Goal: Task Accomplishment & Management: Complete application form

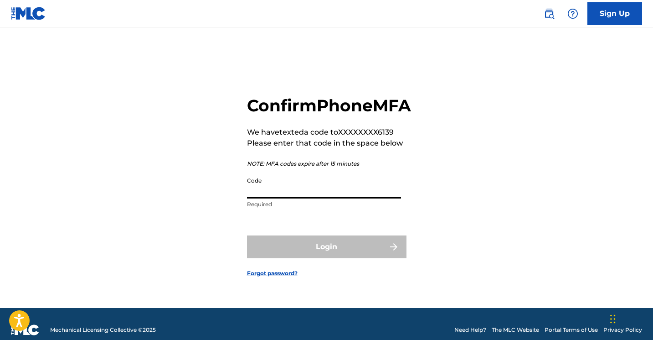
click at [303, 192] on input "Code" at bounding box center [324, 185] width 154 height 26
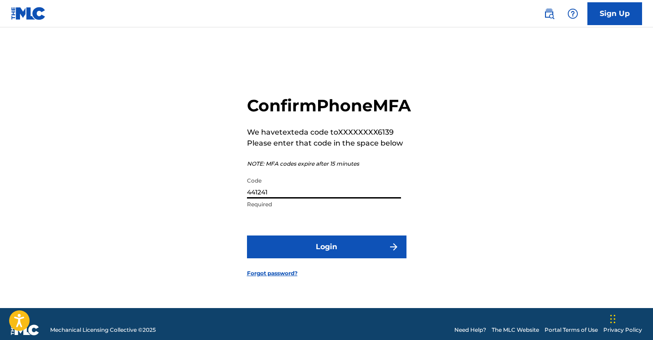
type input "441241"
click at [370, 257] on button "Login" at bounding box center [327, 246] width 160 height 23
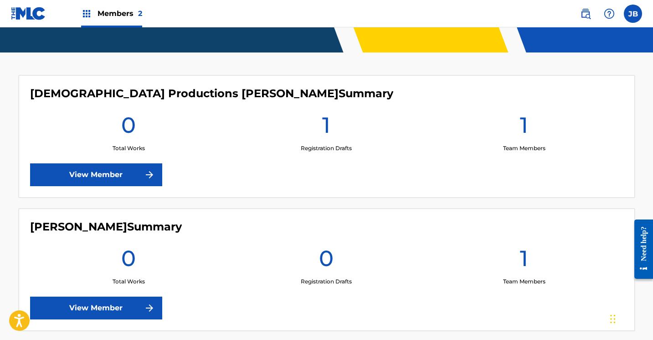
scroll to position [215, 0]
click at [329, 130] on h1 "1" at bounding box center [326, 127] width 8 height 33
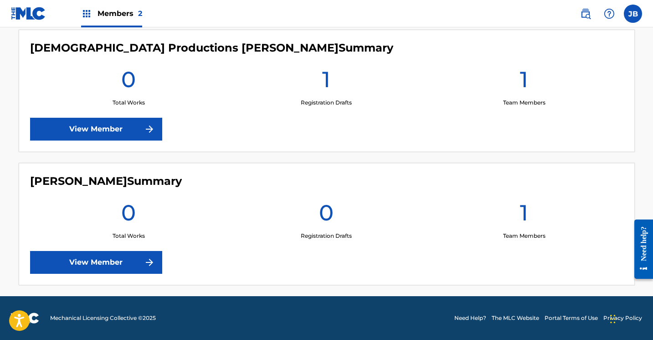
scroll to position [260, 0]
click at [106, 129] on link "View Member" at bounding box center [96, 129] width 132 height 23
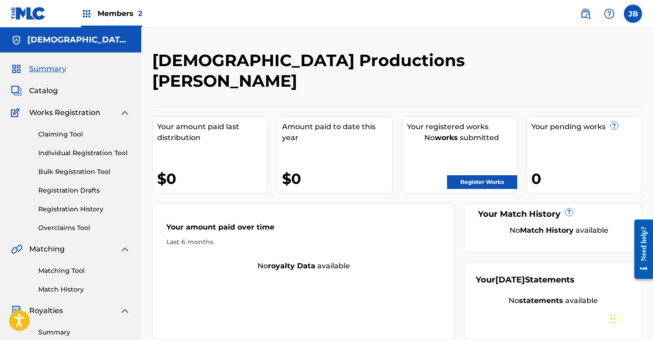
click at [46, 92] on span "Catalog" at bounding box center [43, 90] width 29 height 11
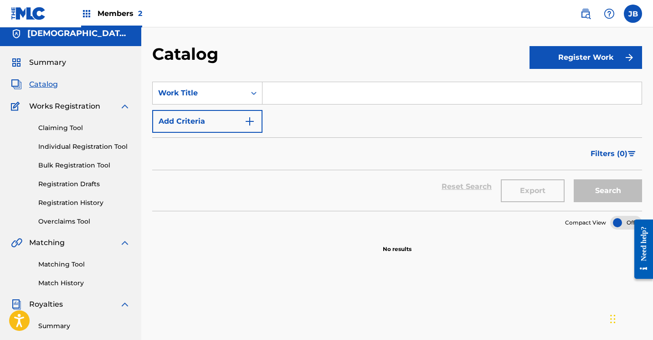
scroll to position [5, 0]
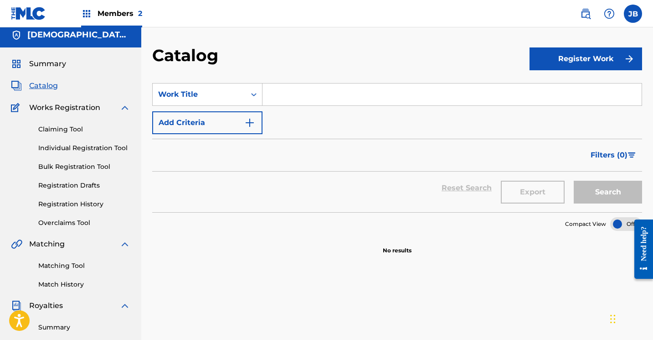
click at [68, 167] on link "Bulk Registration Tool" at bounding box center [84, 167] width 92 height 10
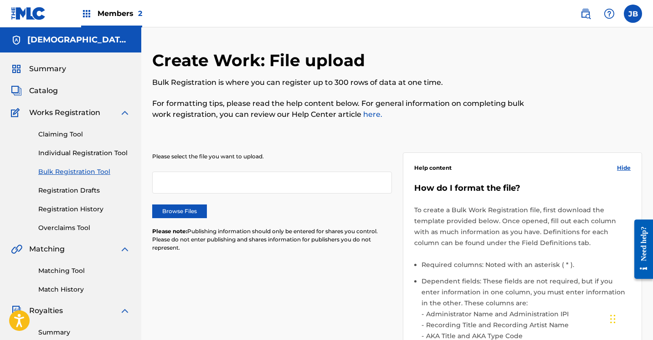
click at [76, 154] on link "Individual Registration Tool" at bounding box center [84, 153] width 92 height 10
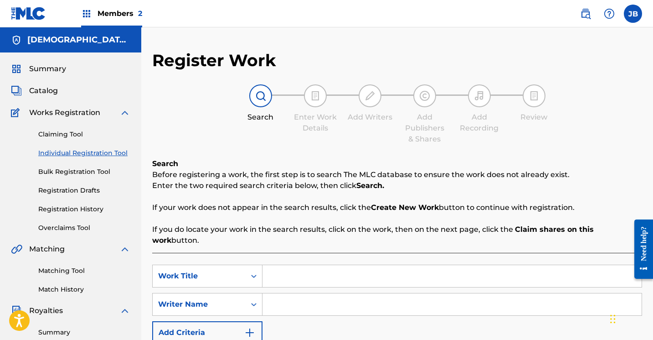
click at [89, 46] on div "JewDaTru Productions Justin Brown" at bounding box center [70, 39] width 141 height 25
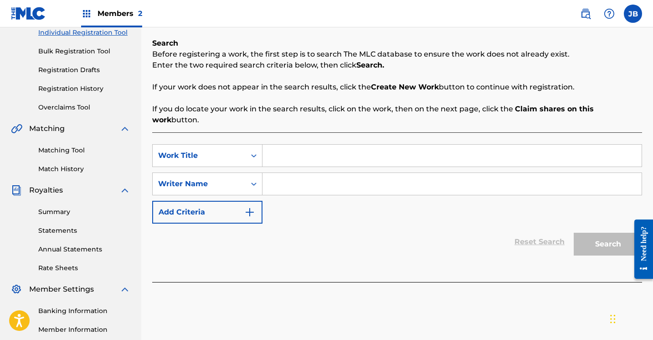
scroll to position [119, 0]
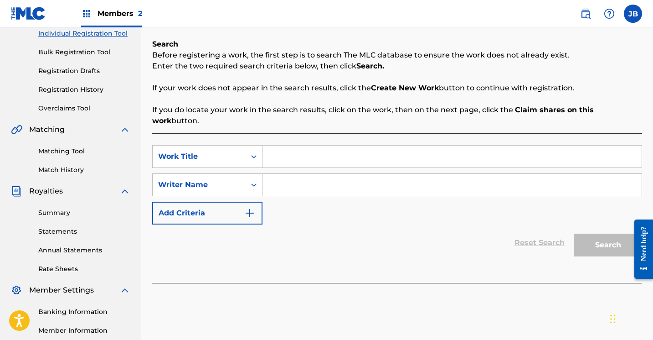
click at [311, 147] on input "Search Form" at bounding box center [452, 156] width 379 height 22
type input "p"
type input "P.O.H.M"
click at [273, 174] on input "Search Form" at bounding box center [452, 185] width 379 height 22
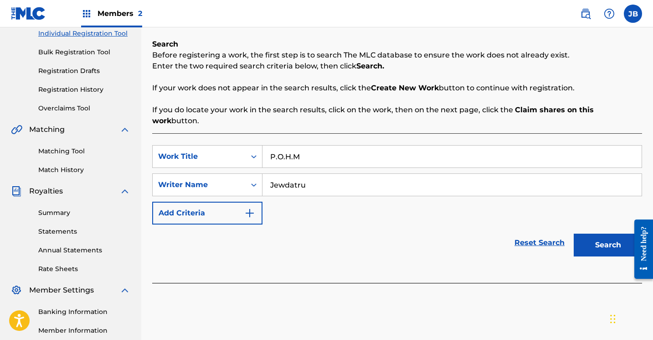
type input "Jewdatru"
click at [599, 233] on button "Search" at bounding box center [608, 244] width 68 height 23
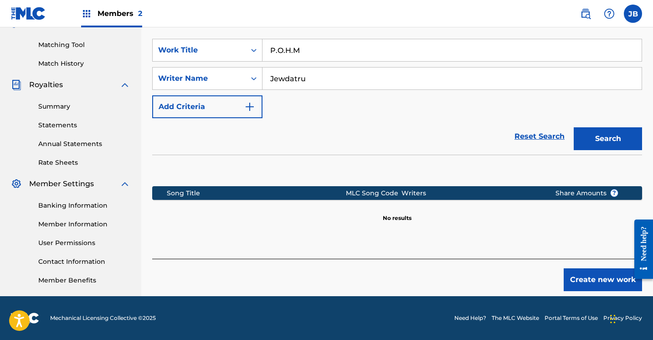
scroll to position [226, 0]
click at [602, 275] on button "Create new work" at bounding box center [603, 279] width 78 height 23
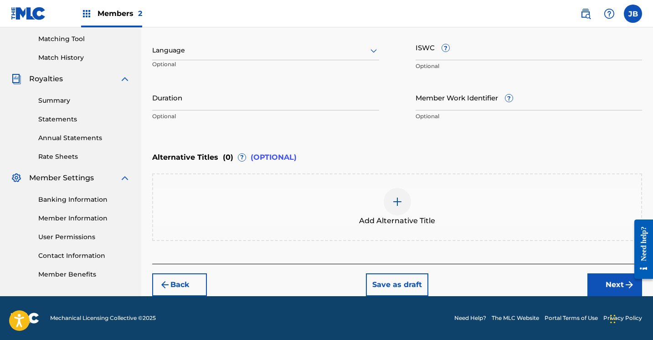
scroll to position [232, 0]
click at [604, 290] on button "Next" at bounding box center [615, 284] width 55 height 23
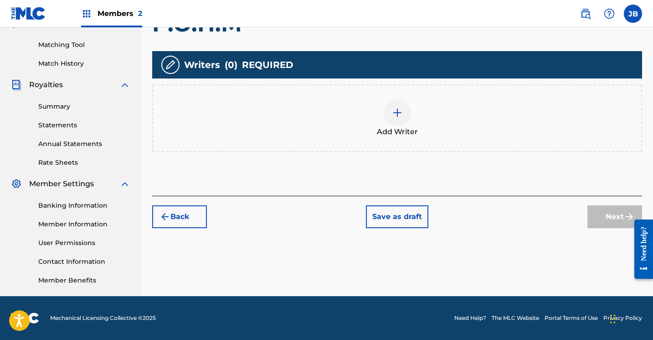
click at [404, 109] on div at bounding box center [397, 112] width 27 height 27
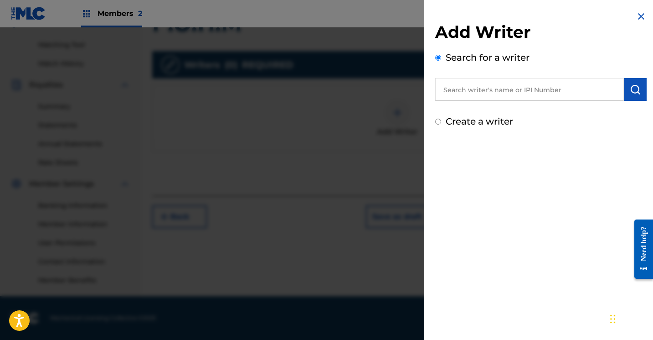
click at [455, 91] on input "text" at bounding box center [529, 89] width 189 height 23
type input "k"
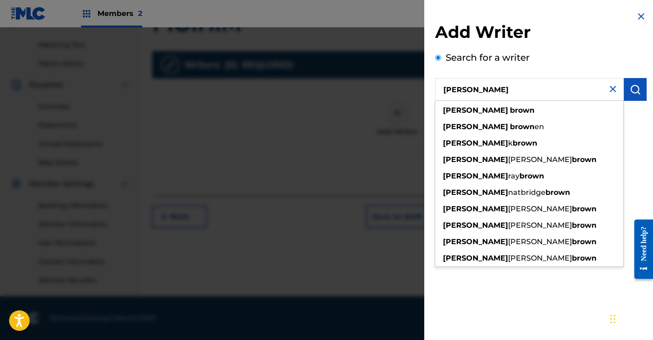
type input "Justin Brown"
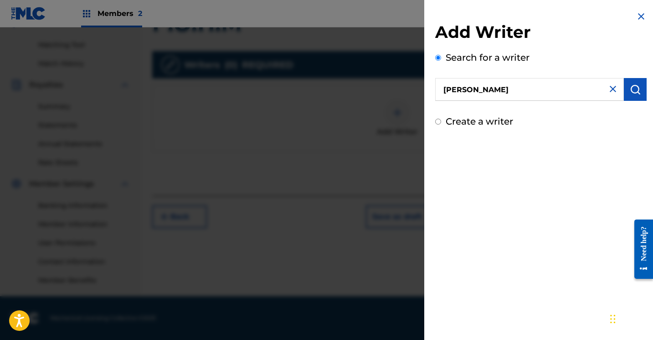
click at [564, 292] on div "Add Writer Search for a writer Justin Brown Create a writer" at bounding box center [541, 170] width 233 height 340
click at [437, 121] on input "Create a writer" at bounding box center [438, 122] width 6 height 6
radio input "false"
radio input "true"
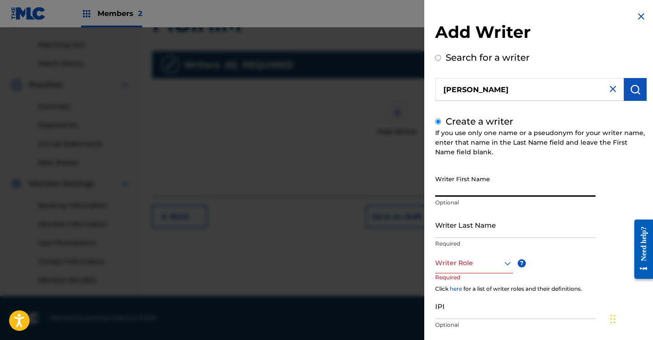
click at [473, 187] on input "Writer First Name" at bounding box center [515, 184] width 161 height 26
type input "j"
type input "[PERSON_NAME]"
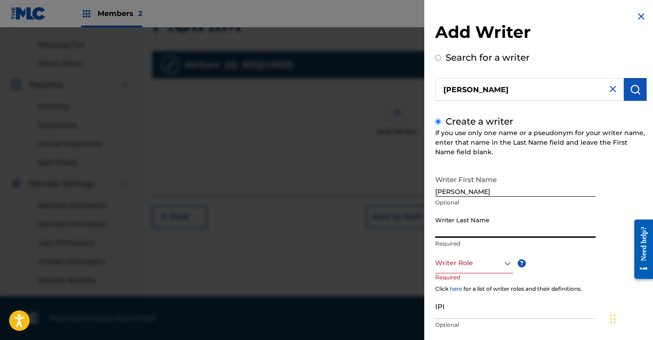
click at [441, 232] on input "Writer Last Name" at bounding box center [515, 225] width 161 height 26
type input "Brown"
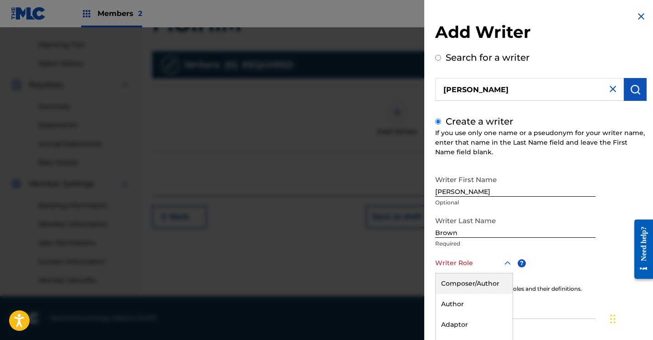
scroll to position [55, 0]
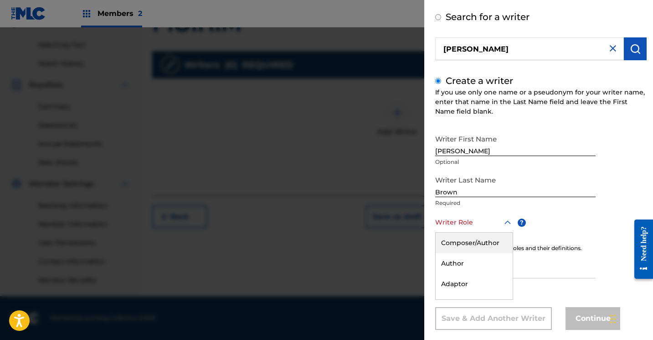
click at [507, 233] on div "Composer/Author, 1 of 8. 8 results available. Use Up and Down to choose options…" at bounding box center [474, 222] width 78 height 21
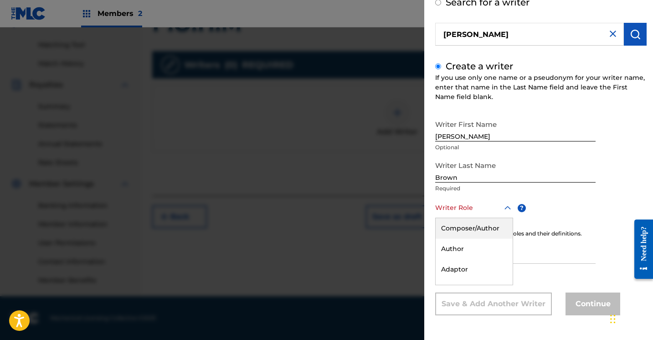
click at [490, 228] on div "Composer/Author" at bounding box center [474, 228] width 77 height 21
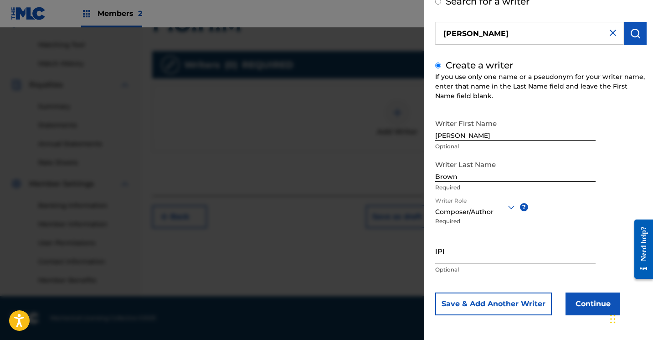
scroll to position [56, 0]
click at [578, 302] on button "Continue" at bounding box center [593, 303] width 55 height 23
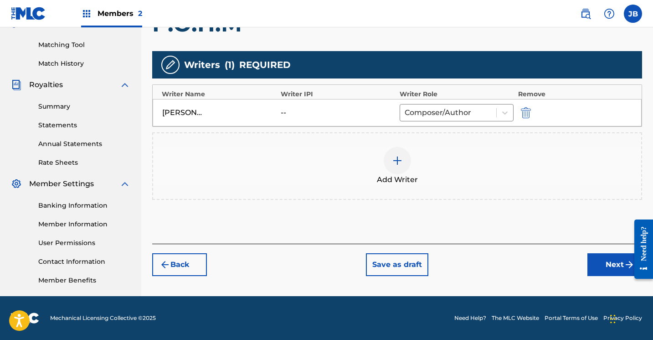
click at [606, 266] on button "Next" at bounding box center [615, 264] width 55 height 23
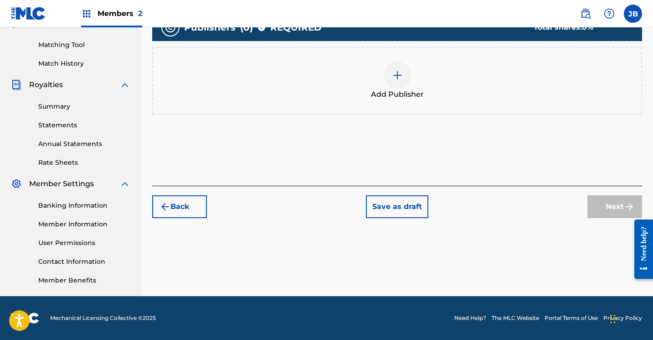
scroll to position [226, 0]
click at [398, 82] on div at bounding box center [397, 75] width 27 height 27
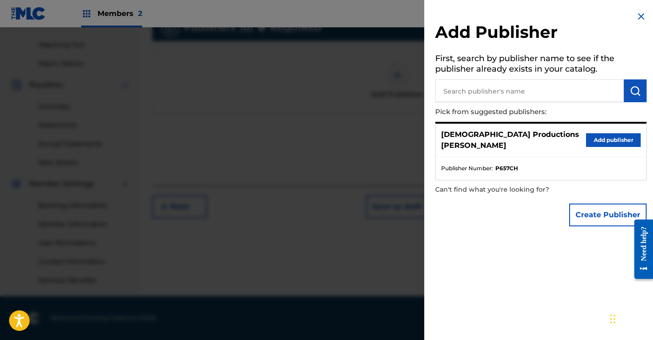
click at [596, 137] on button "Add publisher" at bounding box center [613, 140] width 55 height 14
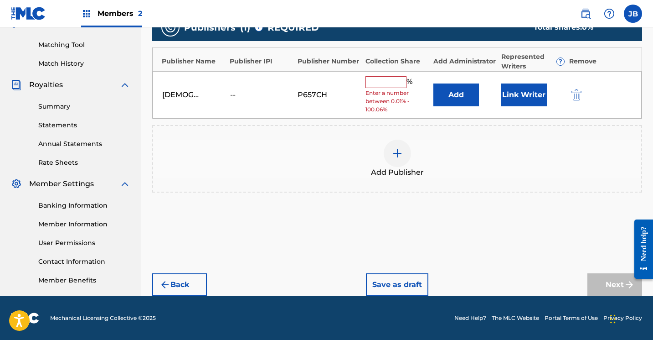
click at [383, 80] on input "text" at bounding box center [386, 82] width 41 height 12
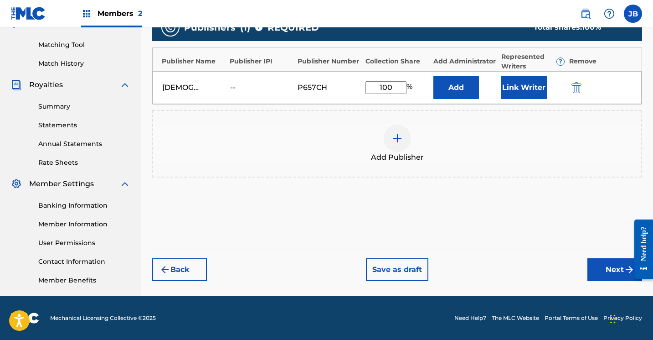
type input "100"
click at [532, 94] on button "Link Writer" at bounding box center [525, 87] width 46 height 23
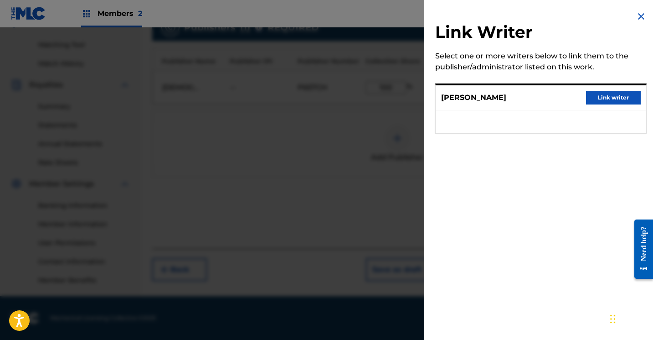
click at [616, 99] on button "Link writer" at bounding box center [613, 98] width 55 height 14
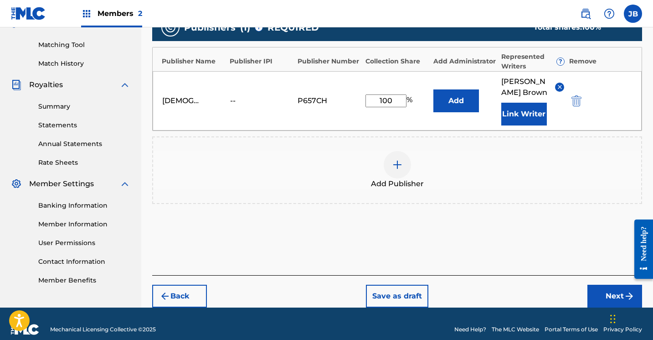
click at [471, 102] on button "Add" at bounding box center [457, 100] width 46 height 23
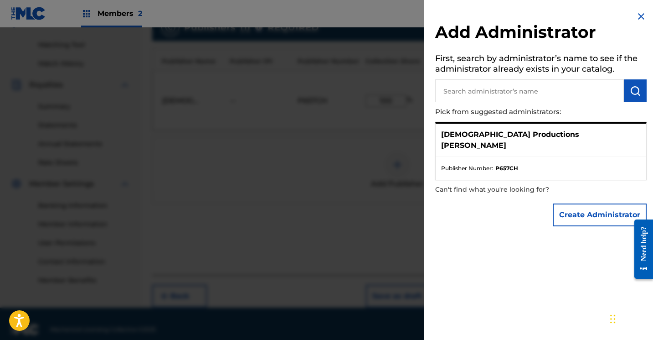
click at [588, 132] on div "JewDaTru Productions Justin Brown" at bounding box center [541, 140] width 211 height 33
click at [515, 89] on input "text" at bounding box center [529, 90] width 189 height 23
click at [636, 91] on img "submit" at bounding box center [635, 90] width 11 height 11
click at [568, 133] on p "JewDaTru Productions Justin Brown" at bounding box center [541, 140] width 200 height 22
click at [503, 93] on input "Justin Brown" at bounding box center [529, 90] width 189 height 23
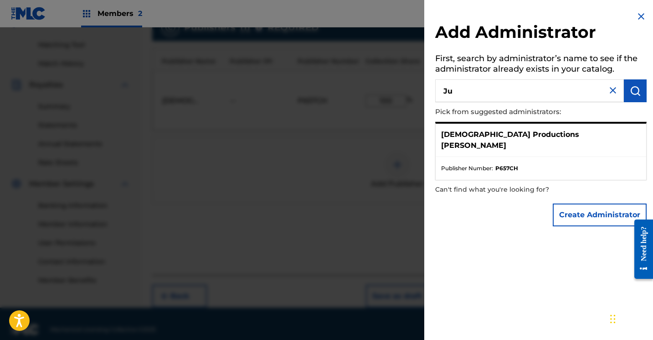
type input "J"
click at [639, 13] on img at bounding box center [641, 16] width 11 height 11
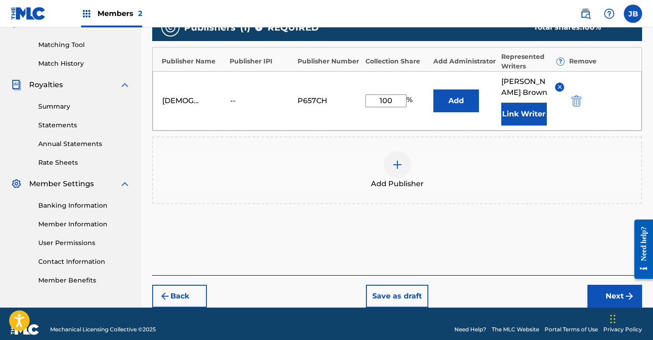
click at [472, 104] on button "Add" at bounding box center [457, 100] width 46 height 23
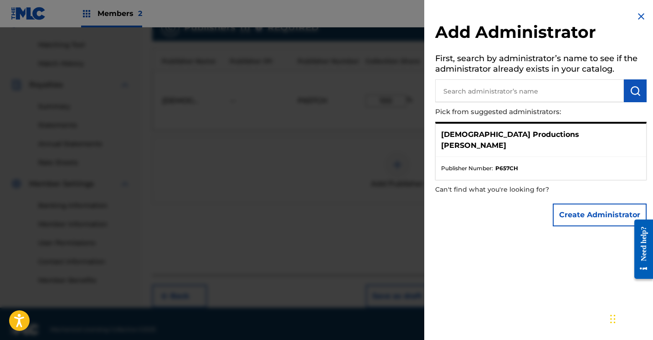
click at [589, 203] on button "Create Administrator" at bounding box center [600, 214] width 94 height 23
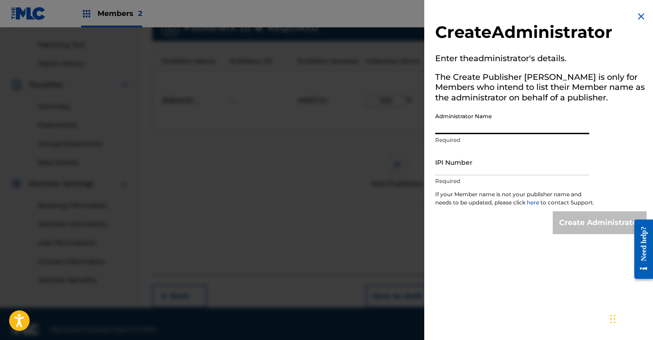
click at [503, 125] on input "Administrator Name" at bounding box center [512, 121] width 154 height 26
click at [639, 16] on img at bounding box center [641, 16] width 11 height 11
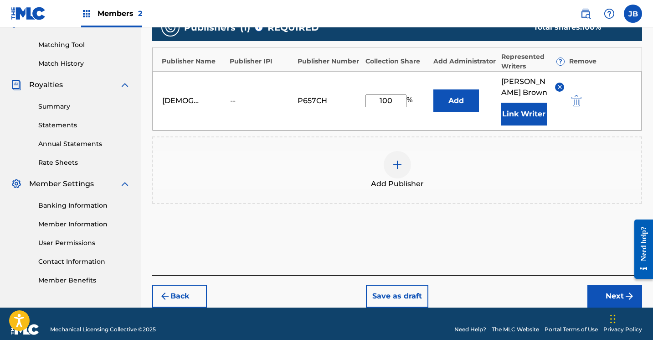
click at [603, 291] on button "Next" at bounding box center [615, 296] width 55 height 23
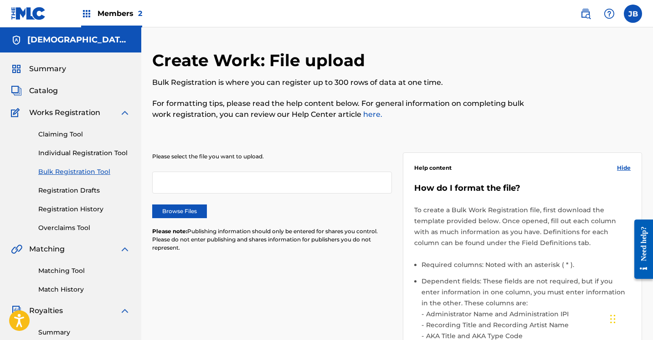
click at [76, 210] on link "Registration History" at bounding box center [84, 209] width 92 height 10
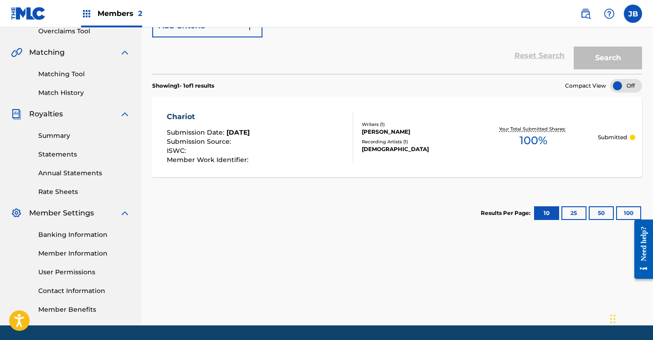
scroll to position [200, 0]
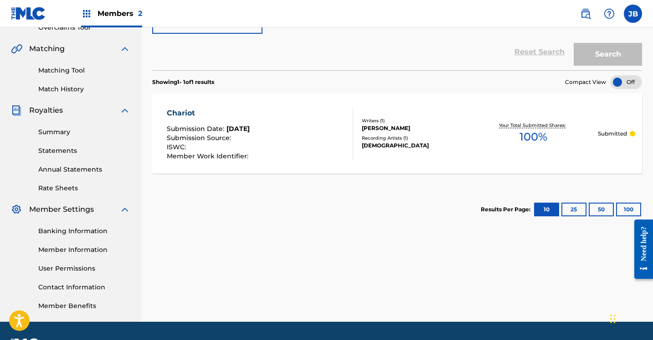
click at [351, 130] on div at bounding box center [349, 134] width 7 height 52
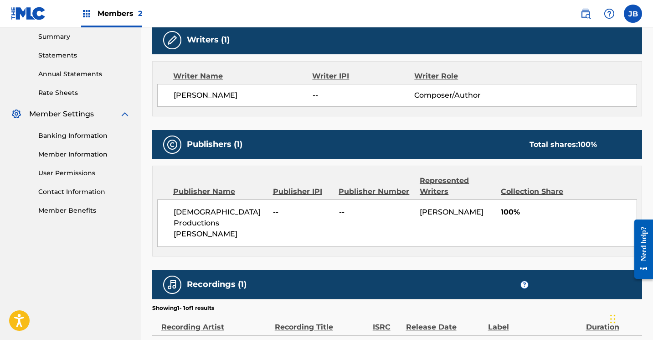
scroll to position [299, 0]
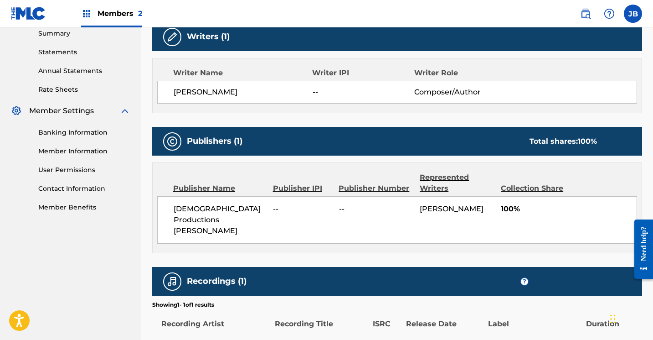
click at [301, 140] on div "Publishers (1) Total shares: 100 %" at bounding box center [397, 141] width 490 height 29
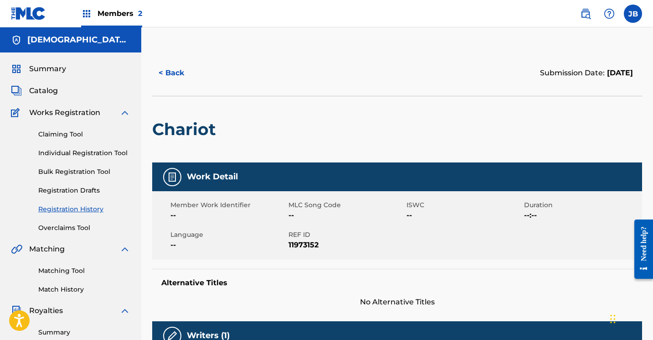
scroll to position [0, 0]
click at [180, 76] on button "< Back" at bounding box center [179, 73] width 55 height 23
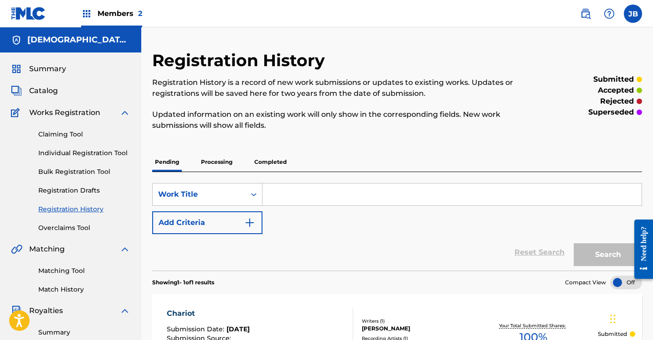
click at [77, 153] on link "Individual Registration Tool" at bounding box center [84, 153] width 92 height 10
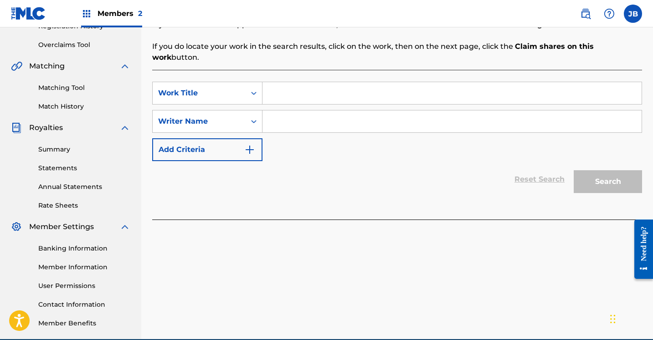
scroll to position [195, 0]
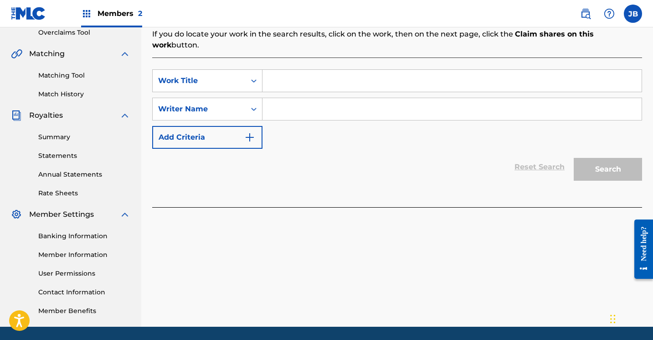
click at [293, 70] on input "Search Form" at bounding box center [452, 81] width 379 height 22
type input "P.O.H.M"
click at [283, 100] on input "Search Form" at bounding box center [452, 109] width 379 height 22
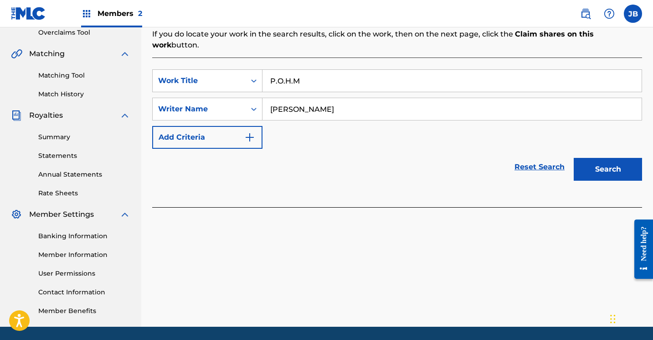
type input "Harum Benaiah"
click at [593, 158] on button "Search" at bounding box center [608, 169] width 68 height 23
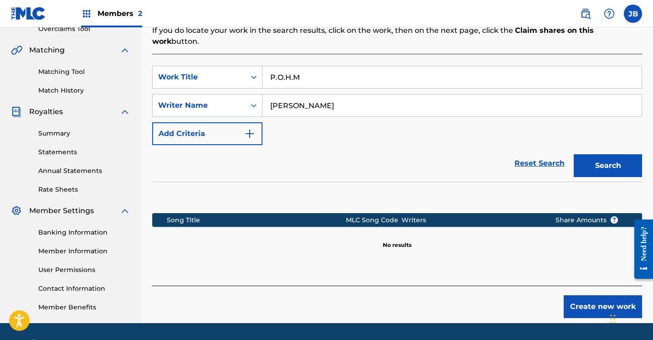
scroll to position [190, 0]
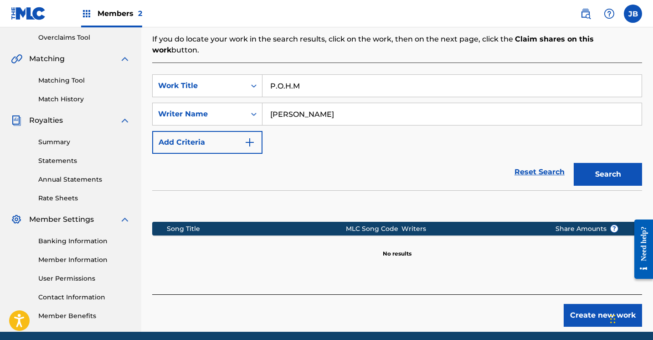
click at [580, 306] on button "Create new work" at bounding box center [603, 315] width 78 height 23
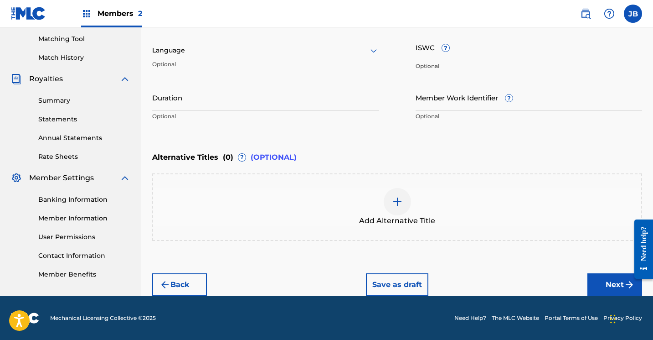
scroll to position [232, 0]
click at [604, 283] on button "Next" at bounding box center [615, 284] width 55 height 23
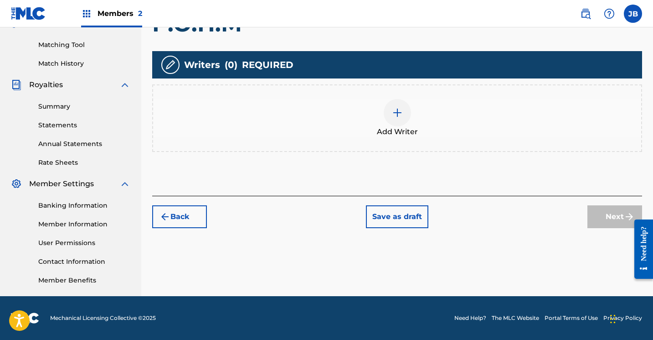
scroll to position [226, 0]
click at [399, 116] on img at bounding box center [397, 112] width 11 height 11
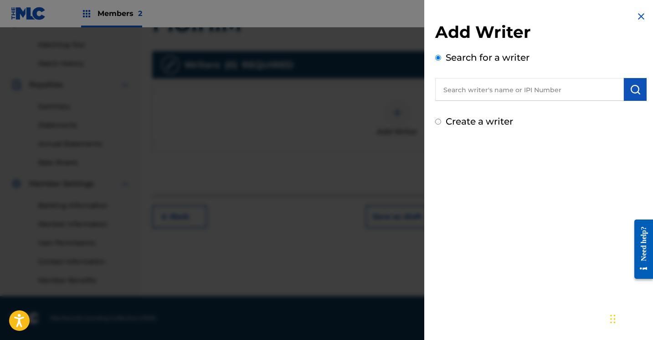
click at [438, 123] on input "Create a writer" at bounding box center [438, 122] width 6 height 6
radio input "false"
radio input "true"
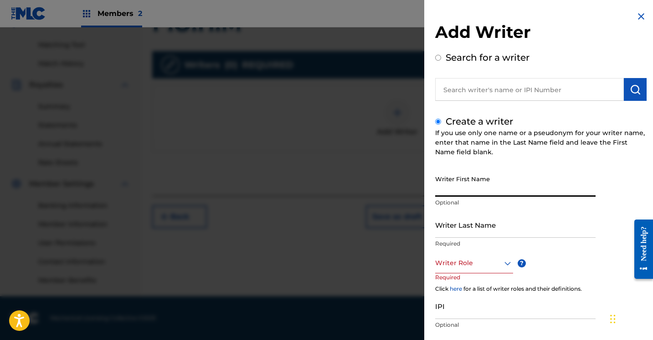
click at [452, 186] on input "Writer First Name" at bounding box center [515, 184] width 161 height 26
type input "j"
type input "[PERSON_NAME]"
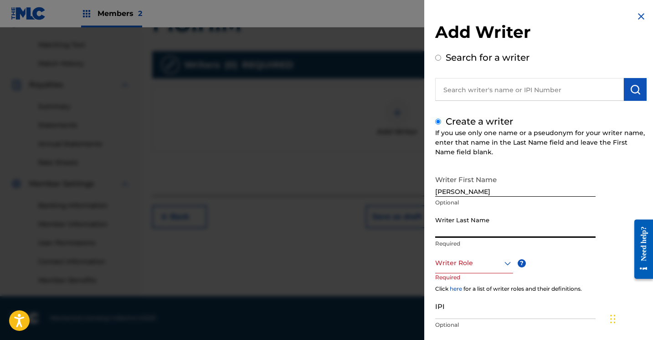
type input "B"
type input "Brown"
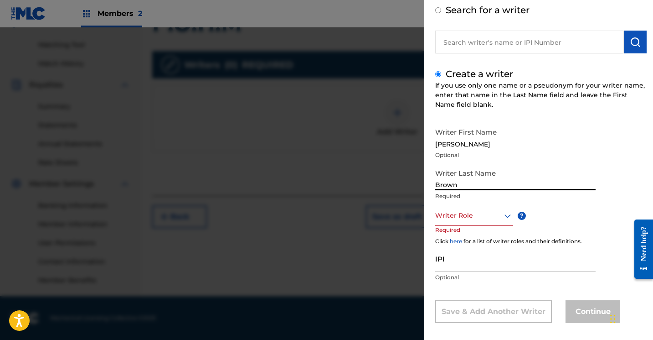
click at [510, 226] on div "Writer Role" at bounding box center [474, 215] width 78 height 21
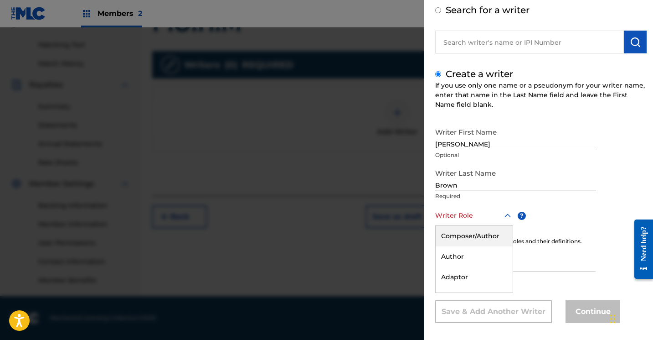
scroll to position [55, 0]
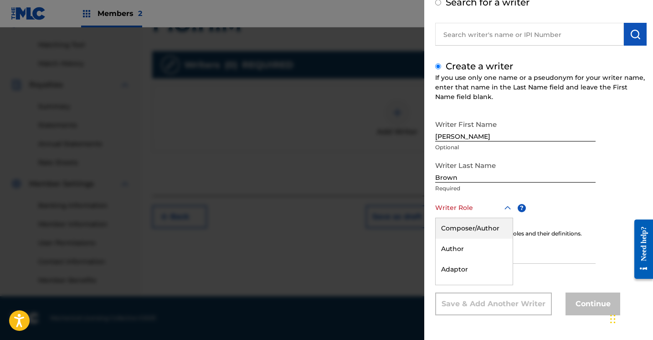
click at [485, 234] on div "Composer/Author" at bounding box center [474, 228] width 77 height 21
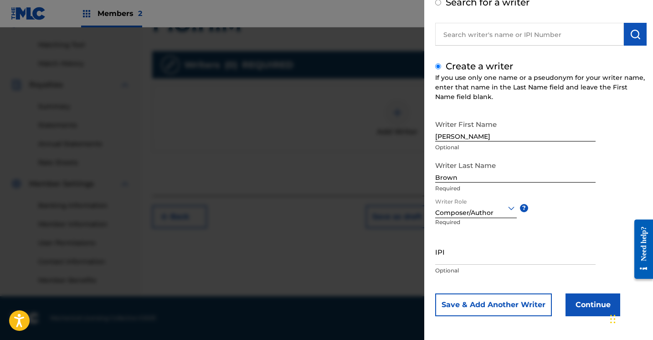
click at [590, 305] on button "Continue" at bounding box center [593, 304] width 55 height 23
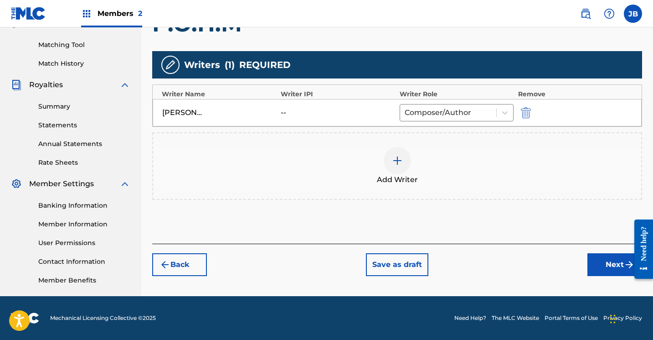
click at [399, 166] on img at bounding box center [397, 160] width 11 height 11
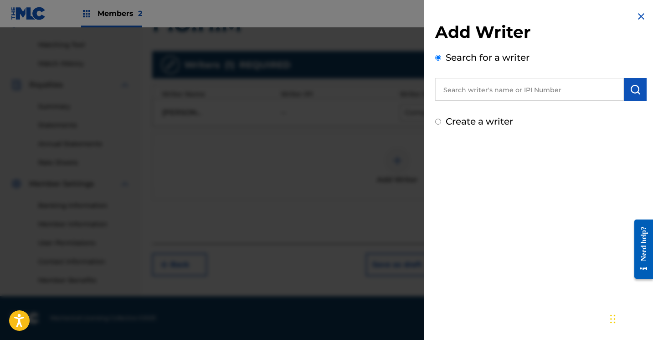
click at [440, 124] on input "Create a writer" at bounding box center [438, 122] width 6 height 6
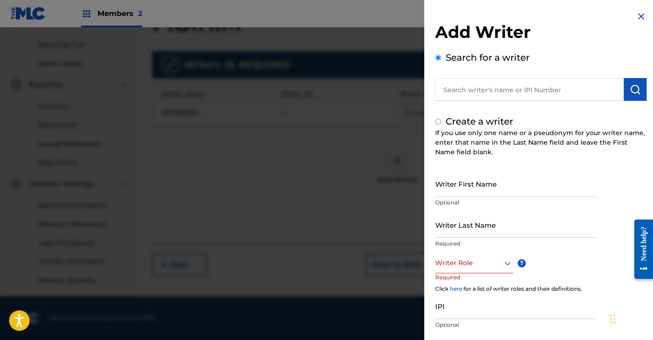
radio input "false"
radio input "true"
click at [463, 186] on input "Writer First Name" at bounding box center [515, 184] width 161 height 26
type input "Harum"
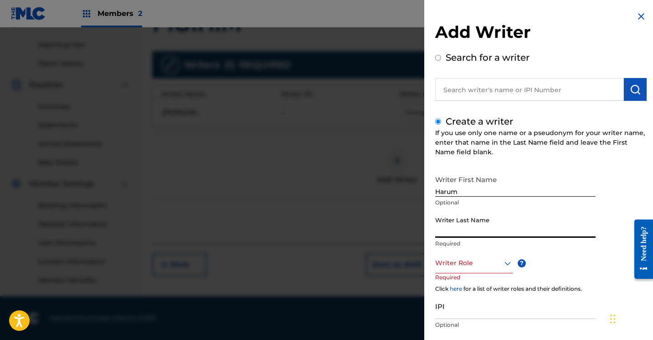
click at [465, 229] on input "Writer Last Name" at bounding box center [515, 225] width 161 height 26
click at [479, 228] on input "Bena" at bounding box center [515, 225] width 161 height 26
type input "Benaiah"
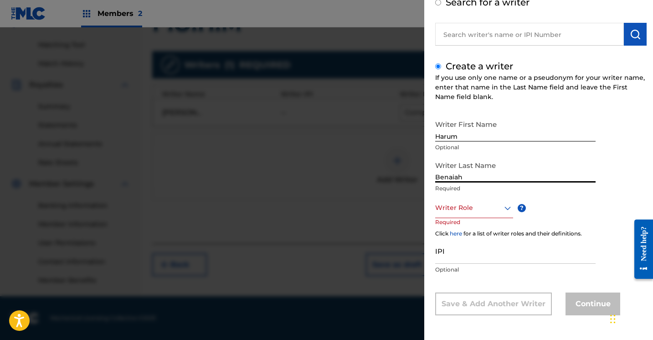
click at [508, 218] on div "Writer Role" at bounding box center [474, 207] width 78 height 21
click at [487, 231] on div "Composer/Author" at bounding box center [474, 228] width 77 height 21
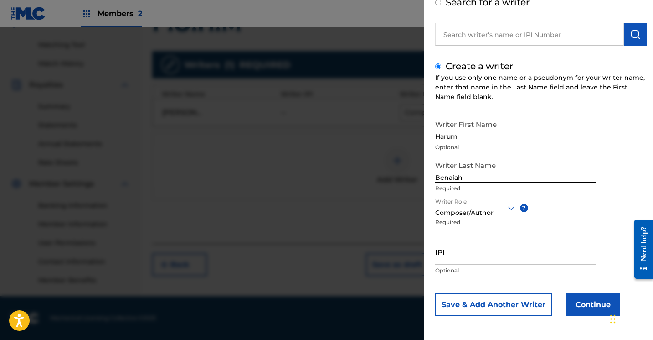
click at [583, 304] on button "Continue" at bounding box center [593, 304] width 55 height 23
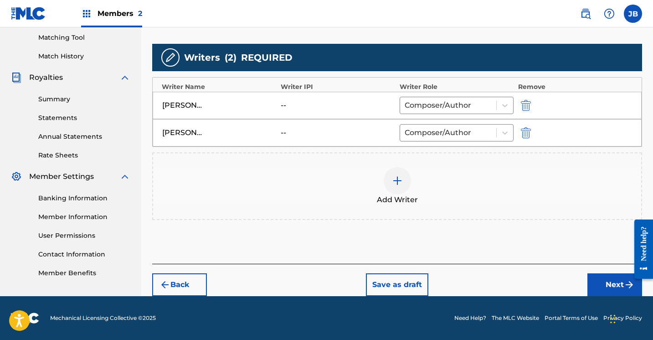
scroll to position [233, 0]
click at [615, 280] on button "Next" at bounding box center [615, 284] width 55 height 23
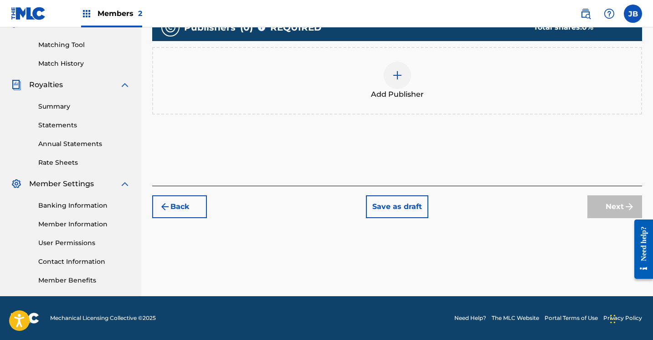
click at [397, 79] on img at bounding box center [397, 75] width 11 height 11
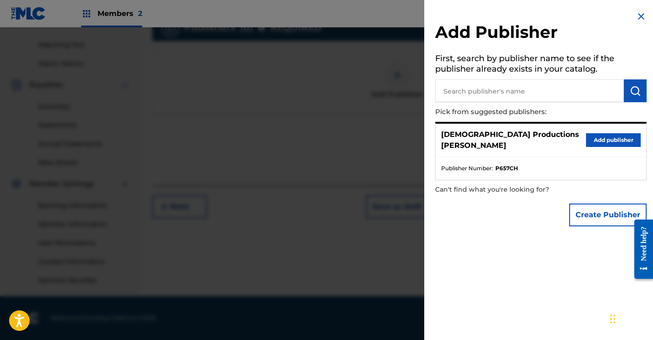
click at [597, 133] on button "Add publisher" at bounding box center [613, 140] width 55 height 14
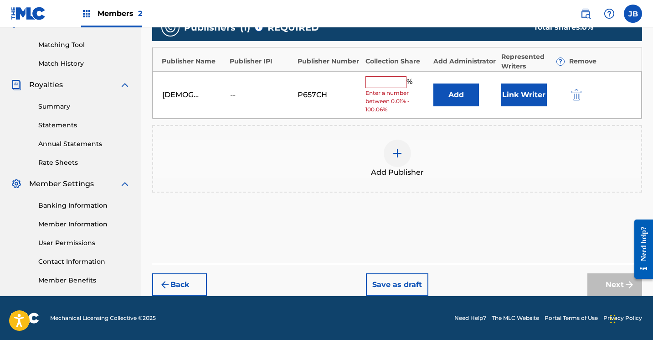
click at [399, 156] on img at bounding box center [397, 153] width 11 height 11
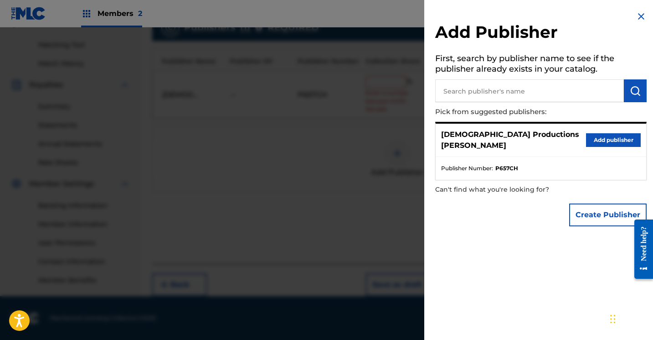
click at [588, 207] on button "Create Publisher" at bounding box center [609, 214] width 78 height 23
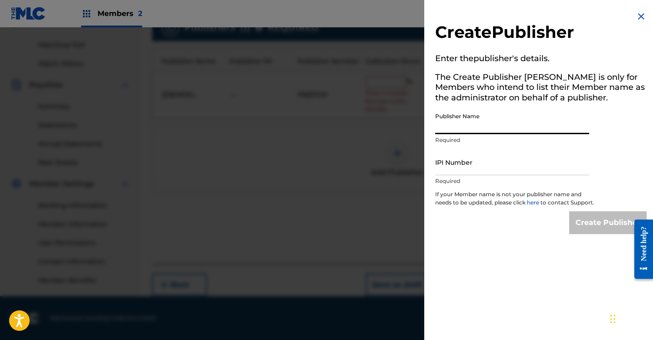
click at [468, 128] on input "Publisher Name" at bounding box center [512, 121] width 154 height 26
type input "h"
type input "Har"
click at [509, 234] on div "Create Publisher" at bounding box center [541, 222] width 212 height 23
click at [461, 130] on input "Harum Benaiah" at bounding box center [512, 121] width 154 height 26
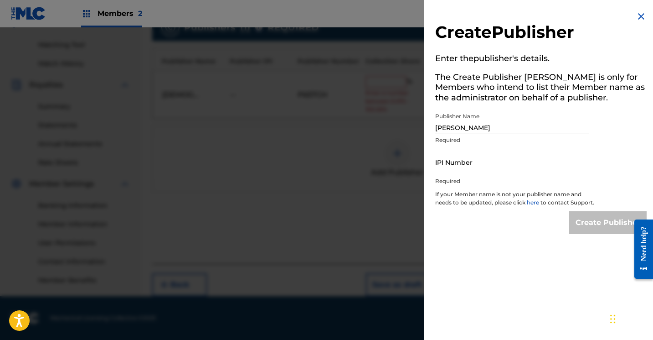
click at [566, 273] on div "Create Publisher Enter the publisher 's details. The Create Publisher button is…" at bounding box center [541, 170] width 233 height 340
click at [592, 232] on div "Create Publisher" at bounding box center [609, 222] width 78 height 23
click at [502, 130] on input "Harum Benaiah" at bounding box center [512, 121] width 154 height 26
type input "H"
type input "Harum Benaiah"
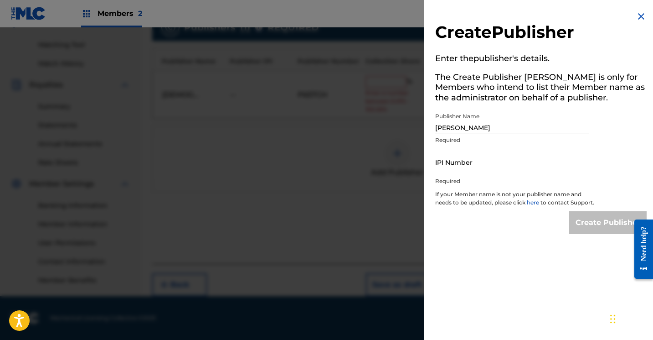
click at [500, 224] on div "Create Publisher" at bounding box center [541, 222] width 212 height 23
click at [595, 223] on div "Create Publisher" at bounding box center [609, 222] width 78 height 23
click at [640, 12] on img at bounding box center [641, 16] width 11 height 11
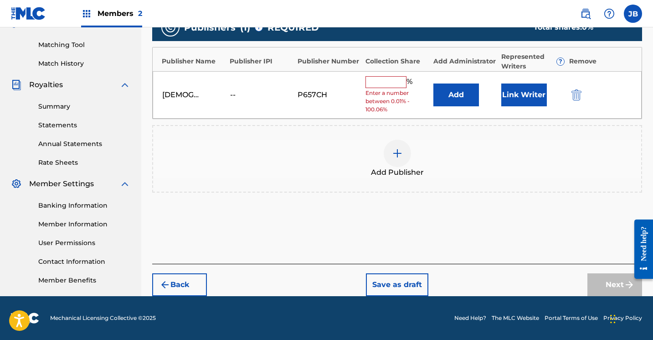
click at [375, 83] on input "text" at bounding box center [386, 82] width 41 height 12
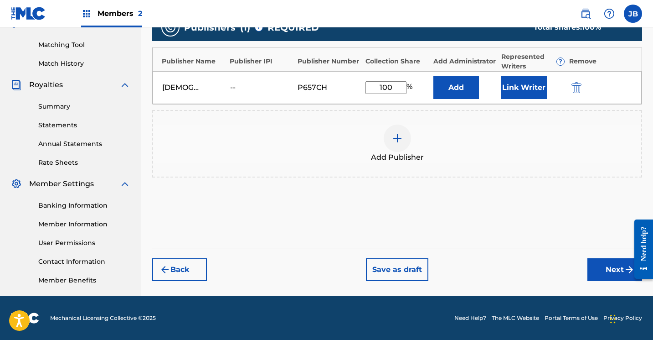
type input "100"
click at [530, 92] on button "Link Writer" at bounding box center [525, 87] width 46 height 23
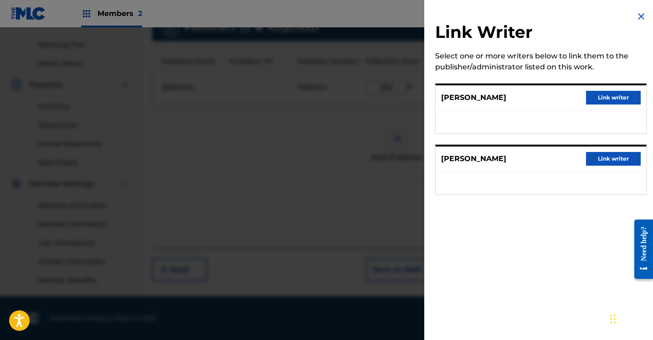
click at [604, 96] on button "Link writer" at bounding box center [613, 98] width 55 height 14
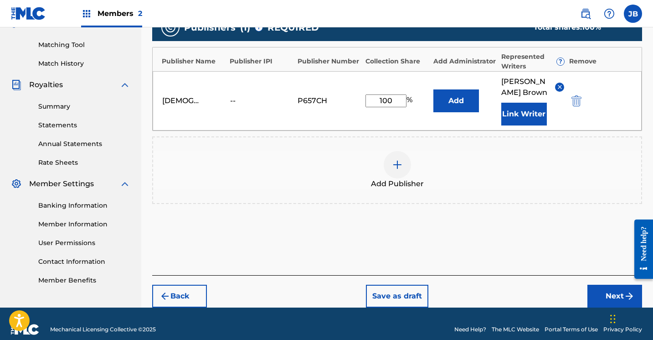
click at [532, 114] on button "Link Writer" at bounding box center [525, 114] width 46 height 23
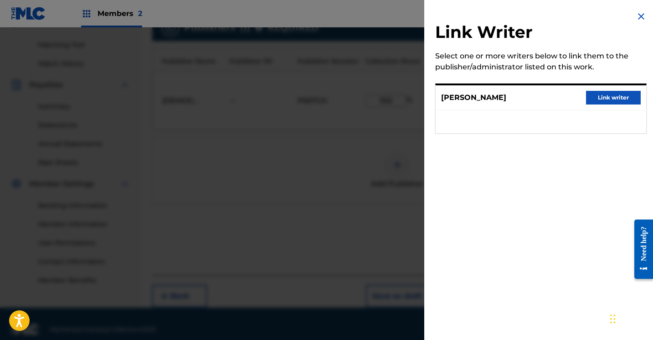
click at [604, 98] on button "Link writer" at bounding box center [613, 98] width 55 height 14
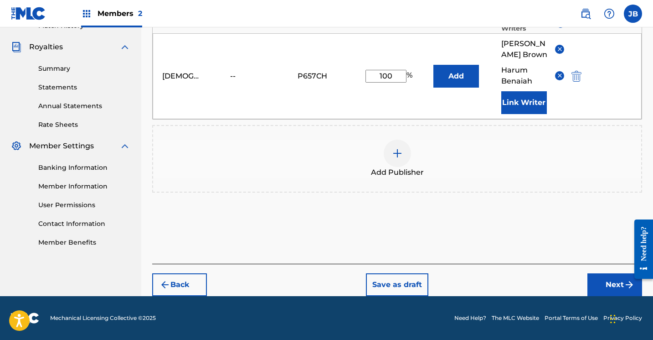
click at [609, 282] on button "Next" at bounding box center [615, 284] width 55 height 23
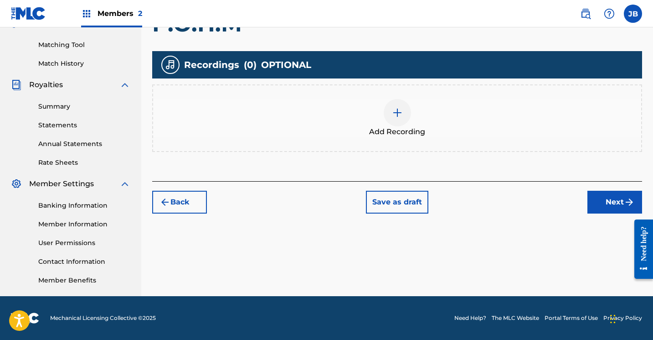
click at [620, 203] on button "Next" at bounding box center [615, 202] width 55 height 23
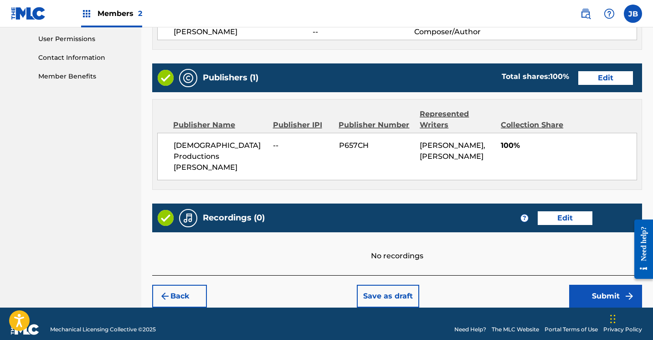
scroll to position [429, 0]
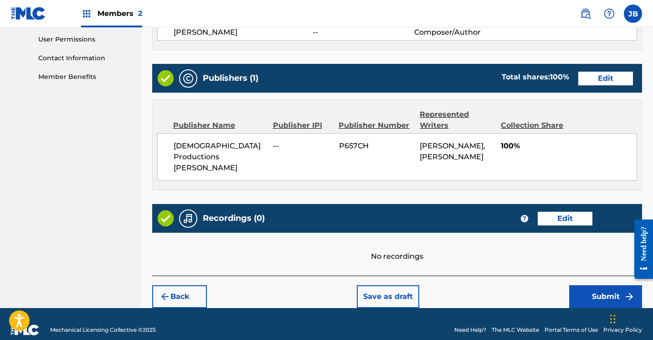
click at [553, 212] on button "Edit" at bounding box center [565, 219] width 55 height 14
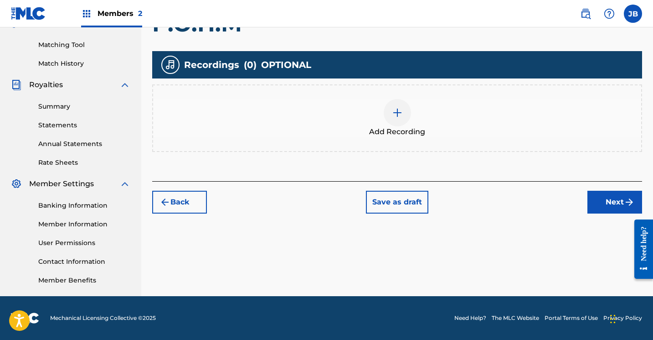
scroll to position [226, 0]
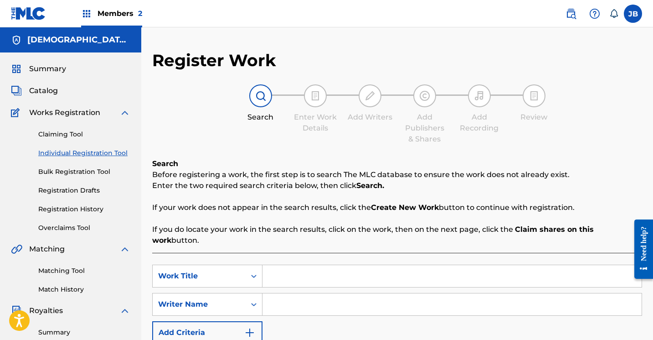
click at [66, 190] on link "Registration Drafts" at bounding box center [84, 191] width 92 height 10
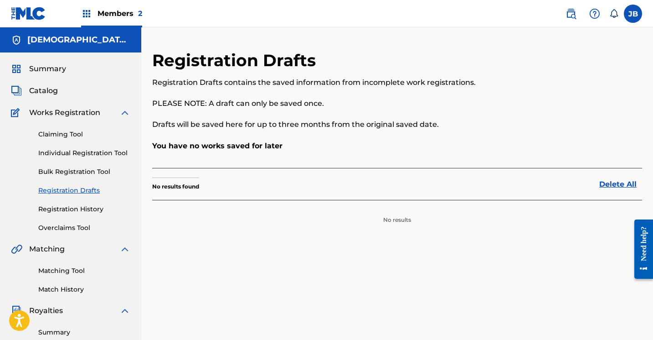
click at [88, 208] on link "Registration History" at bounding box center [84, 209] width 92 height 10
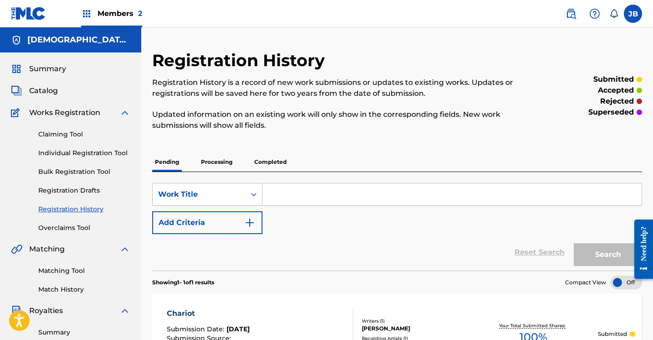
click at [65, 153] on link "Individual Registration Tool" at bounding box center [84, 153] width 92 height 10
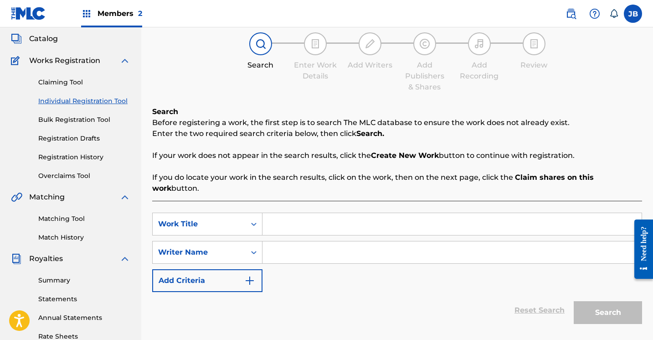
scroll to position [52, 0]
click at [297, 214] on input "Search Form" at bounding box center [452, 224] width 379 height 22
type input "P.O.H.M"
click at [275, 246] on input "Search Form" at bounding box center [452, 252] width 379 height 22
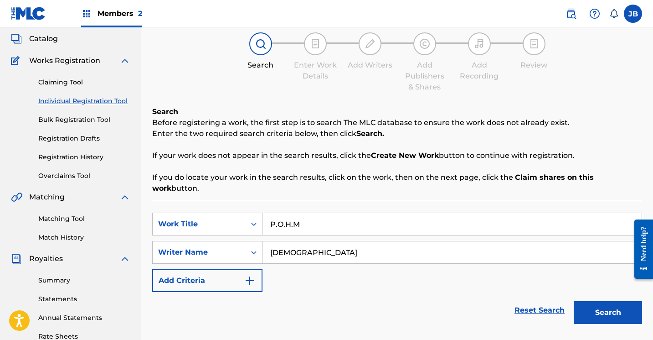
type input "JewDaTru"
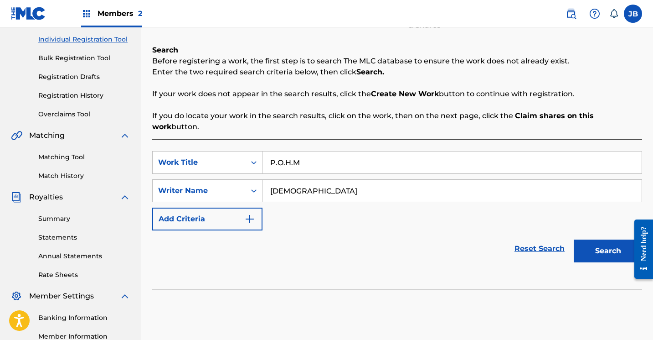
scroll to position [122, 0]
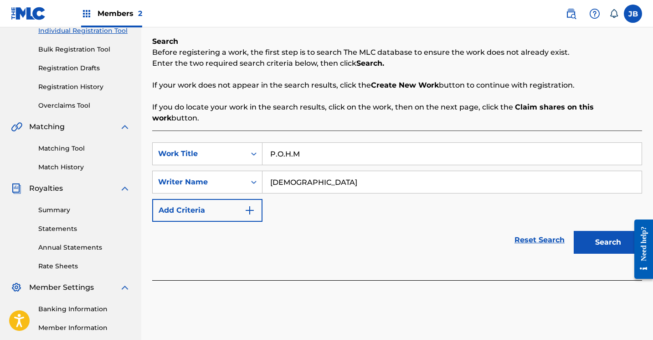
click at [613, 233] on button "Search" at bounding box center [608, 242] width 68 height 23
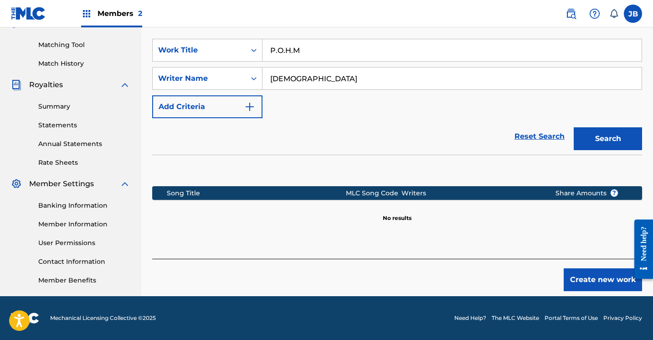
scroll to position [226, 0]
click at [591, 268] on button "Create new work" at bounding box center [603, 279] width 78 height 23
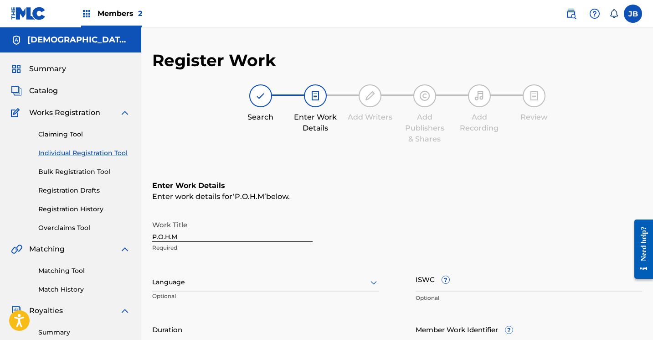
scroll to position [0, 0]
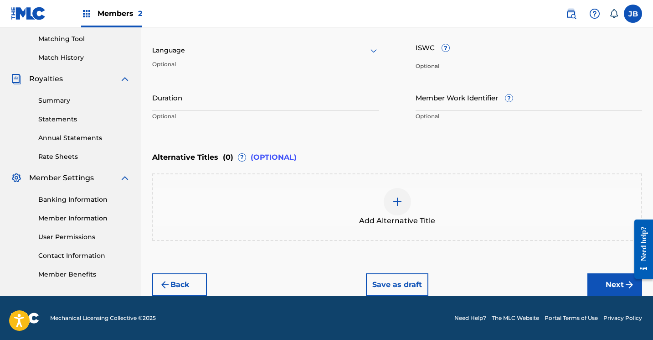
click at [603, 281] on button "Next" at bounding box center [615, 284] width 55 height 23
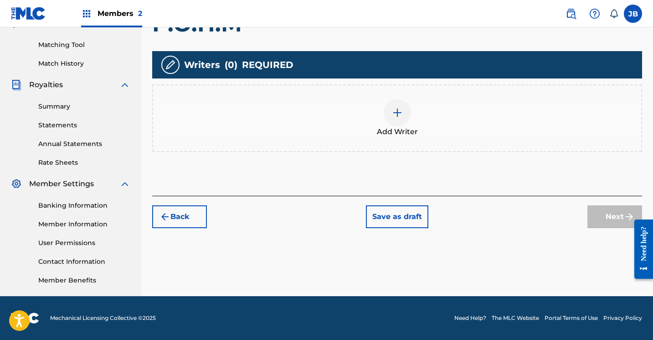
scroll to position [226, 0]
click at [390, 114] on div at bounding box center [397, 112] width 27 height 27
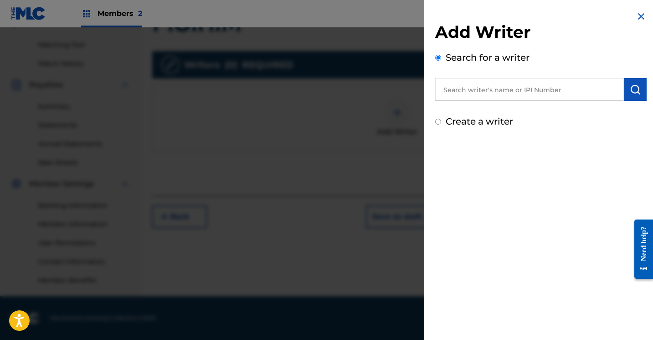
click at [438, 123] on input "Create a writer" at bounding box center [438, 122] width 6 height 6
radio input "false"
radio input "true"
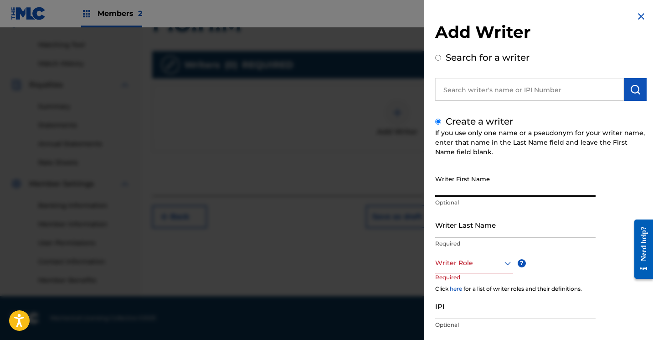
click at [453, 188] on input "Writer First Name" at bounding box center [515, 184] width 161 height 26
type input "[PERSON_NAME]"
click at [456, 236] on input "Writer Last Name" at bounding box center [515, 225] width 161 height 26
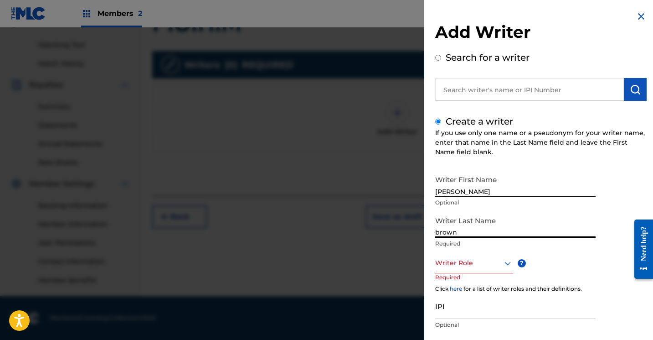
click at [482, 228] on input "brown" at bounding box center [515, 225] width 161 height 26
type input "b"
type input "Brown"
click at [509, 259] on div "Writer Role" at bounding box center [474, 263] width 78 height 21
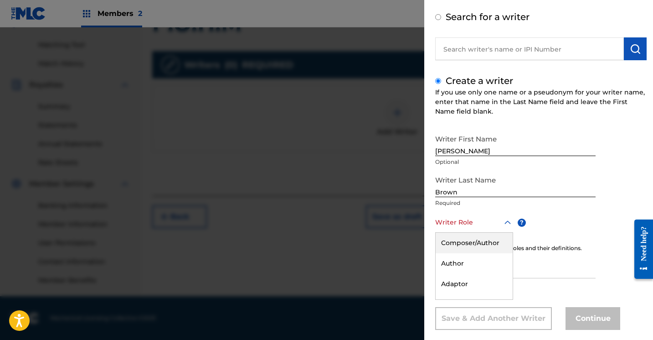
scroll to position [55, 0]
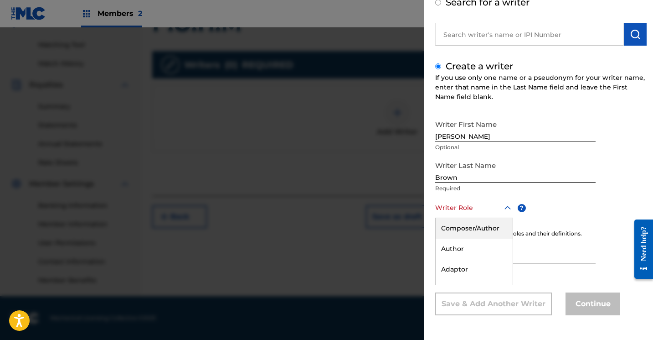
click at [488, 230] on div "Composer/Author" at bounding box center [474, 228] width 77 height 21
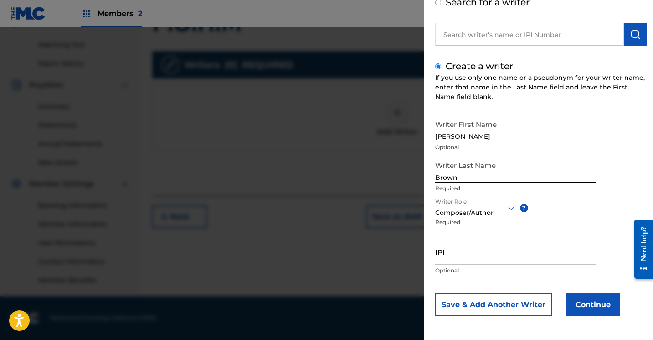
click at [607, 305] on button "Continue" at bounding box center [593, 304] width 55 height 23
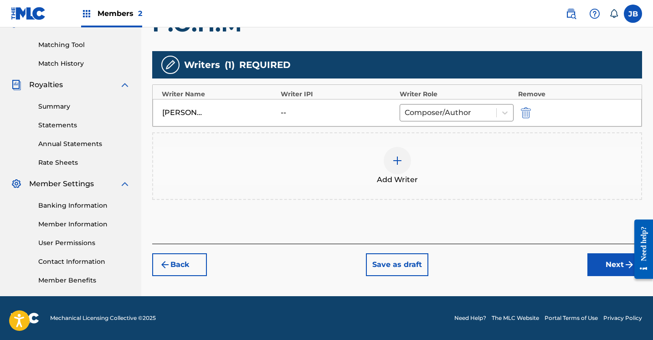
click at [399, 162] on img at bounding box center [397, 160] width 11 height 11
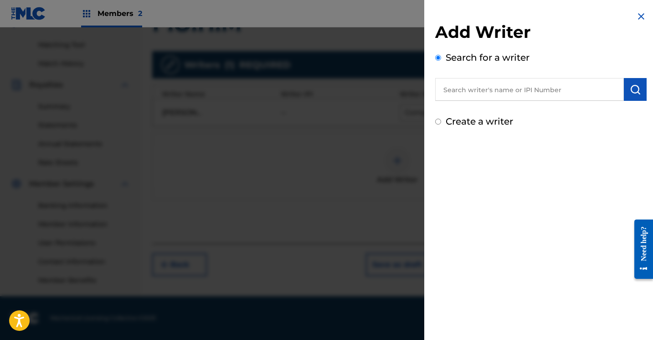
click at [437, 124] on input "Create a writer" at bounding box center [438, 122] width 6 height 6
radio input "false"
radio input "true"
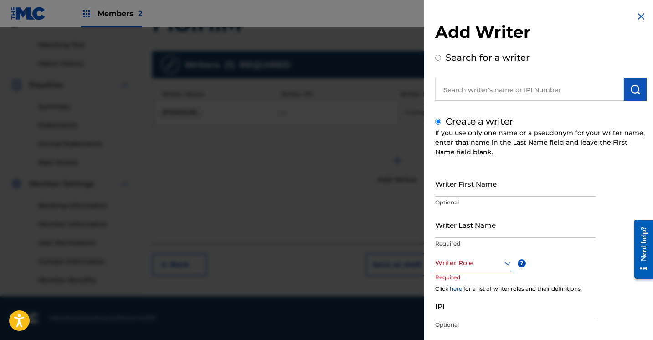
click at [450, 181] on input "Writer First Name" at bounding box center [515, 184] width 161 height 26
type input "Harum"
click at [462, 231] on input "Writer Last Name" at bounding box center [515, 225] width 161 height 26
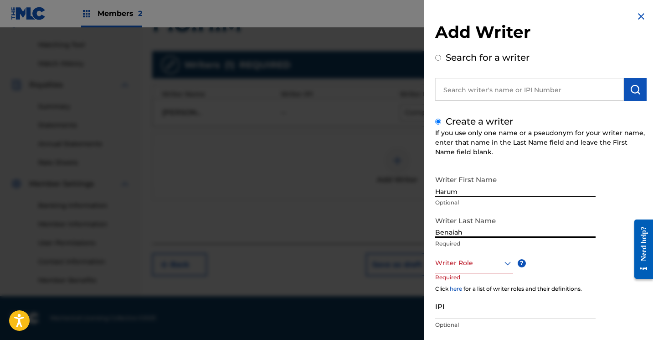
type input "Benaiah"
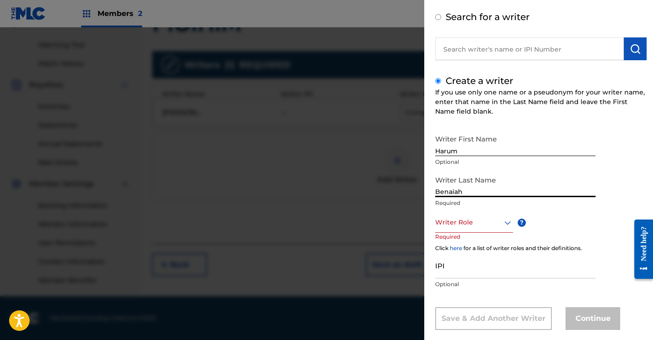
click at [508, 233] on div "Writer Role" at bounding box center [474, 222] width 78 height 21
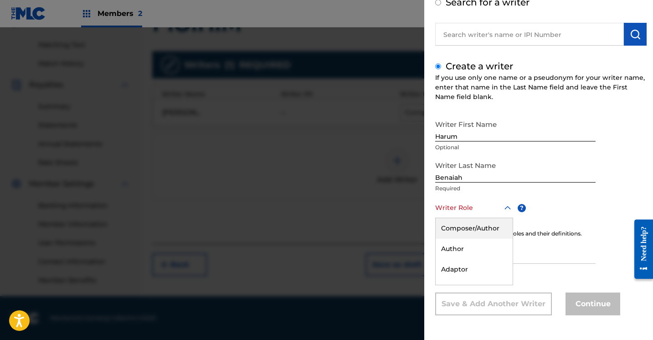
click at [500, 229] on div "Composer/Author" at bounding box center [474, 228] width 77 height 21
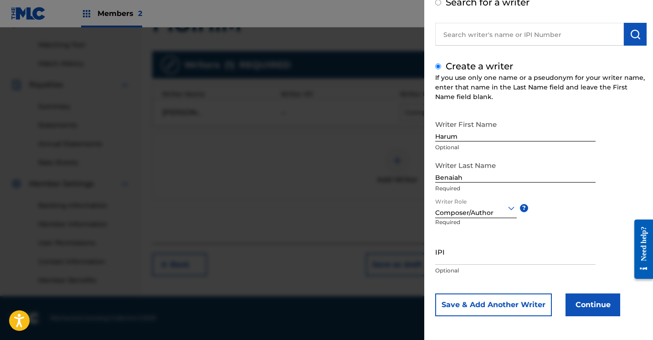
click at [595, 303] on button "Continue" at bounding box center [593, 304] width 55 height 23
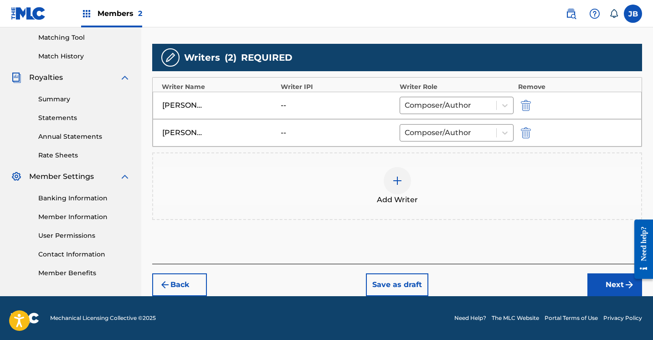
scroll to position [233, 0]
click at [603, 284] on button "Next" at bounding box center [615, 284] width 55 height 23
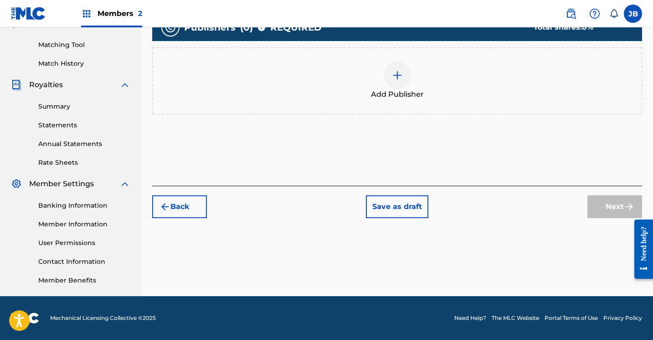
click at [399, 78] on img at bounding box center [397, 75] width 11 height 11
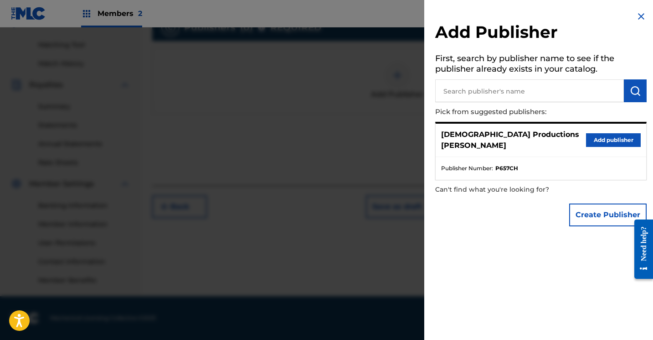
click at [597, 133] on button "Add publisher" at bounding box center [613, 140] width 55 height 14
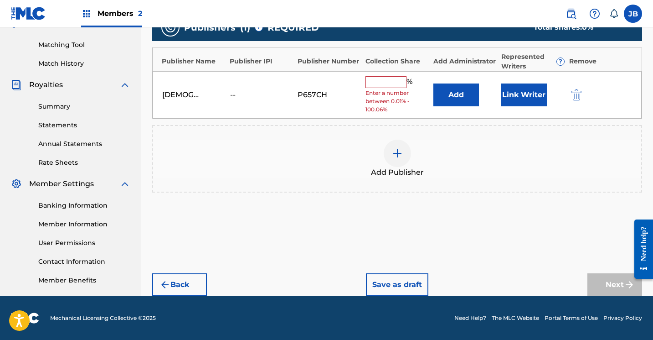
click at [384, 82] on input "text" at bounding box center [386, 82] width 41 height 12
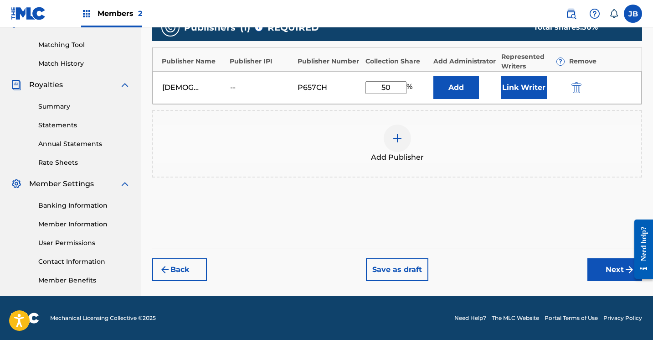
type input "50"
click at [524, 92] on button "Link Writer" at bounding box center [525, 87] width 46 height 23
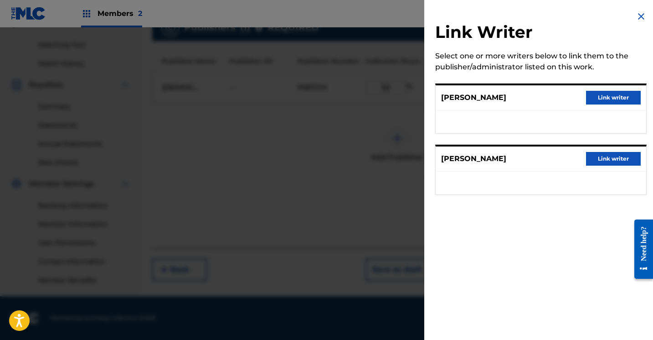
click at [596, 97] on button "Link writer" at bounding box center [613, 98] width 55 height 14
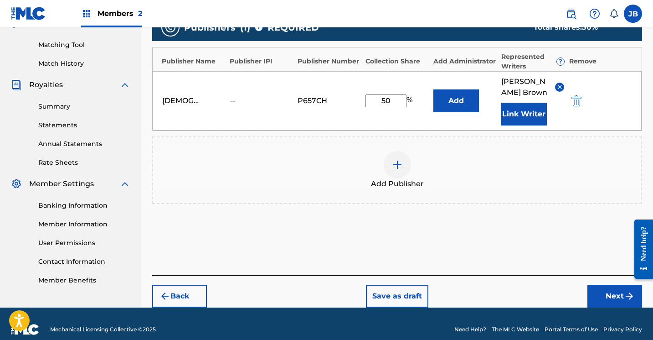
click at [533, 115] on button "Link Writer" at bounding box center [525, 114] width 46 height 23
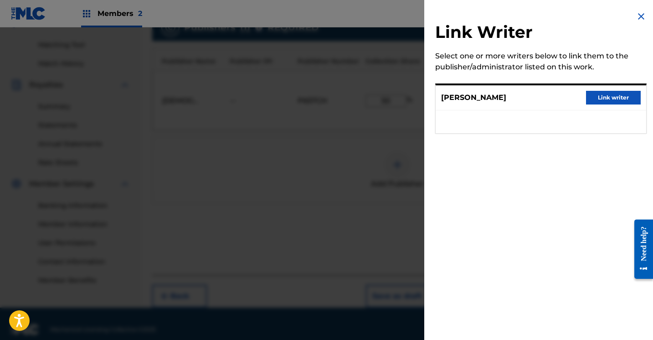
click at [607, 97] on button "Link writer" at bounding box center [613, 98] width 55 height 14
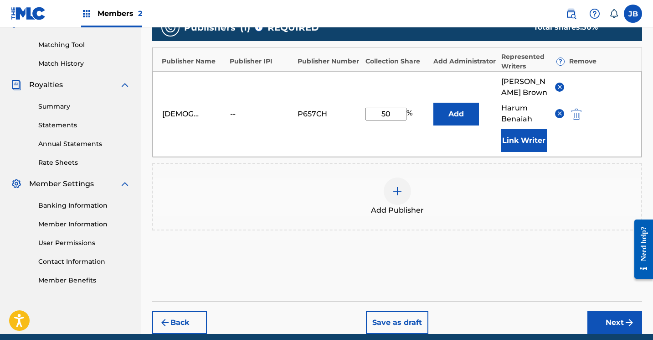
click at [396, 192] on img at bounding box center [397, 191] width 11 height 11
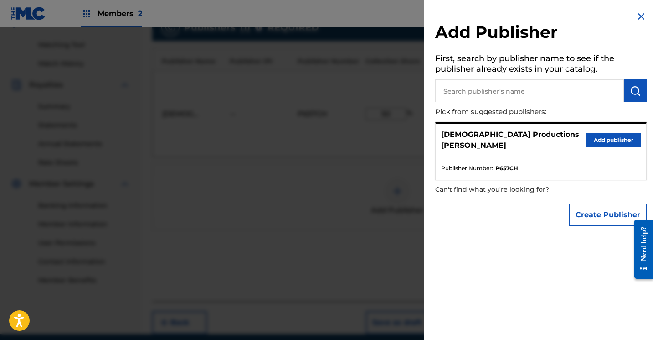
click at [594, 207] on button "Create Publisher" at bounding box center [609, 214] width 78 height 23
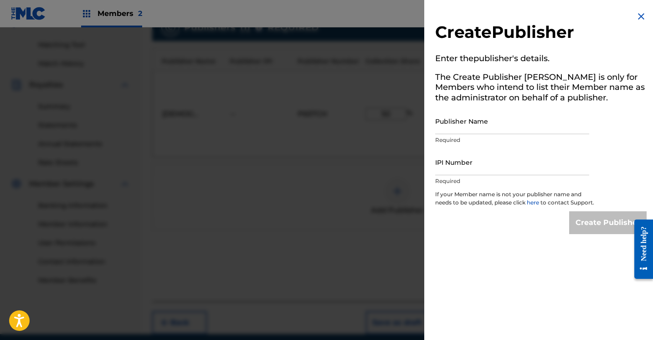
click at [467, 130] on input "Publisher Name" at bounding box center [512, 121] width 154 height 26
type input "h"
click at [525, 225] on div "Create Publisher" at bounding box center [541, 222] width 212 height 23
click at [637, 16] on img at bounding box center [641, 16] width 11 height 11
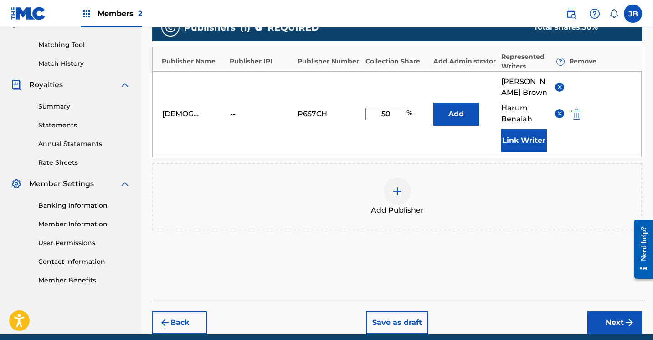
click at [395, 115] on input "50" at bounding box center [386, 114] width 41 height 13
type input "5"
type input "100"
click at [607, 319] on button "Next" at bounding box center [615, 322] width 55 height 23
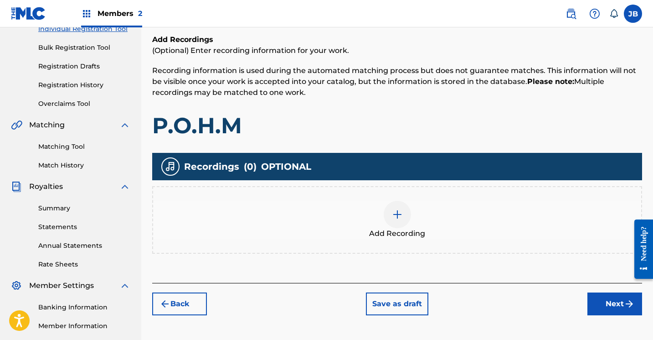
scroll to position [128, 0]
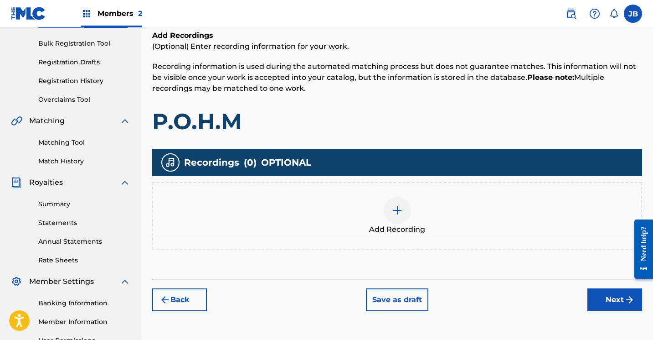
click at [397, 213] on img at bounding box center [397, 210] width 11 height 11
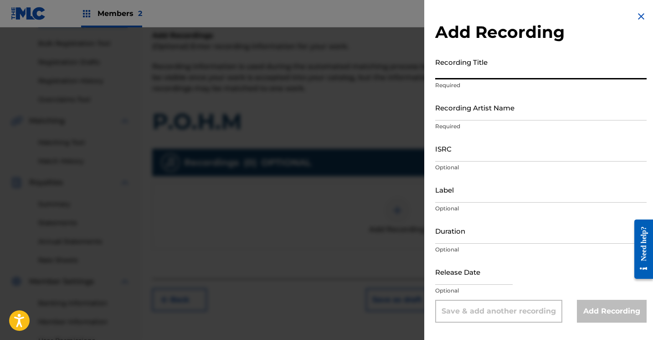
click at [474, 73] on input "Recording Title" at bounding box center [541, 66] width 212 height 26
type input "P.O.H.M"
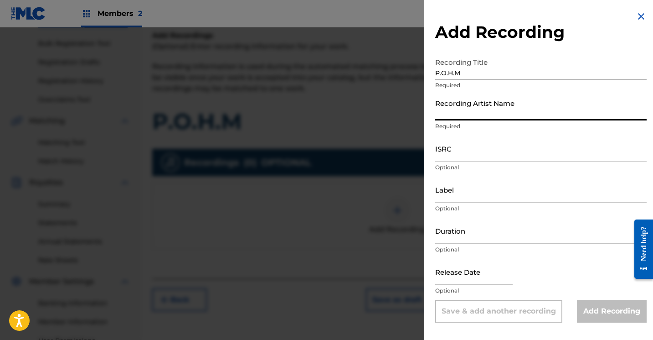
click at [465, 112] on input "Recording Artist Name" at bounding box center [541, 107] width 212 height 26
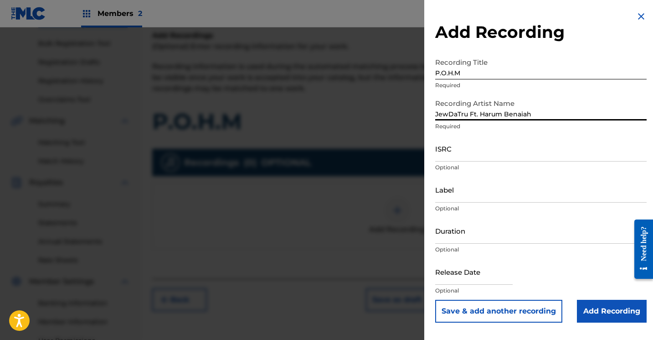
type input "JewDaTru Ft. Harum Benaiah"
click at [606, 308] on input "Add Recording" at bounding box center [612, 311] width 70 height 23
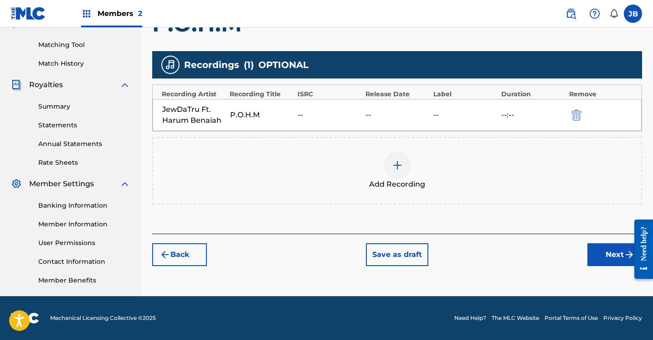
click at [613, 254] on button "Next" at bounding box center [615, 254] width 55 height 23
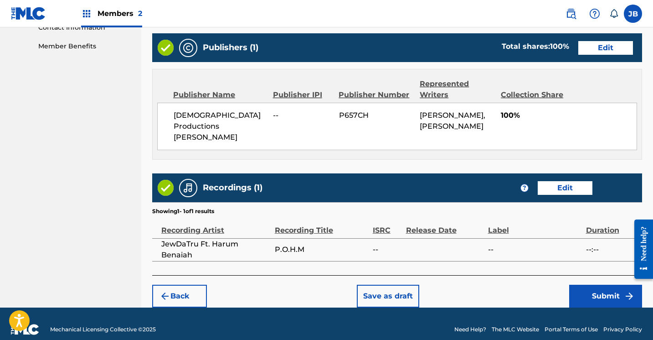
scroll to position [459, 0]
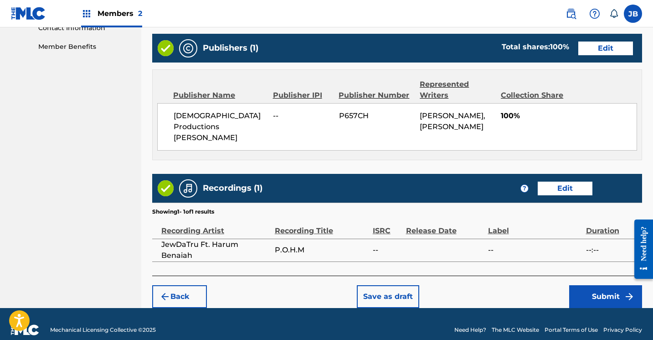
click at [591, 285] on button "Submit" at bounding box center [606, 296] width 73 height 23
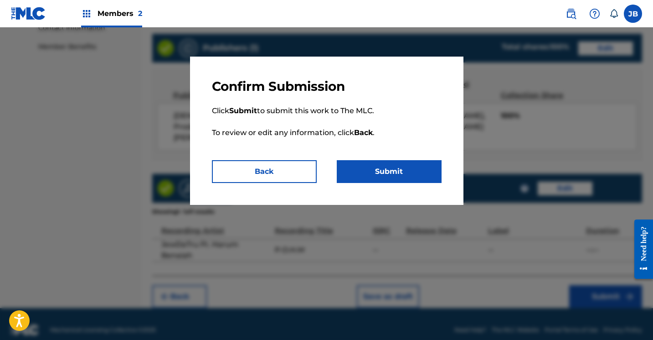
click at [398, 177] on button "Submit" at bounding box center [389, 171] width 105 height 23
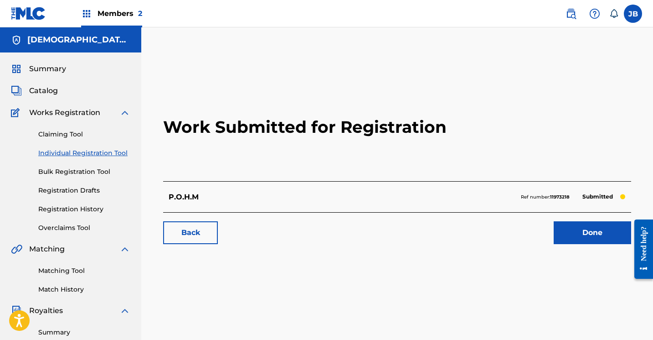
click at [585, 230] on link "Done" at bounding box center [593, 232] width 78 height 23
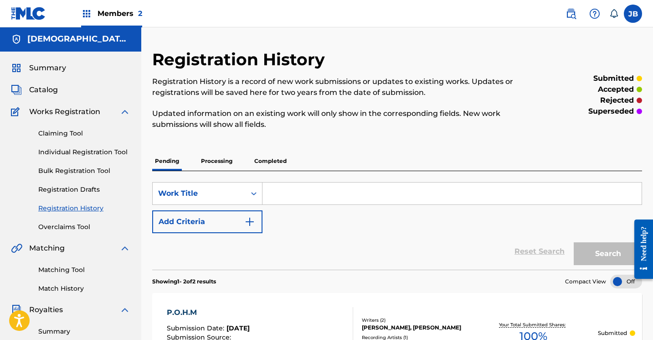
scroll to position [1, 0]
click at [55, 150] on link "Individual Registration Tool" at bounding box center [84, 152] width 92 height 10
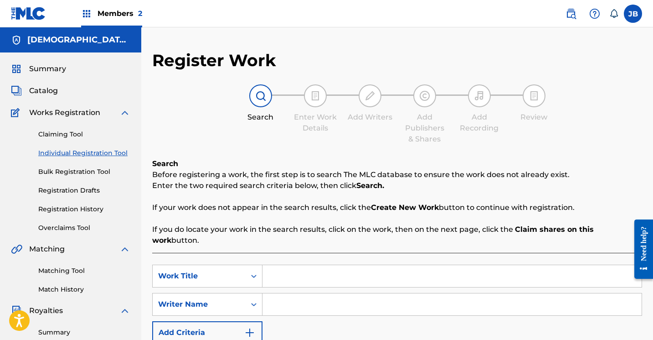
click at [299, 265] on input "Search Form" at bounding box center [452, 276] width 379 height 22
type input "w"
type input "War"
click at [290, 295] on input "Search Form" at bounding box center [452, 304] width 379 height 22
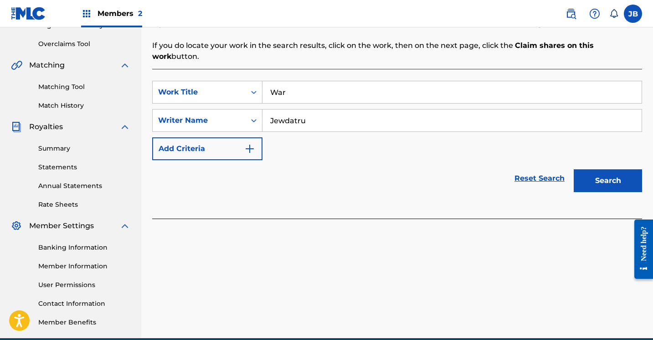
scroll to position [187, 0]
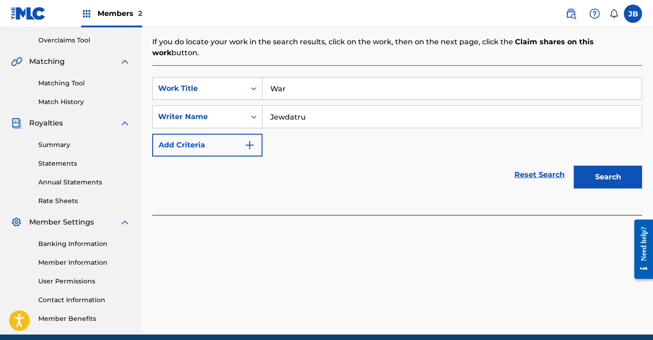
type input "Jewdatru"
click at [602, 170] on button "Search" at bounding box center [608, 177] width 68 height 23
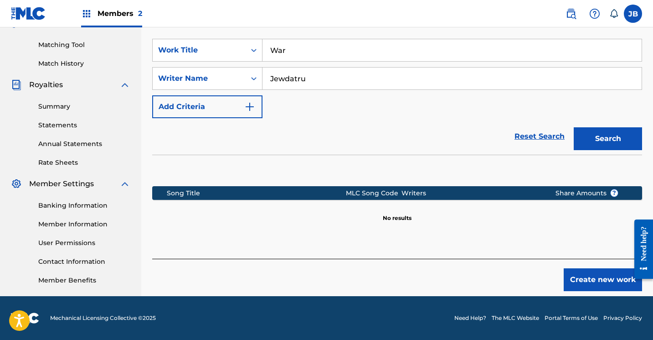
scroll to position [226, 0]
click at [588, 270] on button "Create new work" at bounding box center [603, 279] width 78 height 23
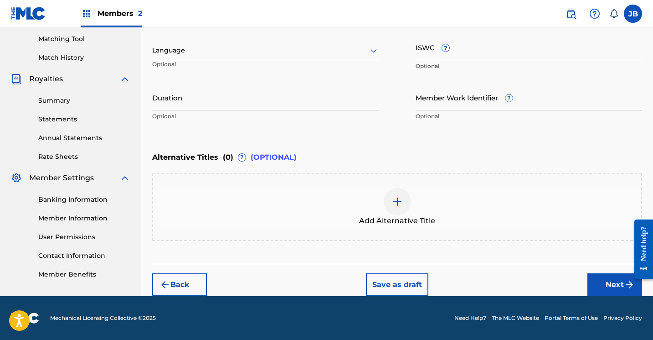
scroll to position [232, 0]
click at [610, 284] on button "Next" at bounding box center [615, 284] width 55 height 23
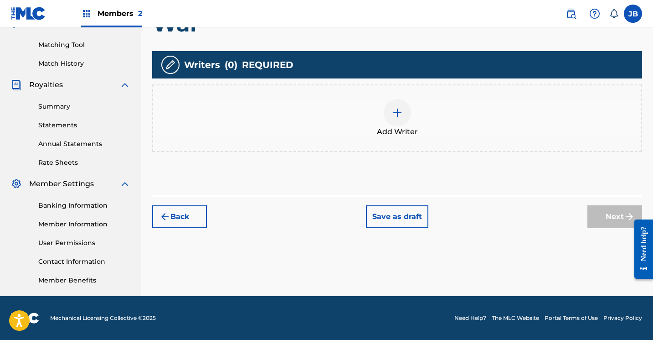
click at [398, 112] on img at bounding box center [397, 112] width 11 height 11
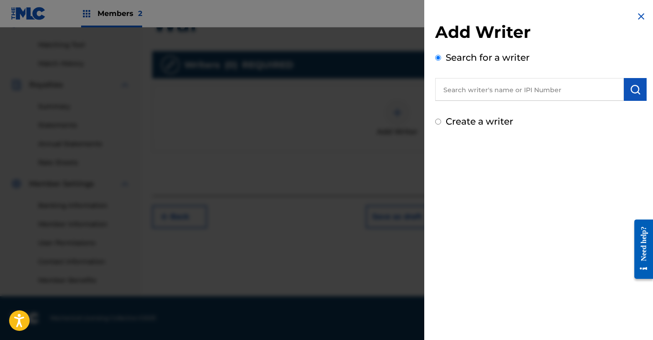
click at [441, 122] on input "Create a writer" at bounding box center [438, 122] width 6 height 6
radio input "false"
radio input "true"
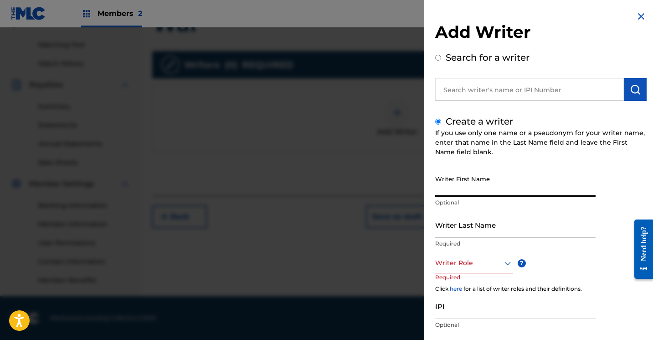
click at [446, 189] on input "Writer First Name" at bounding box center [515, 184] width 161 height 26
type input "[PERSON_NAME]"
click at [445, 232] on input "Writer Last Name" at bounding box center [515, 225] width 161 height 26
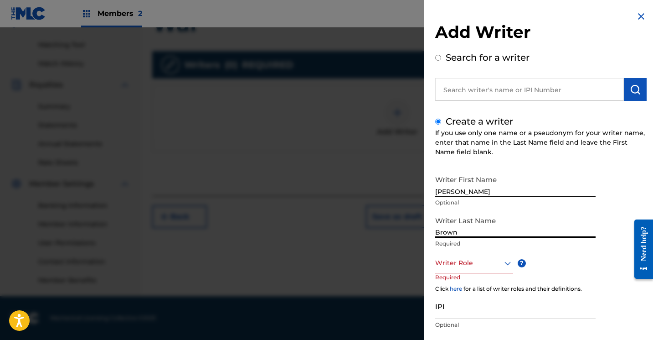
click at [564, 219] on input "Brown" at bounding box center [515, 225] width 161 height 26
type input "Brown"
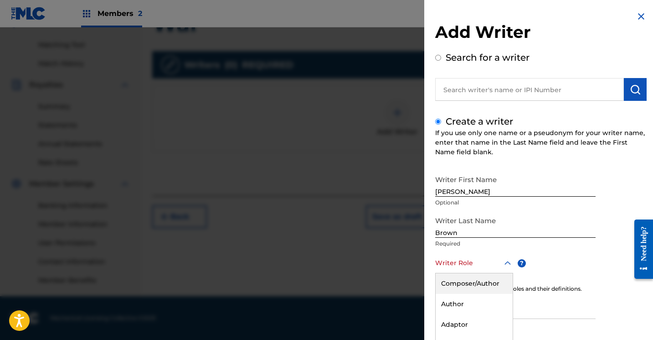
scroll to position [55, 0]
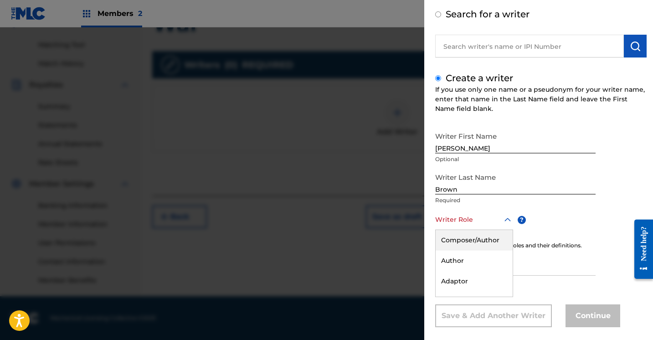
click at [509, 230] on div "Composer/Author, 1 of 8. 8 results available. Use Up and Down to choose options…" at bounding box center [474, 219] width 78 height 21
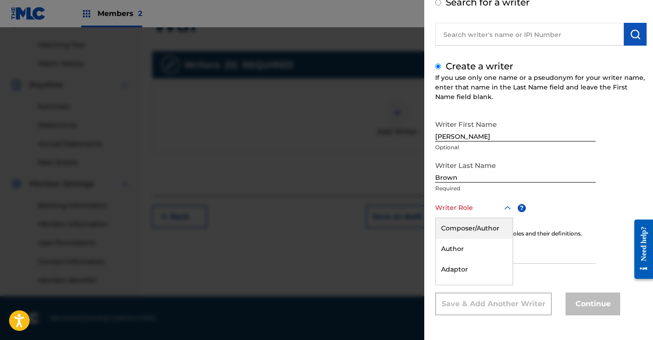
click at [498, 231] on div "Composer/Author" at bounding box center [474, 228] width 77 height 21
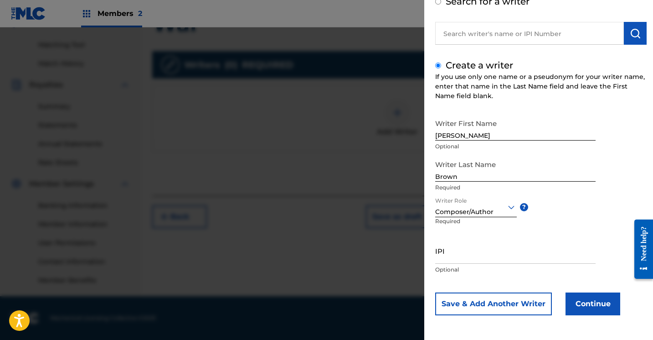
scroll to position [56, 0]
click at [606, 244] on div "Writer First Name Justin Optional Writer Last Name Brown Required Writer Role C…" at bounding box center [541, 214] width 212 height 201
click at [604, 255] on div "Writer First Name Justin Optional Writer Last Name Brown Required Writer Role C…" at bounding box center [541, 214] width 212 height 201
click at [611, 264] on div "Writer First Name Justin Optional Writer Last Name Brown Required Writer Role C…" at bounding box center [541, 214] width 212 height 201
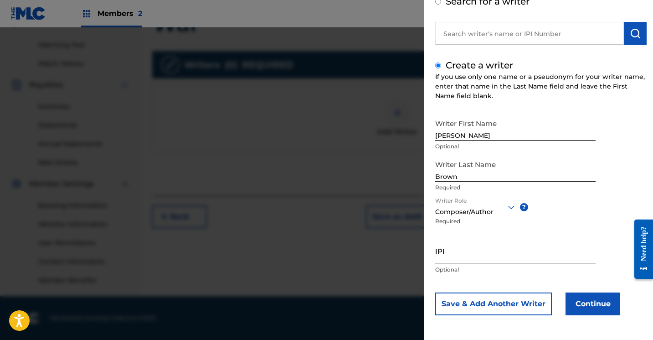
drag, startPoint x: 611, startPoint y: 261, endPoint x: 610, endPoint y: 253, distance: 8.3
click at [611, 258] on div "Writer First Name Justin Optional Writer Last Name Brown Required Writer Role C…" at bounding box center [541, 214] width 212 height 201
click at [601, 234] on div "Writer First Name Justin Optional Writer Last Name Brown Required Writer Role C…" at bounding box center [541, 214] width 212 height 201
click at [544, 230] on div "Writer First Name Justin Optional Writer Last Name Brown Required Writer Role C…" at bounding box center [541, 214] width 212 height 201
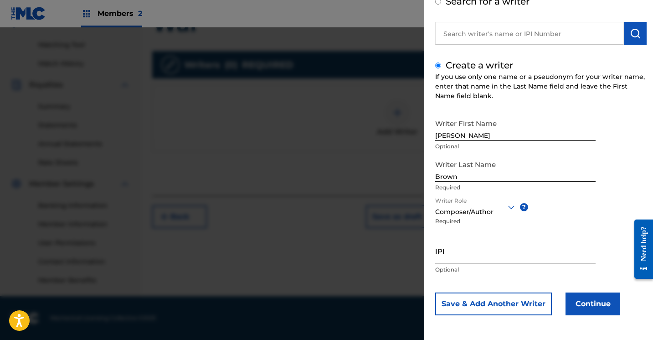
click at [589, 300] on button "Continue" at bounding box center [593, 303] width 55 height 23
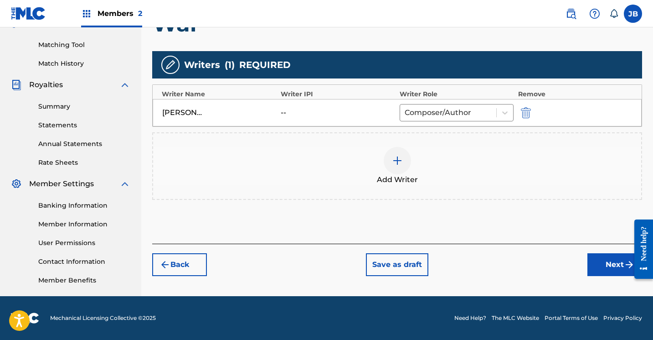
click at [618, 264] on button "Next" at bounding box center [615, 264] width 55 height 23
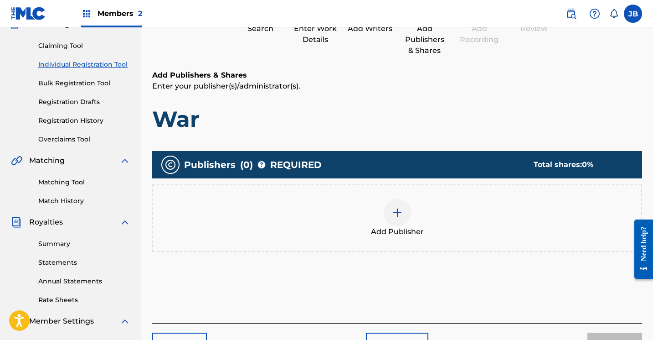
scroll to position [41, 0]
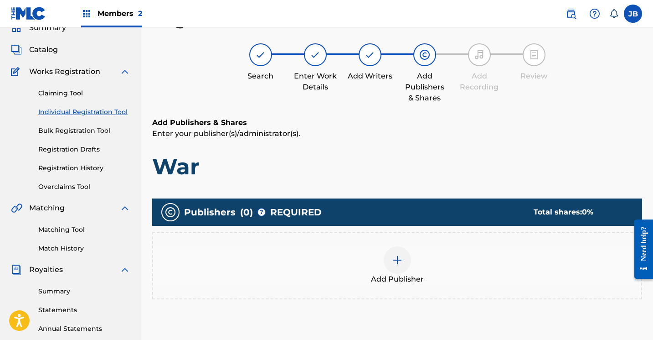
click at [401, 260] on img at bounding box center [397, 259] width 11 height 11
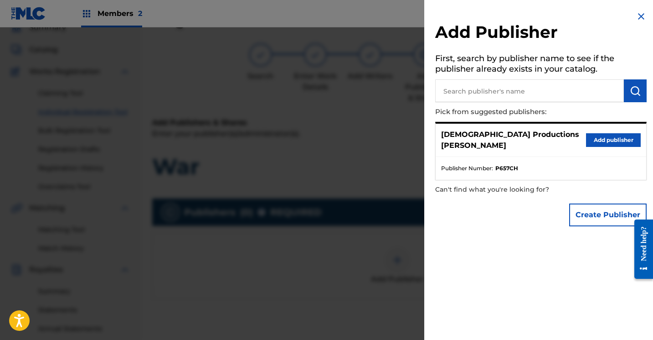
click at [615, 136] on button "Add publisher" at bounding box center [613, 140] width 55 height 14
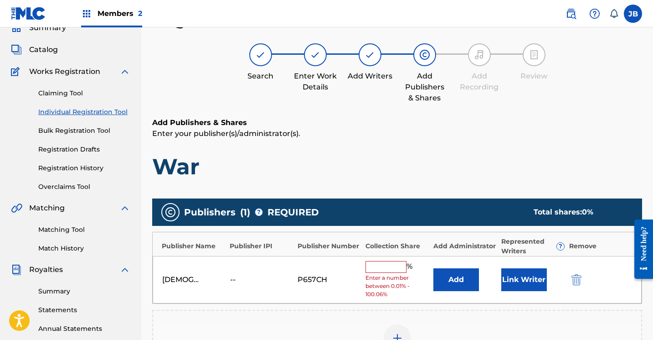
click at [528, 281] on button "Link Writer" at bounding box center [525, 279] width 46 height 23
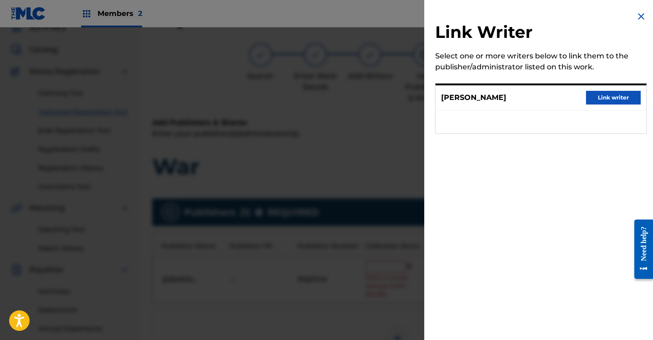
click at [606, 102] on button "Link writer" at bounding box center [613, 98] width 55 height 14
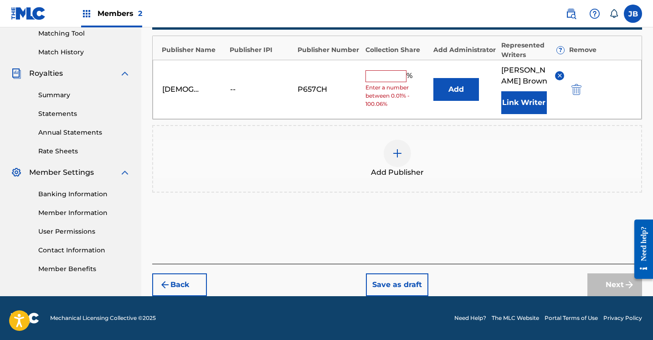
scroll to position [237, 0]
click at [379, 76] on input "text" at bounding box center [386, 76] width 41 height 12
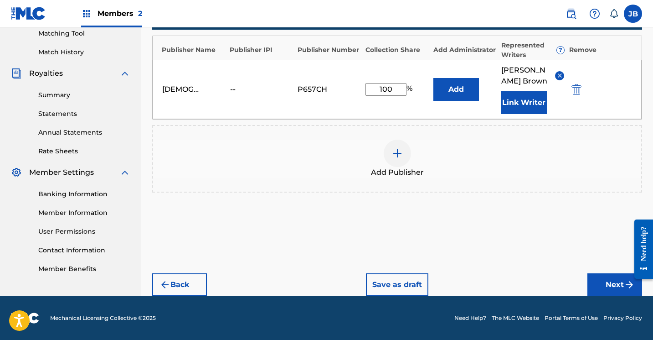
type input "100"
click at [600, 278] on button "Next" at bounding box center [615, 284] width 55 height 23
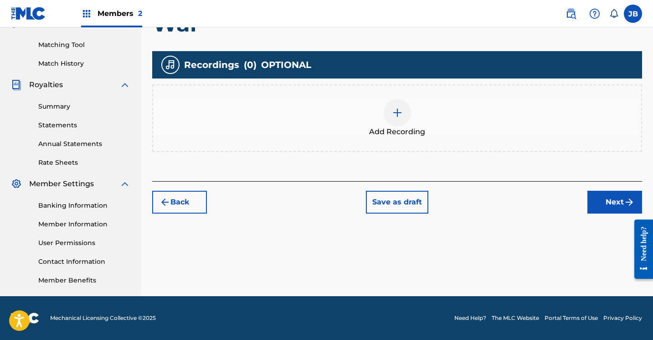
scroll to position [226, 0]
click at [396, 117] on img at bounding box center [397, 112] width 11 height 11
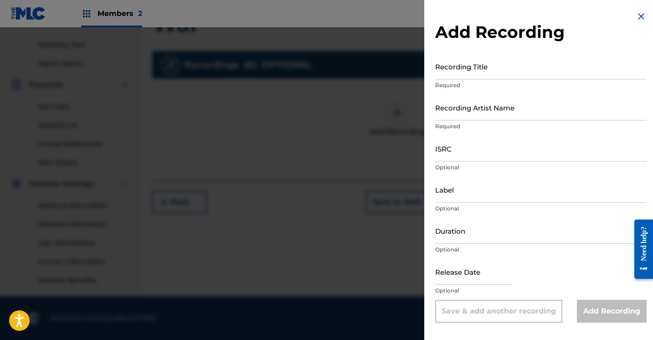
click at [466, 73] on input "Recording Title" at bounding box center [541, 66] width 212 height 26
type input "War"
click at [486, 114] on input "Recording Artist Name" at bounding box center [541, 107] width 212 height 26
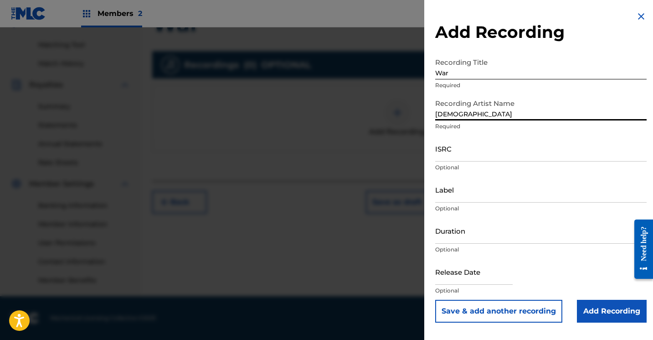
type input "JewDaTru"
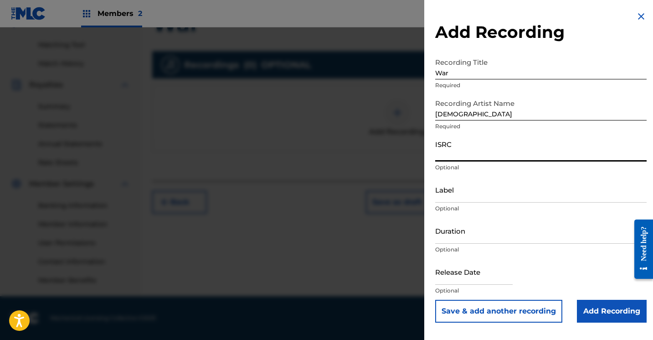
click at [570, 142] on input "ISRC" at bounding box center [541, 148] width 212 height 26
click at [590, 307] on input "Add Recording" at bounding box center [612, 311] width 70 height 23
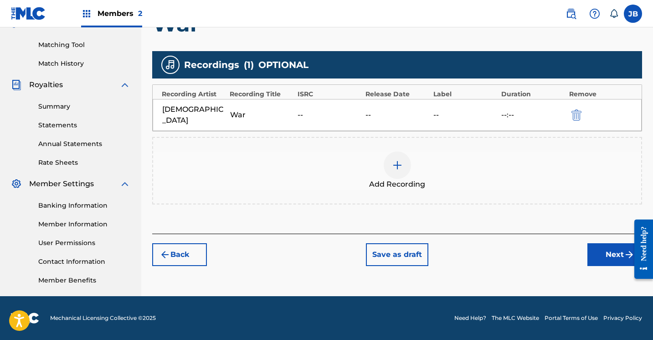
click at [597, 244] on button "Next" at bounding box center [615, 254] width 55 height 23
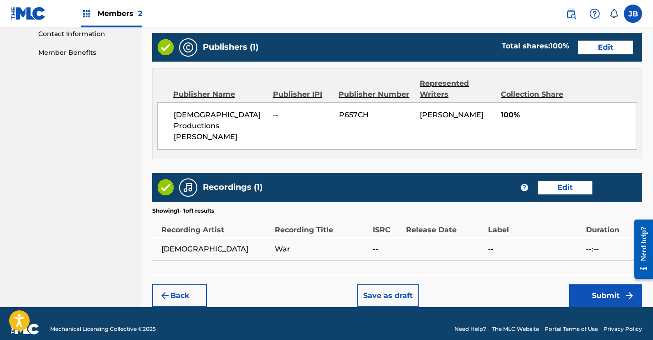
scroll to position [453, 0]
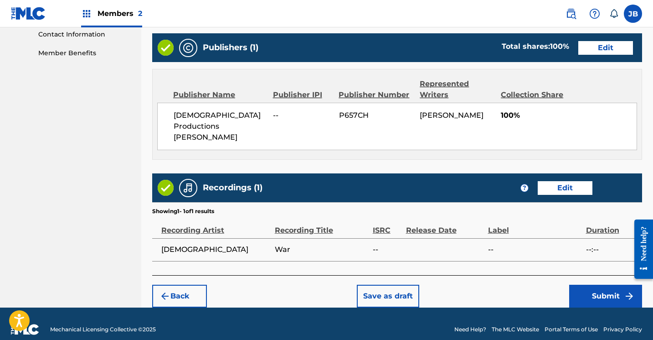
click at [596, 285] on button "Submit" at bounding box center [606, 296] width 73 height 23
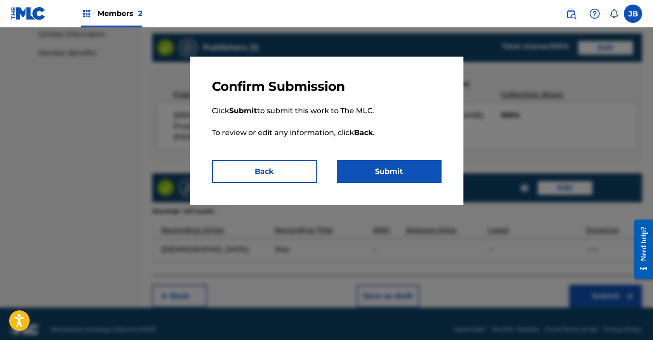
click at [387, 172] on button "Submit" at bounding box center [389, 171] width 105 height 23
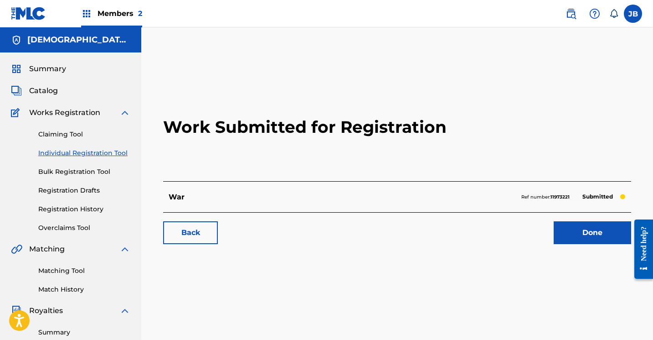
click at [590, 236] on link "Done" at bounding box center [593, 232] width 78 height 23
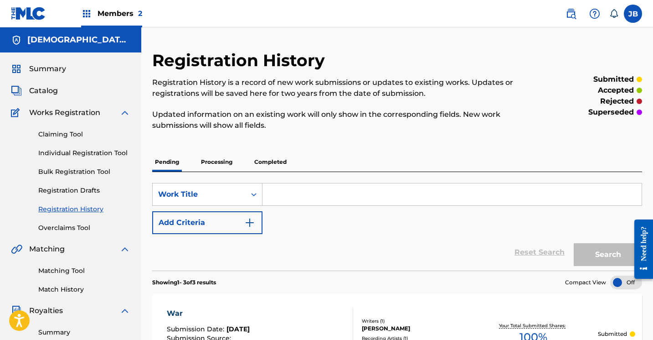
click at [96, 152] on link "Individual Registration Tool" at bounding box center [84, 153] width 92 height 10
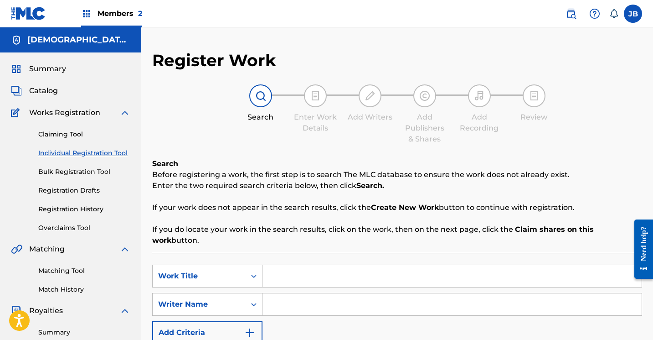
click at [65, 132] on link "Claiming Tool" at bounding box center [84, 135] width 92 height 10
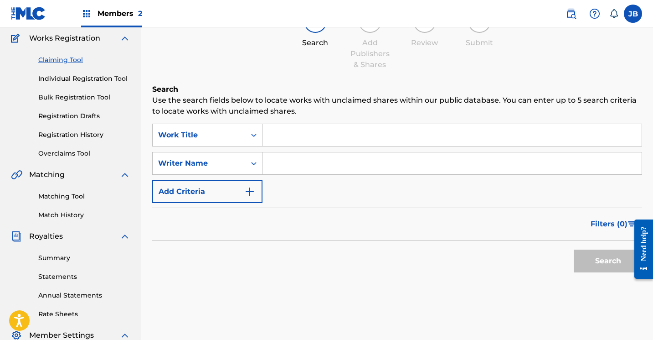
scroll to position [80, 0]
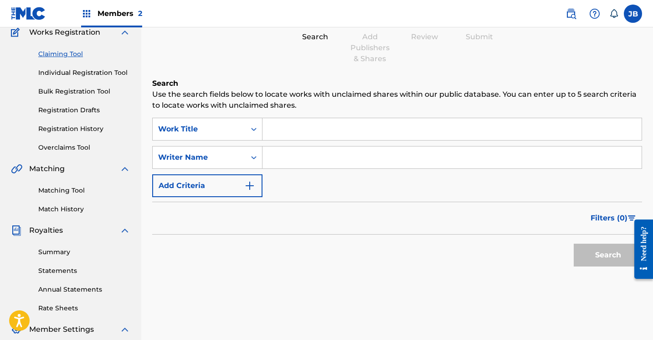
click at [285, 134] on input "Search Form" at bounding box center [452, 129] width 379 height 22
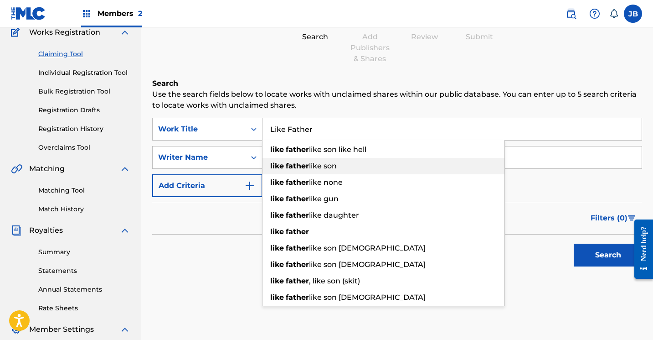
click at [292, 164] on strong "father" at bounding box center [297, 165] width 23 height 9
type input "like father like son"
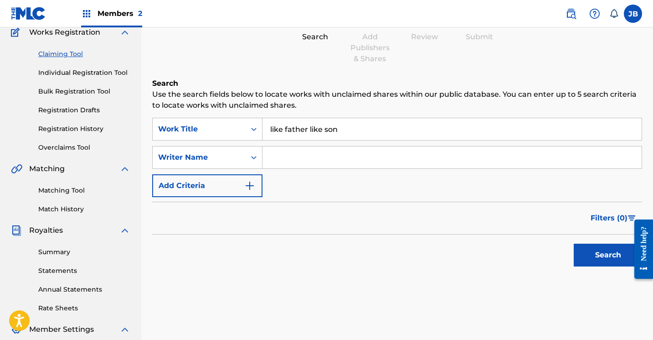
click at [274, 155] on input "Search Form" at bounding box center [452, 157] width 379 height 22
type input "Jewdatru"
click at [609, 255] on button "Search" at bounding box center [608, 255] width 68 height 23
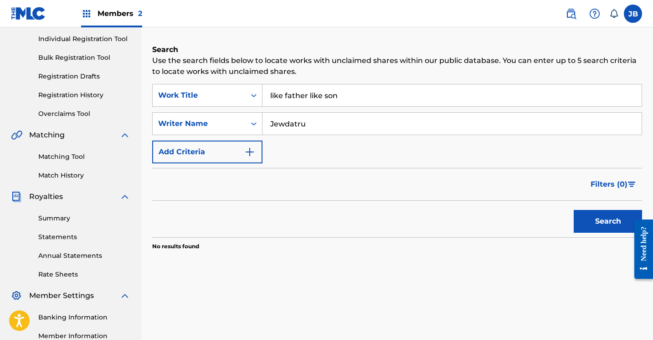
scroll to position [114, 0]
click at [253, 149] on img "Search Form" at bounding box center [249, 151] width 11 height 11
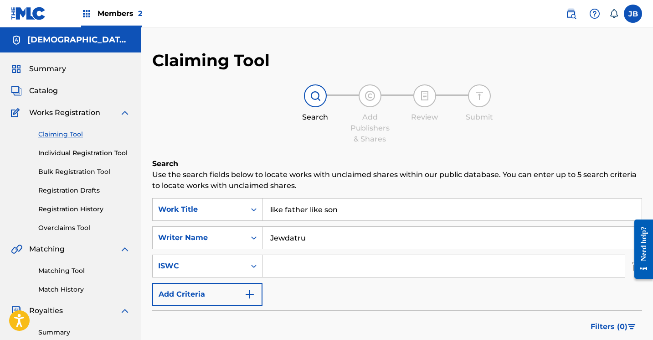
scroll to position [0, 0]
click at [92, 152] on link "Individual Registration Tool" at bounding box center [84, 153] width 92 height 10
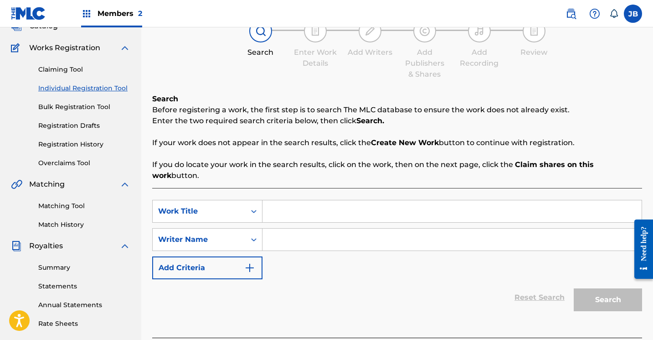
scroll to position [69, 0]
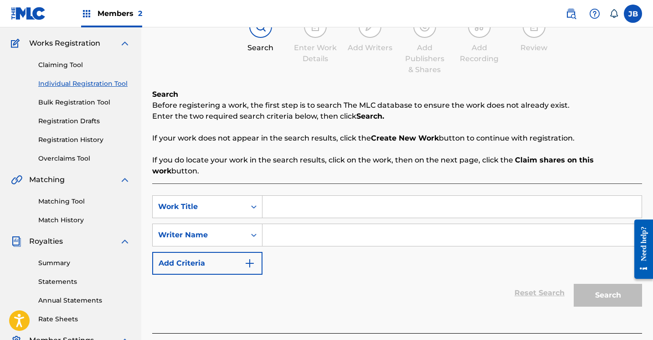
click at [270, 196] on input "Search Form" at bounding box center [452, 207] width 379 height 22
type input "Acceptable"
click at [268, 225] on input "Search Form" at bounding box center [452, 235] width 379 height 22
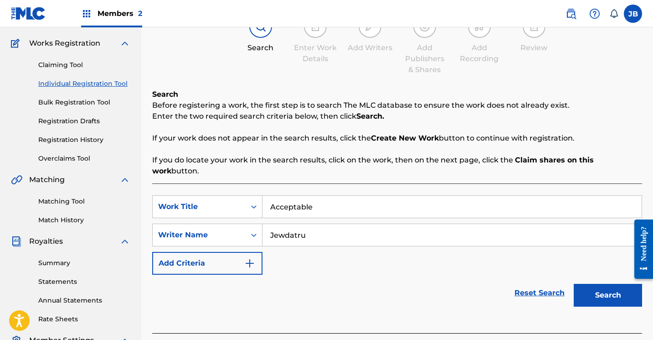
type input "Jewdatru"
click at [603, 297] on div "Search" at bounding box center [606, 293] width 73 height 36
click at [604, 285] on button "Search" at bounding box center [608, 295] width 68 height 23
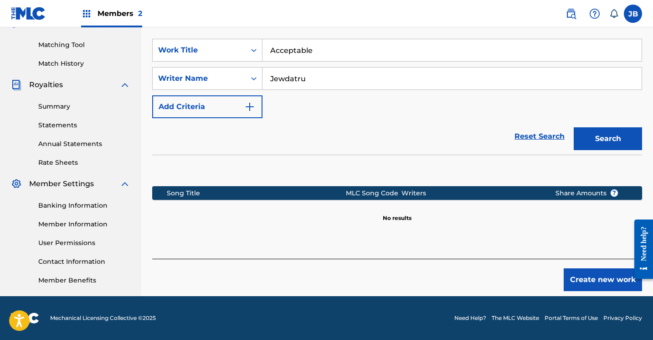
scroll to position [226, 0]
click at [580, 271] on button "Create new work" at bounding box center [603, 279] width 78 height 23
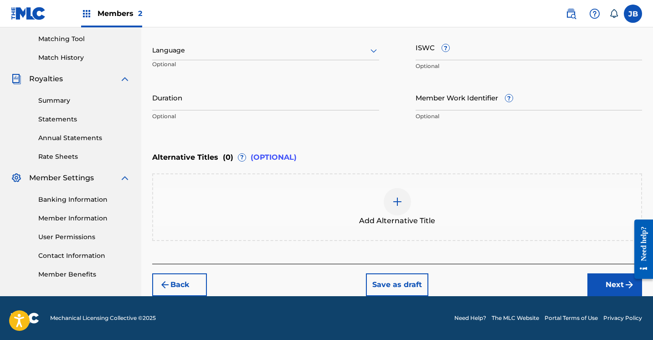
scroll to position [232, 0]
click at [608, 285] on button "Next" at bounding box center [615, 284] width 55 height 23
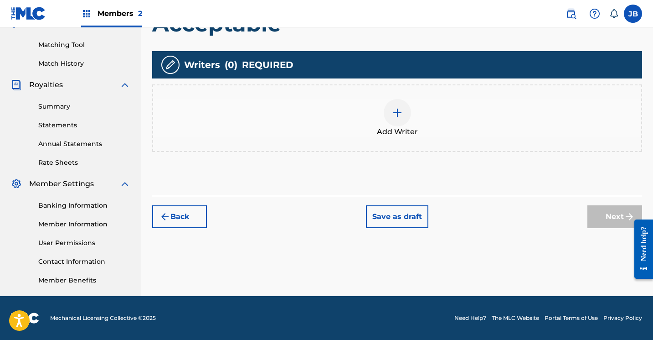
scroll to position [226, 0]
click at [393, 113] on img at bounding box center [397, 112] width 11 height 11
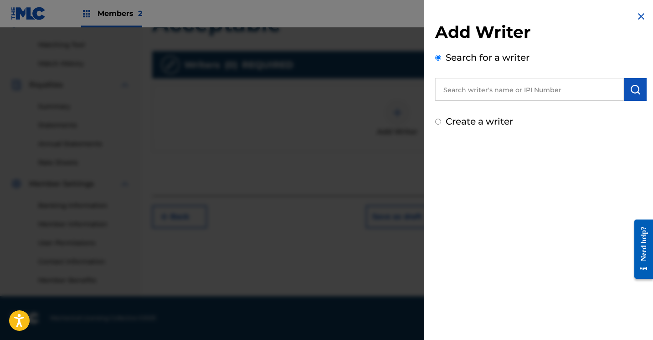
click at [440, 122] on input "Create a writer" at bounding box center [438, 122] width 6 height 6
radio input "false"
radio input "true"
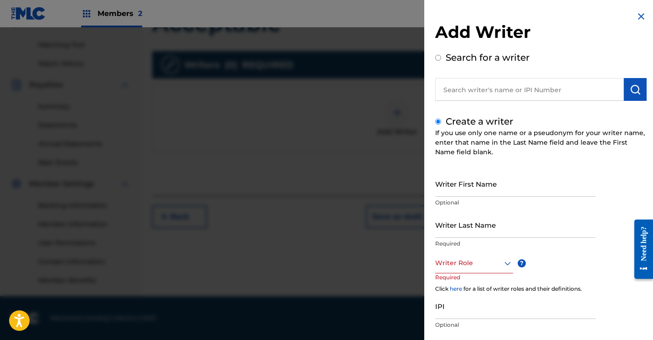
click at [449, 192] on input "Writer First Name" at bounding box center [515, 184] width 161 height 26
type input "j"
click at [549, 176] on input "[PERSON_NAME]" at bounding box center [515, 184] width 161 height 26
type input "[PERSON_NAME]"
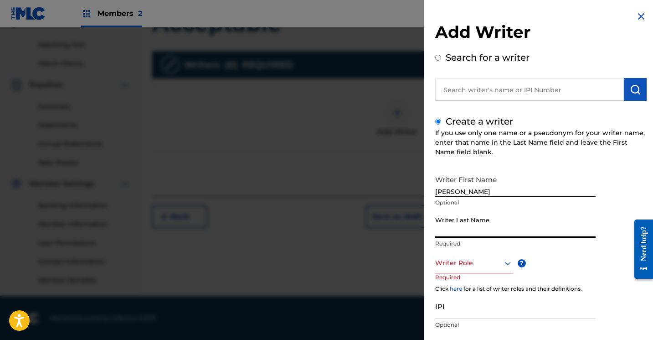
click at [539, 227] on input "Writer Last Name" at bounding box center [515, 225] width 161 height 26
type input "Brown"
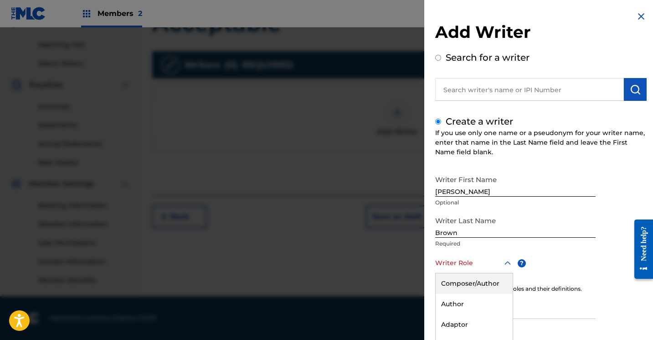
click at [507, 264] on div "Composer/Author, 1 of 8. 8 results available. Use Up and Down to choose options…" at bounding box center [474, 263] width 78 height 21
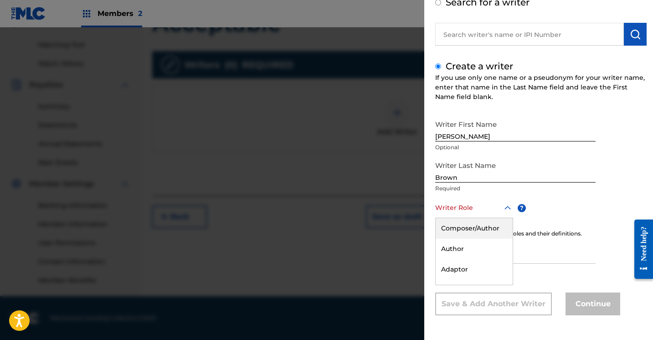
scroll to position [55, 0]
click at [505, 223] on div "Composer/Author" at bounding box center [474, 228] width 77 height 21
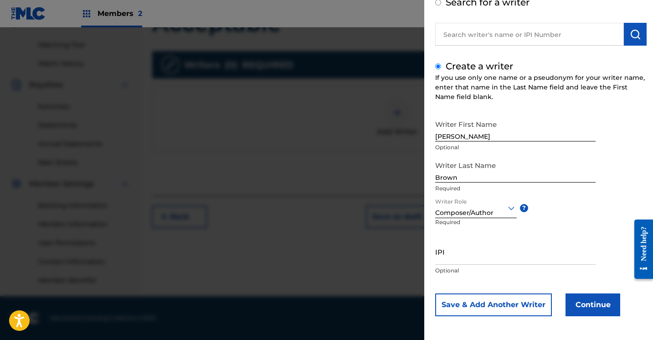
click at [565, 219] on div "Writer First Name Justin Optional Writer Last Name Brown Required Writer Role C…" at bounding box center [541, 215] width 212 height 201
click at [581, 300] on button "Continue" at bounding box center [593, 304] width 55 height 23
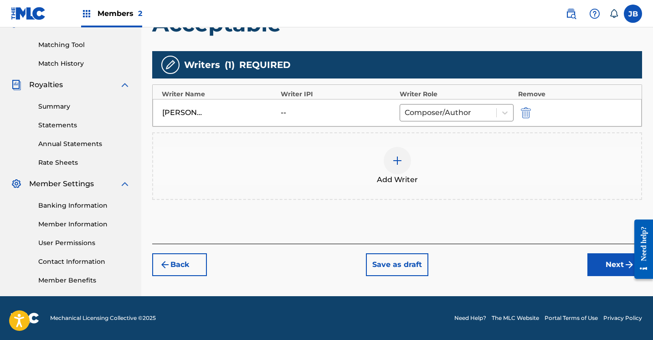
scroll to position [226, 0]
click at [609, 263] on button "Next" at bounding box center [615, 264] width 55 height 23
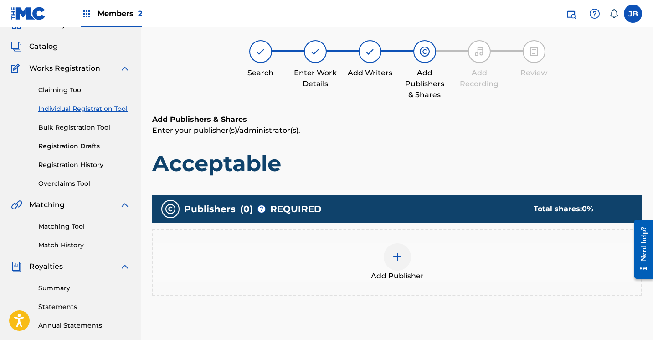
scroll to position [41, 0]
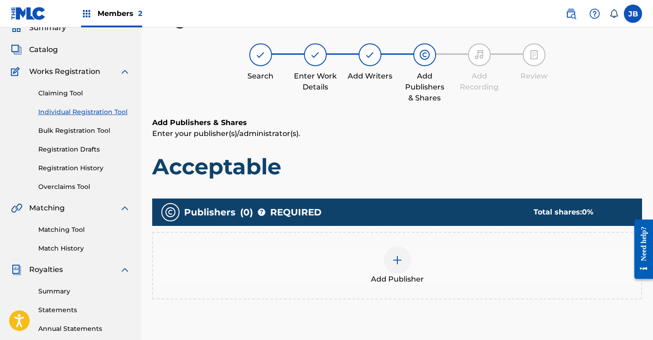
click at [399, 261] on img at bounding box center [397, 259] width 11 height 11
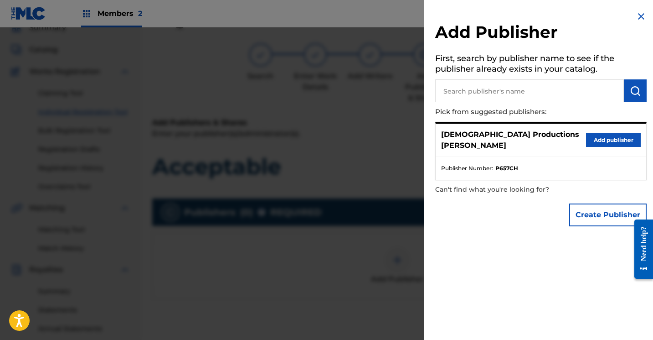
click at [593, 137] on button "Add publisher" at bounding box center [613, 140] width 55 height 14
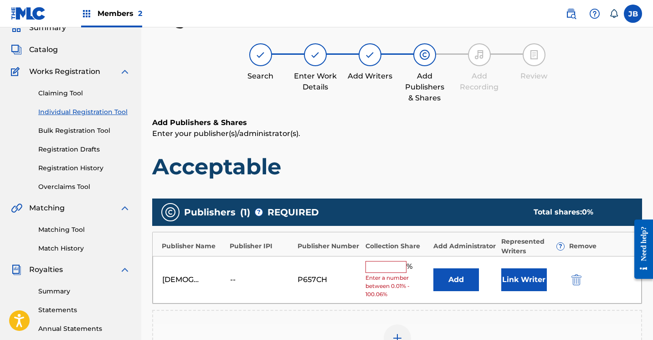
click at [385, 267] on input "text" at bounding box center [386, 267] width 41 height 12
click at [383, 266] on input "text" at bounding box center [386, 267] width 41 height 12
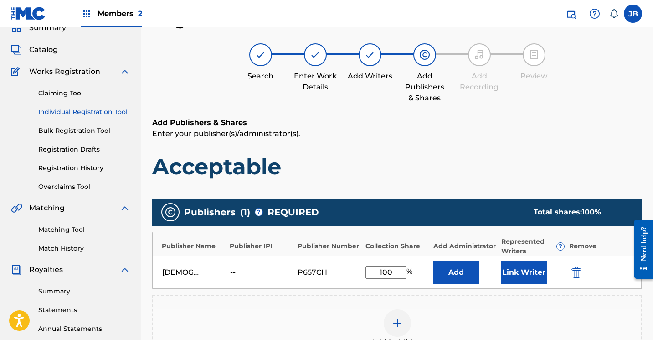
type input "100"
click at [514, 272] on button "Link Writer" at bounding box center [525, 272] width 46 height 23
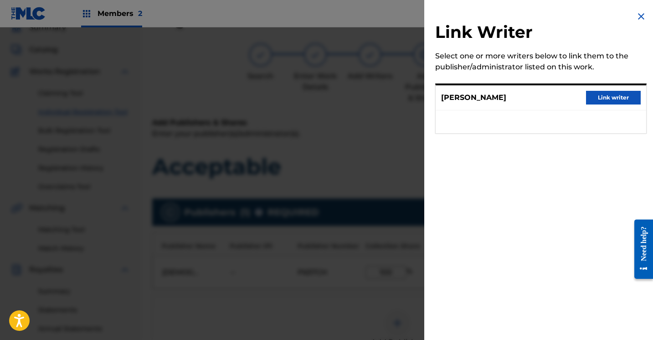
click at [594, 98] on button "Link writer" at bounding box center [613, 98] width 55 height 14
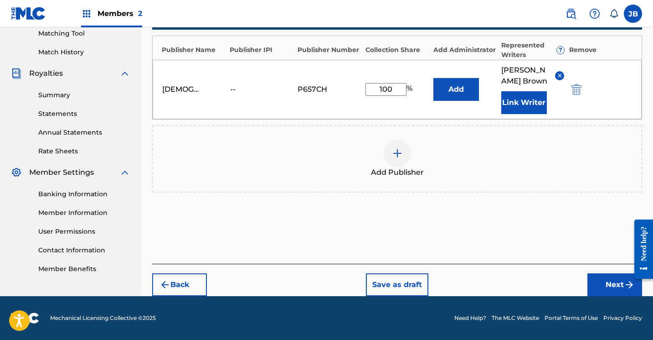
click at [601, 287] on button "Next" at bounding box center [615, 284] width 55 height 23
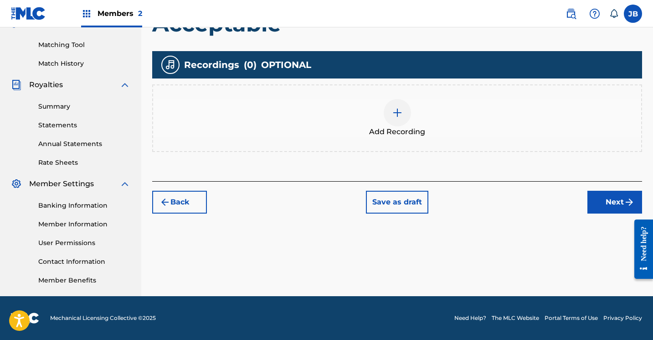
click at [396, 111] on img at bounding box center [397, 112] width 11 height 11
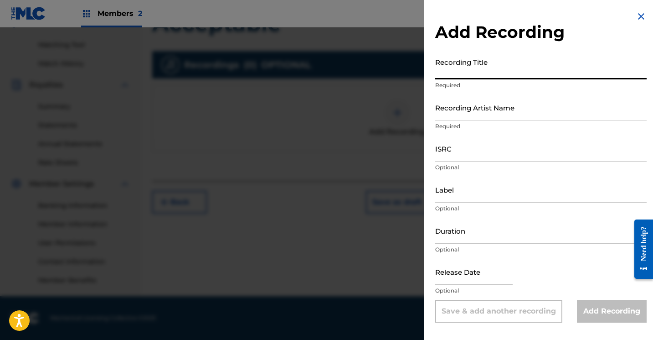
click at [483, 70] on input "Recording Title" at bounding box center [541, 66] width 212 height 26
type input "Acceptable"
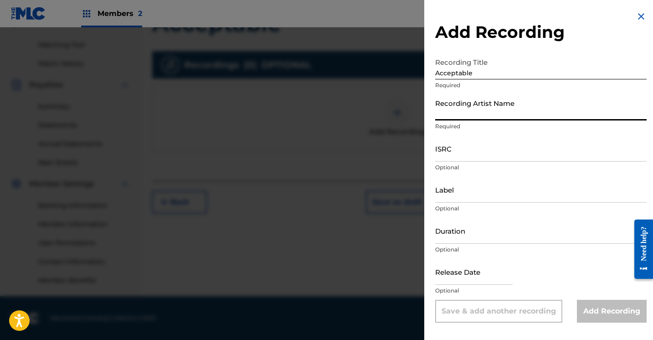
click at [488, 116] on input "Recording Artist Name" at bounding box center [541, 107] width 212 height 26
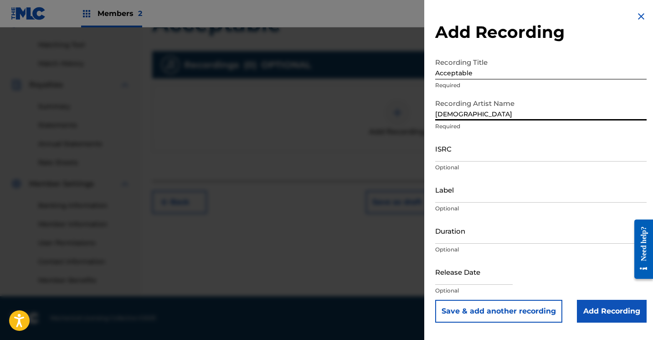
type input "JewDaTru"
click at [587, 307] on input "Add Recording" at bounding box center [612, 311] width 70 height 23
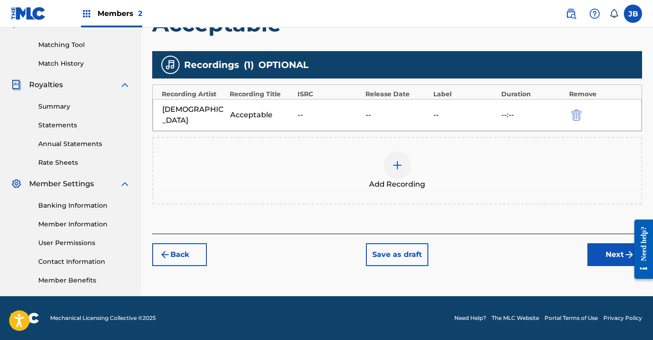
click at [607, 243] on button "Next" at bounding box center [615, 254] width 55 height 23
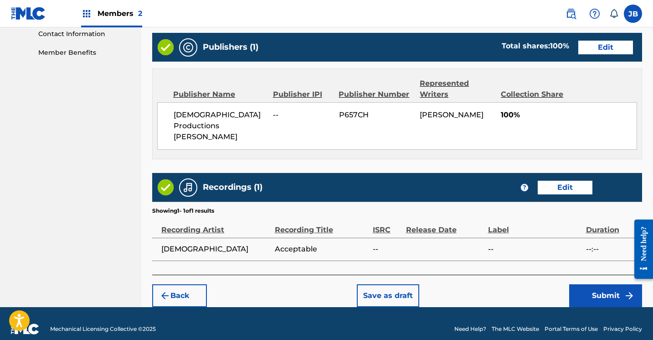
scroll to position [453, 0]
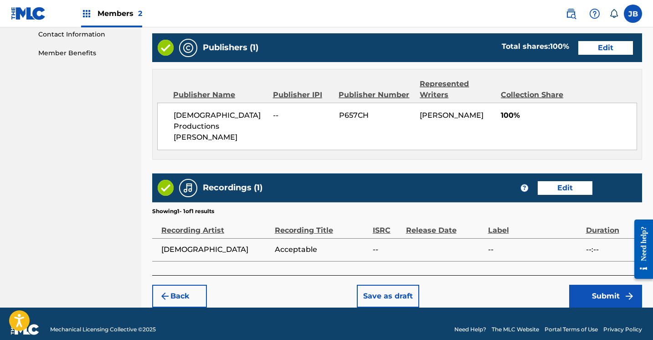
click at [601, 285] on button "Submit" at bounding box center [606, 296] width 73 height 23
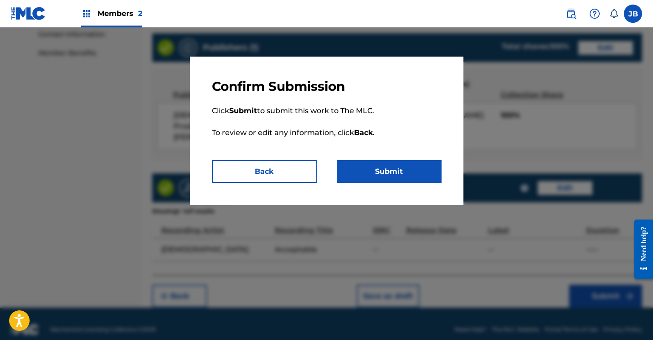
click at [400, 170] on button "Submit" at bounding box center [389, 171] width 105 height 23
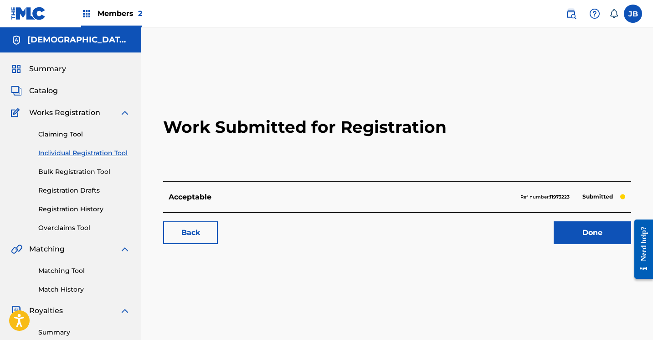
click at [582, 232] on link "Done" at bounding box center [593, 232] width 78 height 23
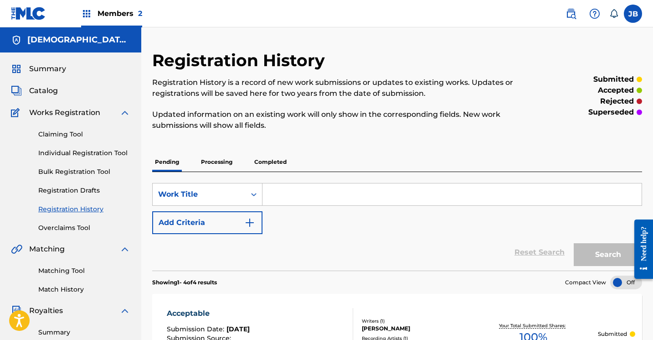
click at [101, 154] on link "Individual Registration Tool" at bounding box center [84, 153] width 92 height 10
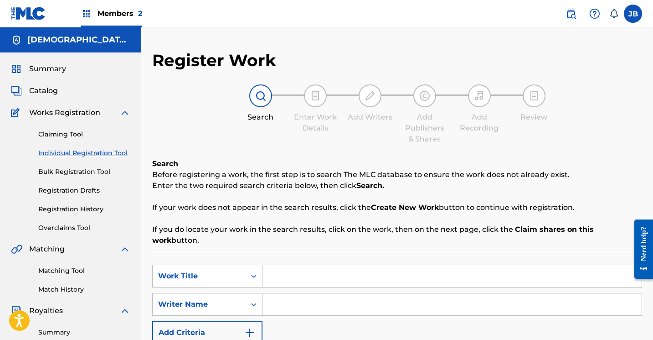
click at [277, 265] on input "Search Form" at bounding box center [452, 276] width 379 height 22
type input "Fall"
click at [270, 293] on input "Search Form" at bounding box center [452, 304] width 379 height 22
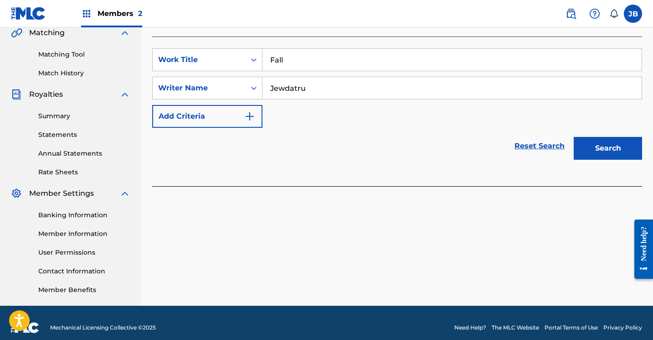
scroll to position [223, 0]
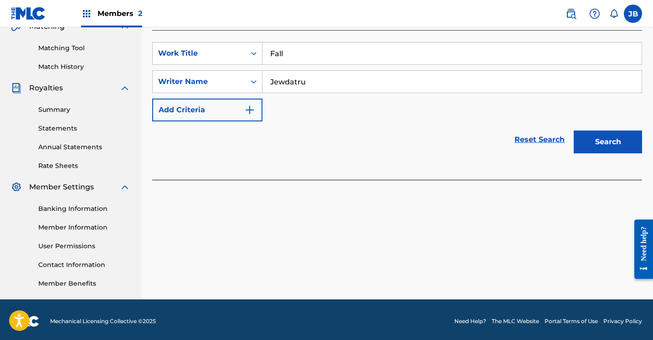
type input "Jewdatru"
click at [596, 130] on button "Search" at bounding box center [608, 141] width 68 height 23
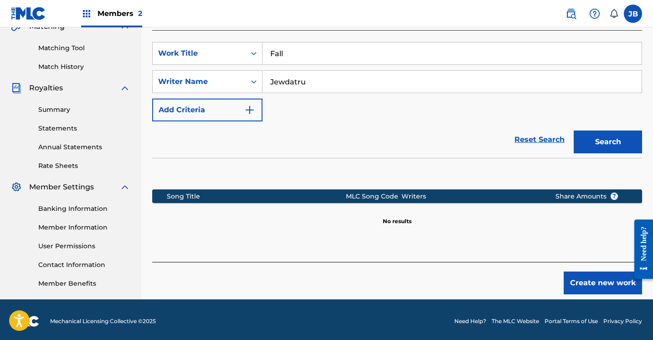
click at [576, 271] on button "Create new work" at bounding box center [603, 282] width 78 height 23
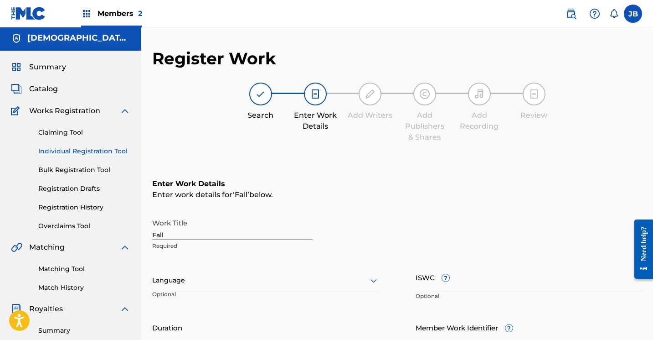
scroll to position [0, 0]
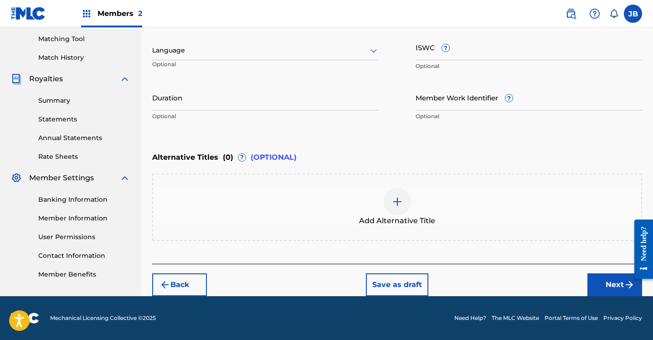
click at [612, 279] on button "Next" at bounding box center [615, 284] width 55 height 23
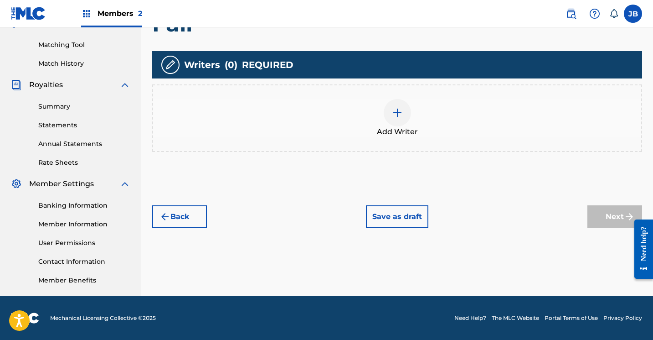
scroll to position [226, 0]
click at [396, 116] on img at bounding box center [397, 112] width 11 height 11
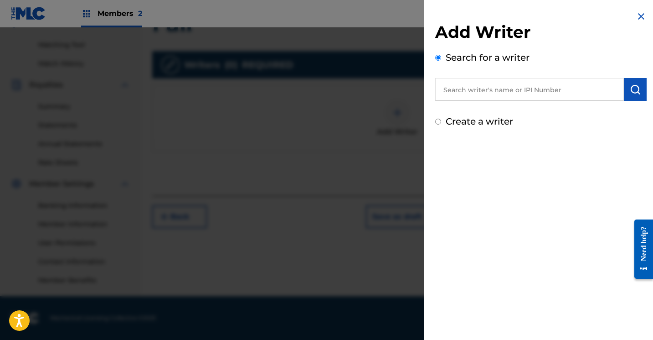
click at [439, 124] on input "Create a writer" at bounding box center [438, 122] width 6 height 6
radio input "false"
radio input "true"
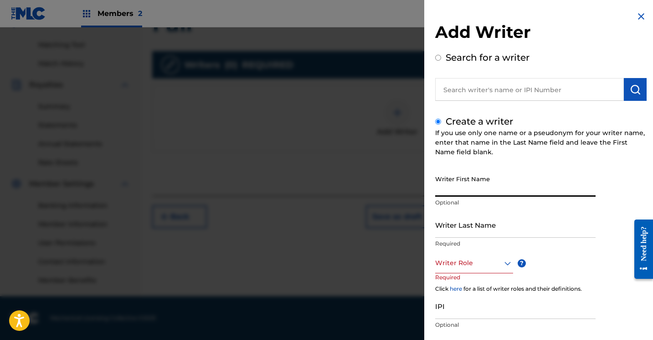
click at [453, 187] on input "Writer First Name" at bounding box center [515, 184] width 161 height 26
type input "J"
type input "[PERSON_NAME]"
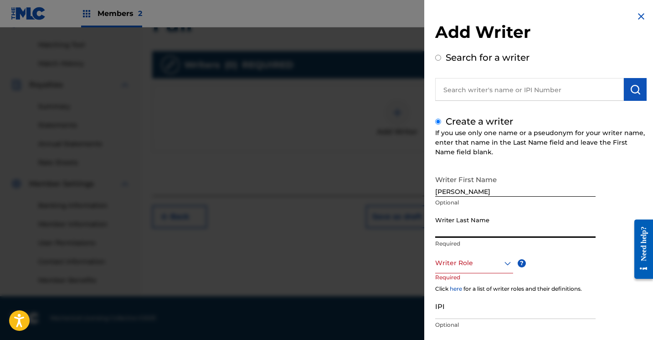
type input "B"
type input "Brown"
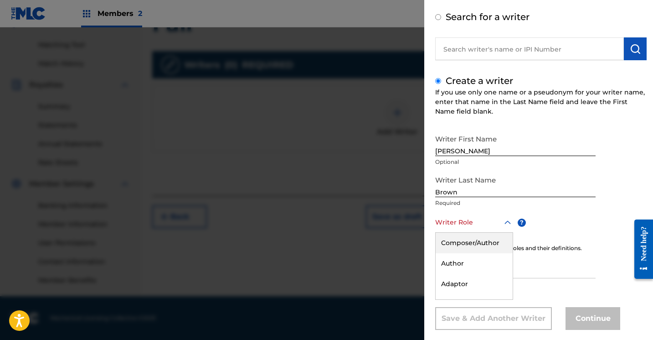
click at [507, 233] on div "Composer/Author, 1 of 8. 8 results available. Use Up and Down to choose options…" at bounding box center [474, 222] width 78 height 21
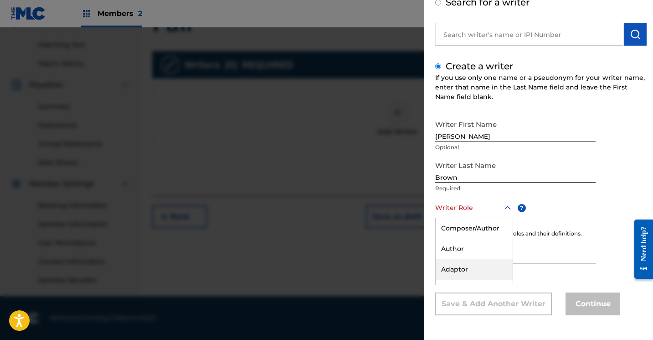
scroll to position [55, 0]
click at [486, 226] on div "Composer/Author" at bounding box center [474, 228] width 77 height 21
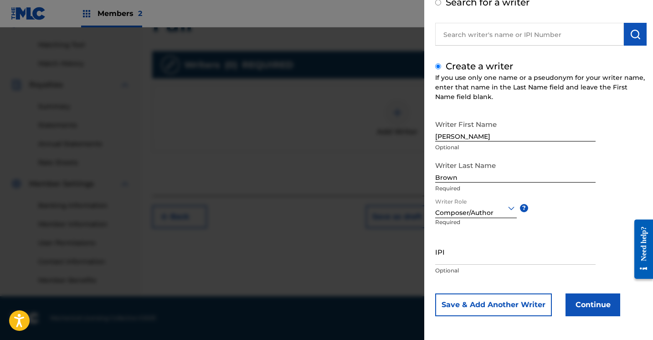
click at [573, 306] on button "Continue" at bounding box center [593, 304] width 55 height 23
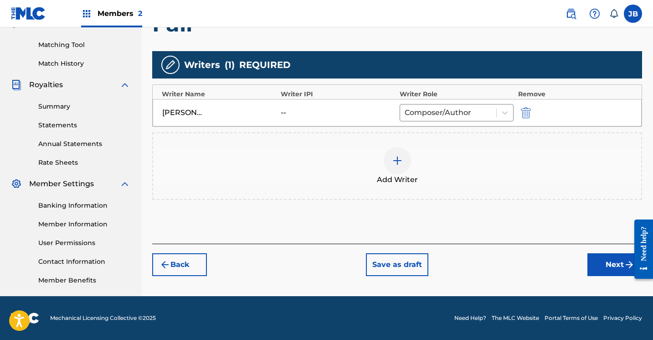
click at [596, 262] on button "Next" at bounding box center [615, 264] width 55 height 23
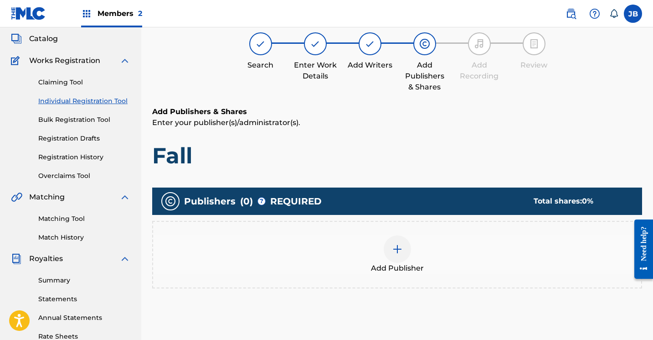
scroll to position [41, 0]
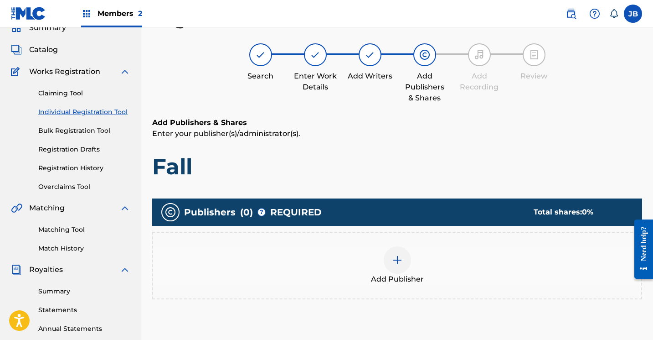
click at [398, 257] on img at bounding box center [397, 259] width 11 height 11
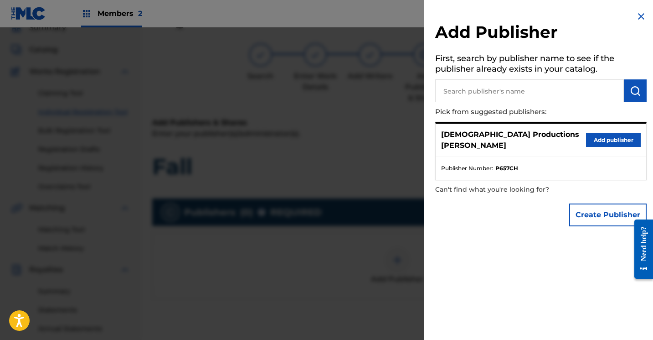
click at [591, 133] on button "Add publisher" at bounding box center [613, 140] width 55 height 14
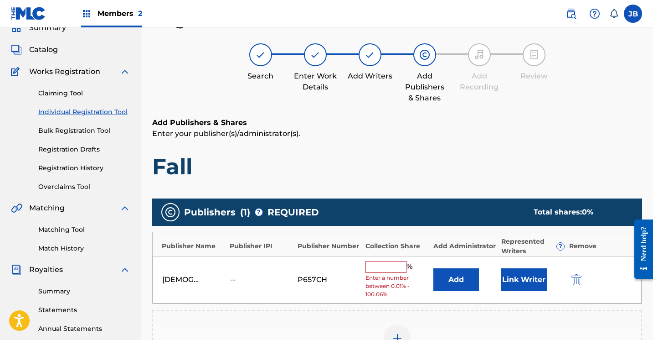
click at [385, 264] on input "text" at bounding box center [386, 267] width 41 height 12
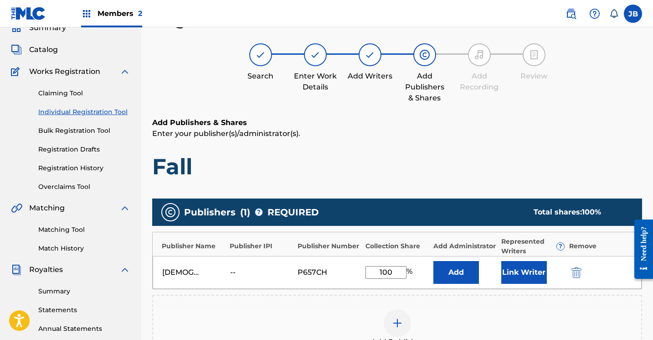
type input "100"
click at [514, 266] on button "Link Writer" at bounding box center [525, 272] width 46 height 23
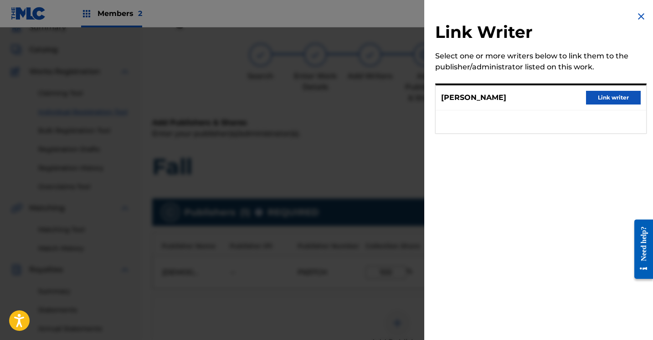
click at [606, 97] on button "Link writer" at bounding box center [613, 98] width 55 height 14
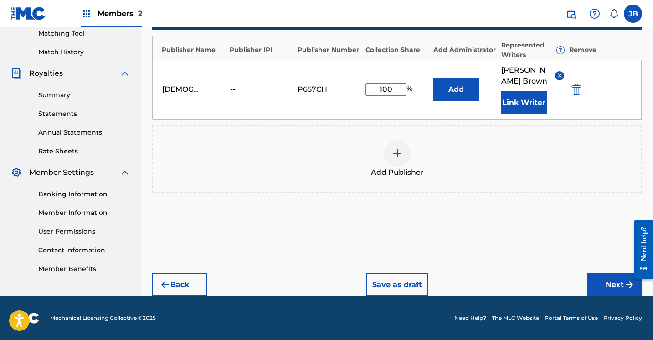
scroll to position [237, 0]
click at [617, 282] on button "Next" at bounding box center [615, 284] width 55 height 23
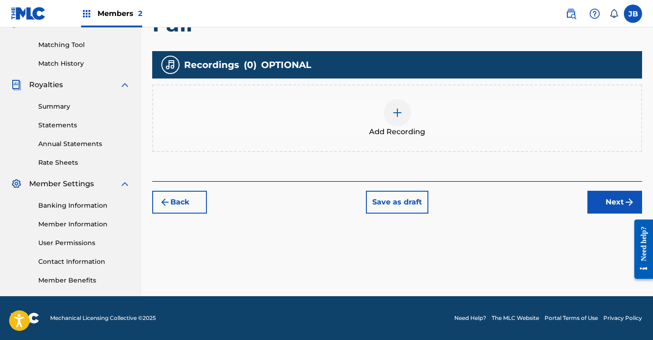
click at [398, 113] on img at bounding box center [397, 112] width 11 height 11
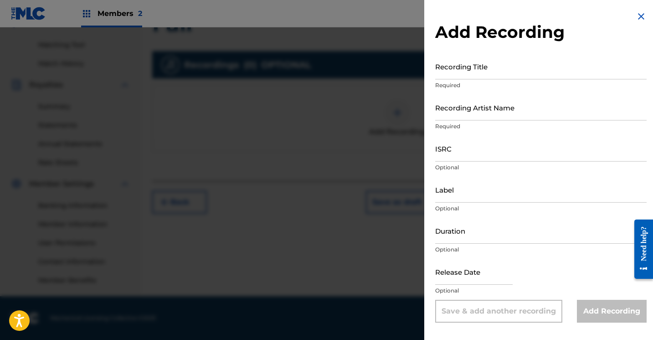
click at [460, 75] on input "Recording Title" at bounding box center [541, 66] width 212 height 26
type input "Fall"
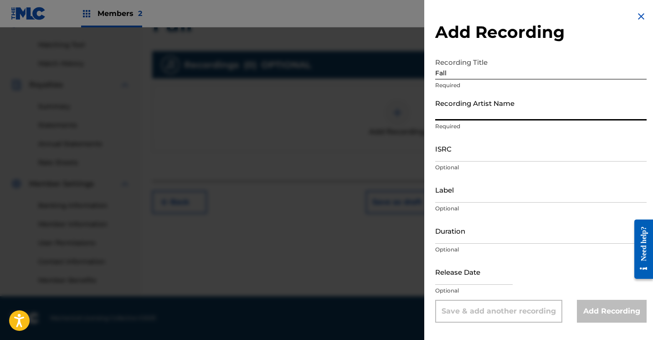
click at [462, 116] on input "Recording Artist Name" at bounding box center [541, 107] width 212 height 26
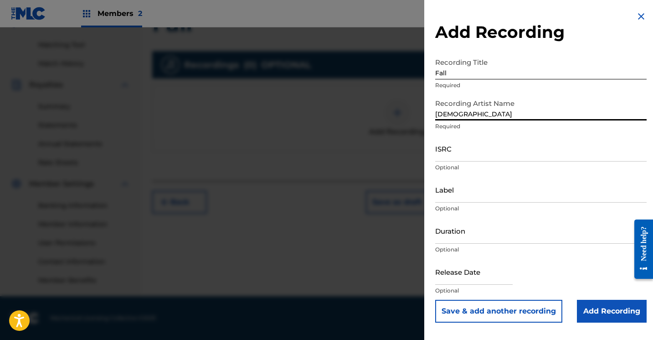
type input "JewDaTru"
click at [588, 308] on input "Add Recording" at bounding box center [612, 311] width 70 height 23
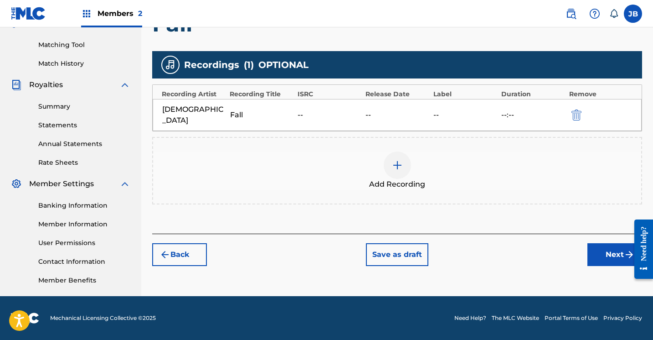
click at [600, 248] on button "Next" at bounding box center [615, 254] width 55 height 23
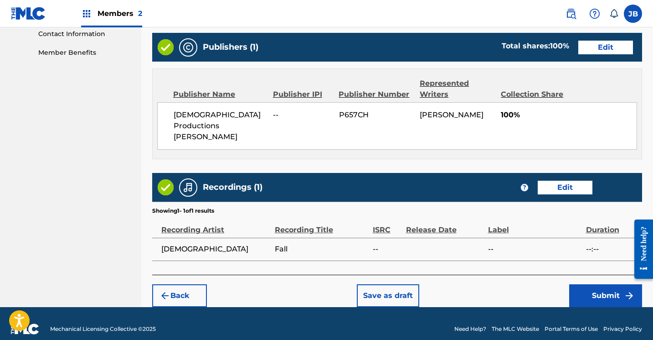
scroll to position [453, 0]
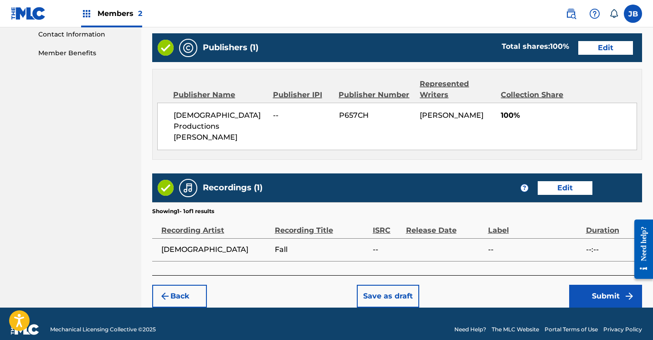
click at [587, 285] on button "Submit" at bounding box center [606, 296] width 73 height 23
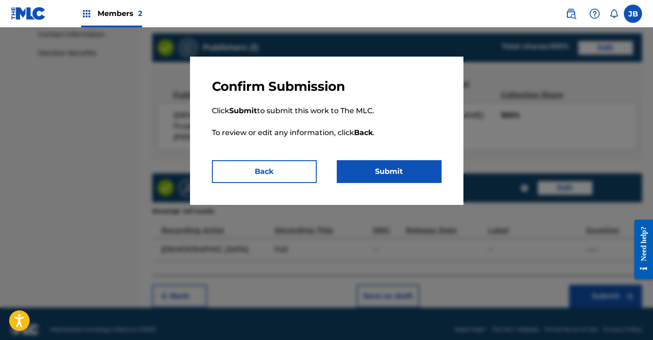
click at [393, 168] on button "Submit" at bounding box center [389, 171] width 105 height 23
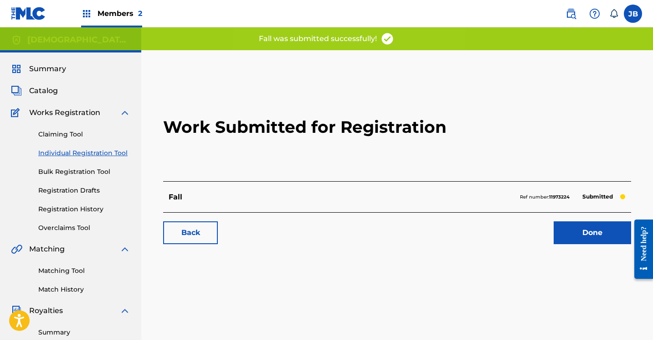
click at [575, 237] on link "Done" at bounding box center [593, 232] width 78 height 23
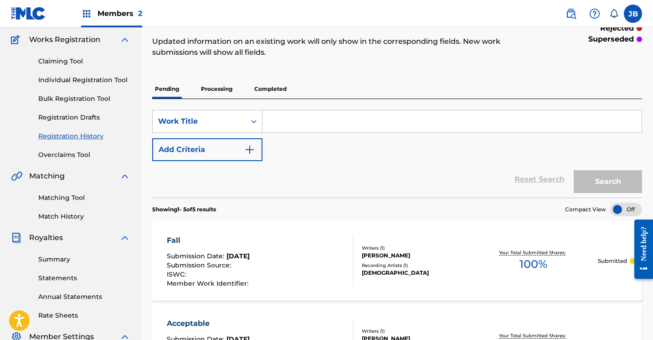
scroll to position [70, 0]
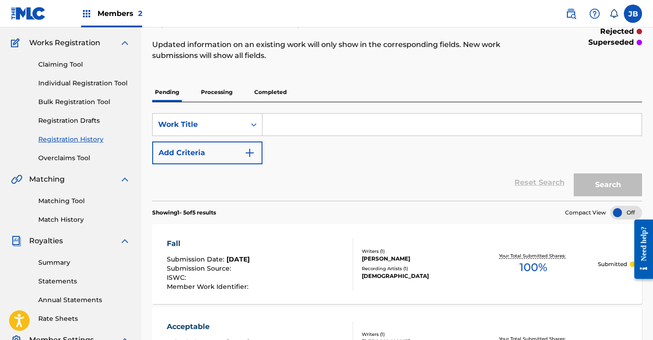
click at [88, 121] on link "Registration Drafts" at bounding box center [84, 121] width 92 height 10
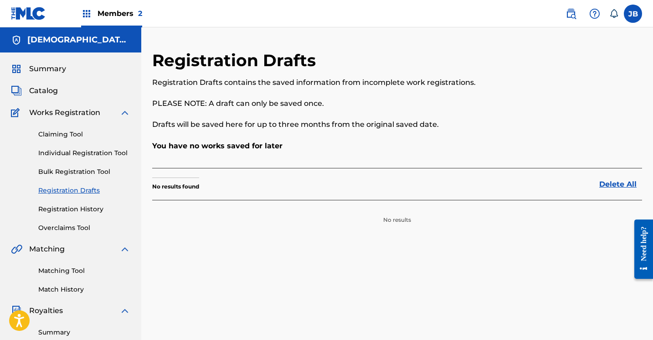
click at [80, 210] on link "Registration History" at bounding box center [84, 209] width 92 height 10
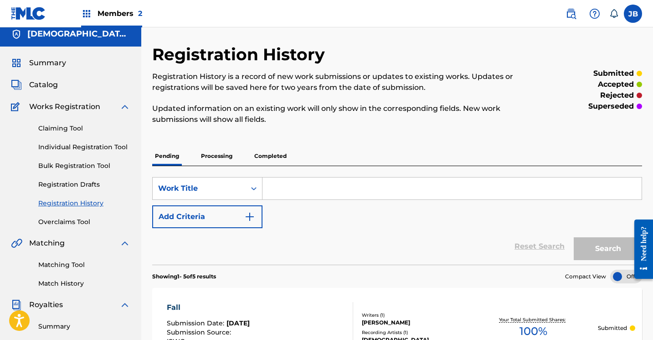
scroll to position [4, 0]
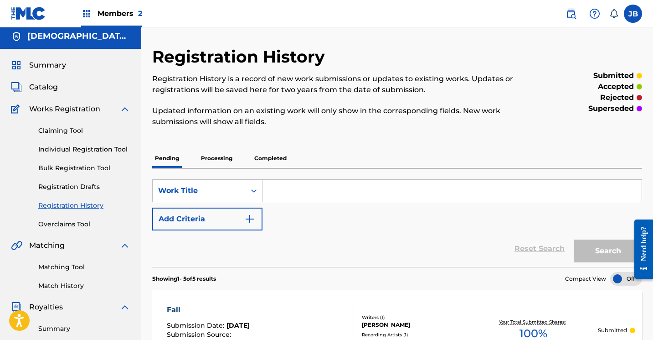
click at [84, 148] on link "Individual Registration Tool" at bounding box center [84, 150] width 92 height 10
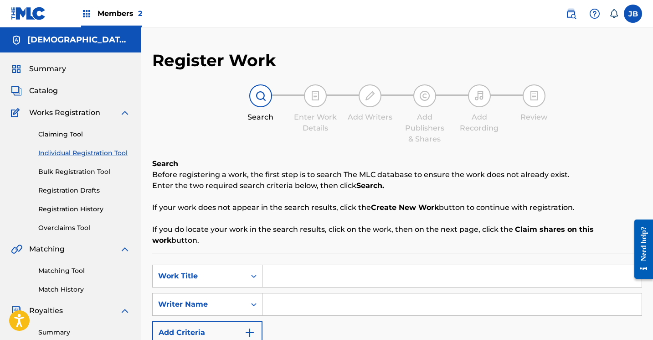
click at [272, 265] on input "Search Form" at bounding box center [452, 276] width 379 height 22
type input "I'm Your Desire"
click at [282, 294] on input "Search Form" at bounding box center [452, 304] width 379 height 22
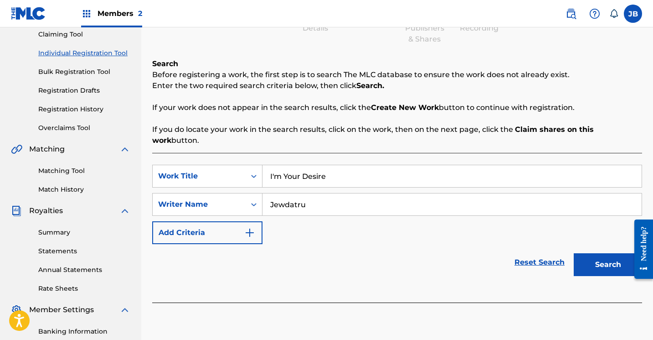
scroll to position [111, 0]
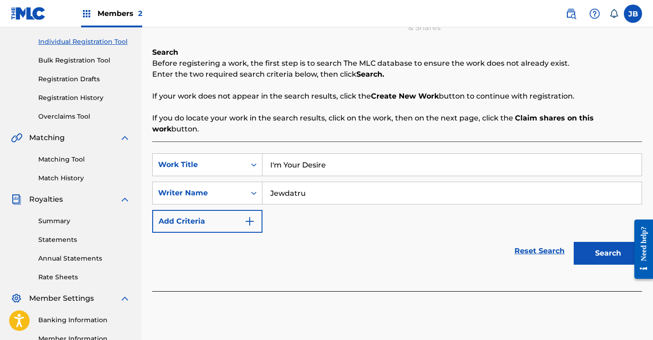
type input "Jewdatru"
click at [599, 248] on button "Search" at bounding box center [608, 253] width 68 height 23
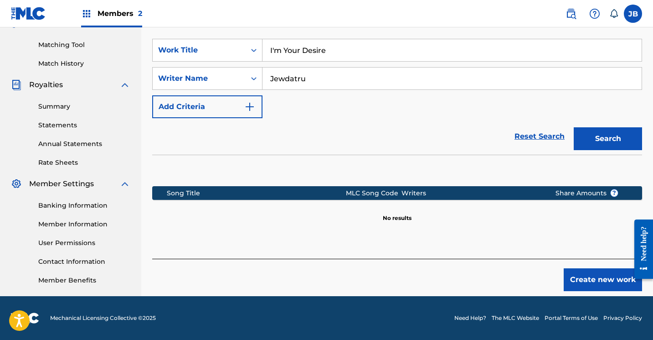
scroll to position [226, 0]
click at [589, 271] on button "Create new work" at bounding box center [603, 279] width 78 height 23
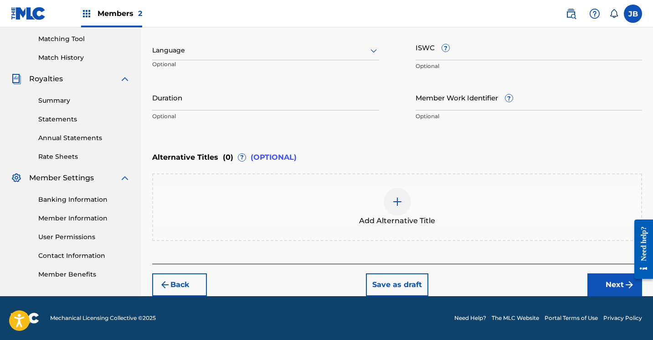
scroll to position [232, 0]
click at [601, 285] on button "Next" at bounding box center [615, 284] width 55 height 23
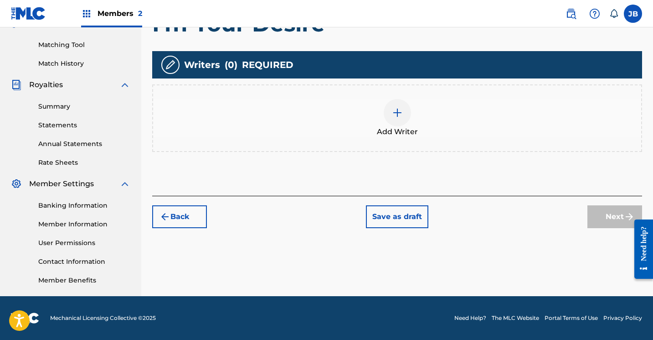
click at [394, 115] on img at bounding box center [397, 112] width 11 height 11
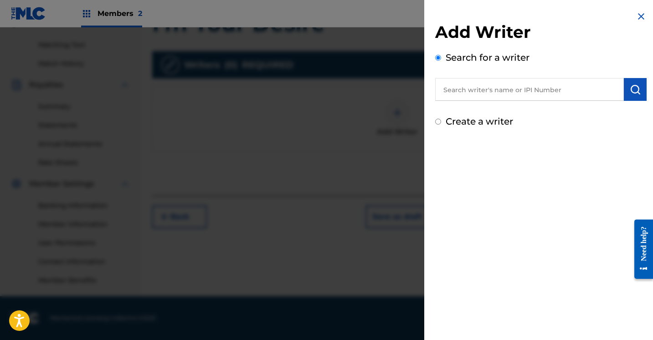
click at [438, 125] on div "Create a writer" at bounding box center [541, 121] width 212 height 14
click at [438, 123] on input "Create a writer" at bounding box center [438, 122] width 6 height 6
radio input "false"
radio input "true"
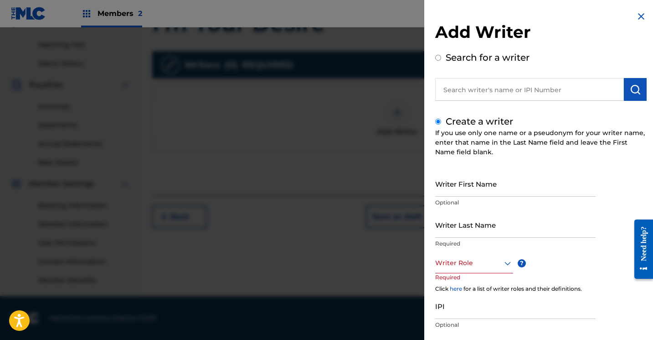
click at [449, 181] on input "Writer First Name" at bounding box center [515, 184] width 161 height 26
type input "[PERSON_NAME]"
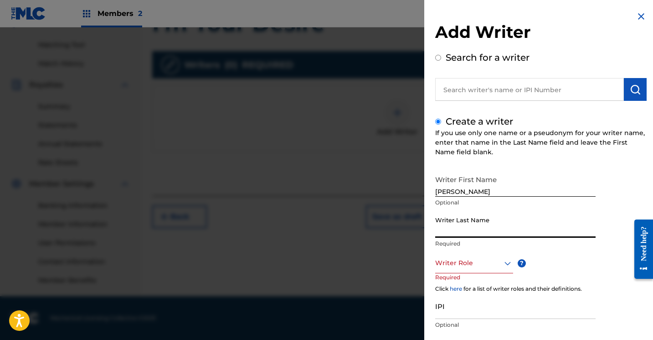
type input "Brown"
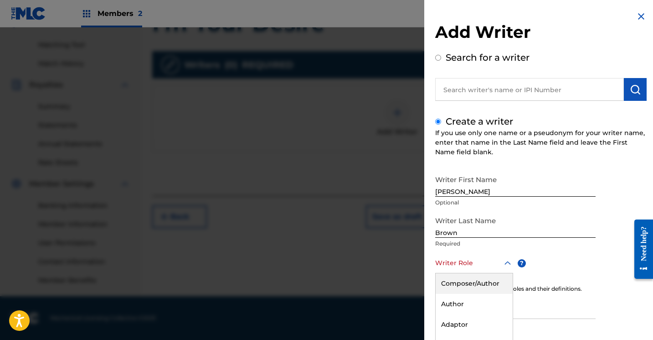
click at [508, 264] on div "Composer/Author, 1 of 8. 8 results available. Use Up and Down to choose options…" at bounding box center [474, 263] width 78 height 21
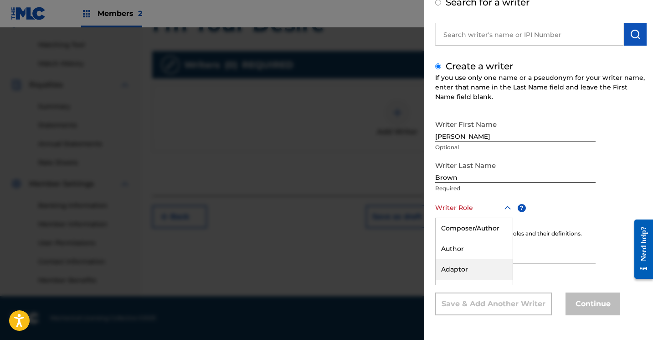
scroll to position [55, 0]
click at [492, 231] on div "Composer/Author" at bounding box center [474, 228] width 77 height 21
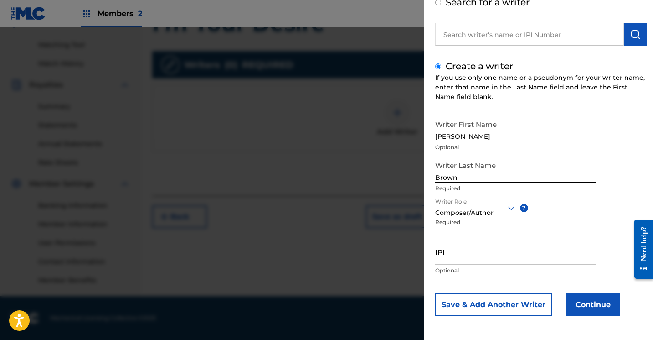
click at [577, 299] on button "Continue" at bounding box center [593, 304] width 55 height 23
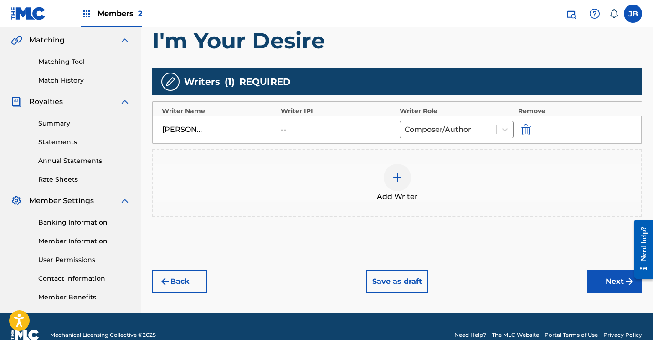
scroll to position [218, 0]
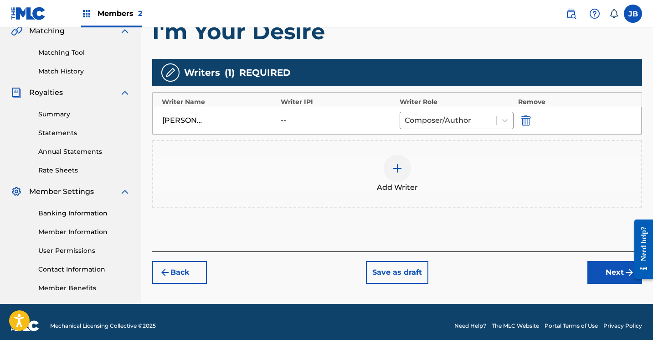
click at [600, 268] on button "Next" at bounding box center [615, 272] width 55 height 23
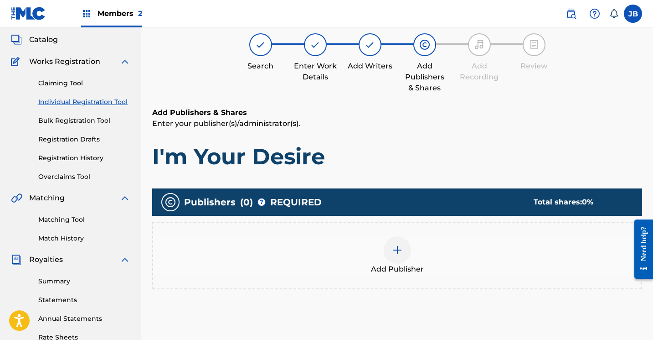
scroll to position [41, 0]
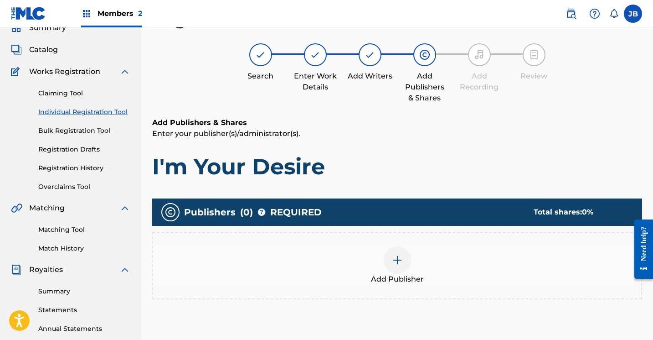
click at [395, 256] on img at bounding box center [397, 259] width 11 height 11
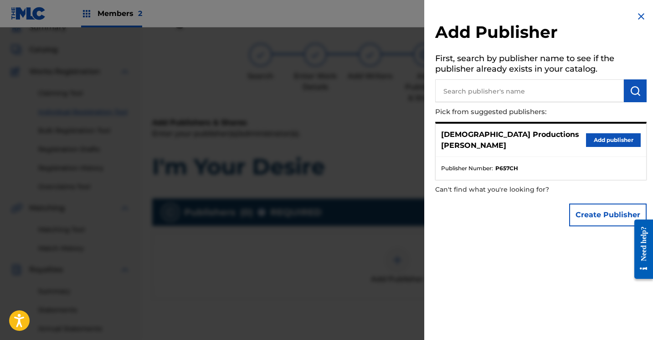
click at [611, 138] on button "Add publisher" at bounding box center [613, 140] width 55 height 14
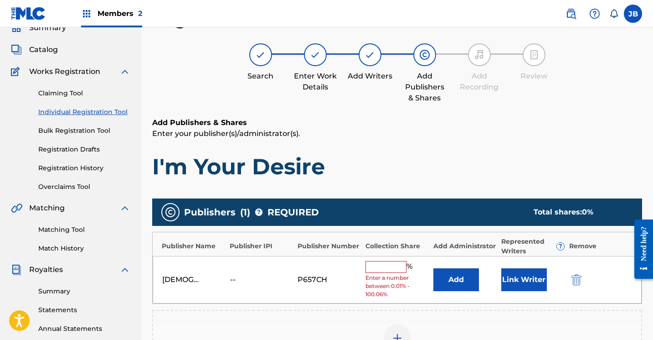
click at [388, 263] on input "text" at bounding box center [386, 267] width 41 height 12
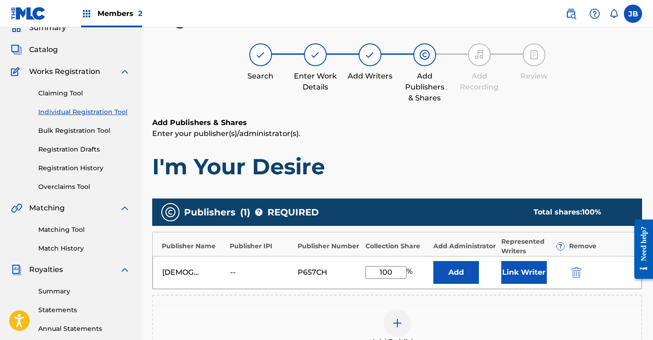
type input "100"
click at [514, 270] on button "Link Writer" at bounding box center [525, 272] width 46 height 23
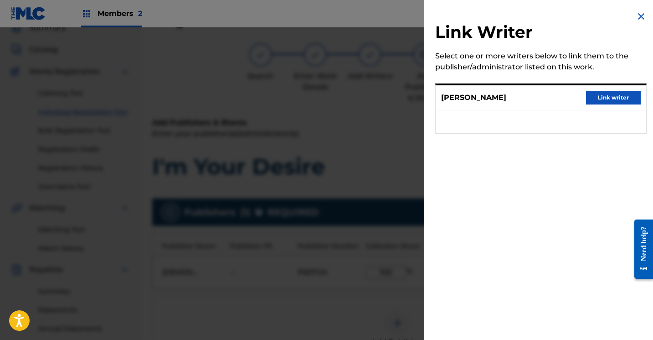
click at [596, 96] on button "Link writer" at bounding box center [613, 98] width 55 height 14
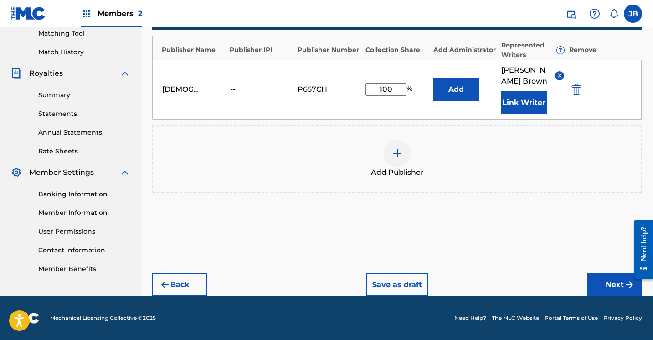
click at [599, 282] on button "Next" at bounding box center [615, 284] width 55 height 23
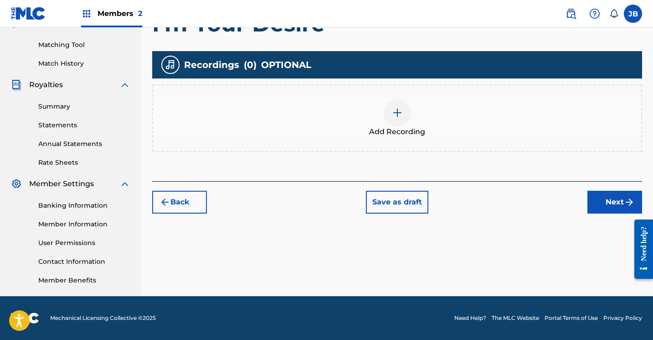
click at [401, 109] on img at bounding box center [397, 112] width 11 height 11
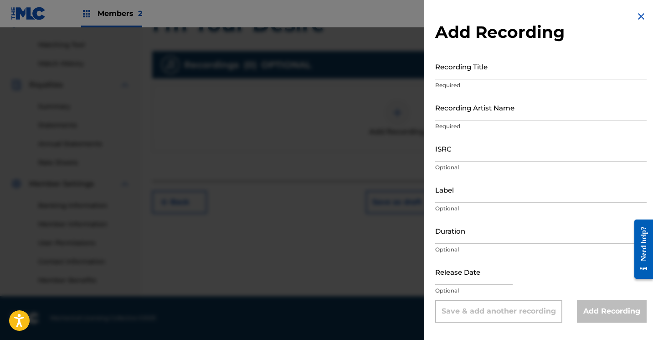
click at [456, 74] on input "Recording Title" at bounding box center [541, 66] width 212 height 26
click at [478, 75] on input "I'm Your" at bounding box center [541, 66] width 212 height 26
type input "I'm Your Desire"
click at [468, 116] on input "Recording Artist Name" at bounding box center [541, 107] width 212 height 26
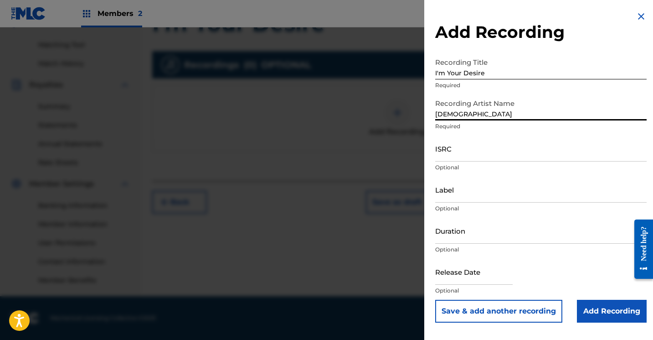
type input "JewDaTru"
click at [561, 134] on div "Recording Artist Name JewDaTru Required" at bounding box center [541, 114] width 212 height 41
click at [591, 309] on input "Add Recording" at bounding box center [612, 311] width 70 height 23
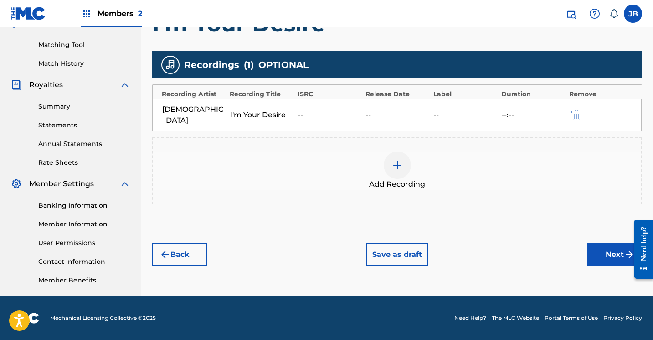
click at [599, 243] on button "Next" at bounding box center [615, 254] width 55 height 23
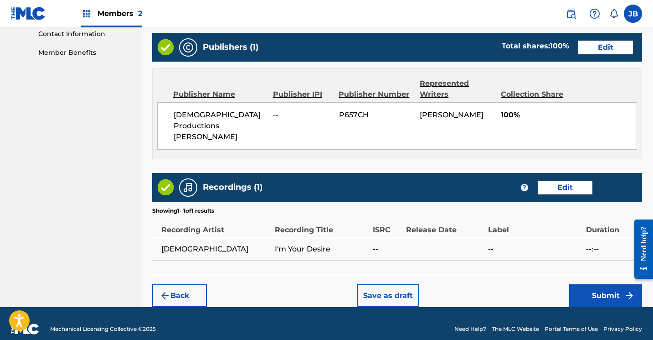
scroll to position [453, 0]
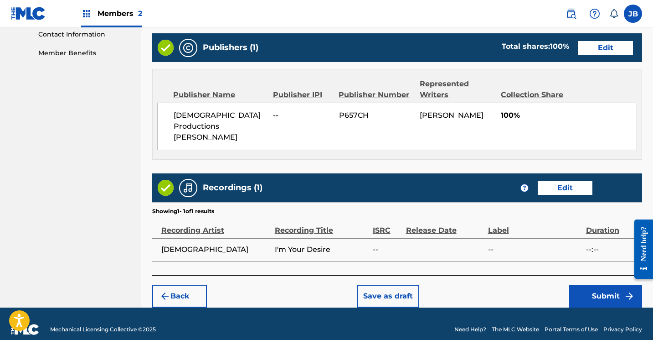
click at [580, 285] on button "Submit" at bounding box center [606, 296] width 73 height 23
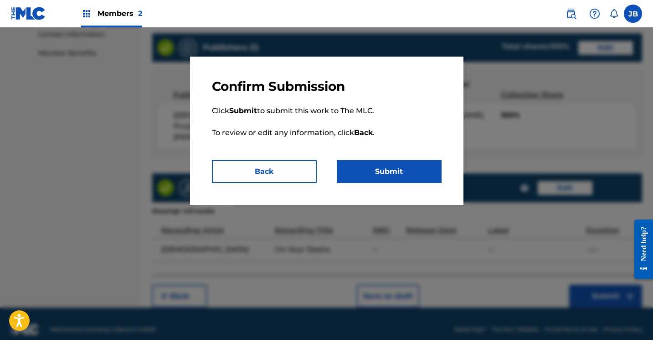
click at [359, 165] on button "Submit" at bounding box center [389, 171] width 105 height 23
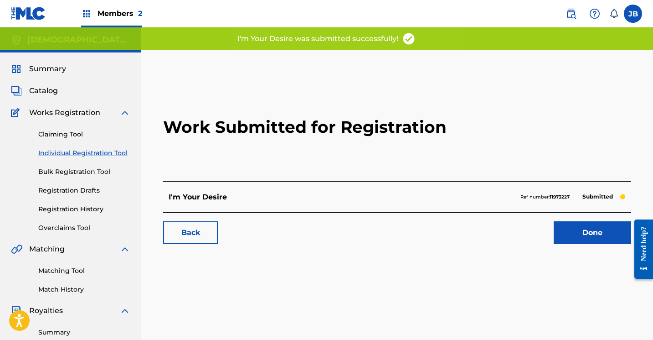
click at [575, 233] on link "Done" at bounding box center [593, 232] width 78 height 23
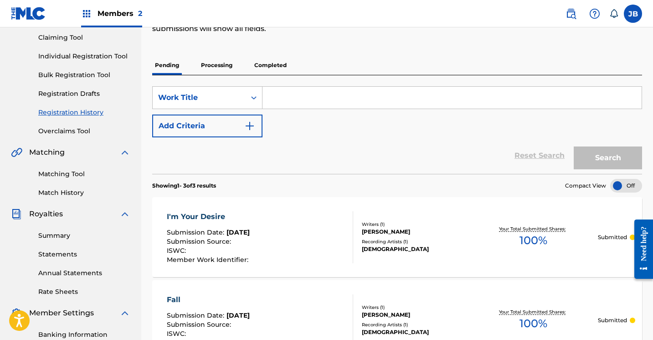
scroll to position [94, 0]
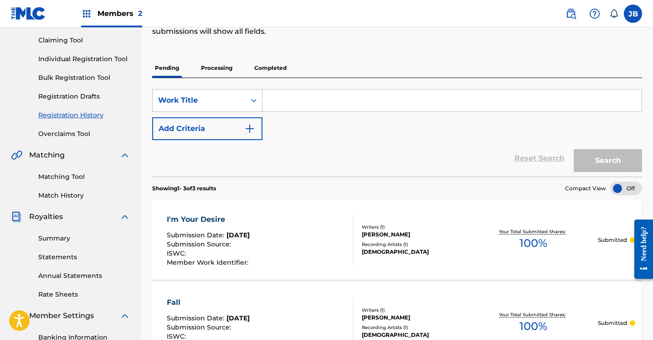
click at [98, 60] on link "Individual Registration Tool" at bounding box center [84, 59] width 92 height 10
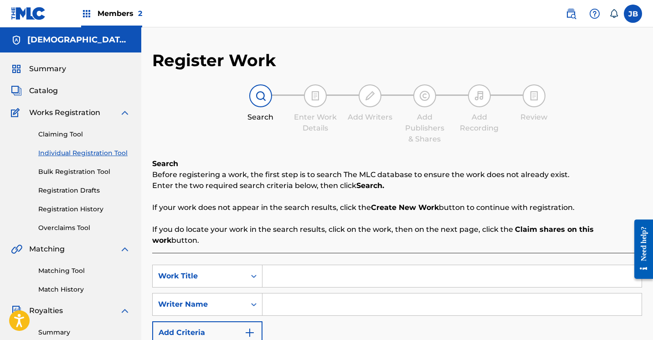
click at [269, 266] on input "Search Form" at bounding box center [452, 276] width 379 height 22
type input "Judged"
click at [295, 299] on input "Search Form" at bounding box center [452, 304] width 379 height 22
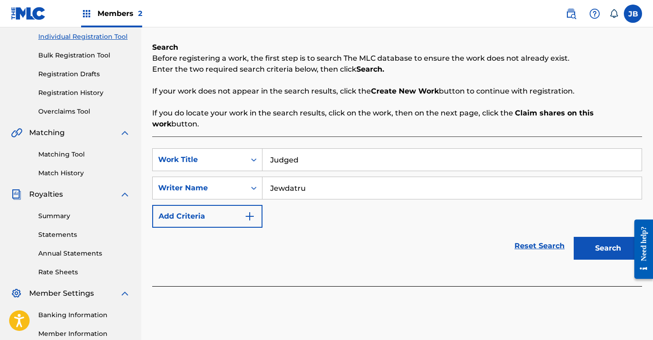
scroll to position [146, 0]
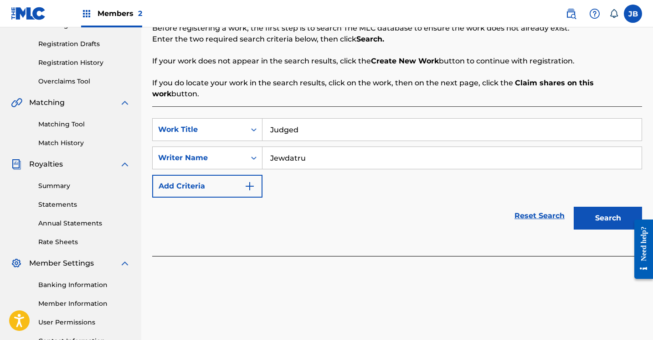
type input "Jewdatru"
click at [591, 207] on button "Search" at bounding box center [608, 218] width 68 height 23
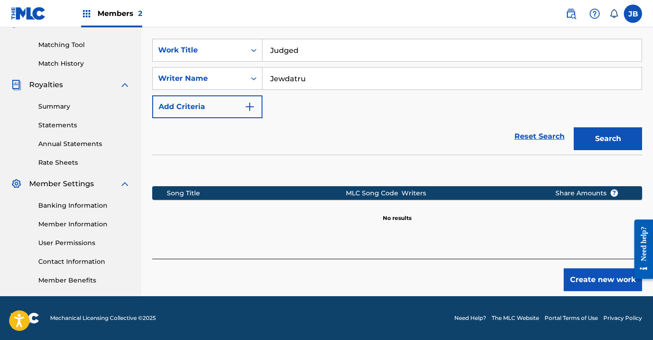
scroll to position [226, 0]
click at [588, 269] on button "Create new work" at bounding box center [603, 279] width 78 height 23
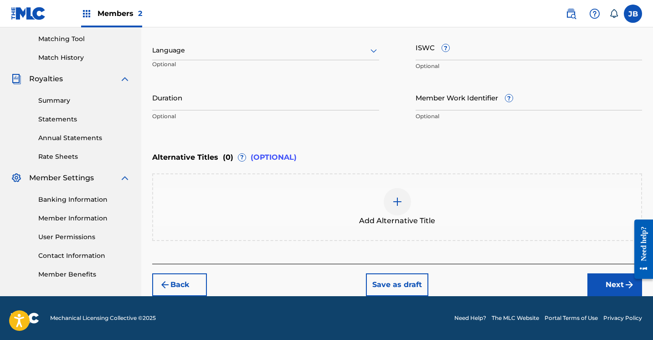
scroll to position [232, 0]
click at [604, 282] on button "Next" at bounding box center [615, 284] width 55 height 23
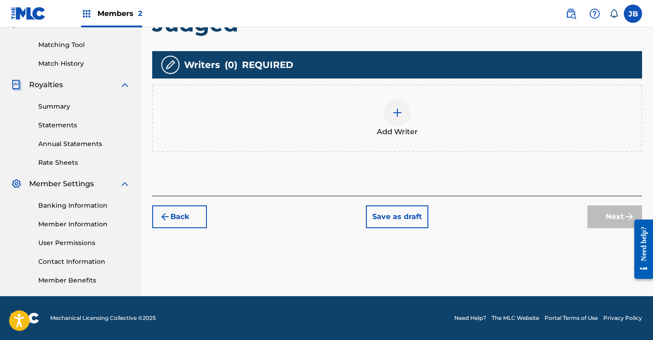
scroll to position [226, 0]
click at [397, 113] on img at bounding box center [397, 112] width 11 height 11
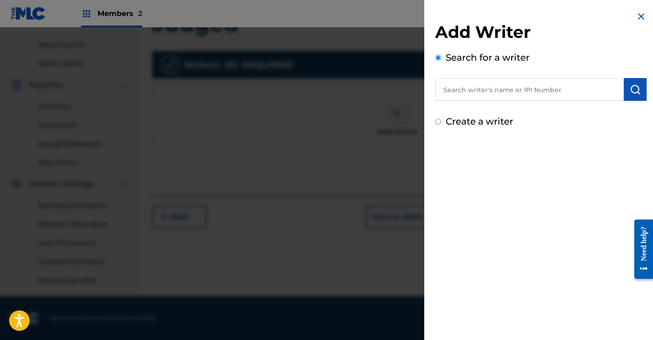
click at [441, 122] on input "Create a writer" at bounding box center [438, 122] width 6 height 6
radio input "false"
radio input "true"
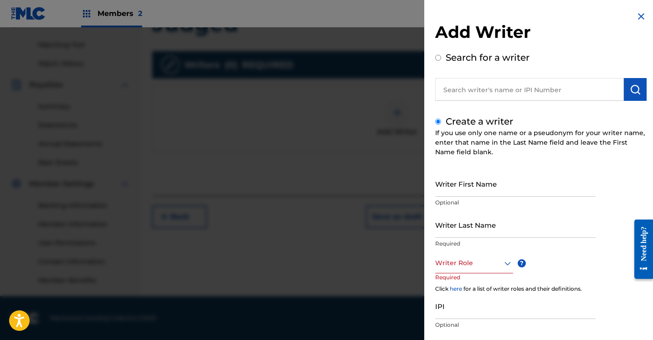
click at [452, 187] on input "Writer First Name" at bounding box center [515, 184] width 161 height 26
type input "[PERSON_NAME]"
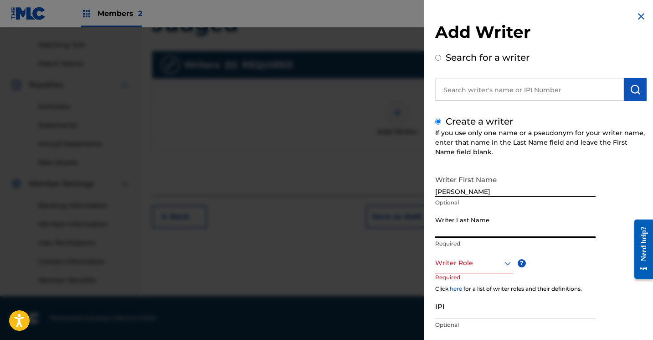
type input "Brown"
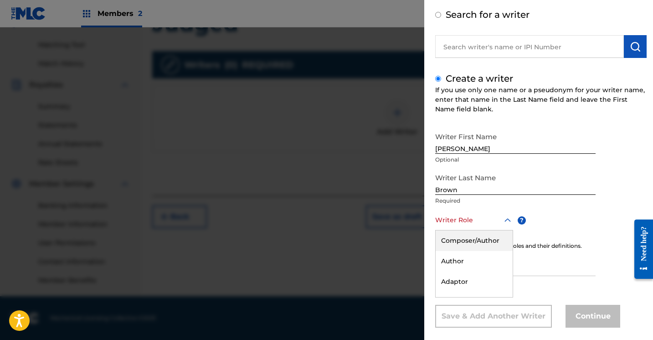
click at [511, 230] on div "Composer/Author, 1 of 8. 8 results available. Use Up and Down to choose options…" at bounding box center [474, 220] width 78 height 21
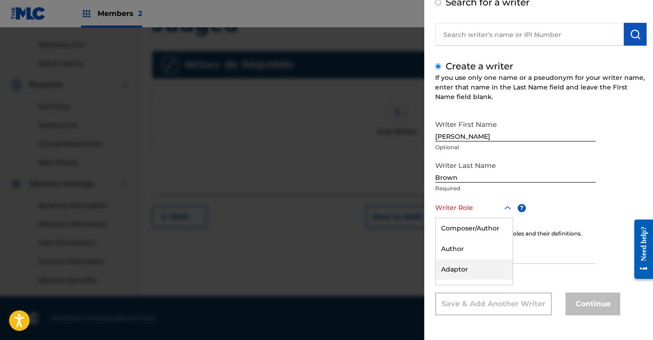
scroll to position [55, 0]
click at [494, 228] on div "Composer/Author" at bounding box center [474, 228] width 77 height 21
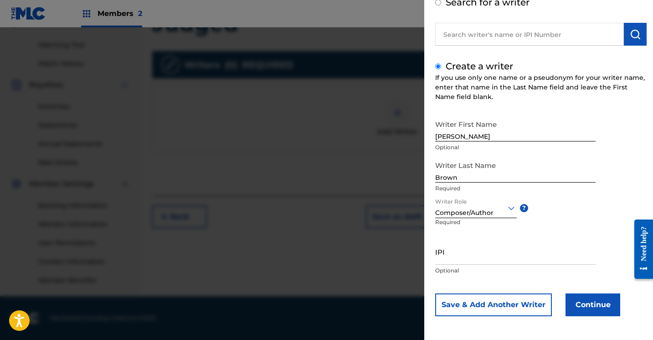
click at [588, 307] on button "Continue" at bounding box center [593, 304] width 55 height 23
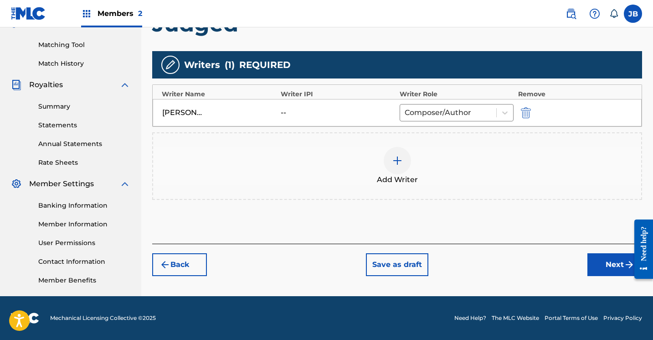
click at [600, 265] on button "Next" at bounding box center [615, 264] width 55 height 23
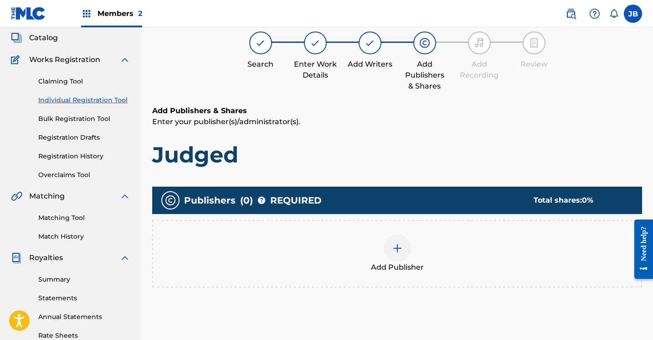
scroll to position [41, 0]
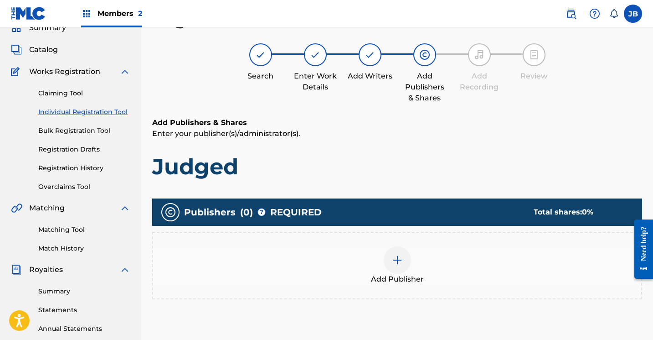
click at [399, 261] on img at bounding box center [397, 259] width 11 height 11
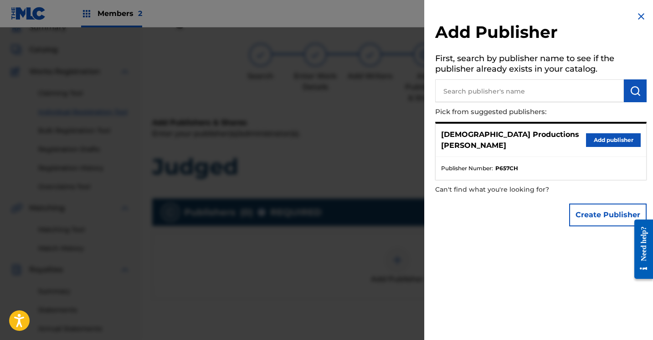
click at [591, 135] on button "Add publisher" at bounding box center [613, 140] width 55 height 14
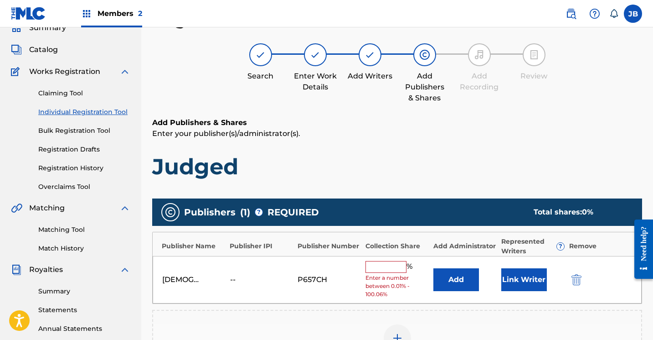
click at [530, 278] on button "Link Writer" at bounding box center [525, 279] width 46 height 23
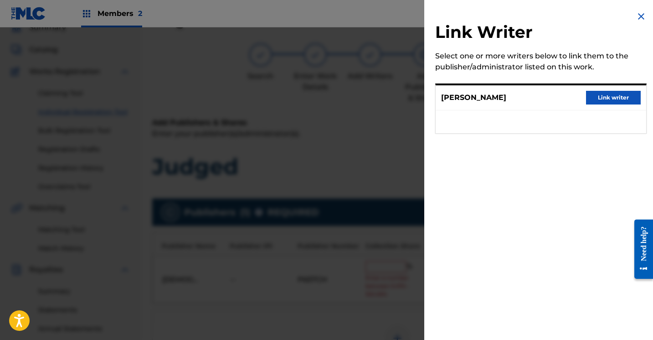
click at [625, 101] on button "Link writer" at bounding box center [613, 98] width 55 height 14
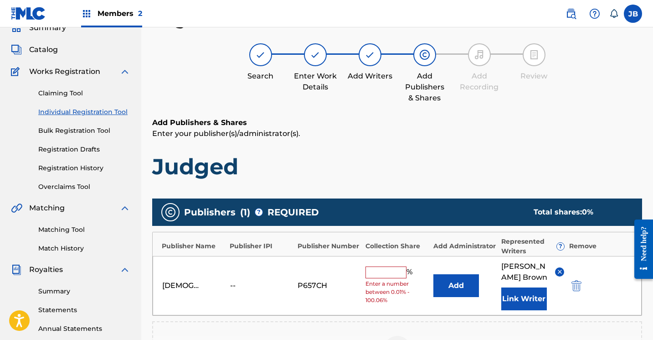
click at [396, 270] on input "text" at bounding box center [386, 272] width 41 height 12
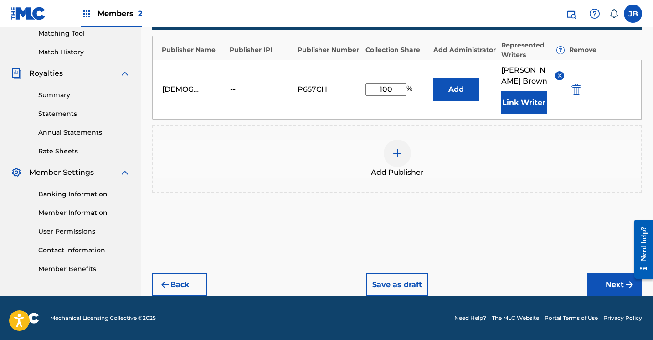
scroll to position [237, 0]
type input "100"
click at [606, 283] on button "Next" at bounding box center [615, 284] width 55 height 23
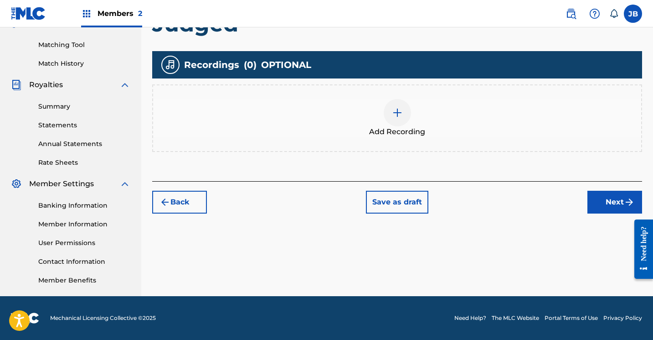
scroll to position [226, 0]
click at [393, 118] on div at bounding box center [397, 112] width 27 height 27
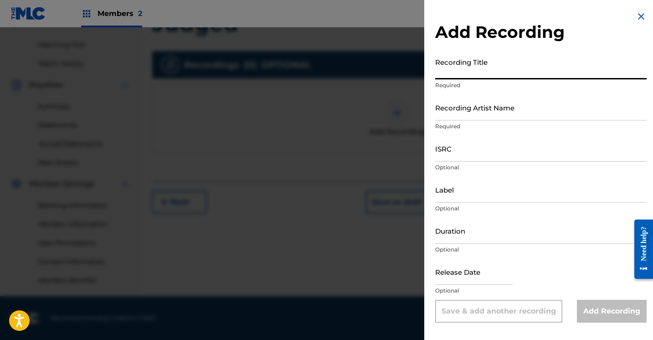
click at [458, 73] on input "Recording Title" at bounding box center [541, 66] width 212 height 26
type input "Judged"
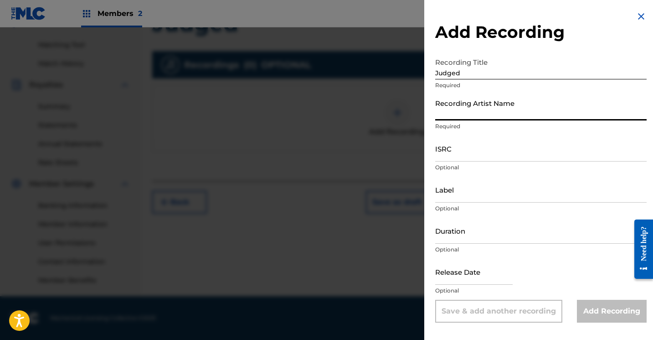
click at [468, 113] on input "Recording Artist Name" at bounding box center [541, 107] width 212 height 26
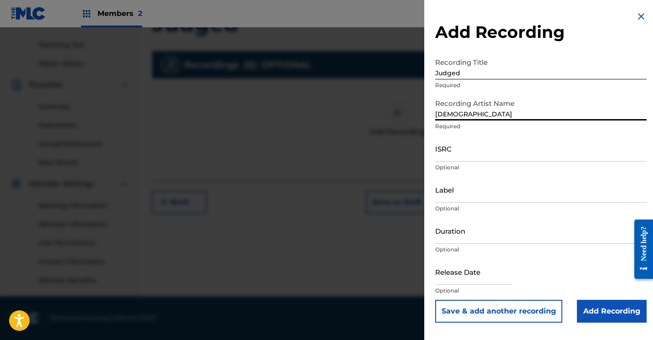
type input "JewDaTru"
click at [589, 308] on input "Add Recording" at bounding box center [612, 311] width 70 height 23
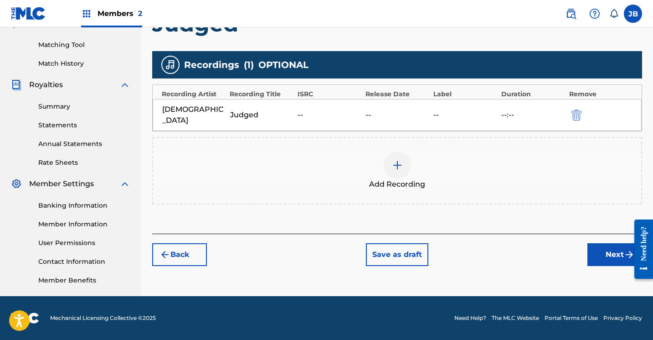
click at [602, 244] on button "Next" at bounding box center [615, 254] width 55 height 23
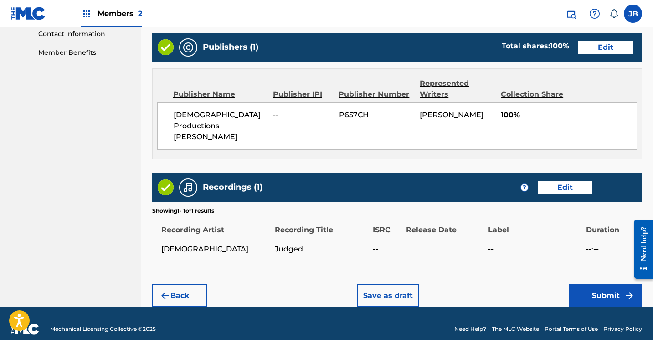
scroll to position [453, 0]
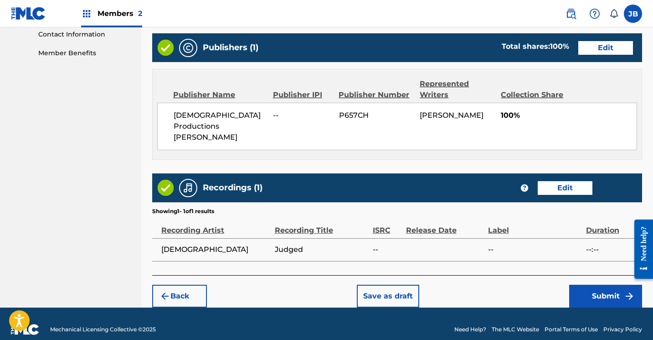
click at [583, 285] on button "Submit" at bounding box center [606, 296] width 73 height 23
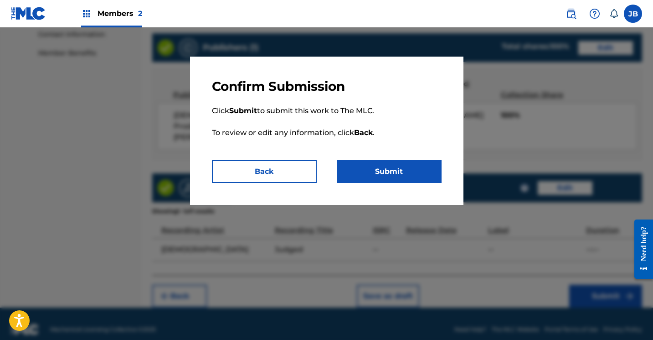
click at [390, 176] on button "Submit" at bounding box center [389, 171] width 105 height 23
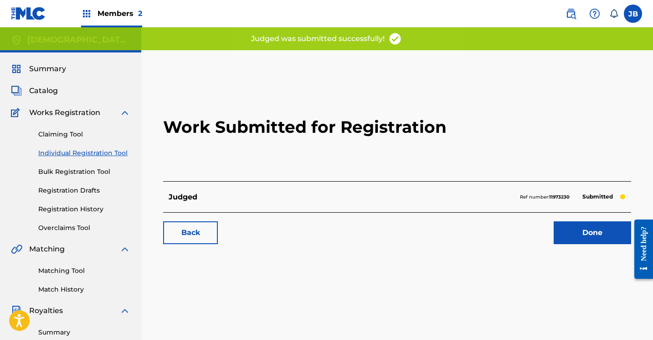
click at [567, 228] on link "Done" at bounding box center [593, 232] width 78 height 23
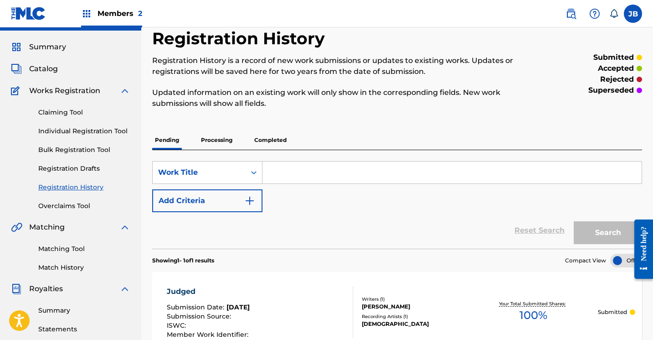
scroll to position [21, 0]
click at [85, 129] on link "Individual Registration Tool" at bounding box center [84, 132] width 92 height 10
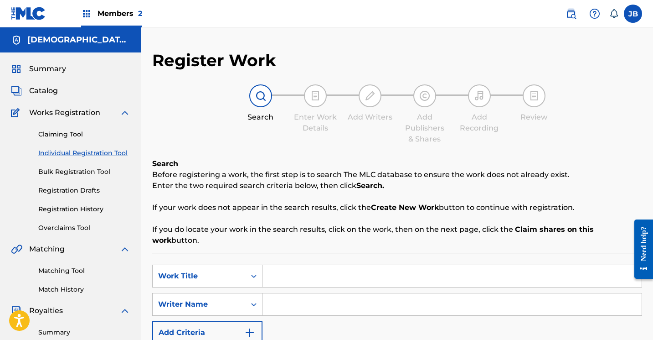
click at [277, 265] on input "Search Form" at bounding box center [452, 276] width 379 height 22
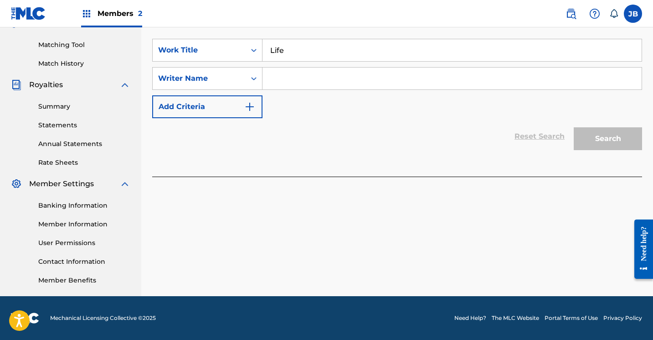
scroll to position [226, 0]
type input "Life"
click at [290, 76] on input "Search Form" at bounding box center [452, 78] width 379 height 22
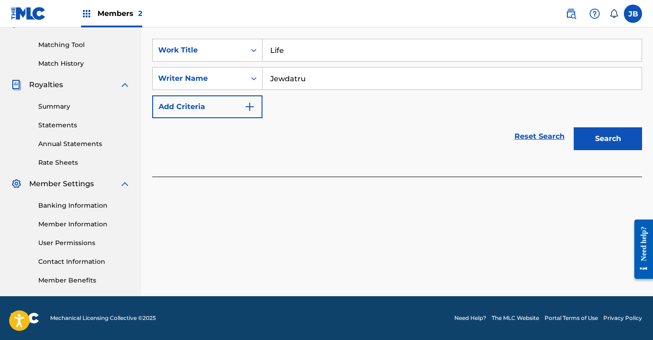
type input "Jewdatru"
click at [617, 127] on button "Search" at bounding box center [608, 138] width 68 height 23
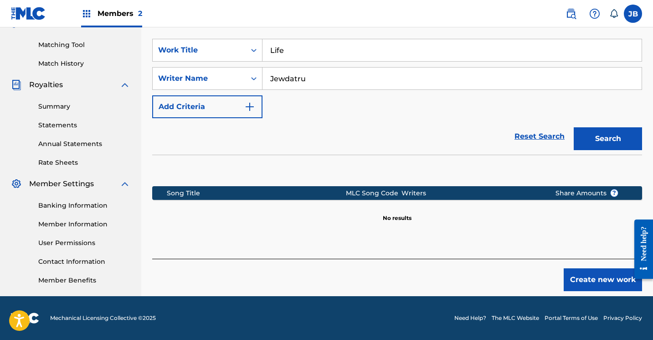
click at [579, 268] on button "Create new work" at bounding box center [603, 279] width 78 height 23
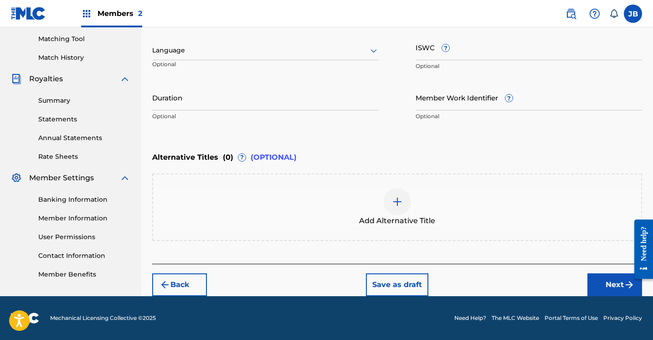
click at [609, 283] on button "Next" at bounding box center [615, 284] width 55 height 23
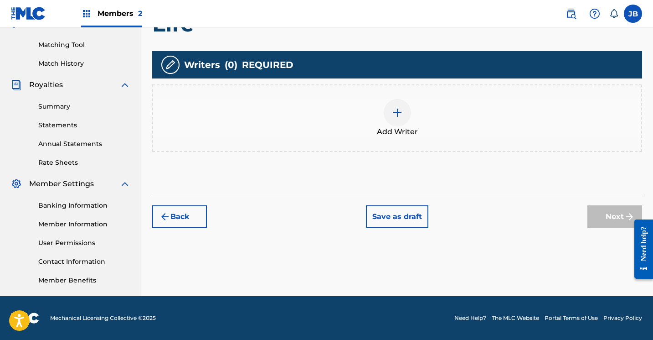
click at [404, 116] on div at bounding box center [397, 112] width 27 height 27
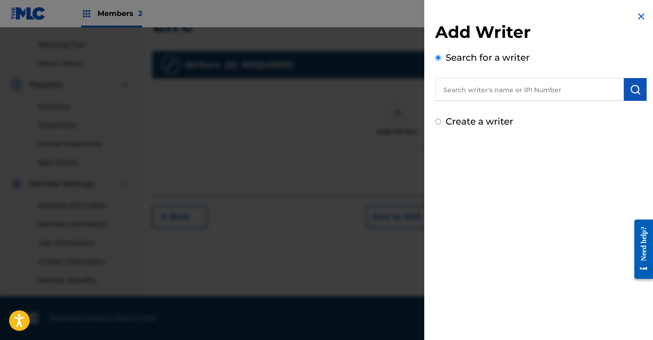
click at [442, 122] on div "Create a writer" at bounding box center [541, 121] width 212 height 14
click at [437, 123] on input "Create a writer" at bounding box center [438, 122] width 6 height 6
radio input "false"
radio input "true"
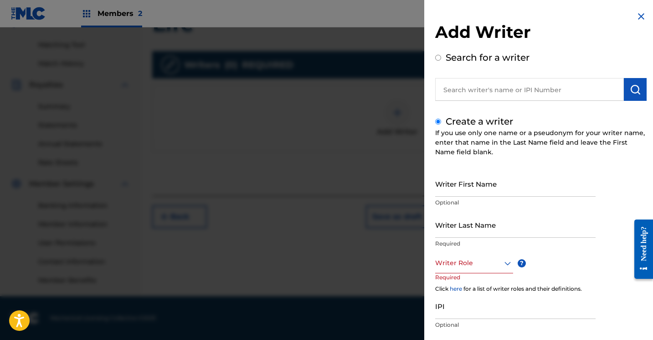
click at [449, 186] on input "Writer First Name" at bounding box center [515, 184] width 161 height 26
type input "[PERSON_NAME]"
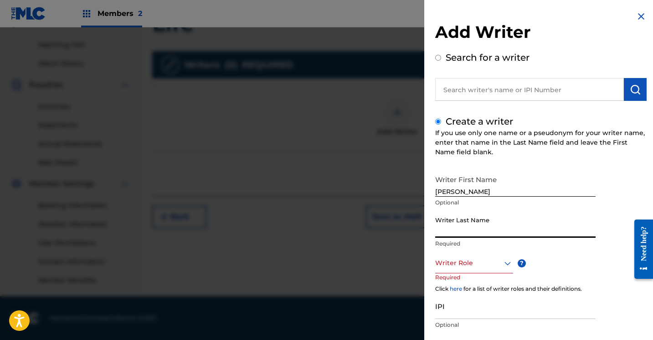
type input "Brown"
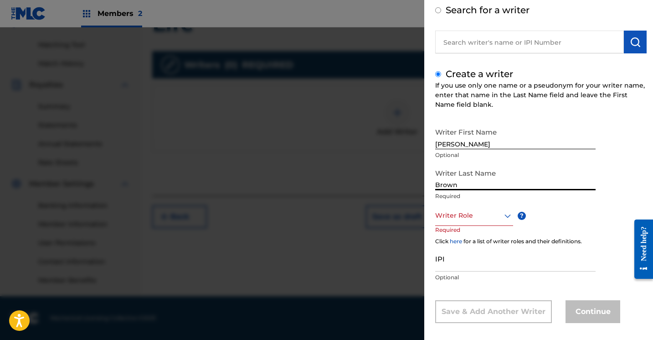
click at [504, 226] on div "Writer Role" at bounding box center [474, 215] width 78 height 21
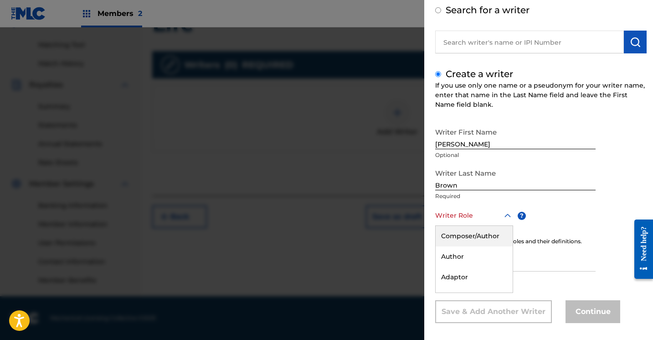
scroll to position [55, 0]
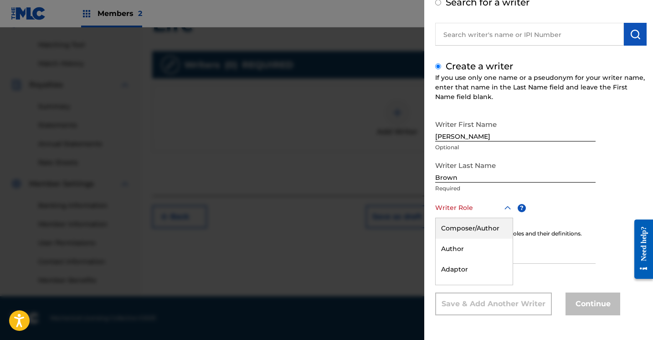
click at [491, 230] on div "Composer/Author" at bounding box center [474, 228] width 77 height 21
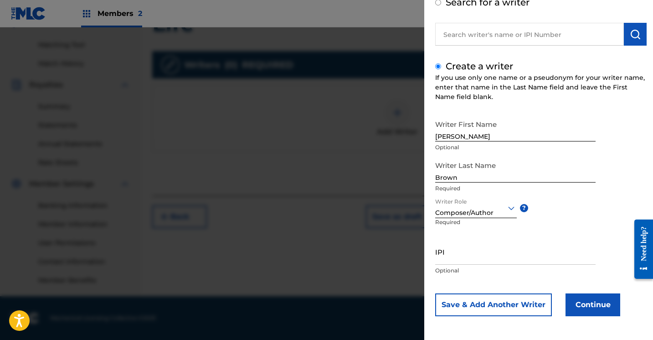
click at [584, 299] on button "Continue" at bounding box center [593, 304] width 55 height 23
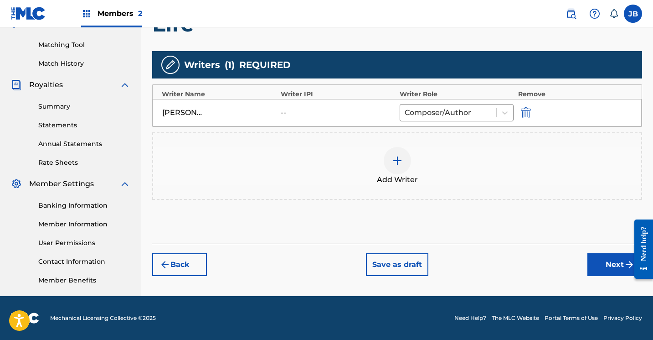
click at [601, 255] on button "Next" at bounding box center [615, 264] width 55 height 23
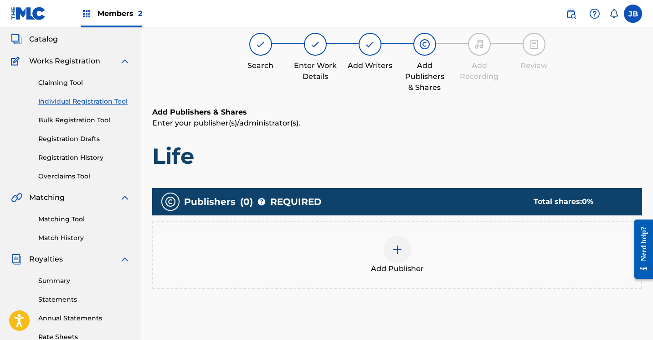
scroll to position [41, 0]
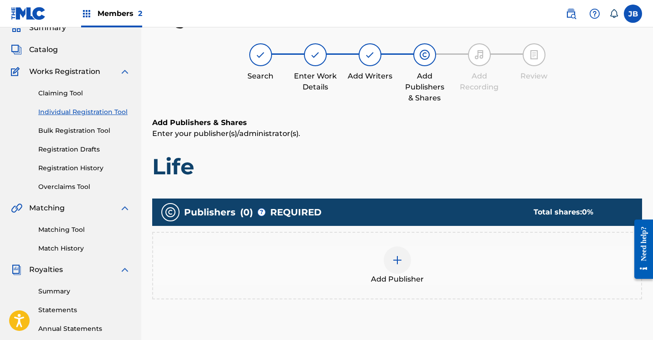
click at [401, 258] on img at bounding box center [397, 259] width 11 height 11
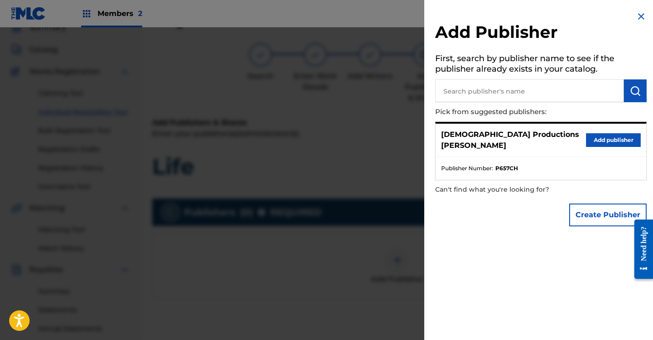
click at [593, 133] on button "Add publisher" at bounding box center [613, 140] width 55 height 14
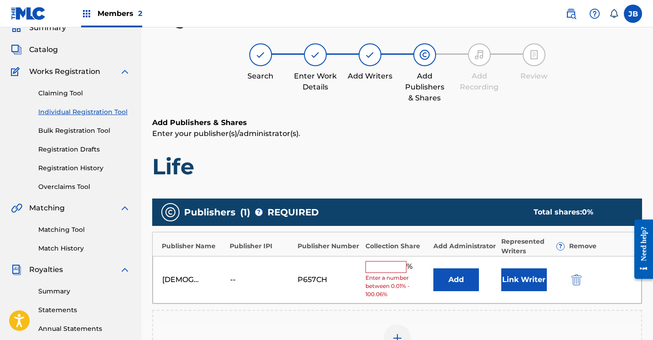
click at [387, 265] on input "text" at bounding box center [386, 267] width 41 height 12
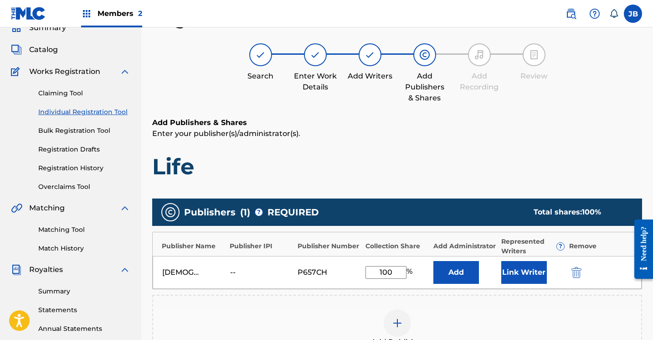
type input "100"
click at [513, 273] on button "Link Writer" at bounding box center [525, 272] width 46 height 23
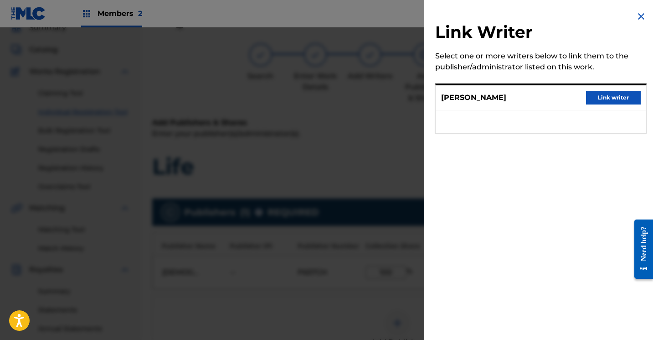
click at [617, 93] on button "Link writer" at bounding box center [613, 98] width 55 height 14
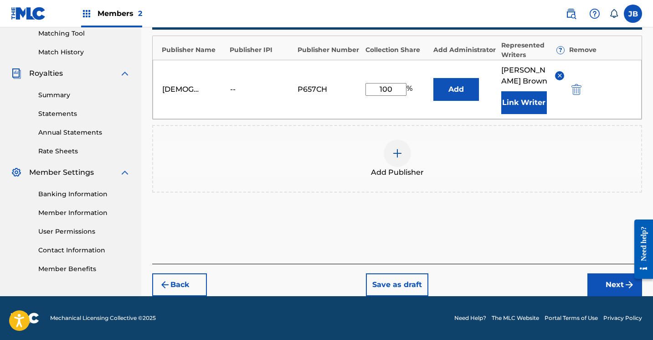
scroll to position [237, 0]
click at [605, 283] on button "Next" at bounding box center [615, 284] width 55 height 23
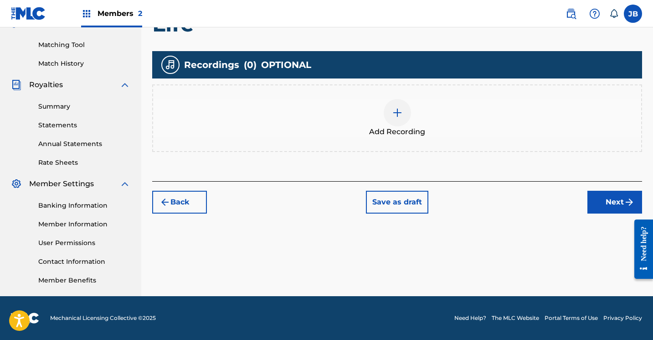
click at [402, 117] on img at bounding box center [397, 112] width 11 height 11
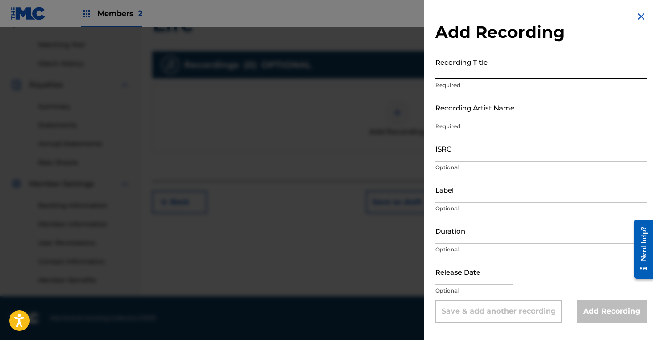
click at [459, 74] on input "Recording Title" at bounding box center [541, 66] width 212 height 26
type input "Life"
click at [477, 110] on input "Recording Artist Name" at bounding box center [541, 107] width 212 height 26
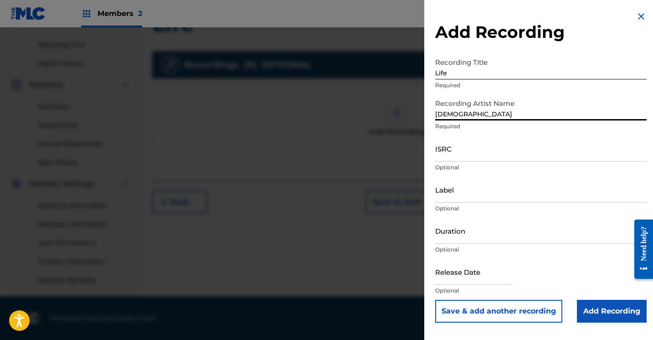
type input "JewDaTru"
click at [586, 307] on input "Add Recording" at bounding box center [612, 311] width 70 height 23
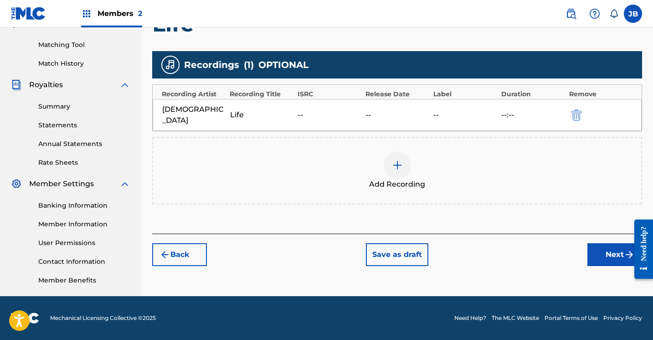
click at [598, 243] on button "Next" at bounding box center [615, 254] width 55 height 23
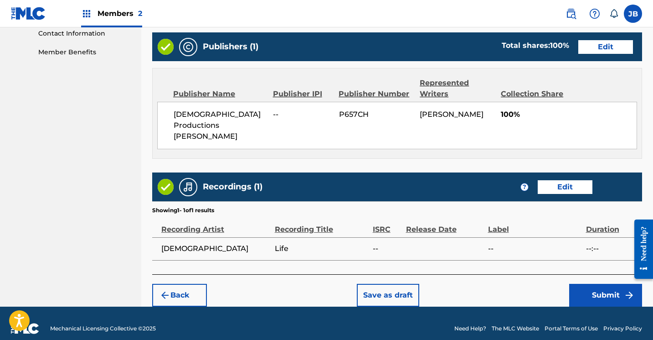
scroll to position [453, 0]
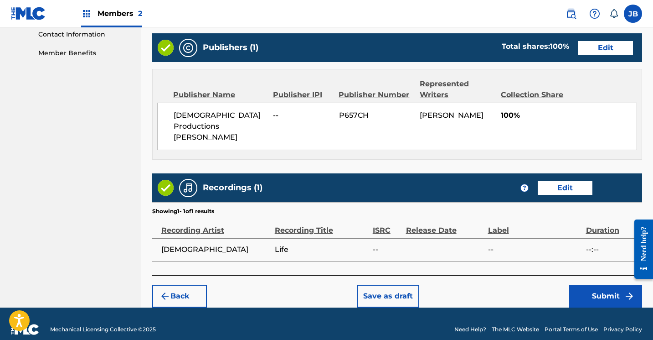
click at [585, 285] on button "Submit" at bounding box center [606, 296] width 73 height 23
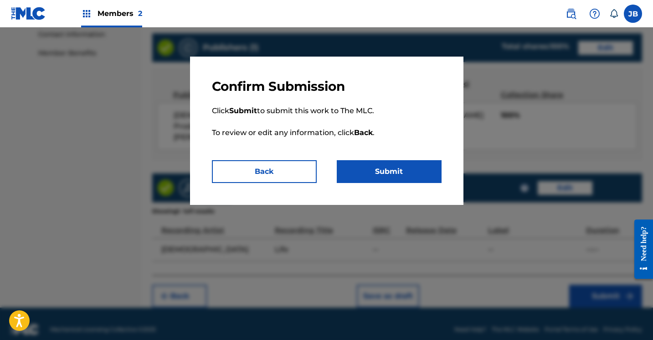
click at [367, 163] on button "Submit" at bounding box center [389, 171] width 105 height 23
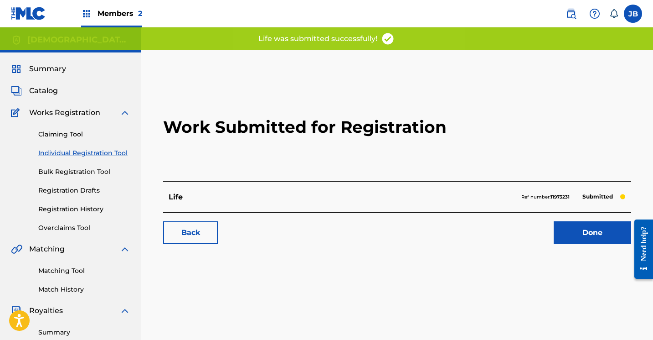
click at [563, 228] on link "Done" at bounding box center [593, 232] width 78 height 23
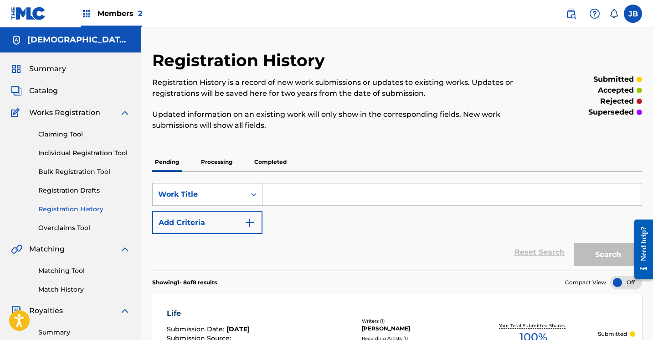
click at [78, 153] on link "Individual Registration Tool" at bounding box center [84, 153] width 92 height 10
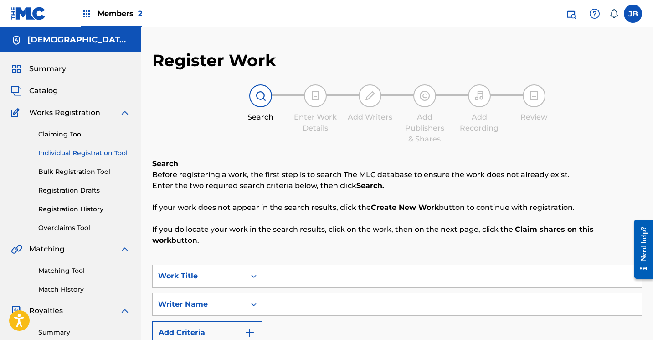
click at [274, 265] on input "Search Form" at bounding box center [452, 276] width 379 height 22
type input "Can't Band The Truth"
click at [271, 293] on input "Search Form" at bounding box center [452, 304] width 379 height 22
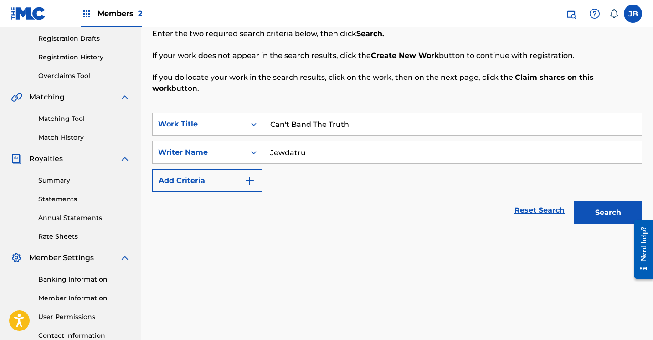
scroll to position [154, 0]
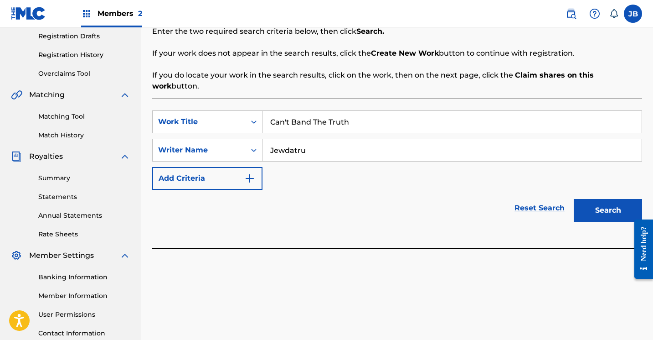
type input "Jewdatru"
click at [595, 199] on button "Search" at bounding box center [608, 210] width 68 height 23
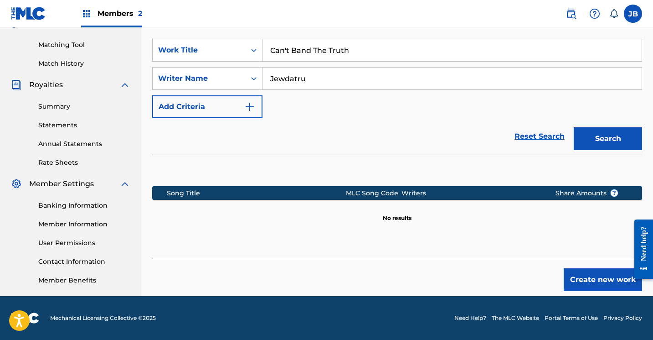
scroll to position [226, 0]
click at [573, 272] on button "Create new work" at bounding box center [603, 279] width 78 height 23
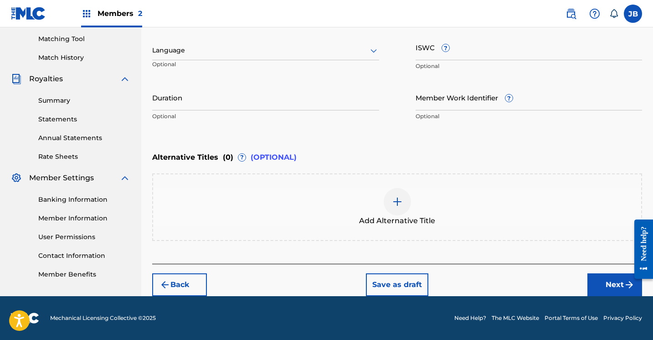
scroll to position [232, 0]
click at [600, 278] on button "Next" at bounding box center [615, 284] width 55 height 23
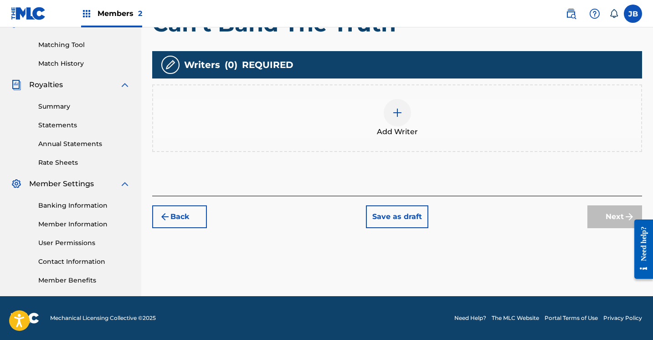
click at [399, 115] on img at bounding box center [397, 112] width 11 height 11
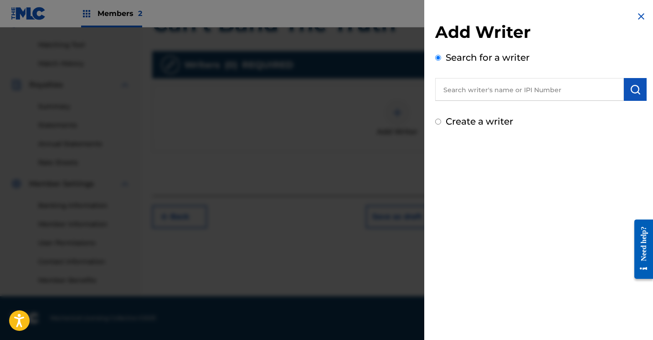
click at [440, 124] on input "Create a writer" at bounding box center [438, 122] width 6 height 6
radio input "false"
radio input "true"
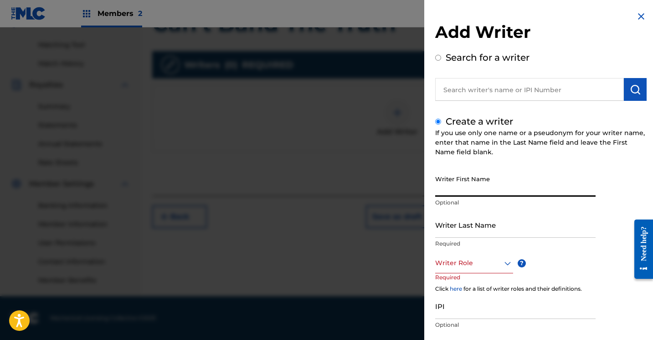
click at [445, 187] on input "Writer First Name" at bounding box center [515, 184] width 161 height 26
type input "[PERSON_NAME]"
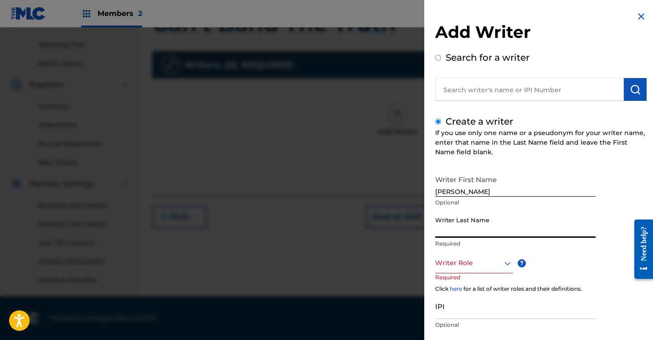
type input "Brown"
click at [504, 264] on div "Writer Role" at bounding box center [474, 263] width 78 height 21
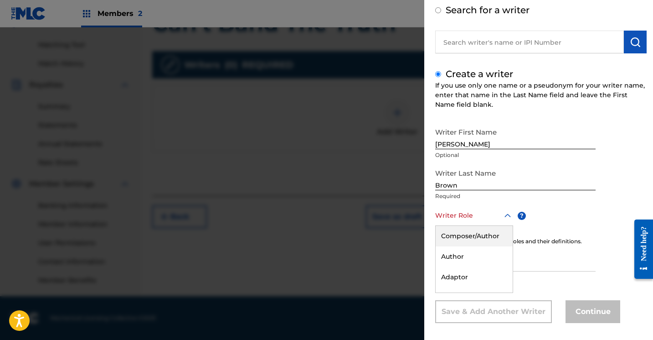
scroll to position [55, 0]
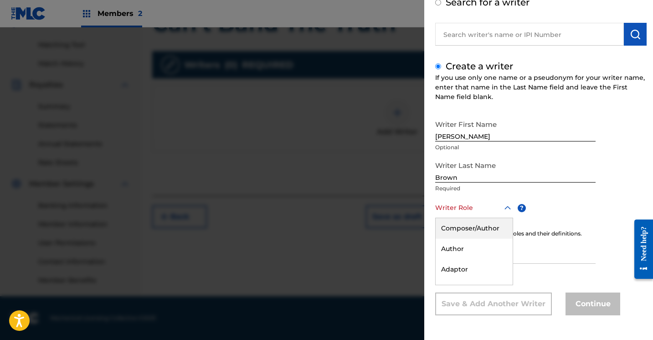
click at [493, 230] on div "Composer/Author" at bounding box center [474, 228] width 77 height 21
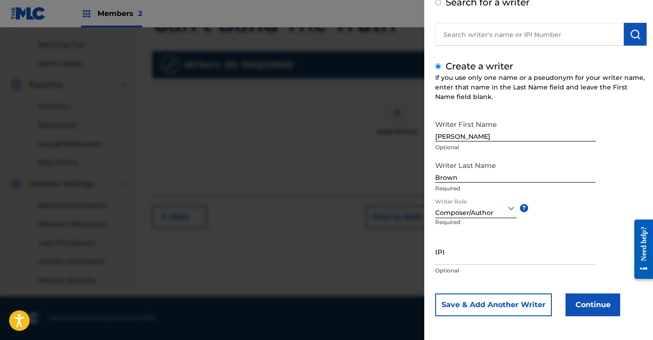
click at [597, 303] on button "Continue" at bounding box center [593, 304] width 55 height 23
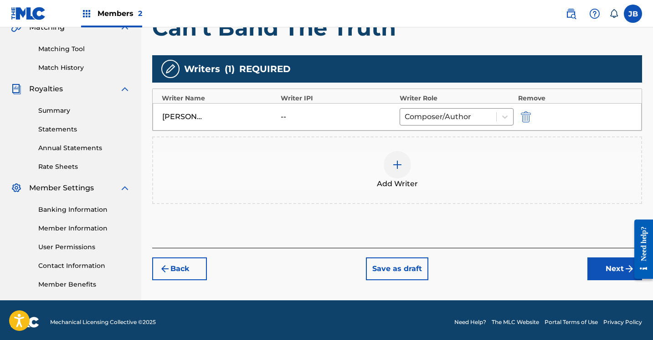
scroll to position [222, 0]
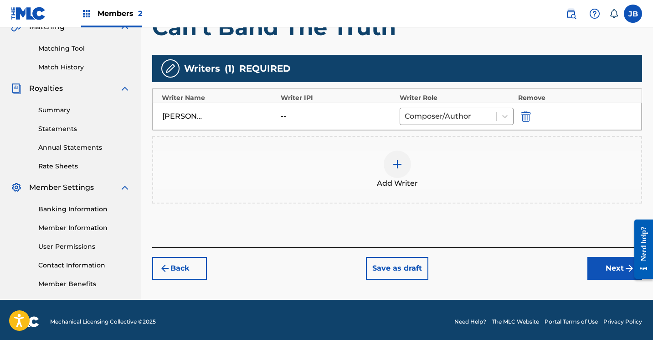
click at [609, 267] on button "Next" at bounding box center [615, 268] width 55 height 23
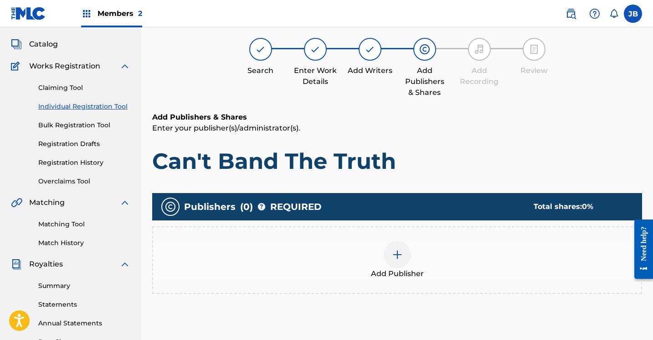
scroll to position [41, 0]
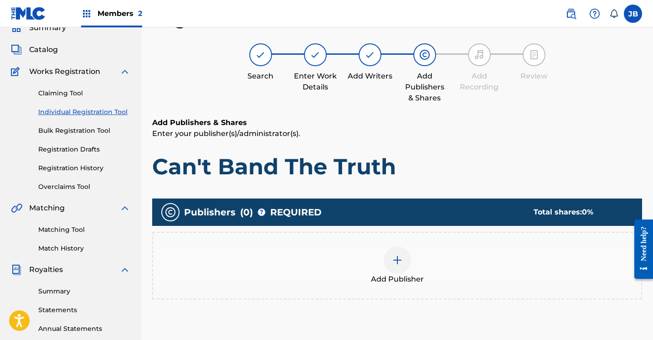
click at [400, 257] on img at bounding box center [397, 259] width 11 height 11
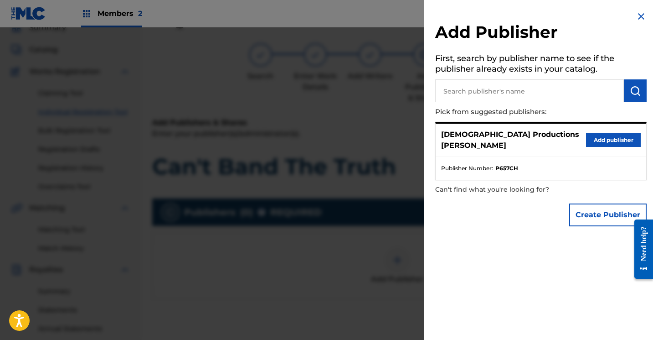
click at [609, 133] on button "Add publisher" at bounding box center [613, 140] width 55 height 14
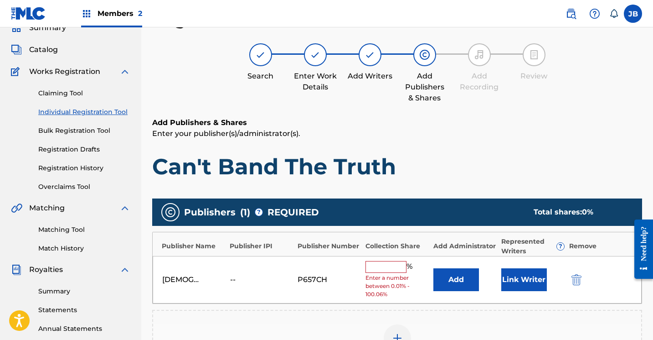
click at [534, 277] on button "Link Writer" at bounding box center [525, 279] width 46 height 23
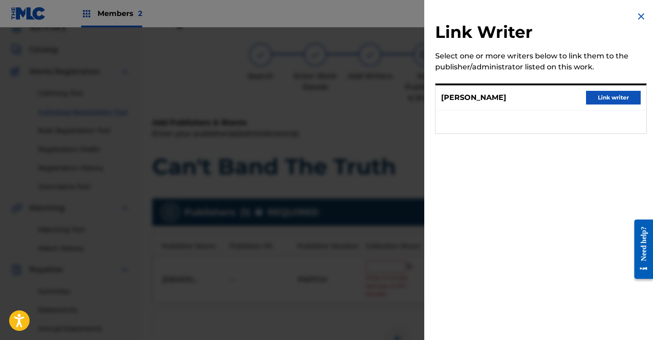
click at [622, 102] on button "Link writer" at bounding box center [613, 98] width 55 height 14
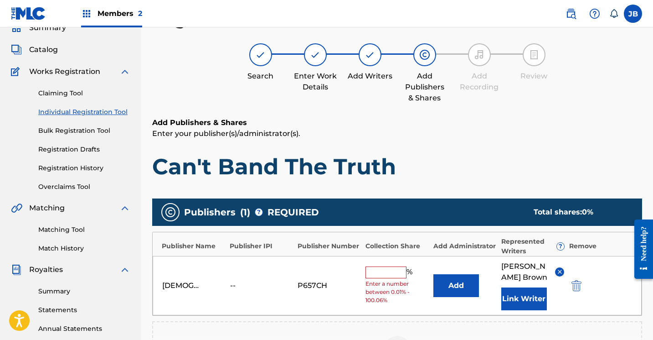
click at [390, 275] on input "text" at bounding box center [386, 272] width 41 height 12
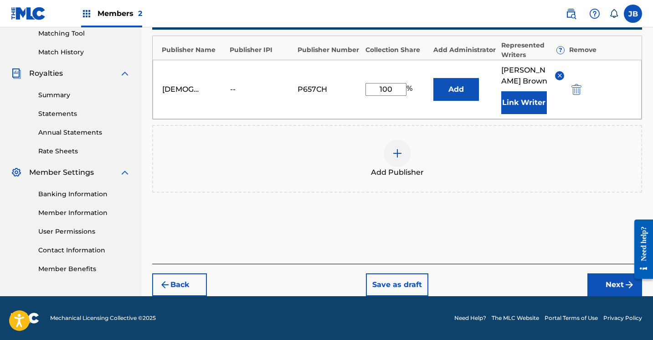
scroll to position [237, 0]
type input "100"
click at [602, 285] on button "Next" at bounding box center [615, 284] width 55 height 23
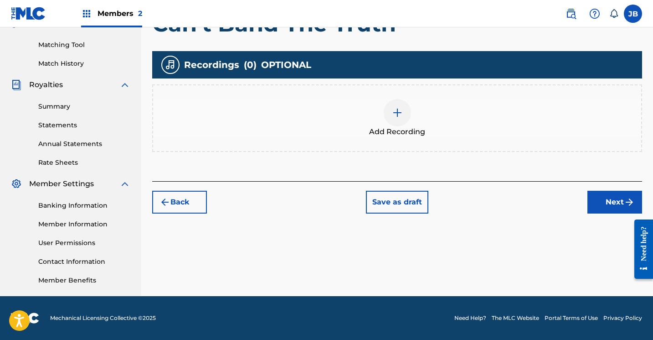
click at [396, 114] on img at bounding box center [397, 112] width 11 height 11
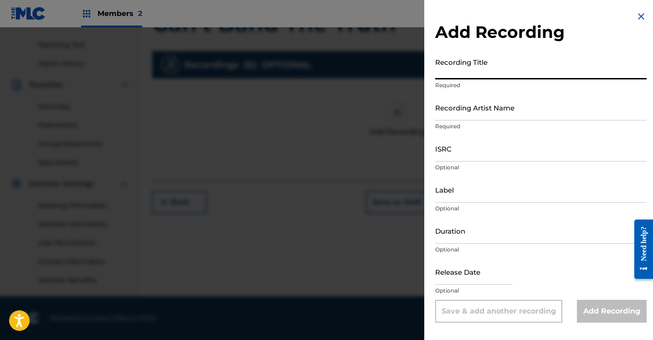
click at [464, 72] on input "Recording Title" at bounding box center [541, 66] width 212 height 26
type input "Can't Band The Truth"
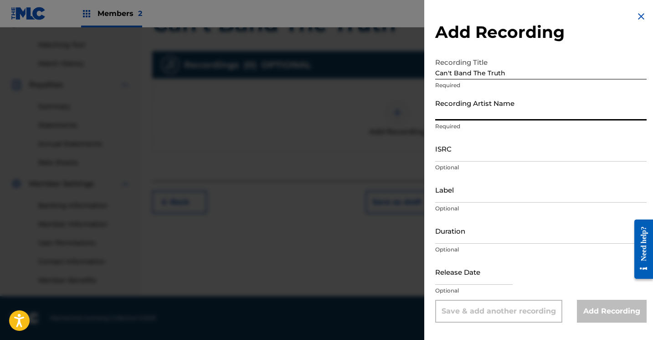
click at [461, 114] on input "Recording Artist Name" at bounding box center [541, 107] width 212 height 26
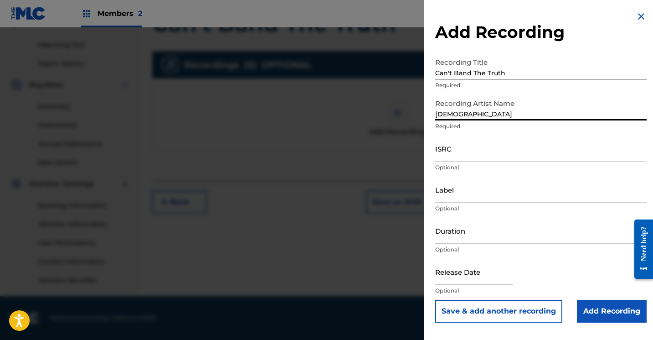
type input "JewDaTru"
click at [582, 308] on input "Add Recording" at bounding box center [612, 311] width 70 height 23
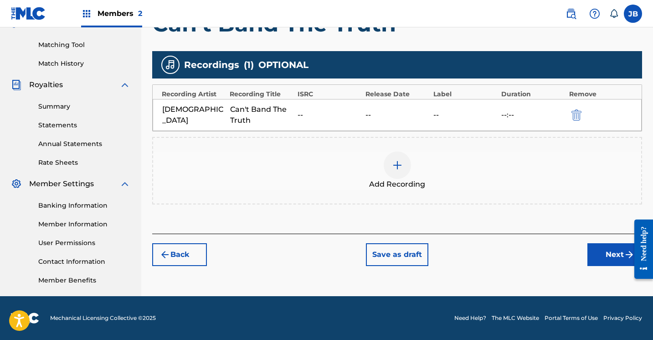
click at [600, 252] on button "Next" at bounding box center [615, 254] width 55 height 23
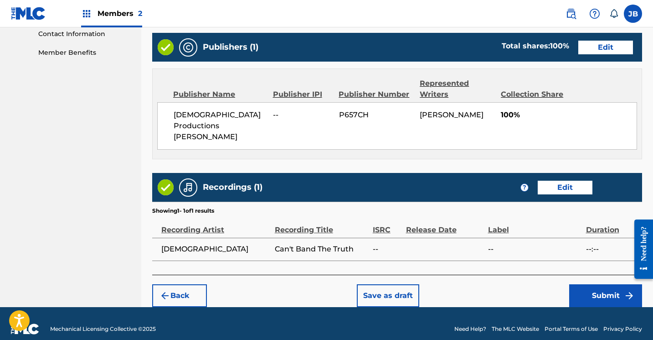
scroll to position [453, 0]
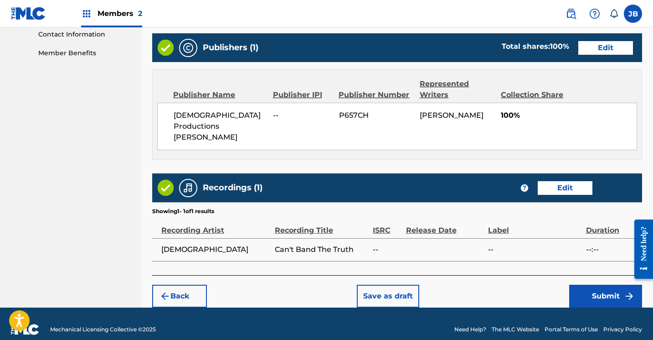
click at [582, 285] on button "Submit" at bounding box center [606, 296] width 73 height 23
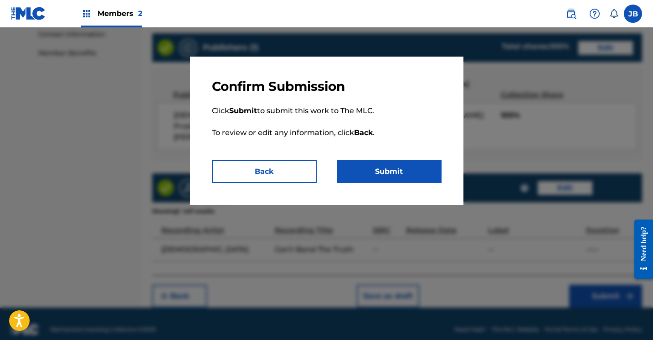
click at [381, 166] on button "Submit" at bounding box center [389, 171] width 105 height 23
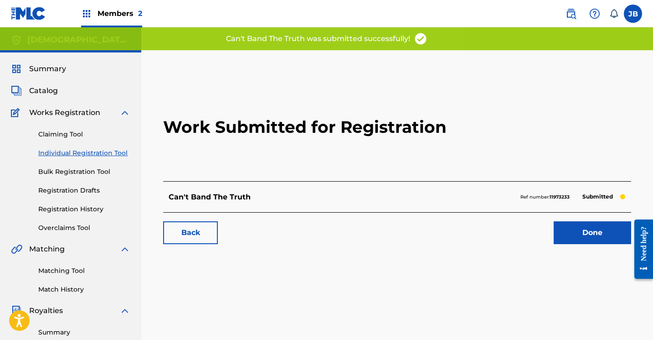
click at [381, 166] on div "Work Submitted for Registration Can't Band The Truth Ref number: 11973233 Submi…" at bounding box center [397, 286] width 512 height 472
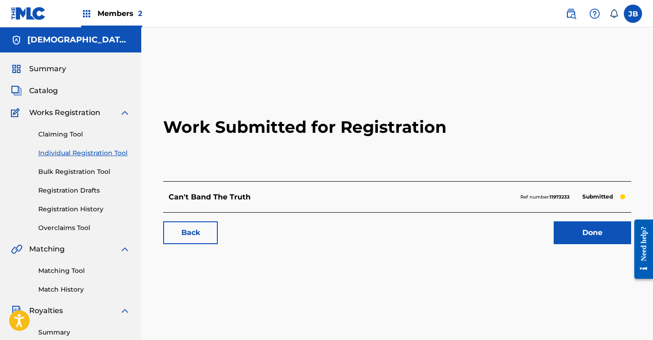
click at [571, 234] on link "Done" at bounding box center [593, 232] width 78 height 23
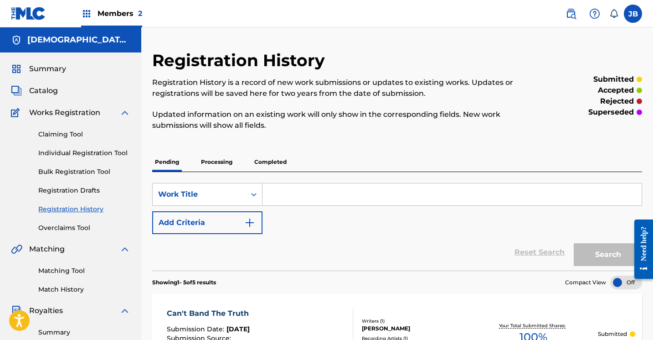
click at [107, 151] on link "Individual Registration Tool" at bounding box center [84, 153] width 92 height 10
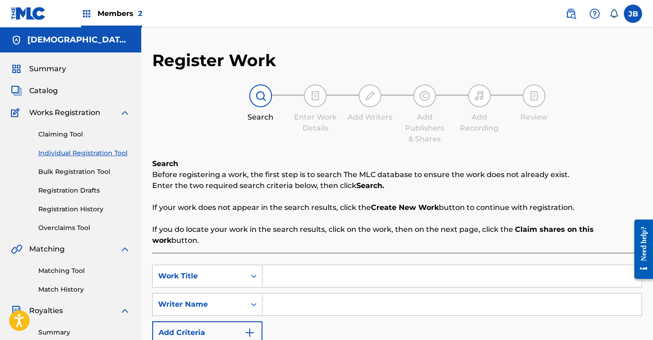
click at [279, 265] on input "Search Form" at bounding box center [452, 276] width 379 height 22
type input "My Lord Say"
click at [272, 295] on input "Search Form" at bounding box center [452, 304] width 379 height 22
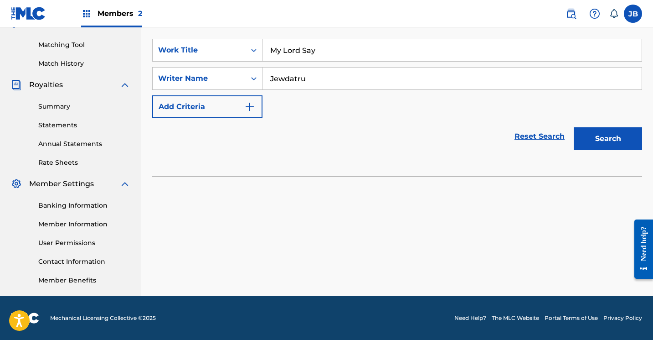
scroll to position [226, 0]
type input "Jewdatru"
click at [596, 127] on button "Search" at bounding box center [608, 138] width 68 height 23
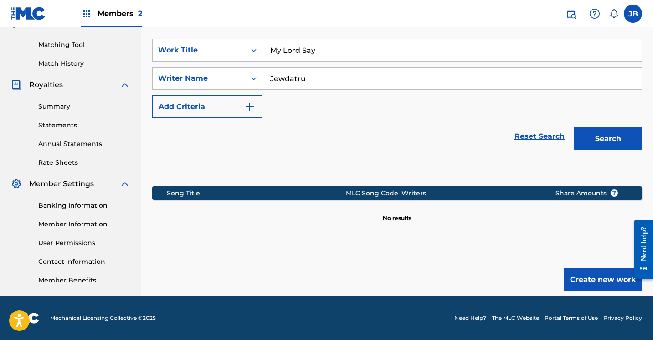
click at [581, 268] on button "Create new work" at bounding box center [603, 279] width 78 height 23
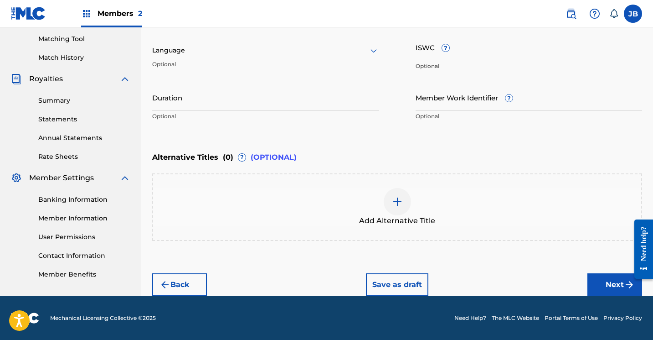
scroll to position [232, 0]
click at [597, 280] on button "Next" at bounding box center [615, 284] width 55 height 23
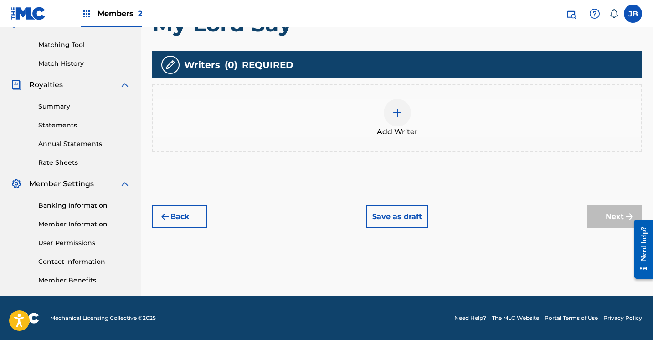
click at [398, 109] on img at bounding box center [397, 112] width 11 height 11
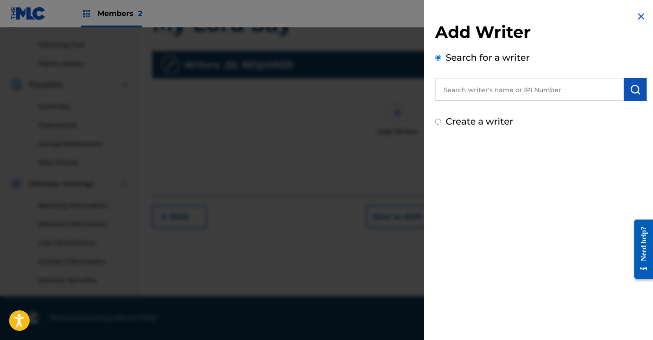
click at [439, 123] on input "Create a writer" at bounding box center [438, 122] width 6 height 6
radio input "false"
radio input "true"
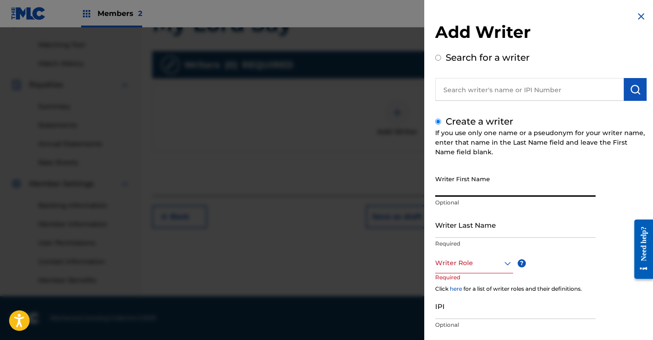
click at [443, 192] on input "Writer First Name" at bounding box center [515, 184] width 161 height 26
type input "[PERSON_NAME]"
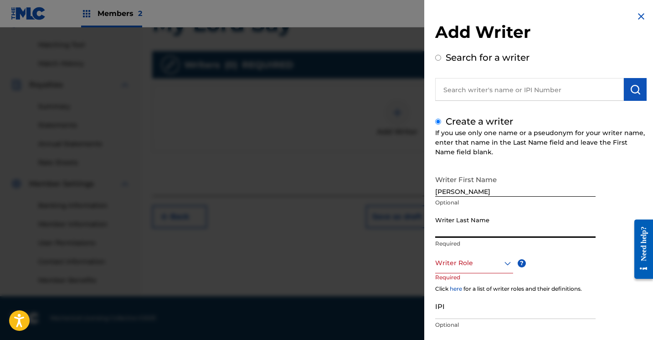
type input "Brown"
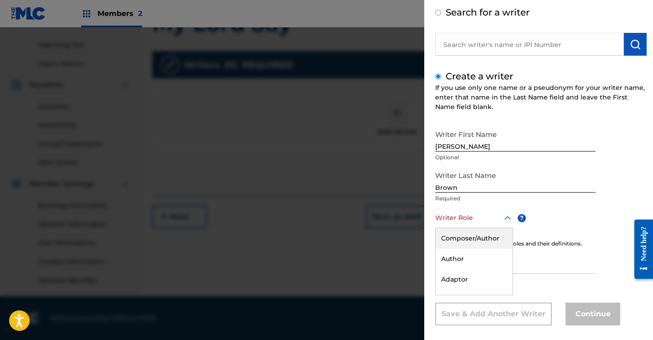
click at [506, 228] on div "Composer/Author, 1 of 8. 8 results available. Use Up and Down to choose options…" at bounding box center [474, 217] width 78 height 21
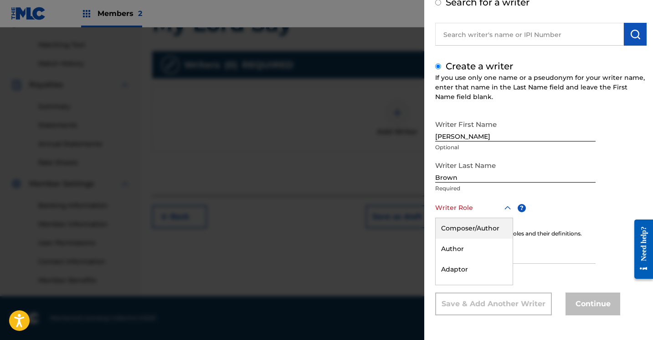
scroll to position [55, 0]
click at [495, 224] on div "Composer/Author" at bounding box center [474, 228] width 77 height 21
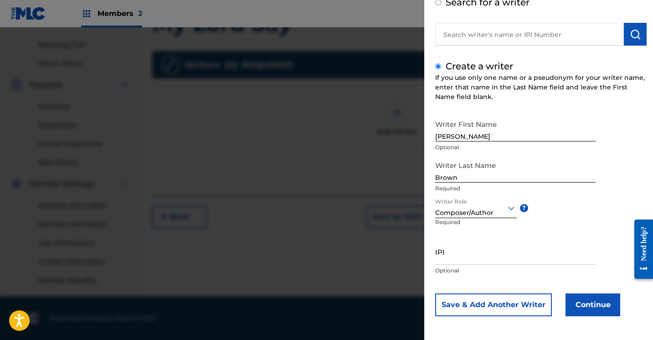
click at [586, 307] on button "Continue" at bounding box center [593, 304] width 55 height 23
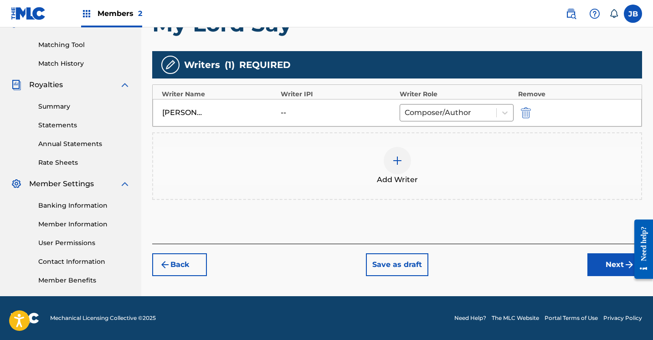
click at [599, 267] on button "Next" at bounding box center [615, 264] width 55 height 23
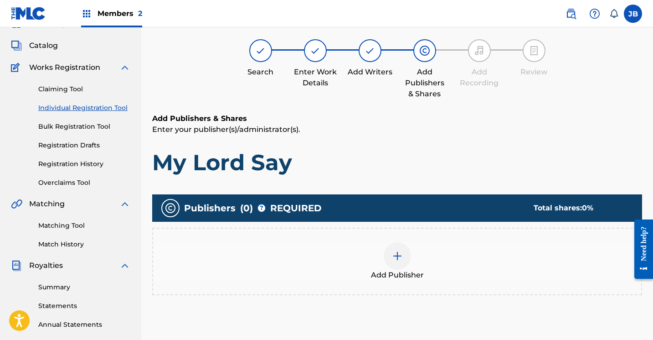
scroll to position [41, 0]
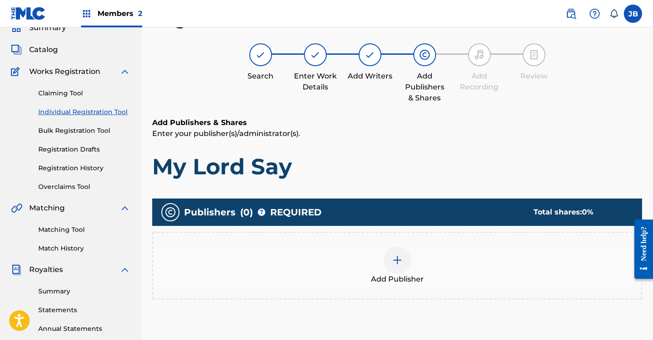
click at [405, 255] on div at bounding box center [397, 259] width 27 height 27
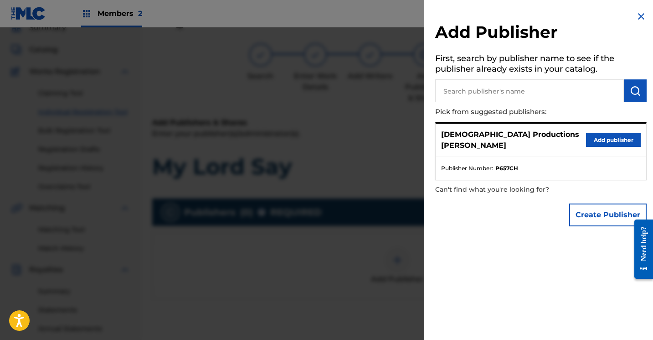
click at [595, 133] on button "Add publisher" at bounding box center [613, 140] width 55 height 14
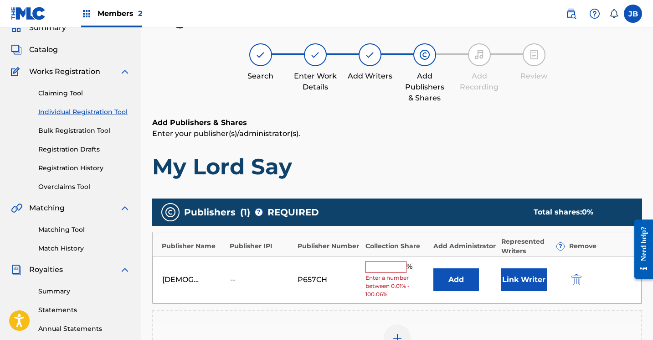
click at [391, 267] on input "text" at bounding box center [386, 267] width 41 height 12
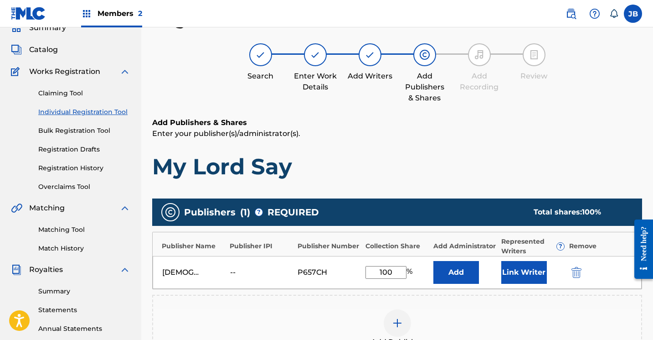
type input "100"
click at [514, 271] on button "Link Writer" at bounding box center [525, 272] width 46 height 23
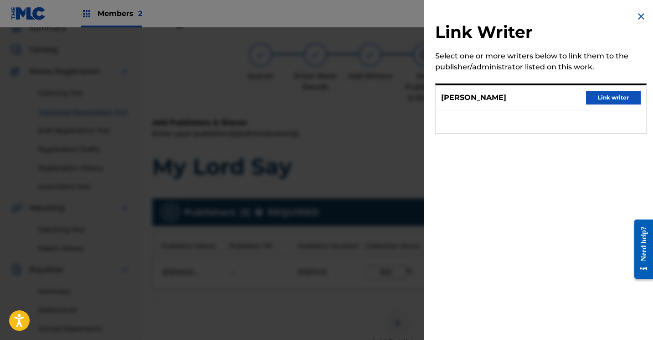
click at [611, 99] on button "Link writer" at bounding box center [613, 98] width 55 height 14
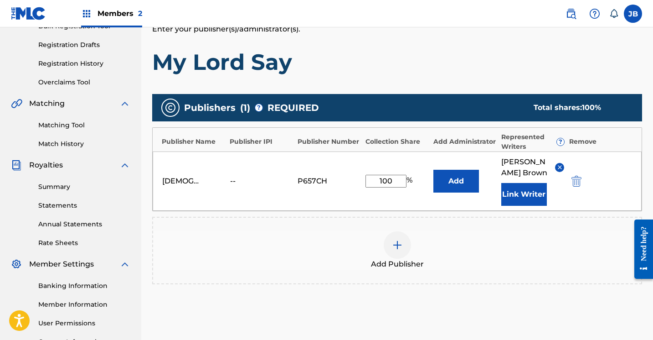
scroll to position [165, 0]
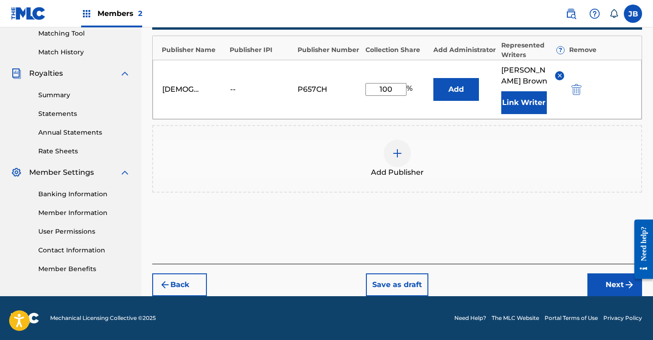
click at [599, 285] on button "Next" at bounding box center [615, 284] width 55 height 23
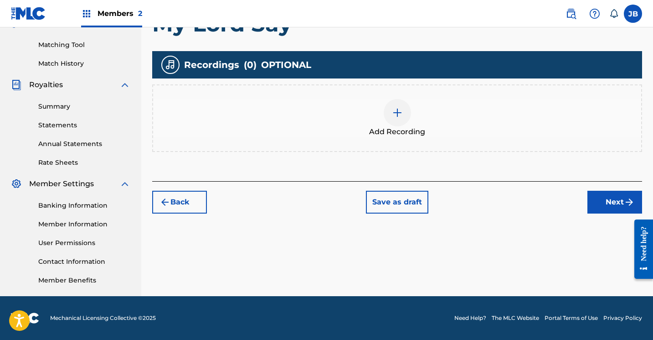
click at [399, 116] on img at bounding box center [397, 112] width 11 height 11
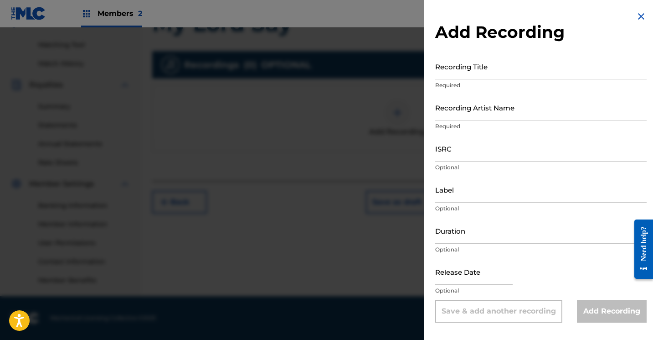
click at [448, 73] on input "Recording Title" at bounding box center [541, 66] width 212 height 26
type input "My Lord Say"
click at [452, 111] on input "Recording Artist Name" at bounding box center [541, 107] width 212 height 26
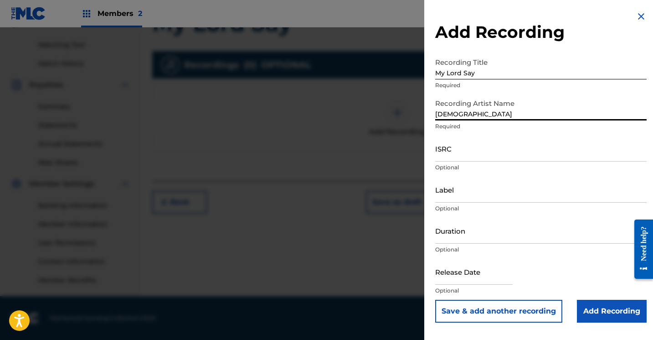
type input "JewDaTru"
click at [584, 310] on input "Add Recording" at bounding box center [612, 311] width 70 height 23
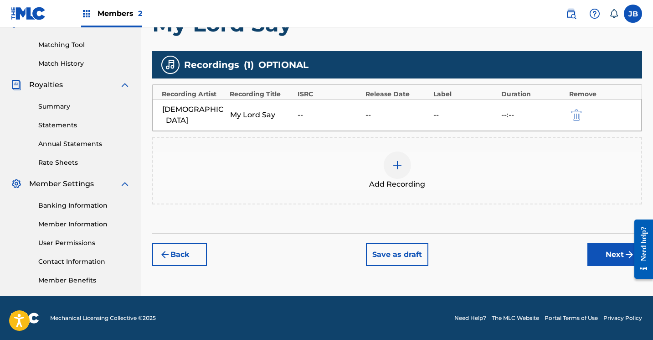
click at [595, 244] on button "Next" at bounding box center [615, 254] width 55 height 23
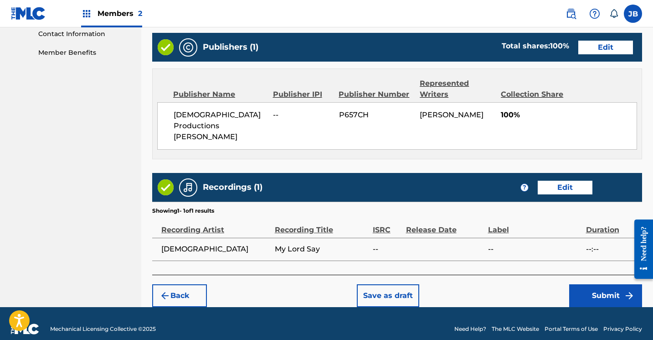
scroll to position [453, 0]
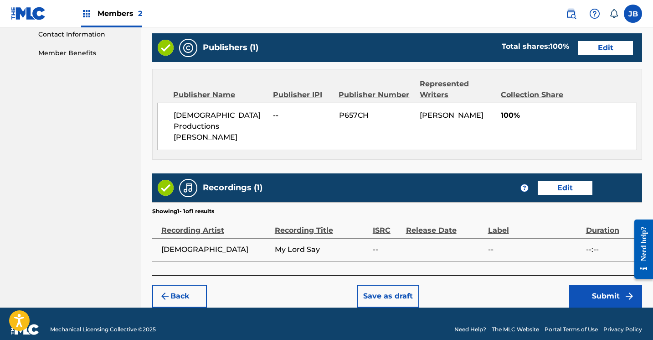
click at [590, 287] on button "Submit" at bounding box center [606, 296] width 73 height 23
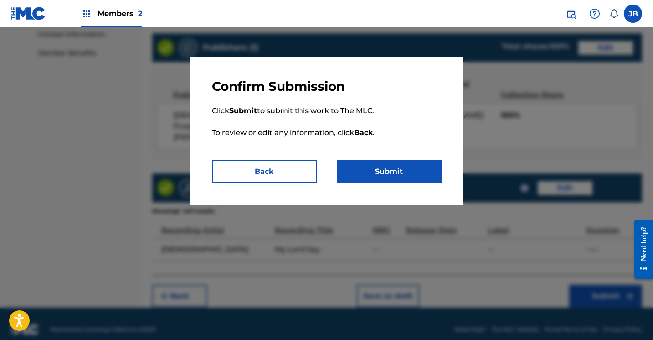
click at [371, 171] on button "Submit" at bounding box center [389, 171] width 105 height 23
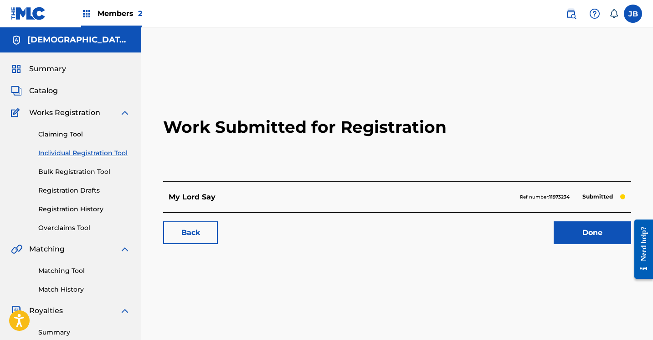
click at [567, 230] on link "Done" at bounding box center [593, 232] width 78 height 23
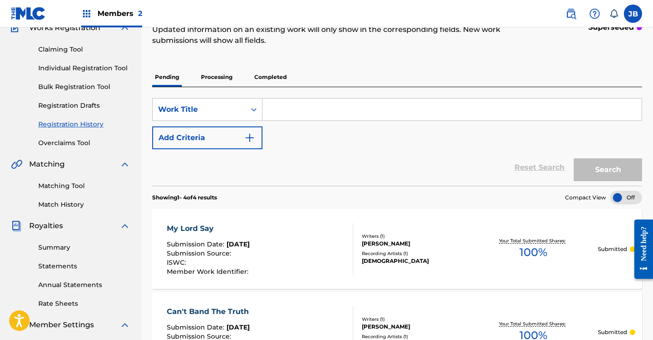
scroll to position [84, 0]
click at [110, 64] on link "Individual Registration Tool" at bounding box center [84, 69] width 92 height 10
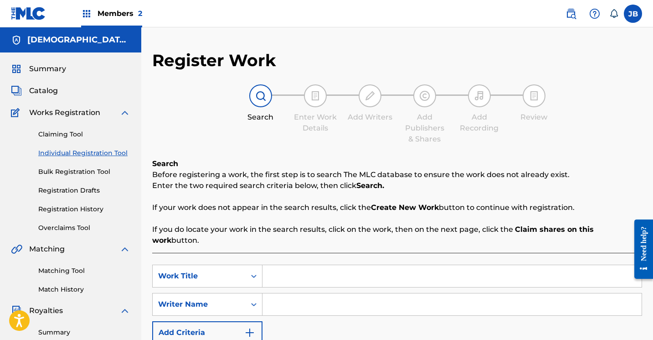
click at [274, 265] on input "Search Form" at bounding box center [452, 276] width 379 height 22
type input "The King"
click at [274, 293] on input "Search Form" at bounding box center [452, 304] width 379 height 22
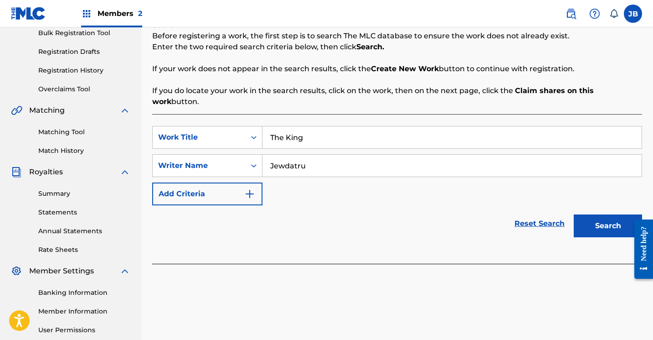
scroll to position [145, 0]
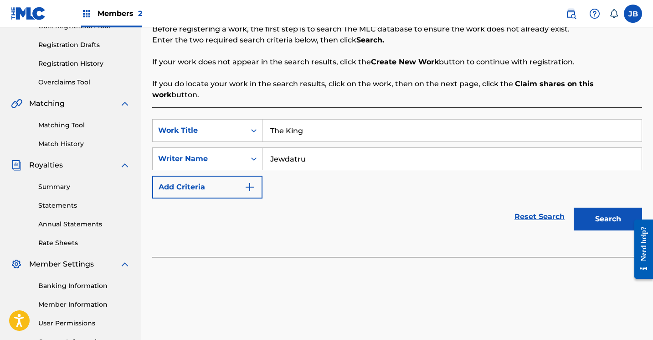
type input "Jewdatru"
click at [588, 207] on button "Search" at bounding box center [608, 218] width 68 height 23
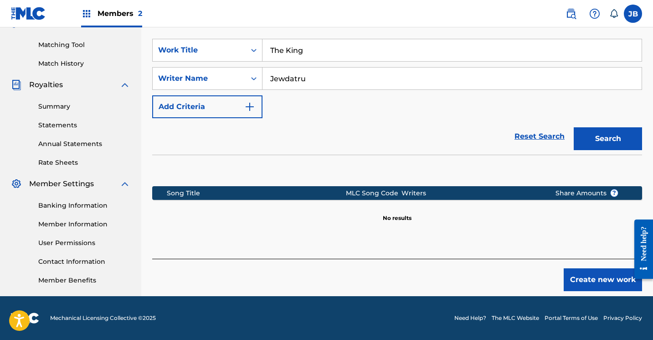
scroll to position [226, 0]
click at [594, 270] on button "Create new work" at bounding box center [603, 279] width 78 height 23
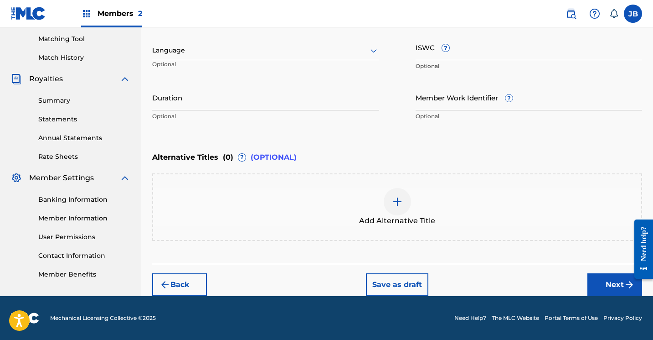
click at [596, 280] on button "Next" at bounding box center [615, 284] width 55 height 23
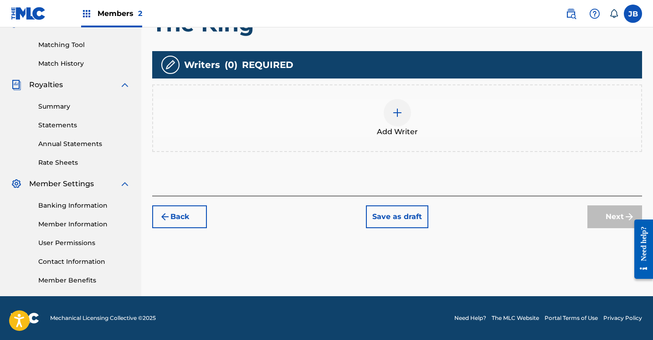
click at [400, 114] on img at bounding box center [397, 112] width 11 height 11
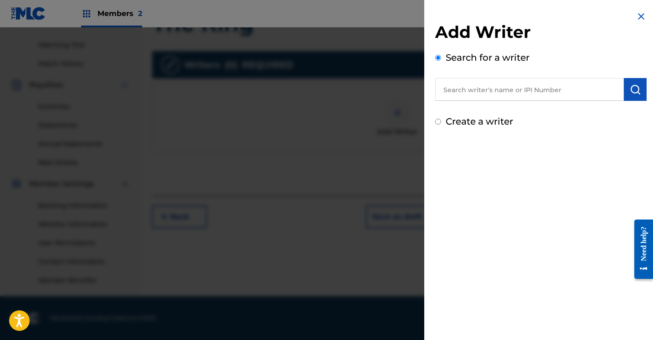
click at [437, 122] on input "Create a writer" at bounding box center [438, 122] width 6 height 6
radio input "false"
radio input "true"
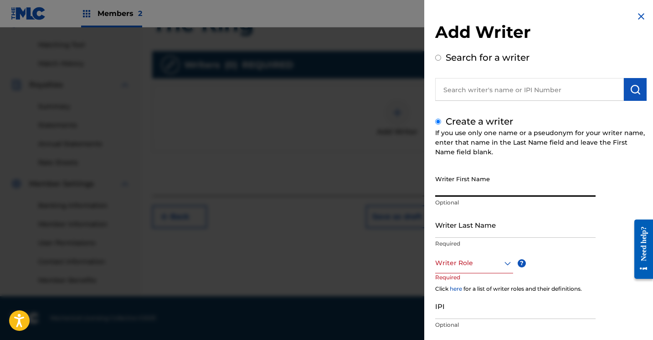
click at [442, 186] on input "Writer First Name" at bounding box center [515, 184] width 161 height 26
type input "[PERSON_NAME]"
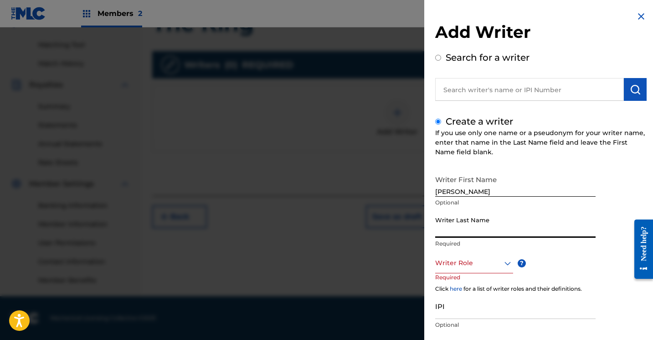
type input "Brown"
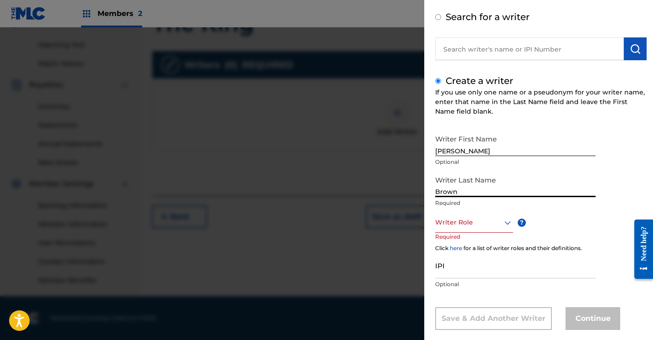
click at [507, 233] on div "Writer Role" at bounding box center [474, 222] width 78 height 21
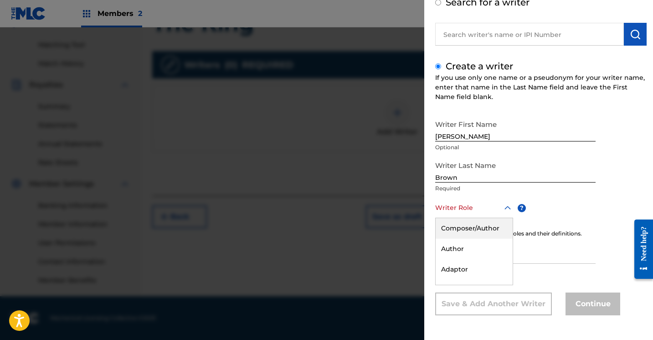
scroll to position [55, 0]
click at [491, 223] on div "Composer/Author" at bounding box center [474, 228] width 77 height 21
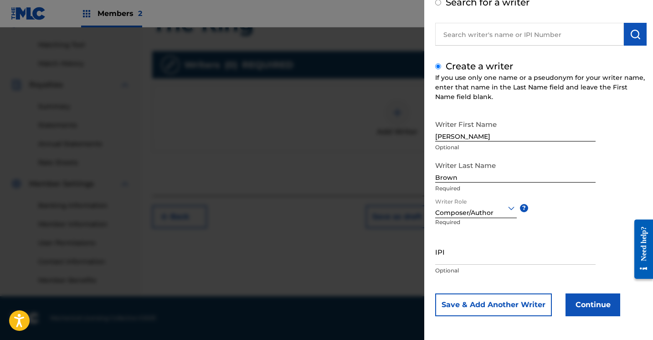
click at [592, 305] on button "Continue" at bounding box center [593, 304] width 55 height 23
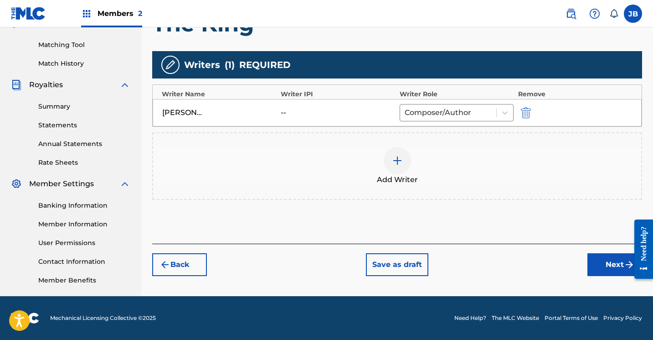
click at [596, 262] on button "Next" at bounding box center [615, 264] width 55 height 23
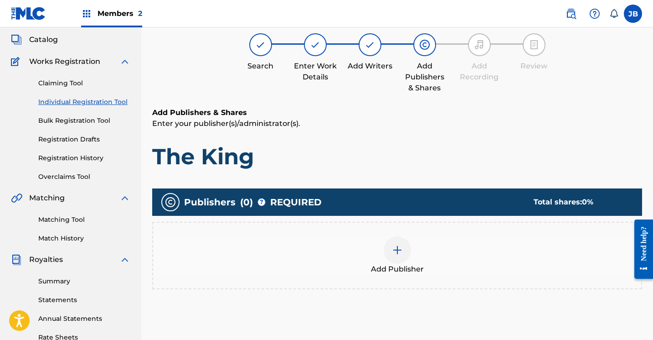
scroll to position [41, 0]
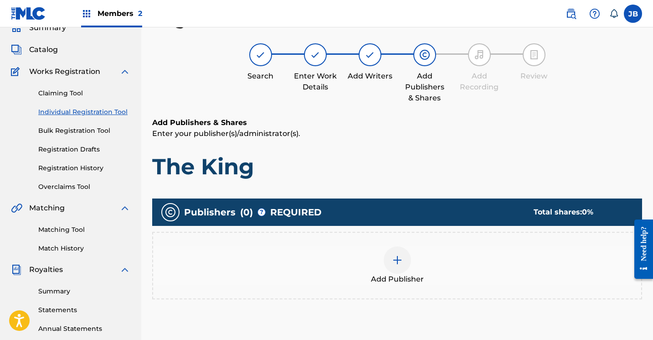
click at [401, 259] on img at bounding box center [397, 259] width 11 height 11
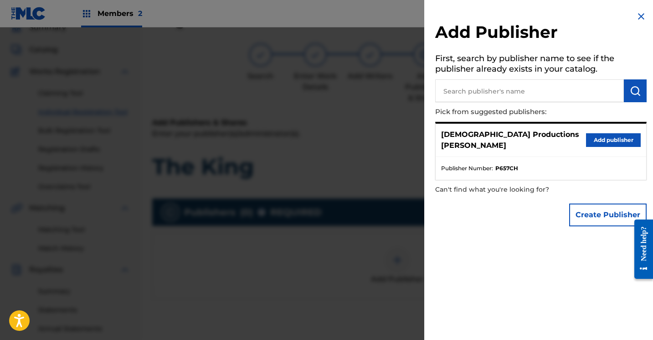
click at [612, 133] on button "Add publisher" at bounding box center [613, 140] width 55 height 14
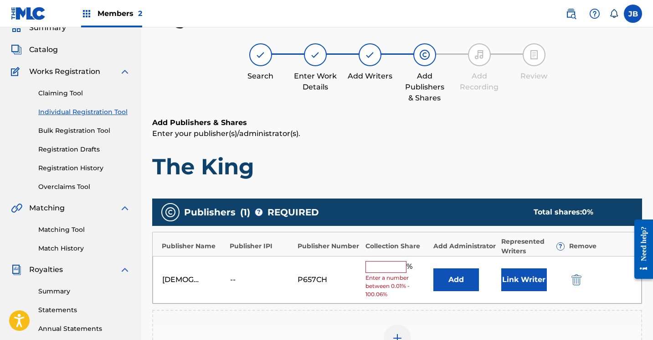
click at [534, 276] on button "Link Writer" at bounding box center [525, 279] width 46 height 23
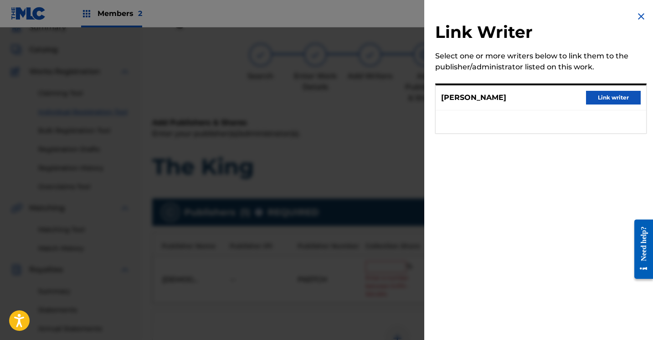
click at [609, 100] on button "Link writer" at bounding box center [613, 98] width 55 height 14
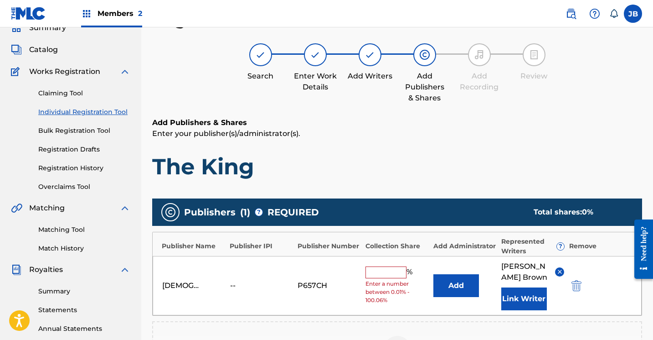
click at [391, 266] on div "JewDaTru Productions Justin Brown -- P657CH % Enter a number between 0.01% - 10…" at bounding box center [397, 285] width 489 height 59
click at [390, 269] on input "text" at bounding box center [386, 272] width 41 height 12
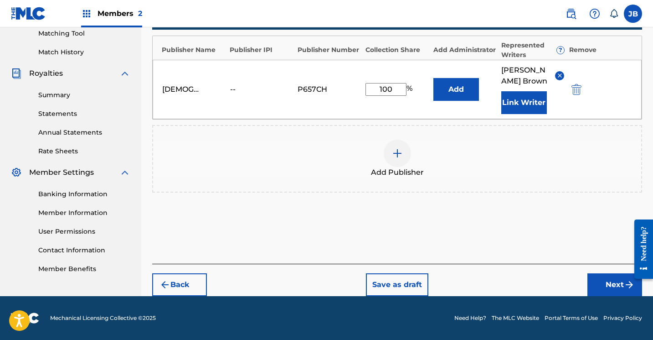
scroll to position [237, 0]
type input "100"
click at [593, 284] on button "Next" at bounding box center [615, 284] width 55 height 23
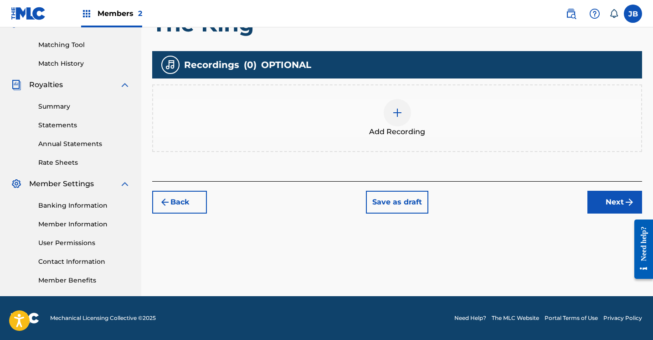
click at [395, 104] on div at bounding box center [397, 112] width 27 height 27
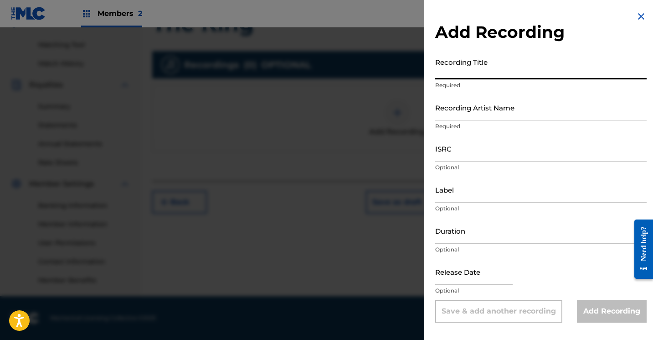
click at [441, 74] on input "Recording Title" at bounding box center [541, 66] width 212 height 26
type input "The King"
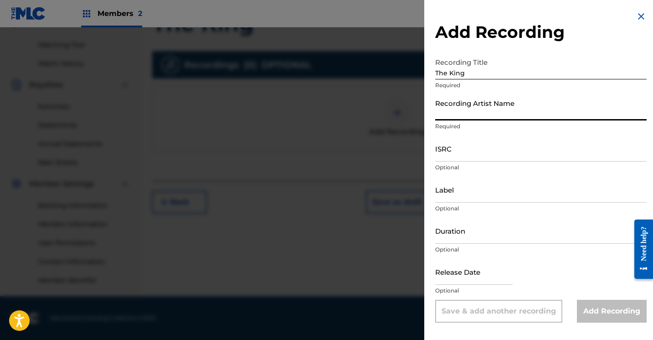
click at [437, 110] on input "Recording Artist Name" at bounding box center [541, 107] width 212 height 26
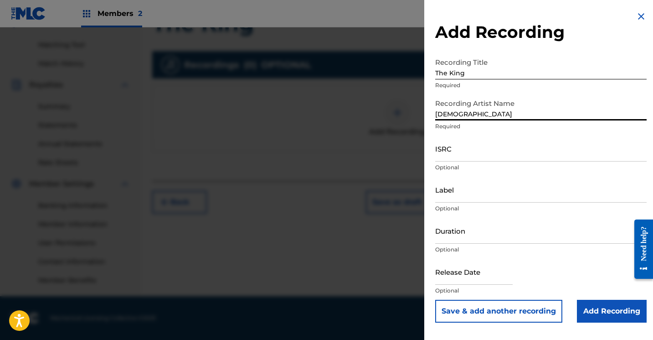
type input "JewDaTru"
click at [589, 306] on input "Add Recording" at bounding box center [612, 311] width 70 height 23
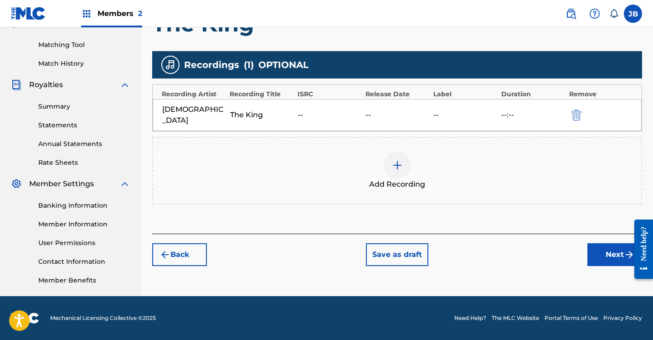
click at [601, 249] on button "Next" at bounding box center [615, 254] width 55 height 23
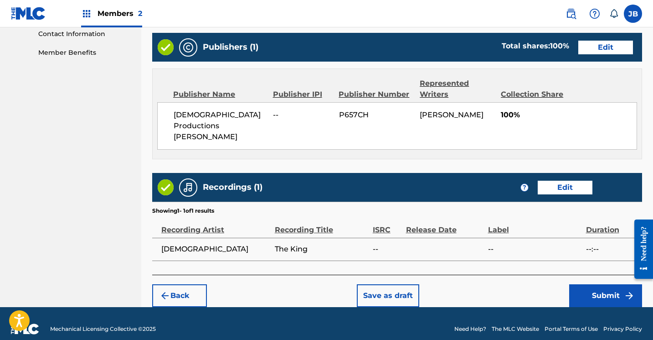
scroll to position [453, 0]
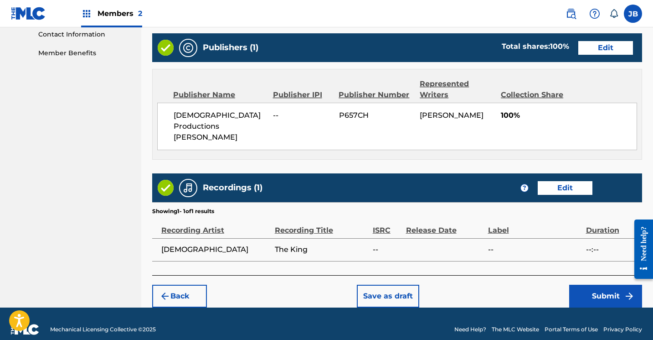
click at [581, 288] on button "Submit" at bounding box center [606, 296] width 73 height 23
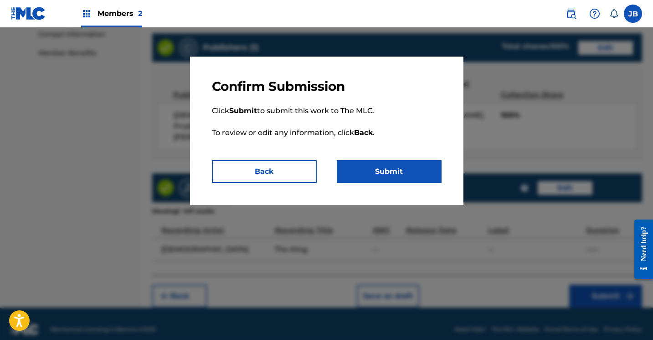
click at [384, 171] on button "Submit" at bounding box center [389, 171] width 105 height 23
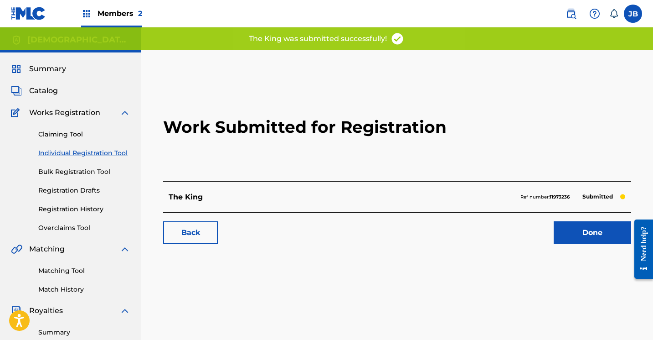
click at [574, 235] on link "Done" at bounding box center [593, 232] width 78 height 23
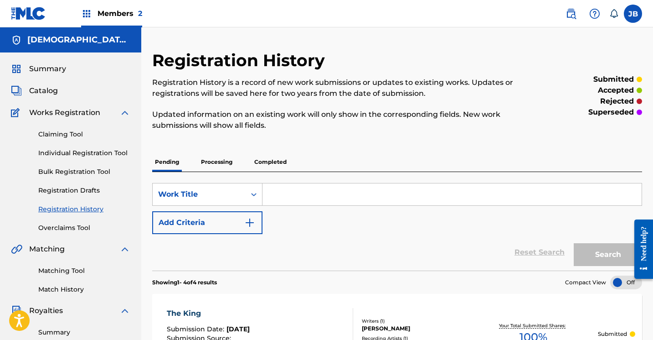
click at [49, 150] on link "Individual Registration Tool" at bounding box center [84, 153] width 92 height 10
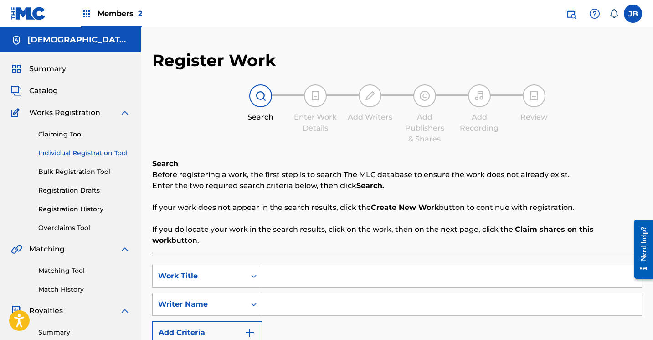
click at [273, 270] on input "Search Form" at bounding box center [452, 276] width 379 height 22
type input "Thoughts Are Actions"
click at [274, 294] on input "Search Form" at bounding box center [452, 304] width 379 height 22
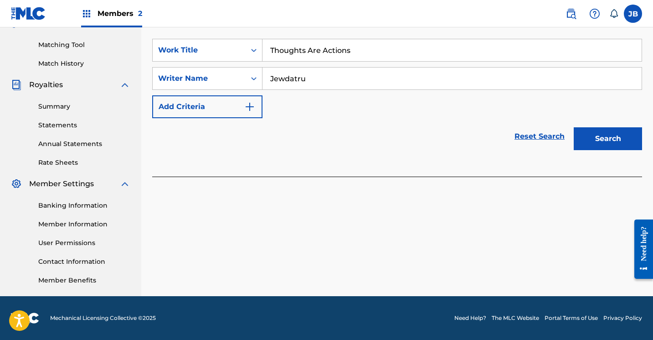
scroll to position [226, 0]
type input "Jewdatru"
click at [602, 131] on button "Search" at bounding box center [608, 138] width 68 height 23
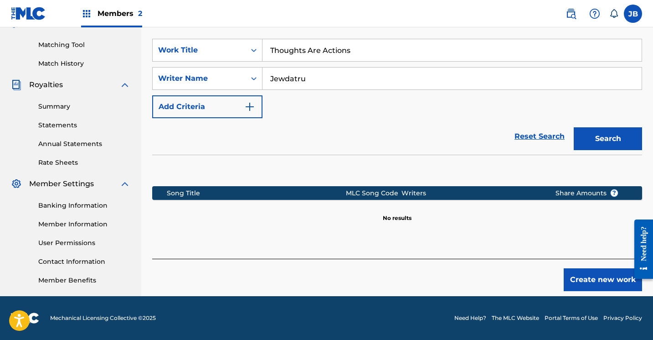
click at [583, 269] on button "Create new work" at bounding box center [603, 279] width 78 height 23
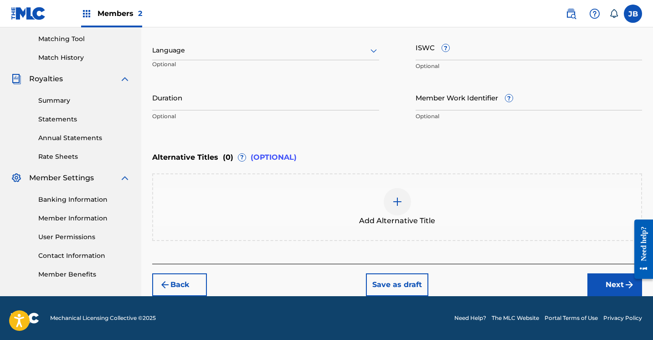
scroll to position [232, 0]
click at [599, 280] on button "Next" at bounding box center [615, 284] width 55 height 23
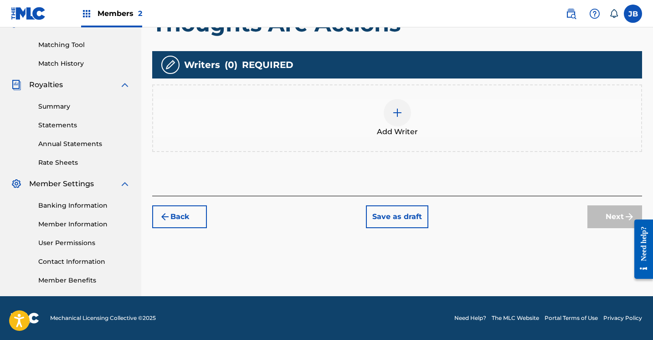
click at [404, 117] on div at bounding box center [397, 112] width 27 height 27
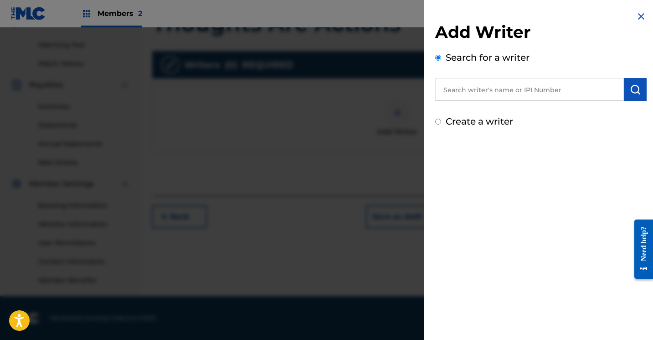
click at [440, 124] on input "Create a writer" at bounding box center [438, 122] width 6 height 6
radio input "false"
radio input "true"
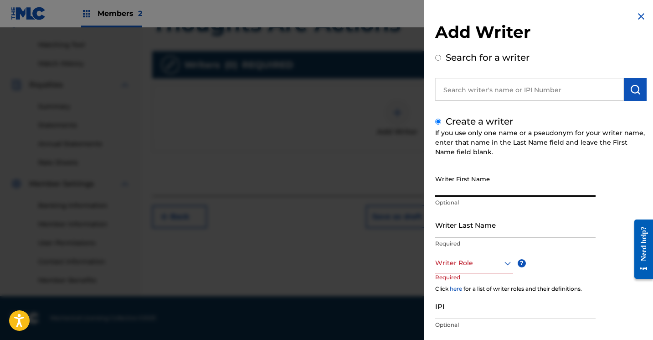
click at [448, 192] on input "Writer First Name" at bounding box center [515, 184] width 161 height 26
type input "[PERSON_NAME]"
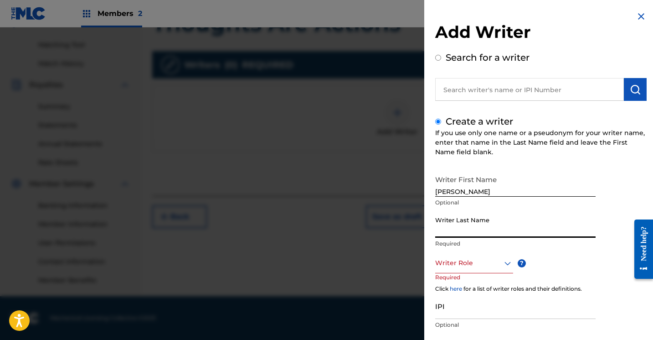
type input "Brown"
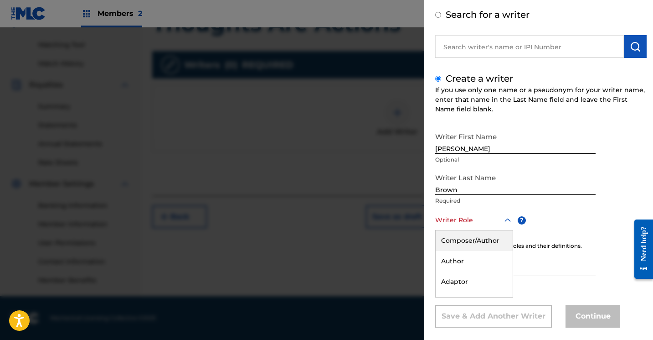
click at [505, 230] on div "Composer/Author, 1 of 8. 8 results available. Use Up and Down to choose options…" at bounding box center [474, 220] width 78 height 21
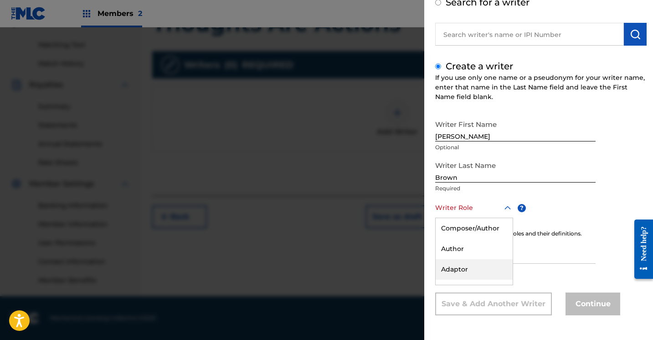
scroll to position [55, 0]
click at [486, 224] on div "Composer/Author" at bounding box center [474, 228] width 77 height 21
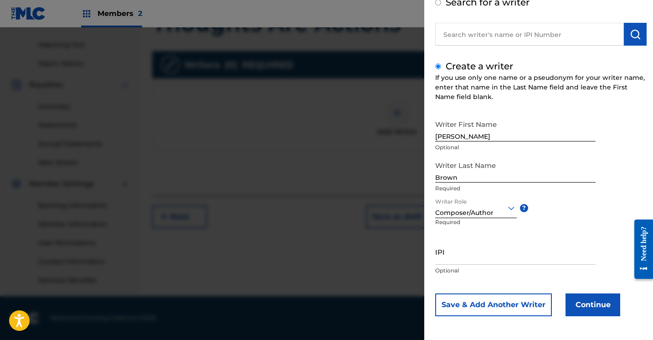
click at [587, 301] on button "Continue" at bounding box center [593, 304] width 55 height 23
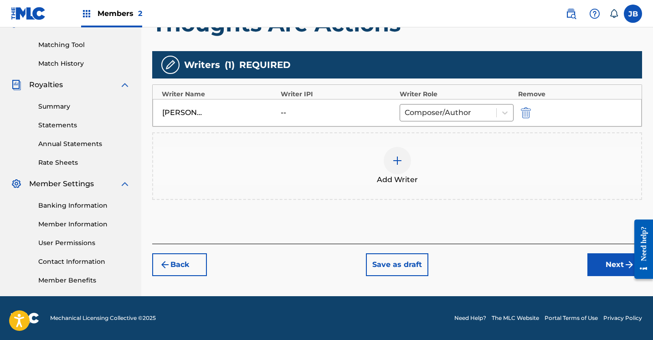
click at [605, 263] on button "Next" at bounding box center [615, 264] width 55 height 23
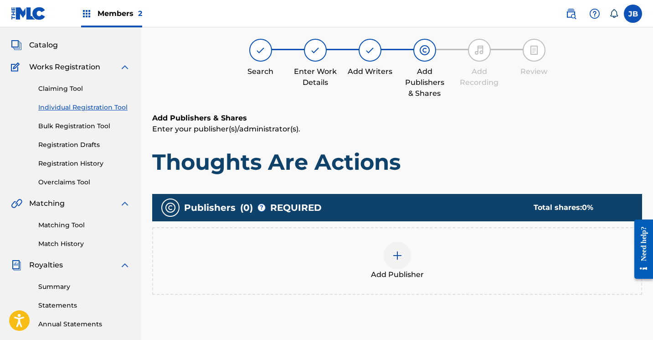
scroll to position [41, 0]
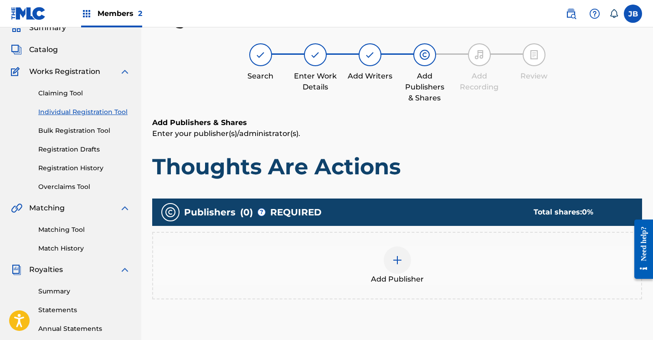
click at [396, 255] on img at bounding box center [397, 259] width 11 height 11
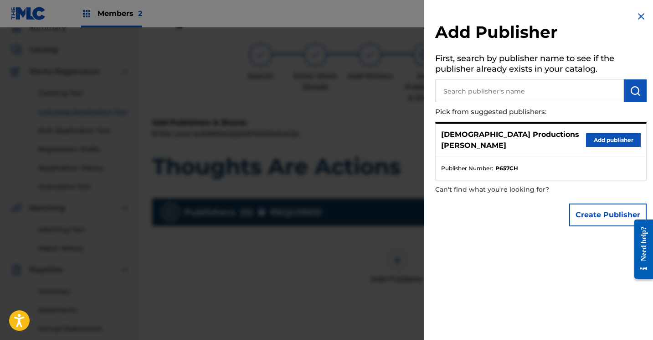
click at [599, 135] on button "Add publisher" at bounding box center [613, 140] width 55 height 14
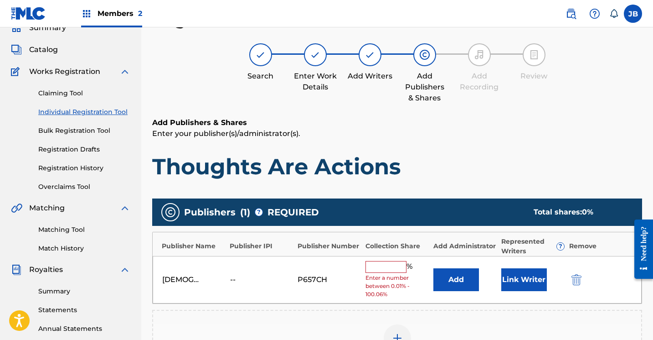
click at [534, 279] on button "Link Writer" at bounding box center [525, 279] width 46 height 23
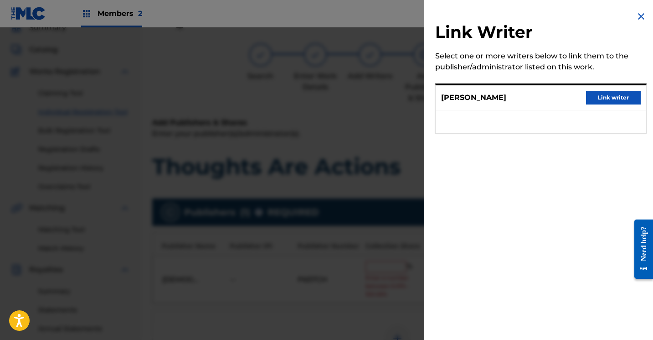
click at [612, 101] on button "Link writer" at bounding box center [613, 98] width 55 height 14
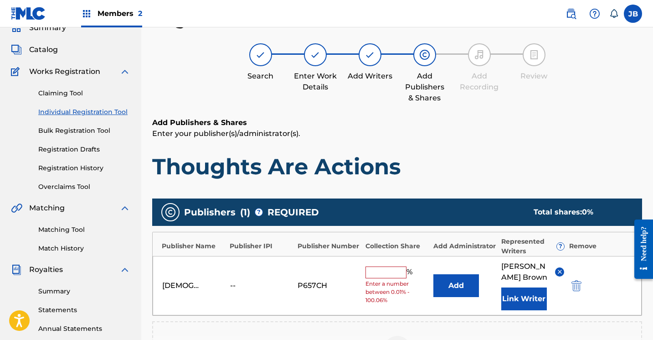
click at [399, 272] on input "text" at bounding box center [386, 272] width 41 height 12
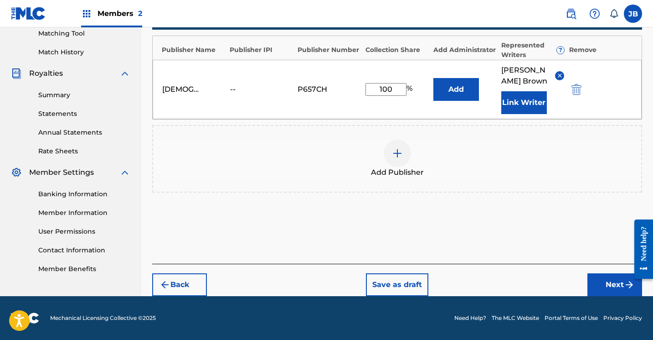
scroll to position [237, 0]
type input "100"
click at [599, 280] on button "Next" at bounding box center [615, 284] width 55 height 23
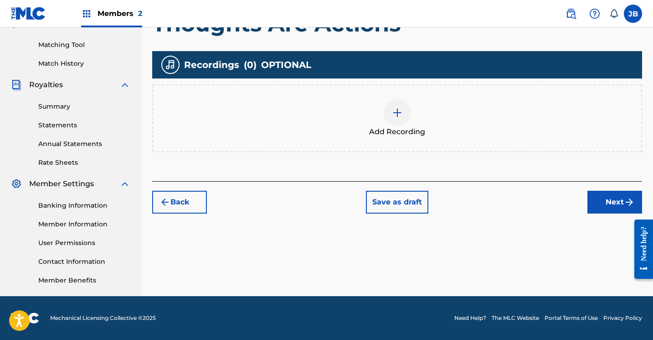
scroll to position [226, 0]
click at [401, 112] on img at bounding box center [397, 112] width 11 height 11
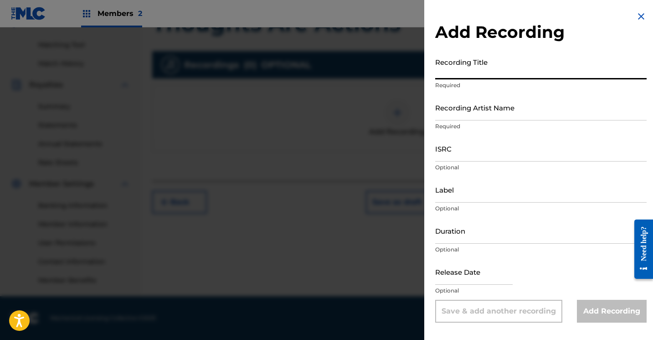
click at [467, 73] on input "Recording Title" at bounding box center [541, 66] width 212 height 26
type input "Thoughts Are Actions"
click at [450, 116] on input "Recording Artist Name" at bounding box center [541, 107] width 212 height 26
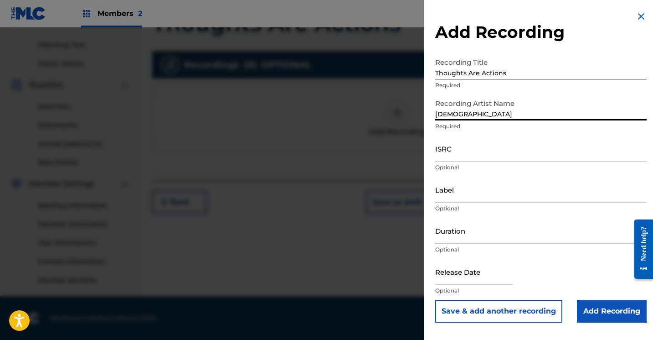
type input "JewDaTru"
click at [586, 311] on input "Add Recording" at bounding box center [612, 311] width 70 height 23
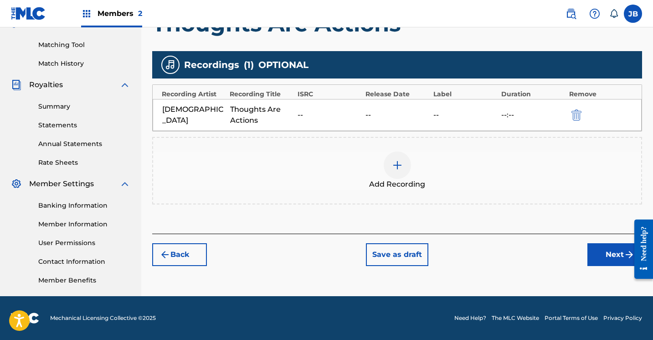
click at [604, 255] on button "Next" at bounding box center [615, 254] width 55 height 23
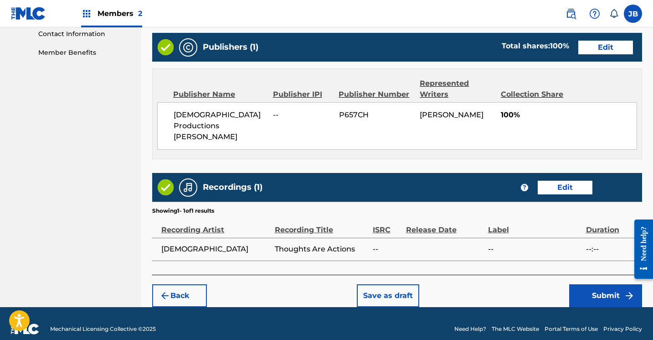
scroll to position [453, 0]
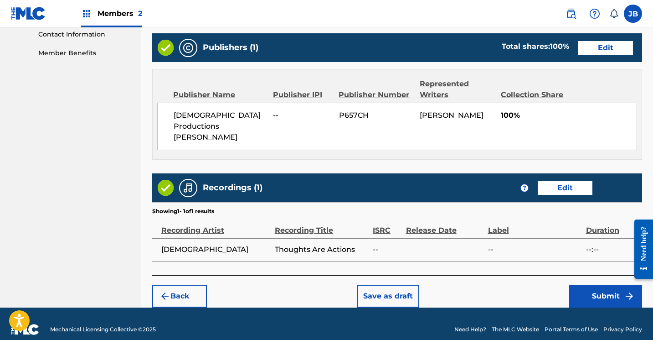
click at [589, 289] on button "Submit" at bounding box center [606, 296] width 73 height 23
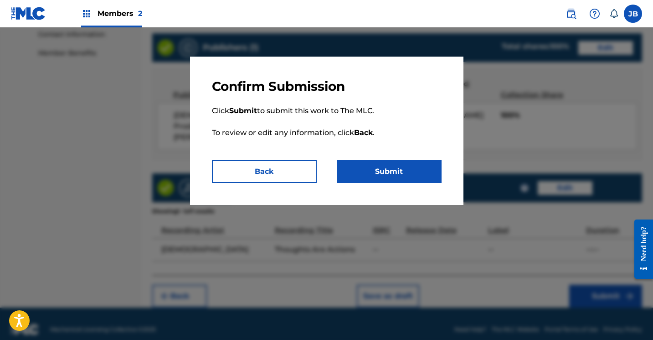
click at [363, 170] on button "Submit" at bounding box center [389, 171] width 105 height 23
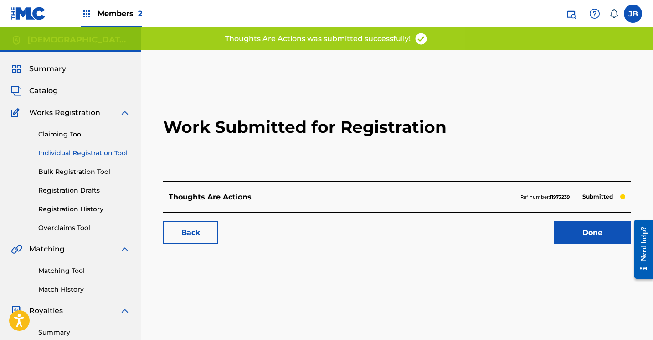
click at [562, 231] on link "Done" at bounding box center [593, 232] width 78 height 23
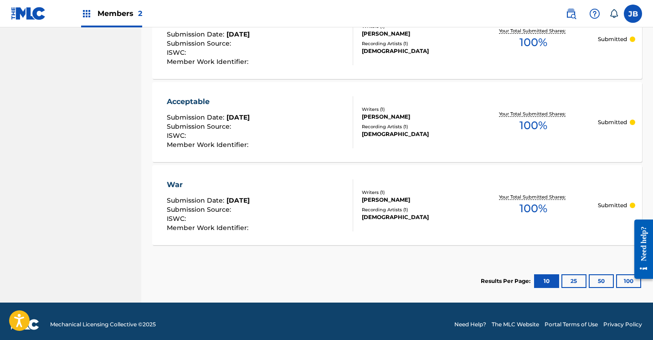
scroll to position [876, 0]
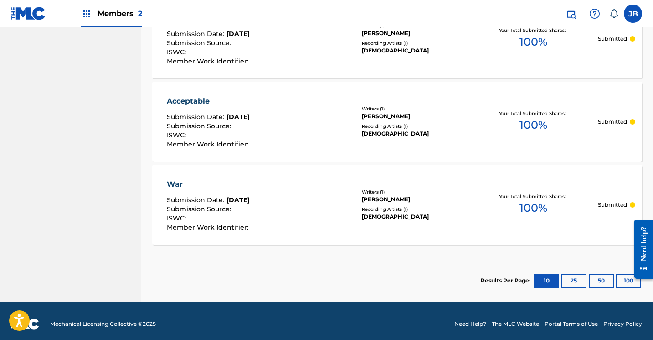
click at [570, 282] on button "25" at bounding box center [574, 281] width 25 height 14
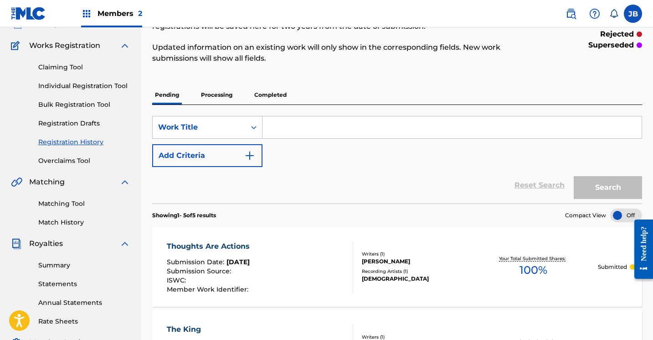
scroll to position [67, 0]
click at [216, 98] on p "Processing" at bounding box center [216, 95] width 37 height 19
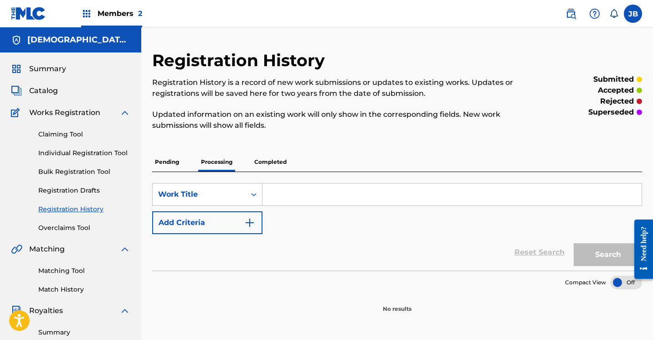
click at [171, 161] on p "Pending" at bounding box center [167, 161] width 30 height 19
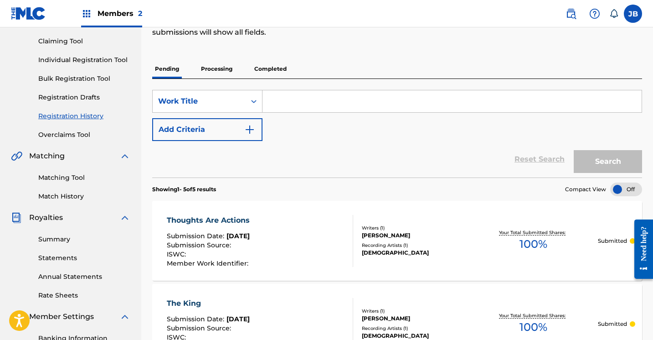
scroll to position [88, 0]
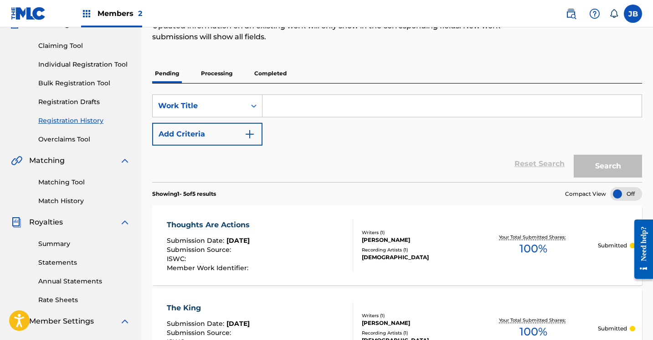
click at [76, 62] on link "Individual Registration Tool" at bounding box center [84, 65] width 92 height 10
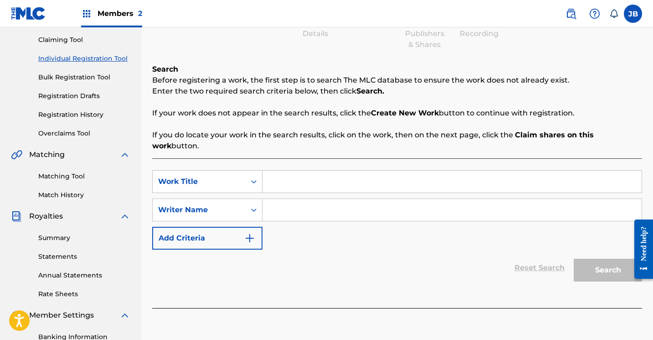
scroll to position [98, 0]
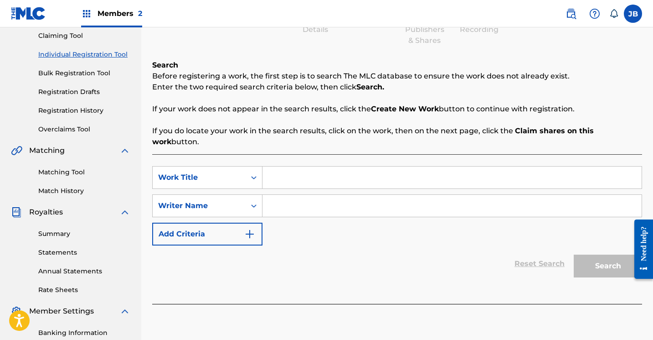
click at [273, 166] on input "Search Form" at bounding box center [452, 177] width 379 height 22
type input "Righteousness"
click at [269, 195] on input "Search Form" at bounding box center [452, 206] width 379 height 22
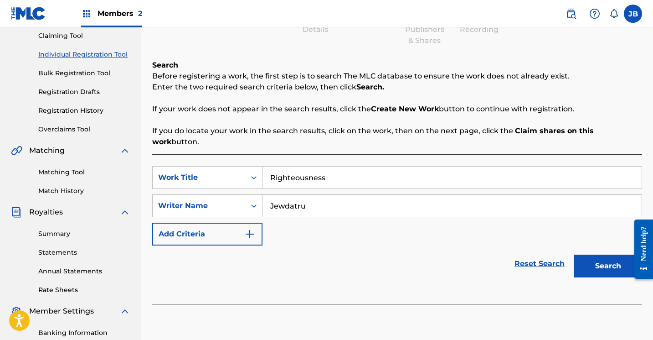
type input "Jewdatru"
click at [599, 254] on button "Search" at bounding box center [608, 265] width 68 height 23
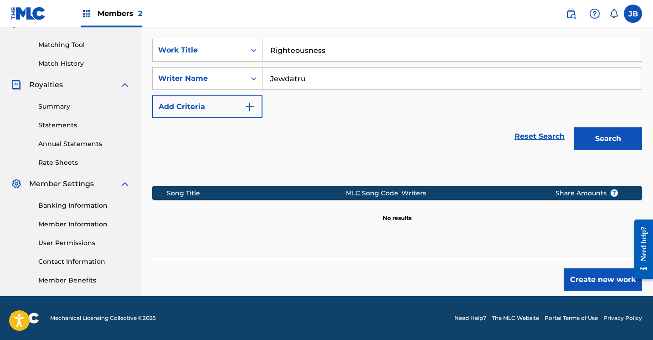
scroll to position [226, 0]
click at [585, 270] on button "Create new work" at bounding box center [603, 279] width 78 height 23
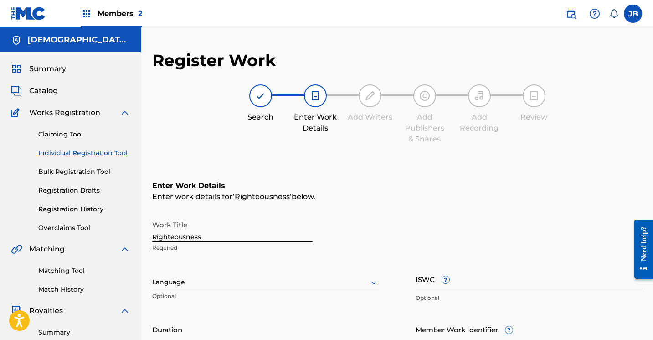
scroll to position [0, 0]
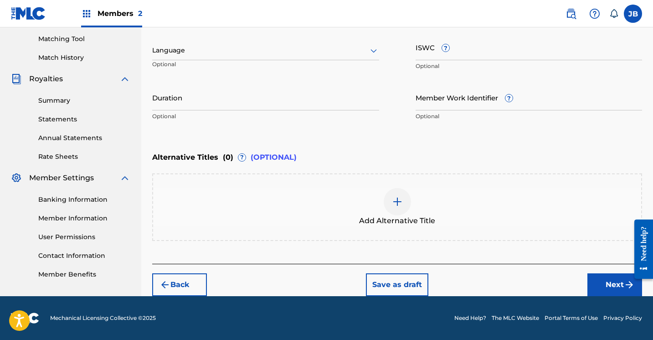
click at [601, 281] on button "Next" at bounding box center [615, 284] width 55 height 23
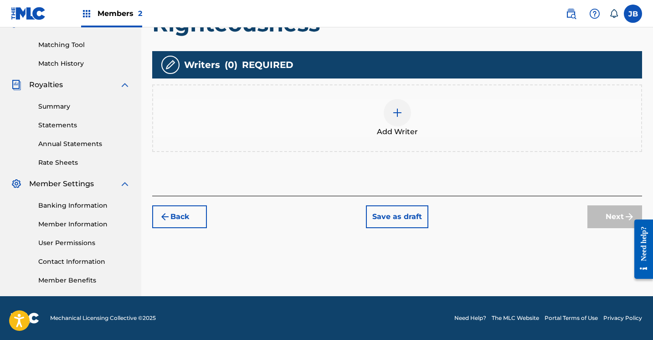
scroll to position [226, 0]
click at [401, 114] on img at bounding box center [397, 112] width 11 height 11
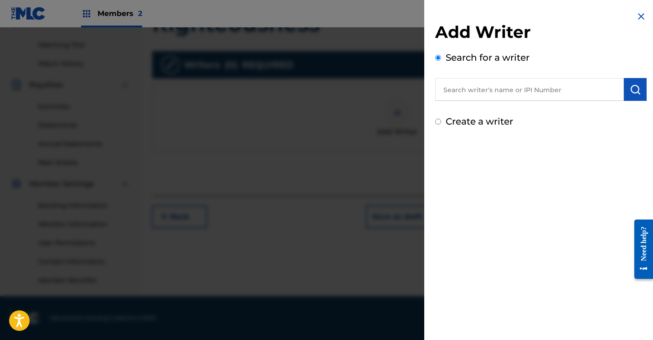
click at [439, 123] on input "Create a writer" at bounding box center [438, 122] width 6 height 6
radio input "false"
radio input "true"
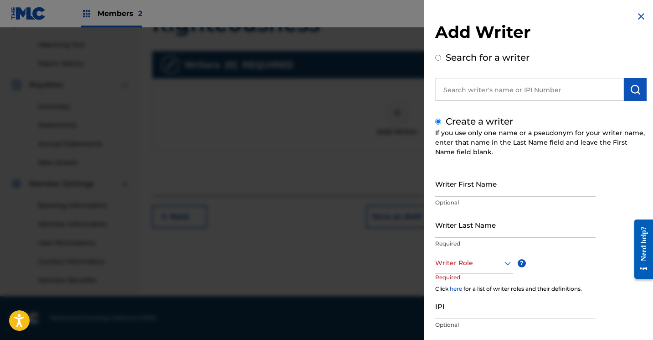
click at [448, 187] on input "Writer First Name" at bounding box center [515, 184] width 161 height 26
type input "[PERSON_NAME]"
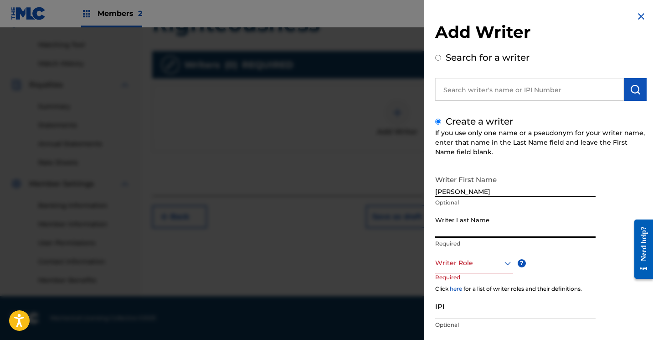
type input "Brown"
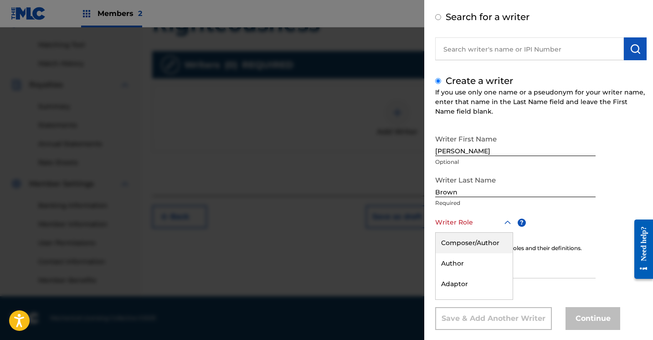
click at [507, 233] on div "Composer/Author, 1 of 8. 8 results available. Use Up and Down to choose options…" at bounding box center [474, 222] width 78 height 21
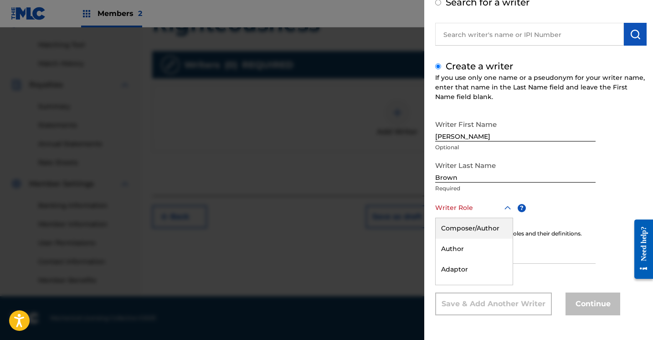
scroll to position [55, 0]
click at [495, 229] on div "Composer/Author" at bounding box center [474, 228] width 77 height 21
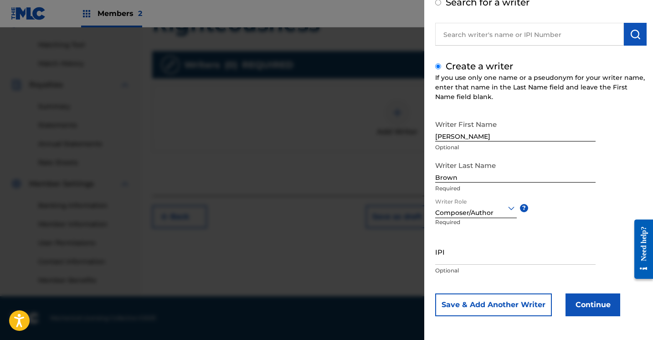
click at [575, 304] on button "Continue" at bounding box center [593, 304] width 55 height 23
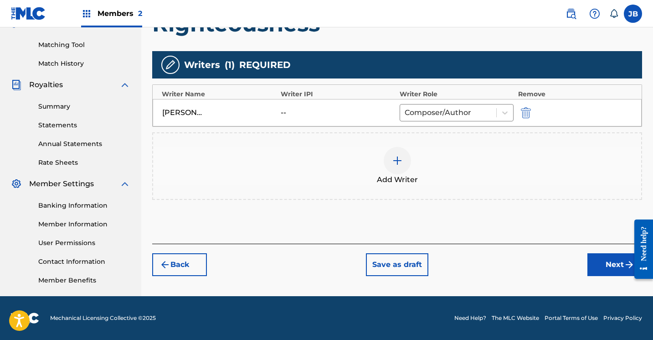
click at [606, 267] on button "Next" at bounding box center [615, 264] width 55 height 23
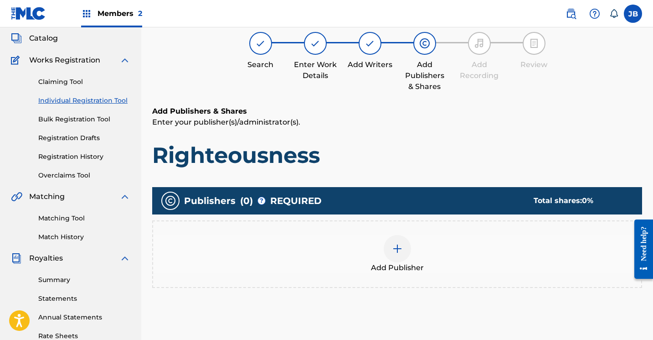
scroll to position [41, 0]
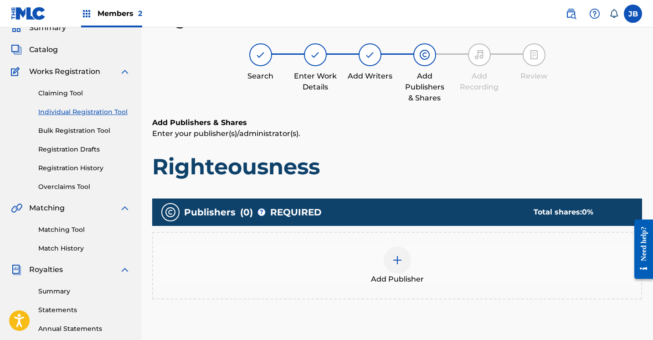
click at [400, 265] on img at bounding box center [397, 259] width 11 height 11
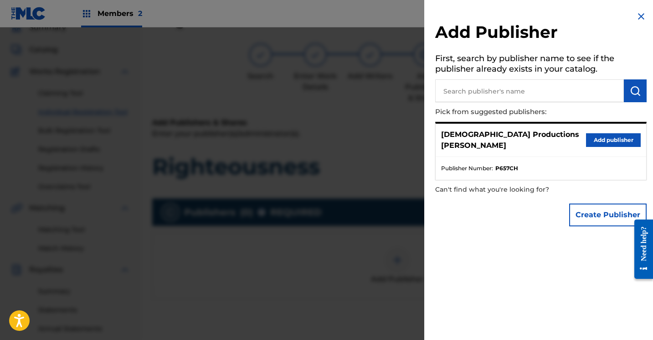
click at [600, 133] on button "Add publisher" at bounding box center [613, 140] width 55 height 14
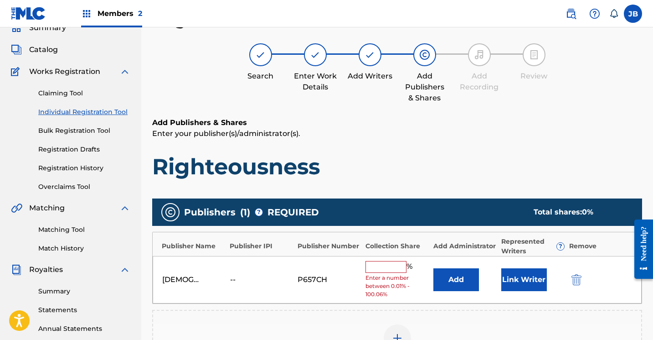
click at [388, 264] on input "text" at bounding box center [386, 267] width 41 height 12
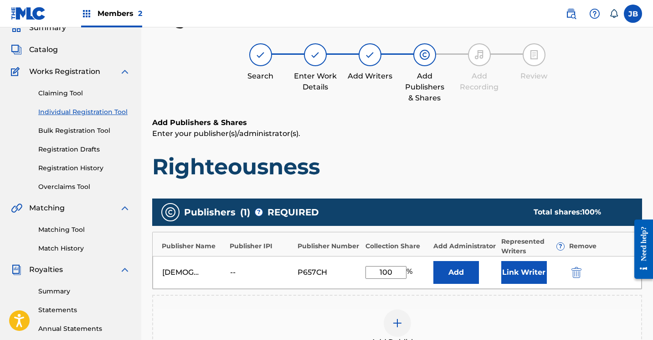
type input "100"
click at [508, 274] on button "Link Writer" at bounding box center [525, 272] width 46 height 23
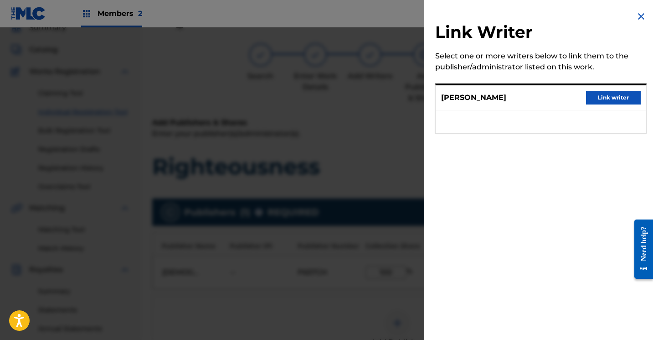
click at [592, 100] on button "Link writer" at bounding box center [613, 98] width 55 height 14
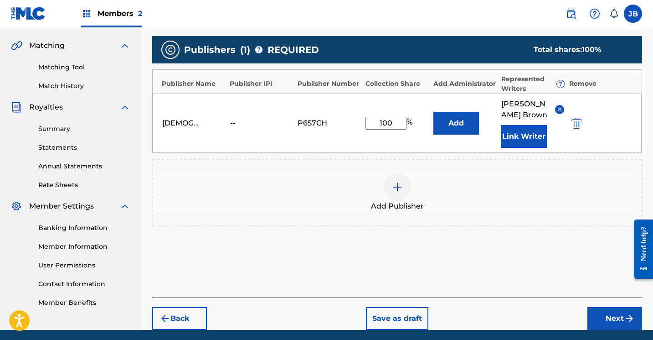
scroll to position [206, 0]
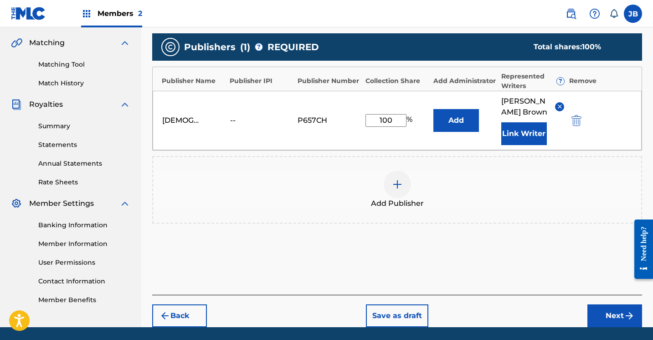
click at [607, 315] on button "Next" at bounding box center [615, 315] width 55 height 23
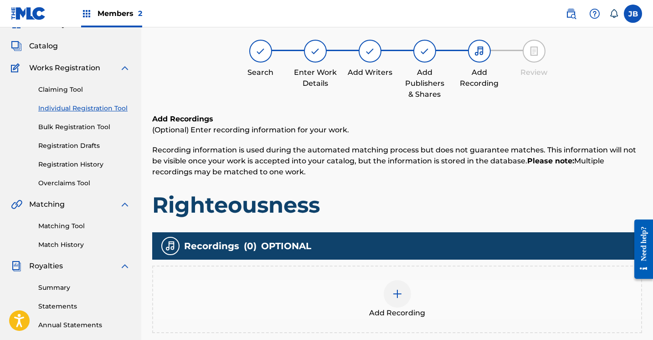
scroll to position [41, 0]
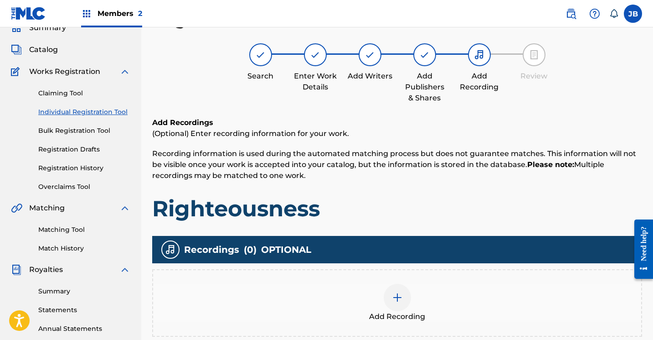
click at [395, 299] on img at bounding box center [397, 297] width 11 height 11
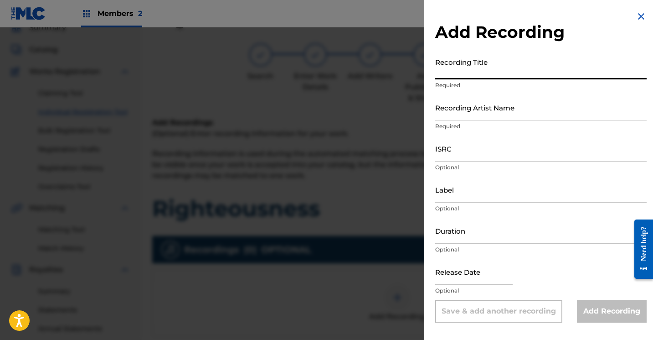
click at [462, 70] on input "Recording Title" at bounding box center [541, 66] width 212 height 26
type input "Righteousness"
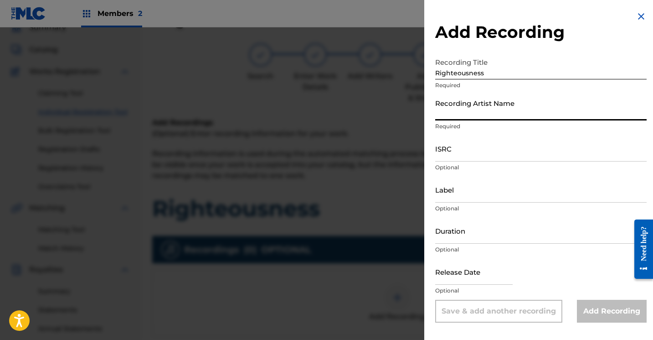
click at [451, 117] on input "Recording Artist Name" at bounding box center [541, 107] width 212 height 26
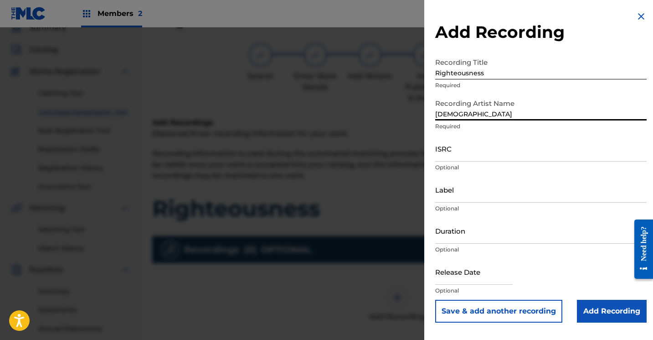
type input "JewDaTru"
click at [589, 306] on input "Add Recording" at bounding box center [612, 311] width 70 height 23
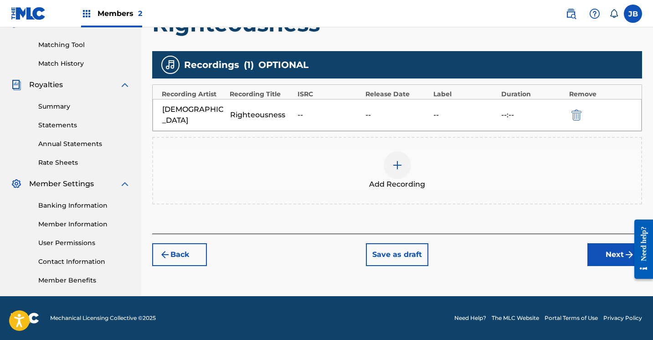
scroll to position [226, 0]
click at [605, 243] on button "Next" at bounding box center [615, 254] width 55 height 23
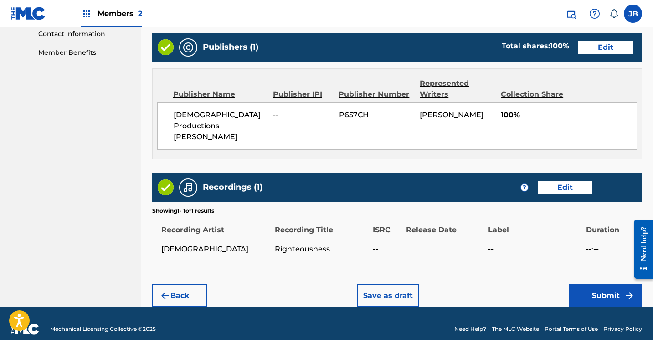
scroll to position [453, 0]
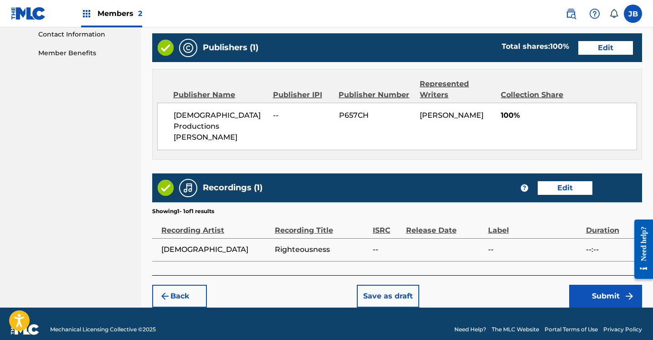
click at [585, 285] on button "Submit" at bounding box center [606, 296] width 73 height 23
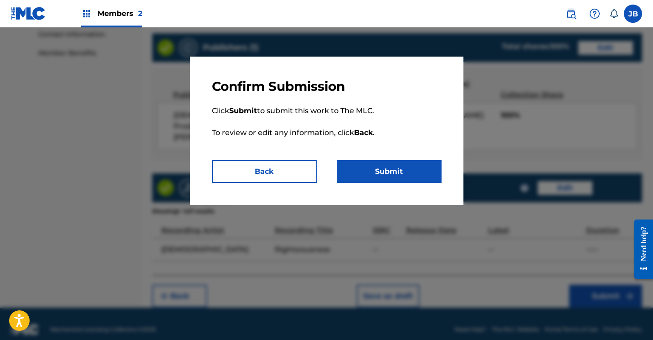
click at [378, 172] on button "Submit" at bounding box center [389, 171] width 105 height 23
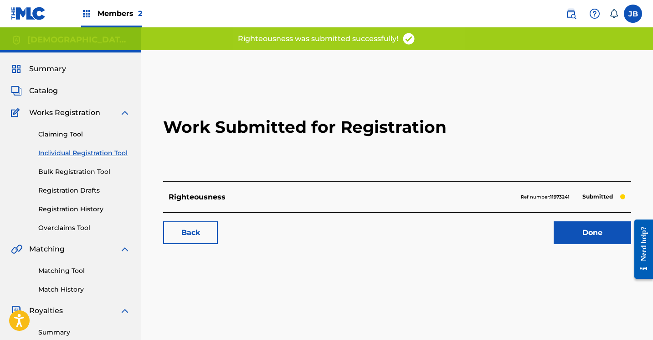
click at [561, 226] on link "Done" at bounding box center [593, 232] width 78 height 23
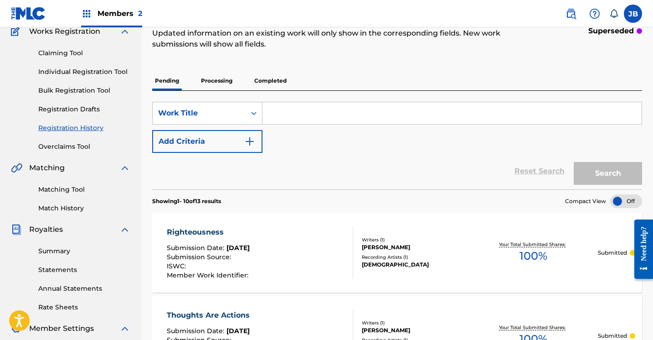
scroll to position [62, 0]
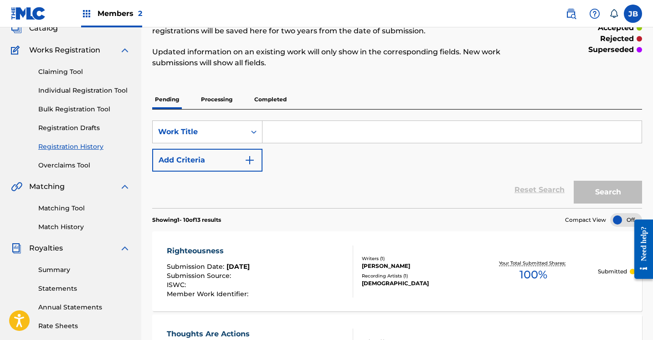
click at [101, 89] on link "Individual Registration Tool" at bounding box center [84, 91] width 92 height 10
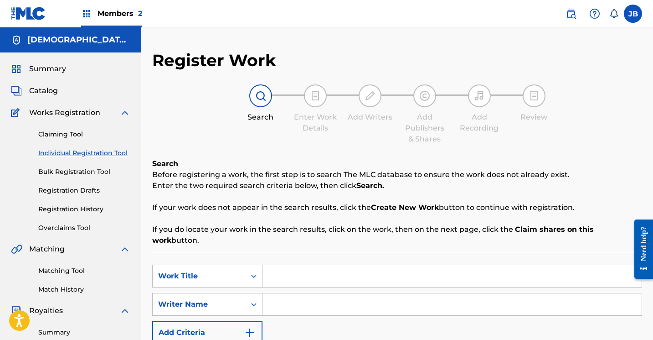
click at [286, 268] on input "Search Form" at bounding box center [452, 276] width 379 height 22
type input "Break Em Off"
click at [275, 293] on input "Search Form" at bounding box center [452, 304] width 379 height 22
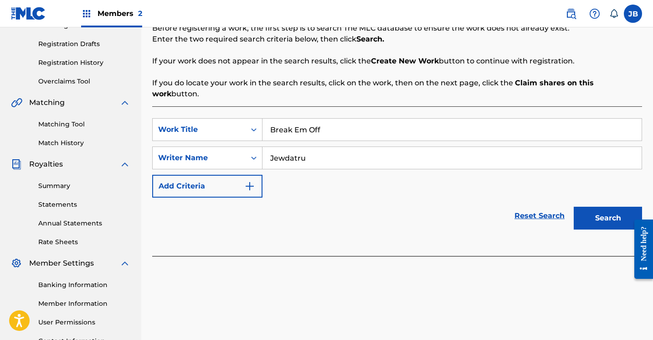
scroll to position [160, 0]
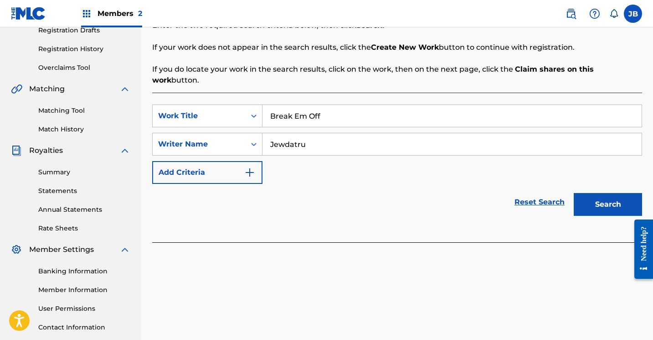
type input "Jewdatru"
click at [601, 193] on button "Search" at bounding box center [608, 204] width 68 height 23
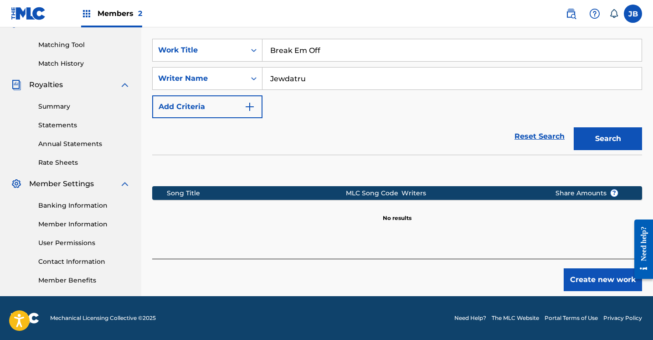
scroll to position [226, 0]
click at [582, 268] on button "Create new work" at bounding box center [603, 279] width 78 height 23
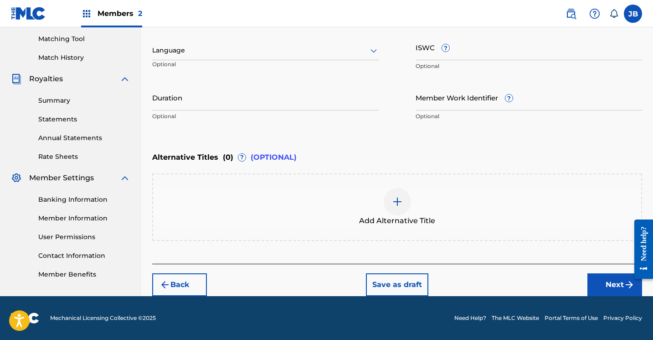
scroll to position [232, 0]
click at [606, 285] on button "Next" at bounding box center [615, 284] width 55 height 23
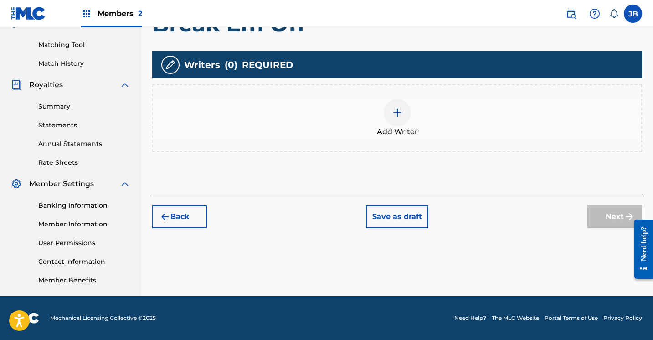
scroll to position [226, 0]
click at [399, 119] on div at bounding box center [397, 112] width 27 height 27
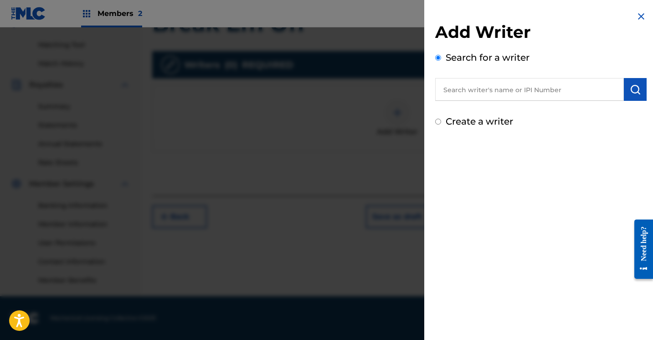
click at [439, 122] on input "Create a writer" at bounding box center [438, 122] width 6 height 6
radio input "false"
radio input "true"
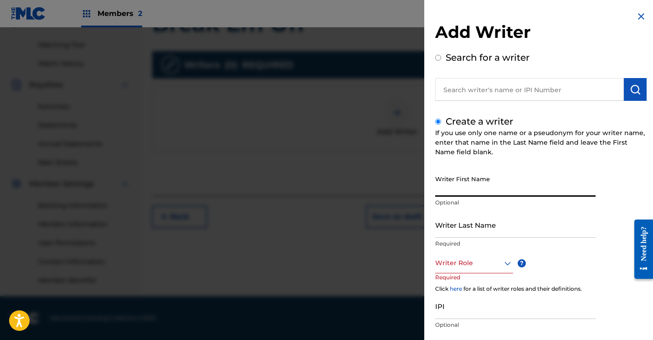
click at [445, 190] on input "Writer First Name" at bounding box center [515, 184] width 161 height 26
type input "[PERSON_NAME]"
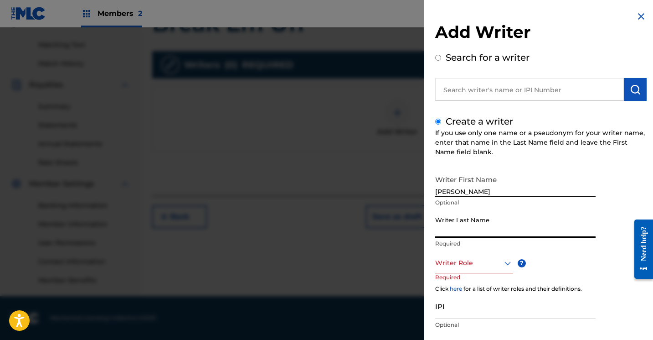
type input "Brown"
click at [508, 262] on div "Writer Role" at bounding box center [474, 263] width 78 height 21
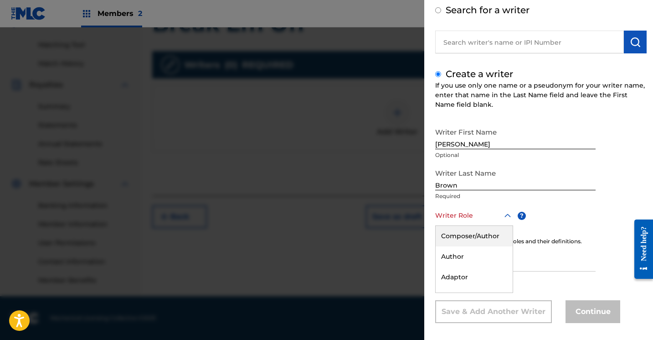
scroll to position [55, 0]
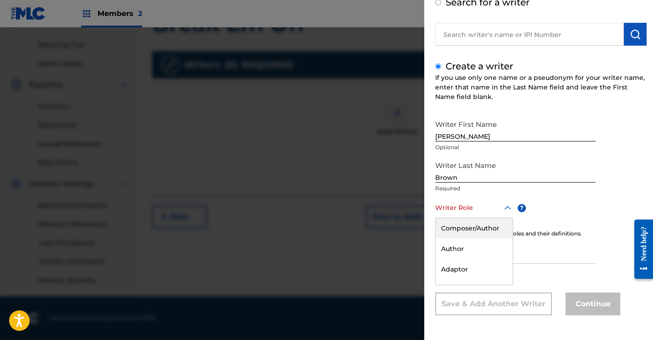
click at [496, 231] on div "Composer/Author" at bounding box center [474, 228] width 77 height 21
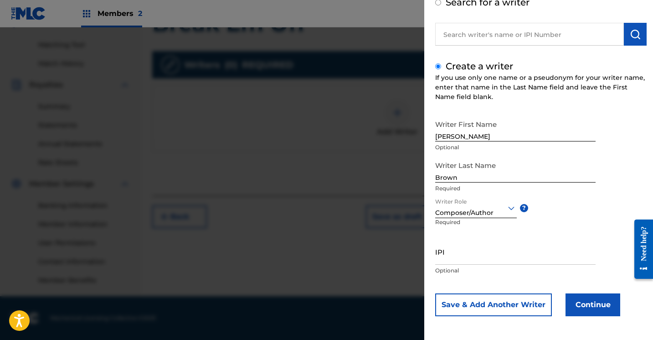
click at [574, 304] on button "Continue" at bounding box center [593, 304] width 55 height 23
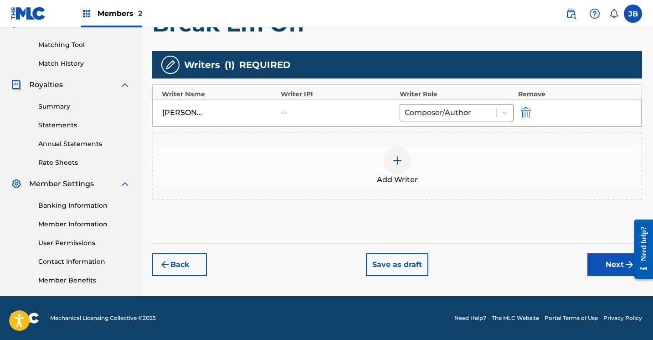
click at [593, 261] on button "Next" at bounding box center [615, 264] width 55 height 23
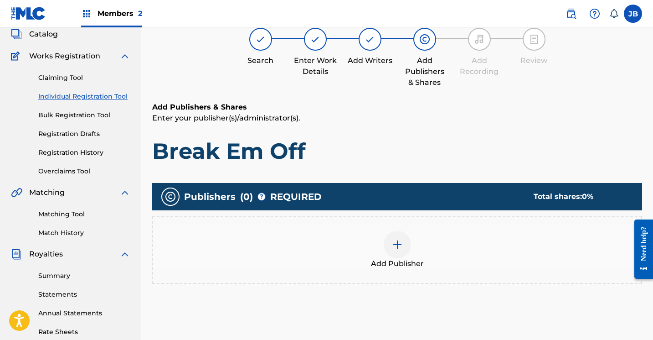
scroll to position [41, 0]
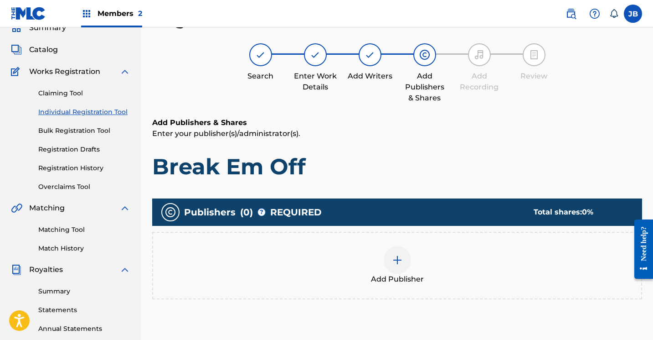
click at [398, 258] on img at bounding box center [397, 259] width 11 height 11
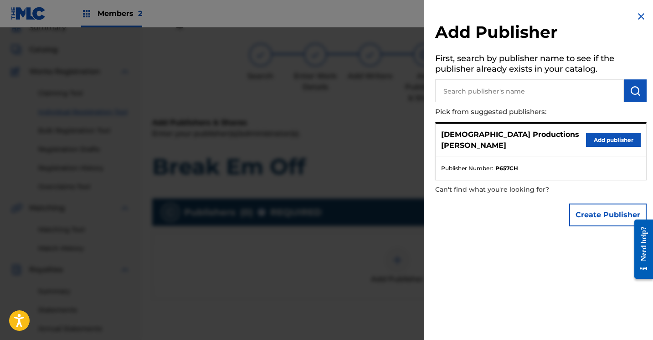
click at [592, 138] on button "Add publisher" at bounding box center [613, 140] width 55 height 14
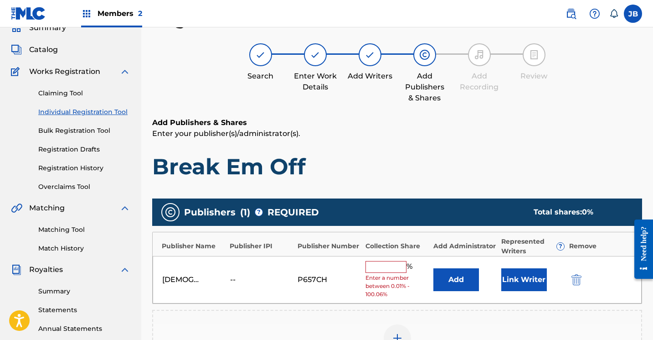
click at [534, 272] on button "Link Writer" at bounding box center [525, 279] width 46 height 23
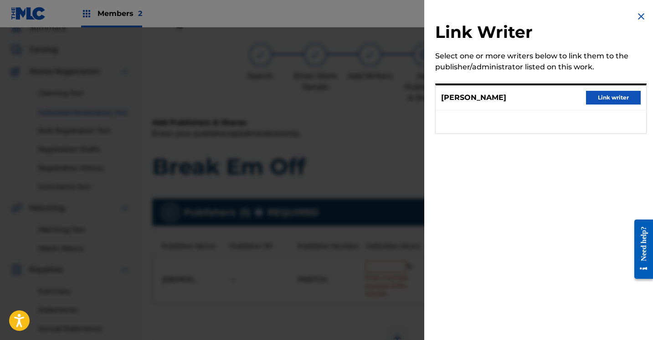
click at [612, 98] on button "Link writer" at bounding box center [613, 98] width 55 height 14
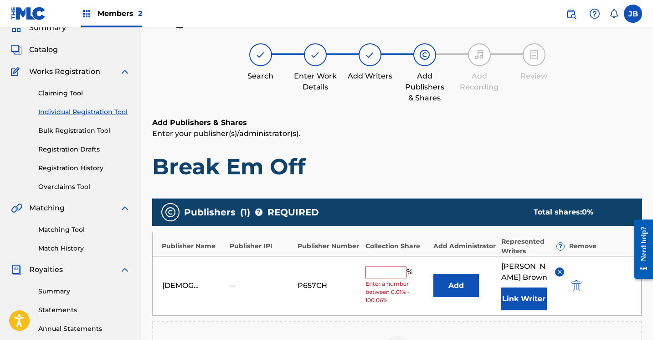
click at [397, 268] on input "text" at bounding box center [386, 272] width 41 height 12
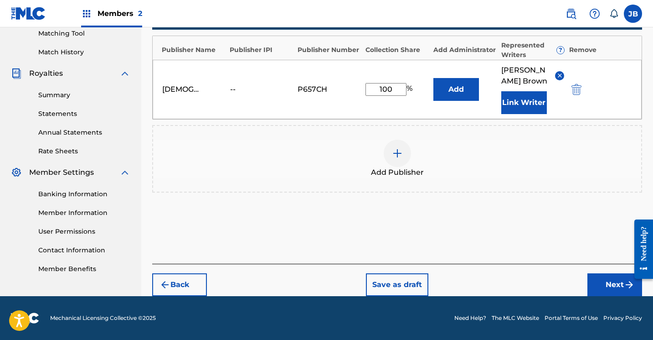
scroll to position [237, 0]
type input "100"
click at [598, 283] on button "Next" at bounding box center [615, 284] width 55 height 23
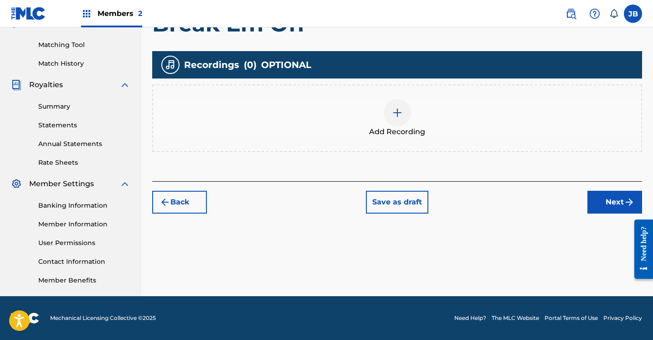
scroll to position [226, 0]
click at [401, 117] on img at bounding box center [397, 112] width 11 height 11
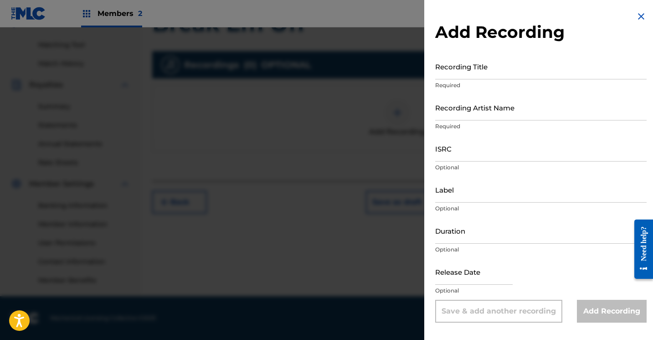
click at [469, 72] on input "Recording Title" at bounding box center [541, 66] width 212 height 26
type input "Break Em Off"
click at [456, 115] on input "Recording Artist Name" at bounding box center [541, 107] width 212 height 26
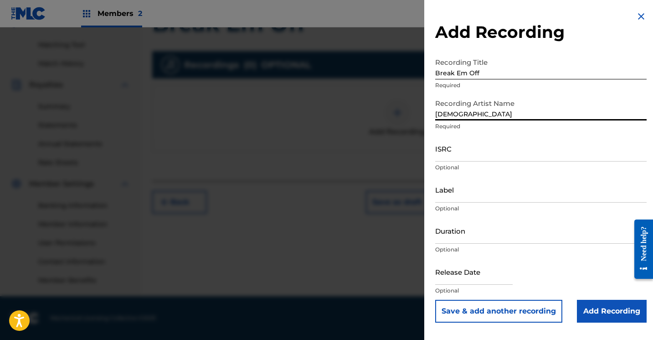
type input "JewDaTru"
click at [586, 310] on input "Add Recording" at bounding box center [612, 311] width 70 height 23
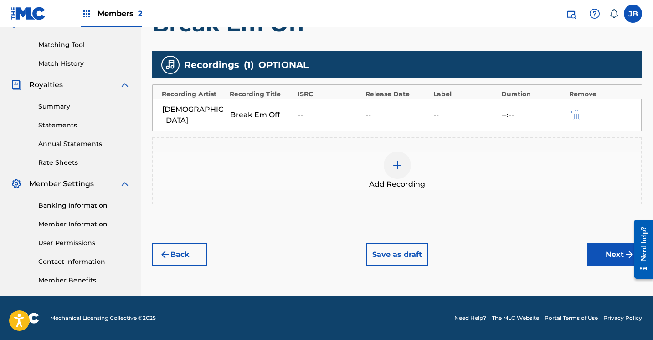
click at [599, 243] on button "Next" at bounding box center [615, 254] width 55 height 23
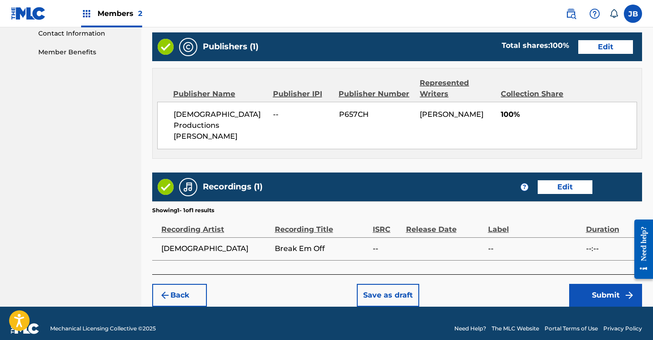
scroll to position [453, 0]
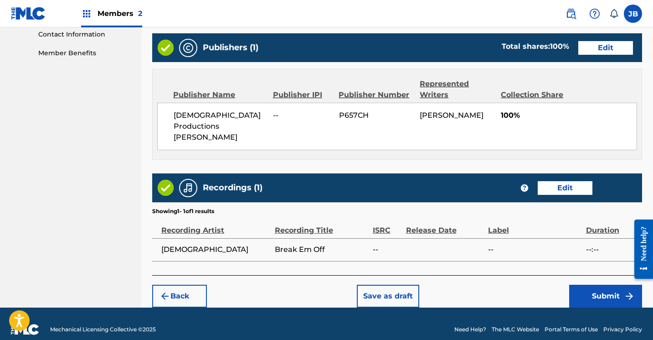
click at [582, 288] on button "Submit" at bounding box center [606, 296] width 73 height 23
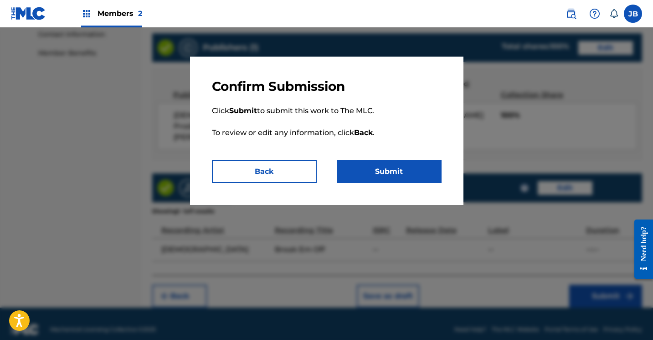
click at [372, 171] on button "Submit" at bounding box center [389, 171] width 105 height 23
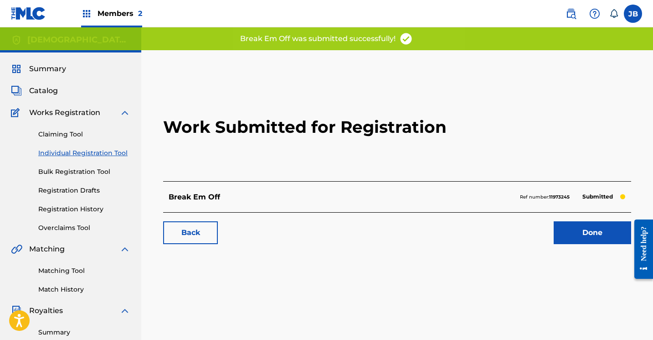
click at [578, 231] on link "Done" at bounding box center [593, 232] width 78 height 23
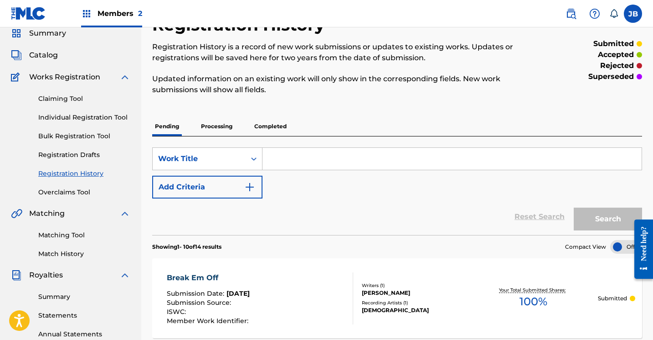
scroll to position [35, 0]
click at [106, 118] on link "Individual Registration Tool" at bounding box center [84, 118] width 92 height 10
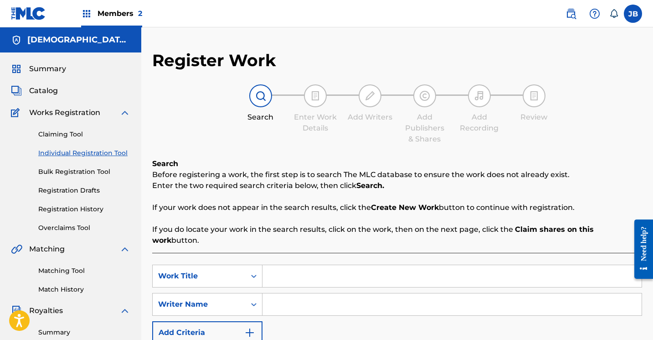
click at [288, 268] on input "Search Form" at bounding box center [452, 276] width 379 height 22
type input "Kill That Sin"
click at [285, 293] on input "Search Form" at bounding box center [452, 304] width 379 height 22
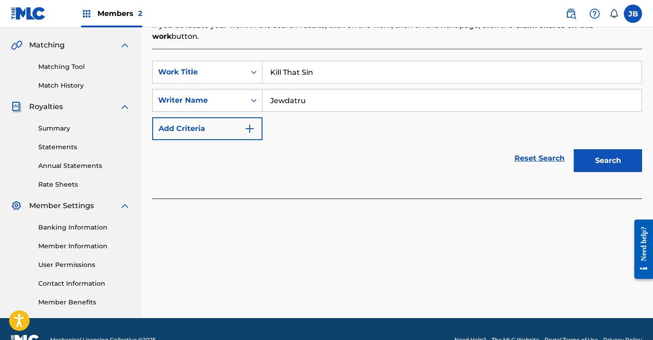
scroll to position [220, 0]
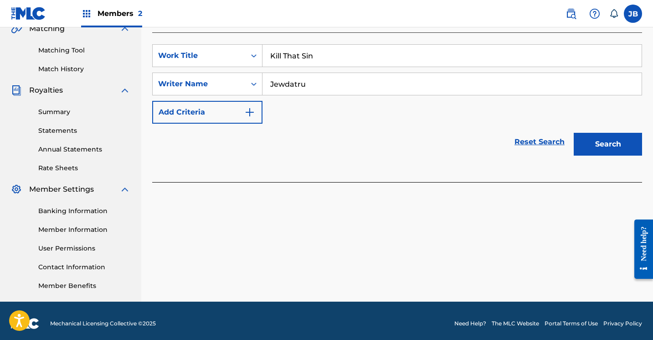
type input "Jewdatru"
click at [580, 133] on button "Search" at bounding box center [608, 144] width 68 height 23
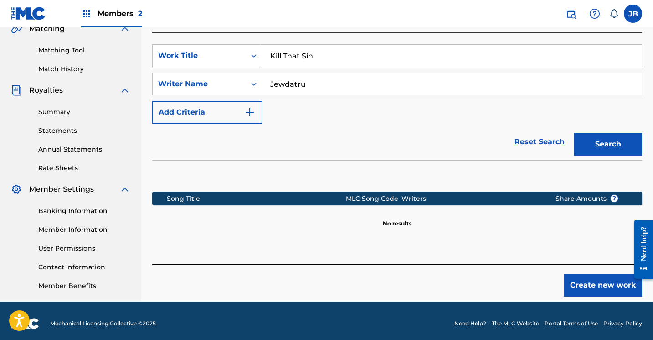
click at [591, 274] on button "Create new work" at bounding box center [603, 285] width 78 height 23
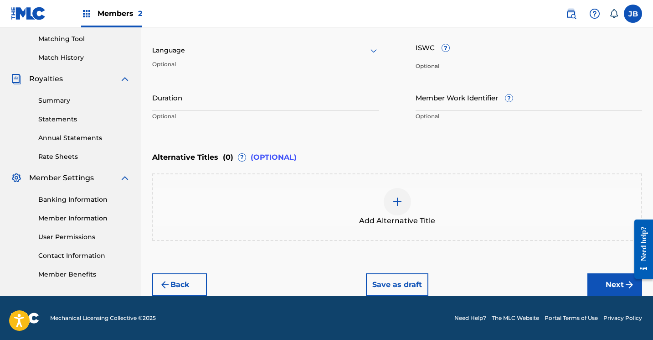
scroll to position [232, 0]
click at [608, 282] on button "Next" at bounding box center [615, 284] width 55 height 23
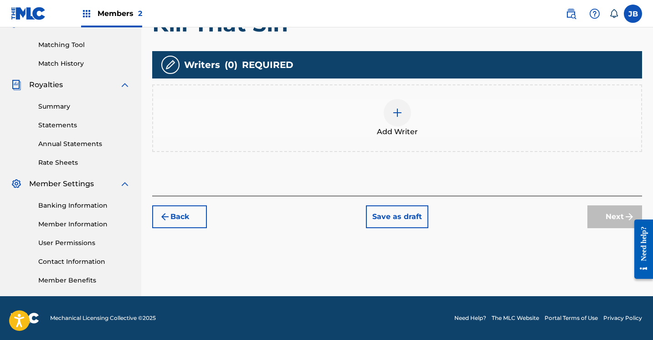
click at [398, 114] on img at bounding box center [397, 112] width 11 height 11
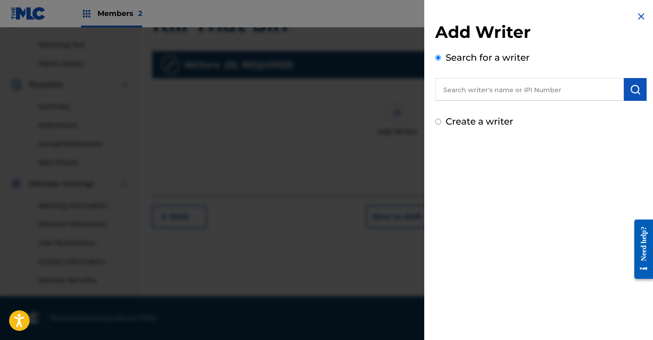
click at [437, 124] on input "Create a writer" at bounding box center [438, 122] width 6 height 6
radio input "false"
radio input "true"
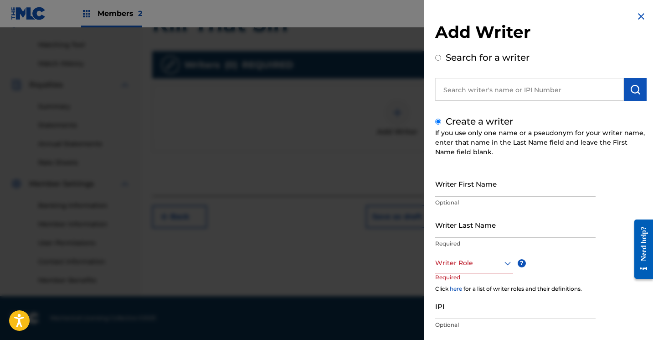
click at [453, 183] on input "Writer First Name" at bounding box center [515, 184] width 161 height 26
type input "[PERSON_NAME]"
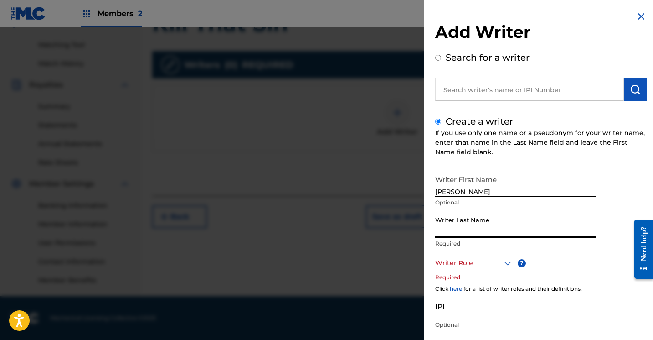
type input "Brown"
click at [507, 265] on div "Writer Role" at bounding box center [474, 263] width 78 height 21
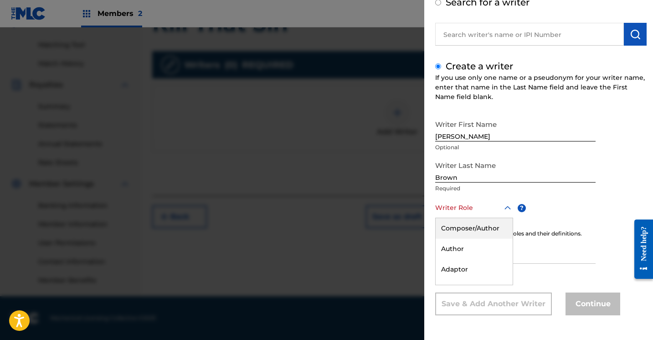
scroll to position [55, 0]
click at [492, 228] on div "Composer/Author" at bounding box center [474, 228] width 77 height 21
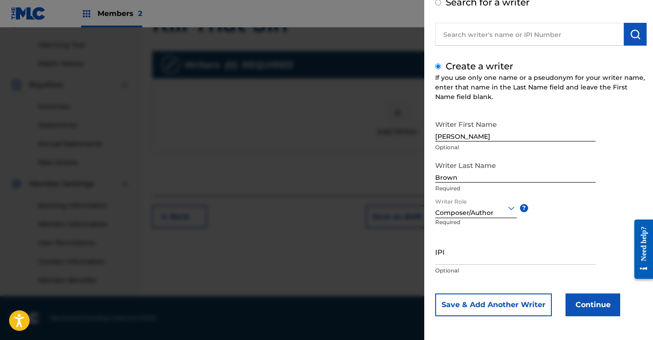
click at [594, 302] on button "Continue" at bounding box center [593, 304] width 55 height 23
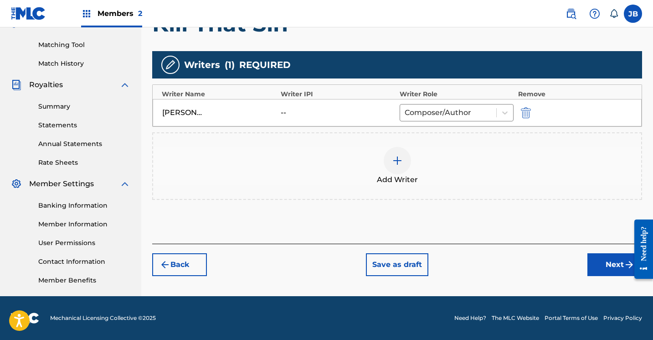
click at [606, 262] on button "Next" at bounding box center [615, 264] width 55 height 23
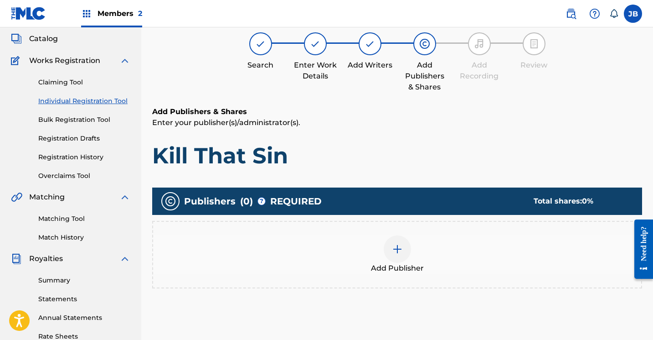
scroll to position [41, 0]
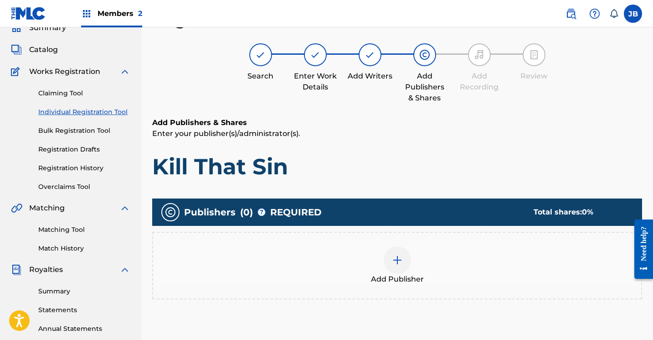
click at [403, 269] on div at bounding box center [397, 259] width 27 height 27
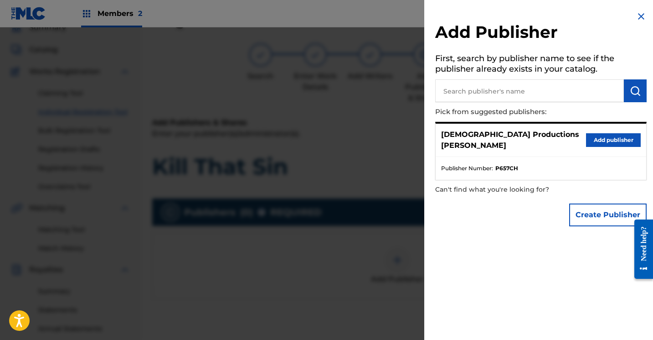
click at [609, 133] on button "Add publisher" at bounding box center [613, 140] width 55 height 14
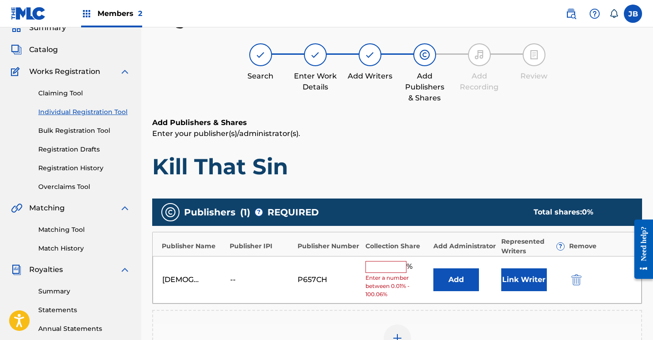
click at [394, 268] on input "text" at bounding box center [386, 267] width 41 height 12
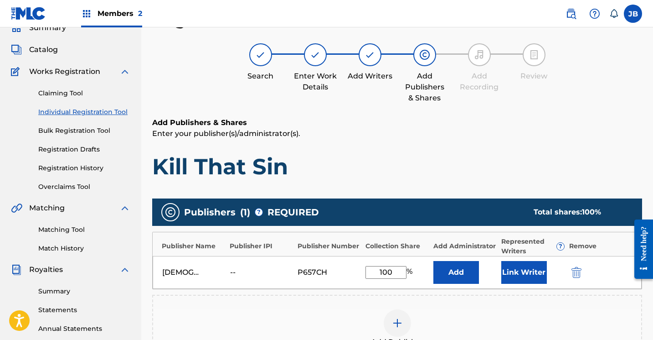
type input "100"
click at [518, 266] on button "Link Writer" at bounding box center [525, 272] width 46 height 23
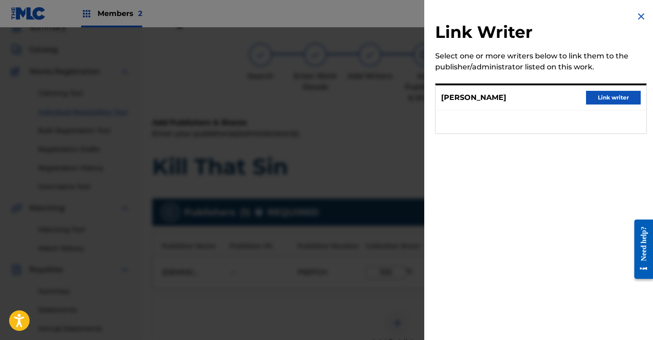
click at [608, 102] on button "Link writer" at bounding box center [613, 98] width 55 height 14
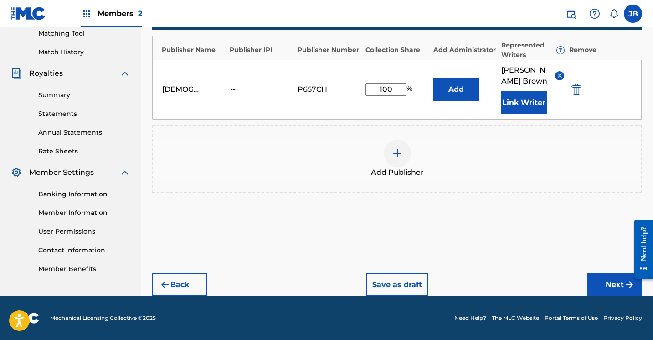
click at [600, 285] on button "Next" at bounding box center [615, 284] width 55 height 23
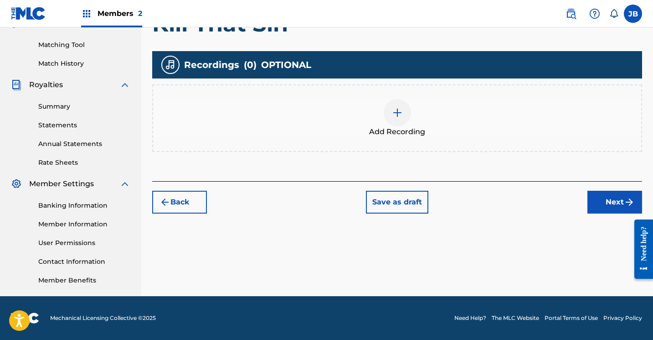
click at [397, 119] on div at bounding box center [397, 112] width 27 height 27
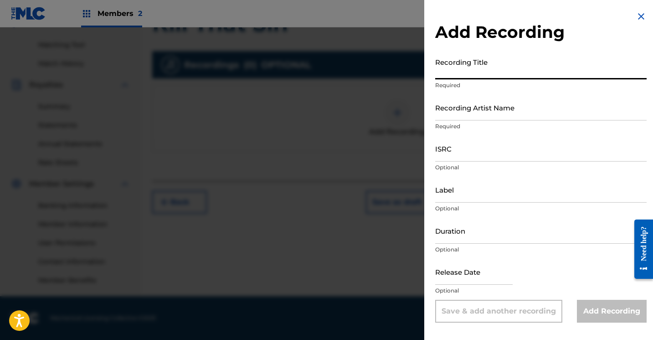
click at [454, 73] on input "Recording Title" at bounding box center [541, 66] width 212 height 26
type input "Kill That Sin"
click at [463, 110] on input "Recording Artist Name" at bounding box center [541, 107] width 212 height 26
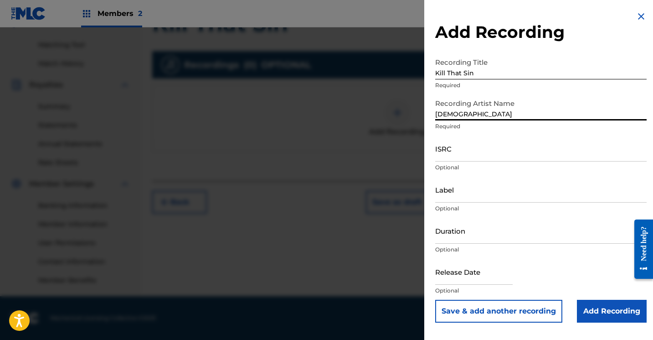
type input "JewDaTru"
click at [589, 306] on input "Add Recording" at bounding box center [612, 311] width 70 height 23
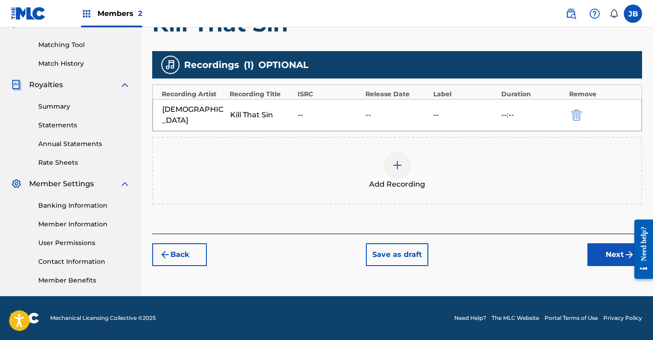
click at [593, 244] on button "Next" at bounding box center [615, 254] width 55 height 23
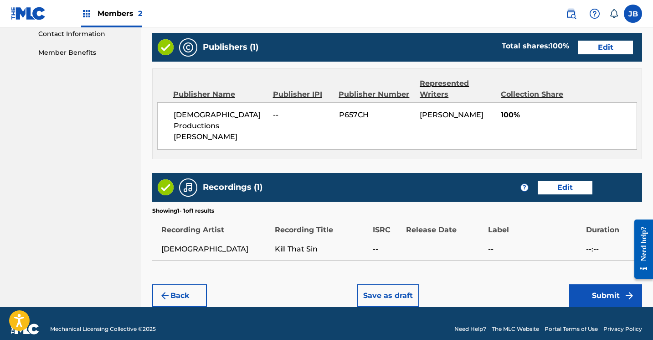
scroll to position [453, 0]
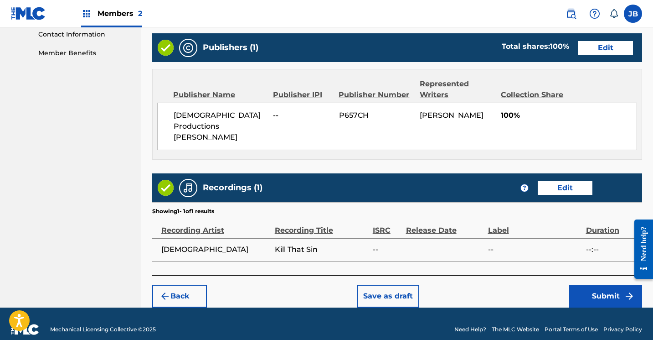
click at [583, 285] on button "Submit" at bounding box center [606, 296] width 73 height 23
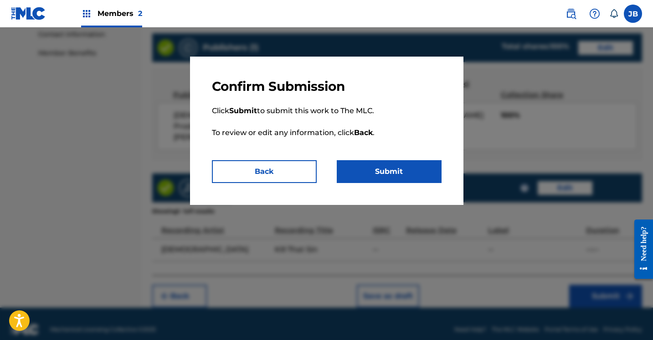
click at [378, 165] on button "Submit" at bounding box center [389, 171] width 105 height 23
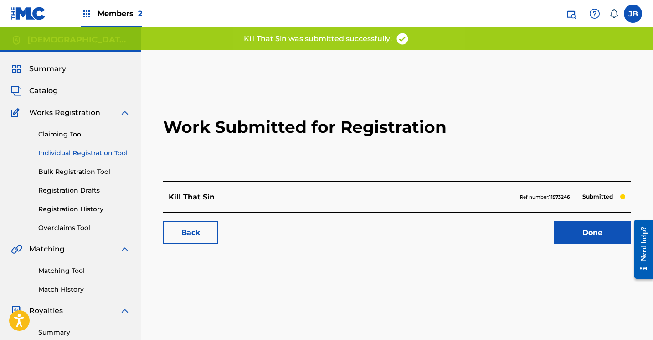
click at [569, 228] on link "Done" at bounding box center [593, 232] width 78 height 23
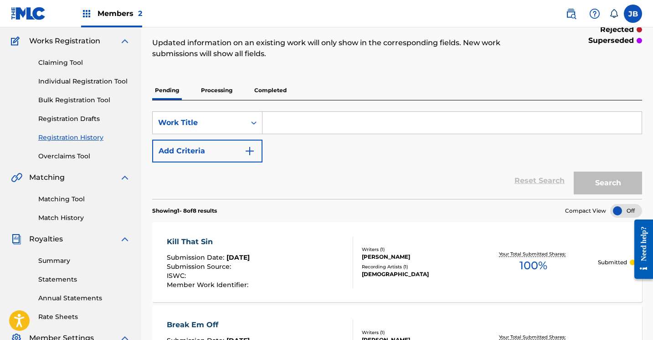
scroll to position [69, 0]
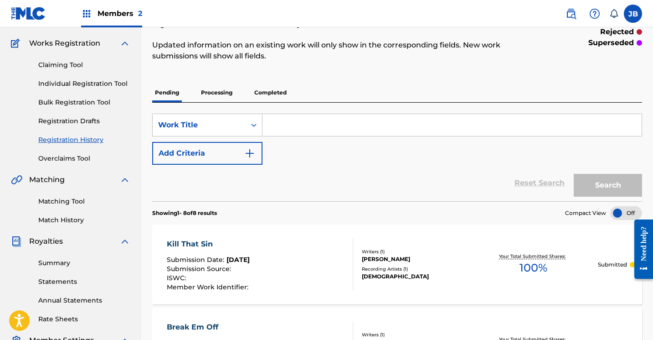
click at [112, 83] on link "Individual Registration Tool" at bounding box center [84, 84] width 92 height 10
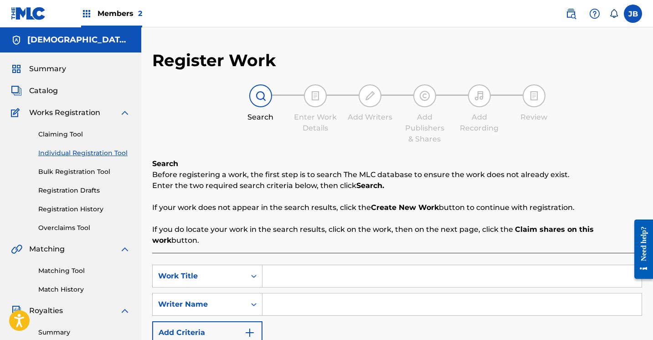
click at [292, 265] on input "Search Form" at bounding box center [452, 276] width 379 height 22
type input "You The Greatest"
click at [295, 293] on input "Search Form" at bounding box center [452, 304] width 379 height 22
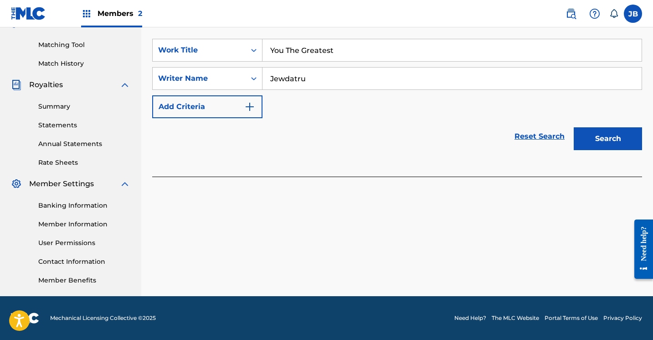
scroll to position [226, 0]
type input "Jewdatru"
click at [591, 127] on button "Search" at bounding box center [608, 138] width 68 height 23
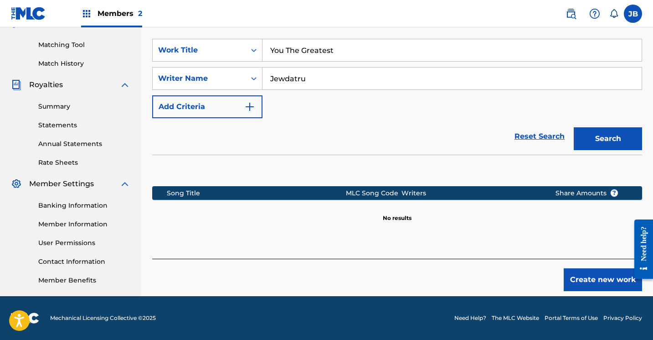
click at [582, 268] on button "Create new work" at bounding box center [603, 279] width 78 height 23
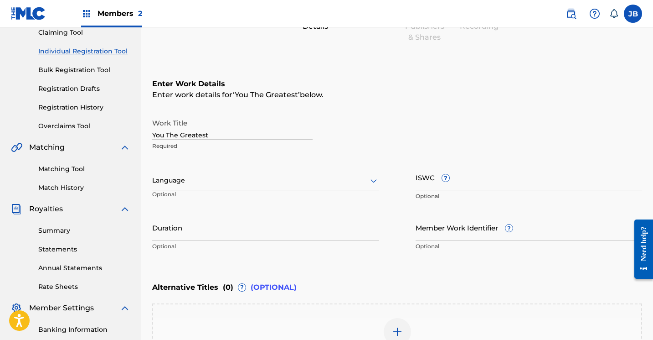
scroll to position [103, 0]
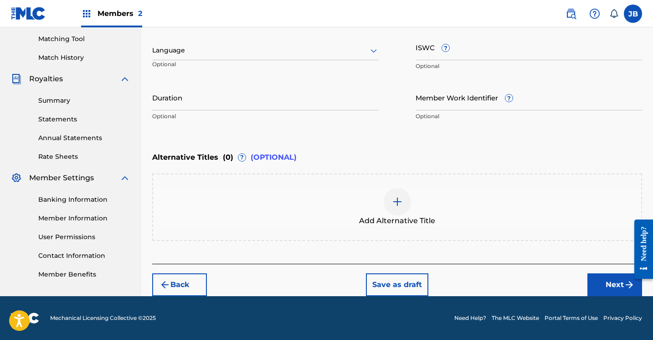
click at [607, 281] on button "Next" at bounding box center [615, 284] width 55 height 23
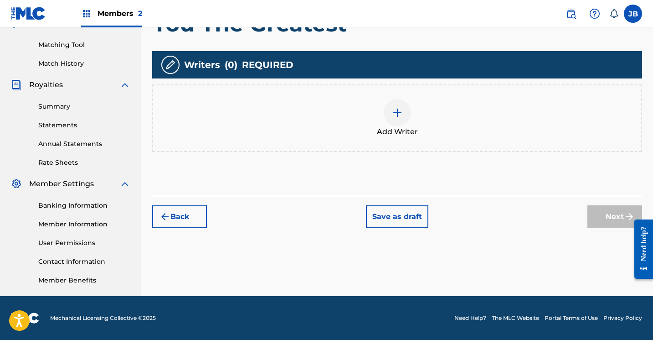
scroll to position [226, 0]
click at [397, 114] on img at bounding box center [397, 112] width 11 height 11
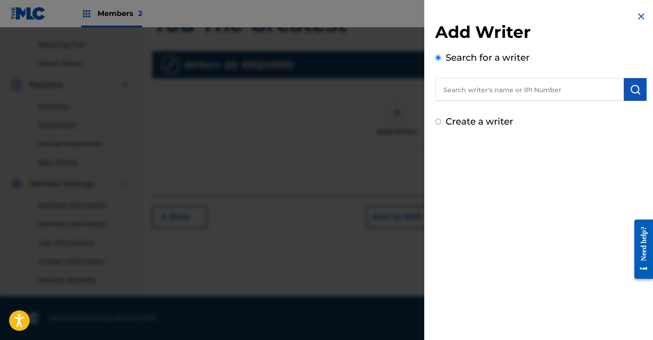
click at [438, 120] on input "Create a writer" at bounding box center [438, 122] width 6 height 6
radio input "false"
radio input "true"
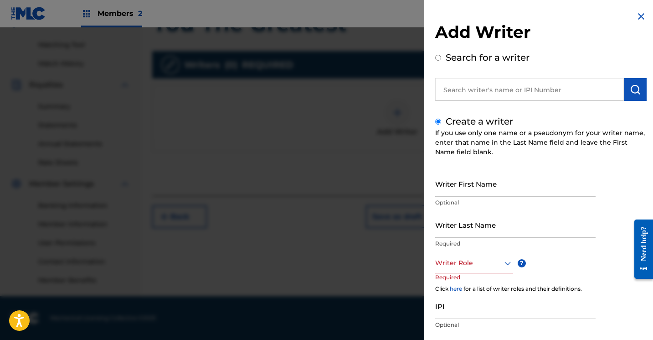
click at [447, 187] on input "Writer First Name" at bounding box center [515, 184] width 161 height 26
type input "[PERSON_NAME]"
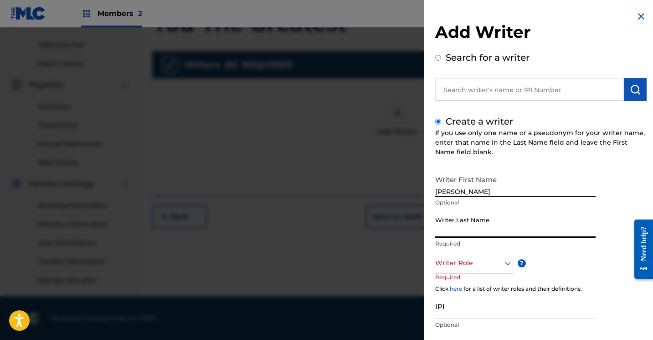
type input "Brown"
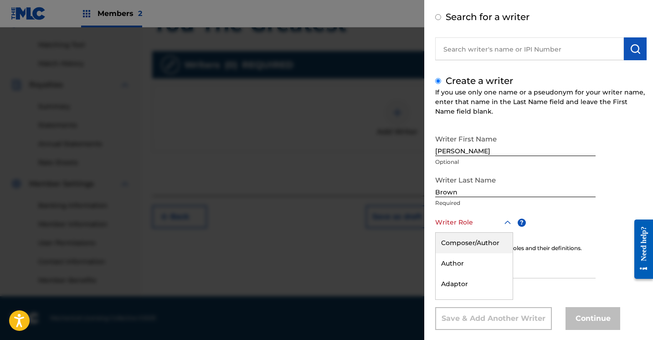
click at [506, 233] on div "Composer/Author, 1 of 8. 8 results available. Use Up and Down to choose options…" at bounding box center [474, 222] width 78 height 21
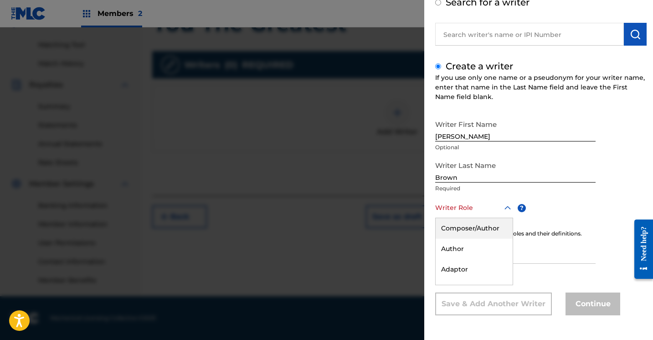
scroll to position [55, 0]
click at [484, 227] on div "Composer/Author" at bounding box center [474, 228] width 77 height 21
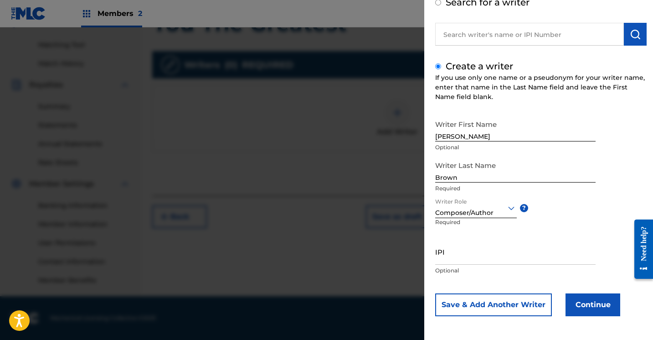
click at [576, 306] on button "Continue" at bounding box center [593, 304] width 55 height 23
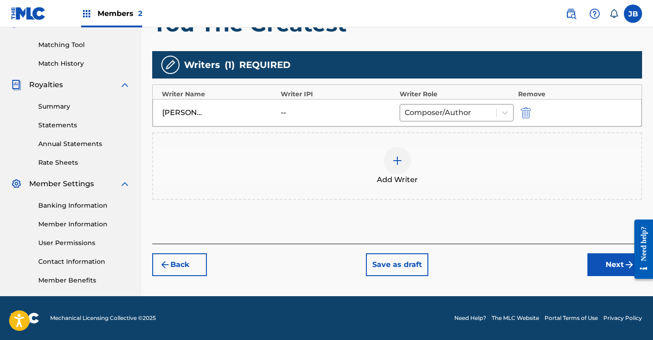
click at [602, 270] on button "Next" at bounding box center [615, 264] width 55 height 23
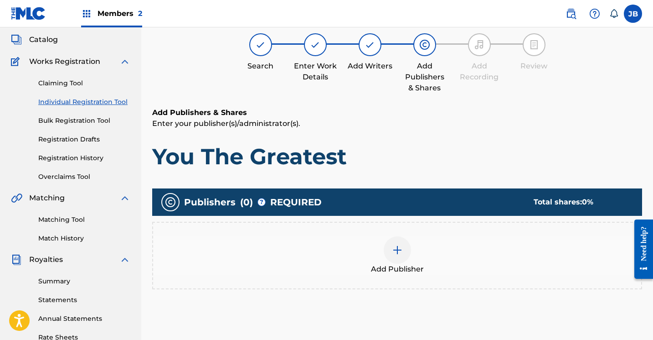
scroll to position [41, 0]
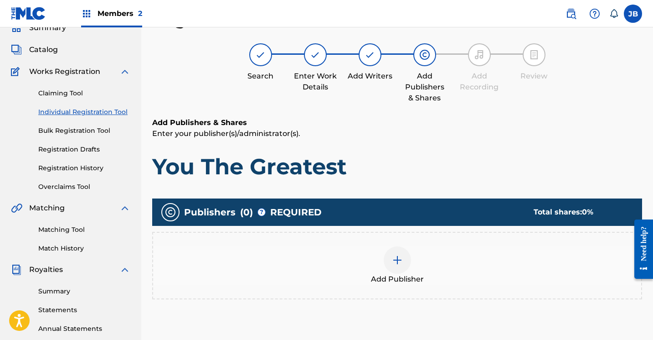
click at [401, 254] on div at bounding box center [397, 259] width 27 height 27
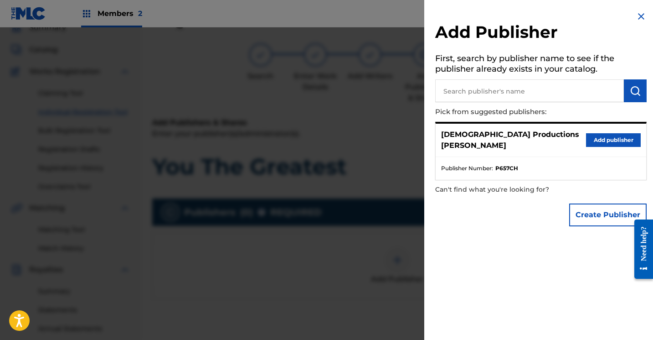
click at [590, 136] on button "Add publisher" at bounding box center [613, 140] width 55 height 14
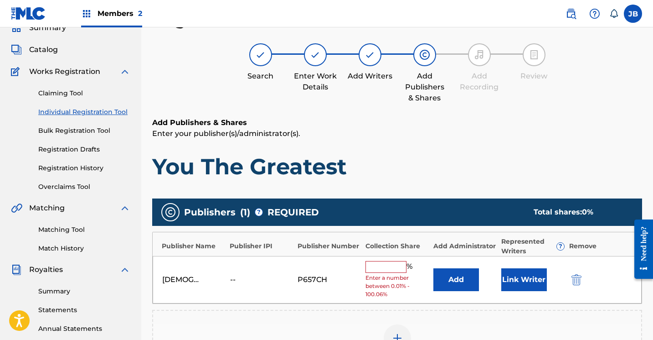
click at [533, 283] on button "Link Writer" at bounding box center [525, 279] width 46 height 23
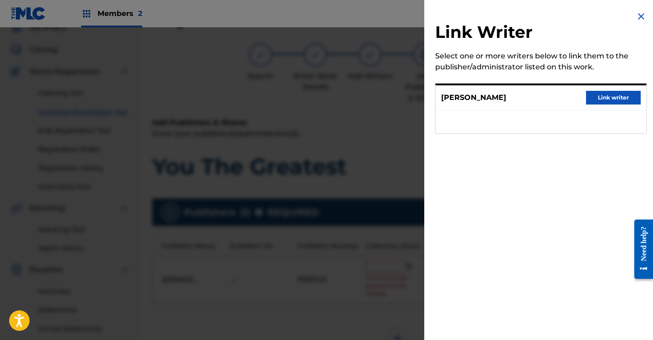
click at [604, 96] on button "Link writer" at bounding box center [613, 98] width 55 height 14
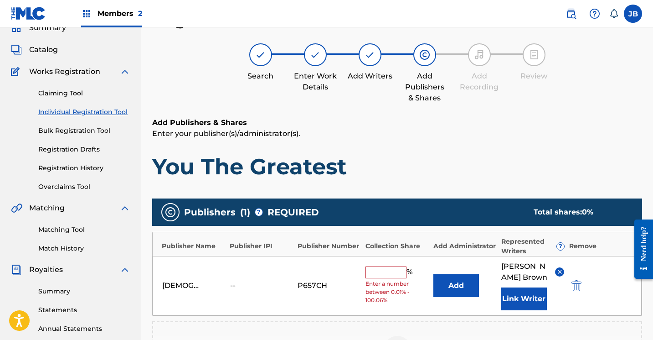
click at [384, 270] on input "text" at bounding box center [386, 272] width 41 height 12
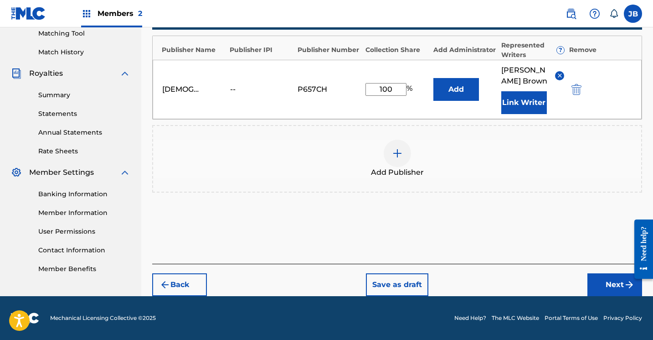
scroll to position [237, 0]
type input "100"
click at [601, 278] on button "Next" at bounding box center [615, 284] width 55 height 23
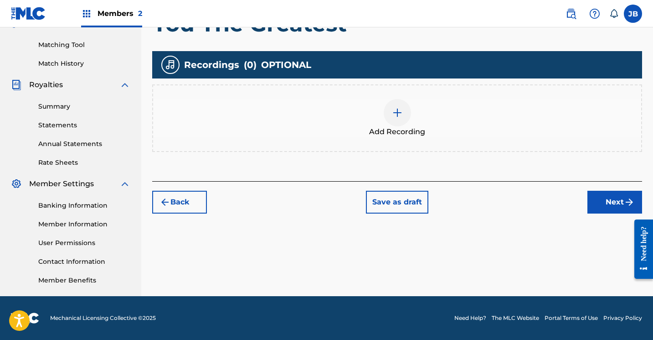
click at [398, 106] on div at bounding box center [397, 112] width 27 height 27
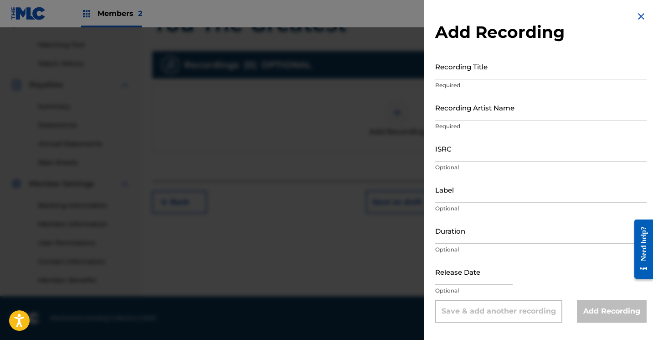
click at [466, 78] on input "Recording Title" at bounding box center [541, 66] width 212 height 26
type input "You The Greatest"
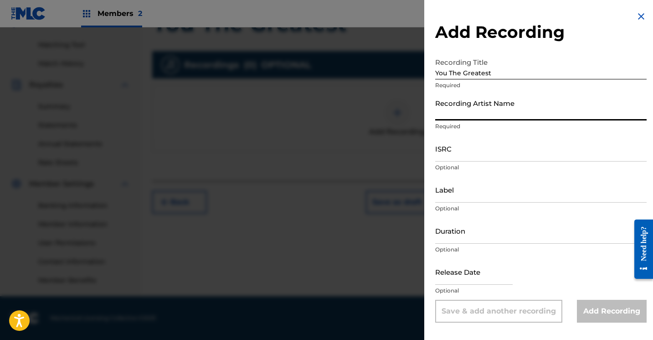
click at [475, 111] on input "Recording Artist Name" at bounding box center [541, 107] width 212 height 26
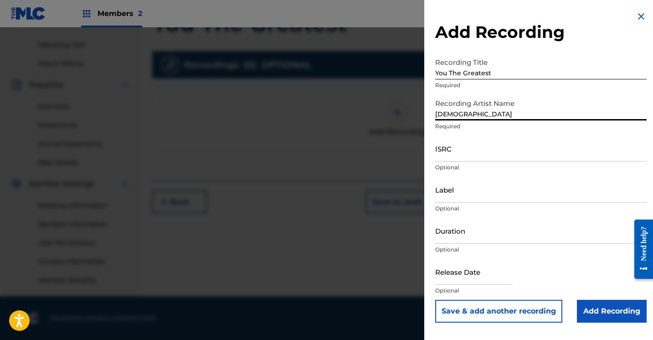
type input "JewDaTru"
click at [585, 306] on input "Add Recording" at bounding box center [612, 311] width 70 height 23
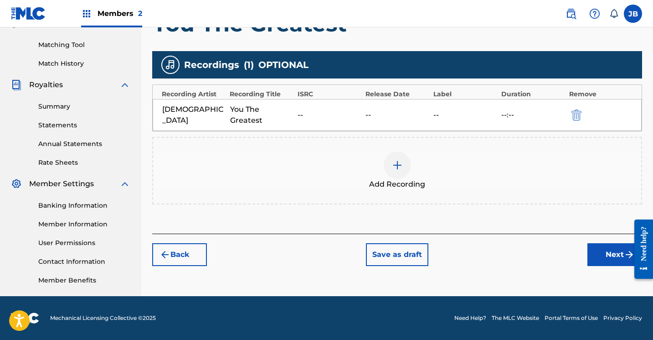
click at [595, 243] on button "Next" at bounding box center [615, 254] width 55 height 23
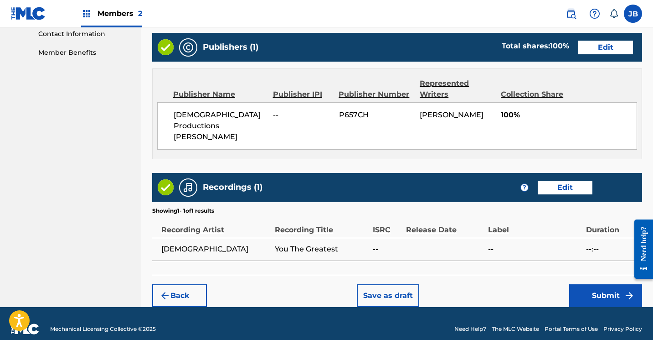
scroll to position [453, 0]
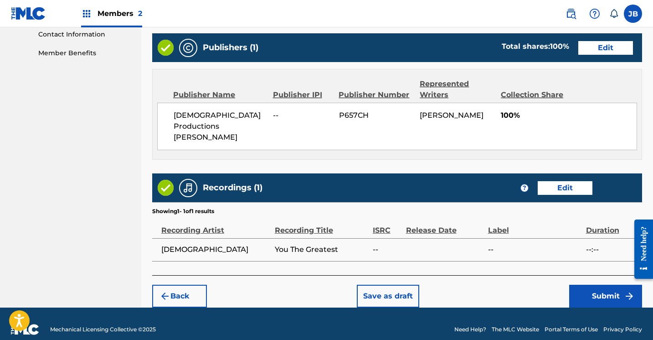
click at [581, 285] on button "Submit" at bounding box center [606, 296] width 73 height 23
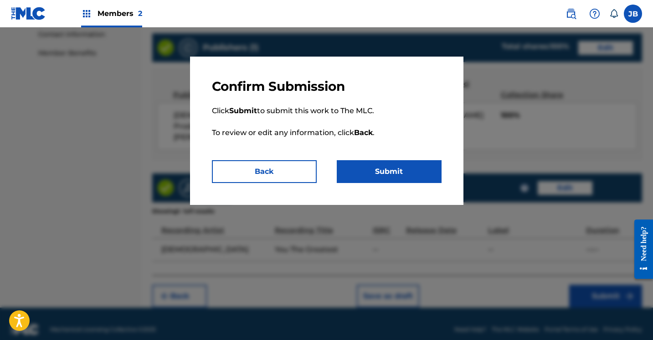
click at [375, 175] on button "Submit" at bounding box center [389, 171] width 105 height 23
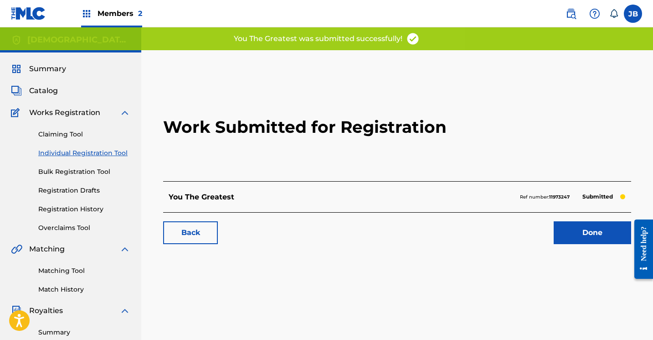
click at [570, 235] on link "Done" at bounding box center [593, 232] width 78 height 23
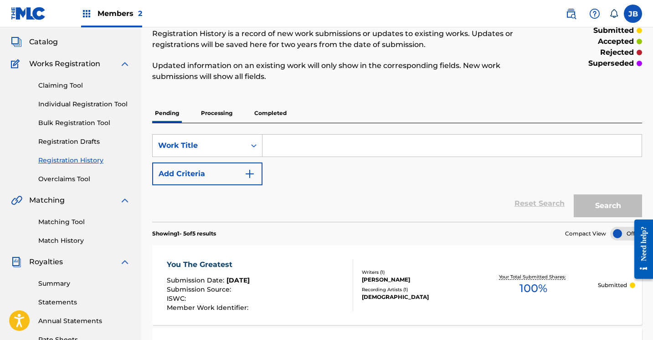
scroll to position [48, 0]
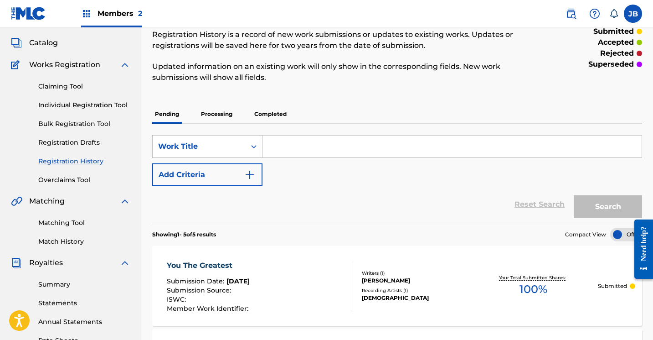
click at [111, 107] on link "Individual Registration Tool" at bounding box center [84, 105] width 92 height 10
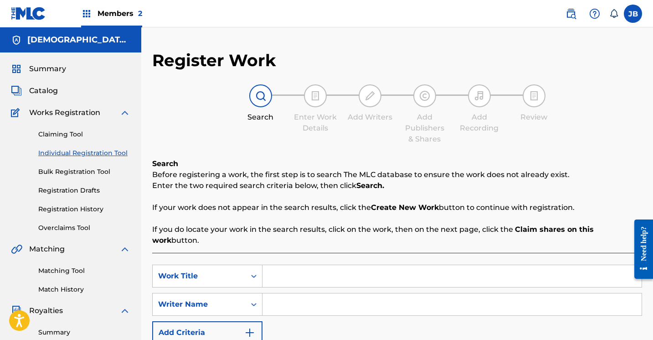
click at [273, 267] on input "Search Form" at bounding box center [452, 276] width 379 height 22
type input "Hate Us"
click at [280, 304] on input "Search Form" at bounding box center [452, 304] width 379 height 22
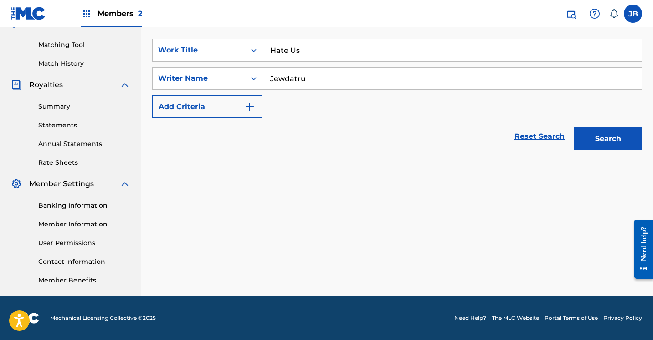
scroll to position [226, 0]
type input "Jewdatru"
click at [597, 130] on button "Search" at bounding box center [608, 138] width 68 height 23
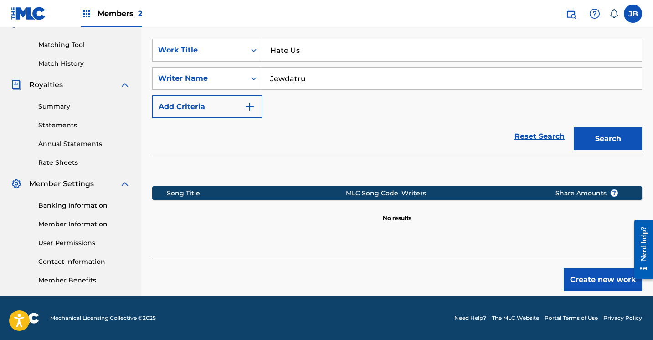
click at [575, 268] on button "Create new work" at bounding box center [603, 279] width 78 height 23
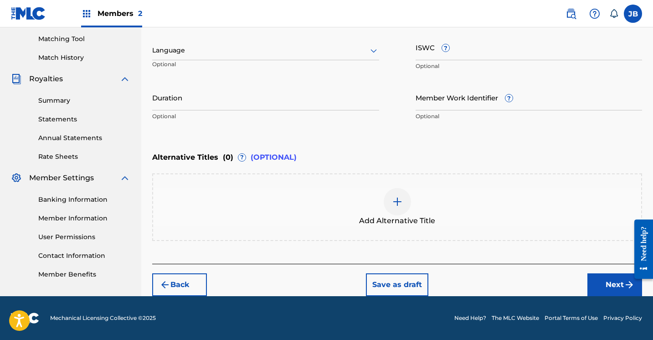
click at [602, 283] on button "Next" at bounding box center [615, 284] width 55 height 23
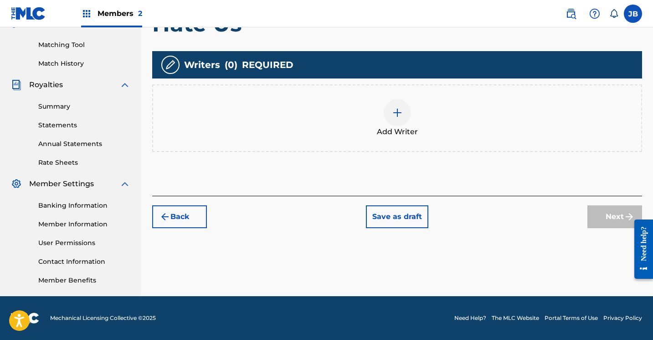
click at [400, 113] on img at bounding box center [397, 112] width 11 height 11
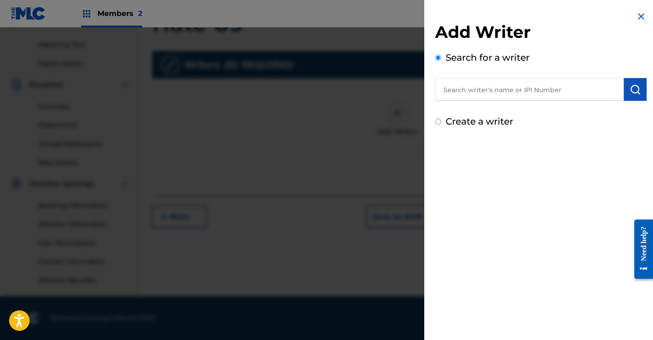
click at [437, 123] on input "Create a writer" at bounding box center [438, 122] width 6 height 6
radio input "false"
radio input "true"
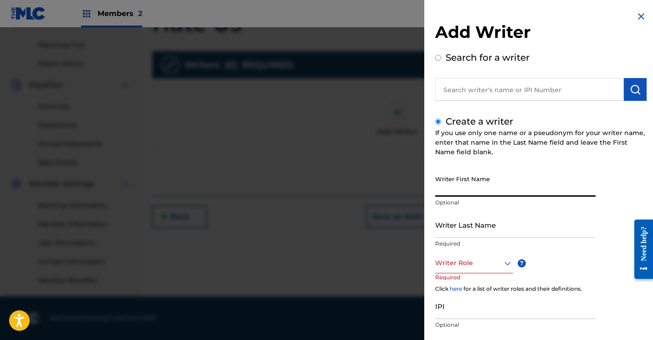
click at [445, 190] on input "Writer First Name" at bounding box center [515, 184] width 161 height 26
type input "[PERSON_NAME]"
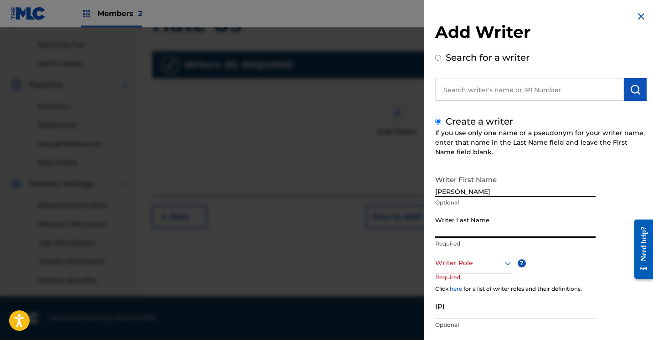
type input "Brown"
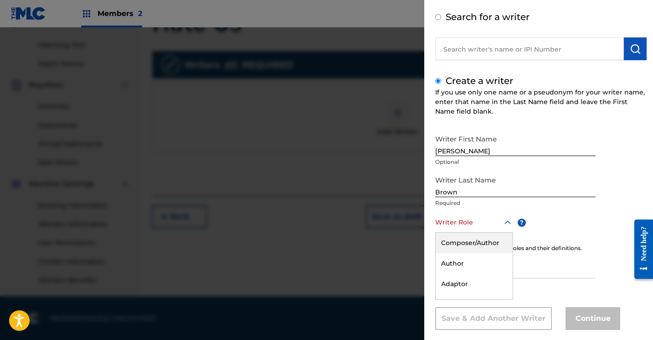
click at [508, 233] on div "Composer/Author, 1 of 8. 8 results available. Use Up and Down to choose options…" at bounding box center [474, 222] width 78 height 21
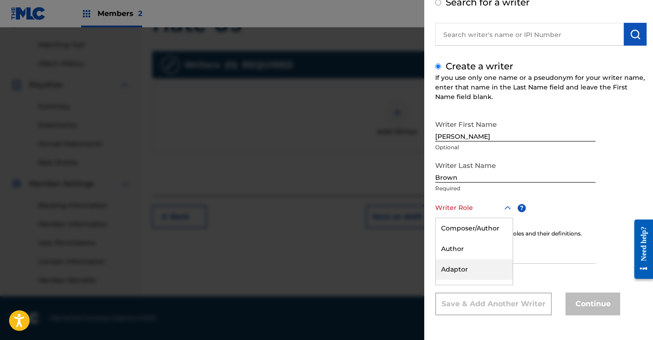
scroll to position [55, 0]
click at [492, 228] on div "Composer/Author" at bounding box center [474, 228] width 77 height 21
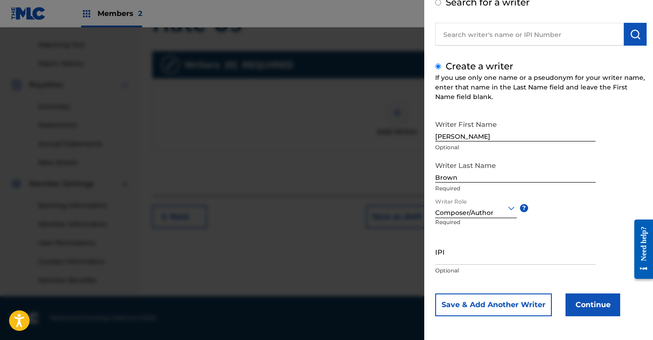
click at [576, 300] on button "Continue" at bounding box center [593, 304] width 55 height 23
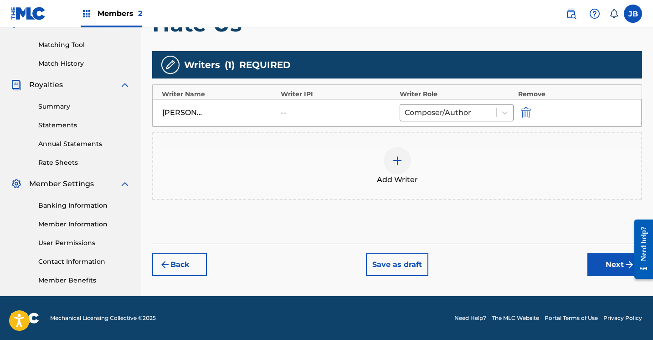
click at [602, 266] on button "Next" at bounding box center [615, 264] width 55 height 23
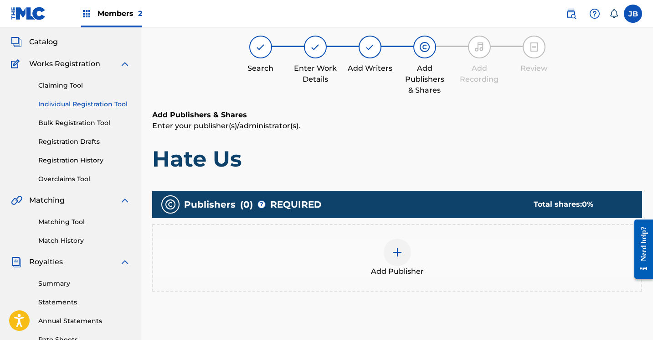
scroll to position [41, 0]
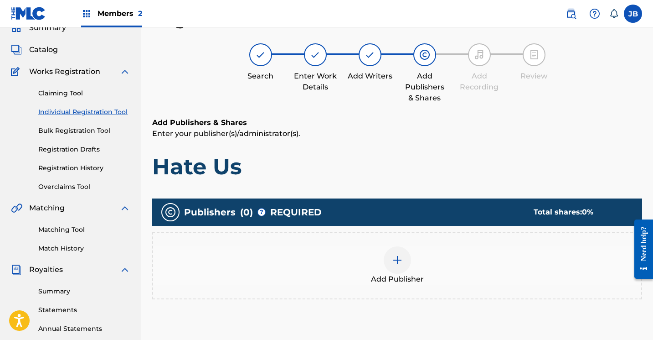
click at [399, 265] on div at bounding box center [397, 259] width 27 height 27
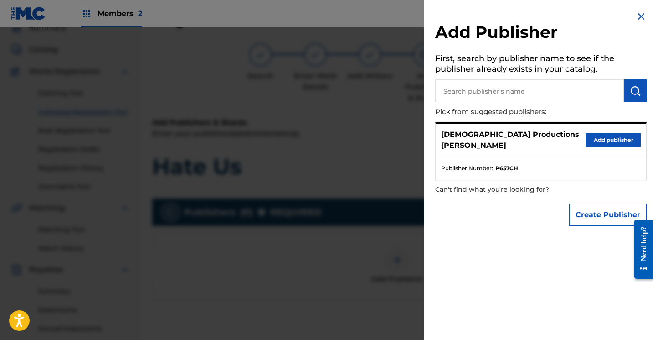
click at [603, 135] on button "Add publisher" at bounding box center [613, 140] width 55 height 14
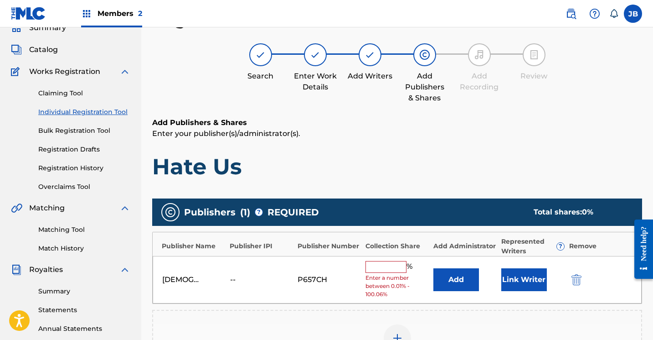
click at [534, 278] on button "Link Writer" at bounding box center [525, 279] width 46 height 23
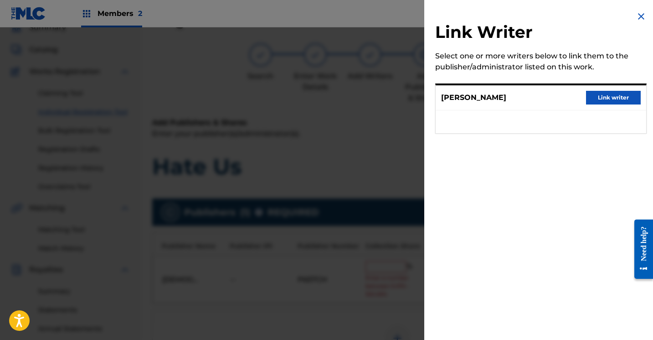
click at [613, 92] on button "Link writer" at bounding box center [613, 98] width 55 height 14
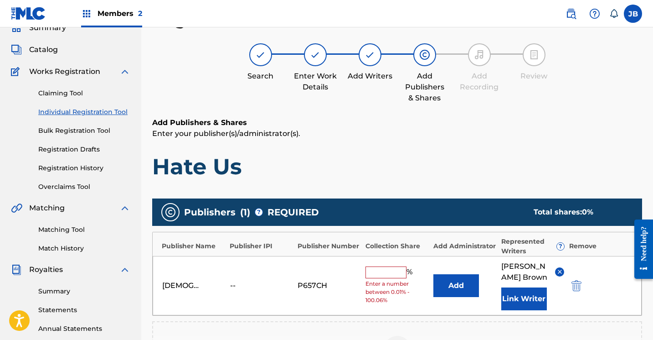
click at [397, 270] on input "text" at bounding box center [386, 272] width 41 height 12
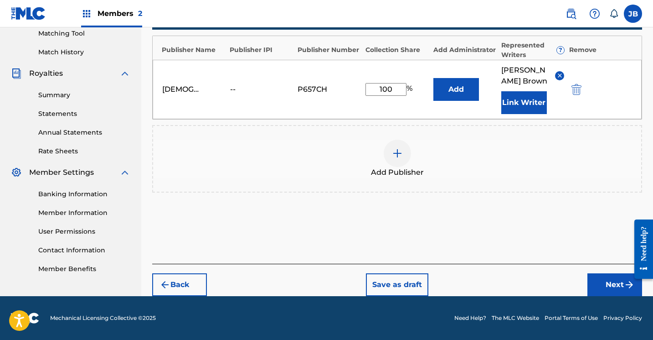
type input "100"
click at [593, 280] on button "Next" at bounding box center [615, 284] width 55 height 23
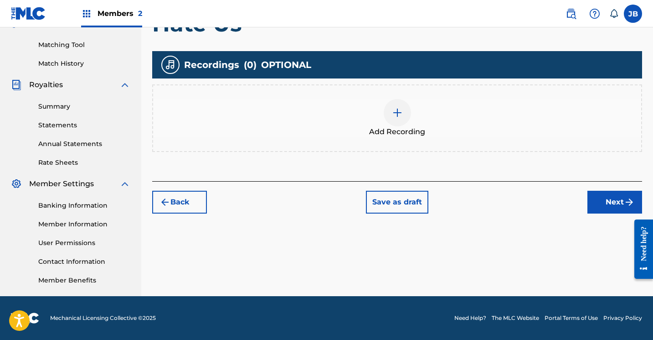
click at [396, 114] on img at bounding box center [397, 112] width 11 height 11
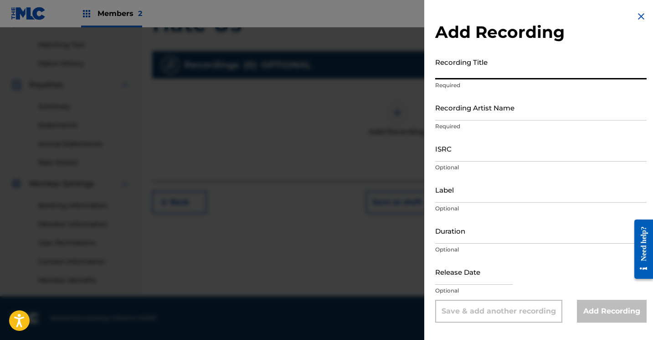
click at [472, 72] on input "Recording Title" at bounding box center [541, 66] width 212 height 26
type input "Hate Us"
click at [465, 117] on input "Recording Artist Name" at bounding box center [541, 107] width 212 height 26
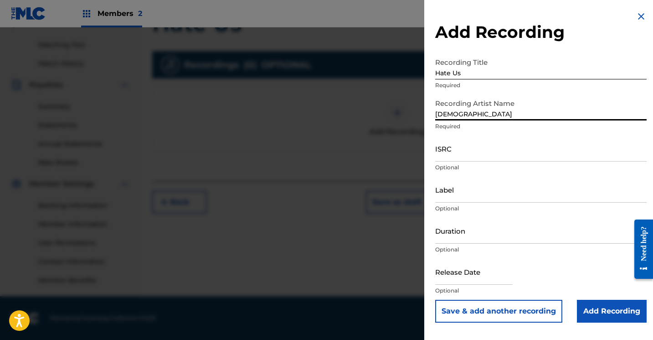
type input "JewDaTru"
click at [585, 305] on input "Add Recording" at bounding box center [612, 311] width 70 height 23
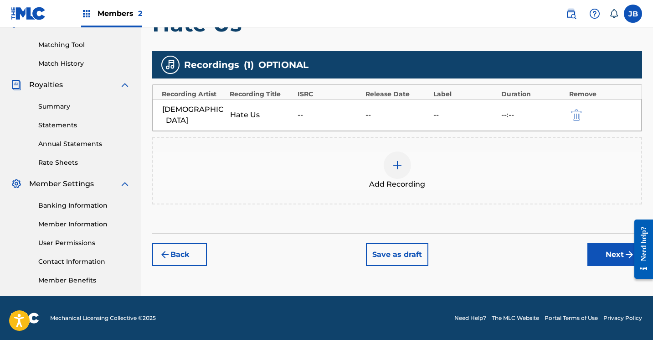
click at [603, 246] on button "Next" at bounding box center [615, 254] width 55 height 23
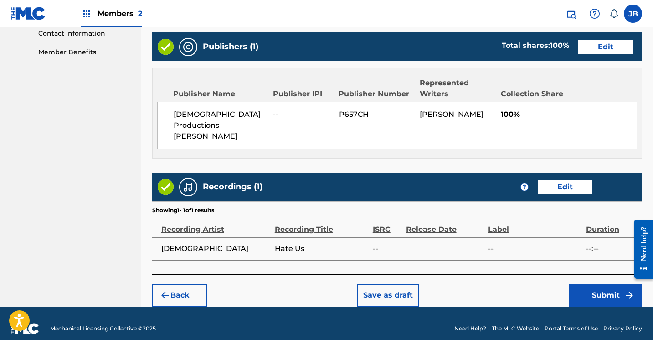
scroll to position [453, 0]
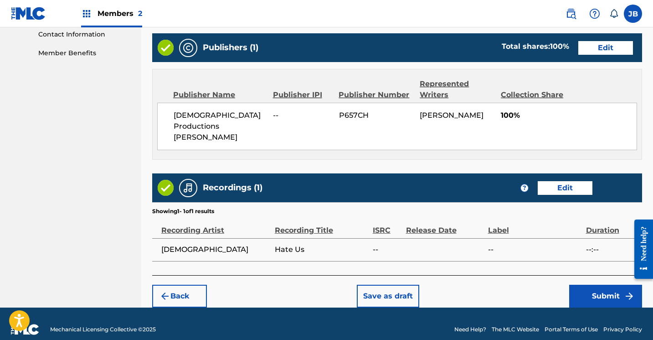
click at [588, 285] on button "Submit" at bounding box center [606, 296] width 73 height 23
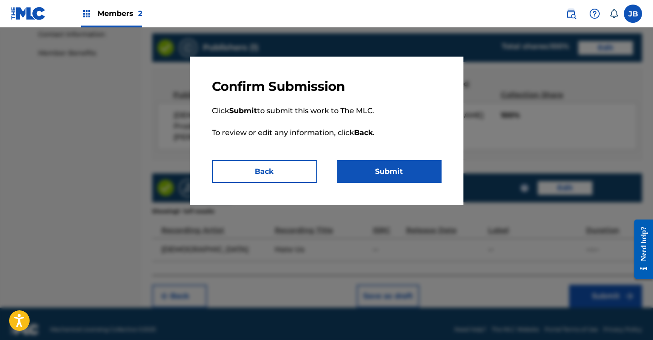
click at [378, 174] on button "Submit" at bounding box center [389, 171] width 105 height 23
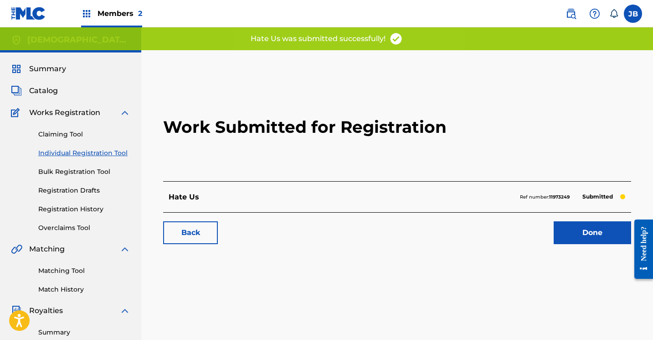
click at [564, 231] on link "Done" at bounding box center [593, 232] width 78 height 23
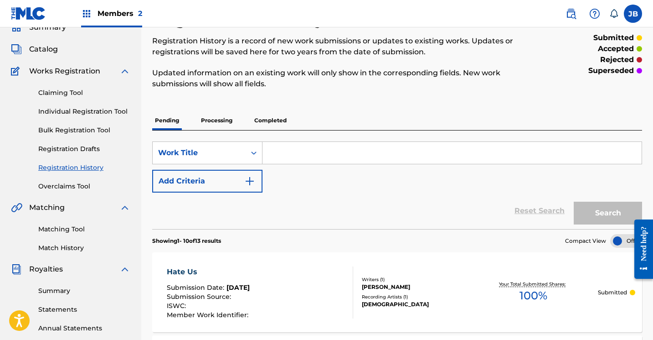
scroll to position [40, 0]
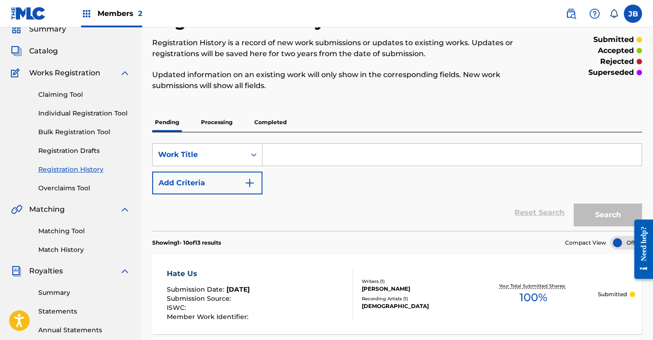
click at [99, 110] on link "Individual Registration Tool" at bounding box center [84, 114] width 92 height 10
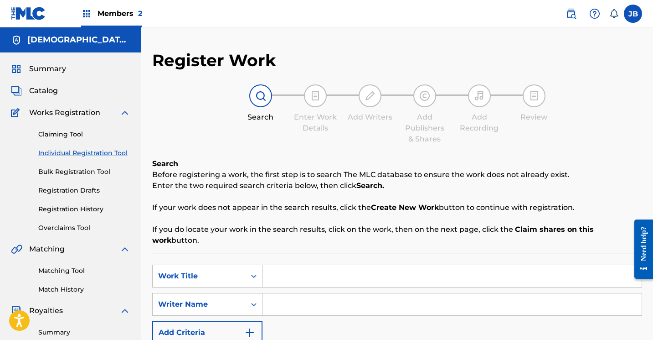
click at [275, 265] on input "Search Form" at bounding box center [452, 276] width 379 height 22
type input "Luv"
click at [277, 293] on input "Search Form" at bounding box center [452, 304] width 379 height 22
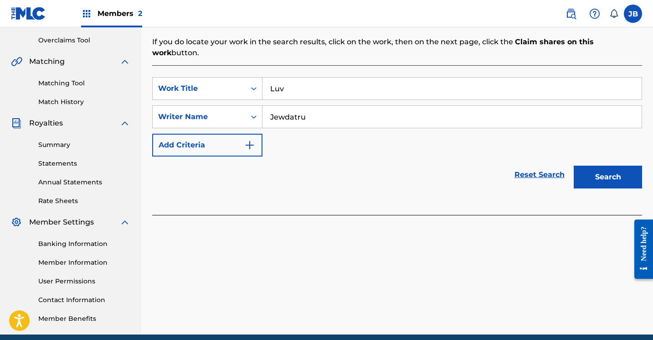
scroll to position [206, 0]
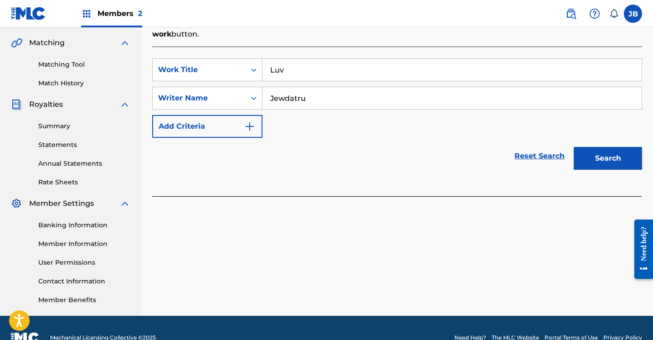
type input "Jewdatru"
click at [602, 147] on button "Search" at bounding box center [608, 158] width 68 height 23
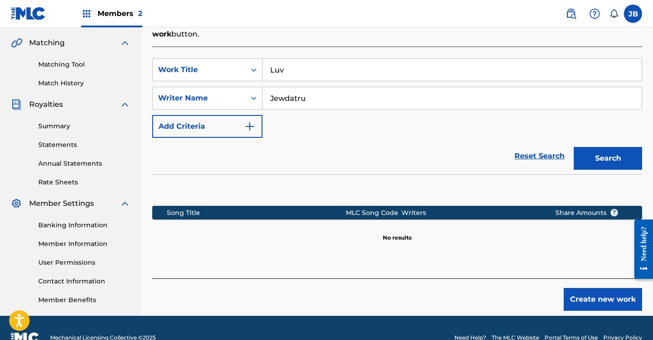
click at [578, 288] on button "Create new work" at bounding box center [603, 299] width 78 height 23
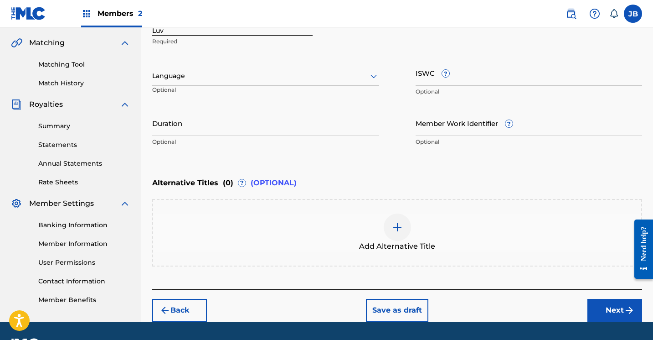
click at [601, 307] on button "Next" at bounding box center [615, 310] width 55 height 23
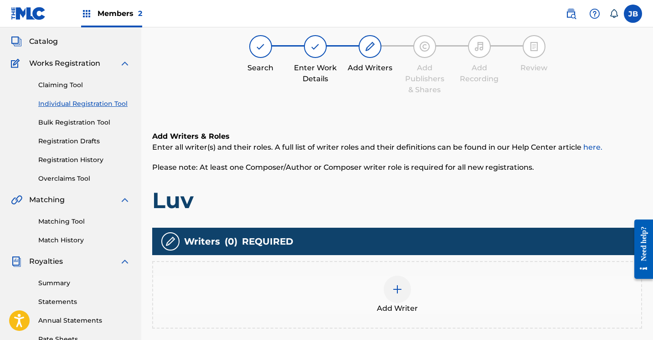
scroll to position [41, 0]
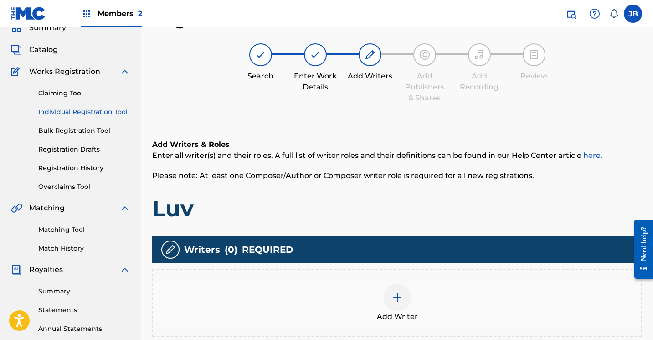
click at [403, 294] on img at bounding box center [397, 297] width 11 height 11
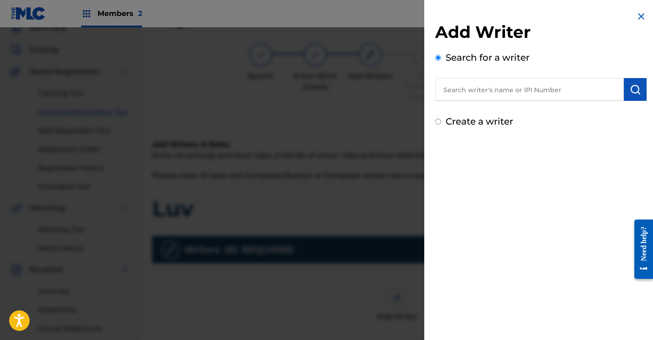
click at [441, 125] on div "Create a writer" at bounding box center [541, 121] width 212 height 14
click at [439, 123] on input "Create a writer" at bounding box center [438, 122] width 6 height 6
radio input "false"
radio input "true"
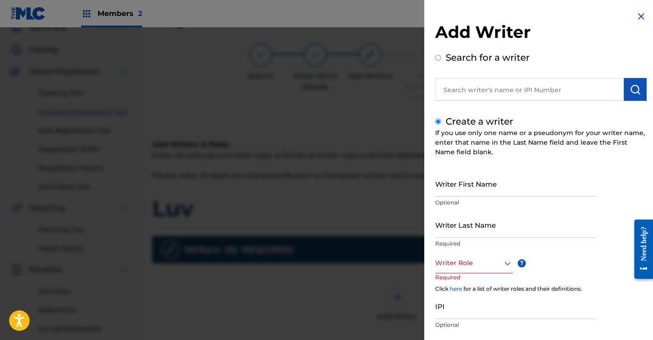
click at [457, 189] on input "Writer First Name" at bounding box center [515, 184] width 161 height 26
type input "[PERSON_NAME]"
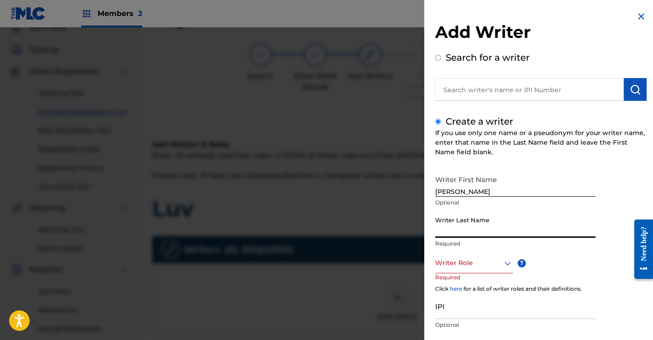
type input "Brown"
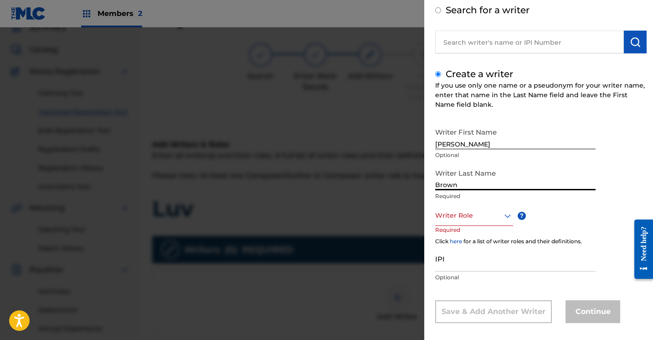
click at [509, 226] on div "Writer Role" at bounding box center [474, 215] width 78 height 21
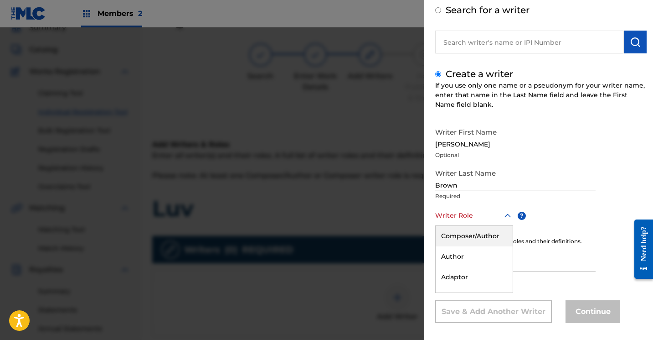
scroll to position [55, 0]
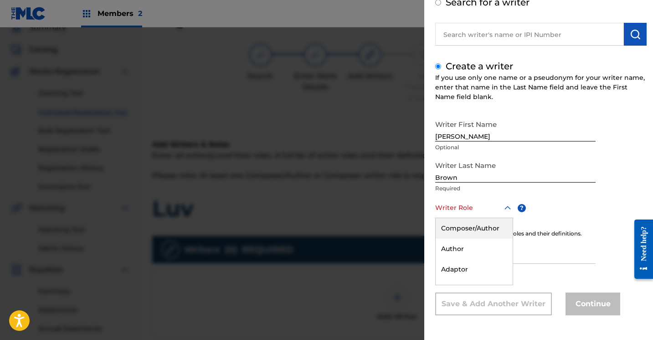
click at [502, 231] on div "Composer/Author" at bounding box center [474, 228] width 77 height 21
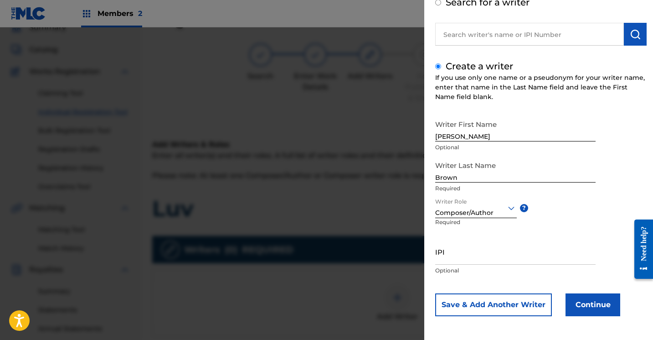
click at [576, 310] on button "Continue" at bounding box center [593, 304] width 55 height 23
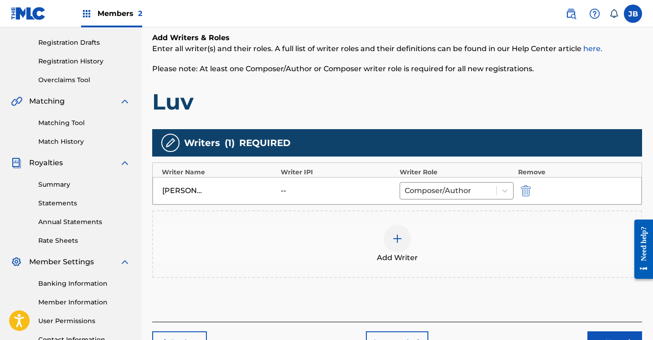
scroll to position [152, 0]
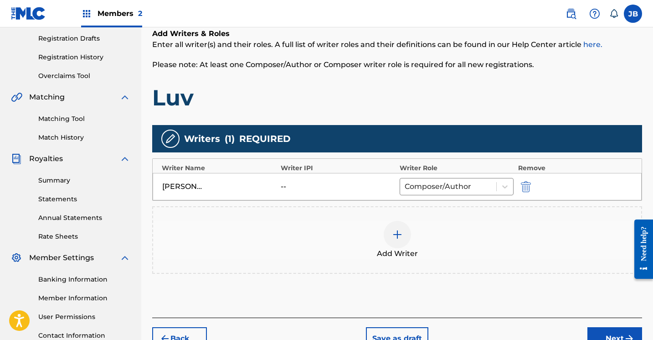
click at [605, 332] on button "Next" at bounding box center [615, 338] width 55 height 23
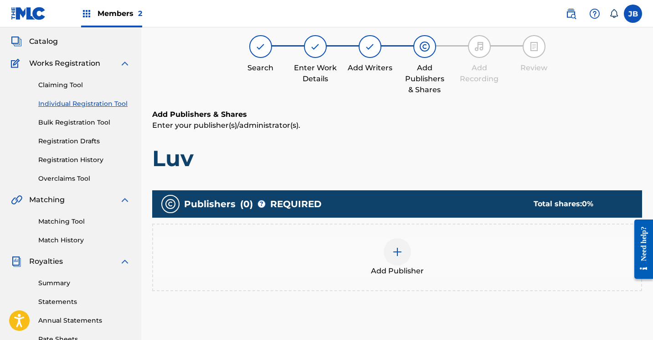
scroll to position [41, 0]
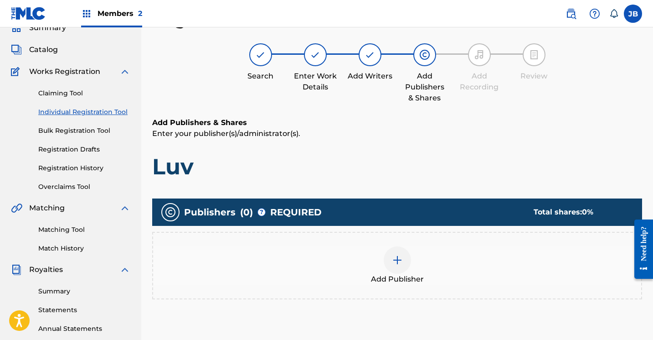
click at [404, 260] on div at bounding box center [397, 259] width 27 height 27
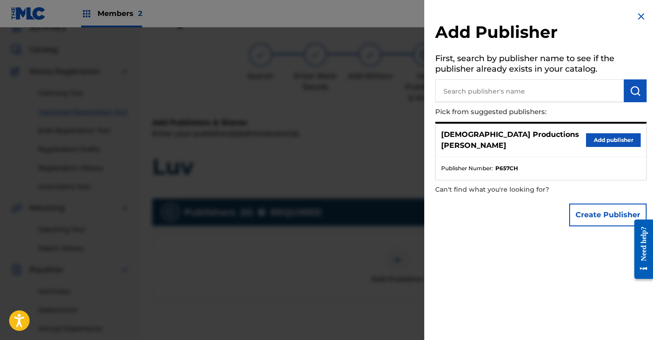
click at [608, 134] on button "Add publisher" at bounding box center [613, 140] width 55 height 14
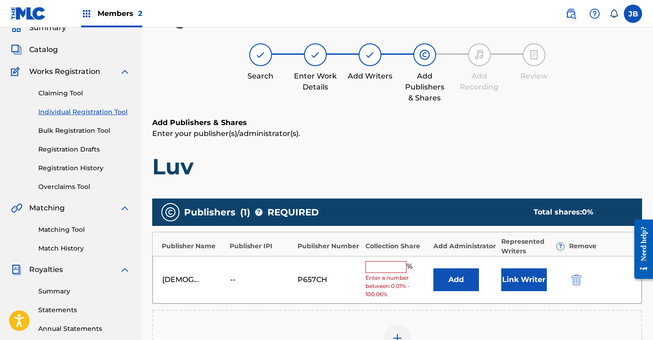
click at [533, 285] on button "Link Writer" at bounding box center [525, 279] width 46 height 23
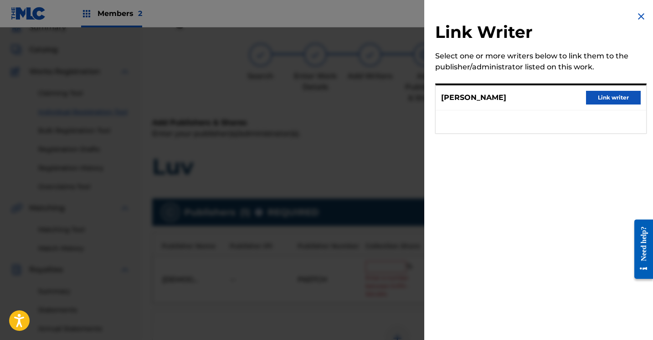
click at [596, 100] on button "Link writer" at bounding box center [613, 98] width 55 height 14
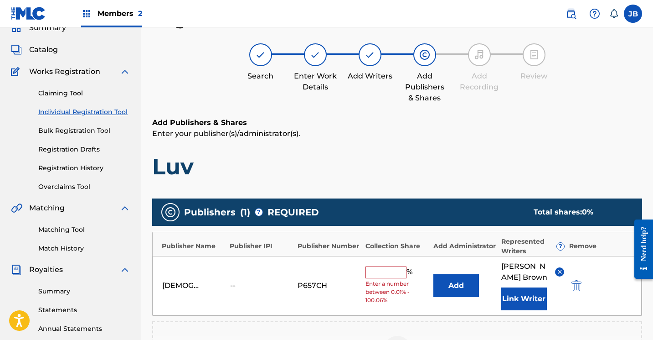
click at [403, 272] on input "text" at bounding box center [386, 272] width 41 height 12
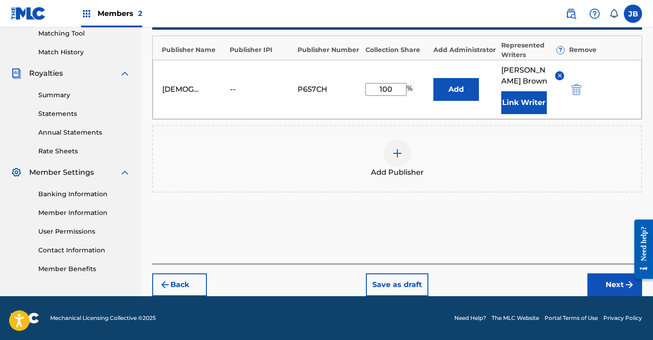
scroll to position [237, 0]
type input "100"
click at [591, 281] on button "Next" at bounding box center [615, 284] width 55 height 23
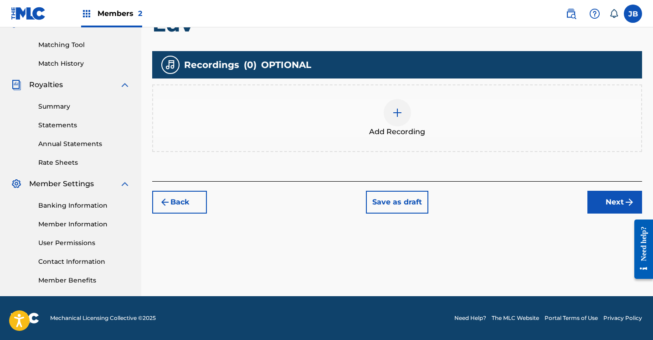
click at [400, 114] on img at bounding box center [397, 112] width 11 height 11
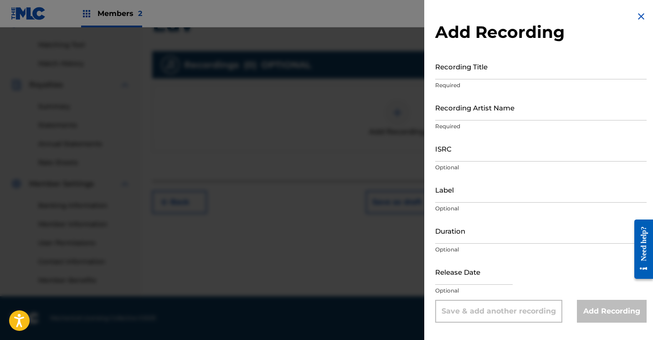
click at [473, 77] on input "Recording Title" at bounding box center [541, 66] width 212 height 26
type input "Luv"
click at [471, 112] on input "Recording Artist Name" at bounding box center [541, 107] width 212 height 26
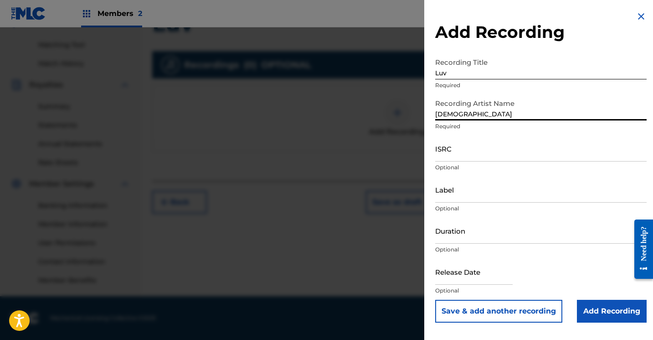
type input "JewDaTru"
click at [595, 310] on input "Add Recording" at bounding box center [612, 311] width 70 height 23
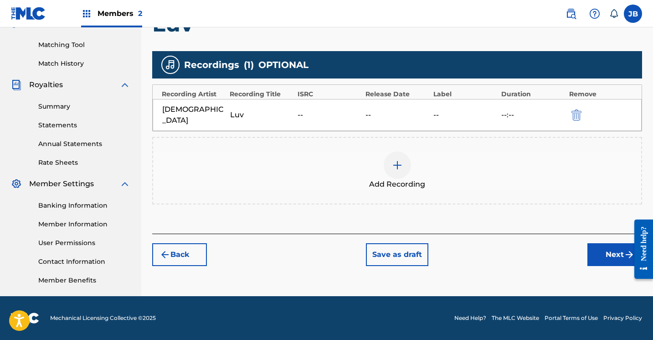
click at [596, 243] on button "Next" at bounding box center [615, 254] width 55 height 23
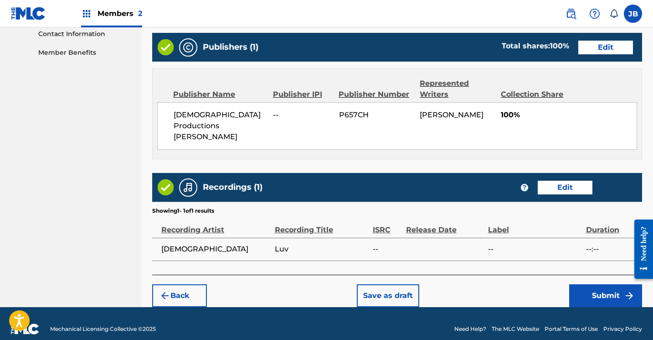
scroll to position [453, 0]
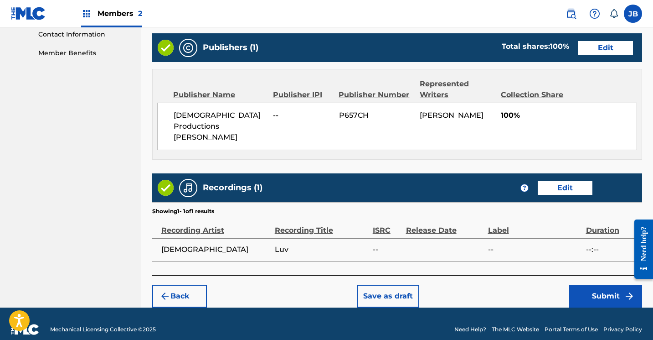
click at [584, 286] on button "Submit" at bounding box center [606, 296] width 73 height 23
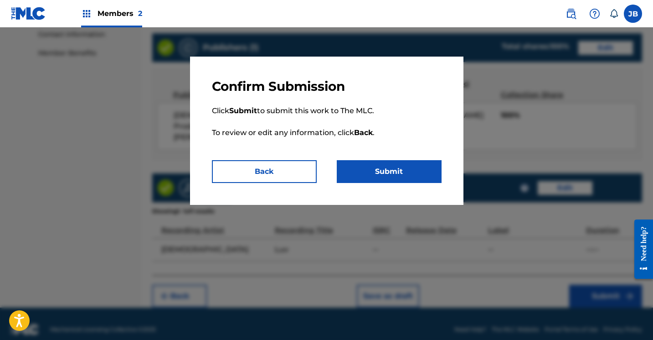
click at [376, 167] on button "Submit" at bounding box center [389, 171] width 105 height 23
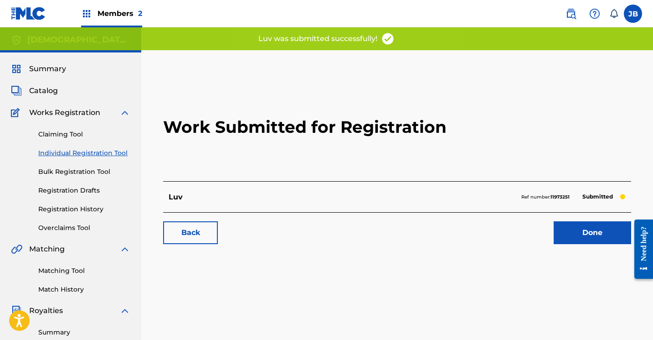
click at [562, 228] on link "Done" at bounding box center [593, 232] width 78 height 23
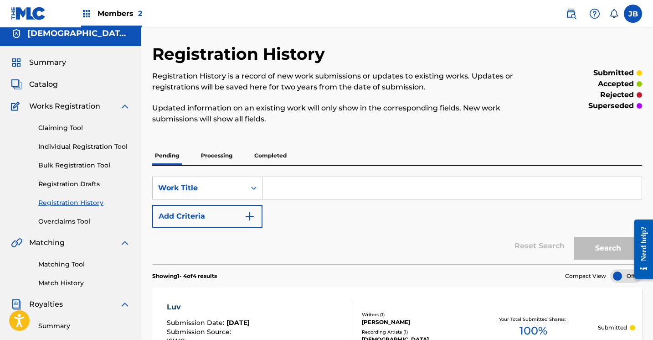
scroll to position [5, 0]
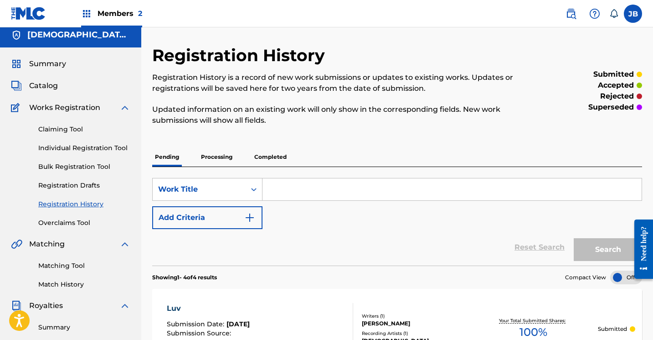
click at [118, 146] on link "Individual Registration Tool" at bounding box center [84, 148] width 92 height 10
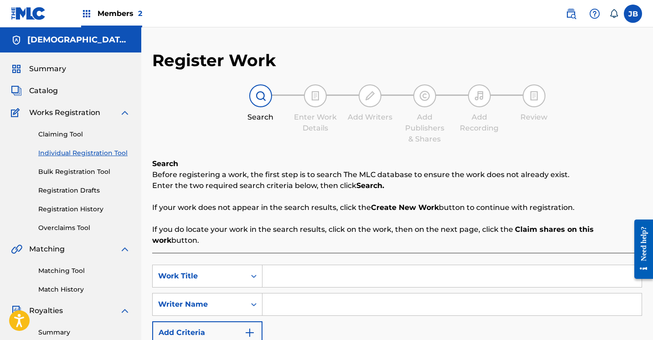
click at [280, 265] on input "Search Form" at bounding box center [452, 276] width 379 height 22
click at [279, 265] on input "Search Form" at bounding box center [452, 276] width 379 height 22
click at [282, 265] on input "Search Form" at bounding box center [452, 276] width 379 height 22
type input "Like Father Like Son"
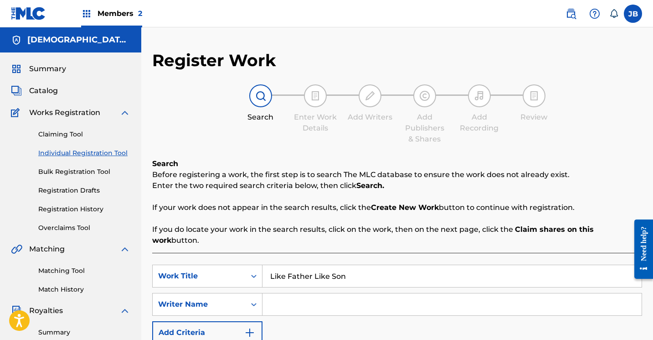
click at [276, 293] on input "Search Form" at bounding box center [452, 304] width 379 height 22
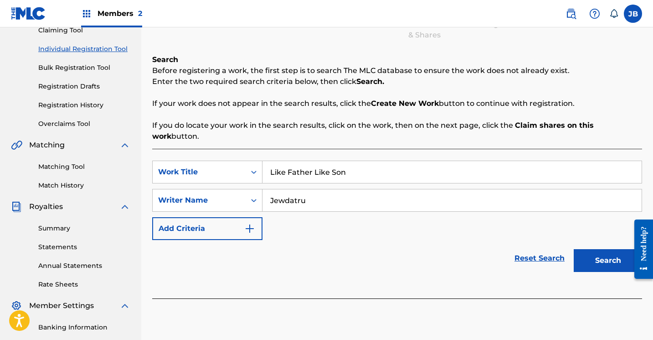
scroll to position [116, 0]
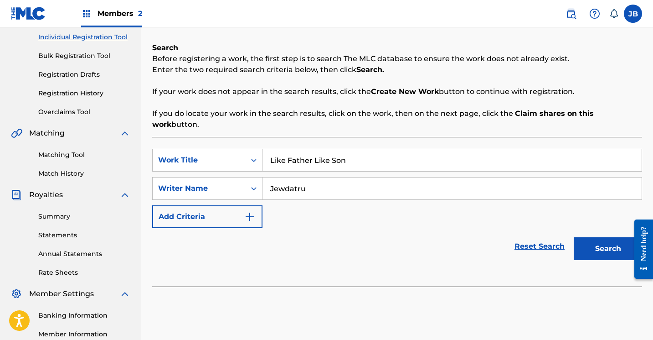
type input "Jewdatru"
click at [580, 241] on button "Search" at bounding box center [608, 248] width 68 height 23
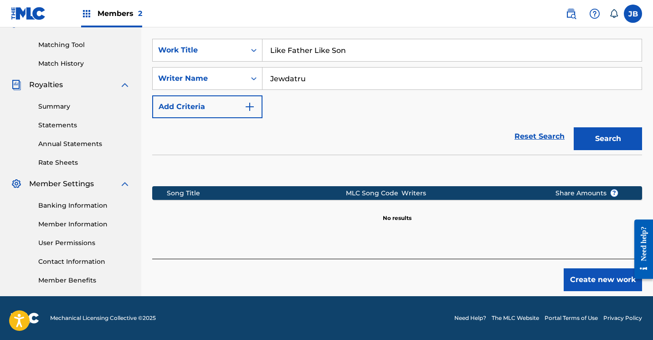
scroll to position [226, 0]
click at [570, 269] on button "Create new work" at bounding box center [603, 279] width 78 height 23
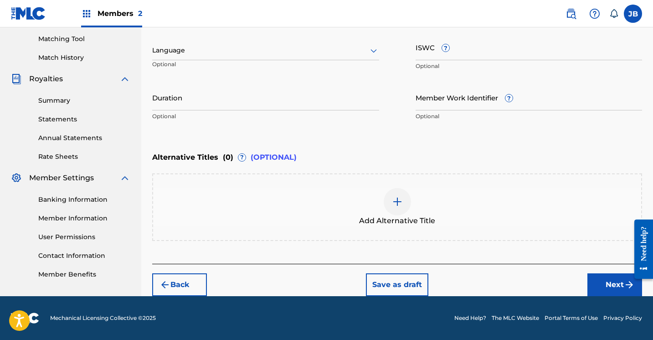
scroll to position [232, 0]
click at [596, 281] on button "Next" at bounding box center [615, 284] width 55 height 23
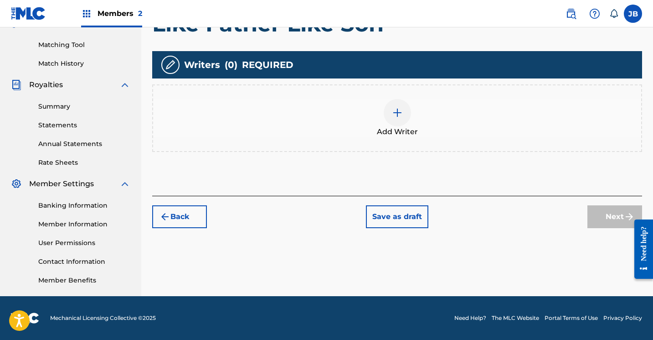
click at [396, 107] on img at bounding box center [397, 112] width 11 height 11
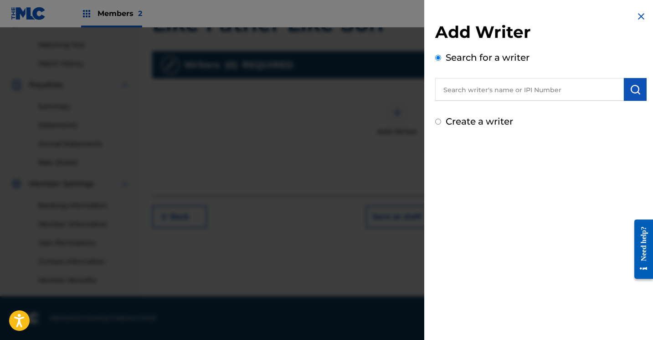
click at [438, 122] on input "Create a writer" at bounding box center [438, 122] width 6 height 6
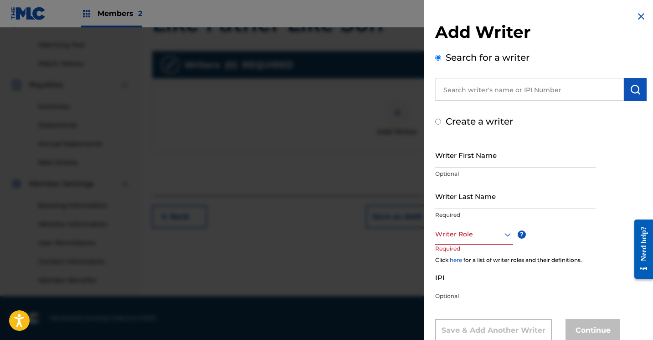
radio input "false"
radio input "true"
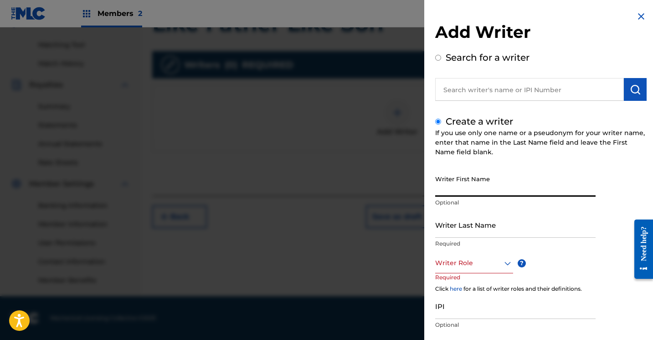
click at [444, 183] on input "Writer First Name" at bounding box center [515, 184] width 161 height 26
type input "[PERSON_NAME]"
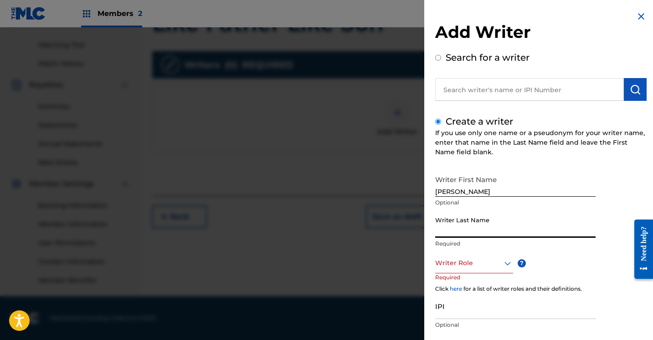
type input "Brown"
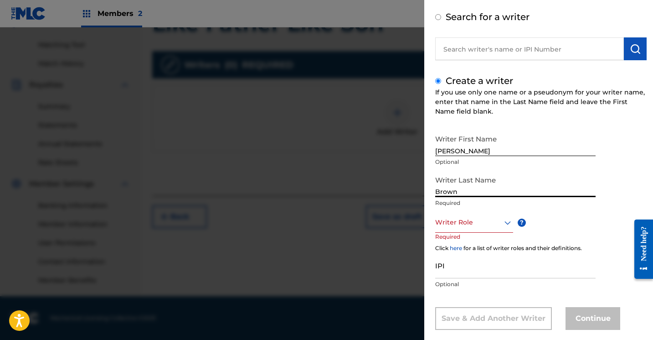
click at [508, 233] on div "Writer Role" at bounding box center [474, 222] width 78 height 21
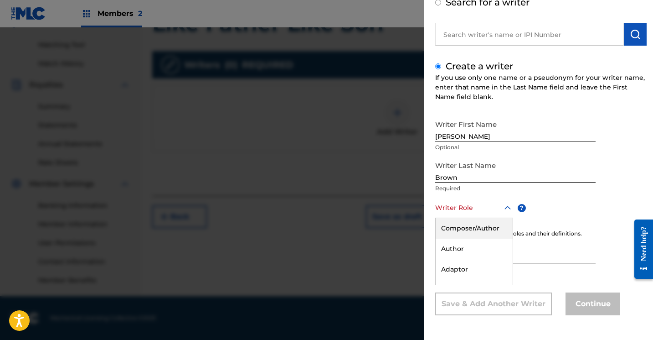
scroll to position [55, 0]
click at [490, 226] on div "Composer/Author" at bounding box center [474, 228] width 77 height 21
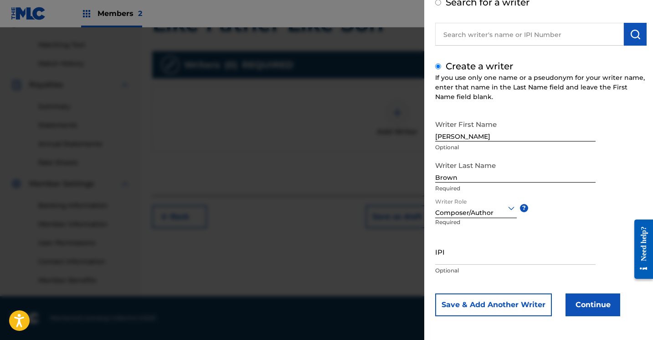
click at [573, 303] on button "Continue" at bounding box center [593, 304] width 55 height 23
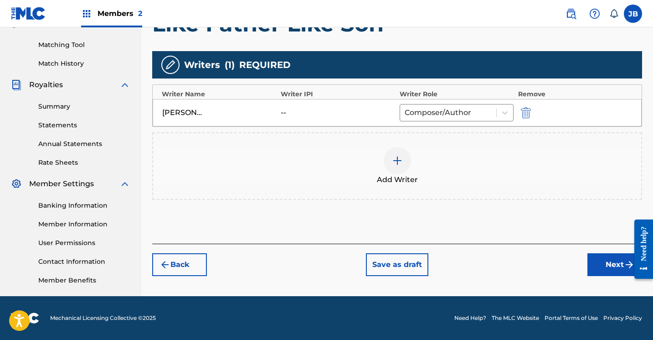
click at [606, 267] on button "Next" at bounding box center [615, 264] width 55 height 23
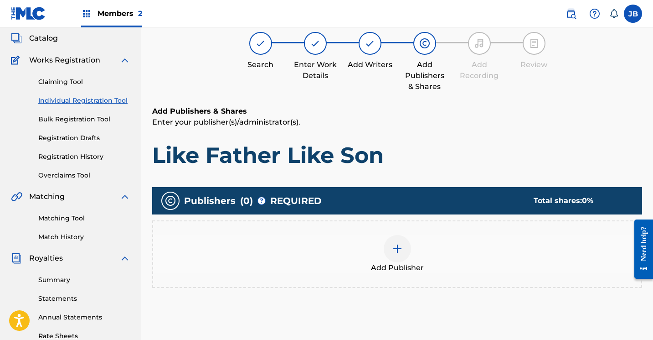
scroll to position [41, 0]
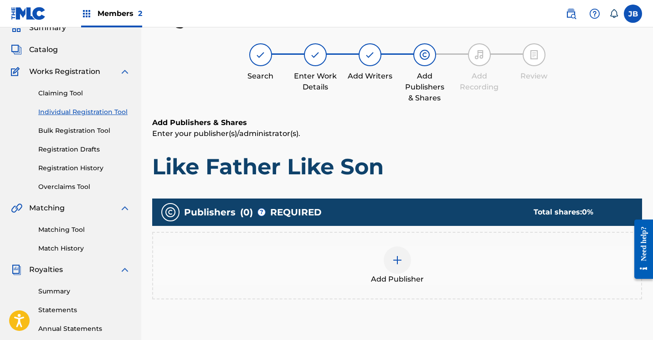
click at [406, 258] on div at bounding box center [397, 259] width 27 height 27
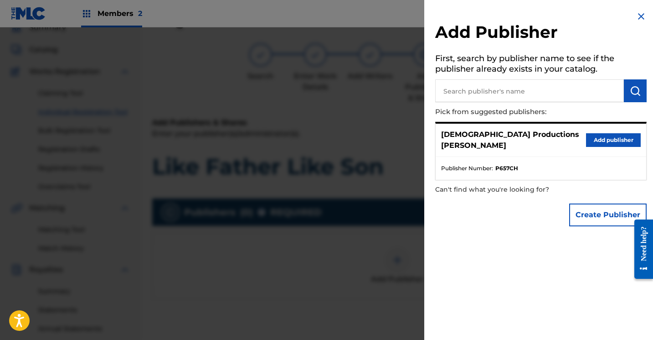
click at [593, 139] on button "Add publisher" at bounding box center [613, 140] width 55 height 14
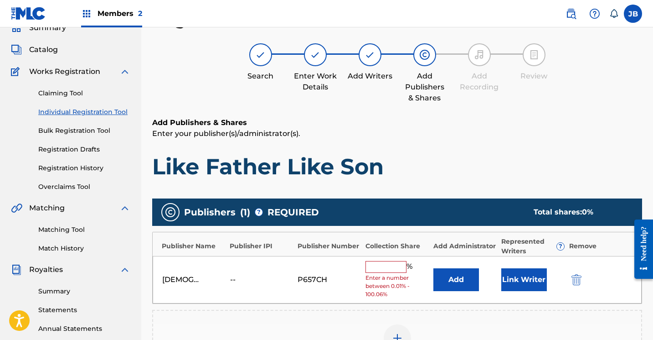
click at [537, 278] on button "Link Writer" at bounding box center [525, 279] width 46 height 23
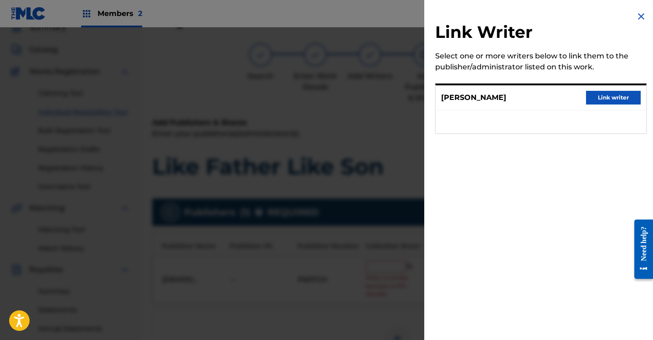
click at [609, 96] on button "Link writer" at bounding box center [613, 98] width 55 height 14
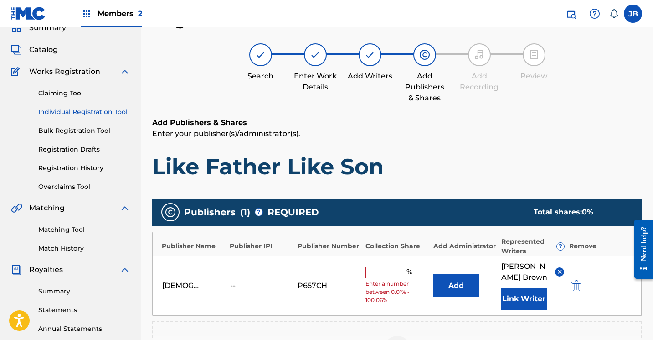
click at [394, 270] on input "text" at bounding box center [386, 272] width 41 height 12
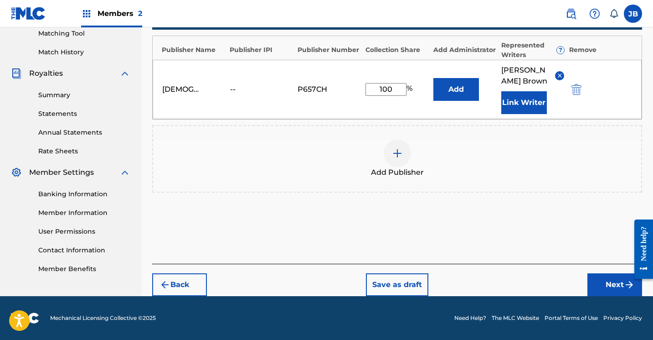
scroll to position [237, 0]
type input "100"
click at [598, 283] on button "Next" at bounding box center [615, 284] width 55 height 23
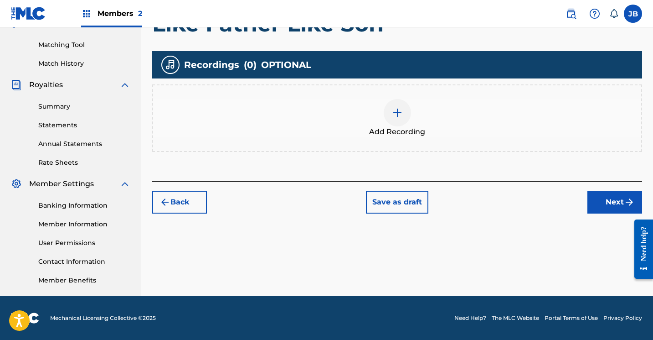
scroll to position [226, 0]
click at [397, 114] on img at bounding box center [397, 112] width 11 height 11
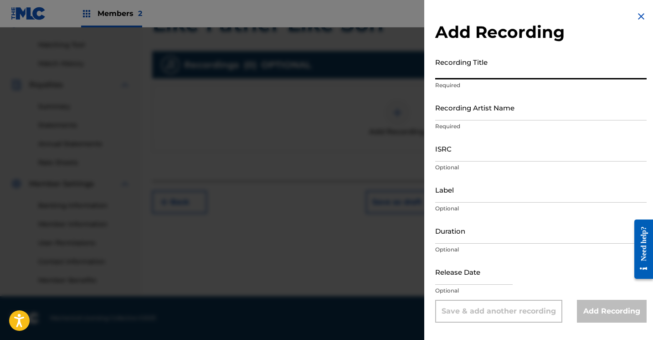
click at [464, 73] on input "Recording Title" at bounding box center [541, 66] width 212 height 26
type input "Like Father Like Son"
click at [478, 116] on input "Recording Artist Name" at bounding box center [541, 107] width 212 height 26
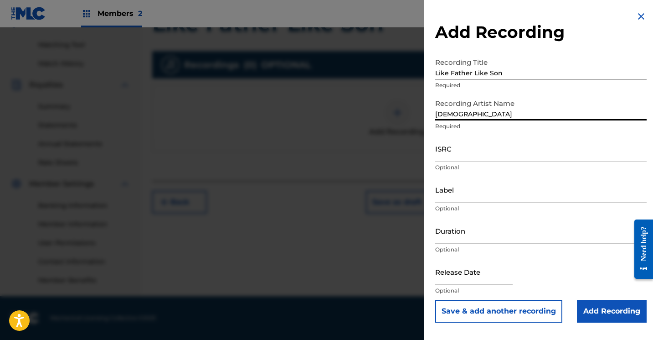
type input "JewDaTru"
click at [586, 310] on input "Add Recording" at bounding box center [612, 311] width 70 height 23
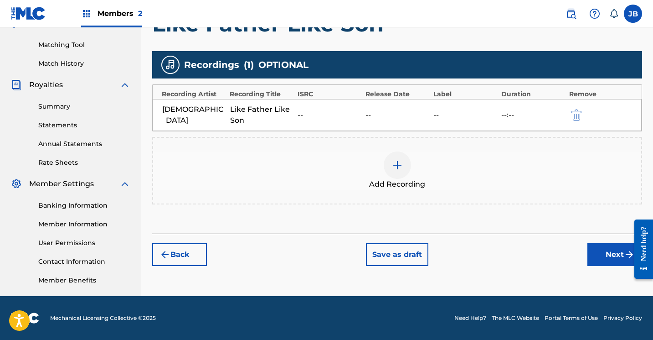
click at [597, 250] on button "Next" at bounding box center [615, 254] width 55 height 23
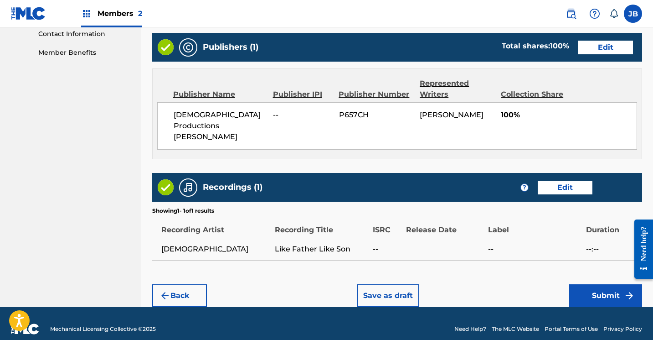
scroll to position [453, 0]
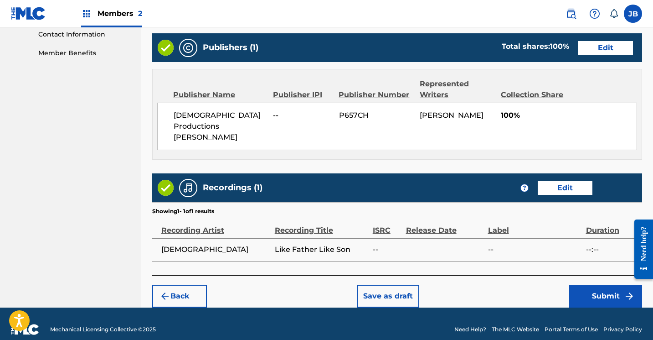
click at [579, 286] on button "Submit" at bounding box center [606, 296] width 73 height 23
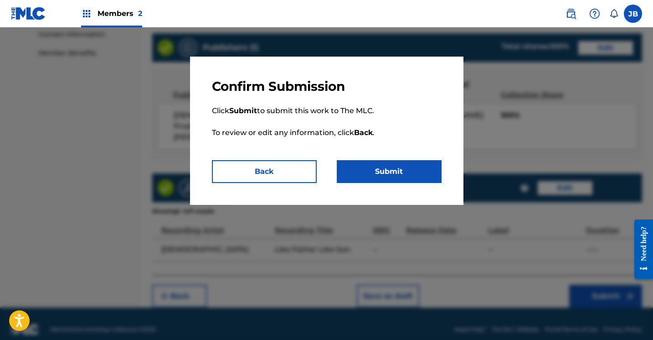
click at [379, 176] on button "Submit" at bounding box center [389, 171] width 105 height 23
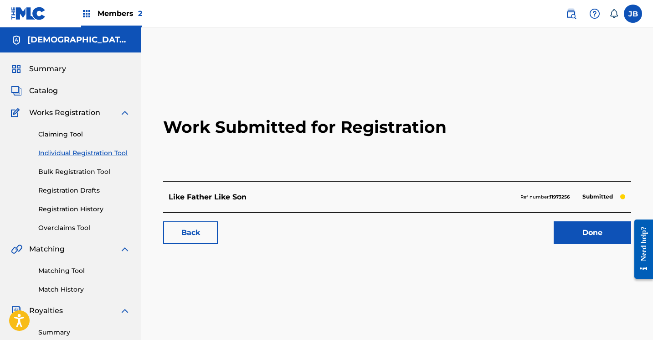
click at [576, 229] on link "Done" at bounding box center [593, 232] width 78 height 23
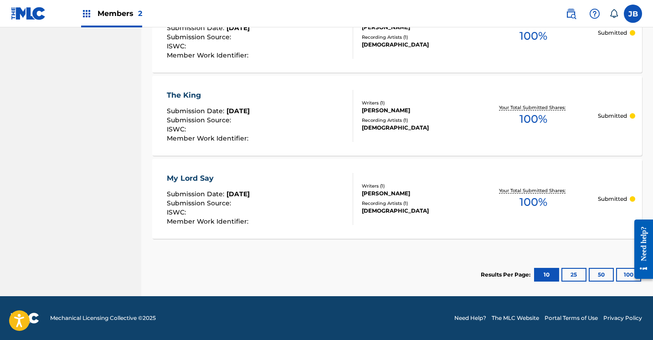
scroll to position [882, 0]
click at [572, 276] on button "25" at bounding box center [574, 275] width 25 height 14
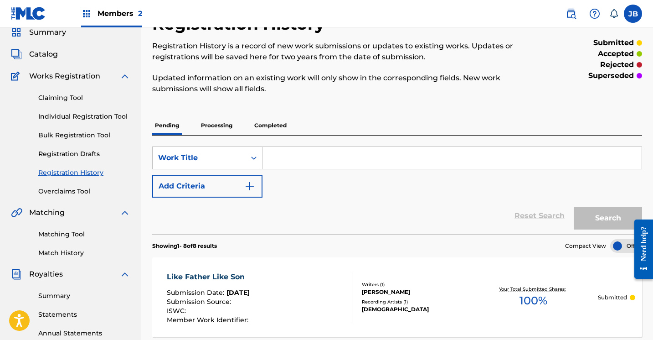
scroll to position [37, 0]
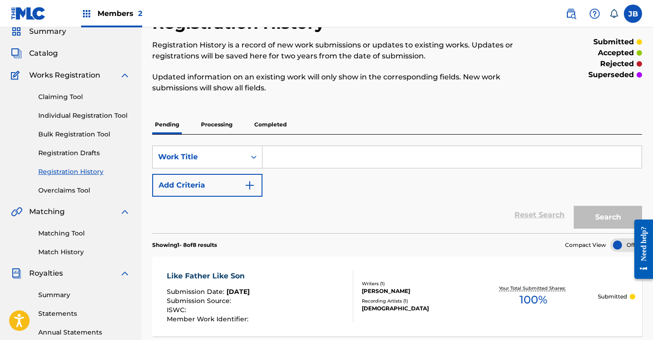
click at [98, 112] on link "Individual Registration Tool" at bounding box center [84, 116] width 92 height 10
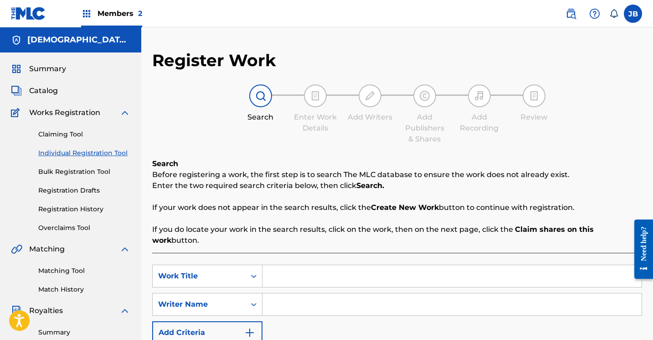
click at [271, 265] on input "Search Form" at bounding box center [452, 276] width 379 height 22
type input "Written"
click at [275, 293] on input "Search Form" at bounding box center [452, 304] width 379 height 22
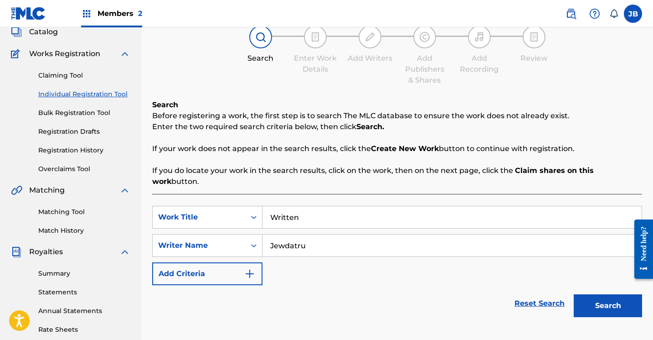
scroll to position [62, 0]
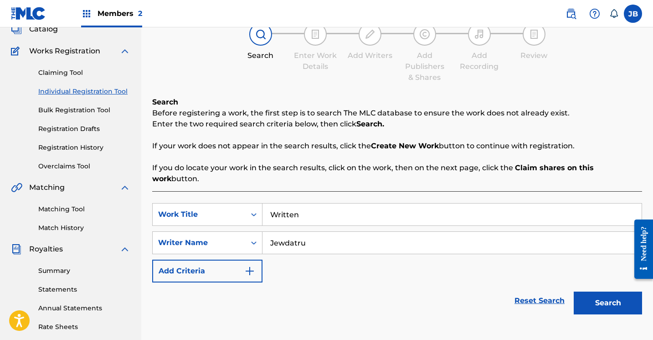
type input "Jewdatru"
click at [596, 291] on button "Search" at bounding box center [608, 302] width 68 height 23
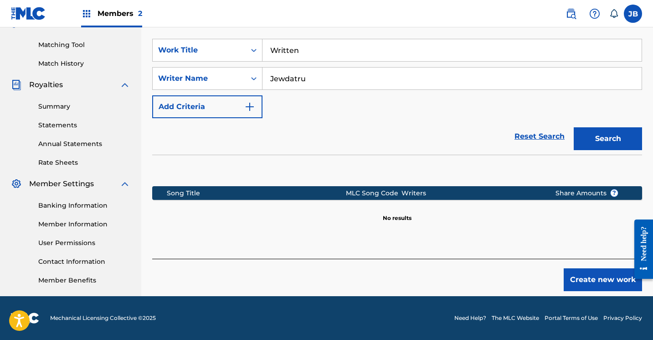
scroll to position [226, 0]
click at [588, 268] on button "Create new work" at bounding box center [603, 279] width 78 height 23
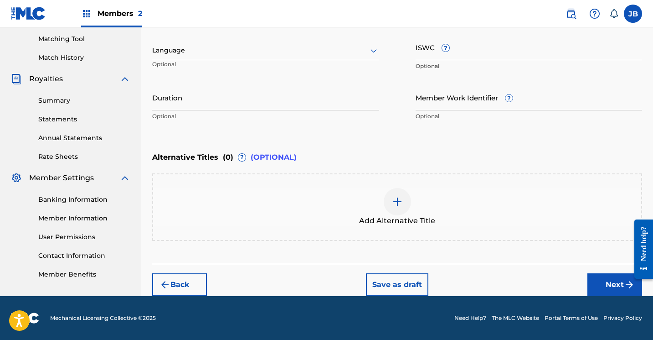
scroll to position [232, 0]
click at [615, 285] on button "Next" at bounding box center [615, 284] width 55 height 23
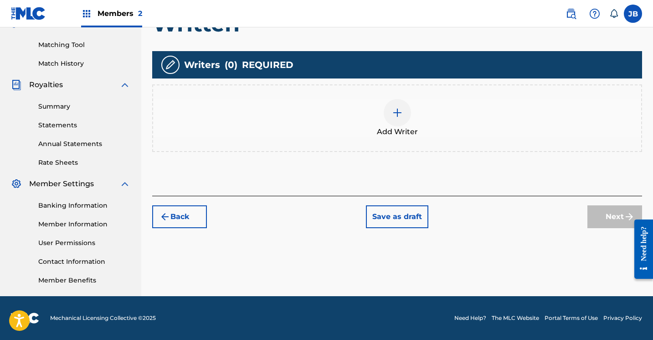
click at [406, 119] on div at bounding box center [397, 112] width 27 height 27
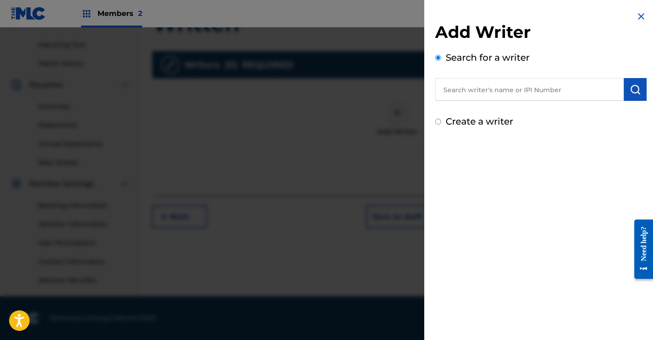
click at [441, 121] on input "Create a writer" at bounding box center [438, 122] width 6 height 6
radio input "false"
radio input "true"
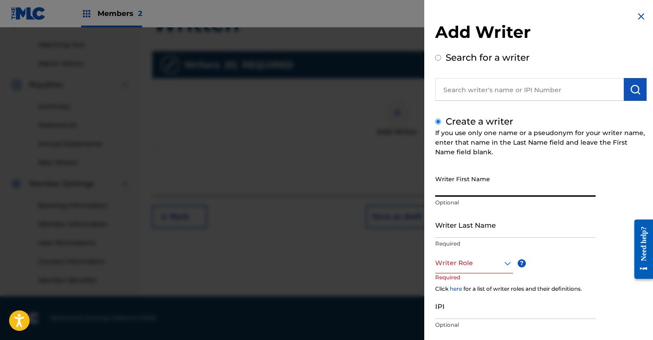
click at [450, 187] on input "Writer First Name" at bounding box center [515, 184] width 161 height 26
type input "[PERSON_NAME]"
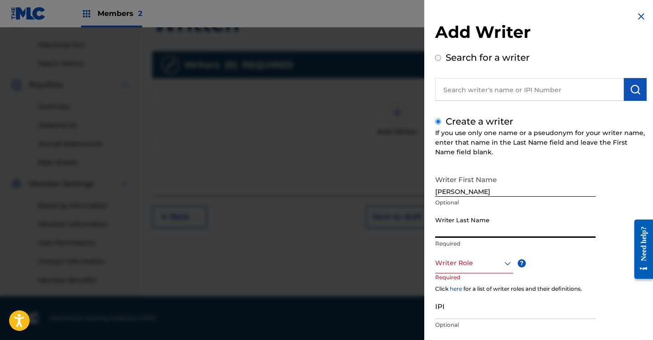
type input "Brown"
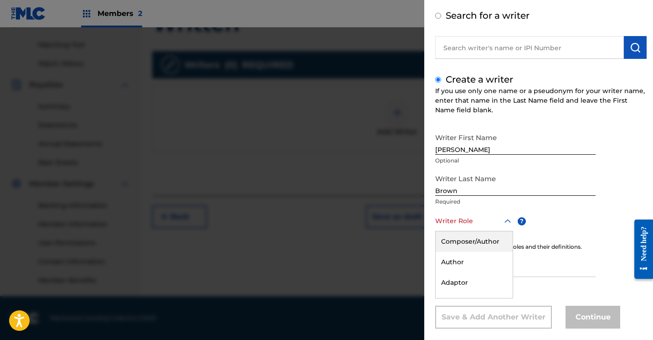
click at [508, 231] on div "Composer/Author, 1 of 8. 8 results available. Use Up and Down to choose options…" at bounding box center [474, 221] width 78 height 21
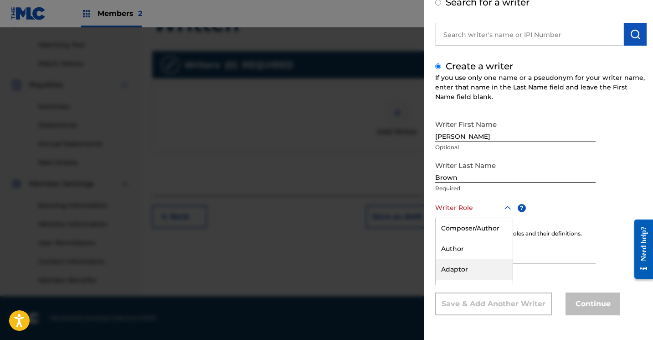
scroll to position [55, 0]
click at [498, 231] on div "Composer/Author" at bounding box center [474, 228] width 77 height 21
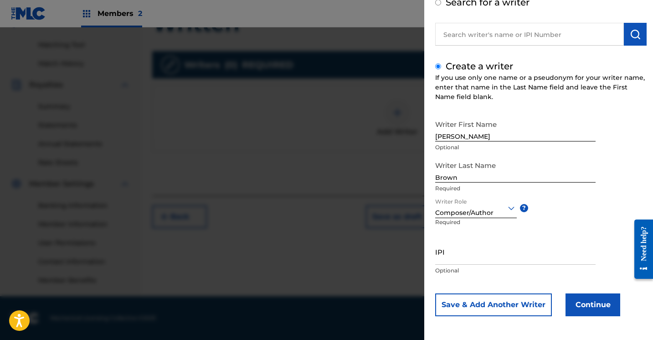
click at [584, 301] on button "Continue" at bounding box center [593, 304] width 55 height 23
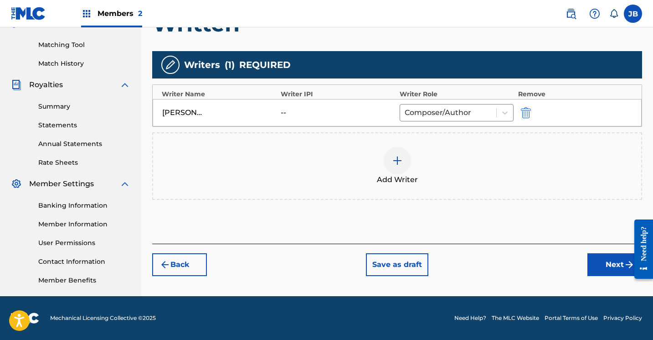
click at [607, 264] on button "Next" at bounding box center [615, 264] width 55 height 23
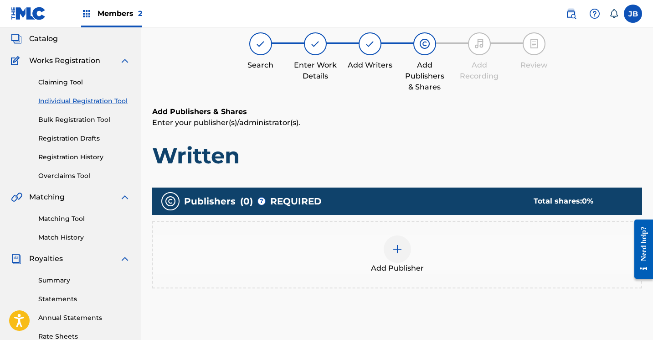
scroll to position [41, 0]
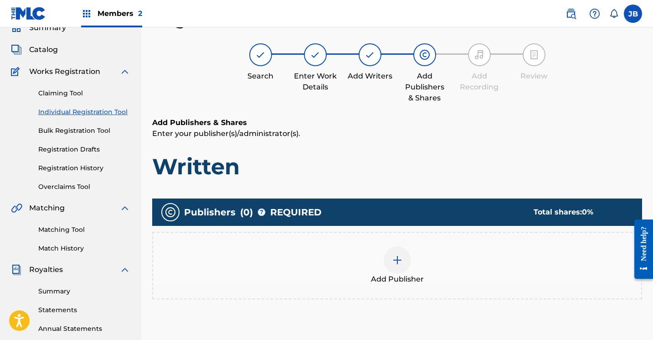
click at [399, 258] on img at bounding box center [397, 259] width 11 height 11
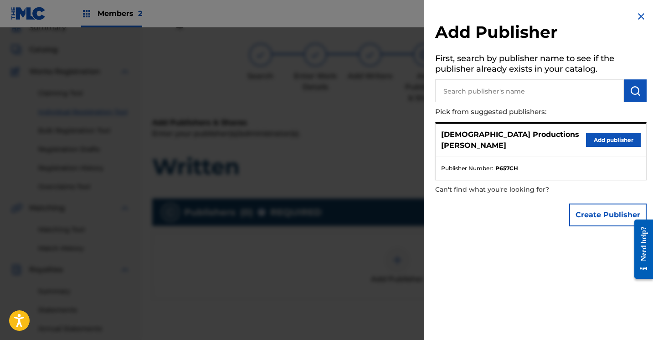
click at [588, 138] on button "Add publisher" at bounding box center [613, 140] width 55 height 14
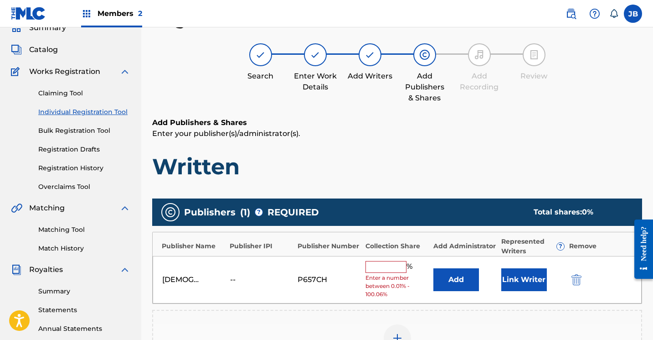
click at [529, 280] on button "Link Writer" at bounding box center [525, 279] width 46 height 23
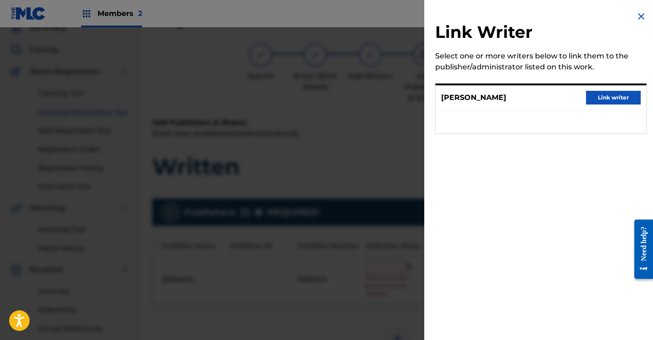
click at [594, 100] on button "Link writer" at bounding box center [613, 98] width 55 height 14
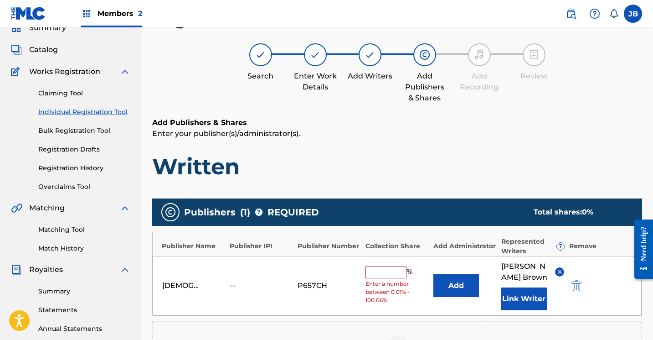
click at [398, 273] on input "text" at bounding box center [386, 272] width 41 height 12
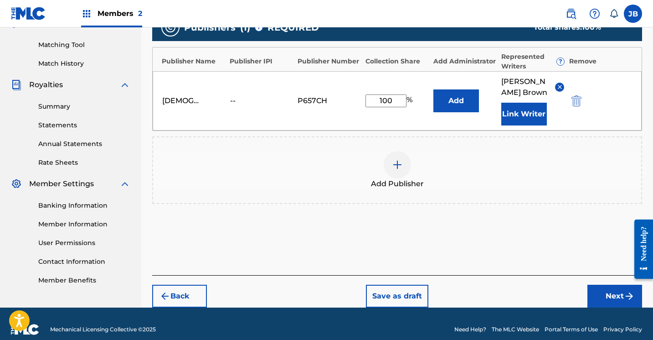
scroll to position [227, 0]
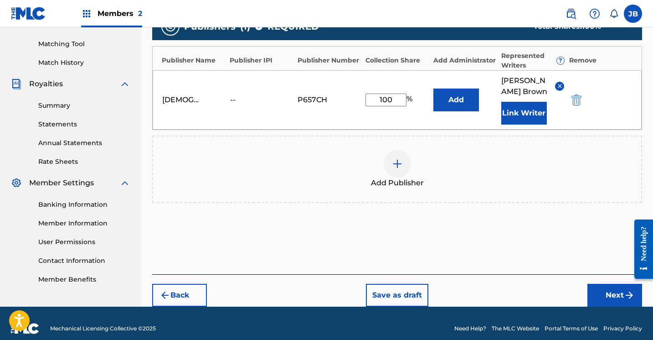
type input "100"
click at [599, 290] on button "Next" at bounding box center [615, 295] width 55 height 23
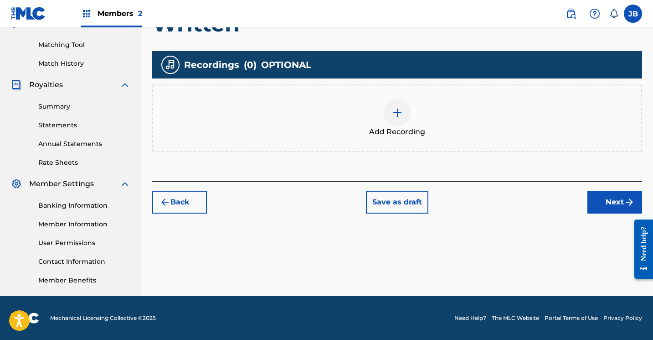
click at [399, 119] on div at bounding box center [397, 112] width 27 height 27
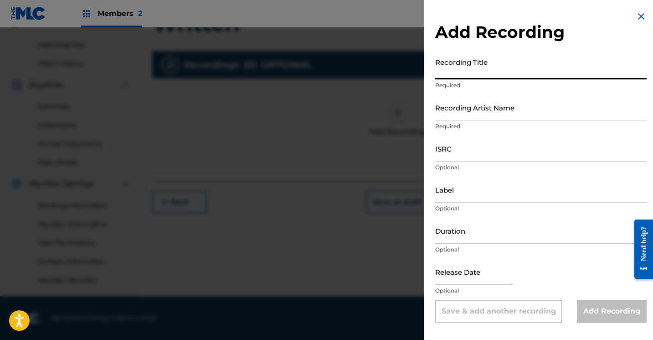
click at [444, 72] on input "Recording Title" at bounding box center [541, 66] width 212 height 26
type input "Written"
click at [446, 111] on input "Recording Artist Name" at bounding box center [541, 107] width 212 height 26
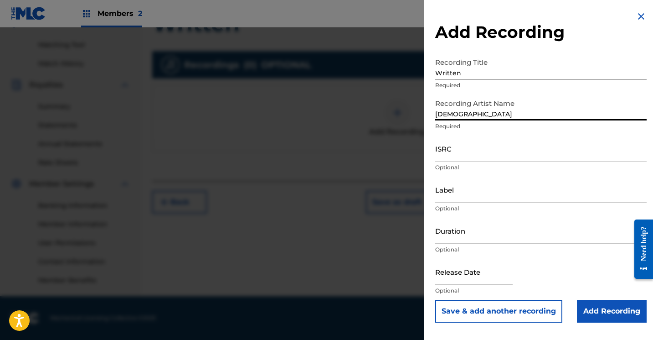
type input "JewDaTru"
click at [591, 308] on input "Add Recording" at bounding box center [612, 311] width 70 height 23
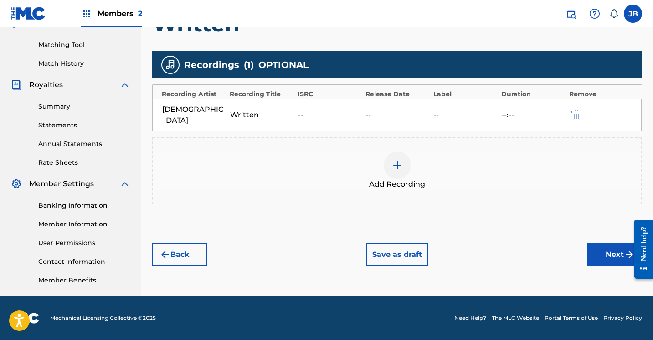
click at [602, 244] on button "Next" at bounding box center [615, 254] width 55 height 23
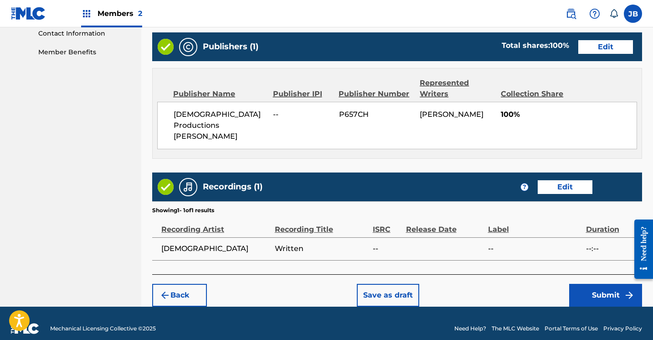
scroll to position [453, 0]
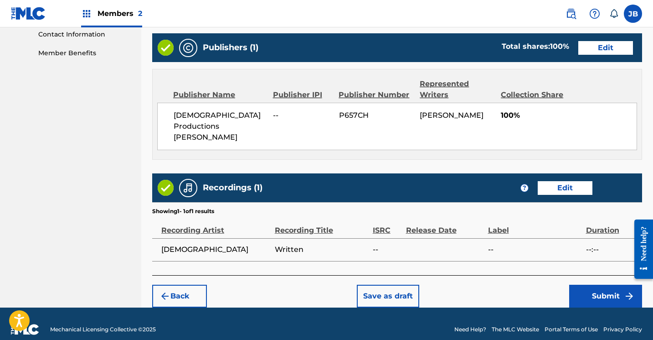
click at [578, 285] on button "Submit" at bounding box center [606, 296] width 73 height 23
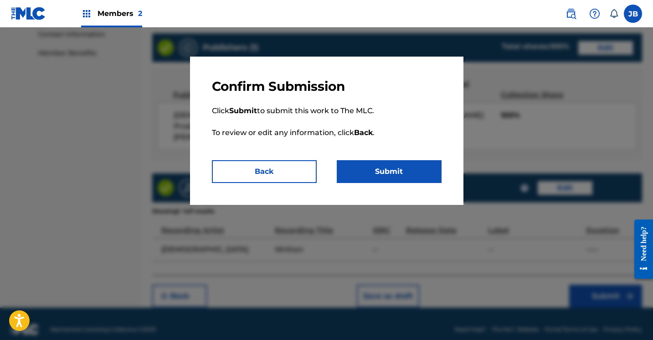
click at [394, 170] on button "Submit" at bounding box center [389, 171] width 105 height 23
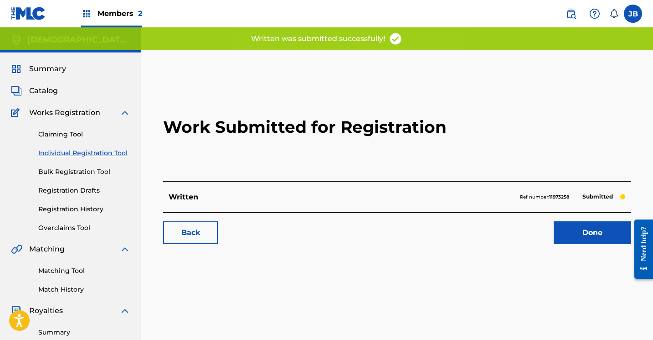
click at [570, 228] on link "Done" at bounding box center [593, 232] width 78 height 23
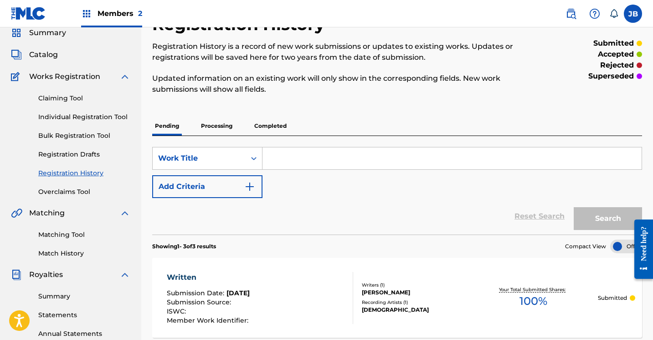
scroll to position [36, 0]
click at [120, 117] on link "Individual Registration Tool" at bounding box center [84, 117] width 92 height 10
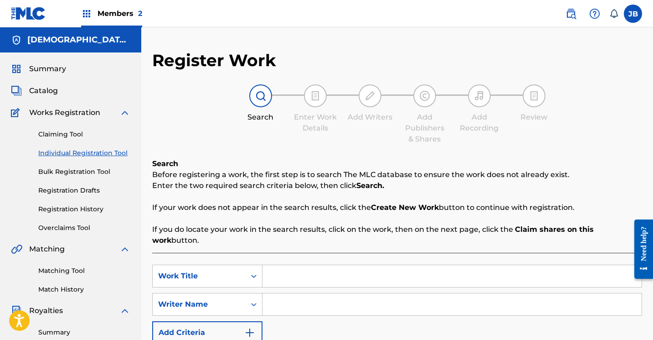
click at [280, 265] on input "Search Form" at bounding box center [452, 276] width 379 height 22
type input "Keeping The Laws"
click at [278, 293] on input "Search Form" at bounding box center [452, 304] width 379 height 22
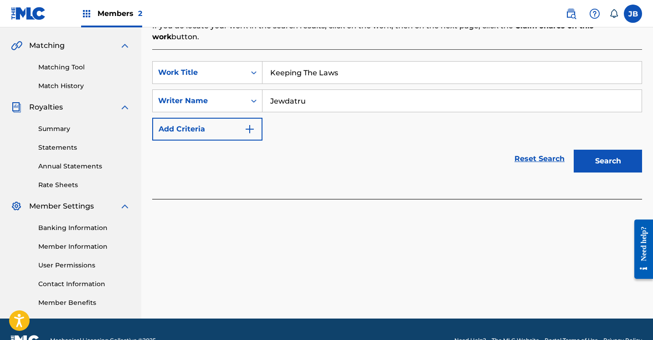
scroll to position [206, 0]
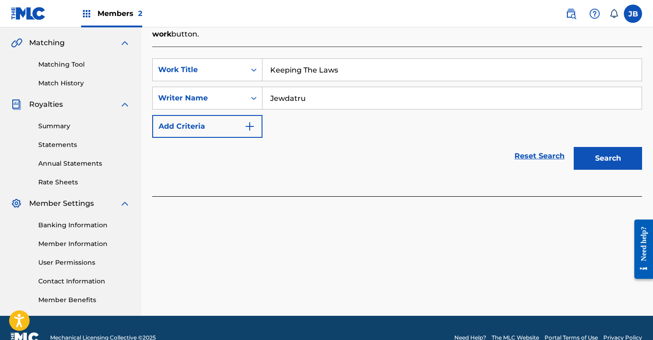
type input "Jewdatru"
click at [588, 151] on button "Search" at bounding box center [608, 158] width 68 height 23
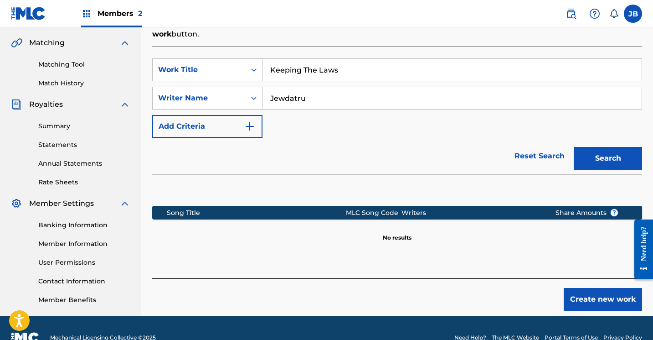
click at [577, 288] on button "Create new work" at bounding box center [603, 299] width 78 height 23
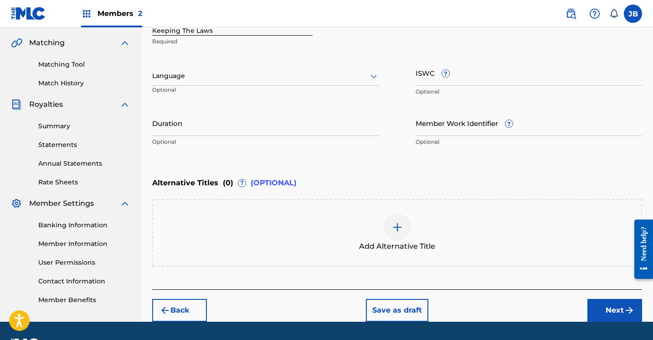
click at [482, 226] on div "Add Alternative Title" at bounding box center [397, 232] width 488 height 38
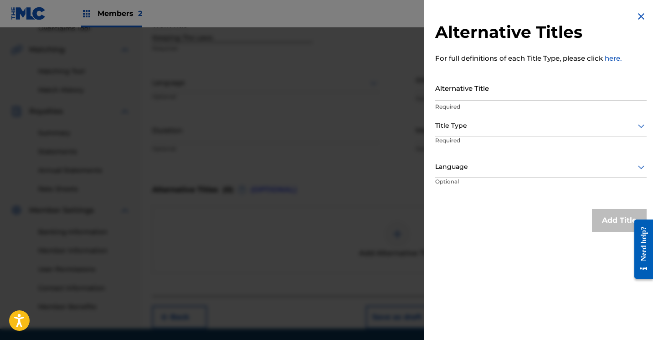
scroll to position [200, 0]
click at [638, 11] on img at bounding box center [641, 16] width 11 height 11
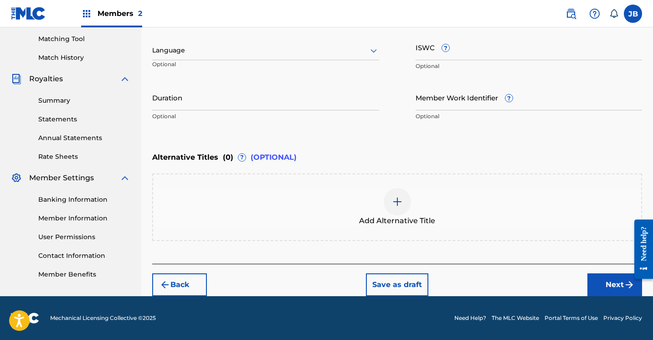
scroll to position [232, 0]
click at [597, 282] on button "Next" at bounding box center [615, 284] width 55 height 23
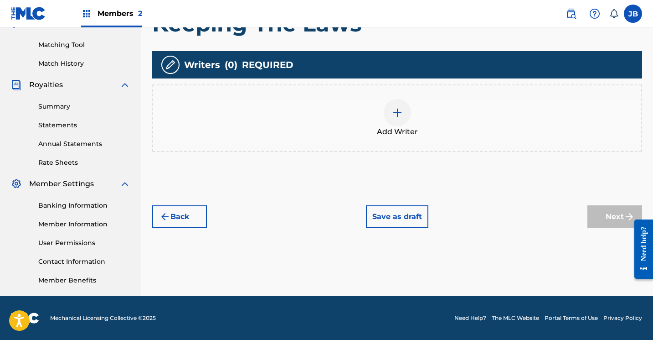
click at [405, 112] on div at bounding box center [397, 112] width 27 height 27
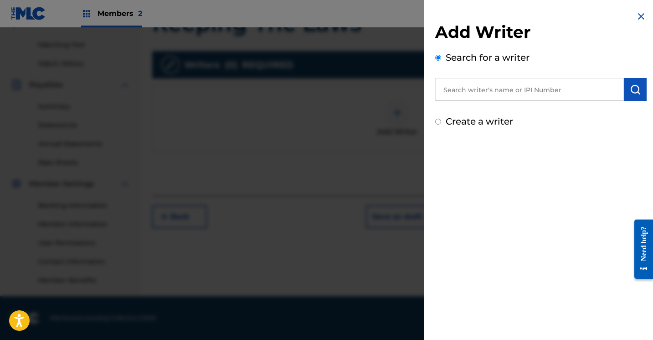
click at [439, 122] on input "Create a writer" at bounding box center [438, 122] width 6 height 6
radio input "false"
radio input "true"
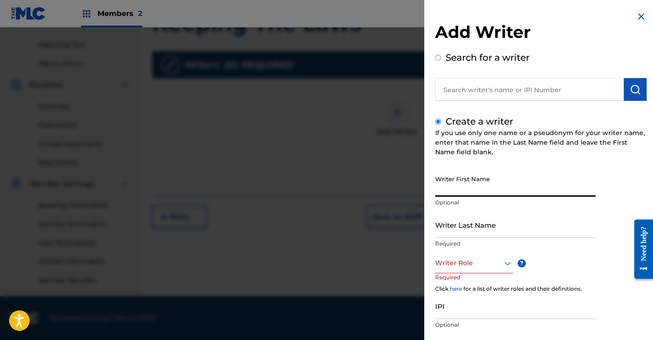
click at [450, 183] on input "Writer First Name" at bounding box center [515, 184] width 161 height 26
type input "[PERSON_NAME]"
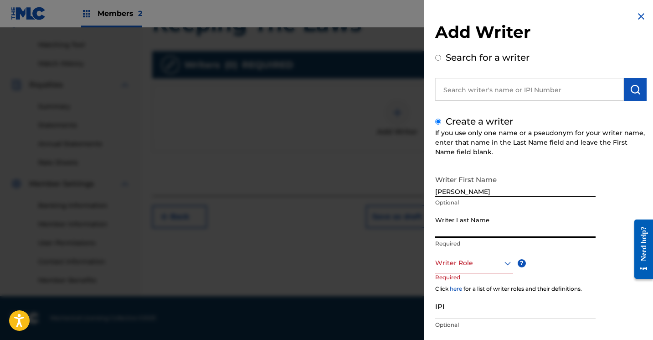
type input "Brown"
click at [510, 261] on div "Writer Role" at bounding box center [474, 263] width 78 height 21
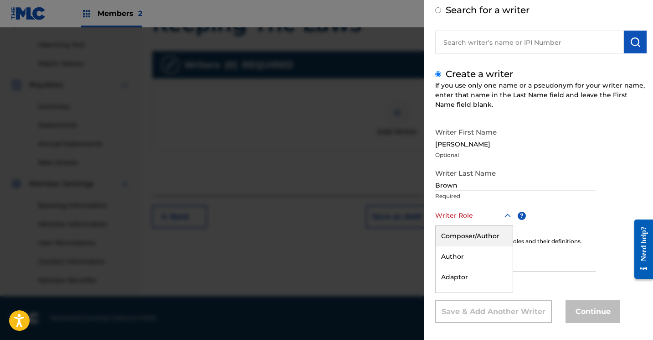
scroll to position [55, 0]
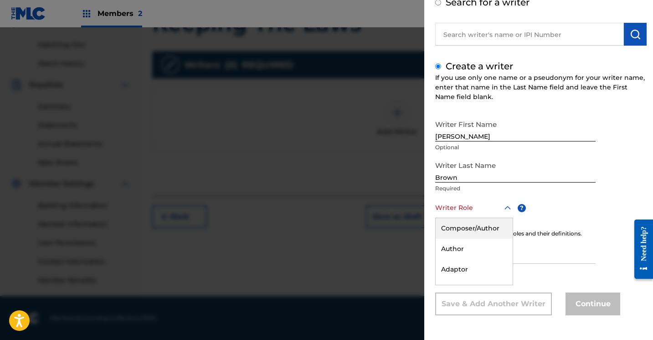
click at [489, 230] on div "Composer/Author" at bounding box center [474, 228] width 77 height 21
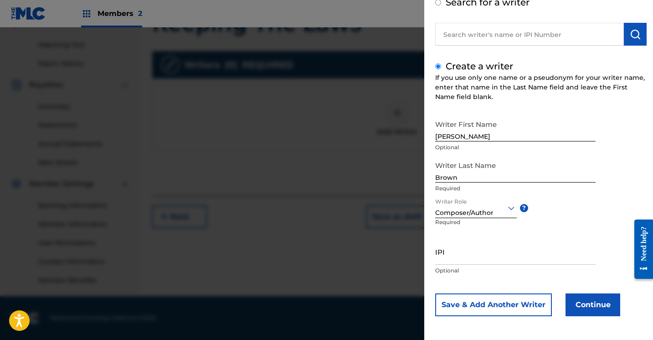
click at [573, 308] on button "Continue" at bounding box center [593, 304] width 55 height 23
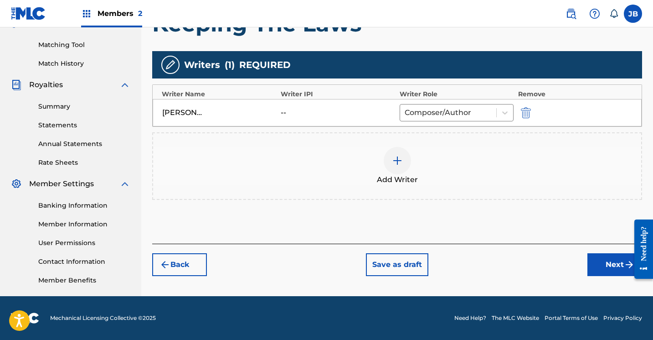
click at [595, 265] on button "Next" at bounding box center [615, 264] width 55 height 23
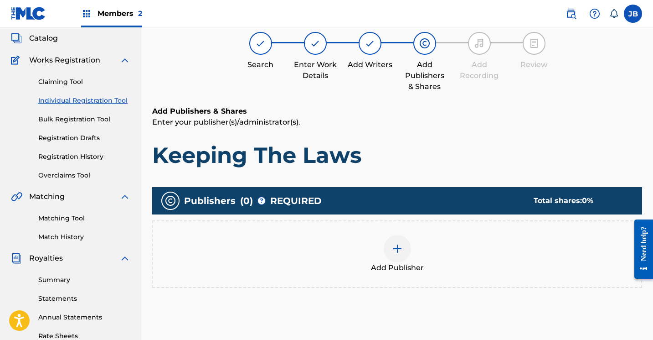
scroll to position [41, 0]
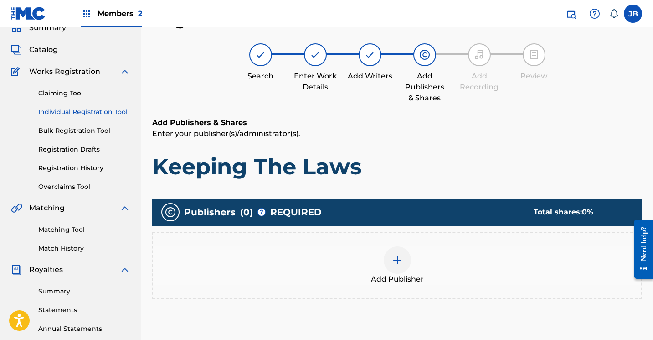
click at [400, 259] on img at bounding box center [397, 259] width 11 height 11
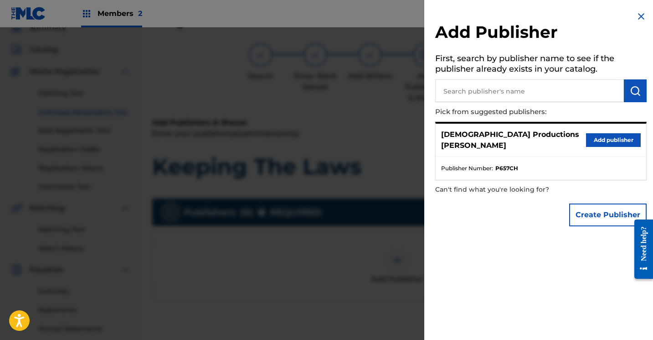
click at [592, 133] on button "Add publisher" at bounding box center [613, 140] width 55 height 14
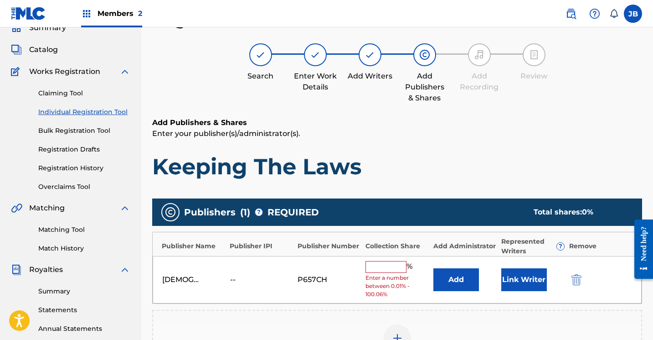
click at [523, 286] on button "Link Writer" at bounding box center [525, 279] width 46 height 23
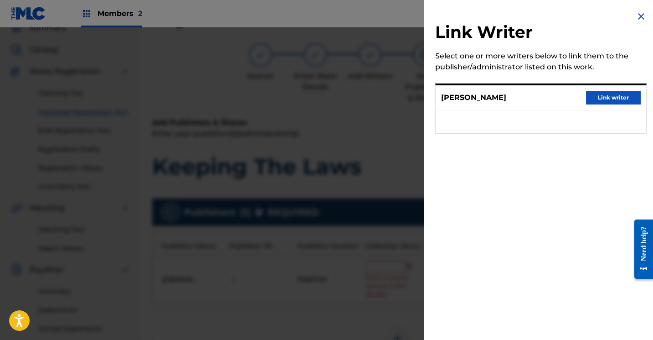
click at [603, 101] on button "Link writer" at bounding box center [613, 98] width 55 height 14
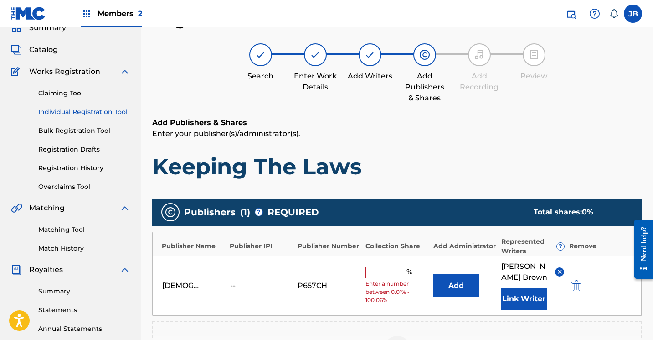
click at [398, 271] on input "text" at bounding box center [386, 272] width 41 height 12
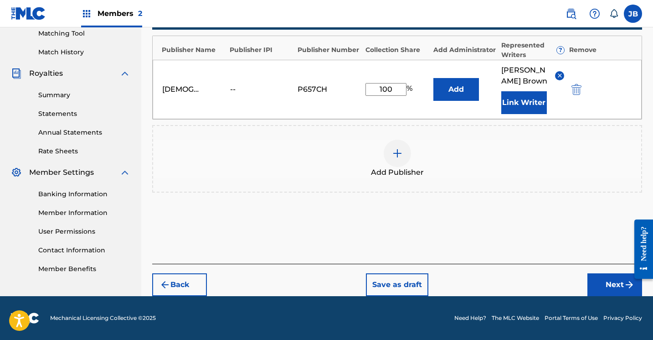
type input "100"
click at [599, 280] on button "Next" at bounding box center [615, 284] width 55 height 23
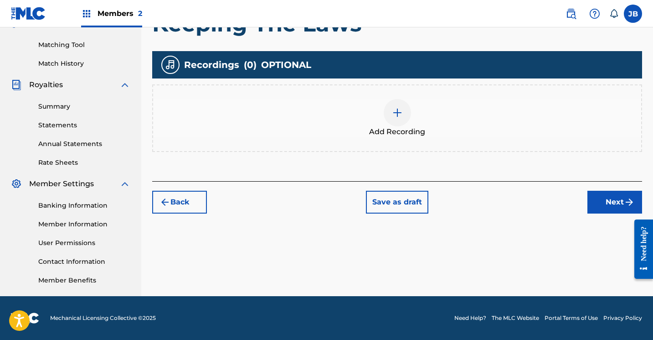
click at [394, 108] on img at bounding box center [397, 112] width 11 height 11
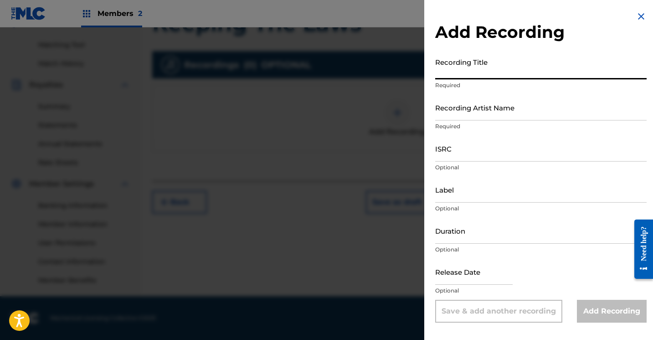
click at [456, 76] on input "Recording Title" at bounding box center [541, 66] width 212 height 26
type input "Keeping The Laws"
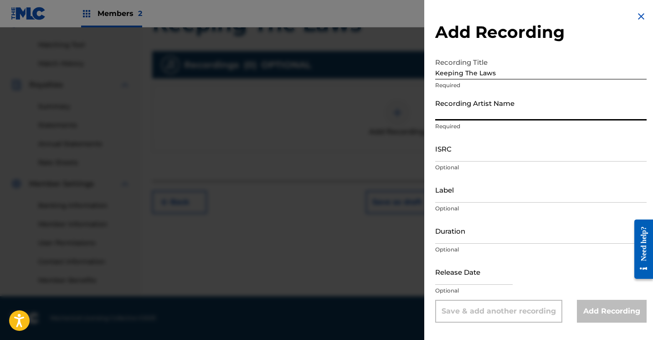
click at [462, 109] on input "Recording Artist Name" at bounding box center [541, 107] width 212 height 26
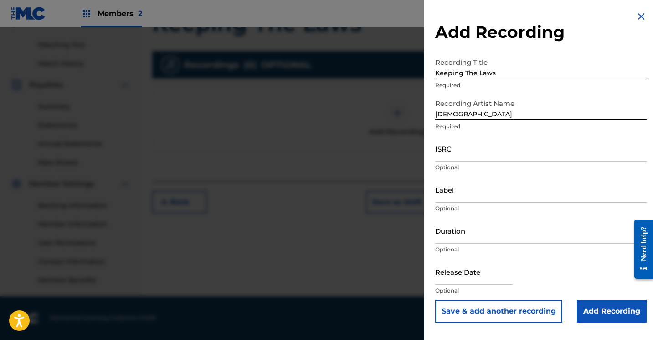
type input "JewDaTru"
click at [584, 313] on input "Add Recording" at bounding box center [612, 311] width 70 height 23
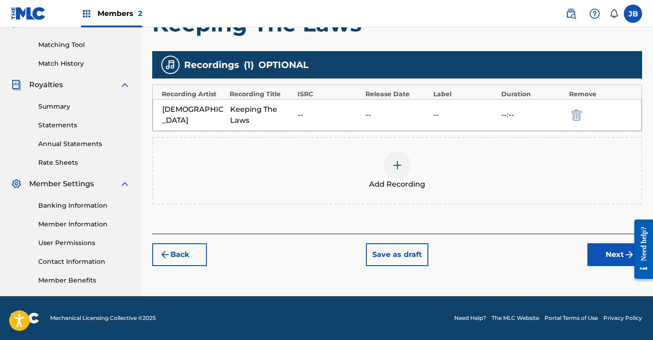
click at [596, 259] on button "Next" at bounding box center [615, 254] width 55 height 23
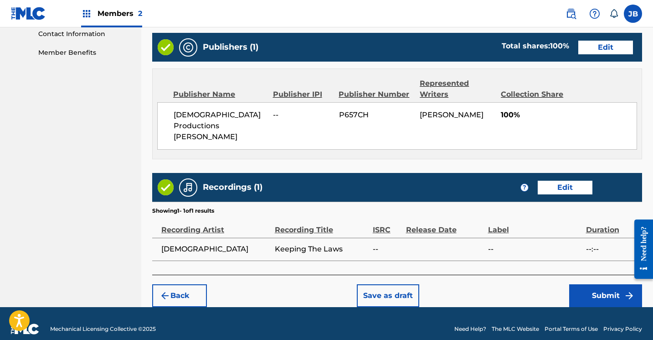
scroll to position [453, 0]
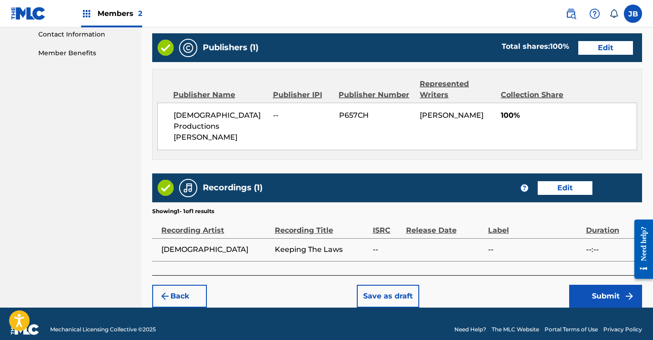
click at [587, 285] on button "Submit" at bounding box center [606, 296] width 73 height 23
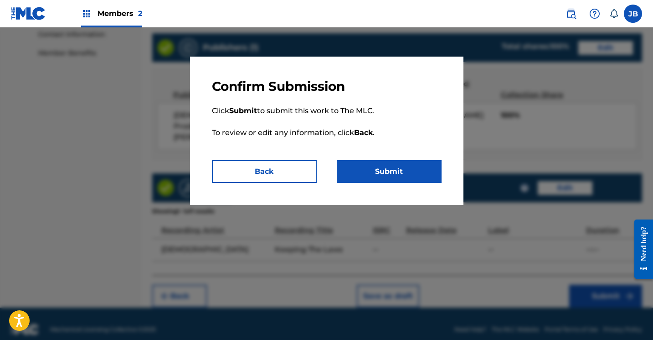
click at [355, 176] on button "Submit" at bounding box center [389, 171] width 105 height 23
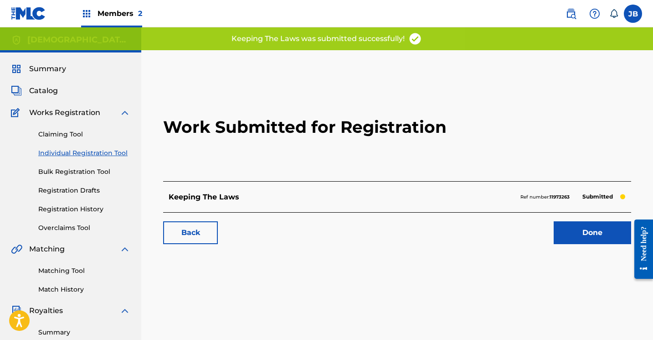
click at [571, 239] on link "Done" at bounding box center [593, 232] width 78 height 23
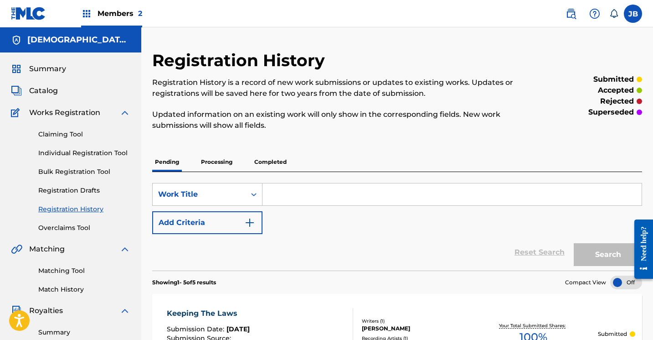
click at [103, 152] on link "Individual Registration Tool" at bounding box center [84, 153] width 92 height 10
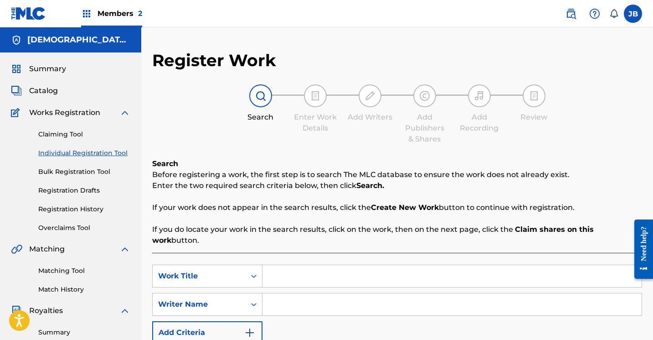
click at [275, 265] on input "Search Form" at bounding box center [452, 276] width 379 height 22
type input "Mercy On Me"
click at [270, 293] on input "Search Form" at bounding box center [452, 304] width 379 height 22
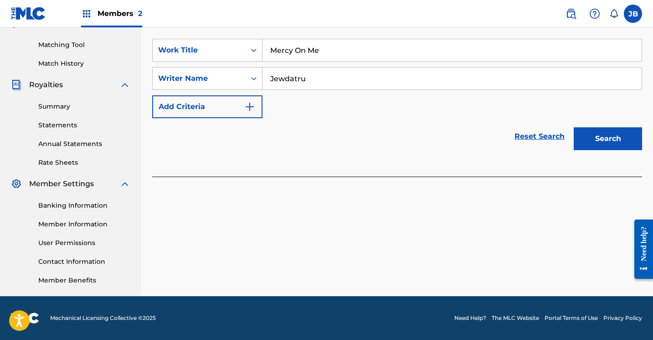
scroll to position [226, 0]
type input "Jewdatru"
click at [591, 130] on button "Search" at bounding box center [608, 138] width 68 height 23
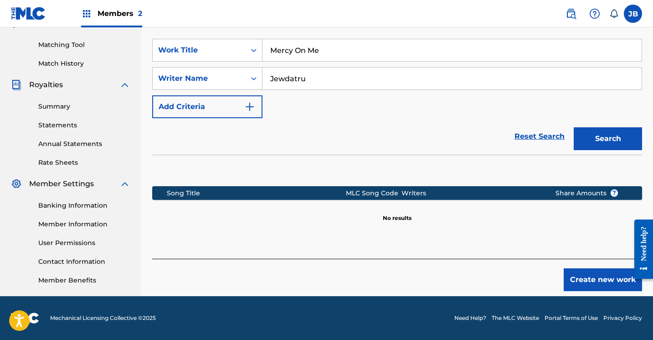
click at [578, 268] on button "Create new work" at bounding box center [603, 279] width 78 height 23
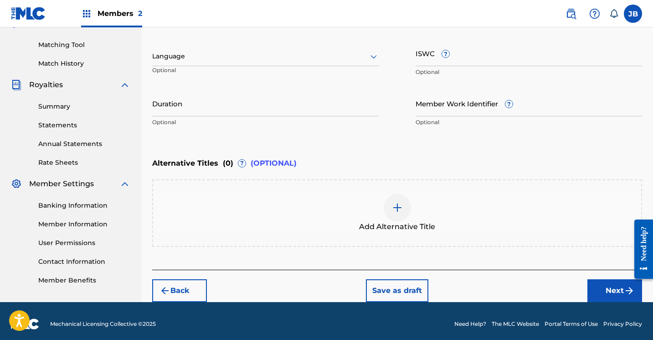
click at [595, 286] on button "Next" at bounding box center [615, 290] width 55 height 23
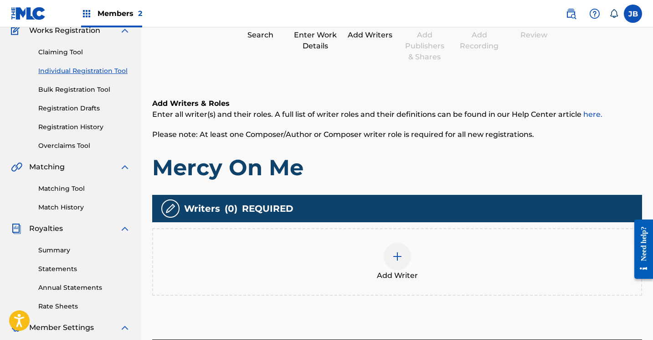
scroll to position [41, 0]
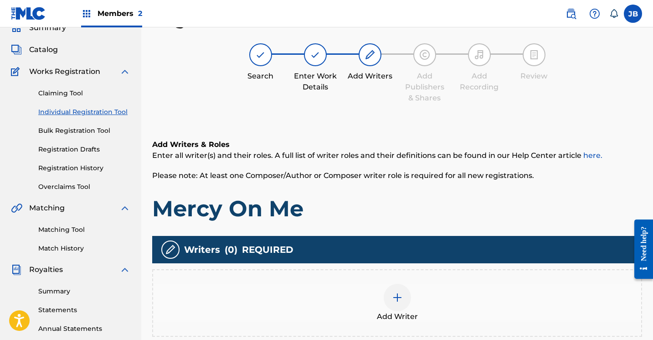
click at [399, 292] on img at bounding box center [397, 297] width 11 height 11
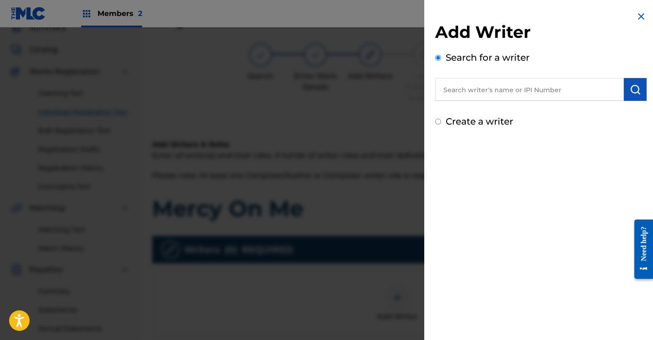
click at [437, 123] on input "Create a writer" at bounding box center [438, 122] width 6 height 6
radio input "false"
radio input "true"
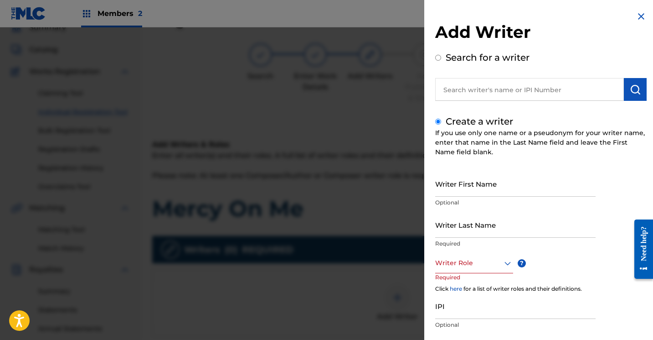
click at [445, 187] on input "Writer First Name" at bounding box center [515, 184] width 161 height 26
type input "[PERSON_NAME]"
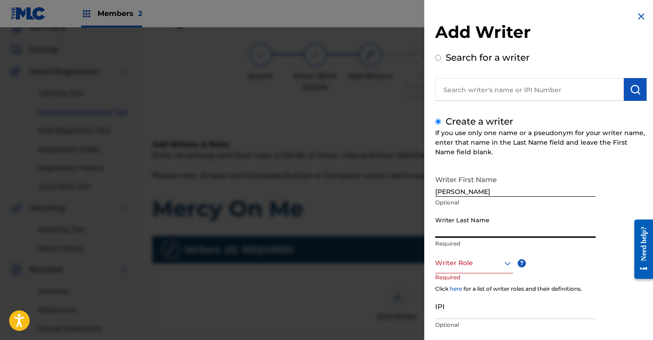
type input "Brown"
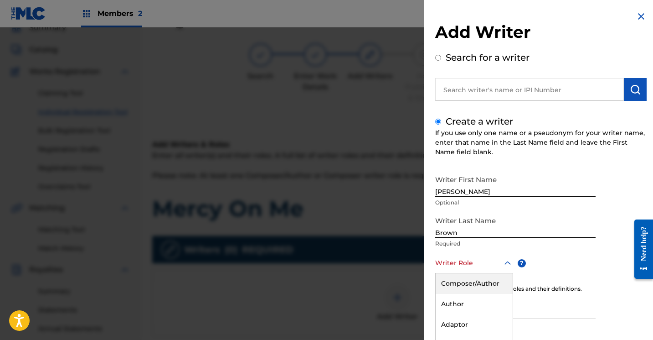
scroll to position [55, 0]
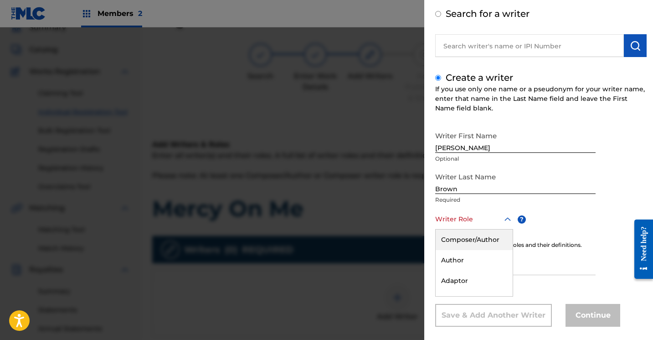
click at [505, 229] on div "Composer/Author, 1 of 8. 8 results available. Use Up and Down to choose options…" at bounding box center [474, 219] width 78 height 21
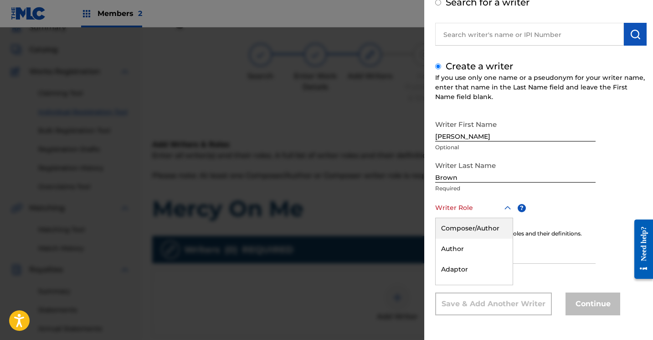
click at [493, 233] on div "Composer/Author" at bounding box center [474, 228] width 77 height 21
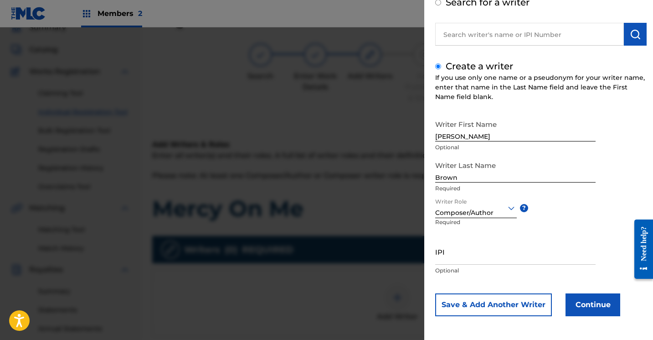
click at [575, 303] on button "Continue" at bounding box center [593, 304] width 55 height 23
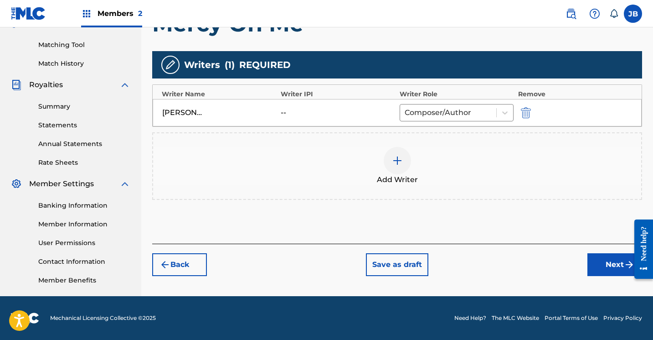
click at [600, 260] on button "Next" at bounding box center [615, 264] width 55 height 23
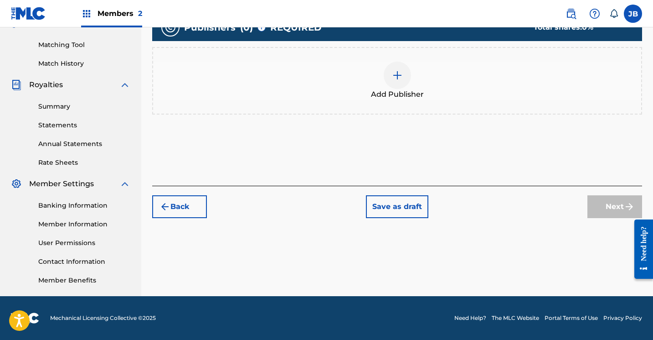
scroll to position [41, 0]
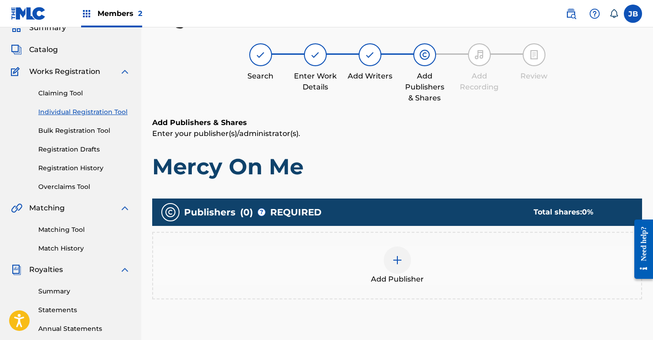
click at [403, 252] on div at bounding box center [397, 259] width 27 height 27
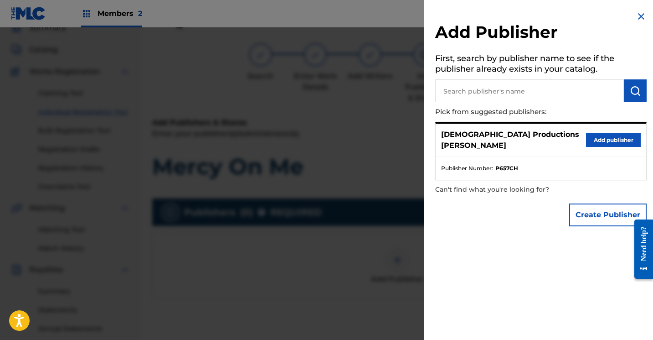
click at [590, 134] on button "Add publisher" at bounding box center [613, 140] width 55 height 14
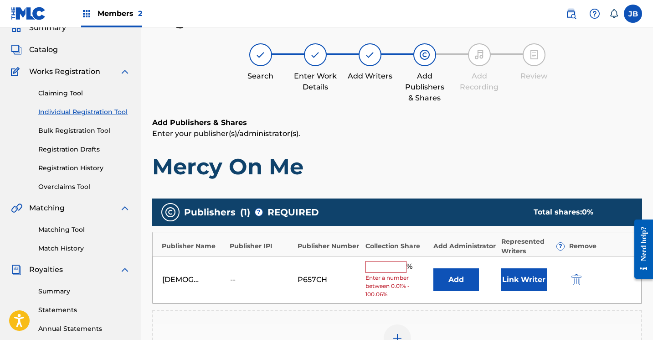
click at [530, 271] on button "Link Writer" at bounding box center [525, 279] width 46 height 23
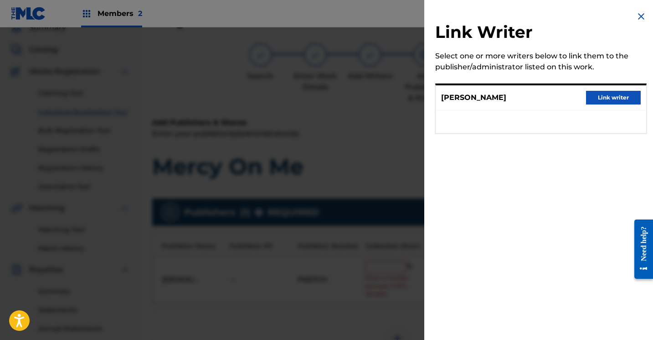
click at [598, 96] on button "Link writer" at bounding box center [613, 98] width 55 height 14
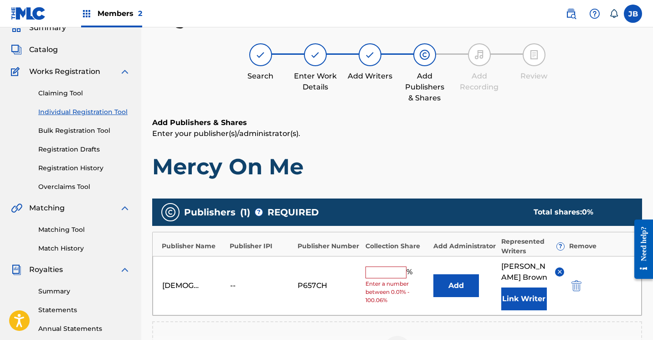
click at [397, 272] on input "text" at bounding box center [386, 272] width 41 height 12
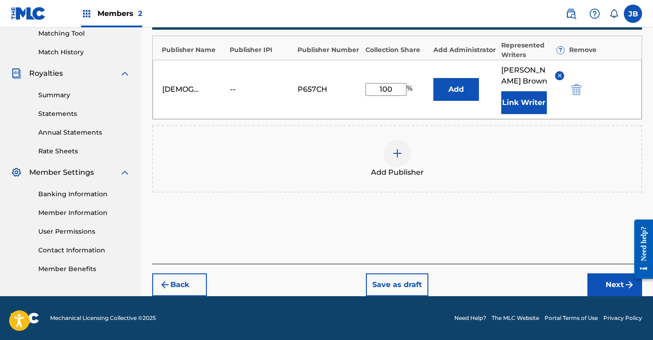
scroll to position [237, 0]
click at [603, 279] on button "Next" at bounding box center [615, 284] width 55 height 23
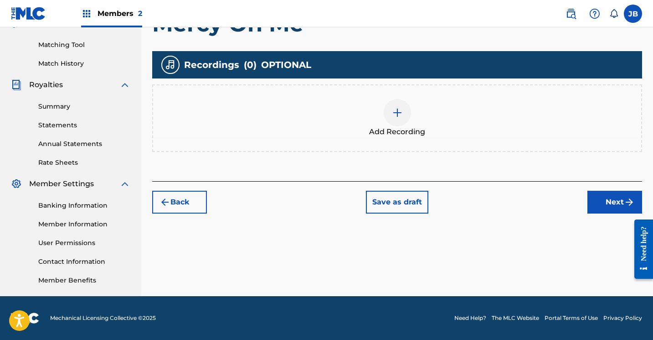
scroll to position [226, 0]
click at [391, 114] on div at bounding box center [397, 112] width 27 height 27
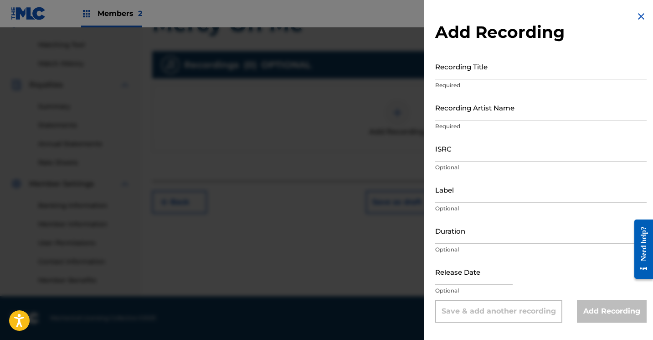
click at [458, 79] on div "Recording Title Required" at bounding box center [541, 73] width 212 height 41
click at [458, 79] on input "Recording Title" at bounding box center [541, 66] width 212 height 26
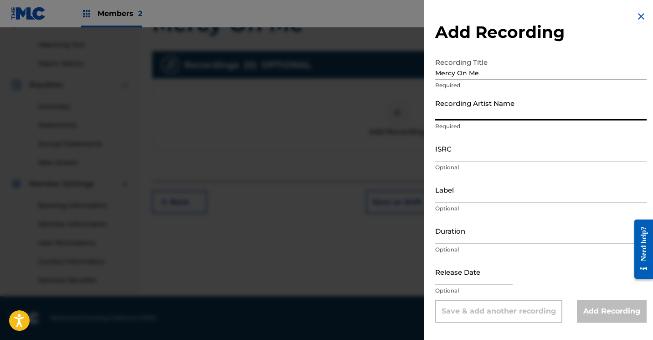
click at [462, 110] on input "Recording Artist Name" at bounding box center [541, 107] width 212 height 26
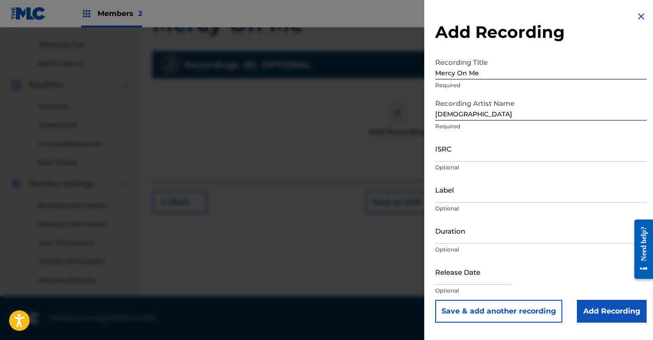
click at [588, 314] on input "Add Recording" at bounding box center [612, 311] width 70 height 23
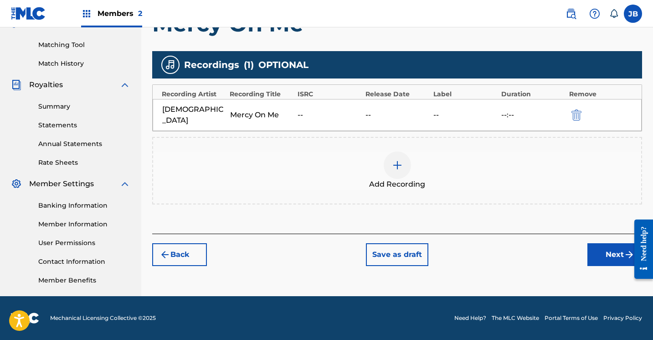
click at [593, 243] on button "Next" at bounding box center [615, 254] width 55 height 23
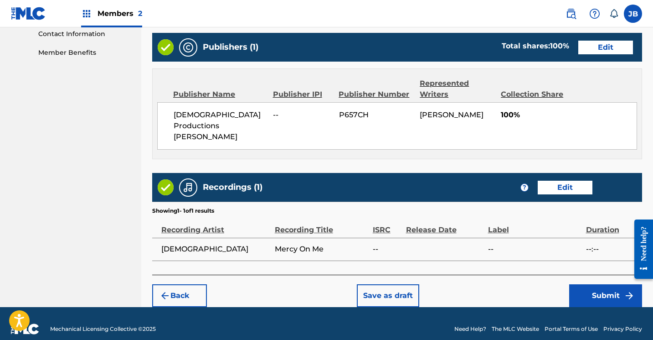
scroll to position [453, 0]
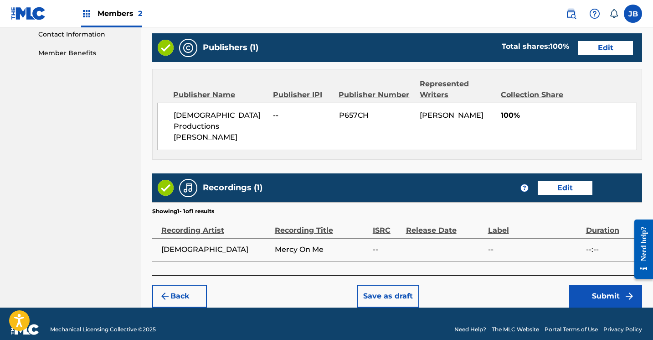
click at [591, 285] on button "Submit" at bounding box center [606, 296] width 73 height 23
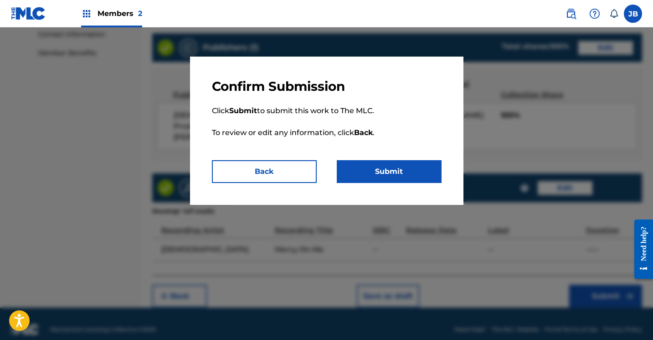
click at [371, 176] on button "Submit" at bounding box center [389, 171] width 105 height 23
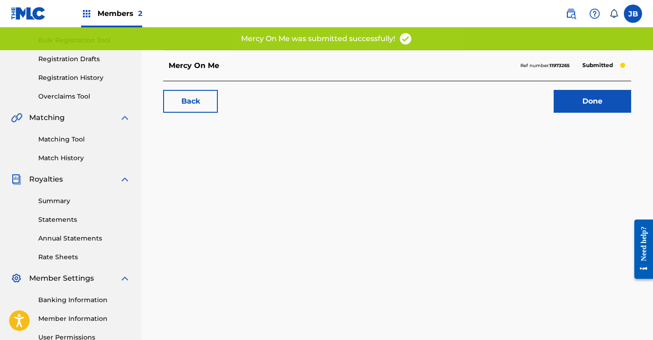
scroll to position [133, 0]
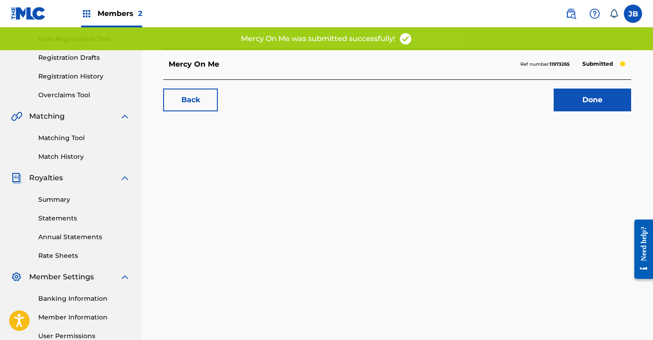
click at [561, 101] on link "Done" at bounding box center [593, 99] width 78 height 23
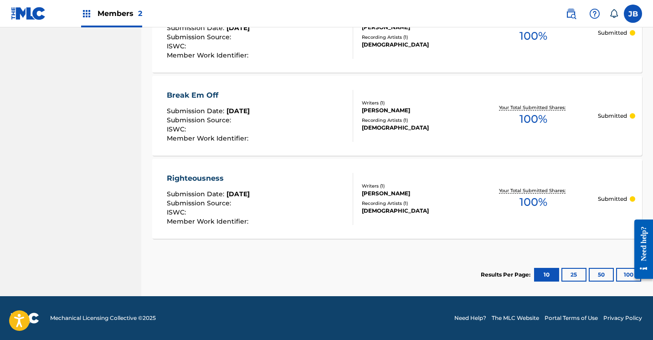
scroll to position [882, 0]
click at [578, 272] on button "25" at bounding box center [574, 275] width 25 height 14
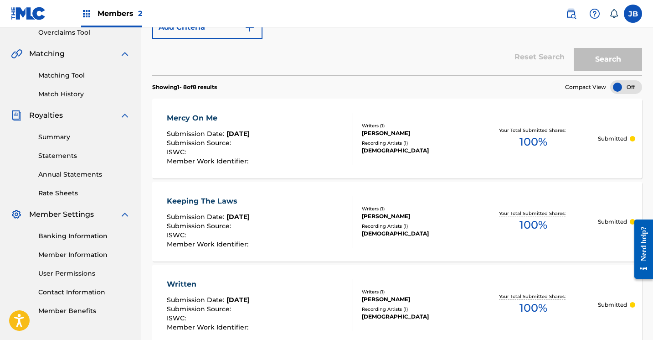
scroll to position [196, 0]
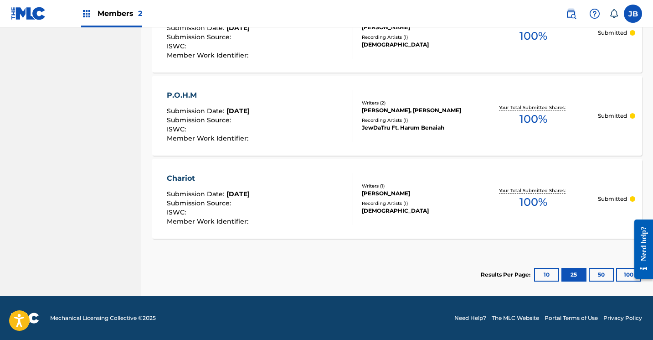
click at [604, 276] on button "50" at bounding box center [601, 275] width 25 height 14
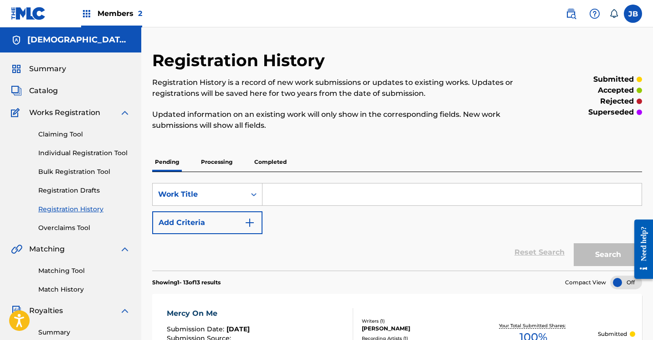
scroll to position [0, 0]
click at [107, 150] on link "Individual Registration Tool" at bounding box center [84, 153] width 92 height 10
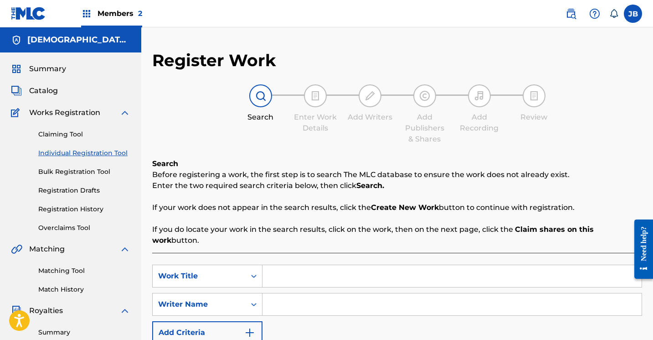
click at [288, 272] on input "Search Form" at bounding box center [452, 276] width 379 height 22
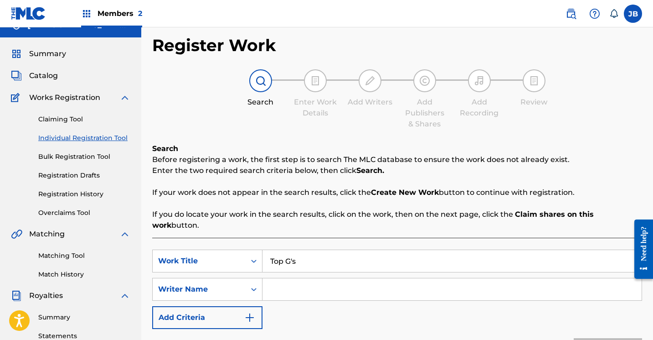
scroll to position [16, 0]
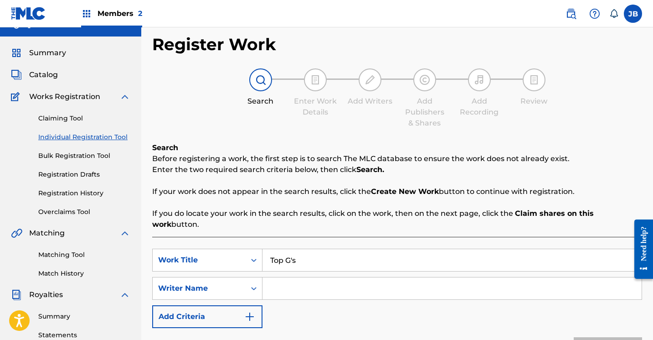
click at [273, 282] on input "Search Form" at bounding box center [452, 288] width 379 height 22
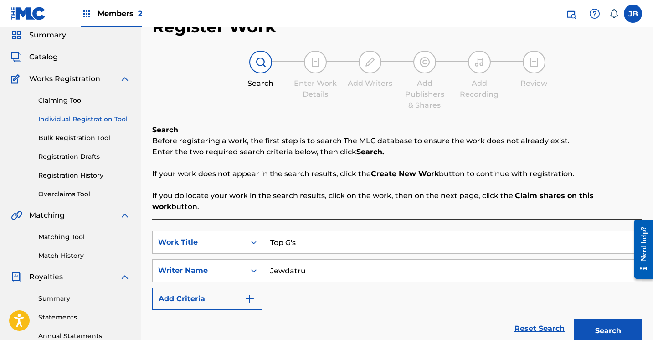
scroll to position [39, 0]
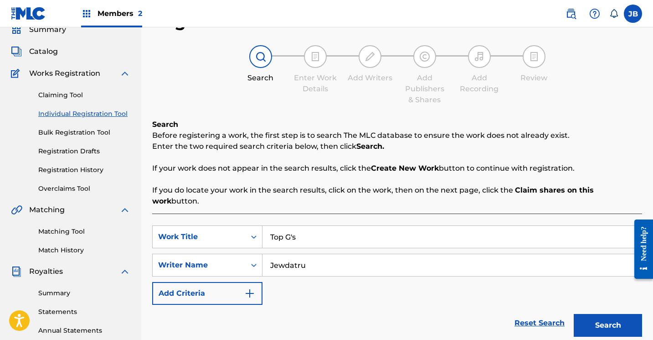
click at [591, 318] on button "Search" at bounding box center [608, 325] width 68 height 23
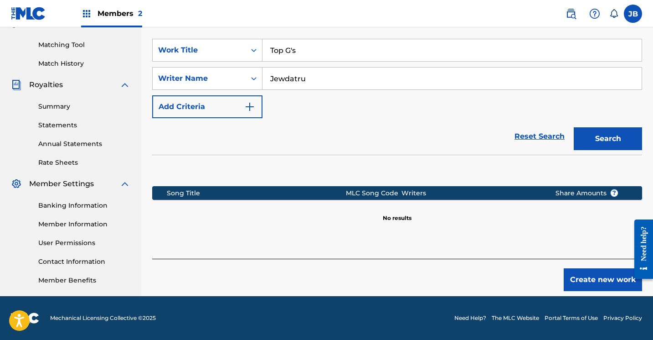
scroll to position [226, 0]
click at [589, 268] on button "Create new work" at bounding box center [603, 279] width 78 height 23
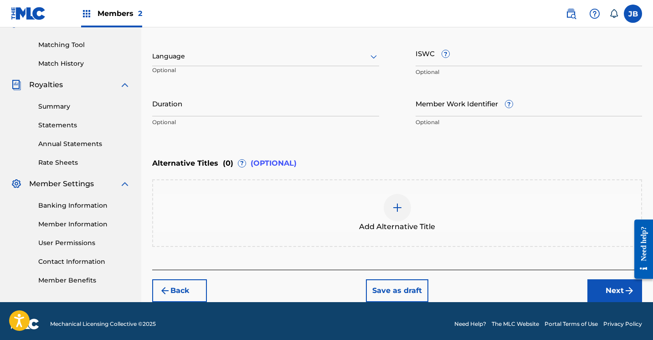
click at [603, 283] on button "Next" at bounding box center [615, 290] width 55 height 23
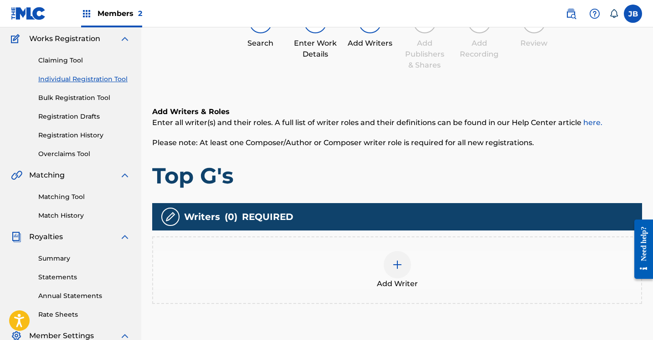
scroll to position [41, 0]
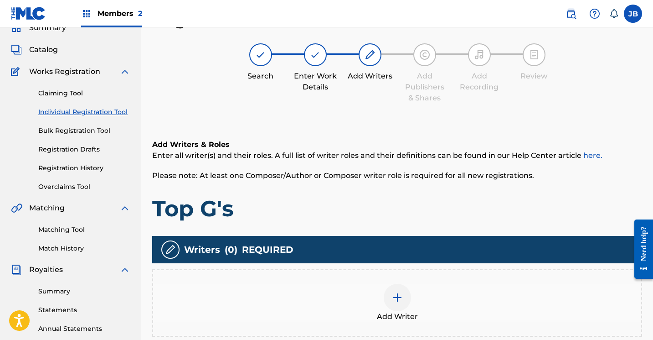
click at [400, 298] on img at bounding box center [397, 297] width 11 height 11
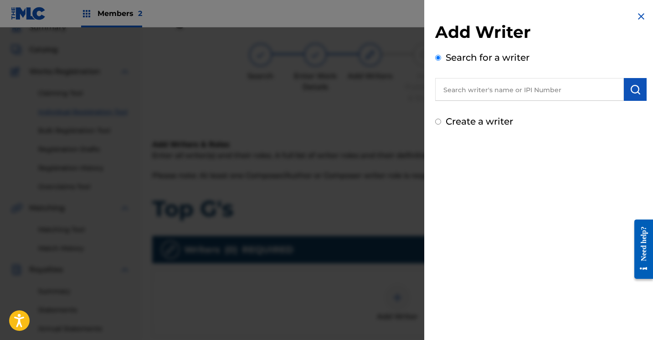
click at [441, 122] on div "Create a writer" at bounding box center [541, 121] width 212 height 14
click at [437, 123] on input "Create a writer" at bounding box center [438, 122] width 6 height 6
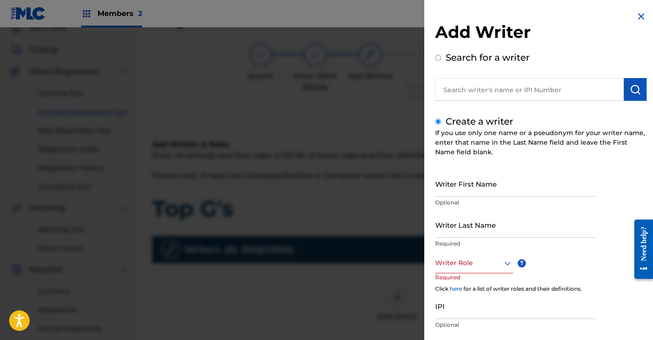
click at [444, 179] on input "Writer First Name" at bounding box center [515, 184] width 161 height 26
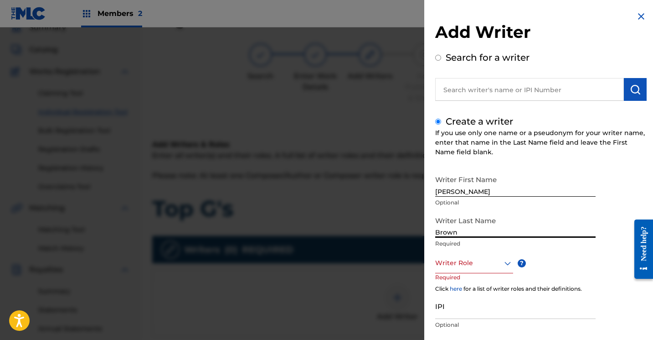
click at [508, 262] on div "Writer Role" at bounding box center [474, 263] width 78 height 21
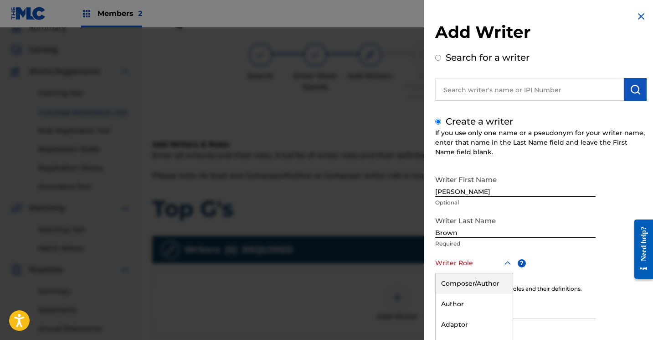
scroll to position [55, 0]
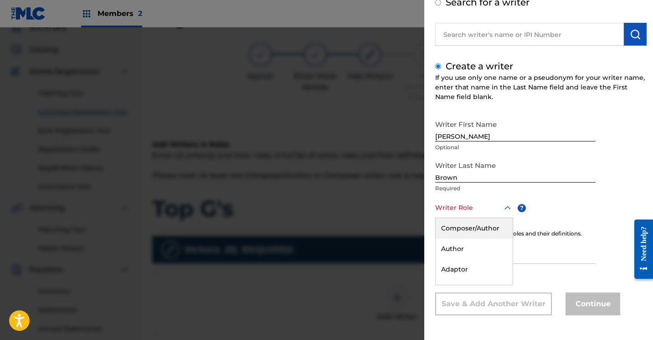
click at [501, 229] on div "Composer/Author" at bounding box center [474, 228] width 77 height 21
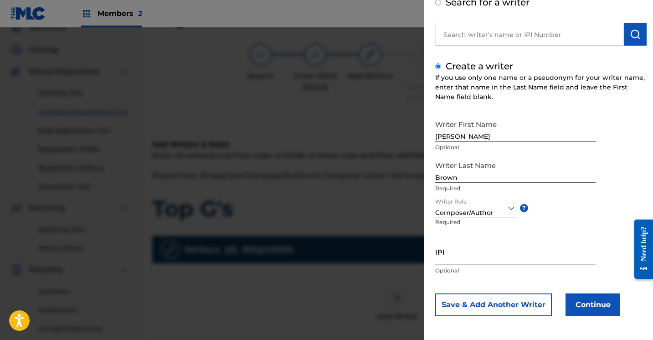
click at [572, 300] on button "Continue" at bounding box center [593, 304] width 55 height 23
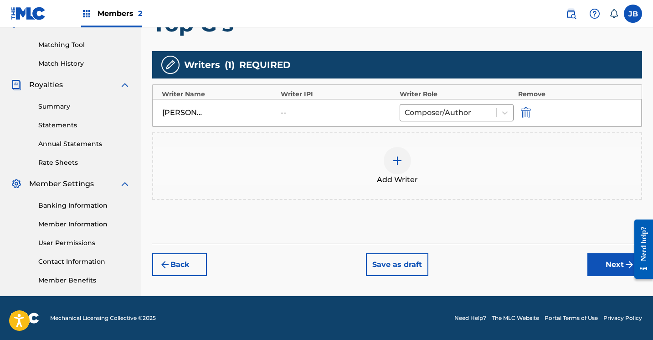
scroll to position [226, 0]
click at [596, 259] on button "Next" at bounding box center [615, 264] width 55 height 23
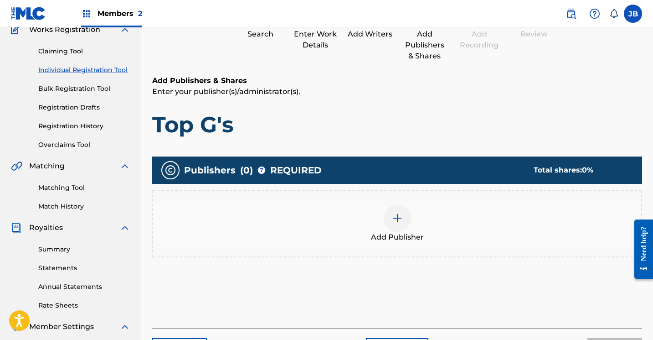
scroll to position [41, 0]
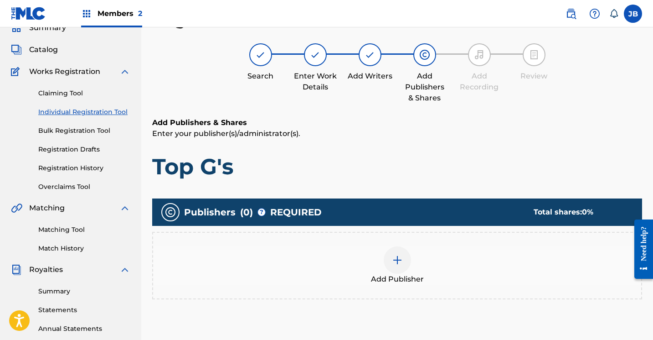
click at [402, 263] on img at bounding box center [397, 259] width 11 height 11
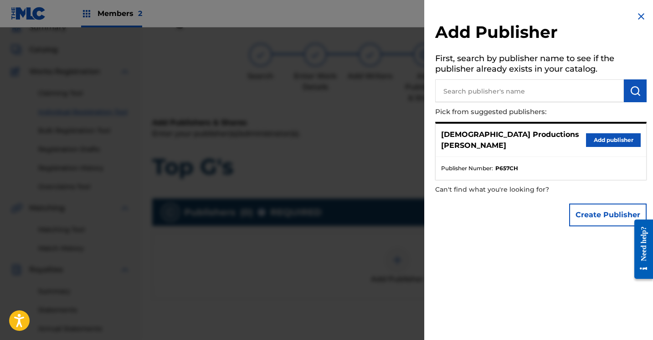
click at [601, 134] on button "Add publisher" at bounding box center [613, 140] width 55 height 14
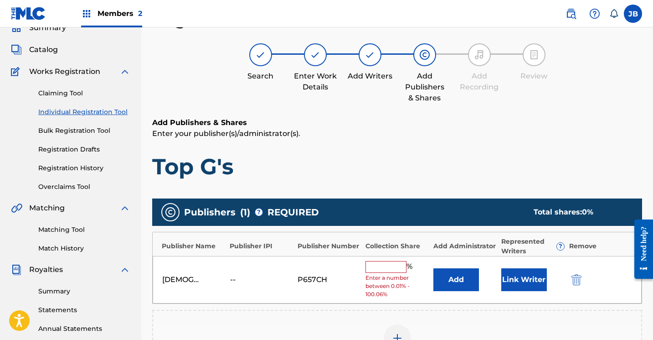
click at [519, 282] on button "Link Writer" at bounding box center [525, 279] width 46 height 23
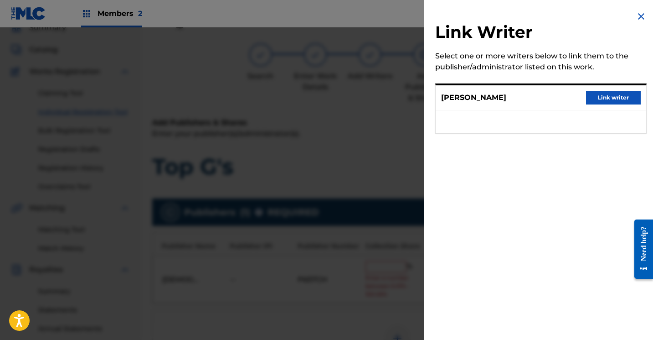
click at [596, 99] on button "Link writer" at bounding box center [613, 98] width 55 height 14
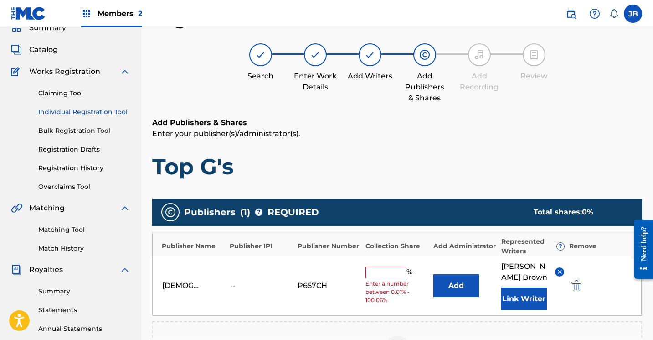
click at [395, 273] on input "text" at bounding box center [386, 272] width 41 height 12
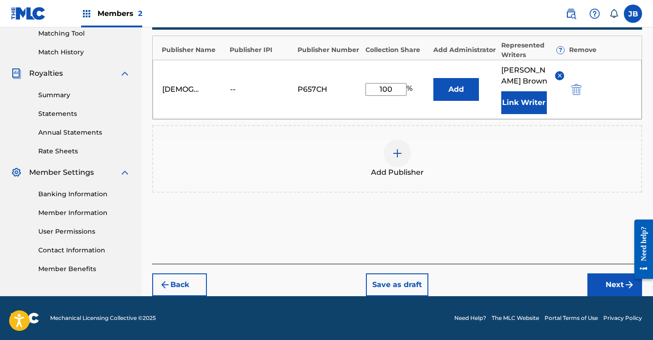
scroll to position [237, 0]
click at [602, 284] on button "Next" at bounding box center [615, 284] width 55 height 23
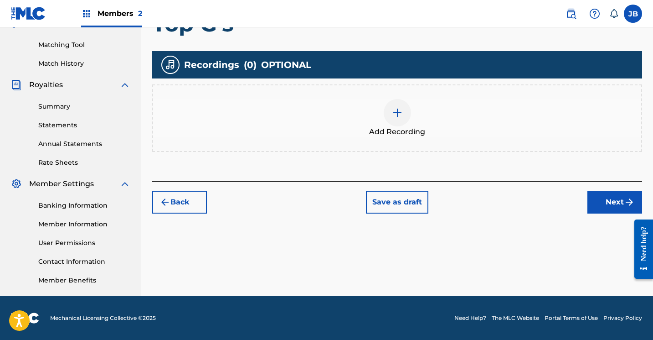
click at [398, 108] on img at bounding box center [397, 112] width 11 height 11
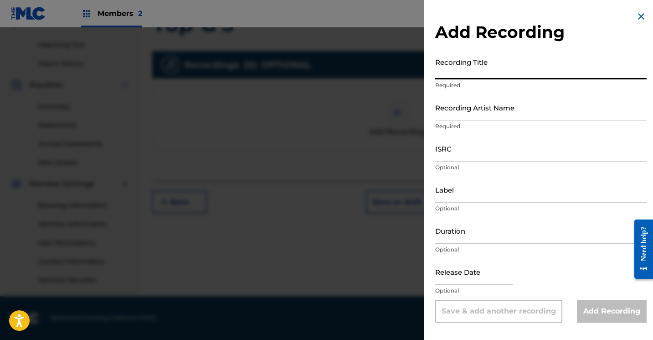
click at [467, 69] on input "Recording Title" at bounding box center [541, 66] width 212 height 26
click at [457, 114] on input "Recording Artist Name" at bounding box center [541, 107] width 212 height 26
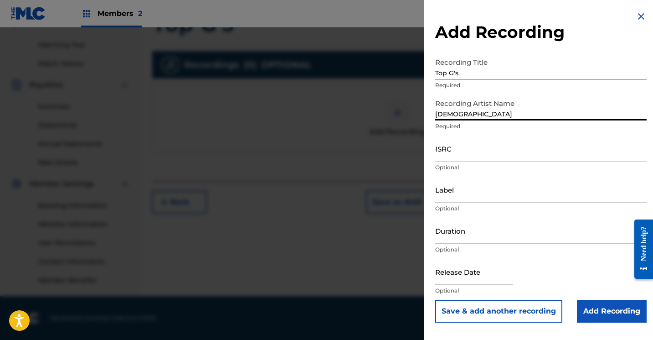
click at [584, 311] on input "Add Recording" at bounding box center [612, 311] width 70 height 23
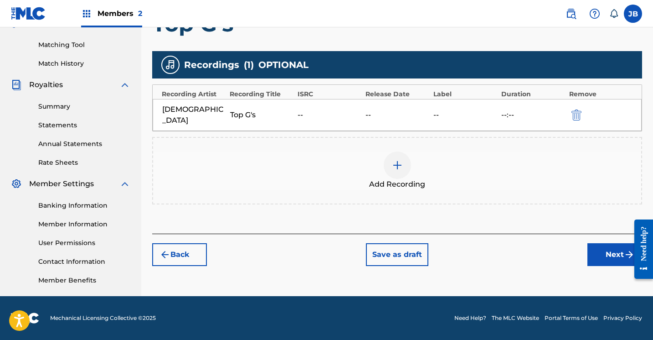
click at [604, 243] on button "Next" at bounding box center [615, 254] width 55 height 23
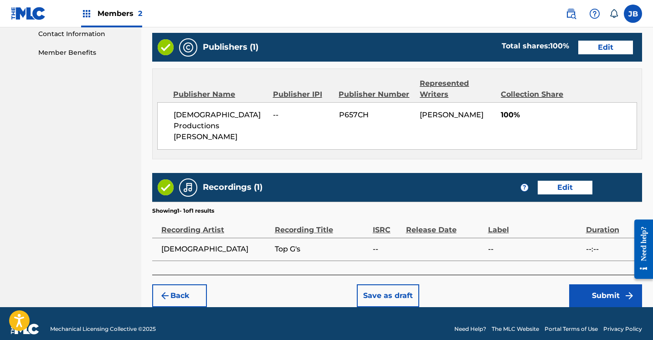
scroll to position [453, 0]
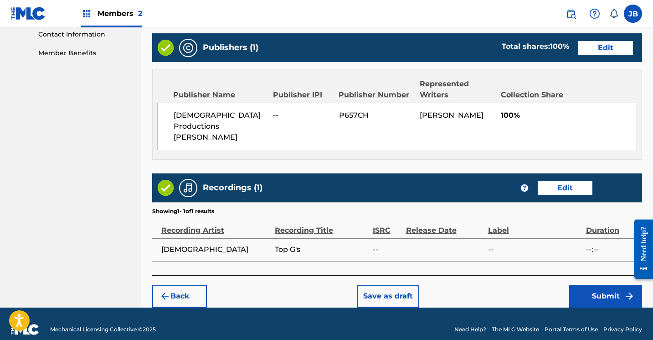
click at [575, 285] on button "Submit" at bounding box center [606, 296] width 73 height 23
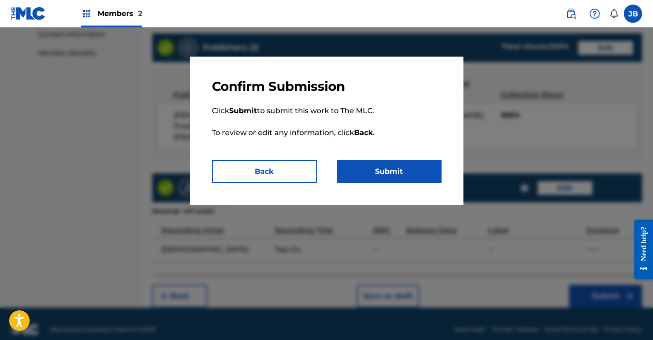
click at [368, 164] on button "Submit" at bounding box center [389, 171] width 105 height 23
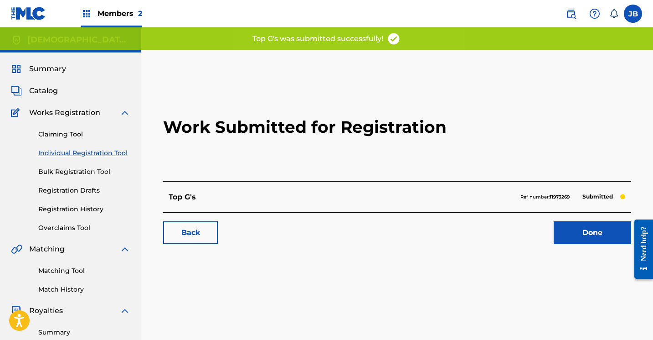
click at [567, 234] on link "Done" at bounding box center [593, 232] width 78 height 23
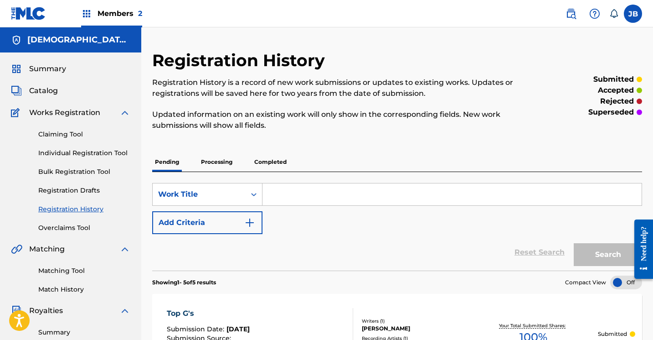
click at [114, 156] on link "Individual Registration Tool" at bounding box center [84, 153] width 92 height 10
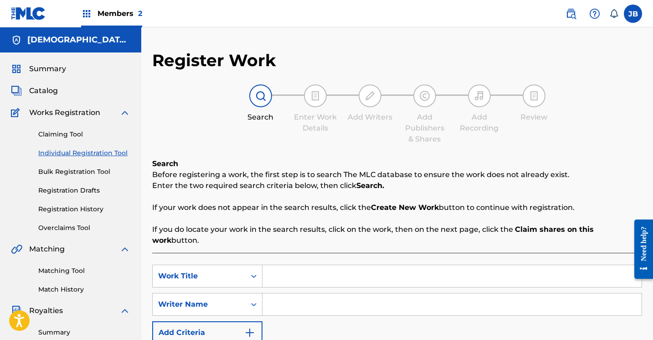
click at [271, 265] on input "Search Form" at bounding box center [452, 276] width 379 height 22
click at [285, 293] on input "Search Form" at bounding box center [452, 304] width 379 height 22
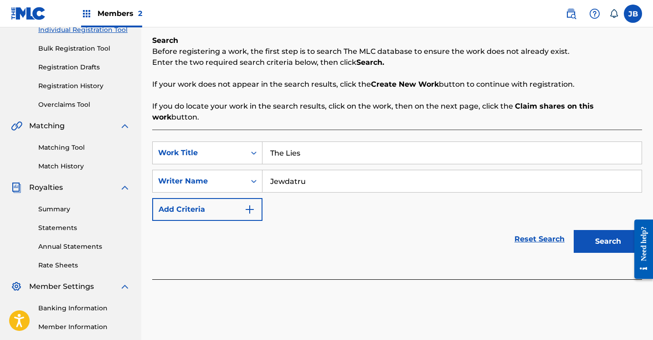
scroll to position [130, 0]
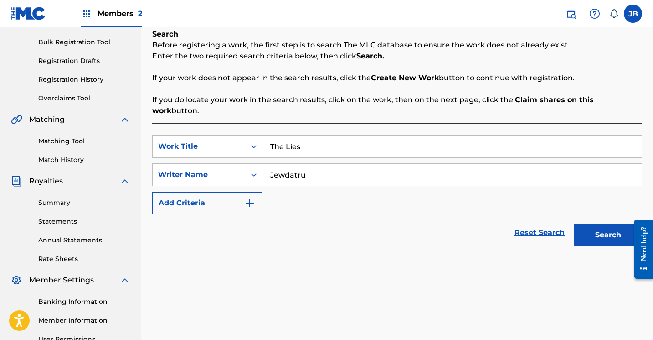
click at [584, 226] on button "Search" at bounding box center [608, 234] width 68 height 23
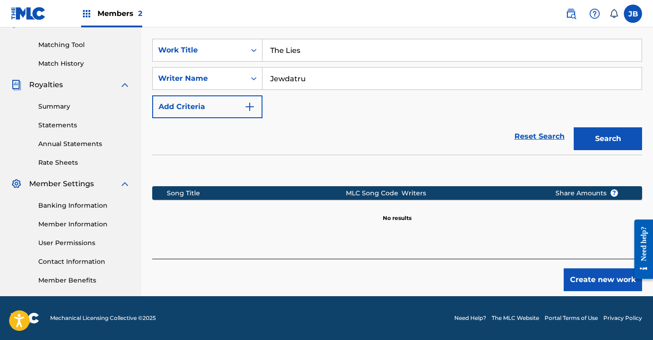
scroll to position [226, 0]
click at [590, 272] on button "Create new work" at bounding box center [603, 279] width 78 height 23
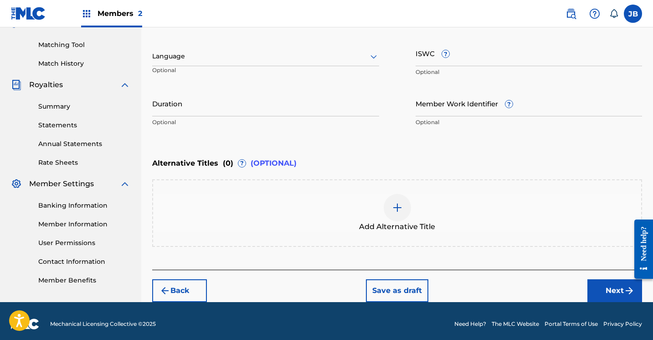
click at [602, 285] on button "Next" at bounding box center [615, 290] width 55 height 23
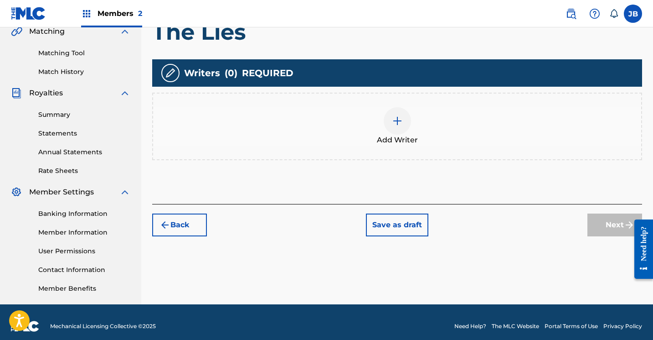
scroll to position [218, 0]
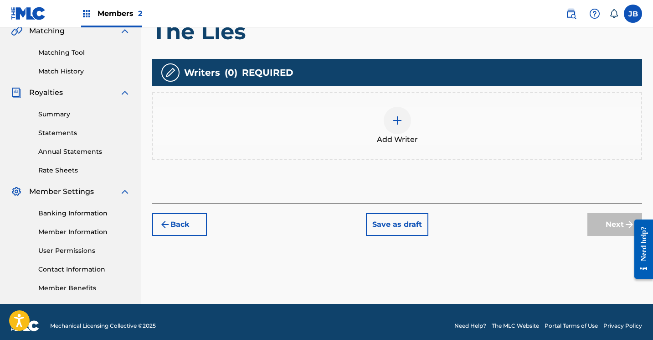
click at [388, 124] on div at bounding box center [397, 120] width 27 height 27
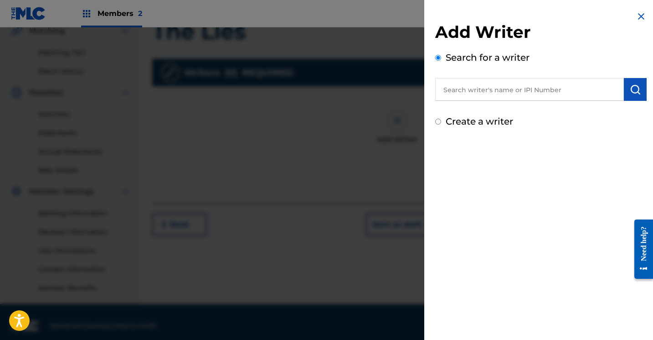
click at [438, 124] on input "Create a writer" at bounding box center [438, 122] width 6 height 6
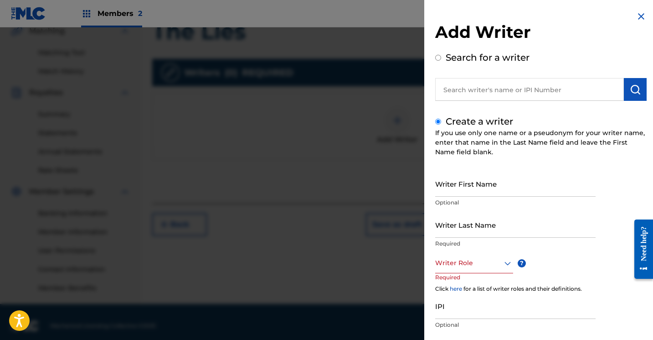
click at [440, 181] on input "Writer First Name" at bounding box center [515, 184] width 161 height 26
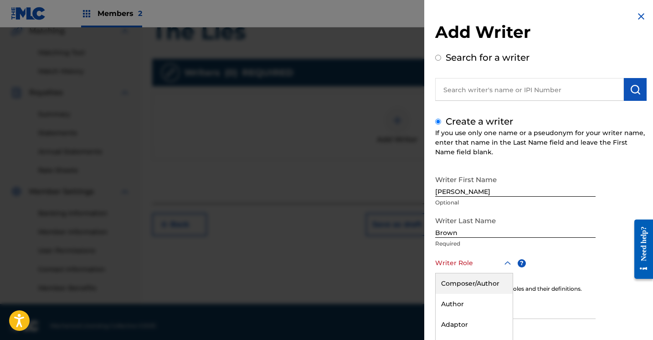
scroll to position [55, 0]
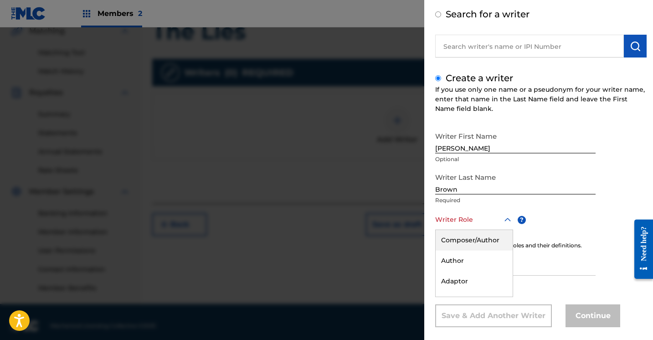
click at [506, 230] on div "Composer/Author, 1 of 8. 8 results available. Use Up and Down to choose options…" at bounding box center [474, 219] width 78 height 21
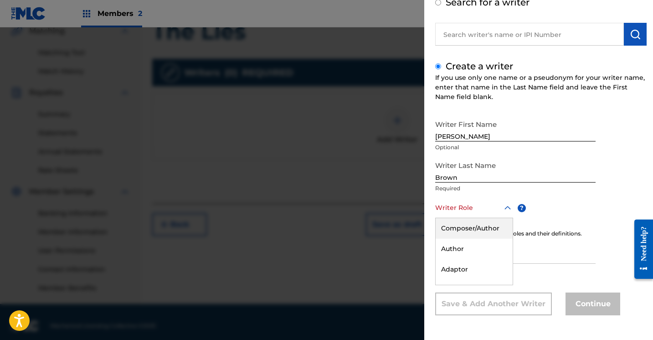
click at [503, 233] on div "Composer/Author" at bounding box center [474, 228] width 77 height 21
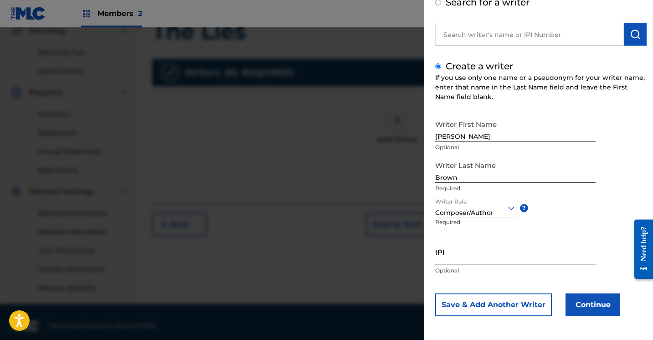
click at [577, 309] on button "Continue" at bounding box center [593, 304] width 55 height 23
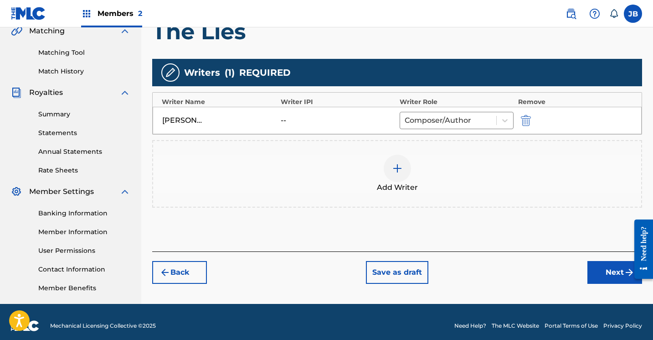
click at [598, 275] on button "Next" at bounding box center [615, 272] width 55 height 23
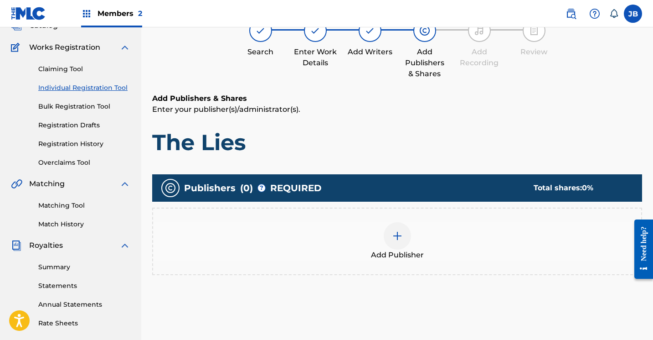
scroll to position [41, 0]
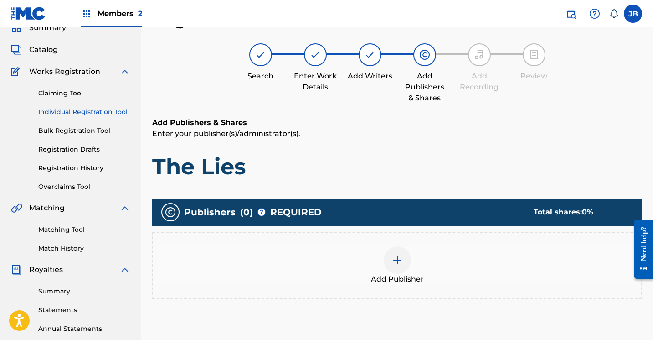
click at [389, 258] on div at bounding box center [397, 259] width 27 height 27
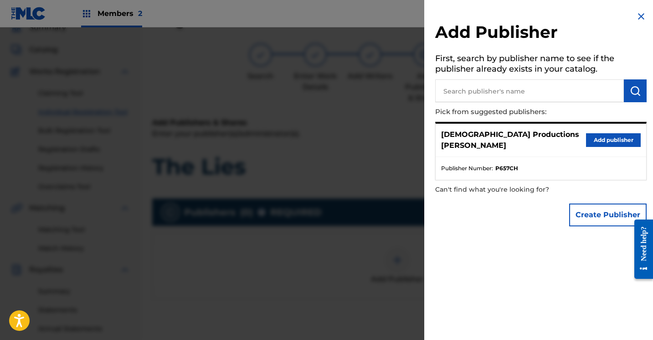
click at [596, 135] on button "Add publisher" at bounding box center [613, 140] width 55 height 14
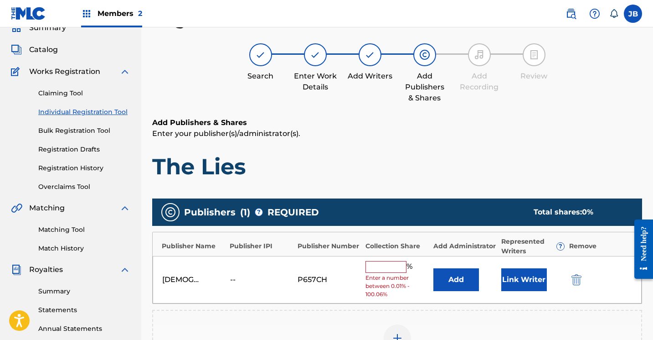
click at [523, 273] on button "Link Writer" at bounding box center [525, 279] width 46 height 23
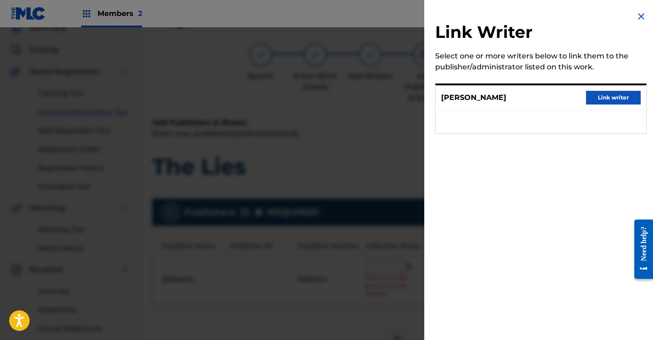
click at [606, 94] on button "Link writer" at bounding box center [613, 98] width 55 height 14
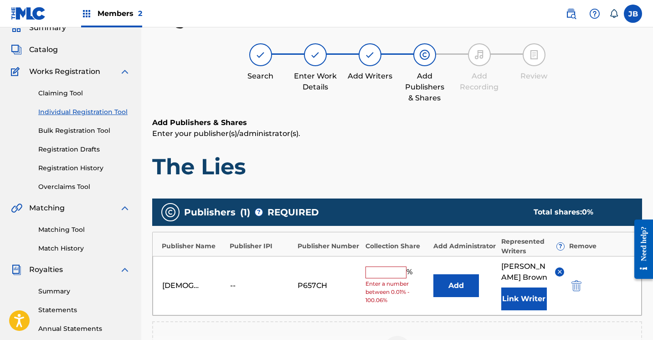
click at [405, 270] on input "text" at bounding box center [386, 272] width 41 height 12
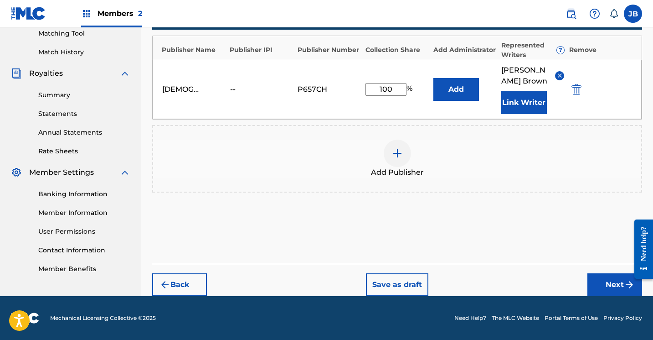
scroll to position [237, 0]
click at [612, 286] on button "Next" at bounding box center [615, 284] width 55 height 23
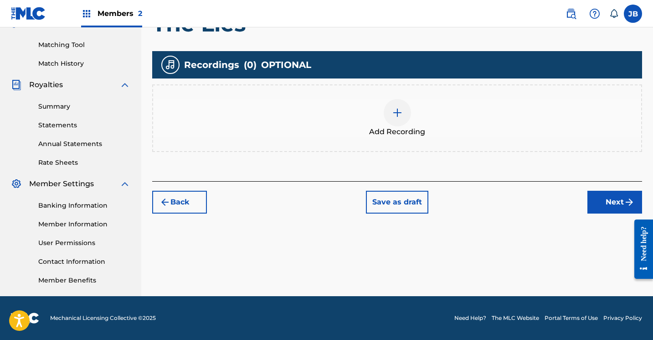
click at [399, 115] on img at bounding box center [397, 112] width 11 height 11
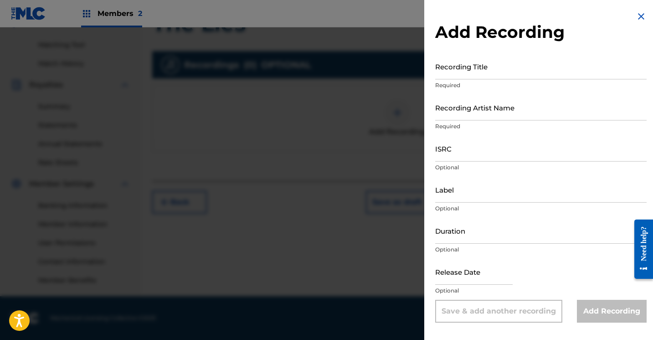
click at [461, 76] on input "Recording Title" at bounding box center [541, 66] width 212 height 26
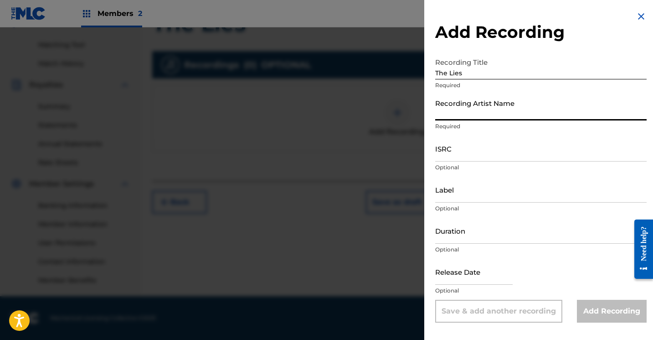
click at [476, 112] on input "Recording Artist Name" at bounding box center [541, 107] width 212 height 26
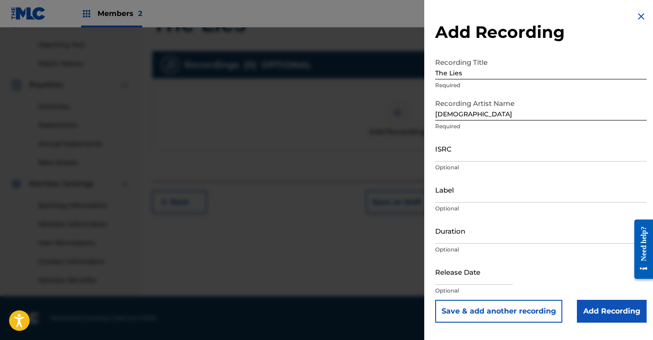
click at [583, 306] on input "Add Recording" at bounding box center [612, 311] width 70 height 23
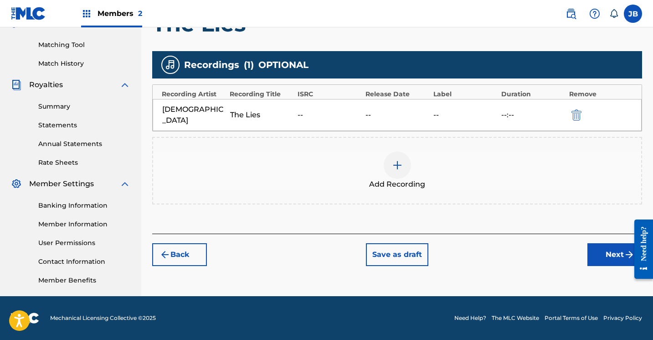
click at [600, 246] on button "Next" at bounding box center [615, 254] width 55 height 23
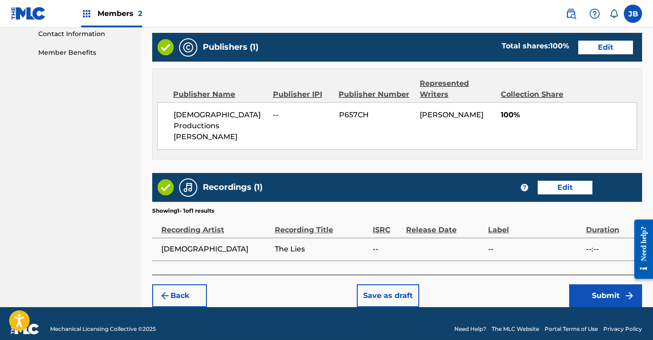
scroll to position [453, 0]
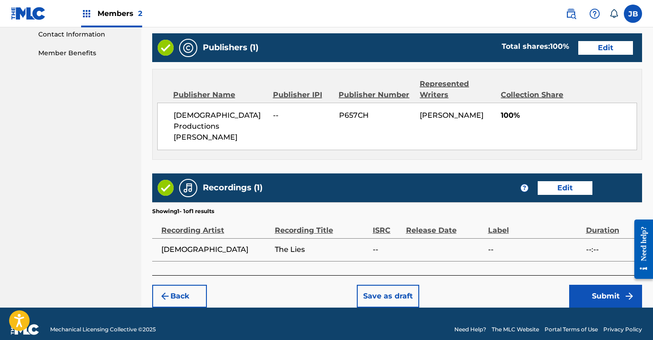
click at [586, 285] on button "Submit" at bounding box center [606, 296] width 73 height 23
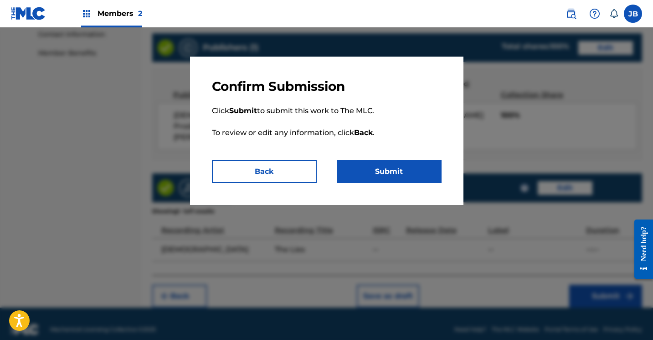
click at [347, 167] on button "Submit" at bounding box center [389, 171] width 105 height 23
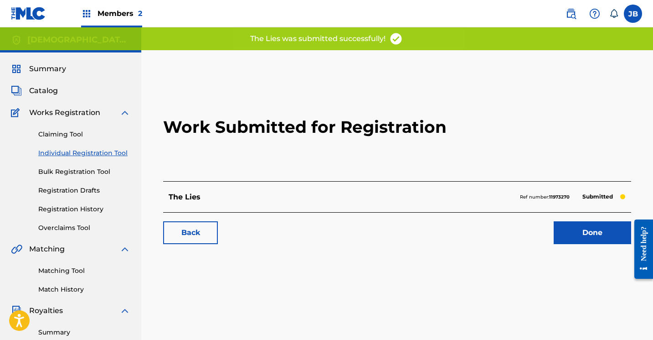
click at [574, 233] on link "Done" at bounding box center [593, 232] width 78 height 23
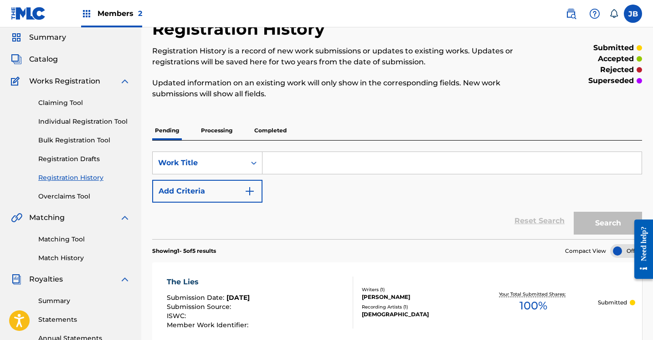
scroll to position [31, 0]
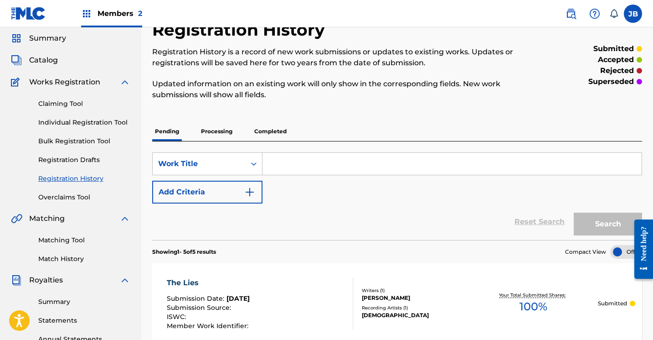
click at [111, 124] on link "Individual Registration Tool" at bounding box center [84, 123] width 92 height 10
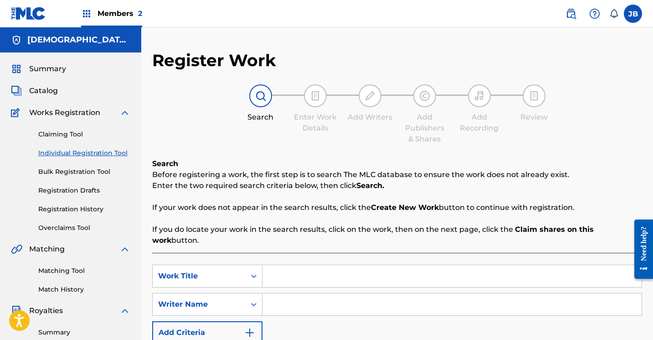
click at [269, 265] on input "Search Form" at bounding box center [452, 276] width 379 height 22
click at [292, 293] on input "Search Form" at bounding box center [452, 304] width 379 height 22
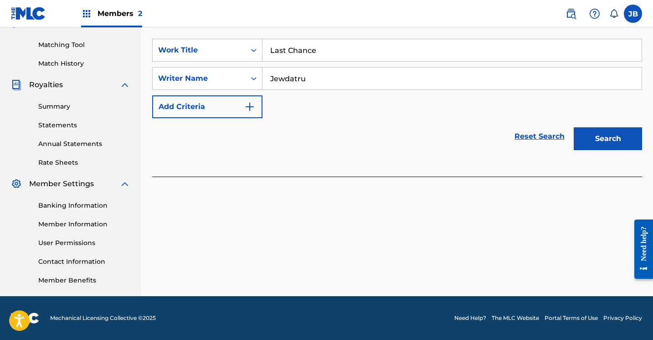
scroll to position [226, 0]
click at [589, 128] on button "Search" at bounding box center [608, 138] width 68 height 23
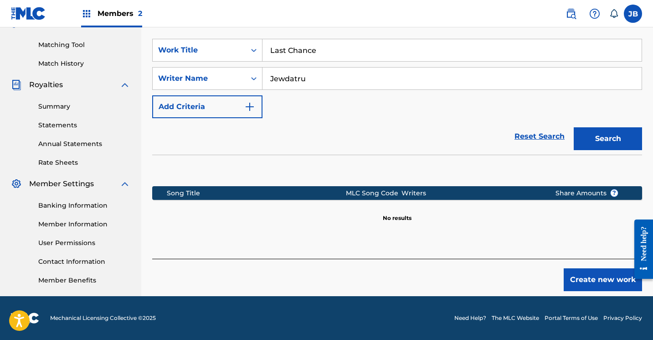
click at [575, 268] on button "Create new work" at bounding box center [603, 279] width 78 height 23
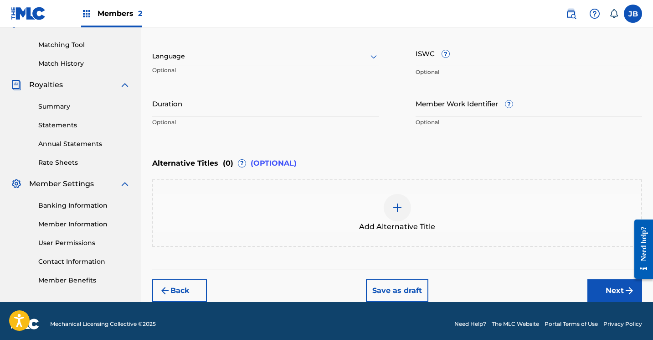
click at [600, 286] on button "Next" at bounding box center [615, 290] width 55 height 23
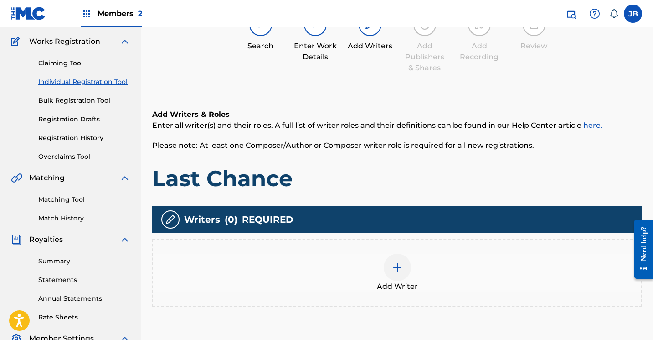
scroll to position [41, 0]
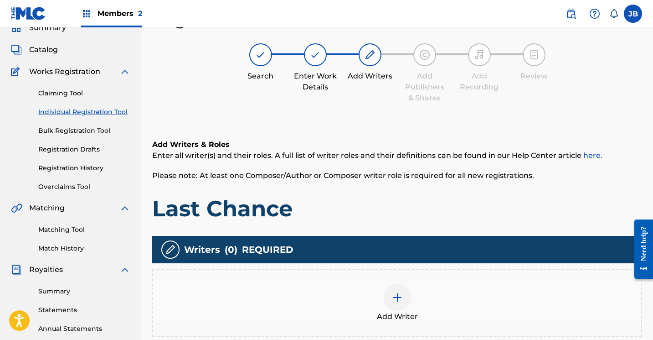
click at [395, 298] on img at bounding box center [397, 297] width 11 height 11
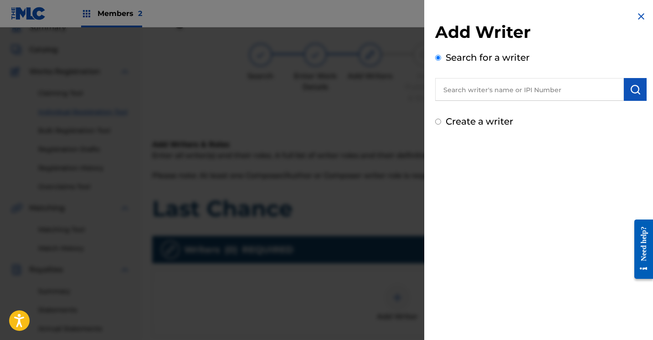
click at [439, 121] on input "Create a writer" at bounding box center [438, 122] width 6 height 6
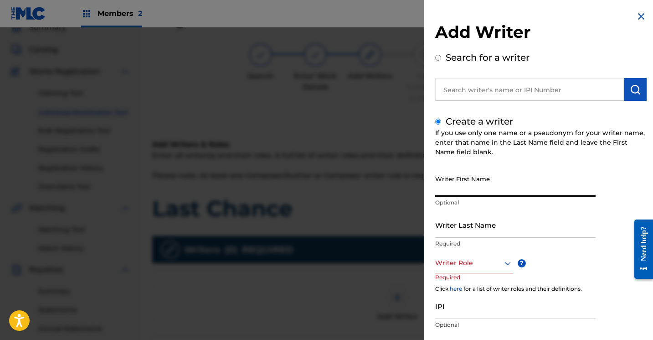
click at [443, 179] on input "Writer First Name" at bounding box center [515, 184] width 161 height 26
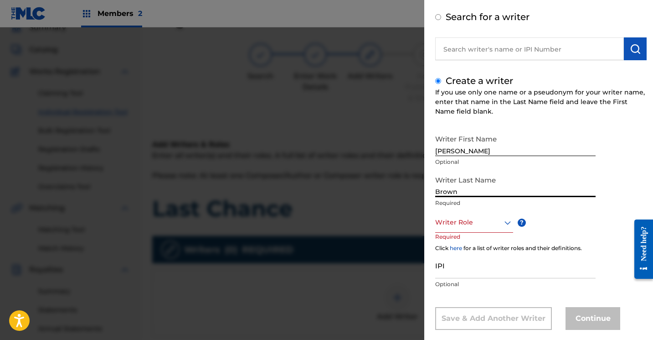
click at [506, 233] on div "Writer Role" at bounding box center [474, 222] width 78 height 21
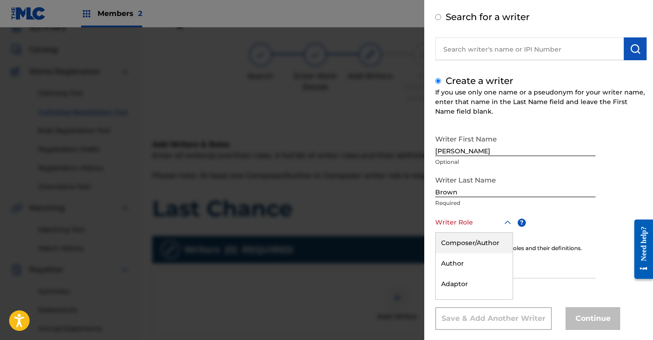
scroll to position [55, 0]
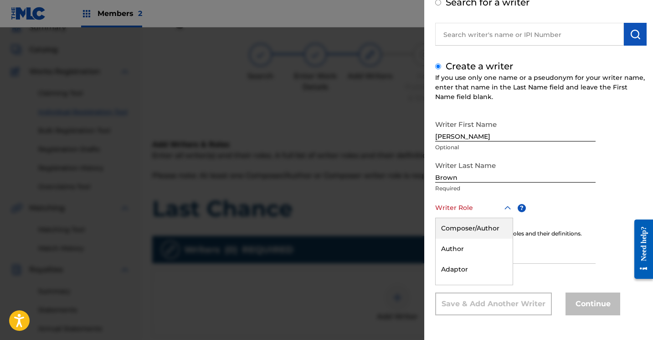
click at [496, 228] on div "Composer/Author" at bounding box center [474, 228] width 77 height 21
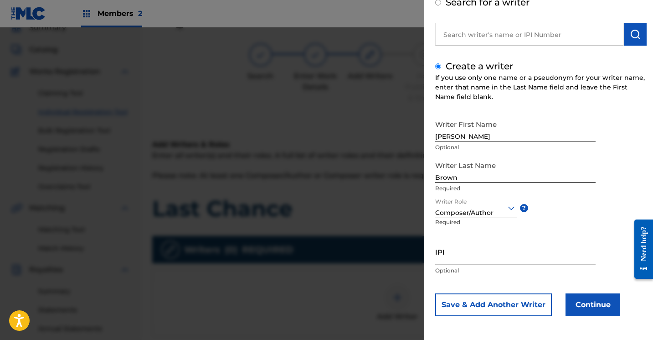
click at [583, 311] on button "Continue" at bounding box center [593, 304] width 55 height 23
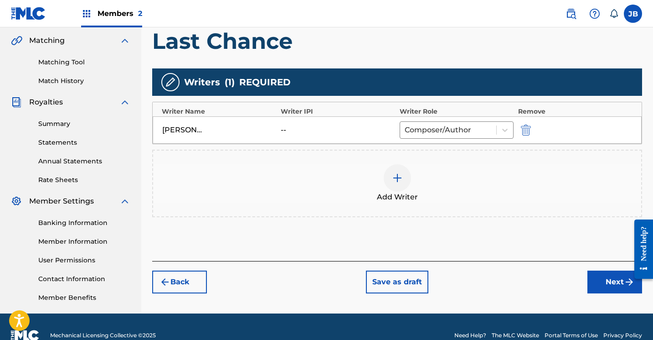
click at [599, 276] on button "Next" at bounding box center [615, 281] width 55 height 23
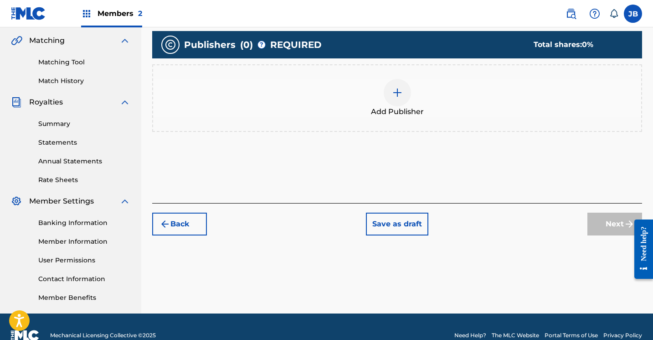
scroll to position [41, 0]
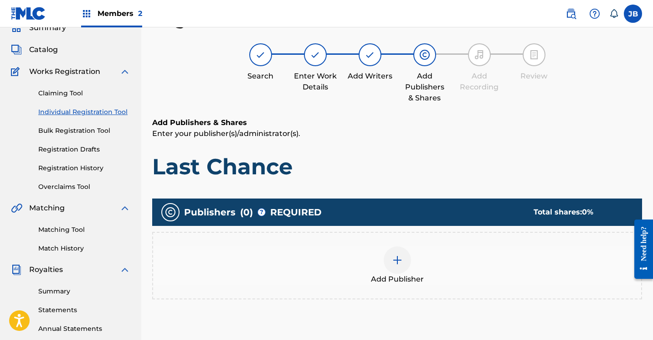
click at [399, 255] on img at bounding box center [397, 259] width 11 height 11
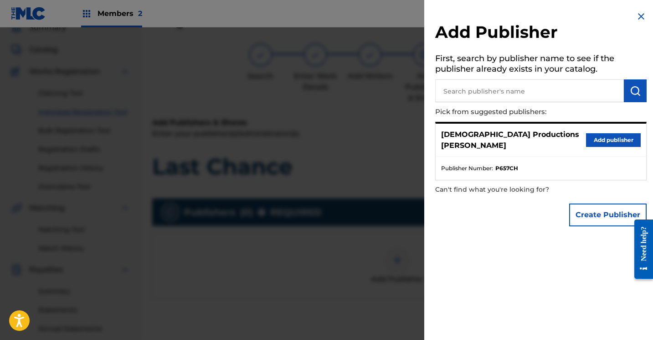
click at [596, 134] on button "Add publisher" at bounding box center [613, 140] width 55 height 14
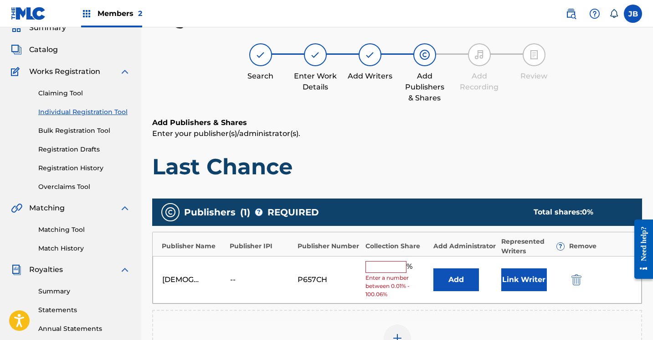
click at [524, 279] on button "Link Writer" at bounding box center [525, 279] width 46 height 23
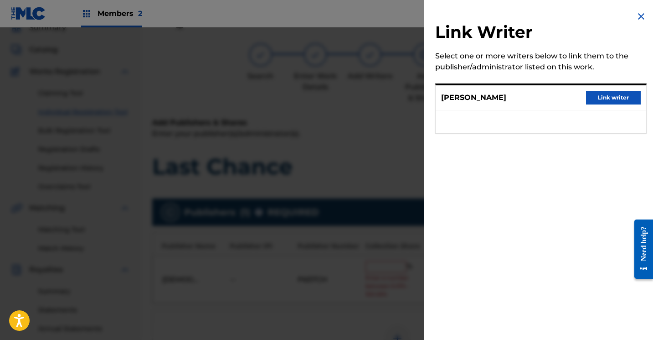
click at [606, 94] on button "Link writer" at bounding box center [613, 98] width 55 height 14
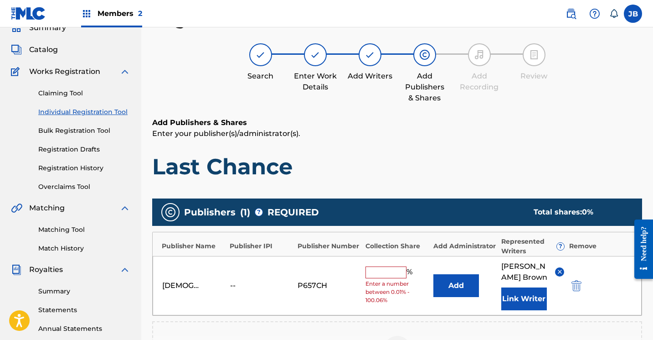
click at [400, 275] on input "text" at bounding box center [386, 272] width 41 height 12
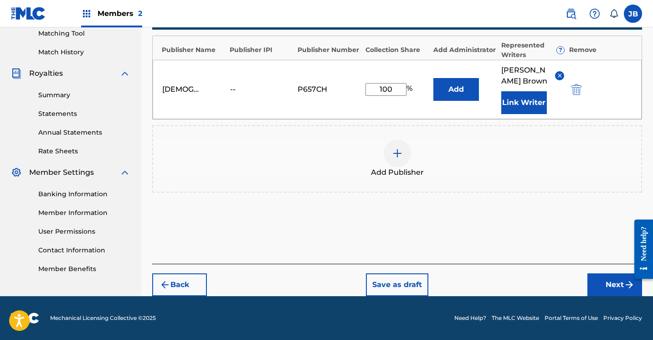
click at [609, 281] on button "Next" at bounding box center [615, 284] width 55 height 23
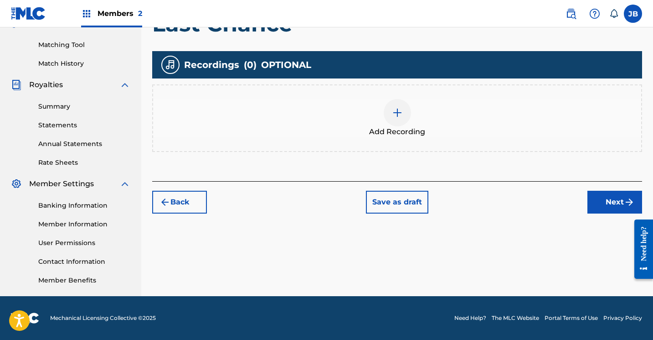
click at [395, 113] on img at bounding box center [397, 112] width 11 height 11
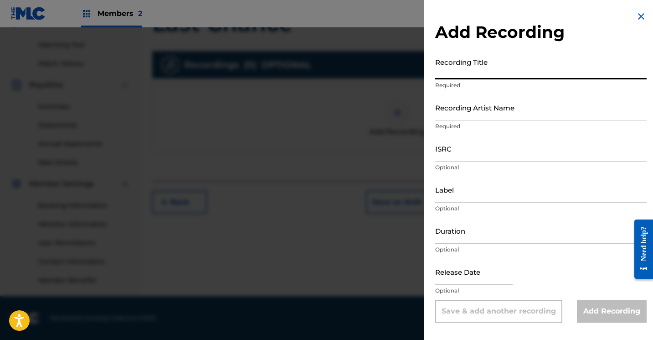
click at [449, 73] on input "Recording Title" at bounding box center [541, 66] width 212 height 26
click at [470, 114] on input "Recording Artist Name" at bounding box center [541, 107] width 212 height 26
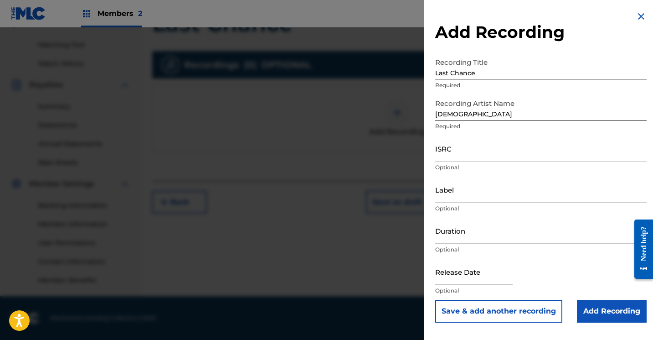
click at [581, 311] on input "Add Recording" at bounding box center [612, 311] width 70 height 23
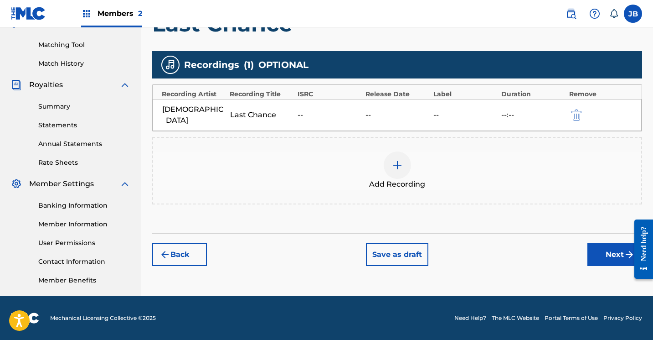
click at [598, 244] on button "Next" at bounding box center [615, 254] width 55 height 23
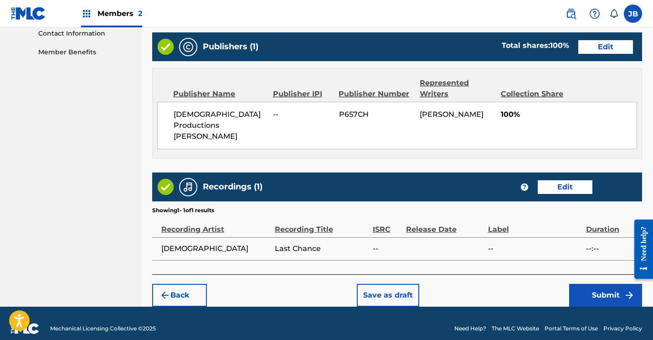
scroll to position [453, 0]
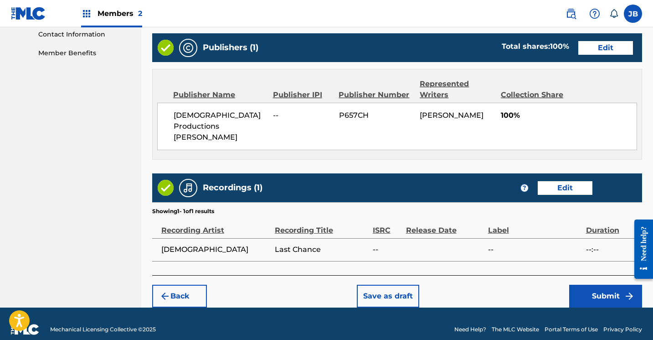
click at [584, 285] on button "Submit" at bounding box center [606, 296] width 73 height 23
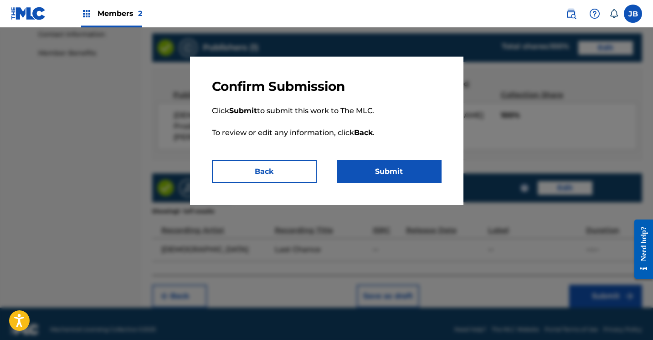
click at [340, 161] on button "Submit" at bounding box center [389, 171] width 105 height 23
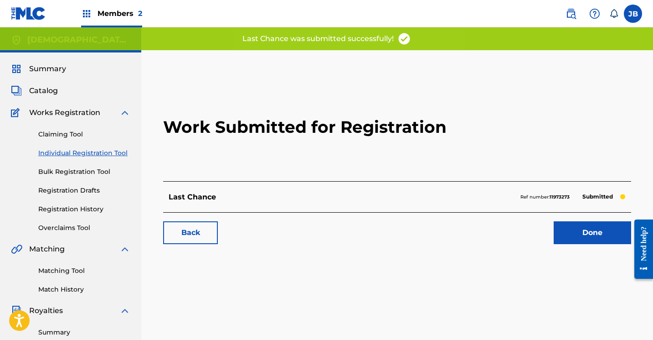
click at [573, 235] on link "Done" at bounding box center [593, 232] width 78 height 23
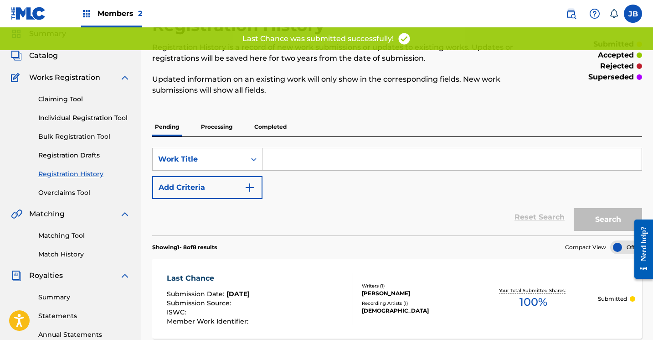
scroll to position [40, 0]
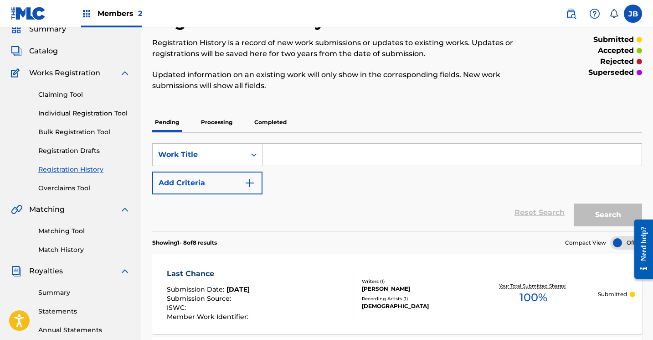
click at [81, 114] on link "Individual Registration Tool" at bounding box center [84, 114] width 92 height 10
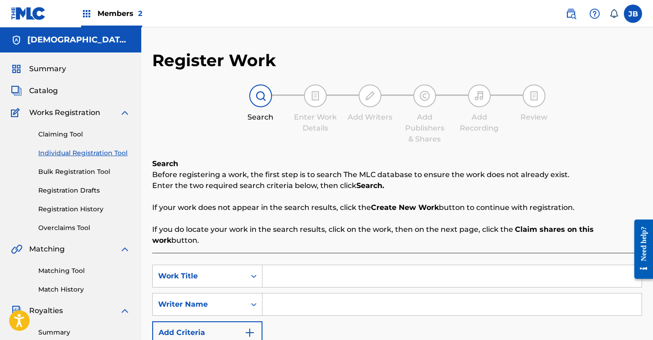
click at [290, 265] on input "Search Form" at bounding box center [452, 276] width 379 height 22
click at [287, 293] on input "Search Form" at bounding box center [452, 304] width 379 height 22
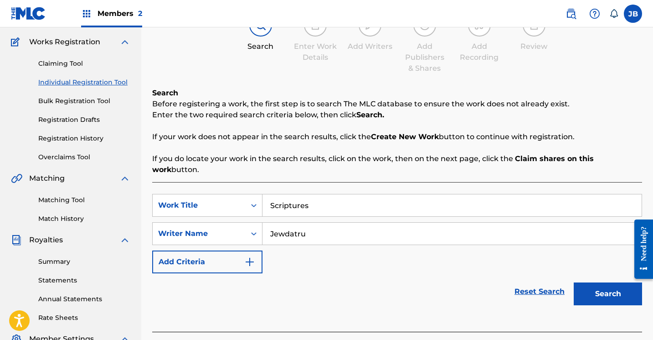
scroll to position [76, 0]
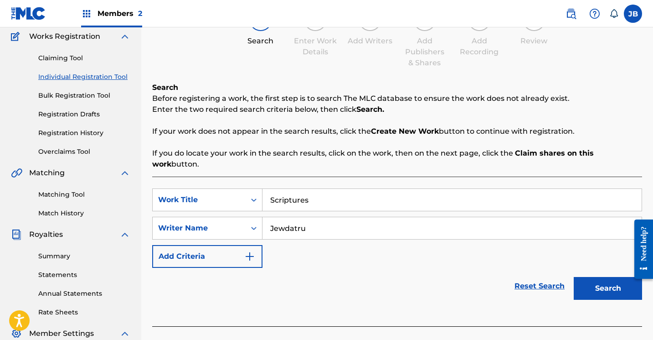
click at [592, 277] on button "Search" at bounding box center [608, 288] width 68 height 23
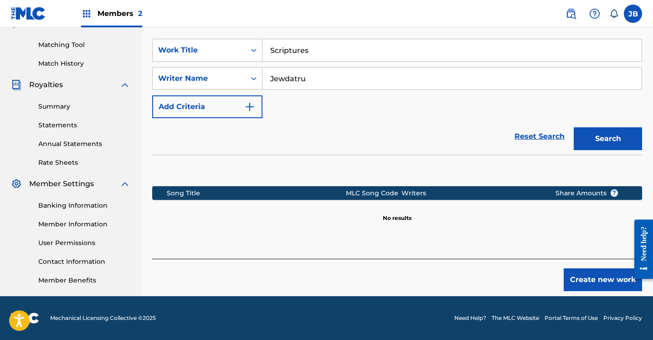
scroll to position [226, 0]
click at [610, 269] on button "Create new work" at bounding box center [603, 279] width 78 height 23
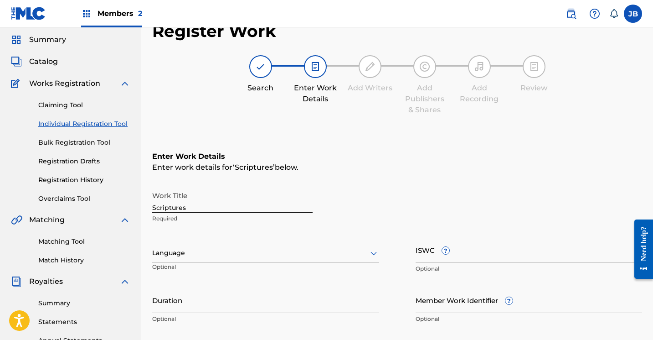
scroll to position [32, 0]
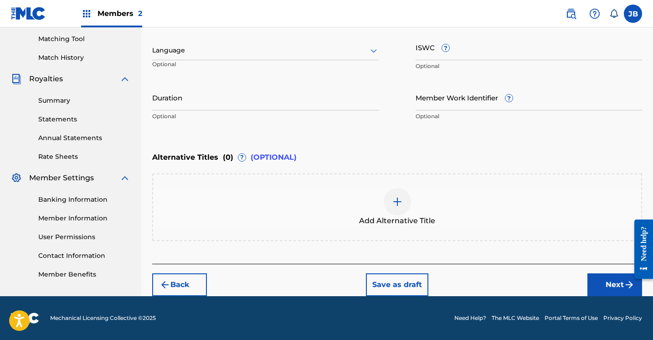
click at [596, 284] on button "Next" at bounding box center [615, 284] width 55 height 23
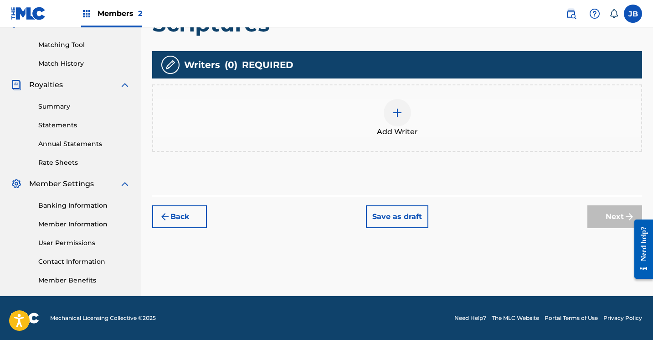
click at [399, 111] on img at bounding box center [397, 112] width 11 height 11
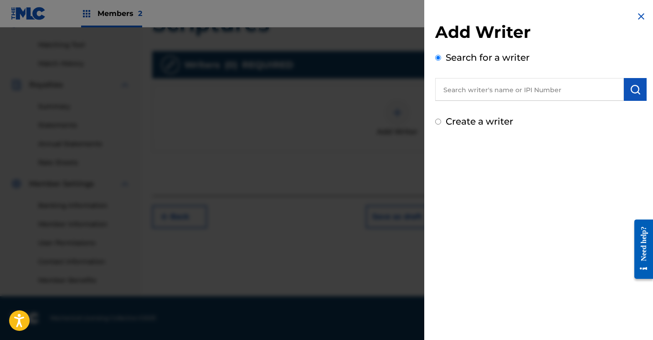
click at [440, 122] on input "Create a writer" at bounding box center [438, 122] width 6 height 6
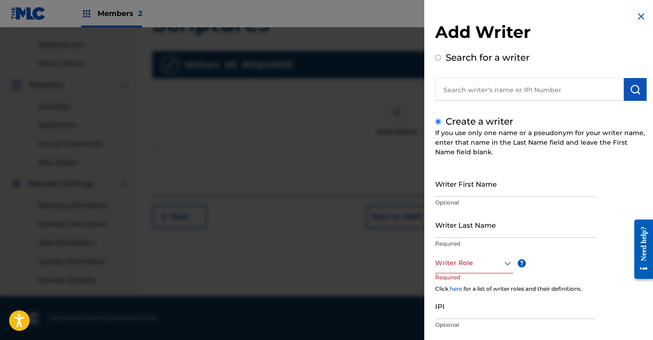
click at [445, 186] on input "Writer First Name" at bounding box center [515, 184] width 161 height 26
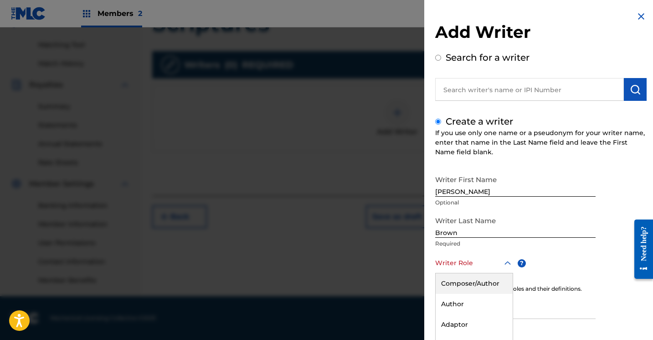
click at [506, 262] on div "Composer/Author, 1 of 8. 8 results available. Use Up and Down to choose options…" at bounding box center [474, 263] width 78 height 21
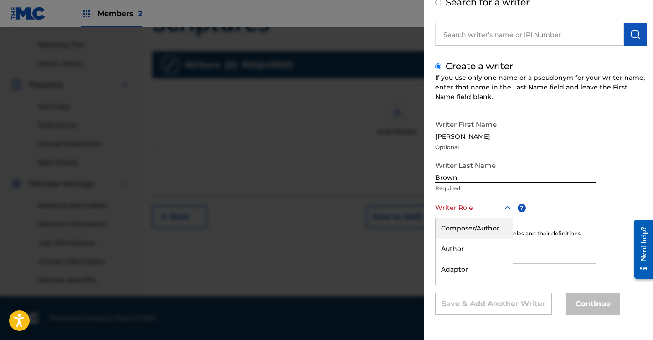
click at [483, 226] on div "Composer/Author" at bounding box center [474, 228] width 77 height 21
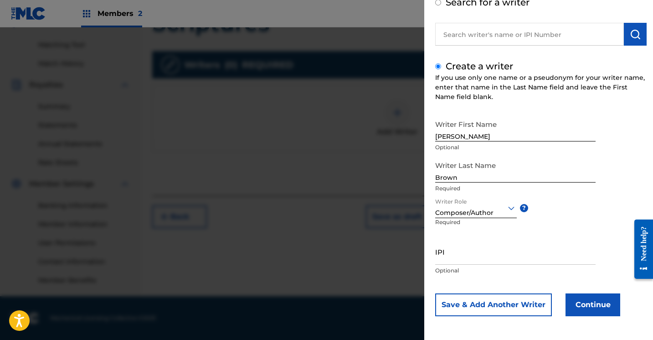
click at [575, 305] on button "Continue" at bounding box center [593, 304] width 55 height 23
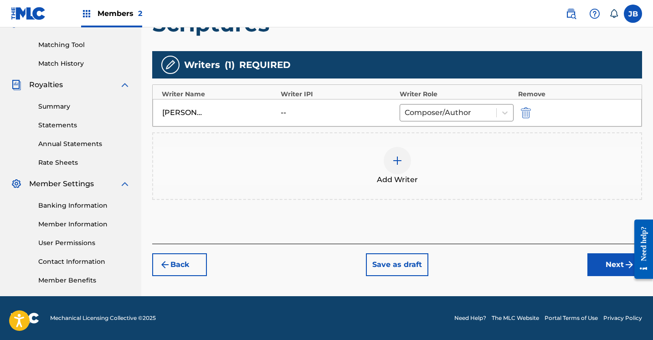
click at [612, 268] on button "Next" at bounding box center [615, 264] width 55 height 23
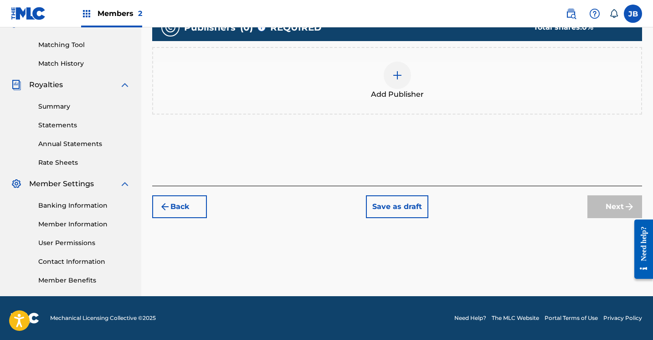
scroll to position [41, 0]
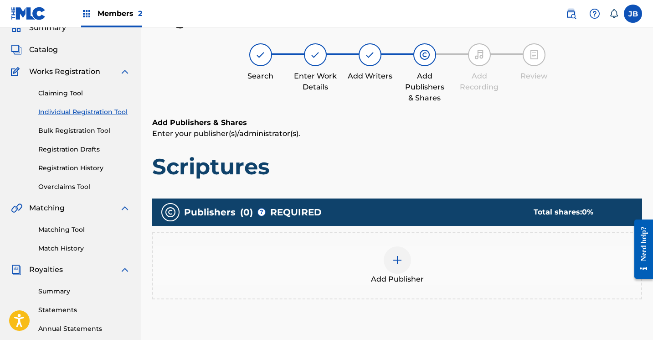
click at [395, 261] on img at bounding box center [397, 259] width 11 height 11
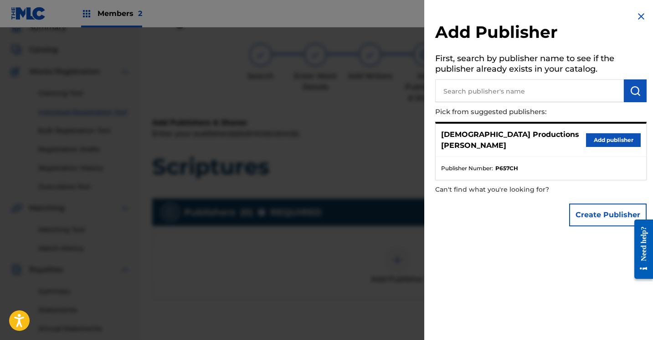
click at [594, 135] on button "Add publisher" at bounding box center [613, 140] width 55 height 14
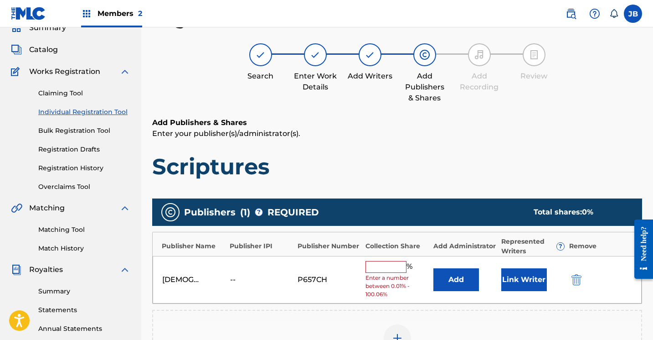
click at [529, 270] on button "Link Writer" at bounding box center [525, 279] width 46 height 23
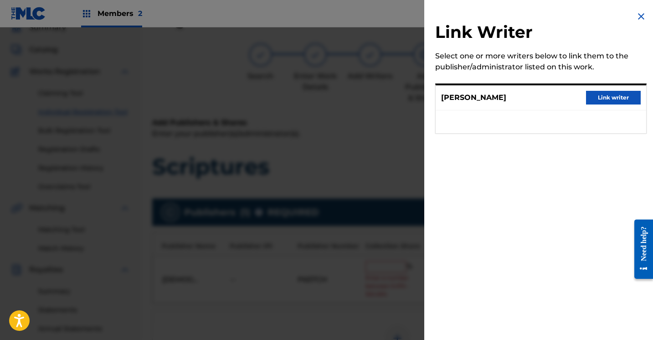
click at [607, 100] on button "Link writer" at bounding box center [613, 98] width 55 height 14
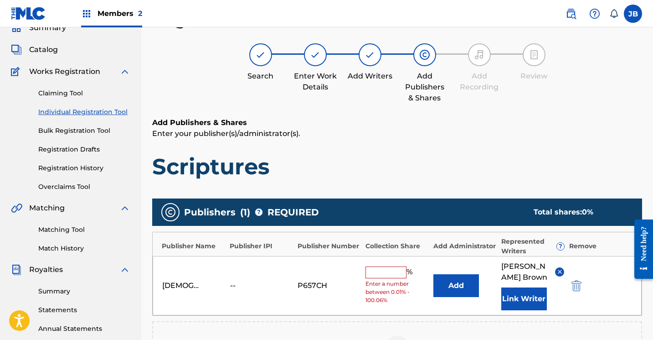
click at [395, 273] on input "text" at bounding box center [386, 272] width 41 height 12
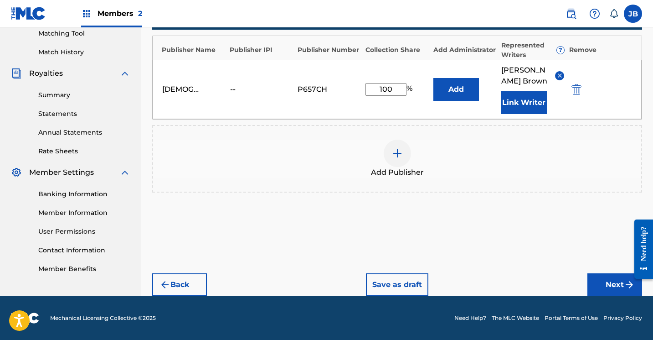
click at [604, 279] on button "Next" at bounding box center [615, 284] width 55 height 23
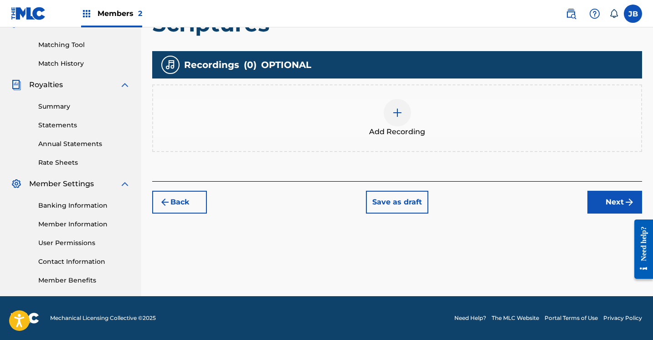
click at [405, 116] on div at bounding box center [397, 112] width 27 height 27
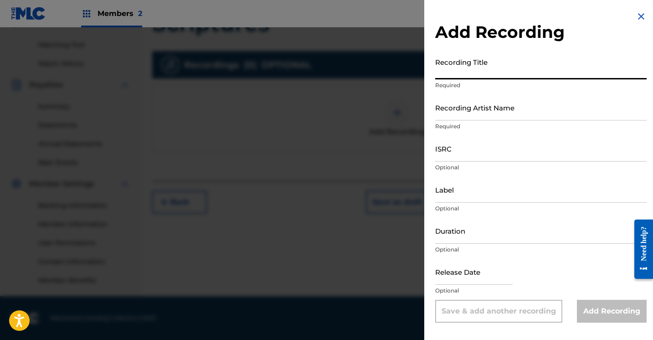
click at [505, 78] on input "Recording Title" at bounding box center [541, 66] width 212 height 26
click at [487, 118] on input "Recording Artist Name" at bounding box center [541, 107] width 212 height 26
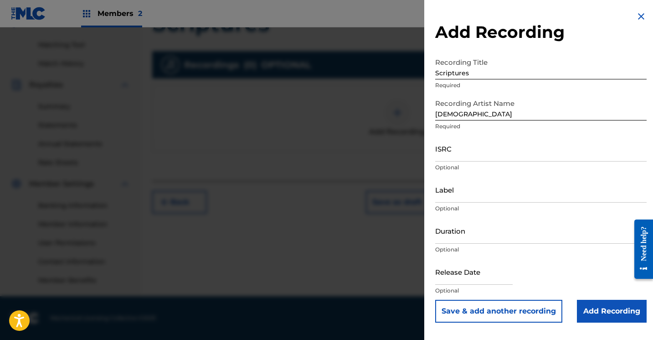
click at [582, 307] on input "Add Recording" at bounding box center [612, 311] width 70 height 23
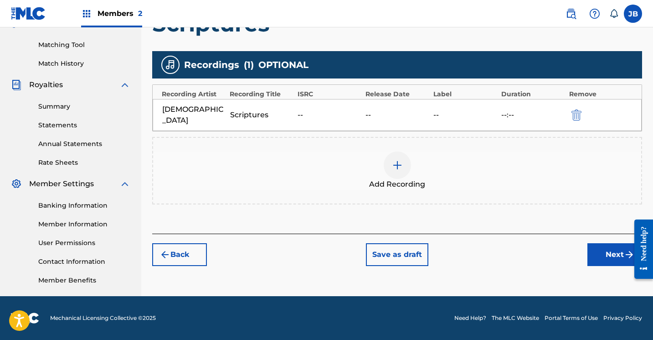
click at [606, 243] on button "Next" at bounding box center [615, 254] width 55 height 23
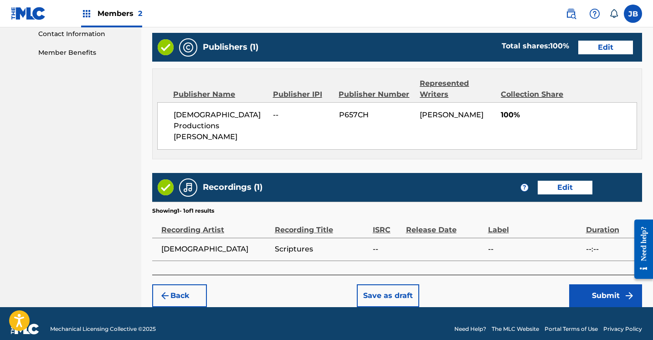
scroll to position [453, 0]
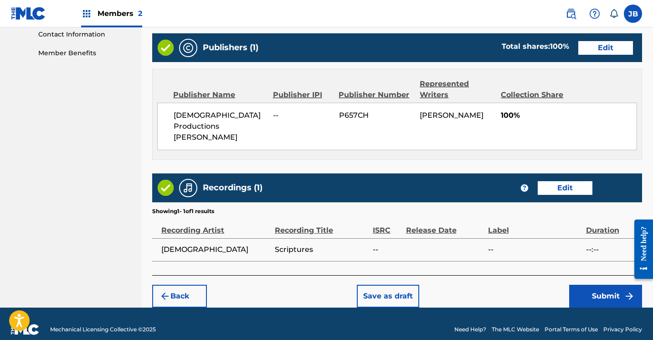
click at [590, 285] on button "Submit" at bounding box center [606, 296] width 73 height 23
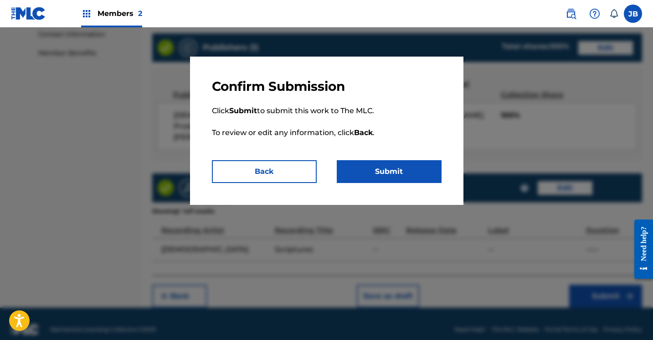
click at [378, 173] on button "Submit" at bounding box center [389, 171] width 105 height 23
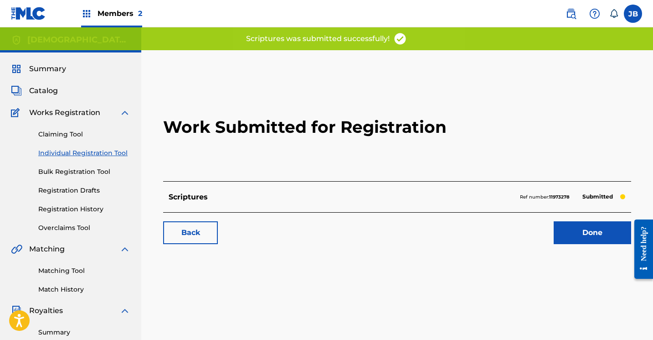
click at [588, 229] on link "Done" at bounding box center [593, 232] width 78 height 23
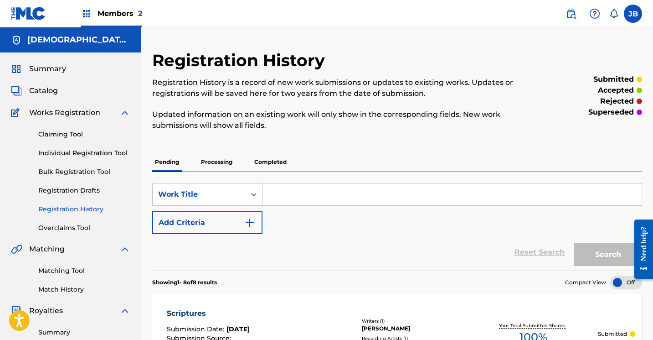
click at [108, 155] on link "Individual Registration Tool" at bounding box center [84, 153] width 92 height 10
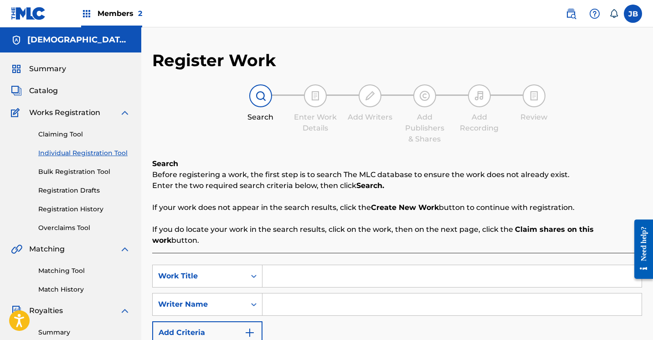
click at [274, 265] on input "Search Form" at bounding box center [452, 276] width 379 height 22
click at [269, 295] on input "Search Form" at bounding box center [452, 304] width 379 height 22
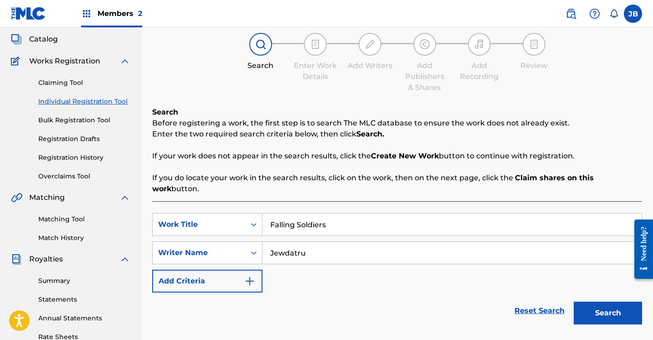
scroll to position [55, 0]
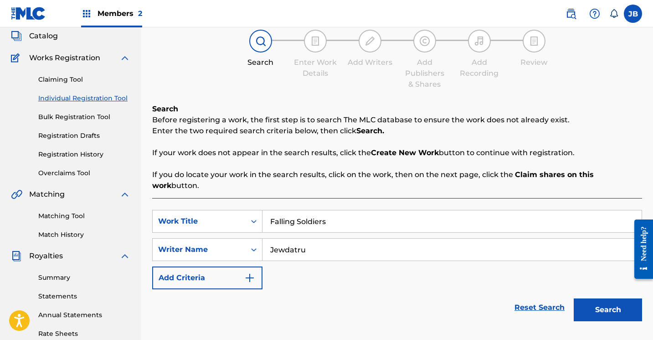
click at [590, 301] on button "Search" at bounding box center [608, 309] width 68 height 23
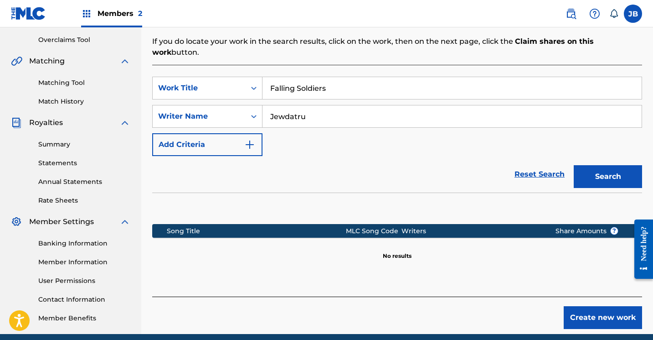
scroll to position [192, 0]
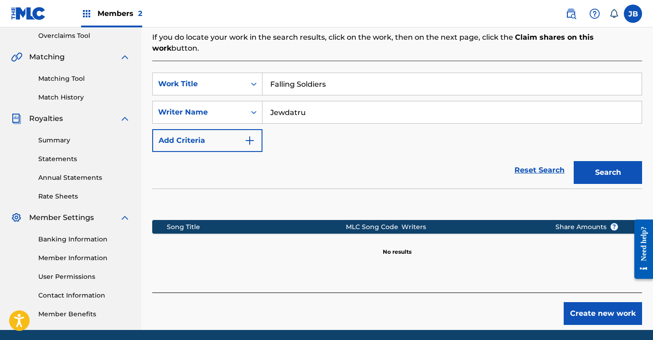
click at [569, 302] on button "Create new work" at bounding box center [603, 313] width 78 height 23
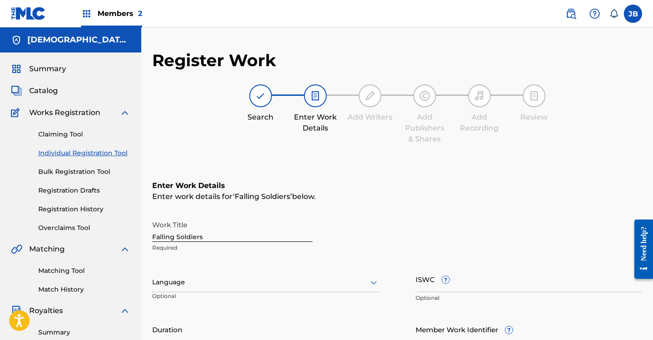
scroll to position [0, 0]
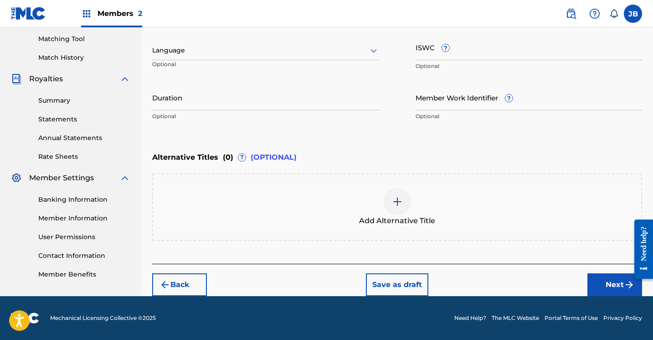
click at [598, 285] on button "Next" at bounding box center [615, 284] width 55 height 23
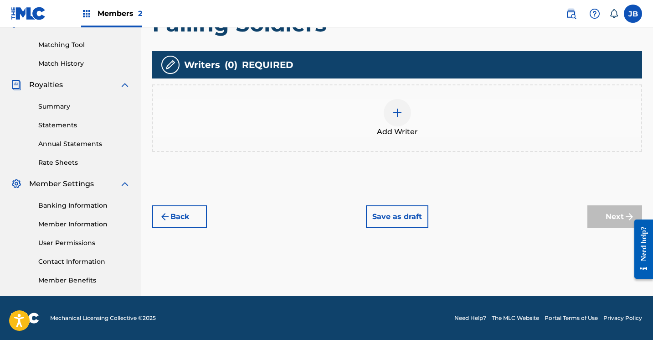
scroll to position [226, 0]
click at [389, 112] on div at bounding box center [397, 112] width 27 height 27
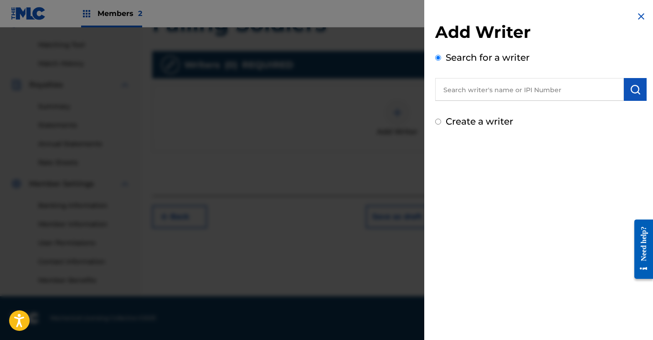
click at [440, 121] on input "Create a writer" at bounding box center [438, 122] width 6 height 6
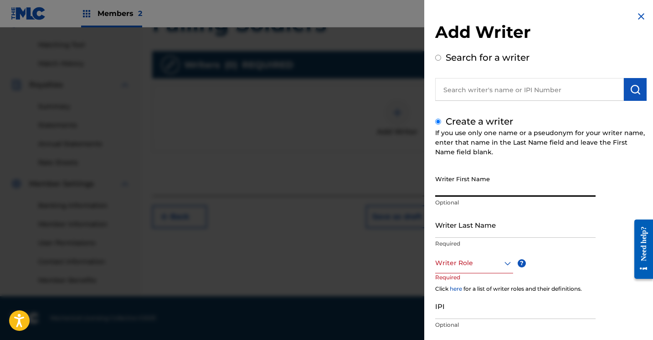
click at [459, 193] on input "Writer First Name" at bounding box center [515, 184] width 161 height 26
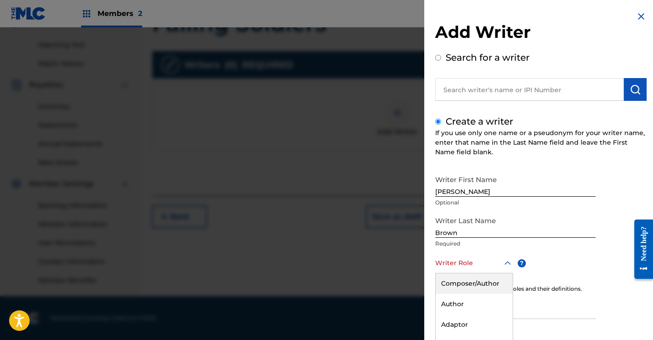
click at [508, 261] on div "Composer/Author, 1 of 8. 8 results available. Use Up and Down to choose options…" at bounding box center [474, 263] width 78 height 21
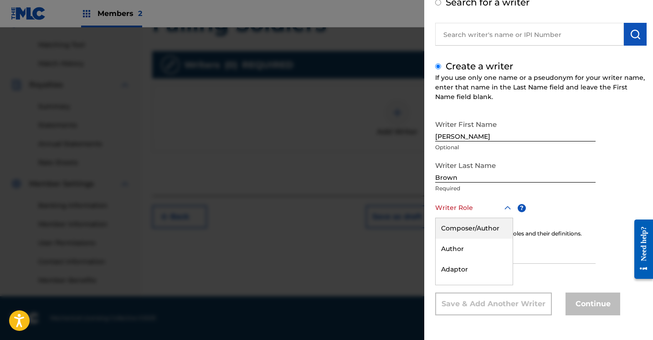
click at [503, 233] on div "Composer/Author" at bounding box center [474, 228] width 77 height 21
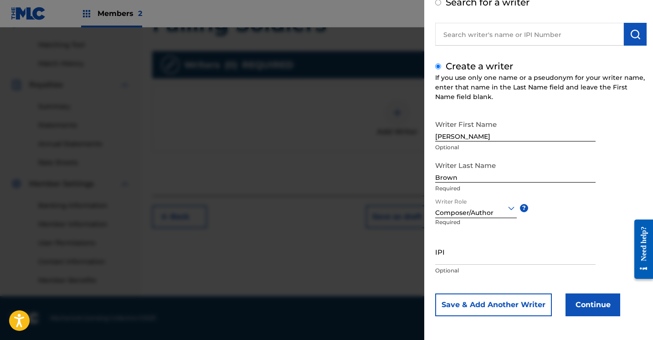
click at [580, 303] on button "Continue" at bounding box center [593, 304] width 55 height 23
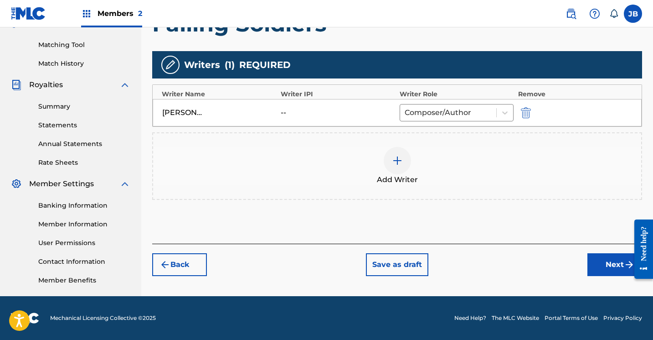
click at [591, 262] on button "Next" at bounding box center [615, 264] width 55 height 23
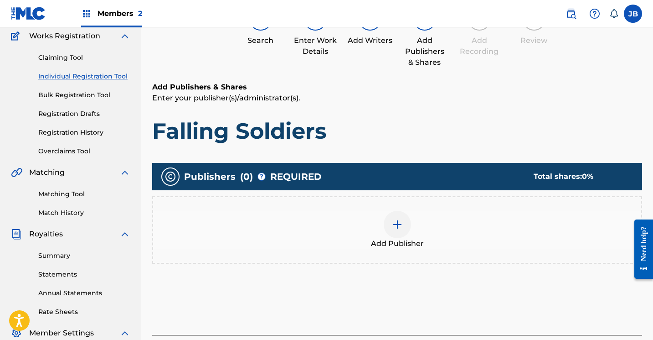
scroll to position [41, 0]
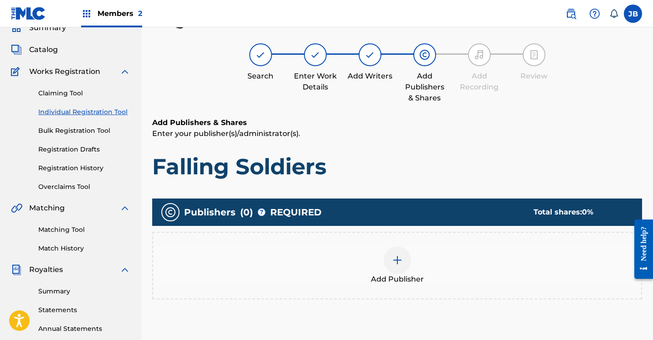
click at [400, 263] on img at bounding box center [397, 259] width 11 height 11
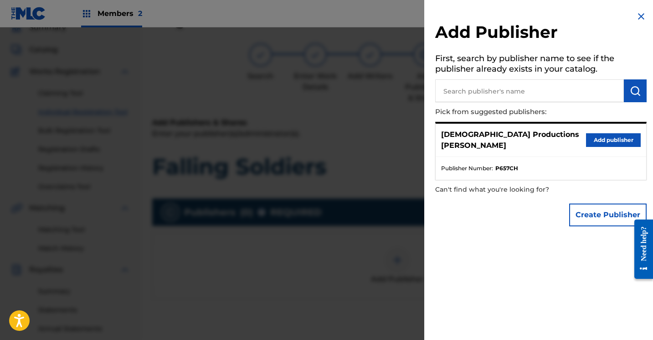
click at [600, 134] on button "Add publisher" at bounding box center [613, 140] width 55 height 14
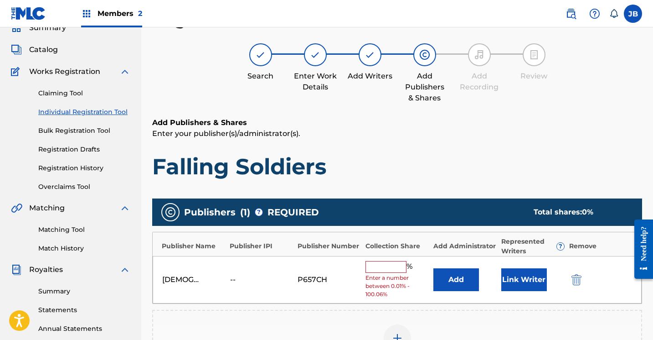
click at [529, 276] on button "Link Writer" at bounding box center [525, 279] width 46 height 23
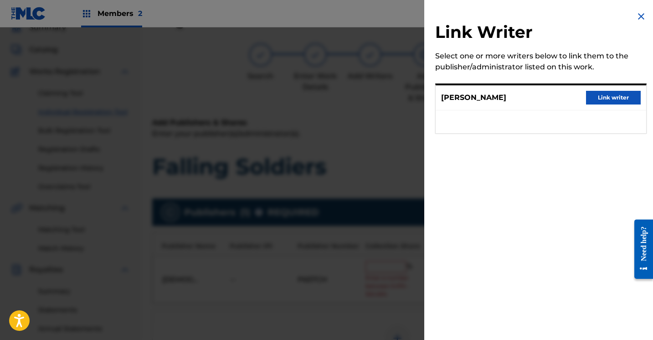
click at [588, 99] on button "Link writer" at bounding box center [613, 98] width 55 height 14
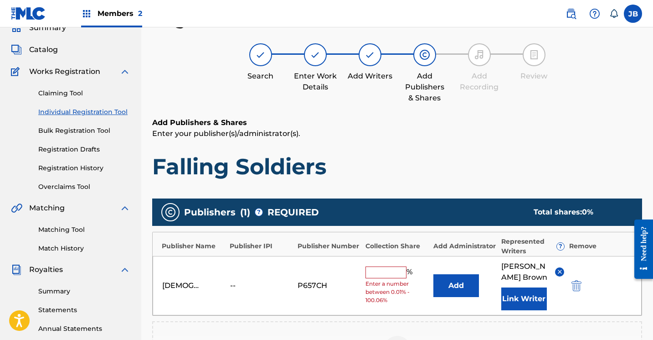
click at [399, 271] on input "text" at bounding box center [386, 272] width 41 height 12
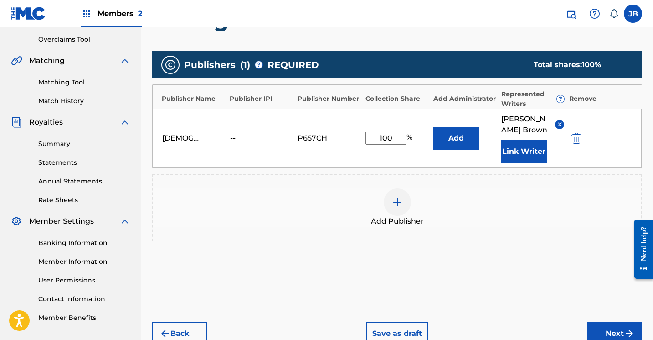
scroll to position [192, 0]
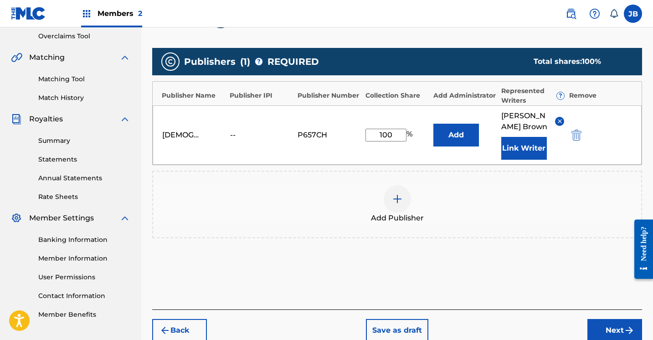
click at [594, 323] on button "Next" at bounding box center [615, 330] width 55 height 23
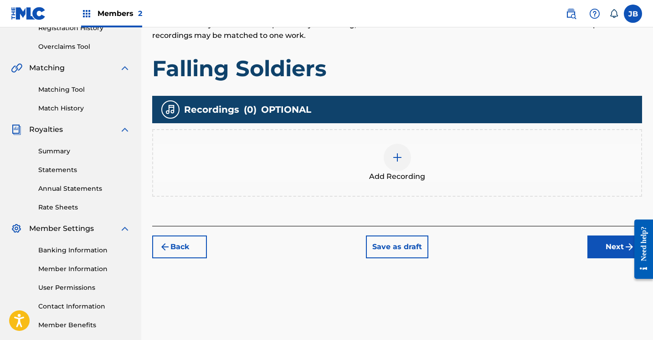
scroll to position [189, 0]
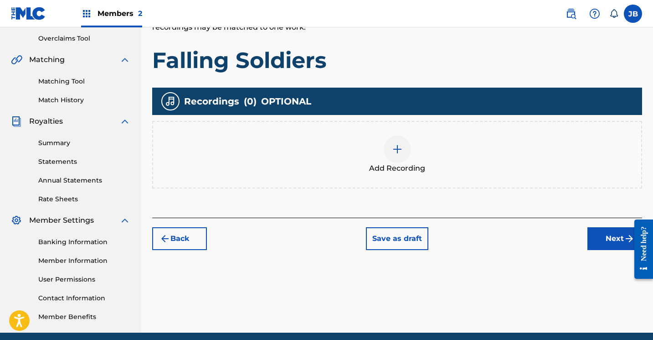
click at [399, 154] on img at bounding box center [397, 149] width 11 height 11
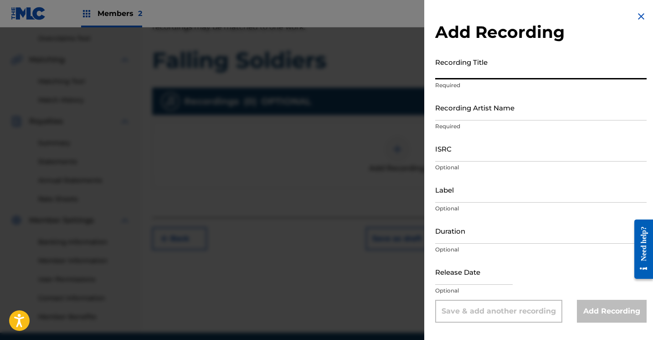
click at [486, 75] on input "Recording Title" at bounding box center [541, 66] width 212 height 26
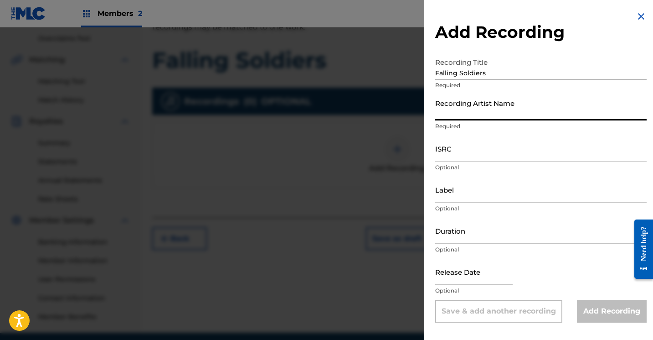
click at [466, 114] on input "Recording Artist Name" at bounding box center [541, 107] width 212 height 26
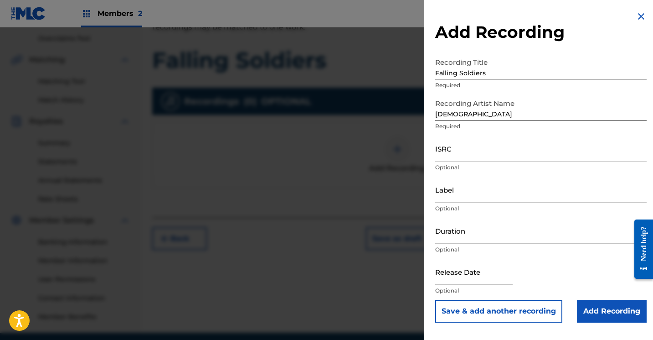
click at [586, 304] on input "Add Recording" at bounding box center [612, 311] width 70 height 23
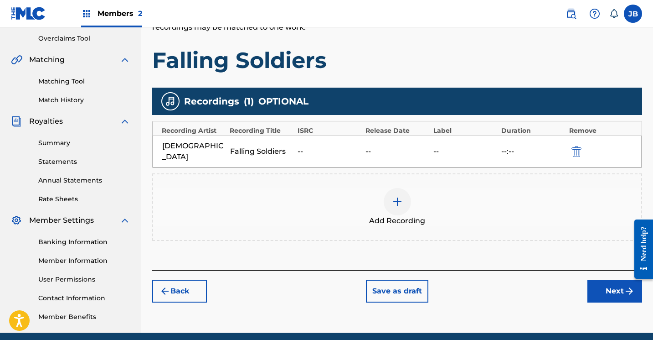
click at [593, 280] on button "Next" at bounding box center [615, 291] width 55 height 23
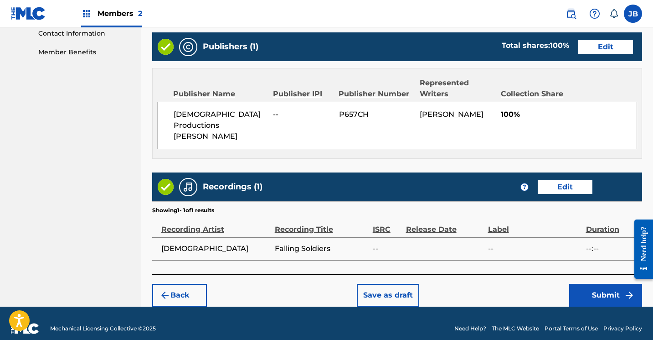
scroll to position [453, 0]
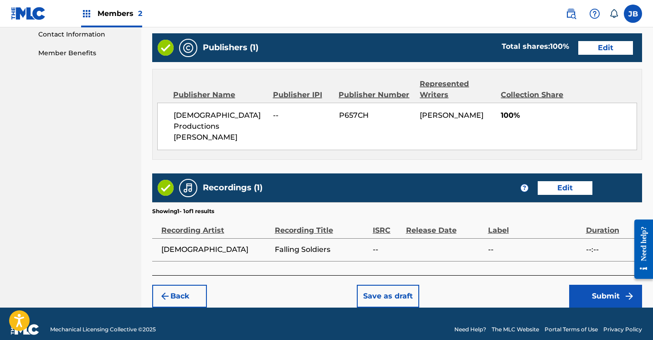
click at [589, 285] on button "Submit" at bounding box center [606, 296] width 73 height 23
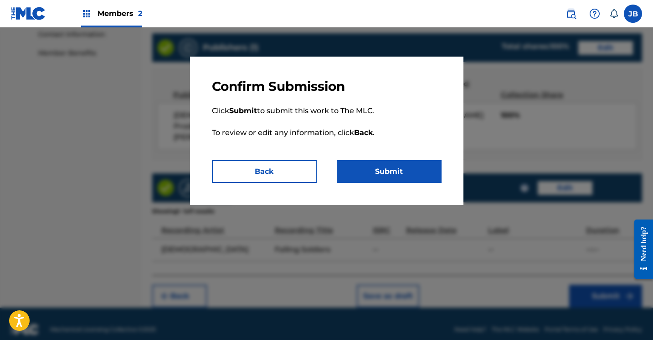
click at [395, 173] on button "Submit" at bounding box center [389, 171] width 105 height 23
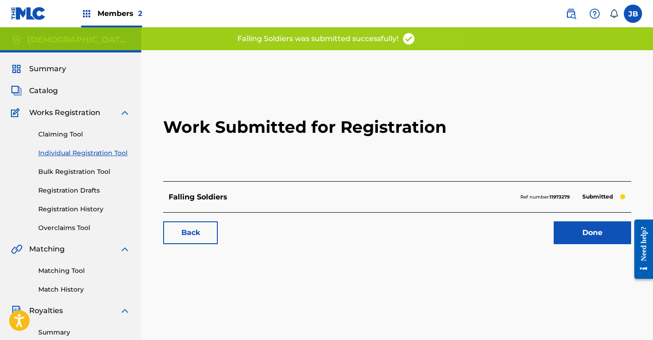
click at [562, 232] on link "Done" at bounding box center [593, 232] width 78 height 23
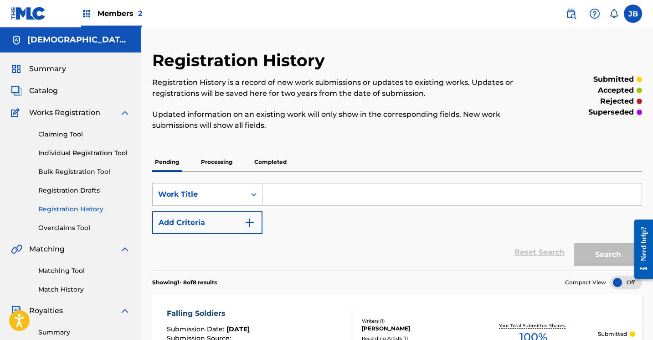
click at [90, 150] on link "Individual Registration Tool" at bounding box center [84, 153] width 92 height 10
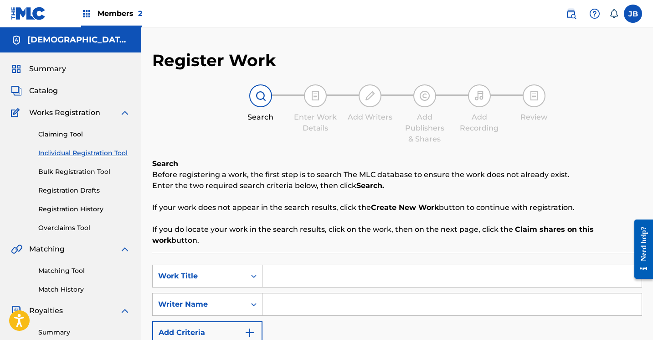
click at [268, 266] on input "Search Form" at bounding box center [452, 276] width 379 height 22
click at [275, 293] on input "Search Form" at bounding box center [452, 304] width 379 height 22
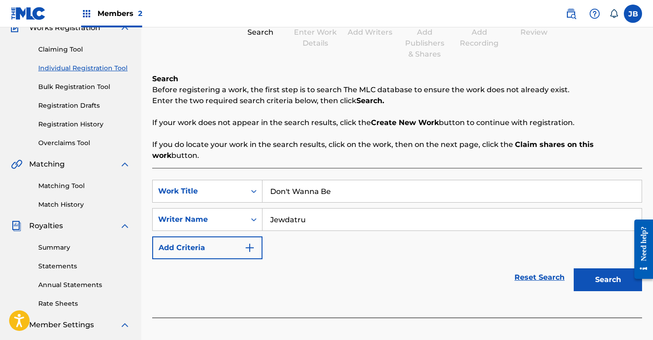
scroll to position [86, 0]
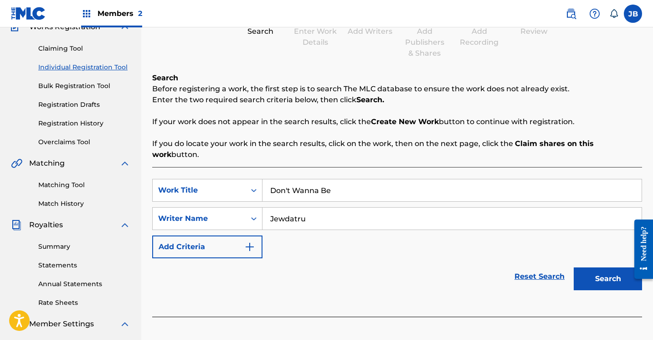
click at [596, 267] on button "Search" at bounding box center [608, 278] width 68 height 23
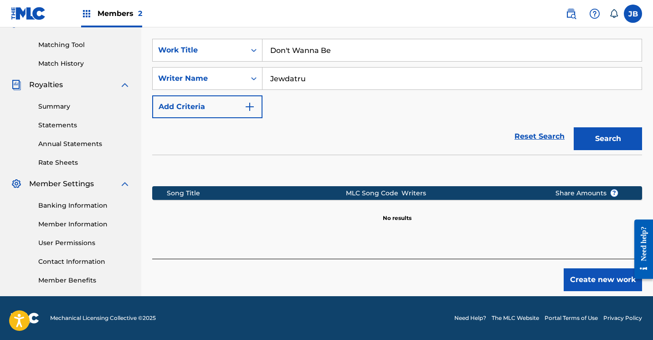
scroll to position [226, 0]
click at [589, 268] on button "Create new work" at bounding box center [603, 279] width 78 height 23
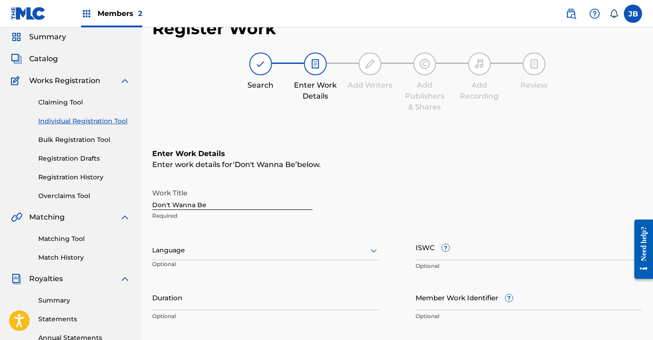
scroll to position [31, 0]
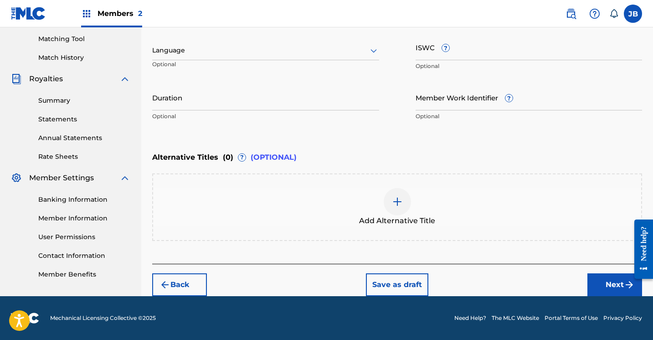
click at [598, 283] on button "Next" at bounding box center [615, 284] width 55 height 23
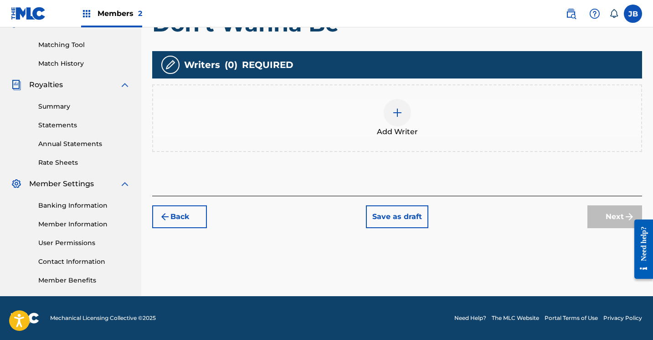
scroll to position [226, 0]
click at [408, 118] on div at bounding box center [397, 112] width 27 height 27
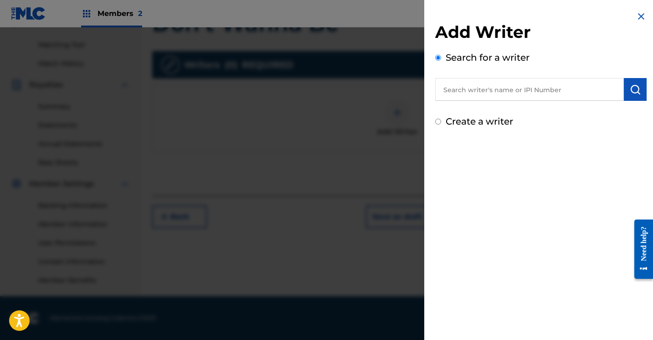
click at [439, 123] on input "Create a writer" at bounding box center [438, 122] width 6 height 6
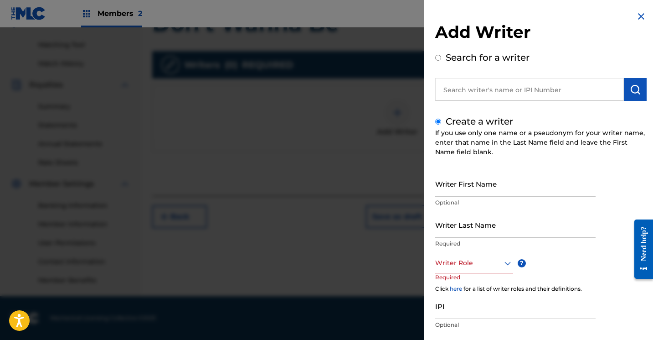
click at [432, 194] on div "Add Writer Search for a writer Create a writer If you use only one name or a ps…" at bounding box center [541, 197] width 233 height 395
click at [437, 194] on input "Writer First Name" at bounding box center [515, 184] width 161 height 26
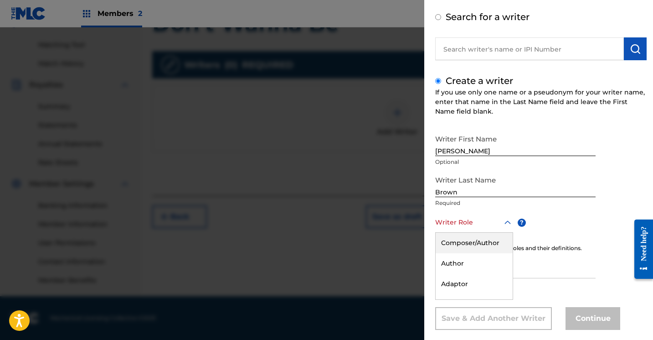
click at [508, 233] on div "Composer/Author, 1 of 8. 8 results available. Use Up and Down to choose options…" at bounding box center [474, 222] width 78 height 21
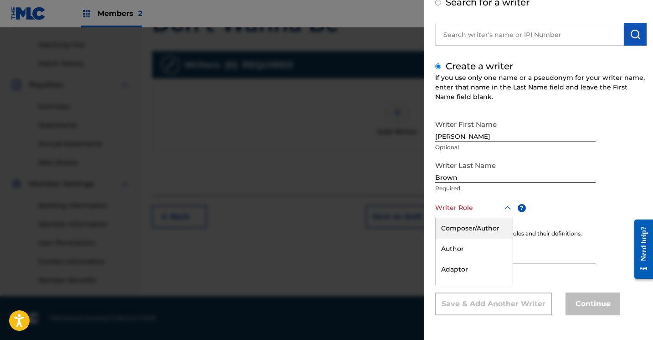
click at [494, 230] on div "Composer/Author" at bounding box center [474, 228] width 77 height 21
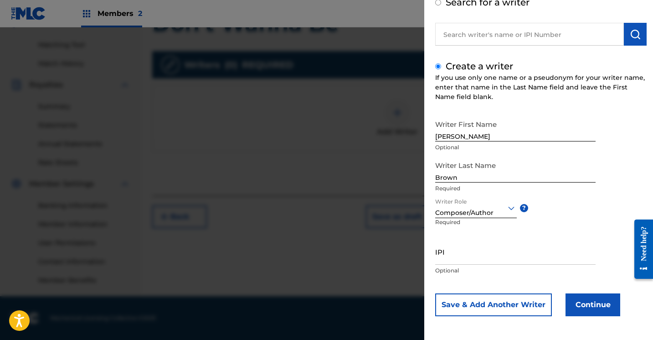
click at [573, 298] on button "Continue" at bounding box center [593, 304] width 55 height 23
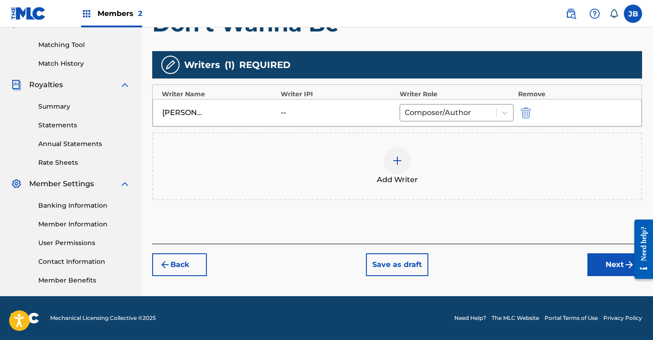
click at [592, 259] on button "Next" at bounding box center [615, 264] width 55 height 23
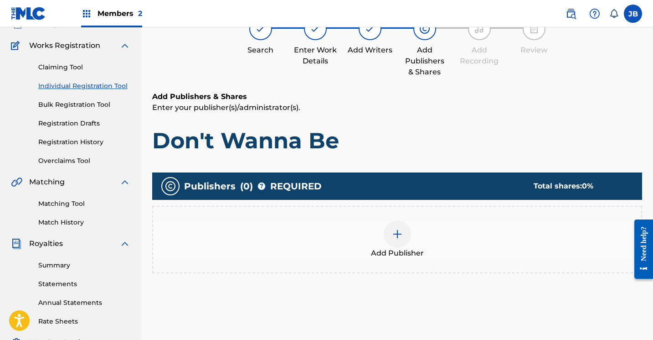
scroll to position [41, 0]
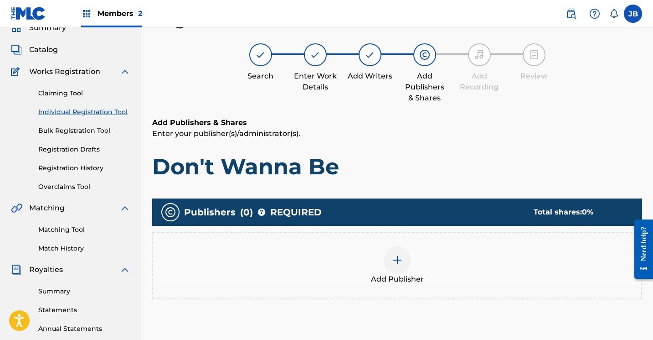
click at [404, 259] on div at bounding box center [397, 259] width 27 height 27
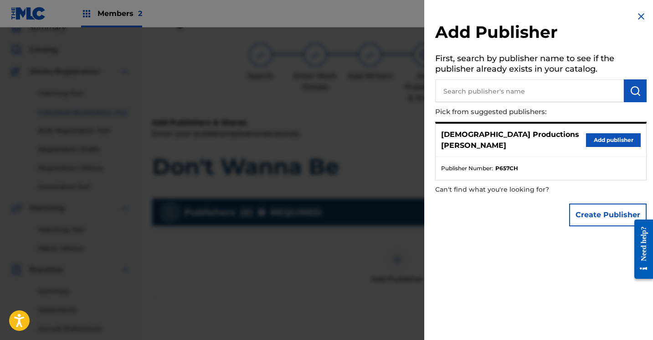
click at [613, 133] on button "Add publisher" at bounding box center [613, 140] width 55 height 14
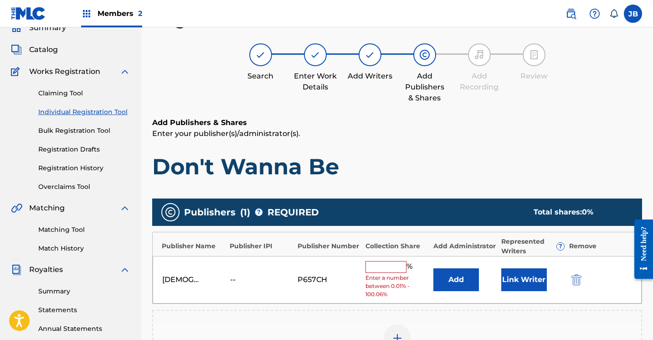
click at [523, 284] on button "Link Writer" at bounding box center [525, 279] width 46 height 23
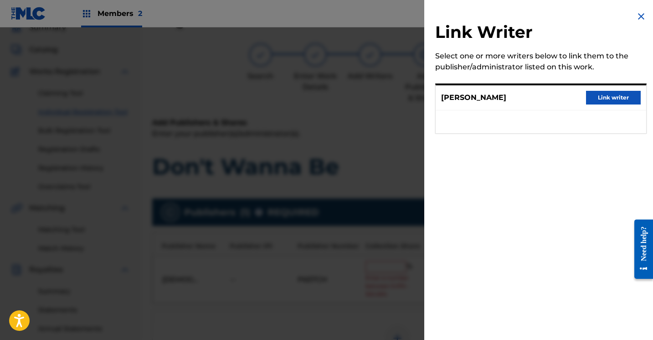
click at [621, 102] on button "Link writer" at bounding box center [613, 98] width 55 height 14
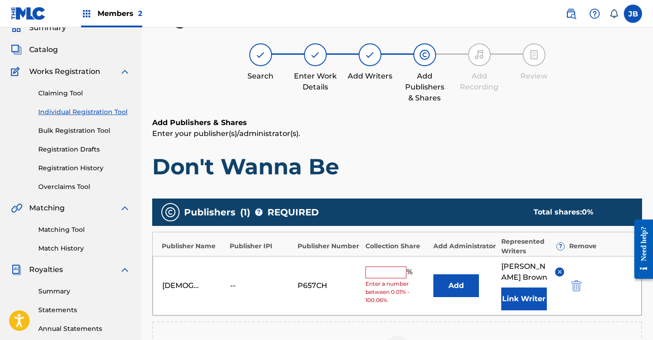
click at [394, 272] on input "text" at bounding box center [386, 272] width 41 height 12
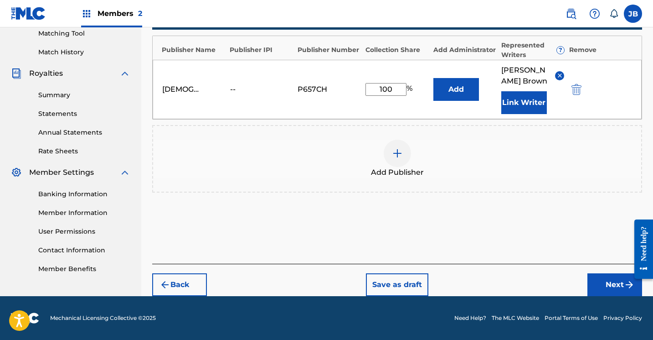
scroll to position [237, 0]
click at [617, 283] on button "Next" at bounding box center [615, 284] width 55 height 23
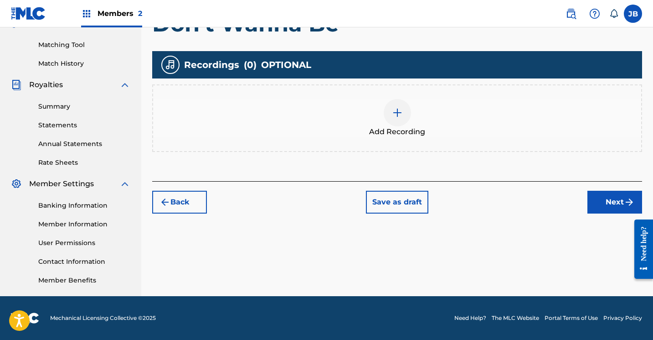
click at [397, 113] on img at bounding box center [397, 112] width 11 height 11
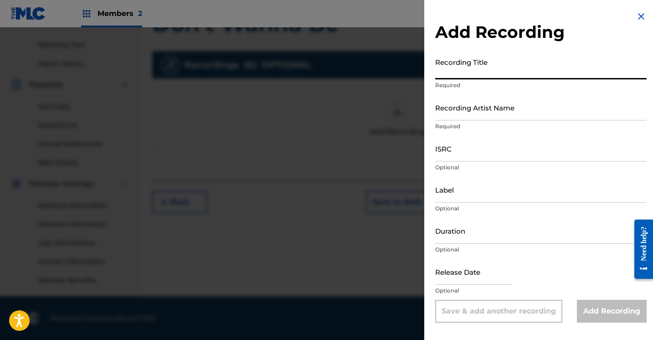
click at [455, 75] on input "Recording Title" at bounding box center [541, 66] width 212 height 26
click at [466, 111] on input "Recording Artist Name" at bounding box center [541, 107] width 212 height 26
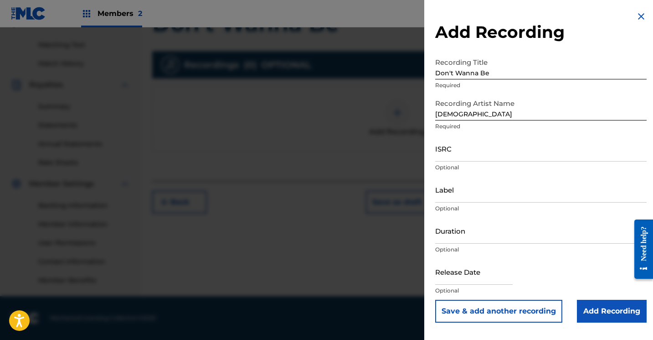
click at [585, 309] on input "Add Recording" at bounding box center [612, 311] width 70 height 23
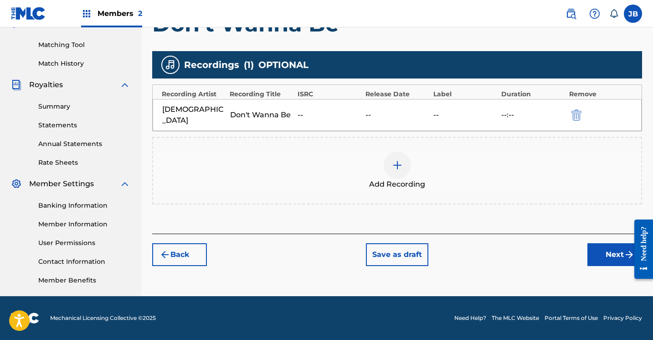
click at [594, 243] on button "Next" at bounding box center [615, 254] width 55 height 23
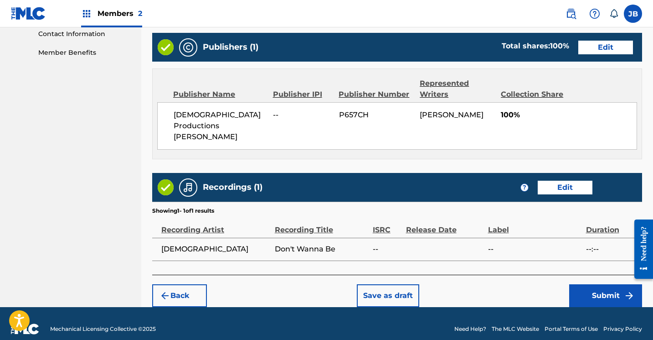
scroll to position [453, 0]
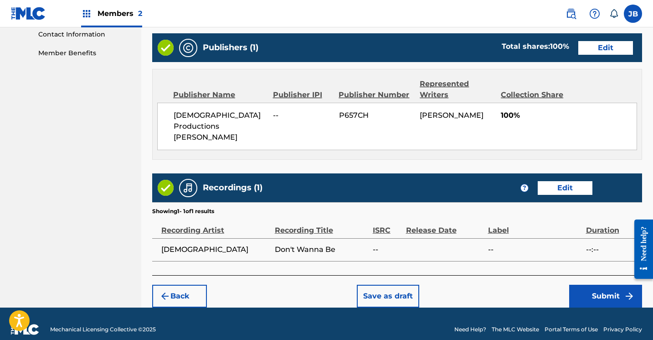
click at [582, 285] on button "Submit" at bounding box center [606, 296] width 73 height 23
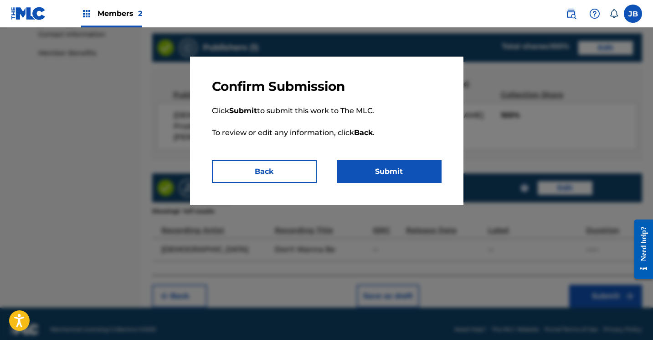
click at [377, 176] on button "Submit" at bounding box center [389, 171] width 105 height 23
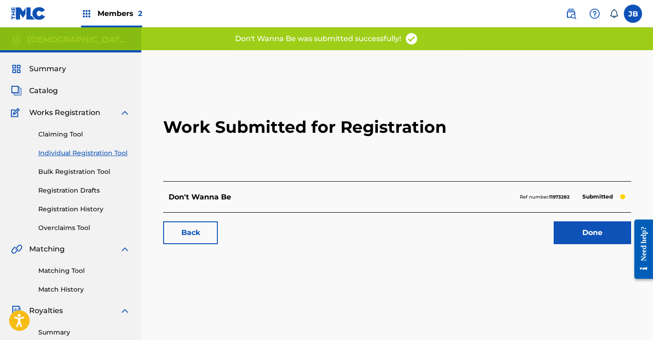
click at [567, 234] on link "Done" at bounding box center [593, 232] width 78 height 23
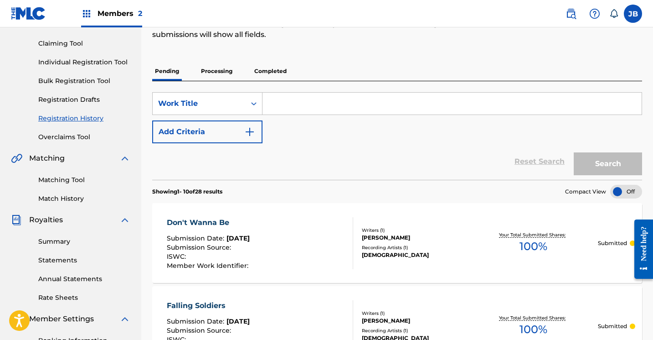
scroll to position [89, 0]
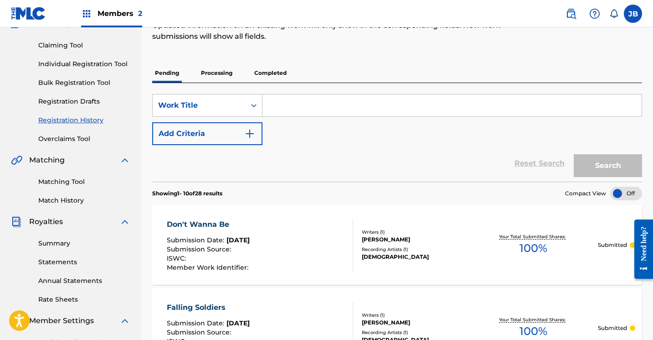
click at [105, 65] on link "Individual Registration Tool" at bounding box center [84, 64] width 92 height 10
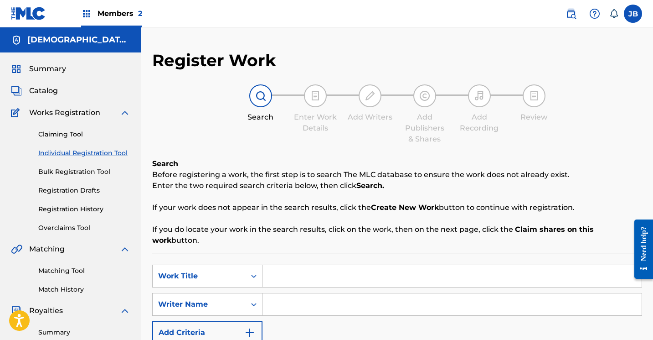
click at [280, 266] on input "Search Form" at bounding box center [452, 276] width 379 height 22
click at [282, 296] on input "Search Form" at bounding box center [452, 304] width 379 height 22
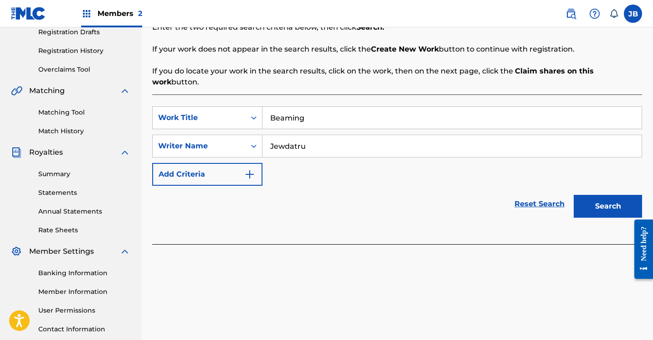
scroll to position [162, 0]
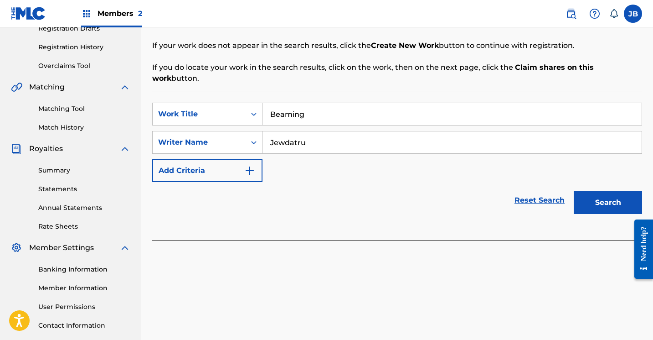
click at [593, 192] on button "Search" at bounding box center [608, 202] width 68 height 23
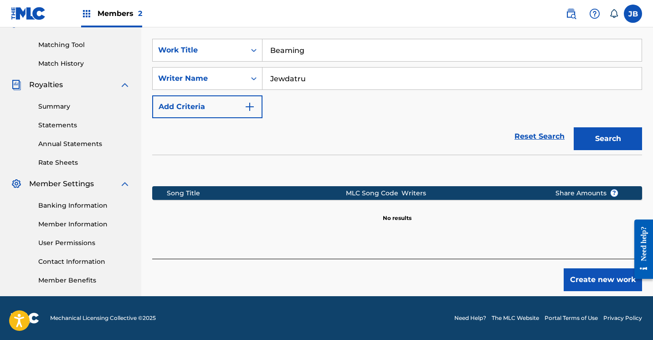
scroll to position [226, 0]
click at [584, 268] on button "Create new work" at bounding box center [603, 279] width 78 height 23
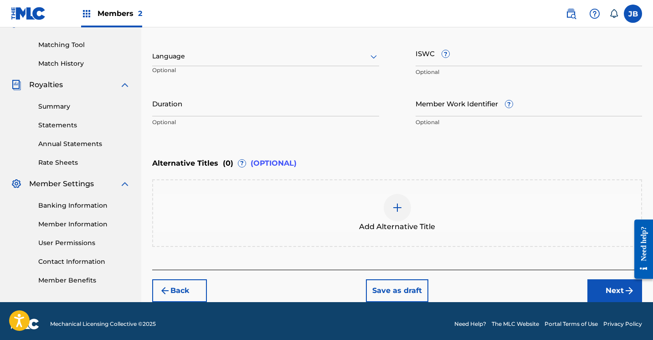
click at [601, 285] on button "Next" at bounding box center [615, 290] width 55 height 23
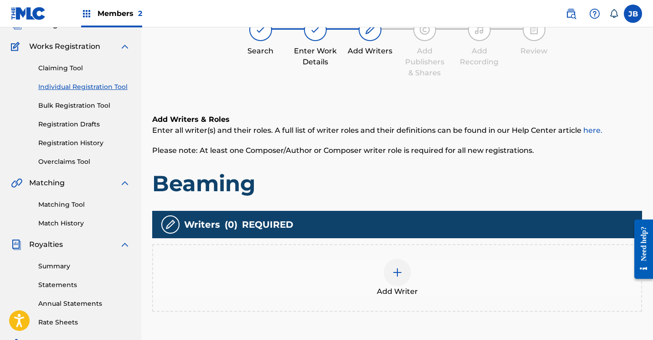
scroll to position [41, 0]
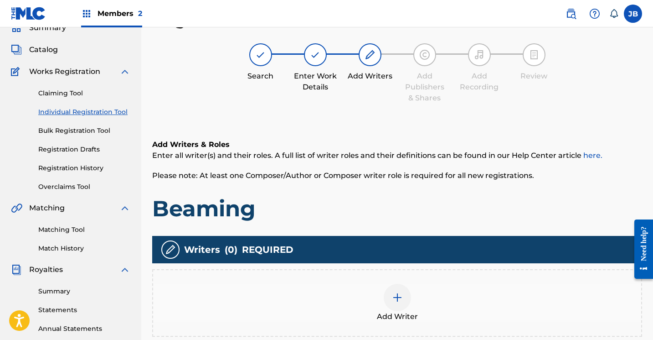
click at [394, 297] on img at bounding box center [397, 297] width 11 height 11
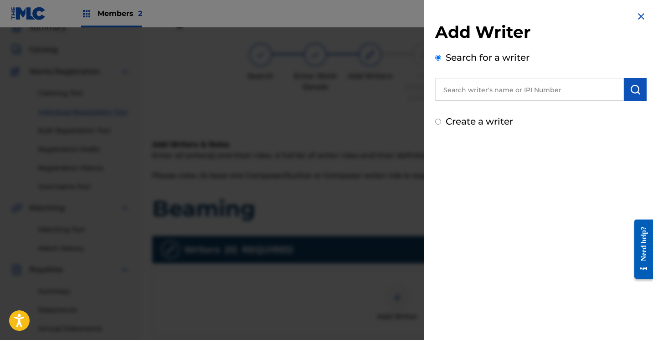
click at [439, 124] on input "Create a writer" at bounding box center [438, 122] width 6 height 6
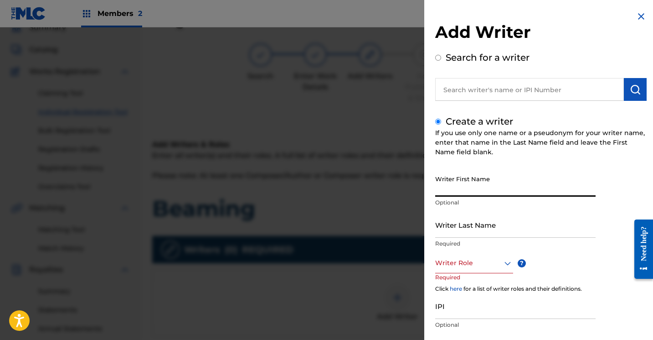
click at [448, 182] on input "Writer First Name" at bounding box center [515, 184] width 161 height 26
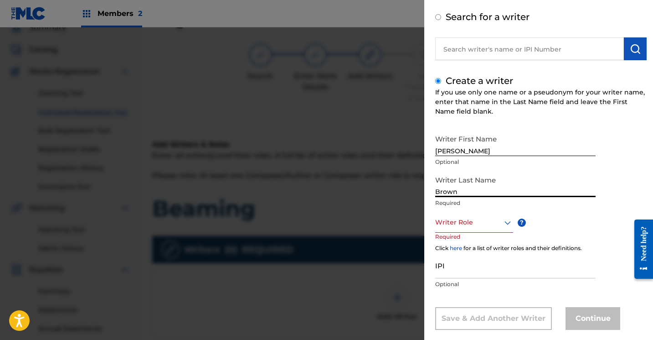
click at [510, 233] on div "Writer Role" at bounding box center [474, 222] width 78 height 21
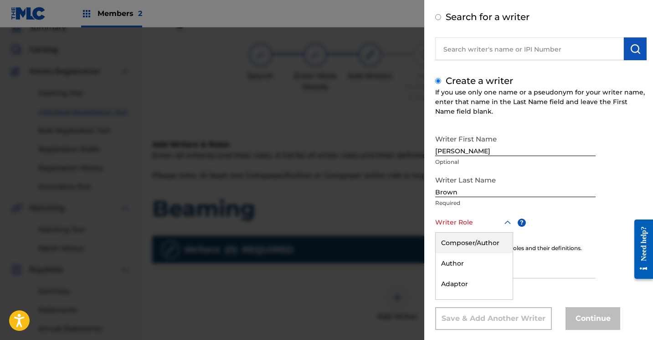
scroll to position [55, 0]
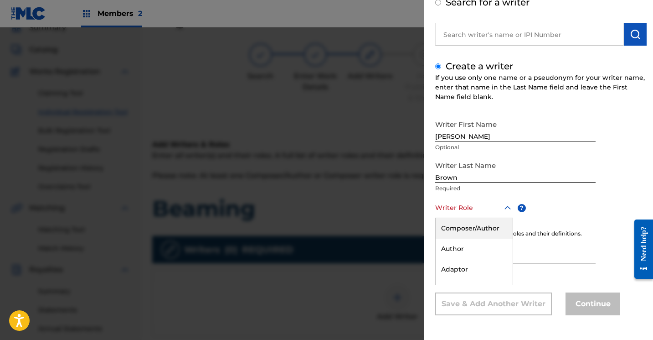
click at [492, 232] on div "Composer/Author" at bounding box center [474, 228] width 77 height 21
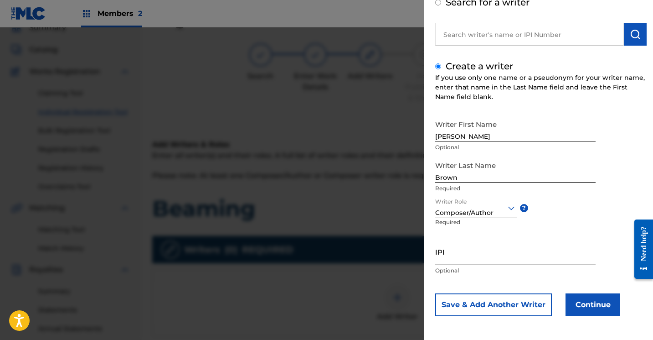
click at [577, 307] on button "Continue" at bounding box center [593, 304] width 55 height 23
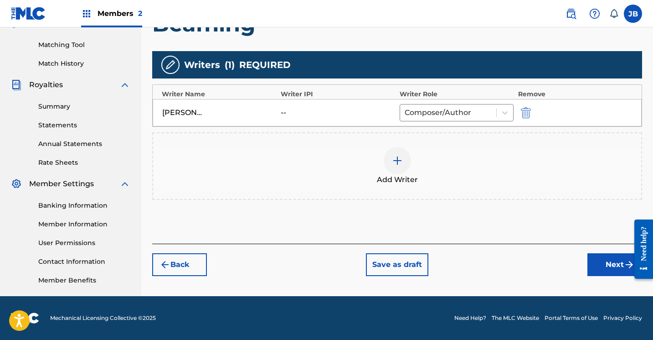
scroll to position [226, 0]
click at [608, 263] on button "Next" at bounding box center [615, 264] width 55 height 23
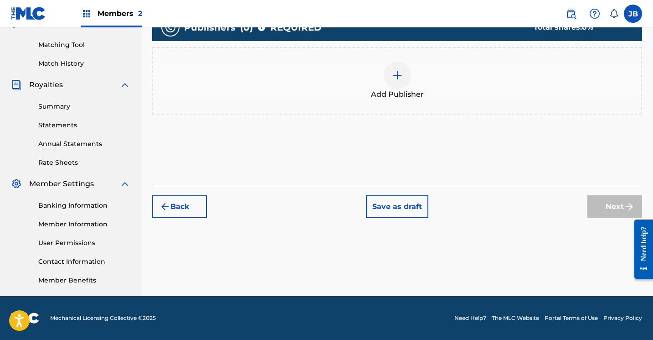
scroll to position [41, 0]
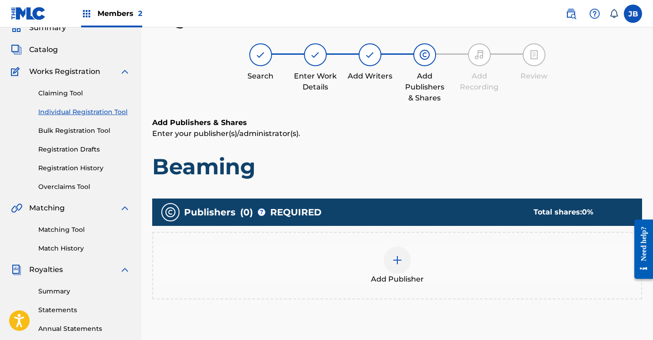
click at [394, 257] on img at bounding box center [397, 259] width 11 height 11
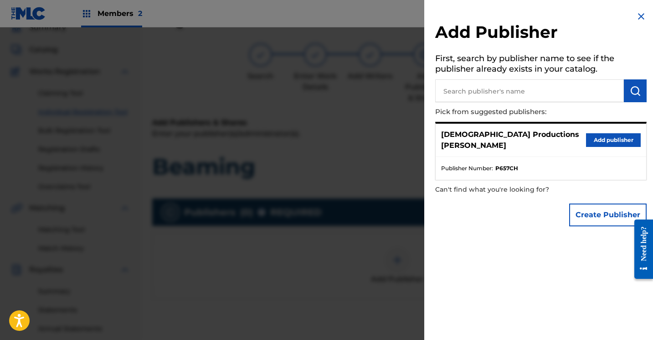
click at [607, 133] on button "Add publisher" at bounding box center [613, 140] width 55 height 14
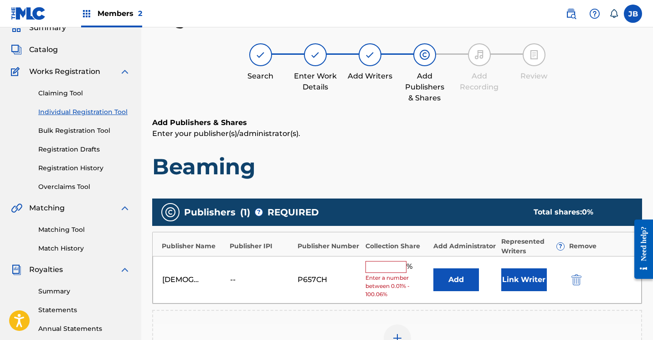
click at [528, 280] on button "Link Writer" at bounding box center [525, 279] width 46 height 23
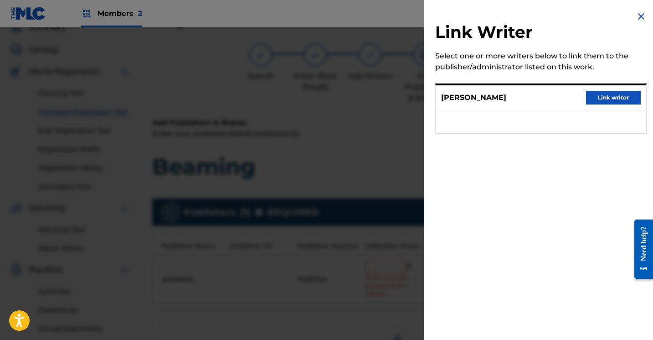
click at [603, 99] on button "Link writer" at bounding box center [613, 98] width 55 height 14
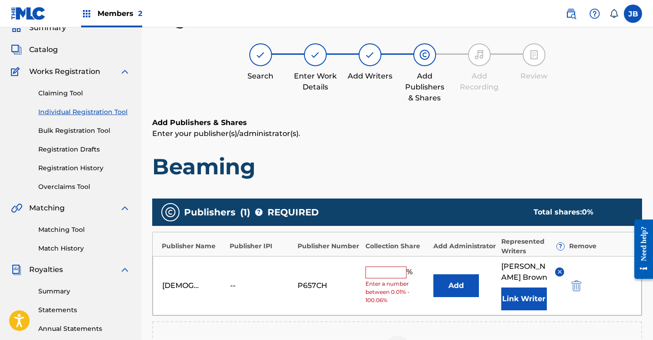
click at [406, 272] on input "text" at bounding box center [386, 272] width 41 height 12
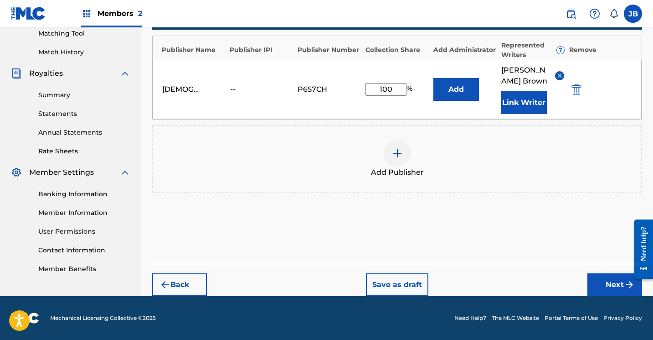
click at [596, 280] on button "Next" at bounding box center [615, 284] width 55 height 23
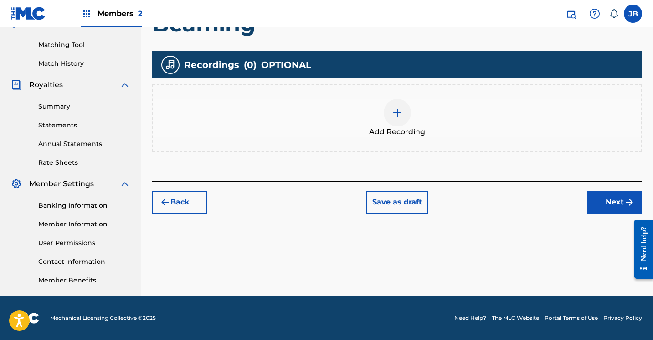
scroll to position [226, 0]
click at [394, 112] on img at bounding box center [397, 112] width 11 height 11
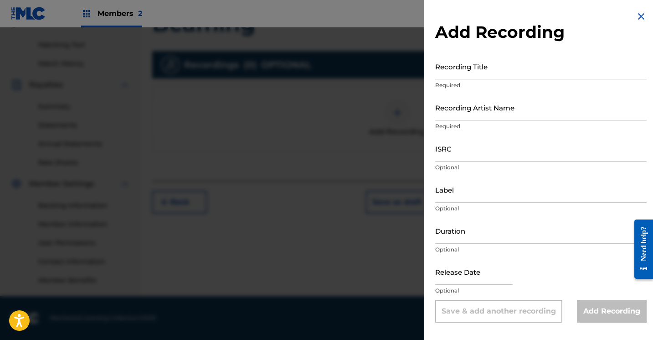
click at [473, 75] on input "Recording Title" at bounding box center [541, 66] width 212 height 26
click at [452, 74] on input "Recording Title" at bounding box center [541, 66] width 212 height 26
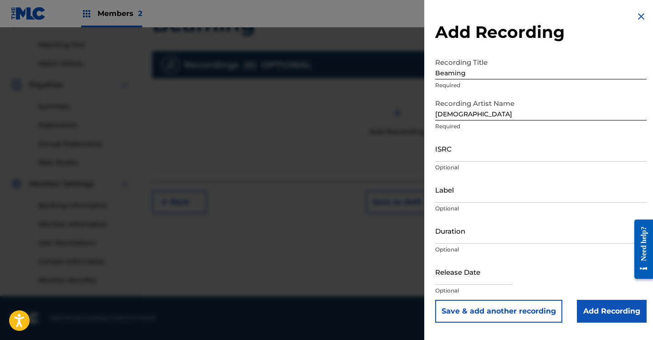
click at [591, 306] on input "Add Recording" at bounding box center [612, 311] width 70 height 23
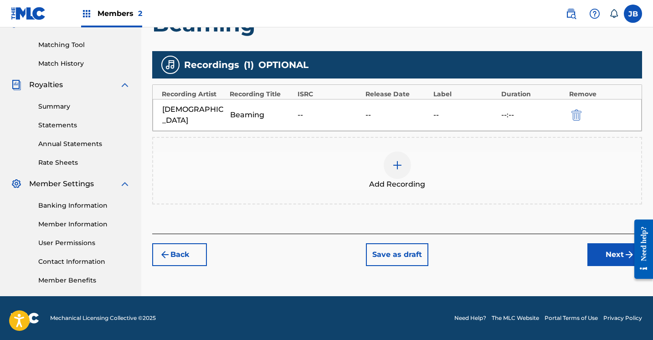
click at [591, 243] on button "Next" at bounding box center [615, 254] width 55 height 23
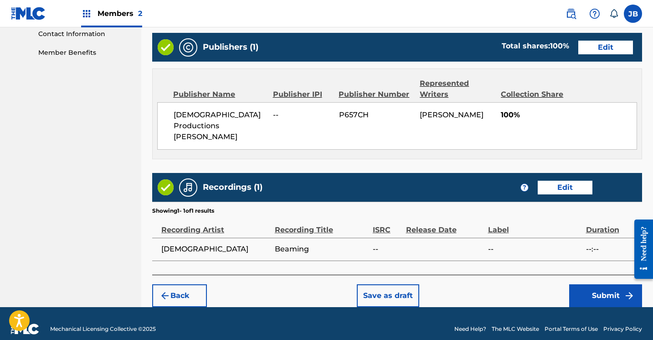
scroll to position [453, 0]
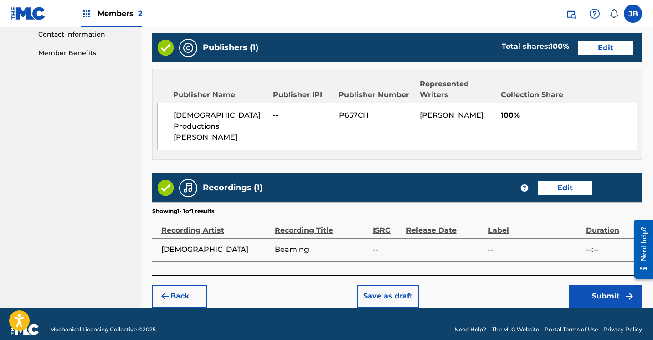
click at [582, 285] on button "Submit" at bounding box center [606, 296] width 73 height 23
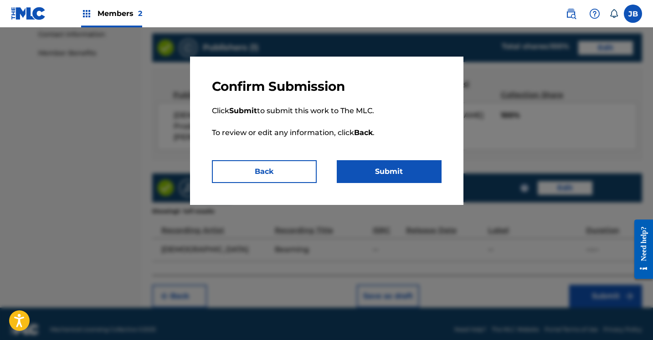
click at [359, 166] on button "Submit" at bounding box center [389, 171] width 105 height 23
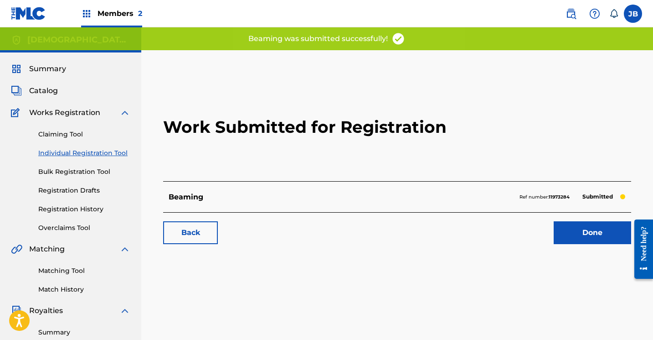
click at [561, 236] on link "Done" at bounding box center [593, 232] width 78 height 23
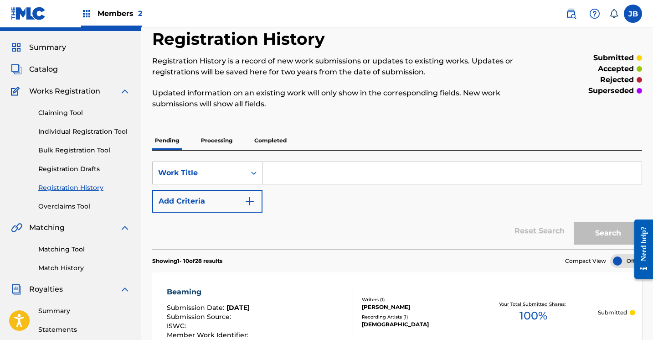
scroll to position [25, 0]
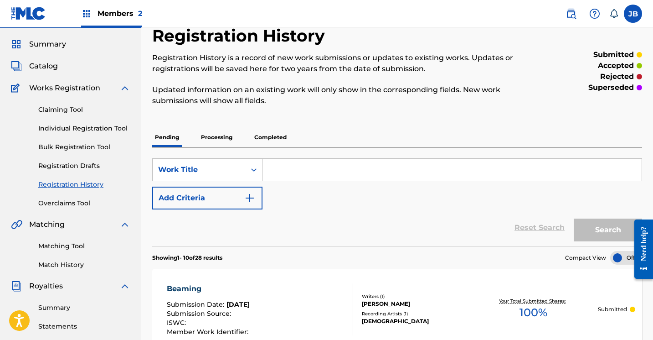
click at [70, 128] on link "Individual Registration Tool" at bounding box center [84, 129] width 92 height 10
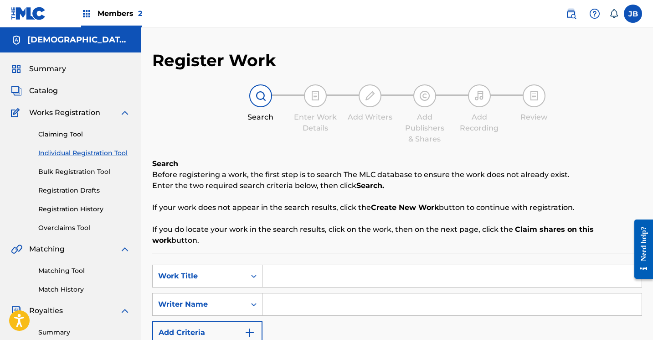
click at [280, 267] on input "Search Form" at bounding box center [452, 276] width 379 height 22
click at [291, 299] on input "Search Form" at bounding box center [452, 304] width 379 height 22
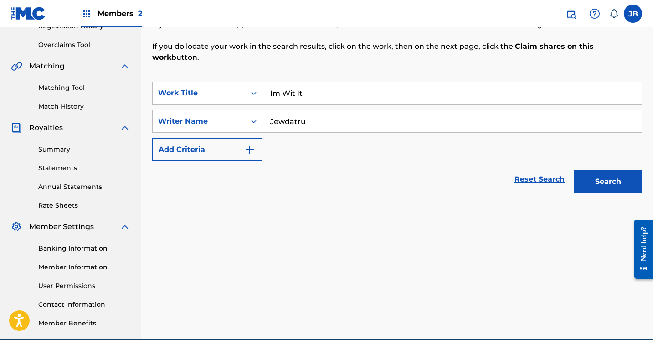
scroll to position [187, 0]
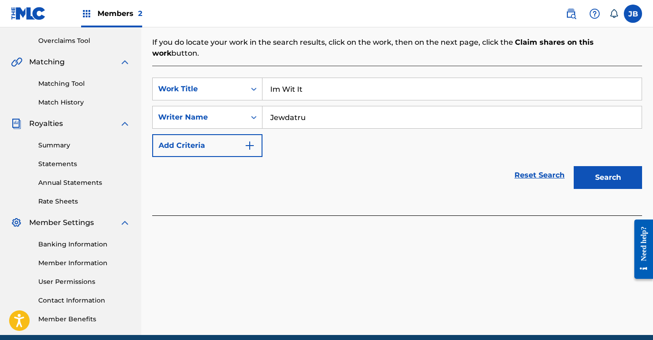
click at [593, 166] on button "Search" at bounding box center [608, 177] width 68 height 23
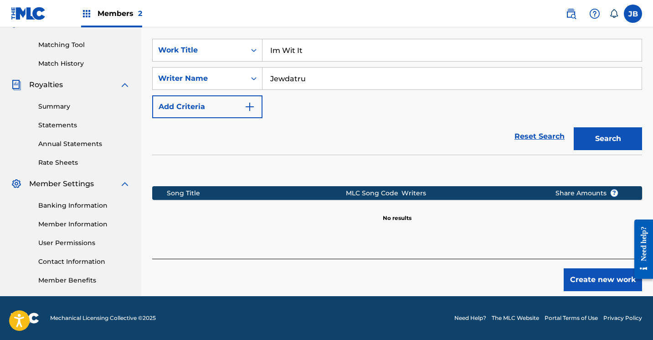
scroll to position [226, 0]
click at [574, 269] on button "Create new work" at bounding box center [603, 279] width 78 height 23
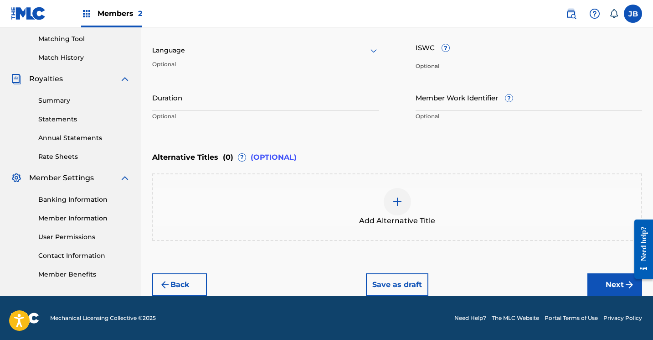
scroll to position [232, 0]
click at [598, 276] on button "Next" at bounding box center [615, 284] width 55 height 23
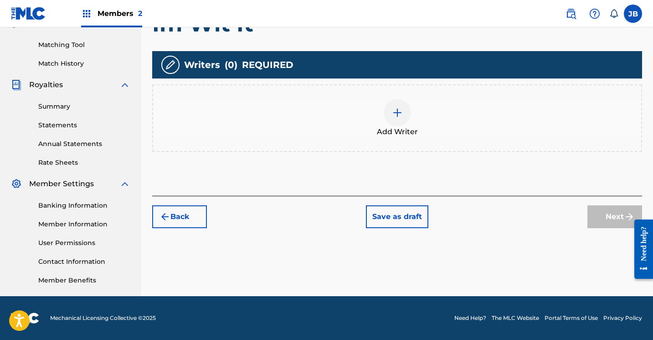
scroll to position [226, 0]
click at [403, 114] on div at bounding box center [397, 112] width 27 height 27
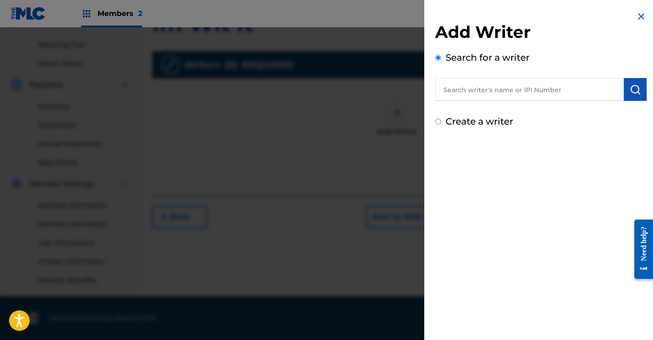
click at [436, 124] on input "Create a writer" at bounding box center [438, 122] width 6 height 6
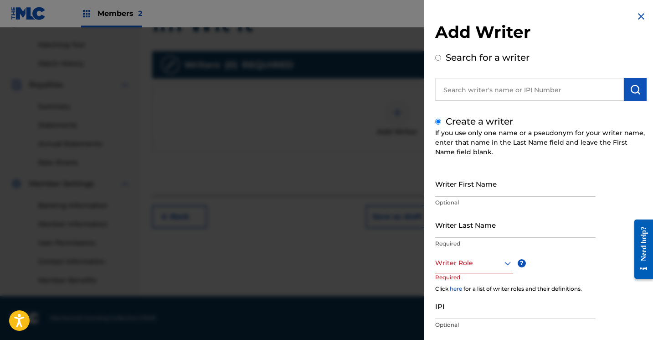
click at [446, 193] on input "Writer First Name" at bounding box center [515, 184] width 161 height 26
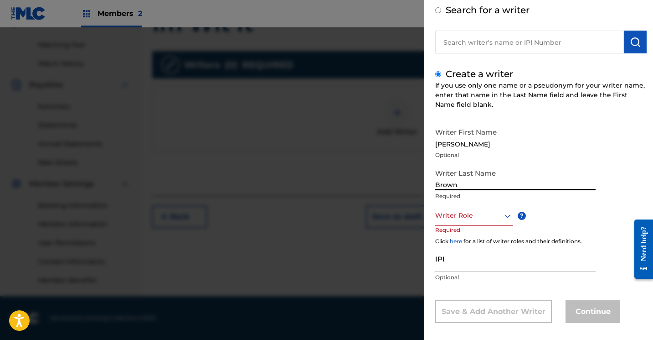
click at [506, 226] on div "Writer Role" at bounding box center [474, 215] width 78 height 21
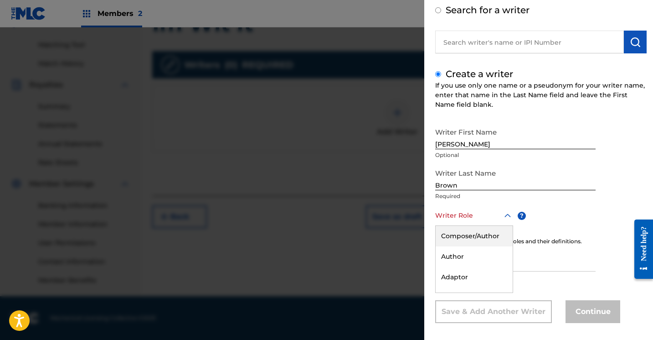
scroll to position [55, 0]
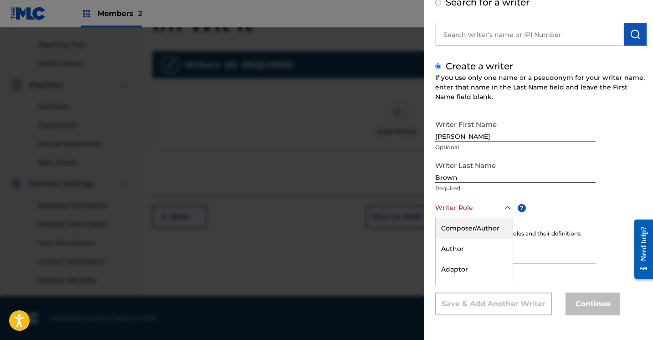
click at [492, 232] on div "Composer/Author" at bounding box center [474, 228] width 77 height 21
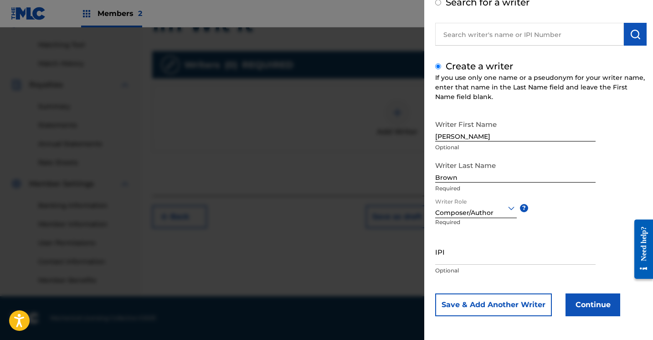
click at [574, 300] on button "Continue" at bounding box center [593, 304] width 55 height 23
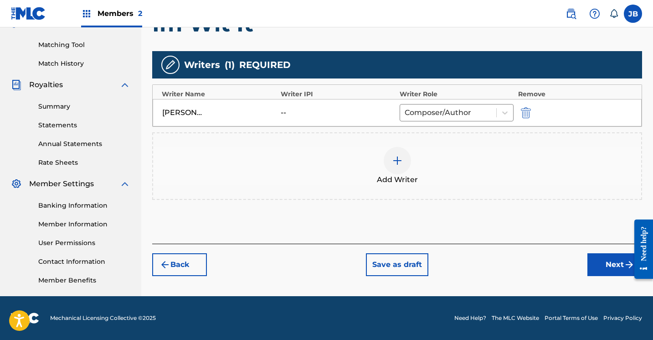
click at [391, 163] on div at bounding box center [397, 160] width 27 height 27
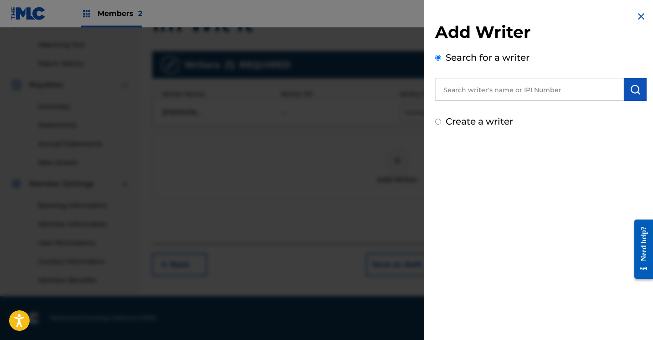
click at [636, 17] on img at bounding box center [641, 16] width 11 height 11
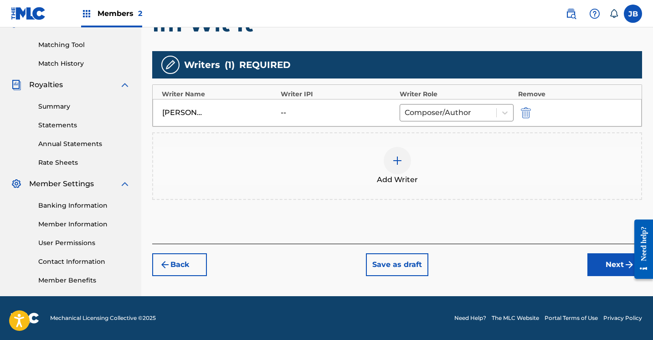
click at [606, 269] on button "Next" at bounding box center [615, 264] width 55 height 23
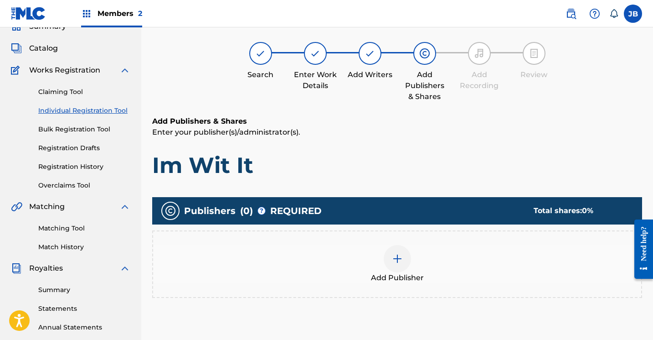
scroll to position [41, 0]
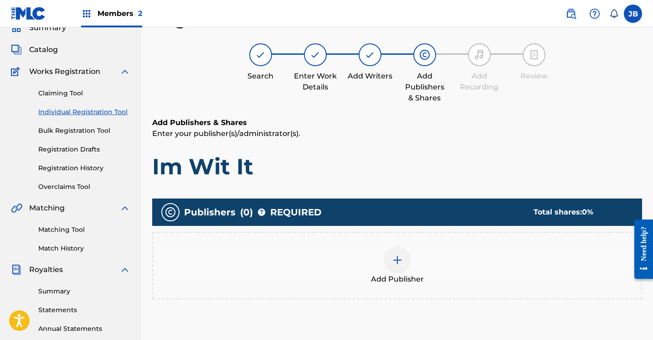
click at [400, 266] on div at bounding box center [397, 259] width 27 height 27
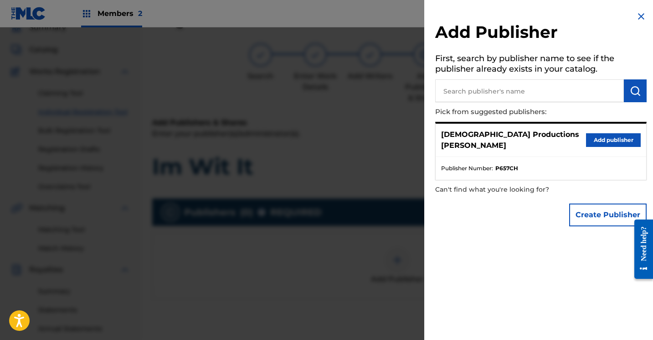
click at [591, 139] on button "Add publisher" at bounding box center [613, 140] width 55 height 14
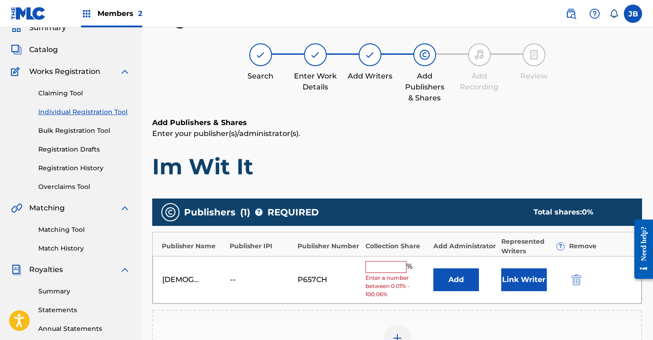
click at [512, 282] on button "Link Writer" at bounding box center [525, 279] width 46 height 23
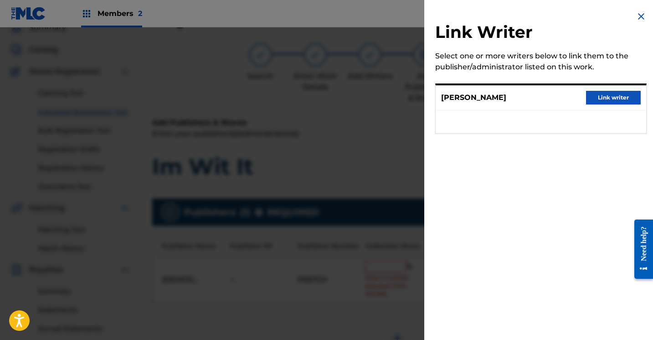
click at [601, 101] on button "Link writer" at bounding box center [613, 98] width 55 height 14
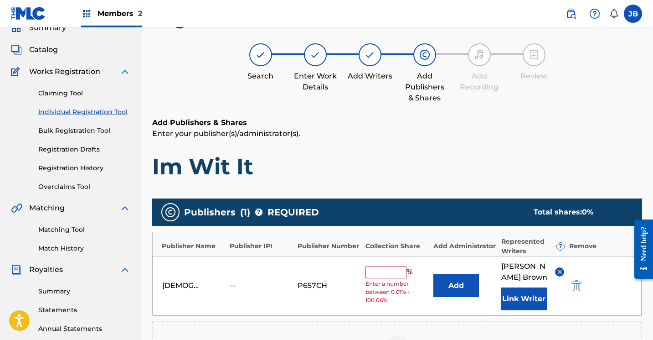
click at [400, 272] on input "text" at bounding box center [386, 272] width 41 height 12
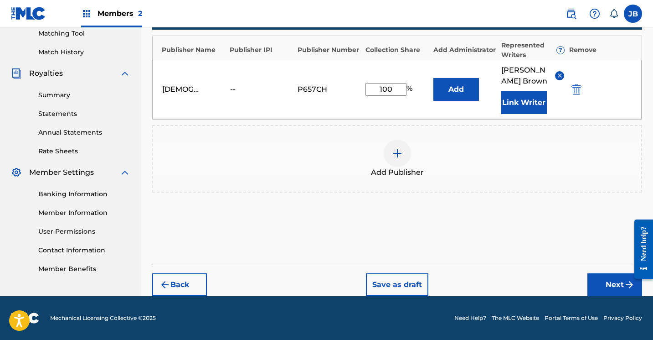
scroll to position [237, 0]
click at [610, 286] on button "Next" at bounding box center [615, 284] width 55 height 23
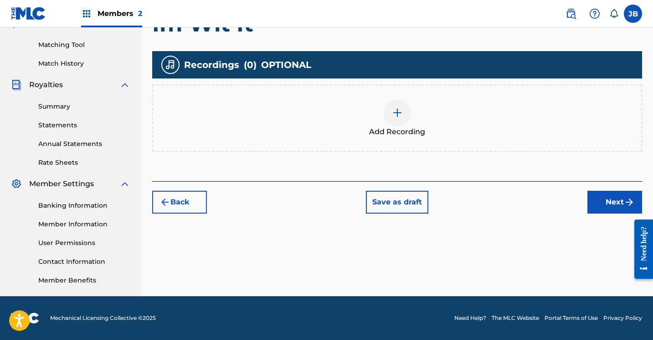
scroll to position [226, 0]
click at [404, 114] on div at bounding box center [397, 112] width 27 height 27
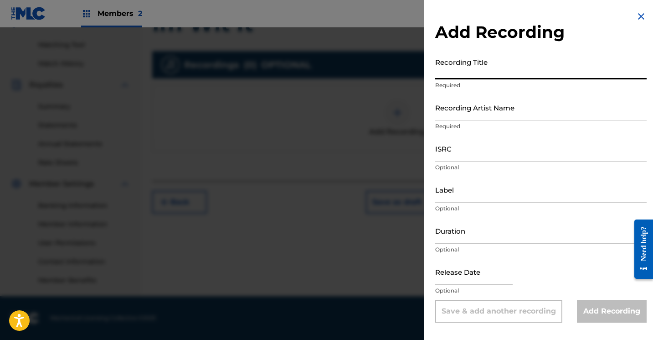
click at [471, 76] on input "Recording Title" at bounding box center [541, 66] width 212 height 26
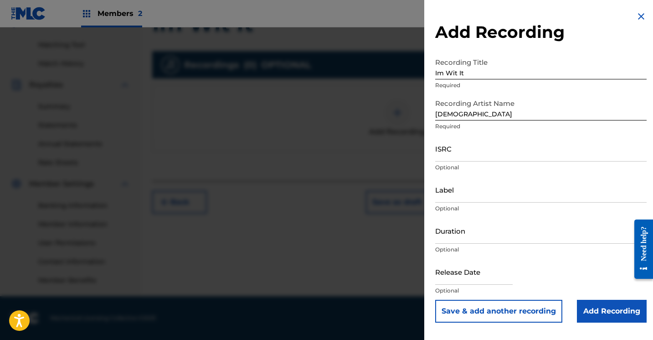
click at [587, 306] on input "Add Recording" at bounding box center [612, 311] width 70 height 23
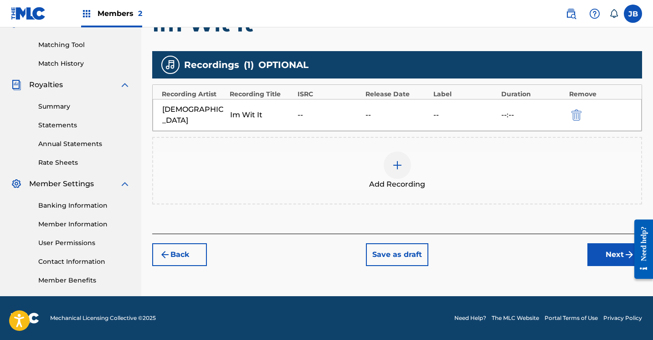
click at [595, 243] on button "Next" at bounding box center [615, 254] width 55 height 23
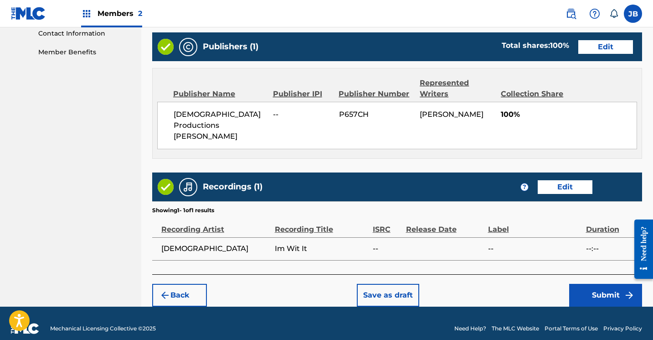
scroll to position [453, 0]
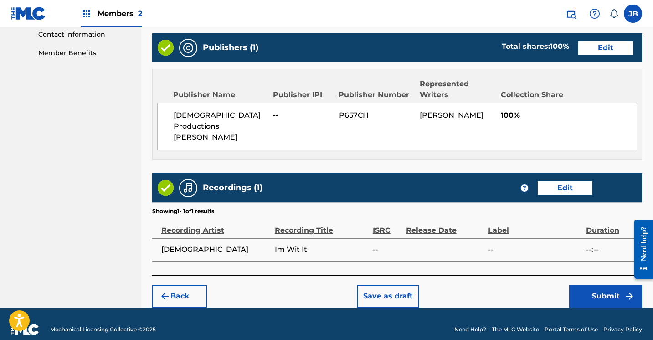
click at [583, 285] on button "Submit" at bounding box center [606, 296] width 73 height 23
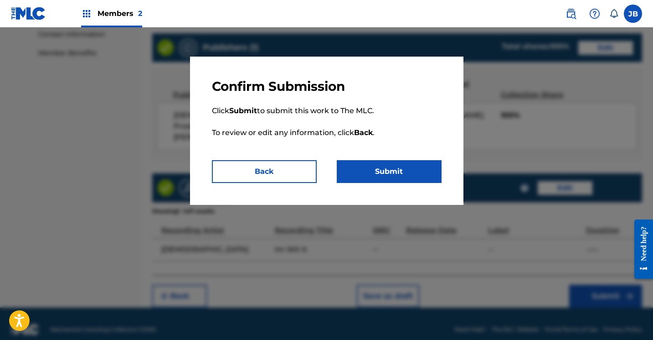
click at [402, 171] on button "Submit" at bounding box center [389, 171] width 105 height 23
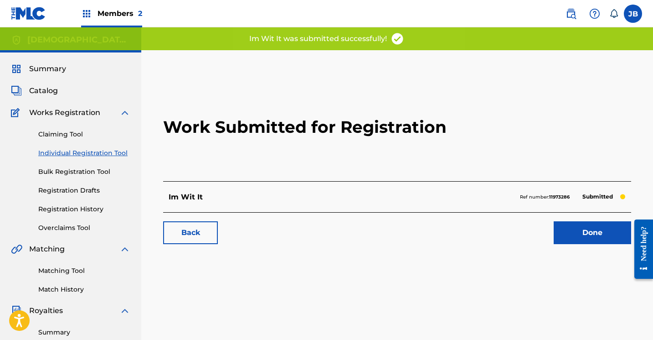
click at [570, 238] on link "Done" at bounding box center [593, 232] width 78 height 23
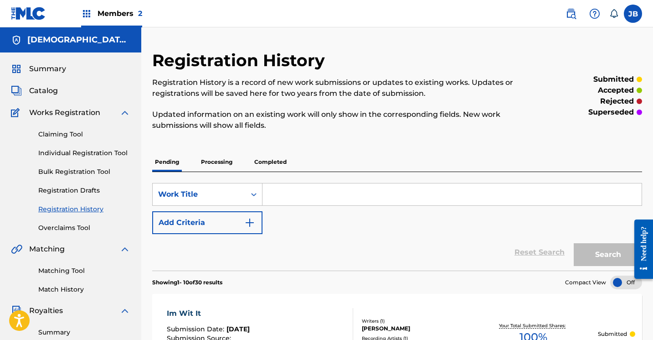
click at [99, 152] on link "Individual Registration Tool" at bounding box center [84, 153] width 92 height 10
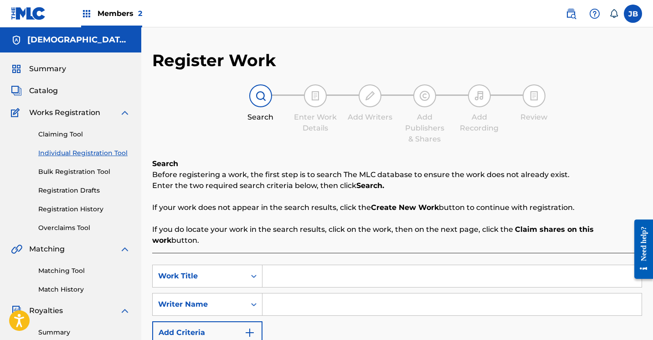
click at [278, 265] on input "Search Form" at bounding box center [452, 276] width 379 height 22
click at [281, 298] on input "Search Form" at bounding box center [452, 304] width 379 height 22
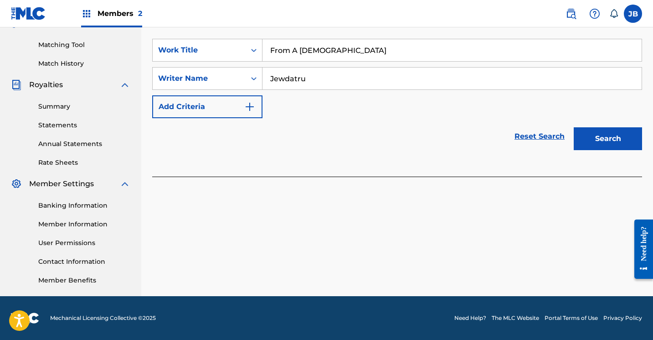
scroll to position [226, 0]
click at [607, 133] on button "Search" at bounding box center [608, 138] width 68 height 23
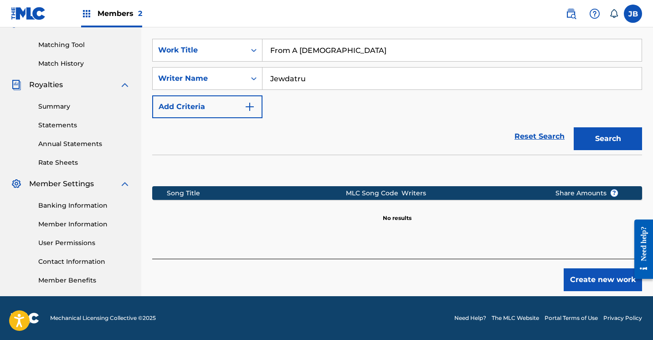
click at [586, 271] on button "Create new work" at bounding box center [603, 279] width 78 height 23
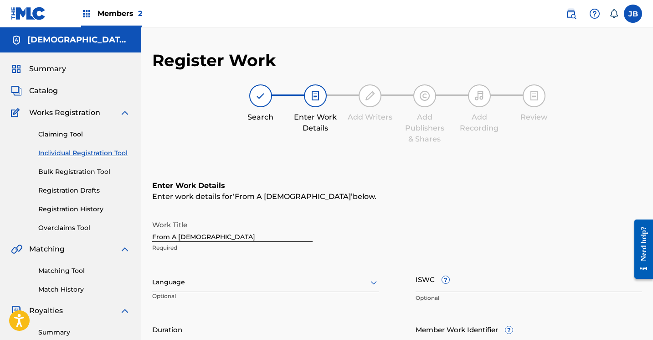
scroll to position [0, 0]
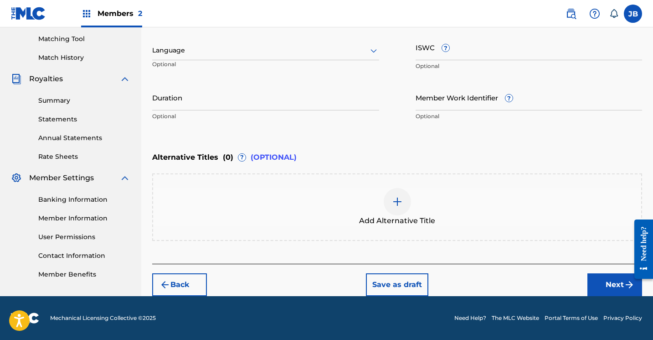
click at [600, 281] on button "Next" at bounding box center [615, 284] width 55 height 23
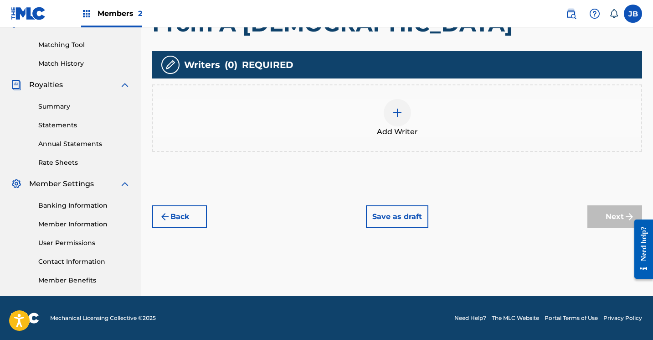
click at [393, 115] on img at bounding box center [397, 112] width 11 height 11
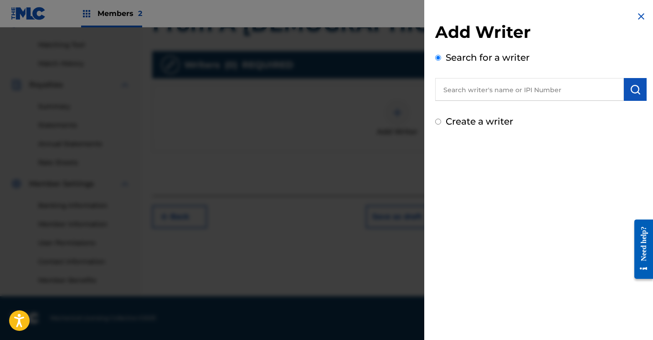
click at [436, 124] on input "Create a writer" at bounding box center [438, 122] width 6 height 6
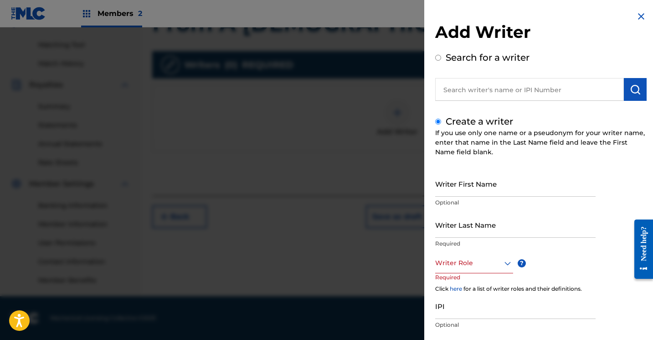
click at [438, 194] on input "Writer First Name" at bounding box center [515, 184] width 161 height 26
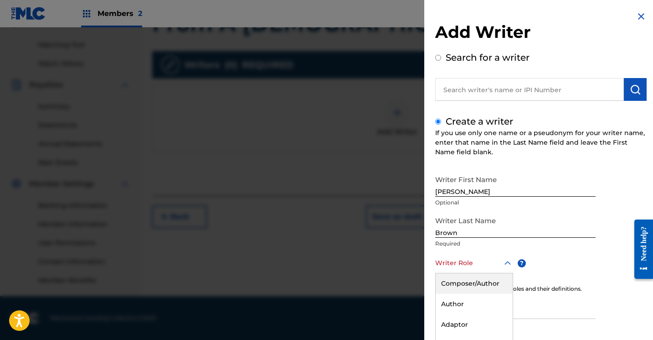
click at [507, 263] on div "Composer/Author, 1 of 8. 8 results available. Use Up and Down to choose options…" at bounding box center [474, 263] width 78 height 21
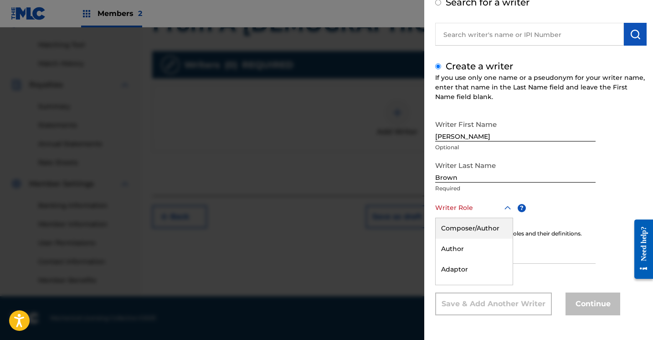
click at [487, 226] on div "Composer/Author" at bounding box center [474, 228] width 77 height 21
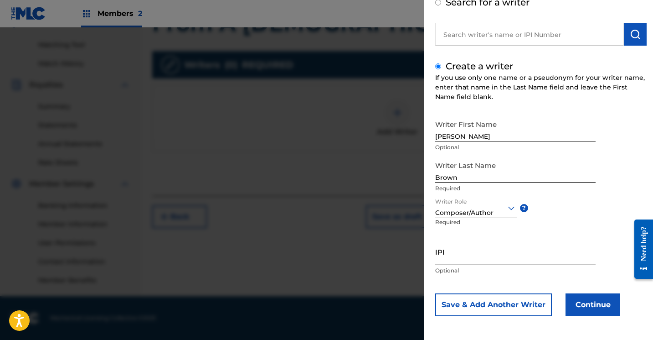
click at [570, 296] on button "Continue" at bounding box center [593, 304] width 55 height 23
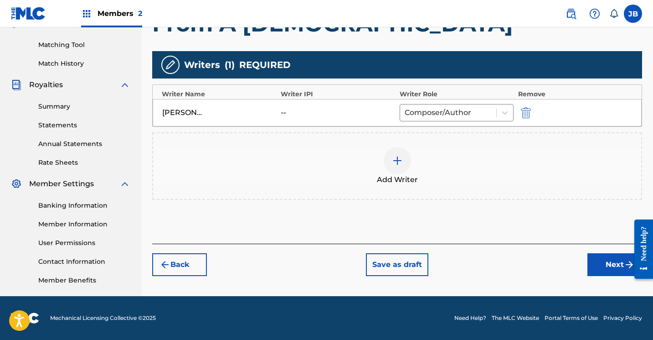
click at [596, 259] on button "Next" at bounding box center [615, 264] width 55 height 23
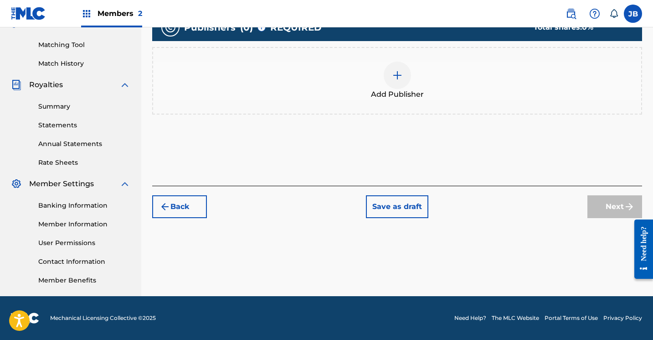
scroll to position [41, 0]
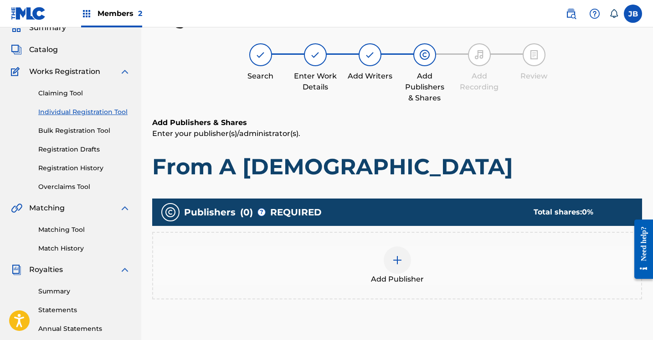
click at [399, 253] on div at bounding box center [397, 259] width 27 height 27
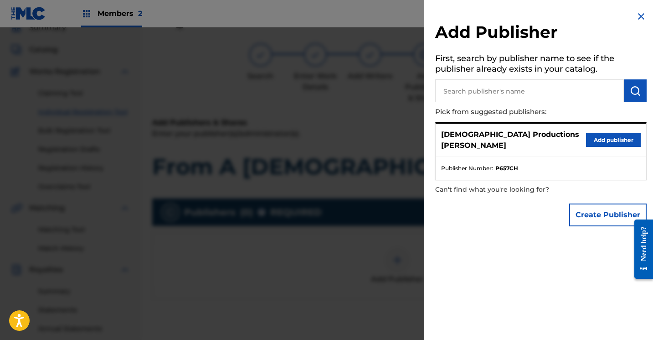
click at [615, 133] on button "Add publisher" at bounding box center [613, 140] width 55 height 14
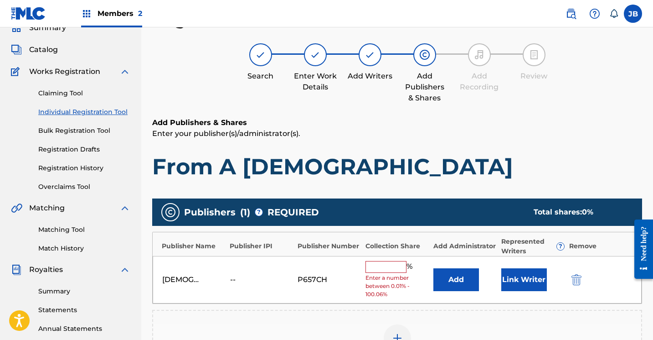
click at [533, 271] on button "Link Writer" at bounding box center [525, 279] width 46 height 23
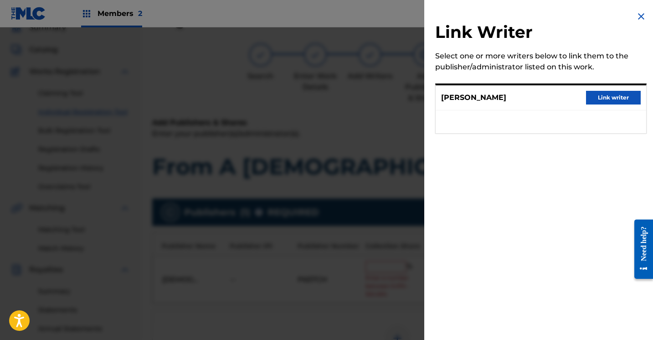
click at [604, 99] on button "Link writer" at bounding box center [613, 98] width 55 height 14
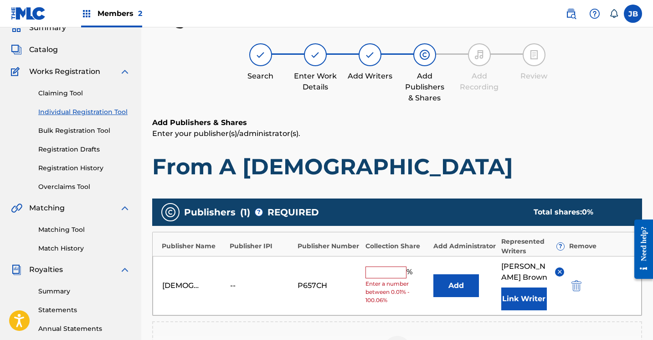
click at [401, 266] on div "JewDaTru Productions Justin Brown -- P657CH % Enter a number between 0.01% - 10…" at bounding box center [397, 285] width 489 height 59
click at [400, 270] on input "text" at bounding box center [386, 272] width 41 height 12
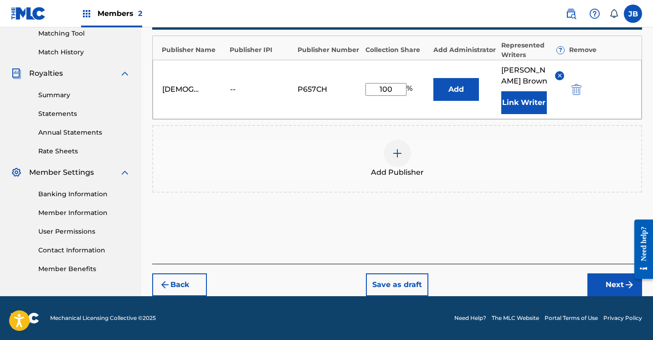
scroll to position [237, 0]
click at [602, 283] on button "Next" at bounding box center [615, 284] width 55 height 23
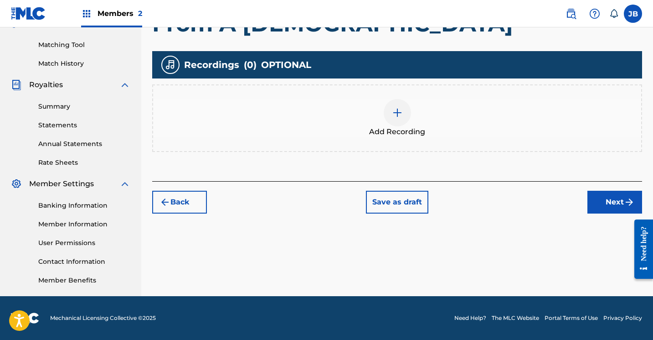
click at [402, 110] on img at bounding box center [397, 112] width 11 height 11
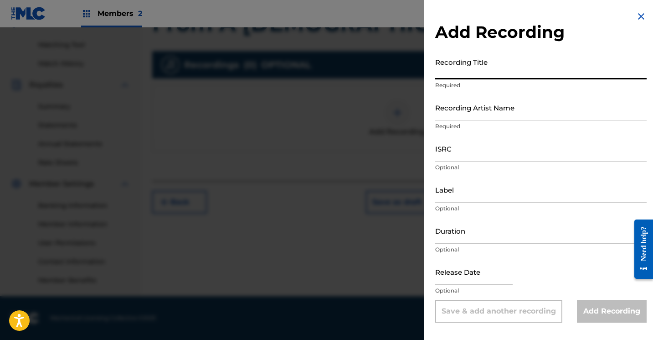
click at [466, 76] on input "Recording Title" at bounding box center [541, 66] width 212 height 26
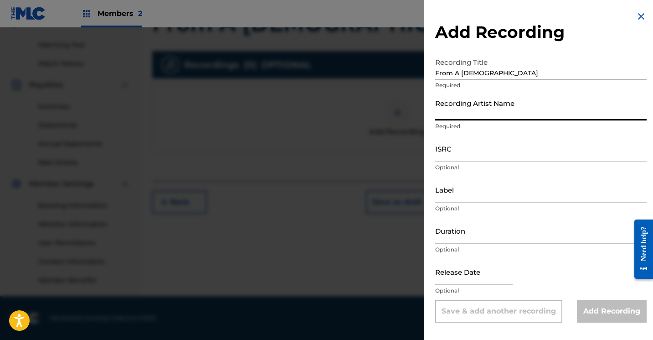
click at [451, 119] on input "Recording Artist Name" at bounding box center [541, 107] width 212 height 26
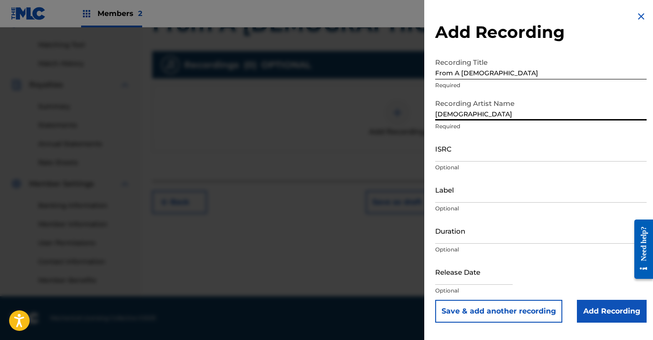
click at [589, 311] on input "Add Recording" at bounding box center [612, 311] width 70 height 23
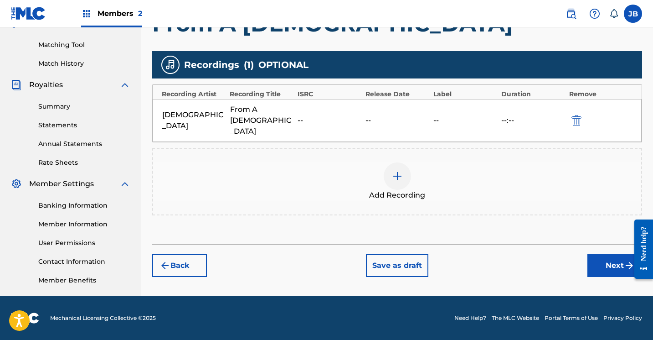
click at [598, 254] on button "Next" at bounding box center [615, 265] width 55 height 23
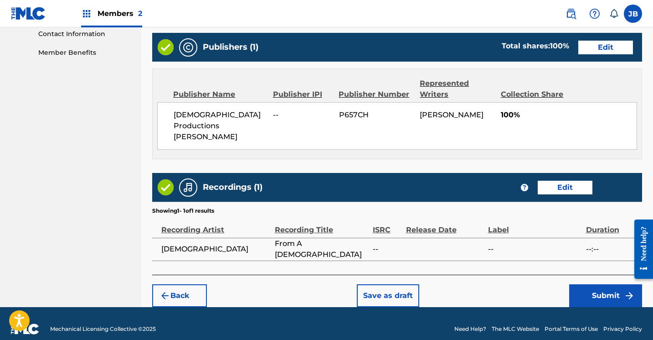
scroll to position [453, 0]
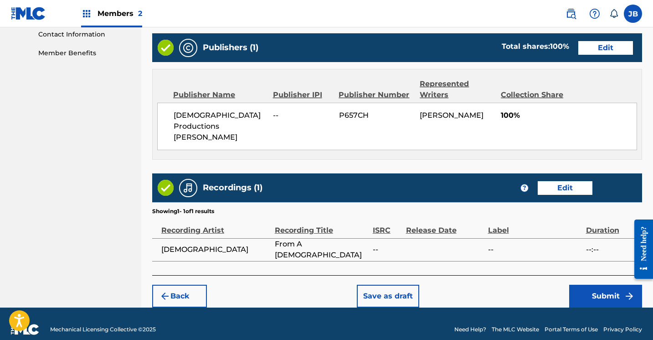
click at [582, 285] on button "Submit" at bounding box center [606, 296] width 73 height 23
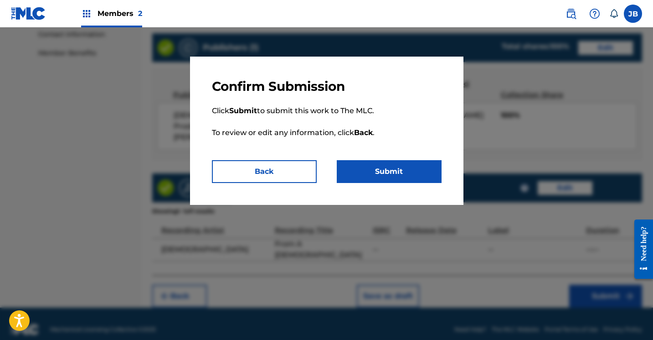
click at [362, 175] on button "Submit" at bounding box center [389, 171] width 105 height 23
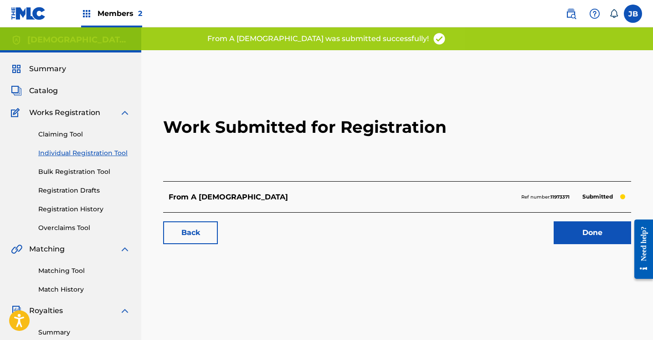
click at [566, 227] on link "Done" at bounding box center [593, 232] width 78 height 23
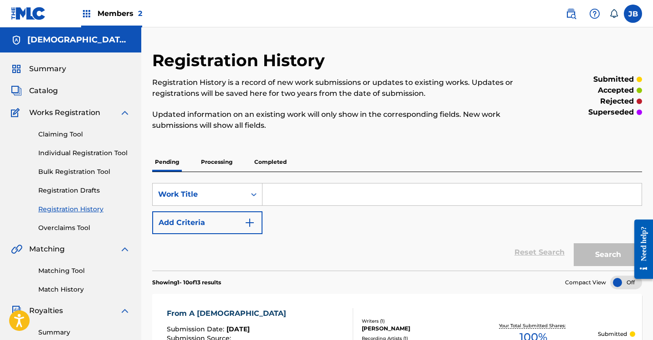
click at [101, 155] on link "Individual Registration Tool" at bounding box center [84, 153] width 92 height 10
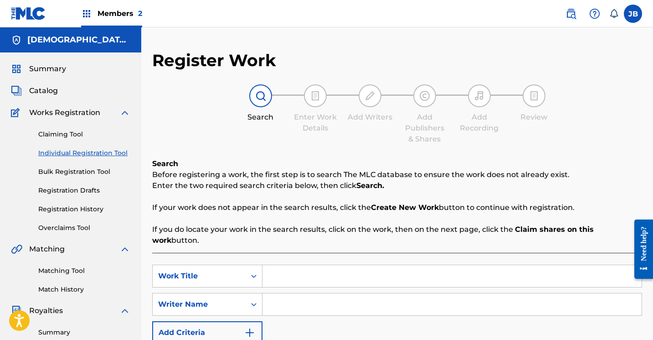
click at [301, 267] on input "Search Form" at bounding box center [452, 276] width 379 height 22
click at [287, 299] on input "Search Form" at bounding box center [452, 304] width 379 height 22
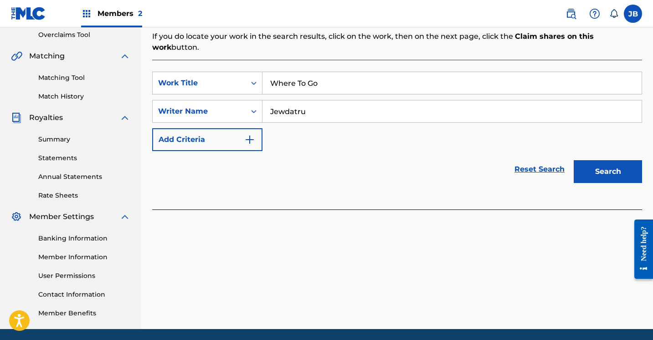
scroll to position [203, 0]
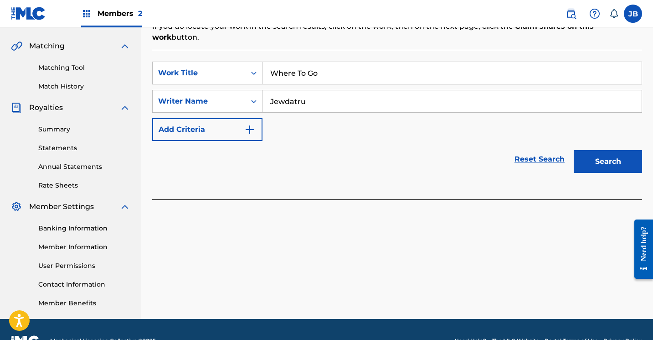
click at [596, 155] on button "Search" at bounding box center [608, 161] width 68 height 23
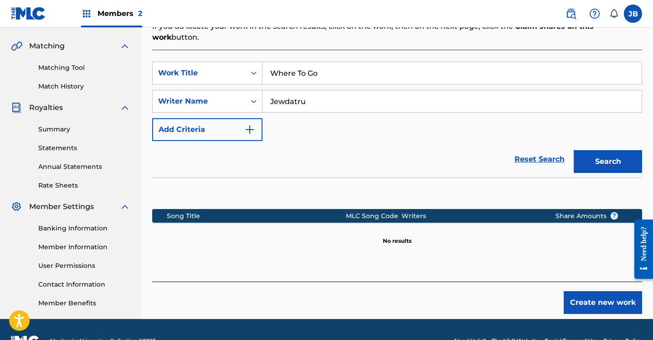
click at [588, 291] on button "Create new work" at bounding box center [603, 302] width 78 height 23
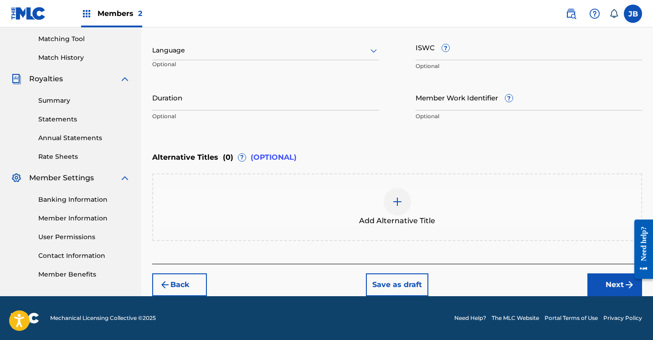
click at [593, 278] on button "Next" at bounding box center [615, 284] width 55 height 23
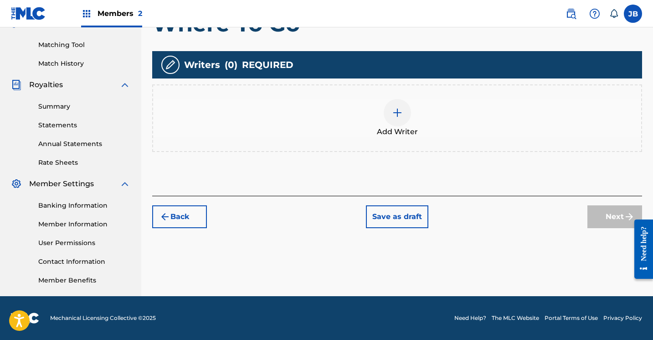
click at [402, 114] on img at bounding box center [397, 112] width 11 height 11
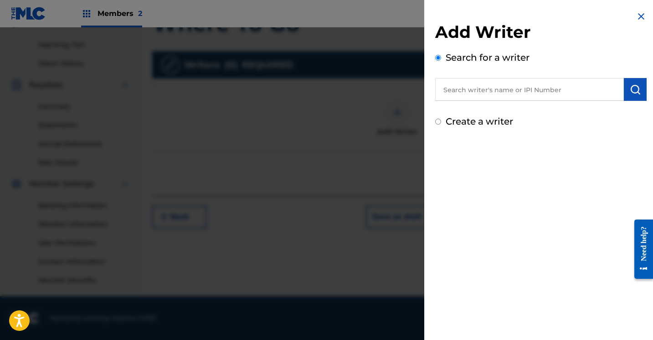
click at [438, 124] on input "Create a writer" at bounding box center [438, 122] width 6 height 6
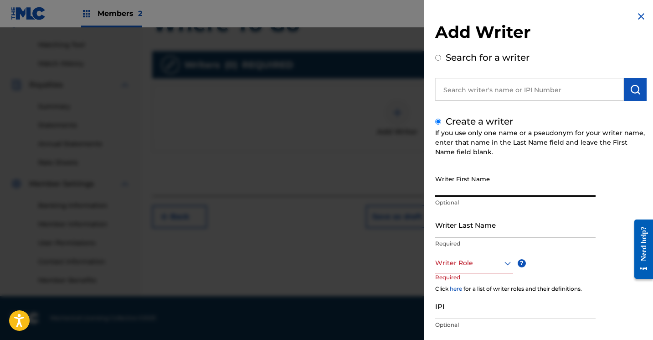
click at [460, 185] on input "Writer First Name" at bounding box center [515, 184] width 161 height 26
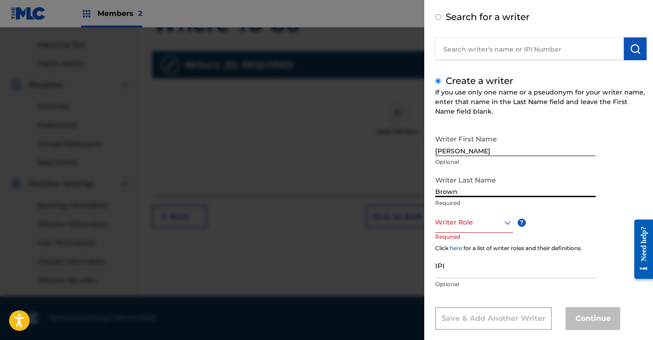
click at [508, 233] on div "Writer Role" at bounding box center [474, 222] width 78 height 21
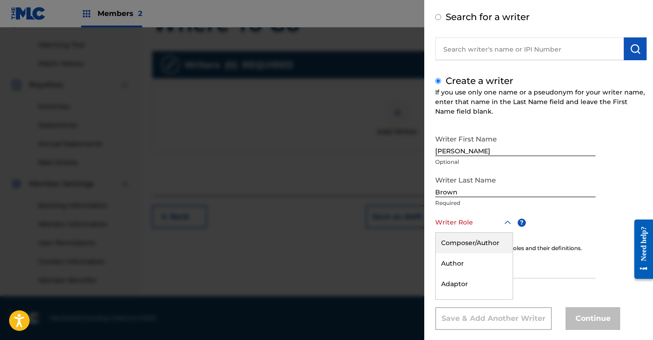
scroll to position [55, 0]
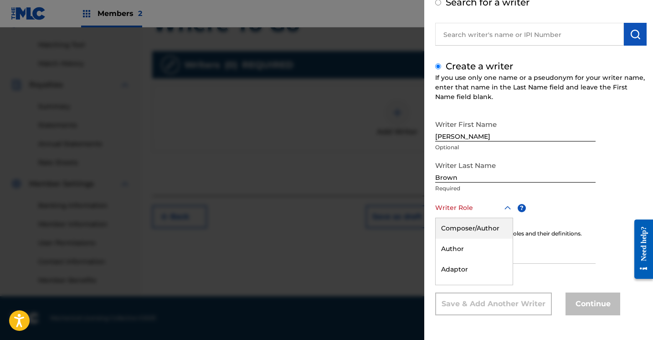
click at [498, 228] on div "Composer/Author" at bounding box center [474, 228] width 77 height 21
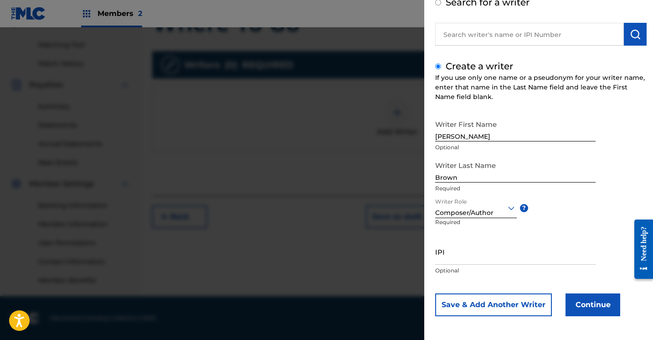
click at [584, 306] on button "Continue" at bounding box center [593, 304] width 55 height 23
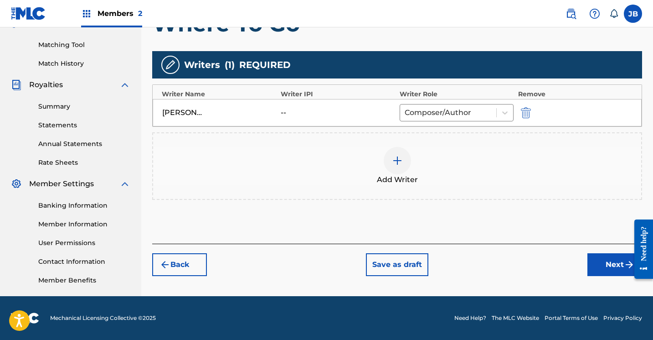
click at [618, 263] on button "Next" at bounding box center [615, 264] width 55 height 23
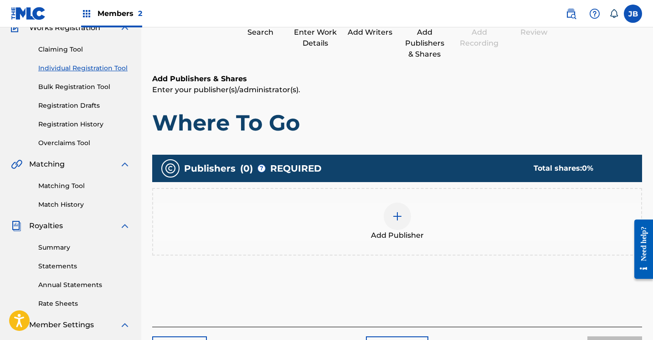
scroll to position [41, 0]
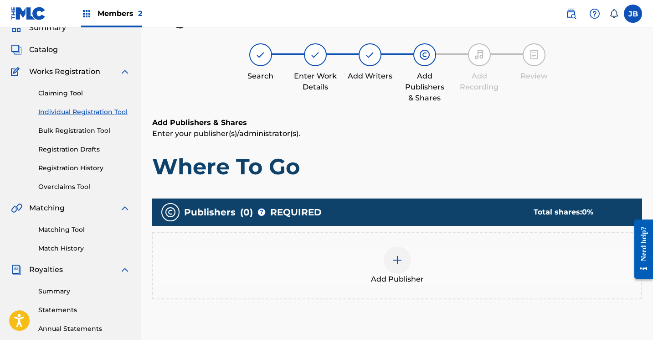
click at [396, 260] on img at bounding box center [397, 259] width 11 height 11
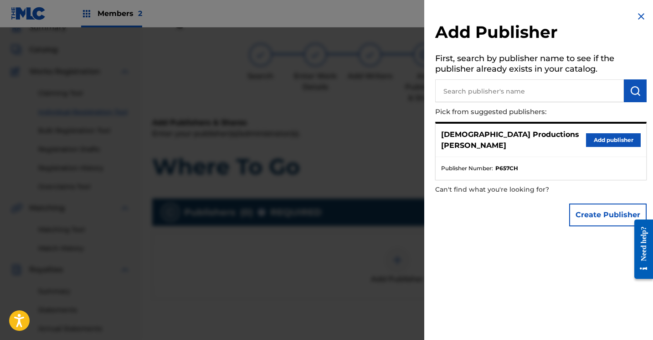
click at [599, 133] on button "Add publisher" at bounding box center [613, 140] width 55 height 14
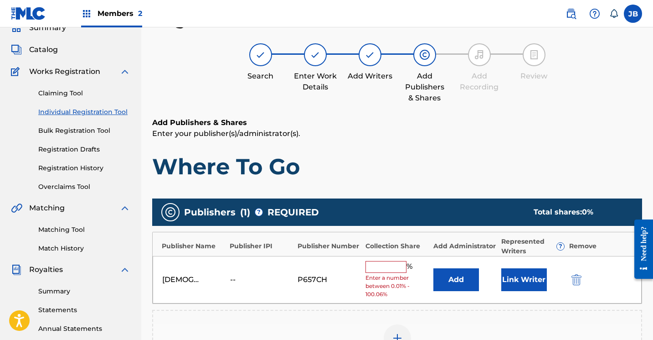
click at [528, 273] on button "Link Writer" at bounding box center [525, 279] width 46 height 23
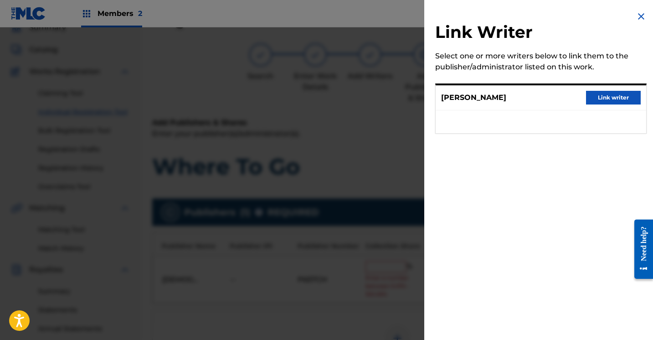
click at [591, 94] on button "Link writer" at bounding box center [613, 98] width 55 height 14
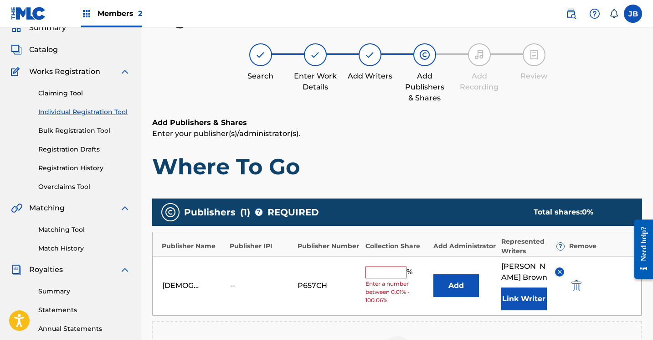
click at [401, 272] on input "text" at bounding box center [386, 272] width 41 height 12
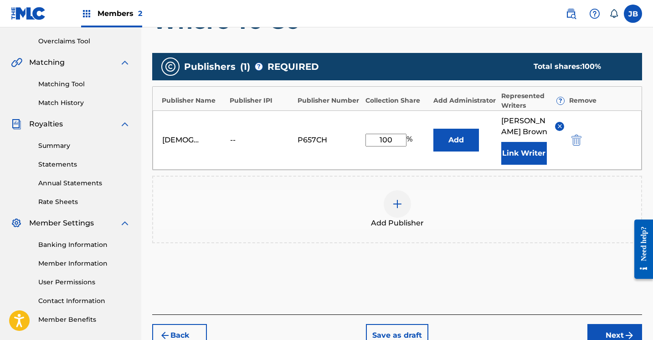
scroll to position [189, 0]
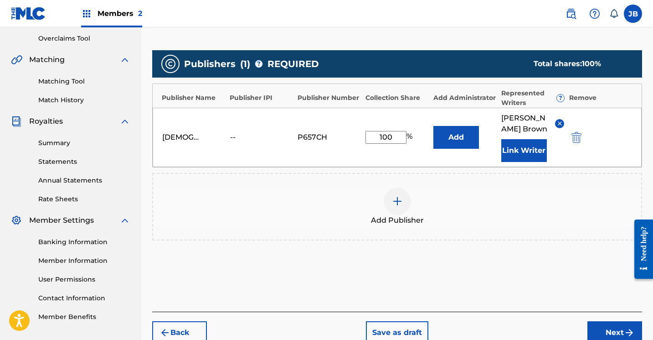
click at [598, 324] on button "Next" at bounding box center [615, 332] width 55 height 23
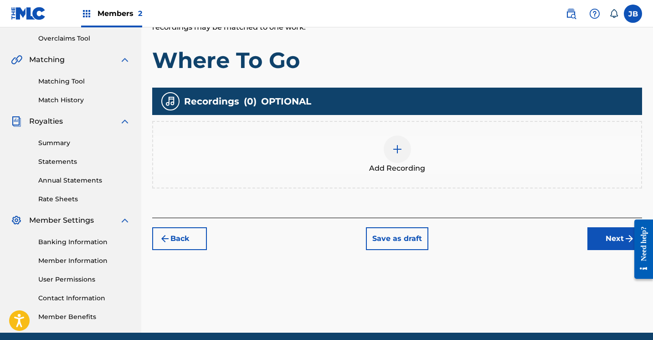
scroll to position [41, 0]
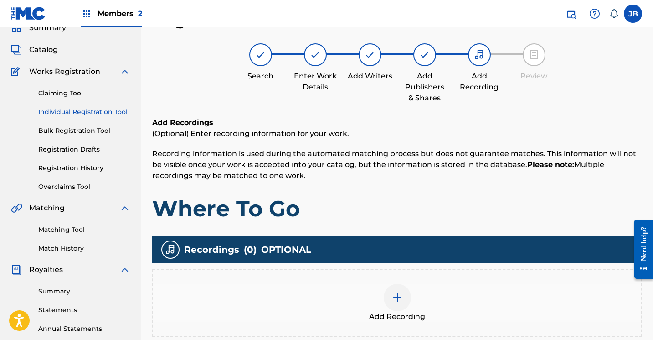
click at [400, 301] on img at bounding box center [397, 297] width 11 height 11
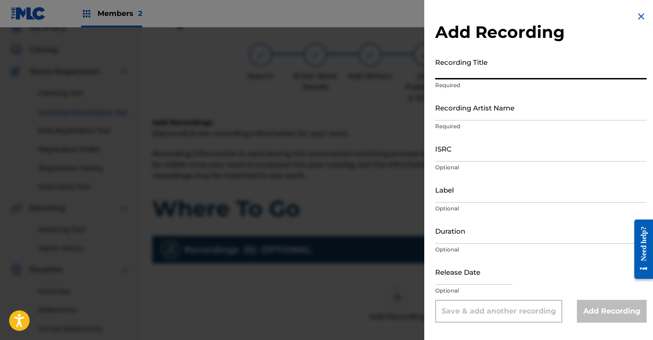
click at [488, 72] on input "Recording Title" at bounding box center [541, 66] width 212 height 26
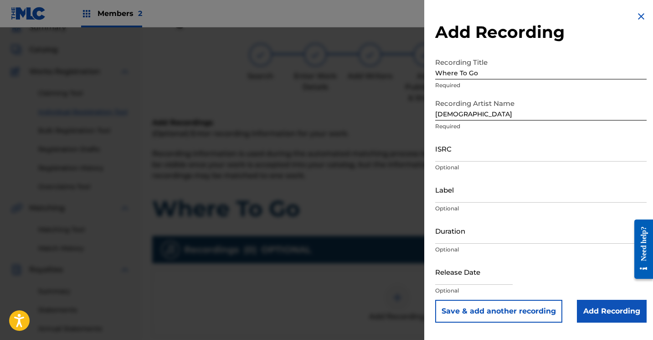
click at [586, 305] on input "Add Recording" at bounding box center [612, 311] width 70 height 23
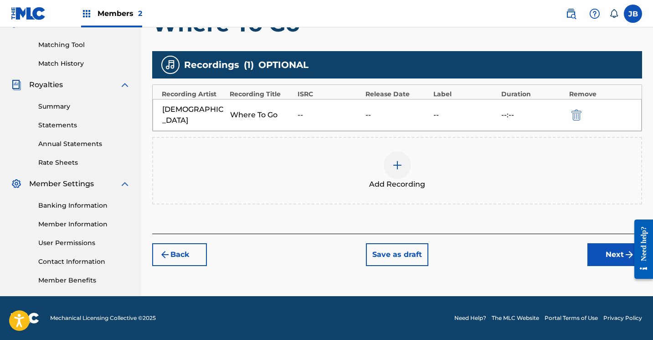
click at [595, 243] on button "Next" at bounding box center [615, 254] width 55 height 23
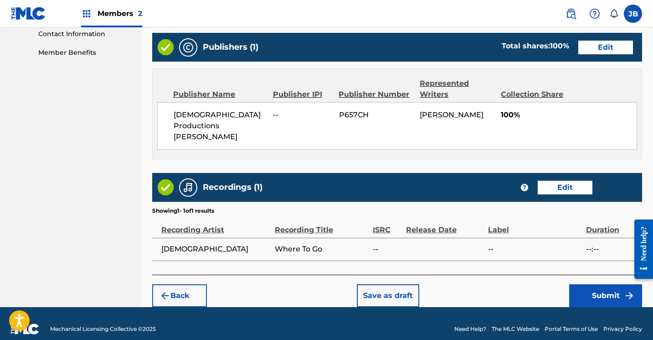
scroll to position [453, 0]
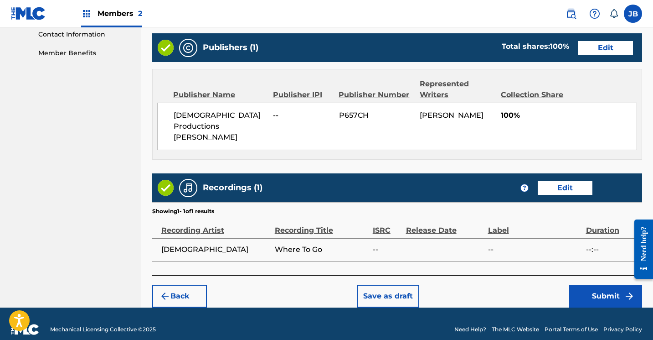
click at [576, 285] on button "Submit" at bounding box center [606, 296] width 73 height 23
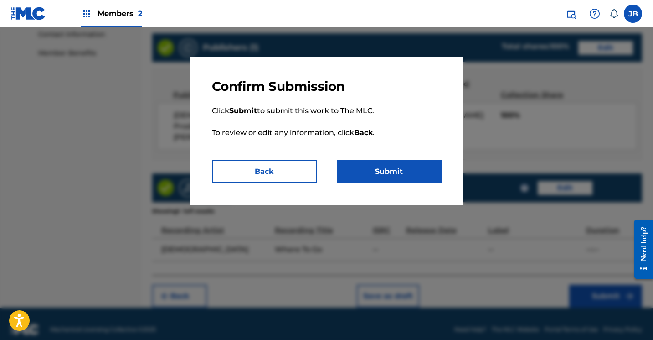
click at [378, 173] on button "Submit" at bounding box center [389, 171] width 105 height 23
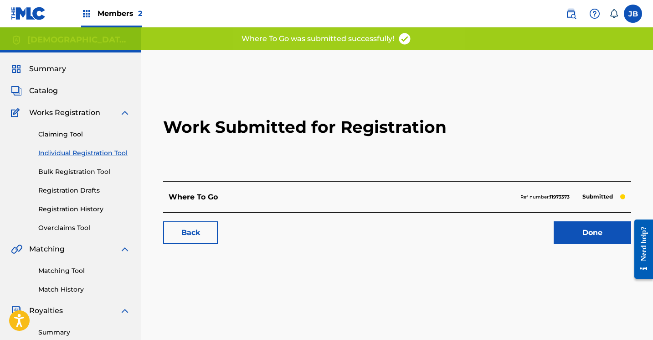
click at [568, 238] on link "Done" at bounding box center [593, 232] width 78 height 23
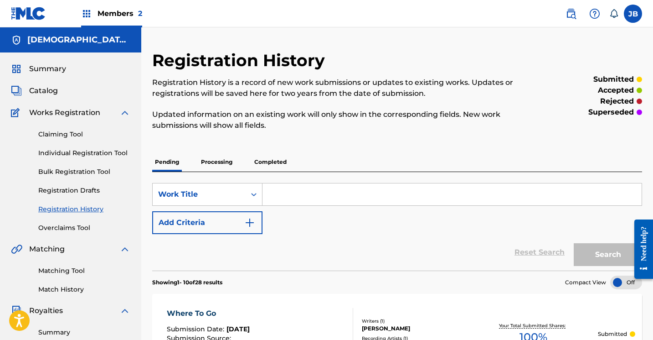
click at [100, 153] on link "Individual Registration Tool" at bounding box center [84, 153] width 92 height 10
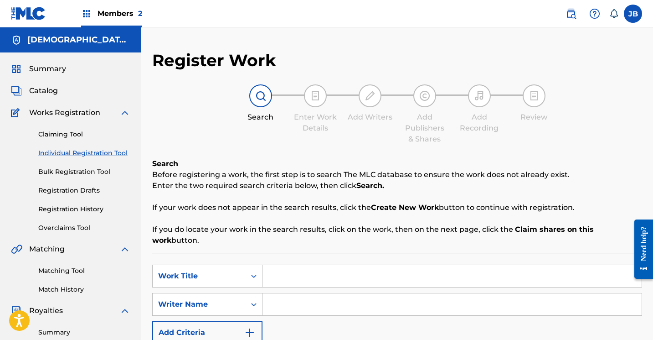
click at [273, 265] on input "Search Form" at bounding box center [452, 276] width 379 height 22
click at [278, 296] on input "Search Form" at bounding box center [452, 304] width 379 height 22
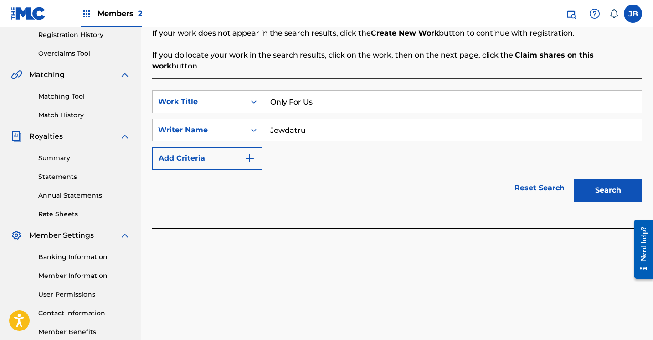
scroll to position [180, 0]
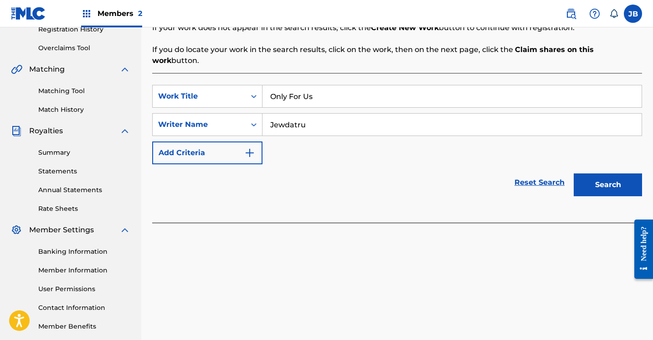
click at [589, 177] on button "Search" at bounding box center [608, 184] width 68 height 23
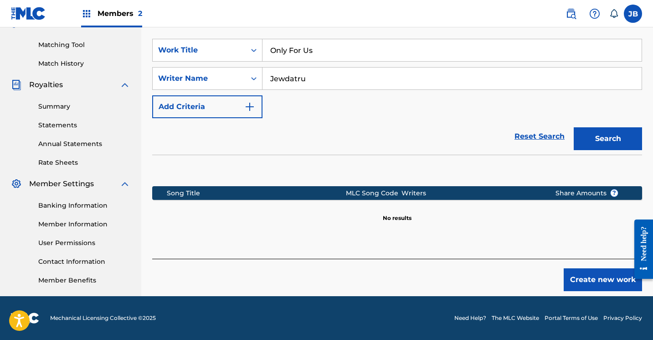
scroll to position [226, 0]
click at [587, 272] on button "Create new work" at bounding box center [603, 279] width 78 height 23
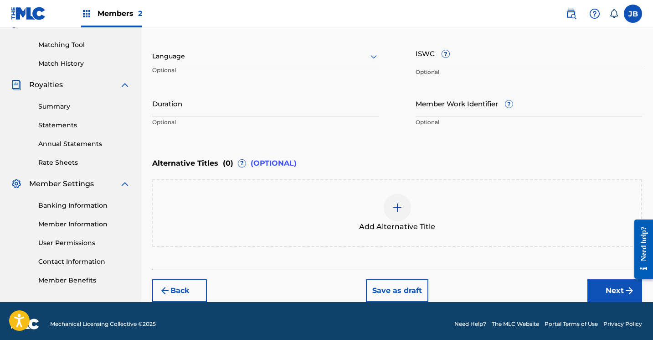
click at [602, 286] on button "Next" at bounding box center [615, 290] width 55 height 23
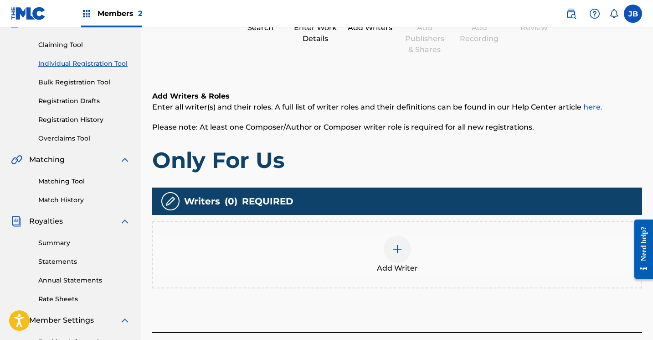
scroll to position [41, 0]
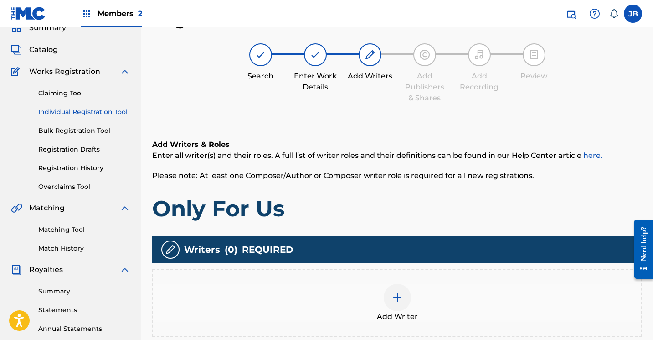
click at [397, 301] on img at bounding box center [397, 297] width 11 height 11
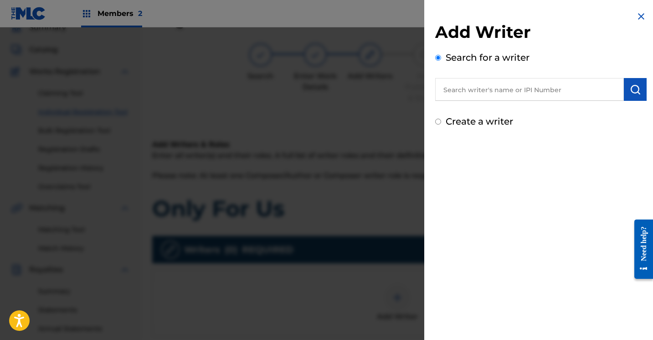
click at [440, 124] on input "Create a writer" at bounding box center [438, 122] width 6 height 6
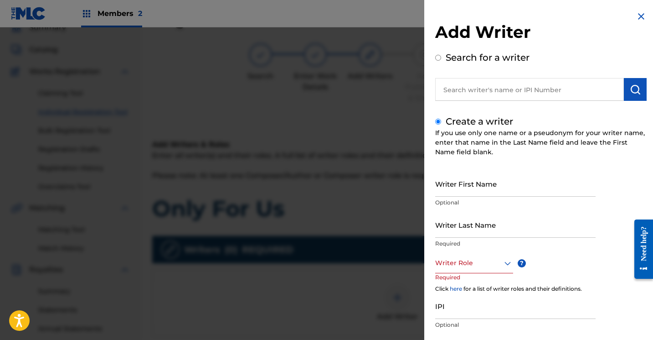
click at [456, 199] on p "Optional" at bounding box center [515, 202] width 161 height 8
click at [455, 195] on input "Writer First Name" at bounding box center [515, 184] width 161 height 26
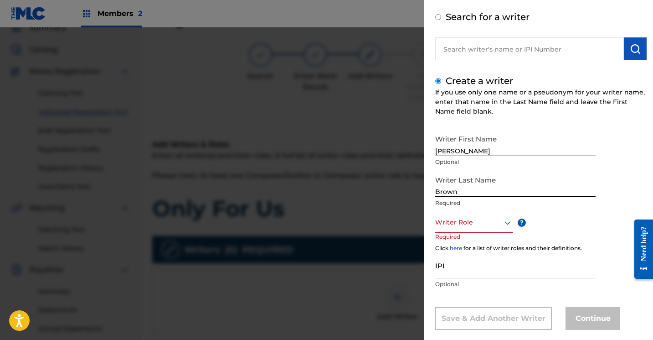
click at [507, 233] on div "Writer Role" at bounding box center [474, 222] width 78 height 21
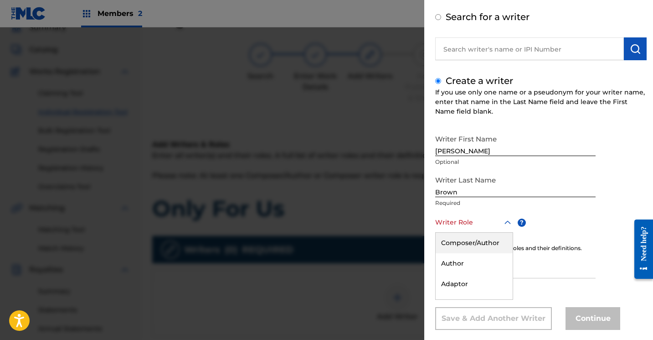
scroll to position [55, 0]
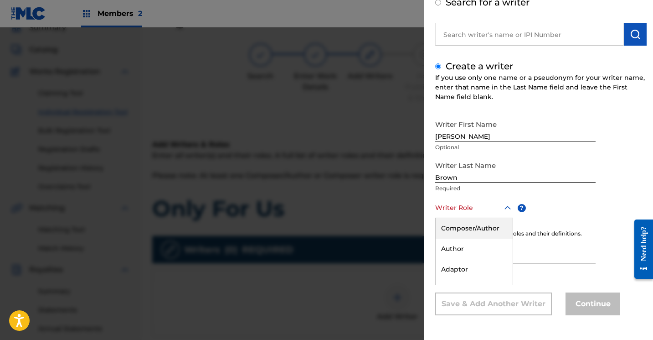
click at [497, 231] on div "Composer/Author" at bounding box center [474, 228] width 77 height 21
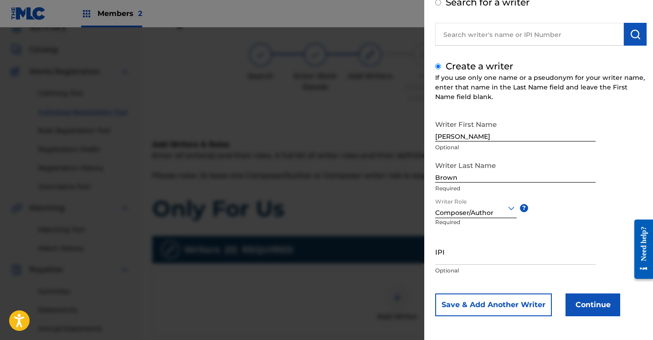
click at [578, 304] on button "Continue" at bounding box center [593, 304] width 55 height 23
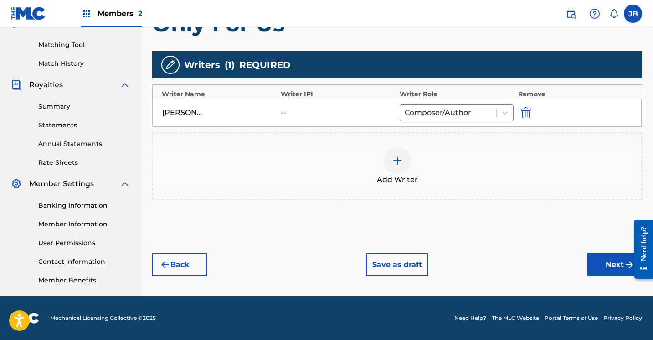
scroll to position [226, 0]
click at [600, 262] on button "Next" at bounding box center [615, 264] width 55 height 23
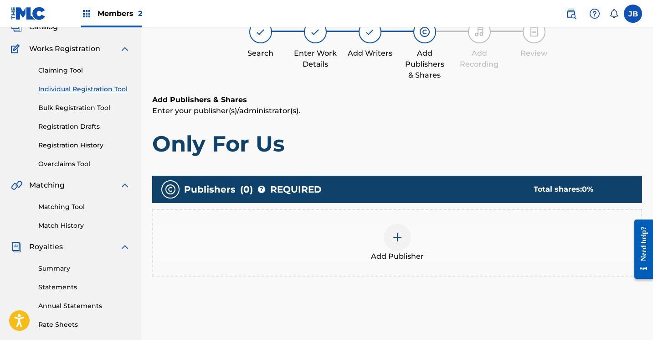
scroll to position [41, 0]
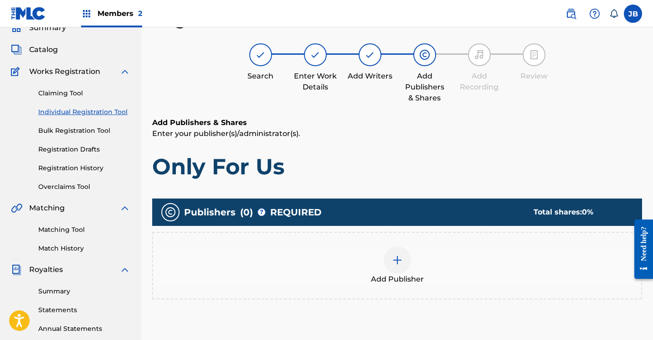
click at [396, 263] on img at bounding box center [397, 259] width 11 height 11
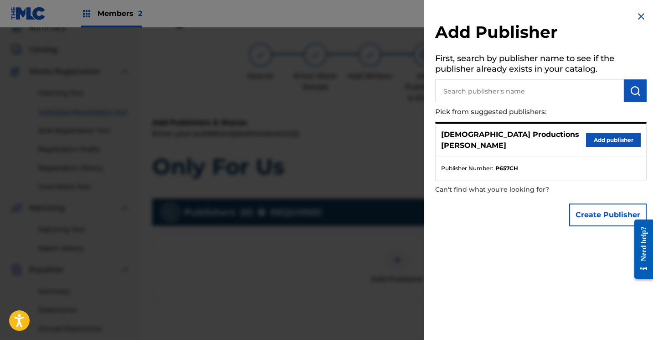
click at [597, 138] on button "Add publisher" at bounding box center [613, 140] width 55 height 14
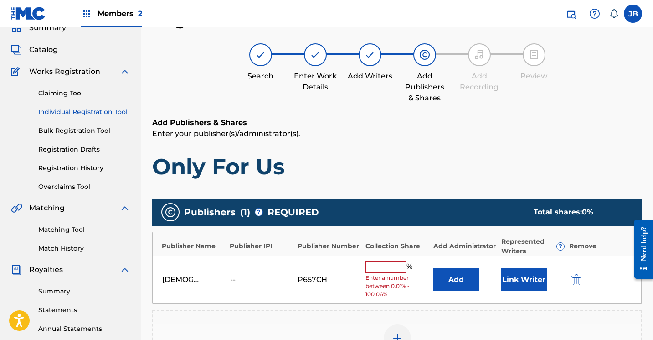
click at [514, 271] on button "Link Writer" at bounding box center [525, 279] width 46 height 23
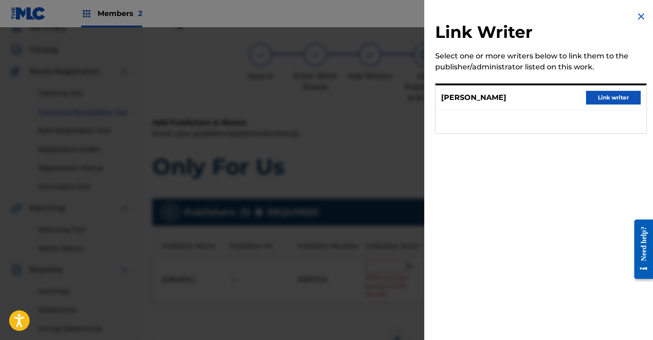
click at [595, 96] on button "Link writer" at bounding box center [613, 98] width 55 height 14
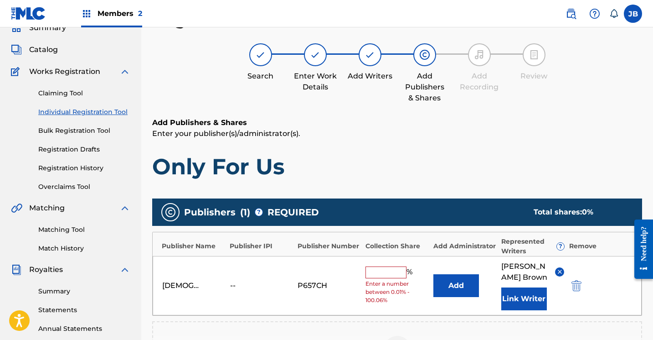
click at [396, 269] on input "text" at bounding box center [386, 272] width 41 height 12
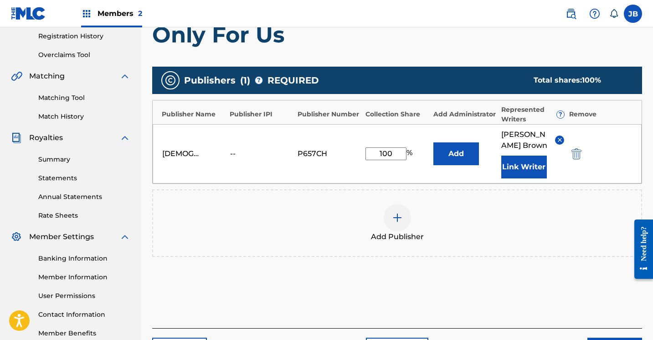
scroll to position [181, 0]
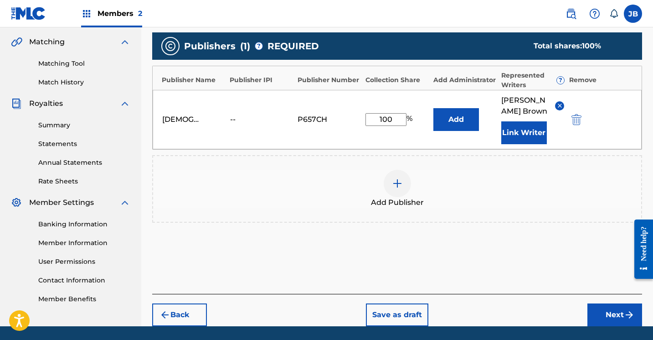
click at [607, 317] on button "Next" at bounding box center [615, 314] width 55 height 23
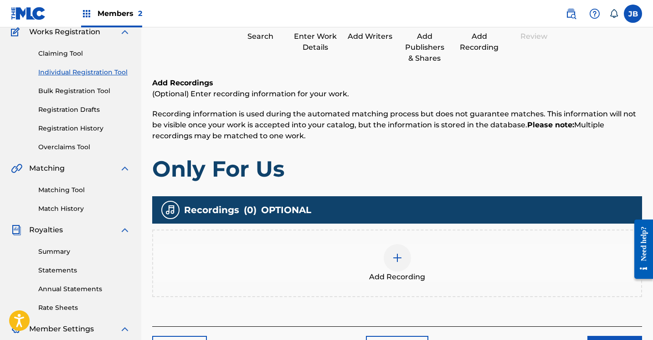
scroll to position [41, 0]
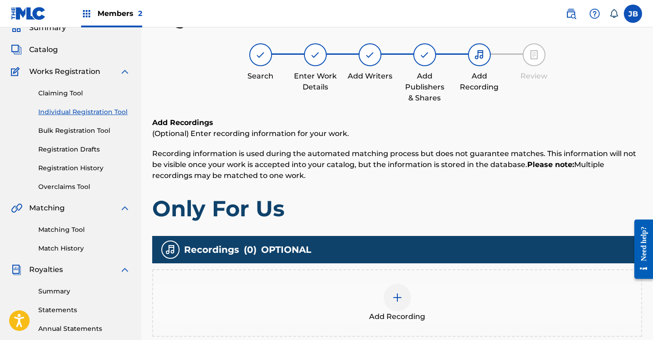
click at [403, 292] on img at bounding box center [397, 297] width 11 height 11
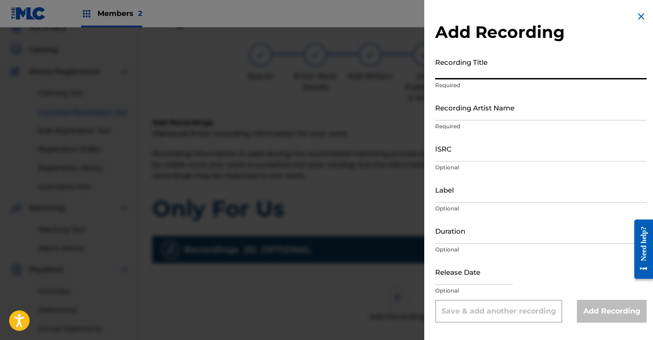
click at [475, 77] on input "Recording Title" at bounding box center [541, 66] width 212 height 26
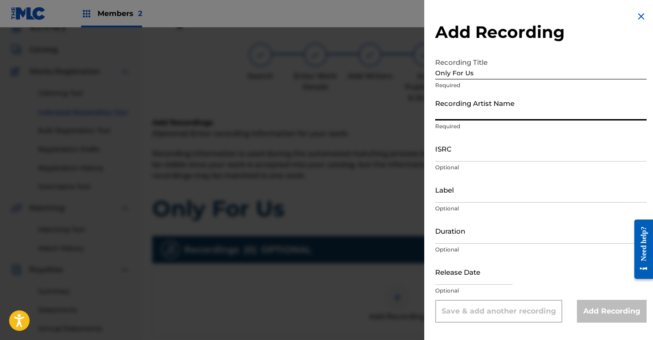
click at [494, 115] on input "Recording Artist Name" at bounding box center [541, 107] width 212 height 26
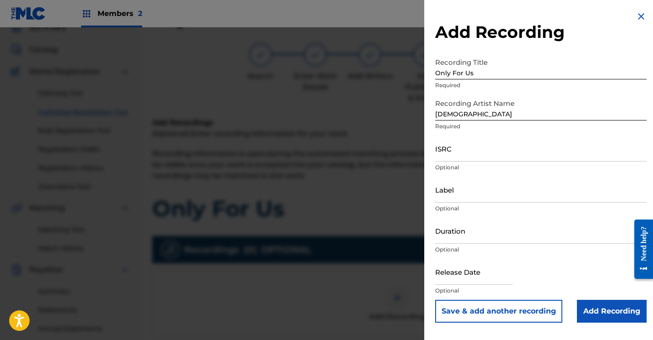
click at [587, 318] on input "Add Recording" at bounding box center [612, 311] width 70 height 23
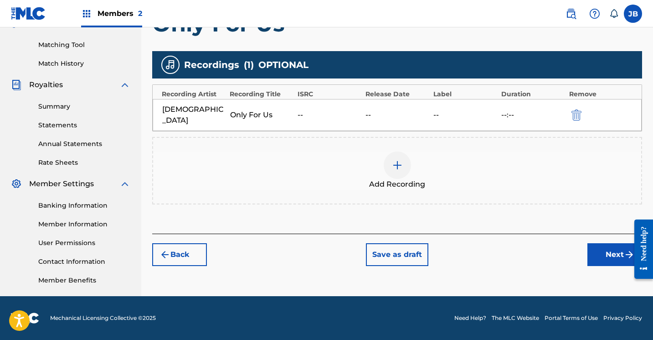
scroll to position [226, 0]
click at [598, 243] on button "Next" at bounding box center [615, 254] width 55 height 23
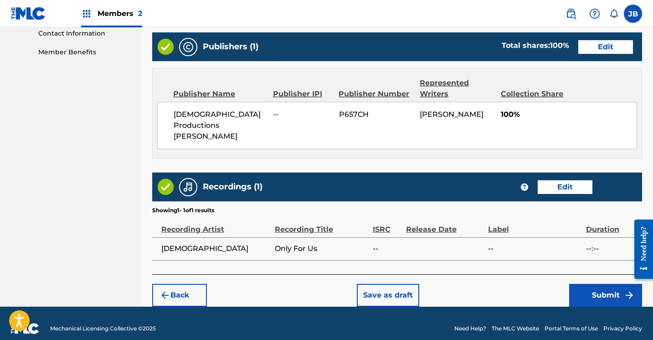
scroll to position [453, 0]
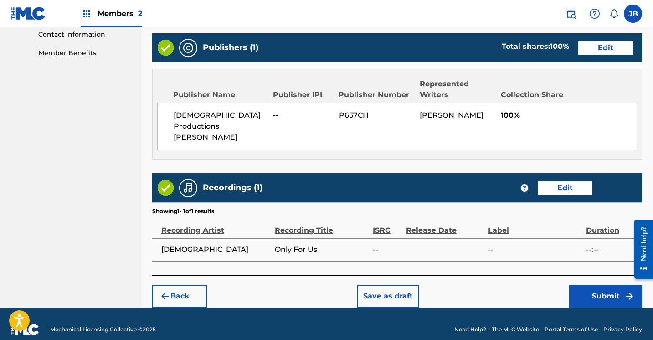
click at [582, 285] on button "Submit" at bounding box center [606, 296] width 73 height 23
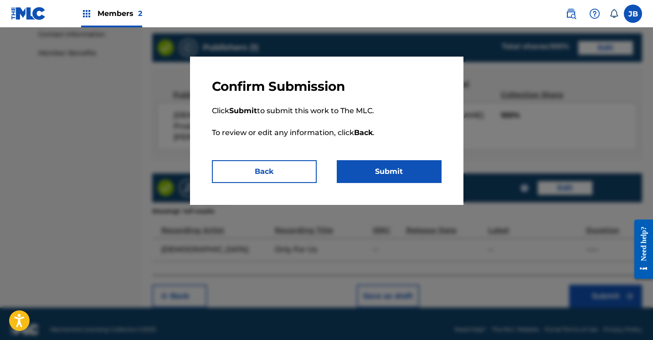
click at [402, 177] on button "Submit" at bounding box center [389, 171] width 105 height 23
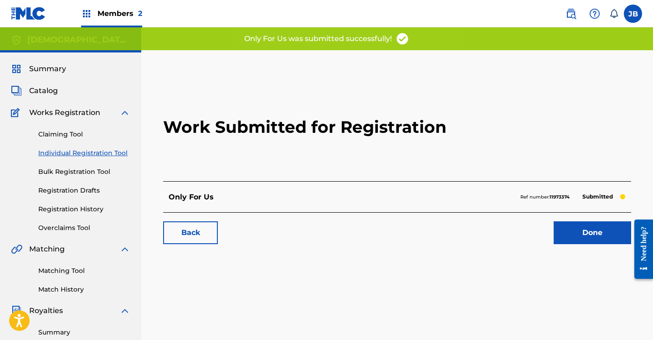
click at [568, 230] on link "Done" at bounding box center [593, 232] width 78 height 23
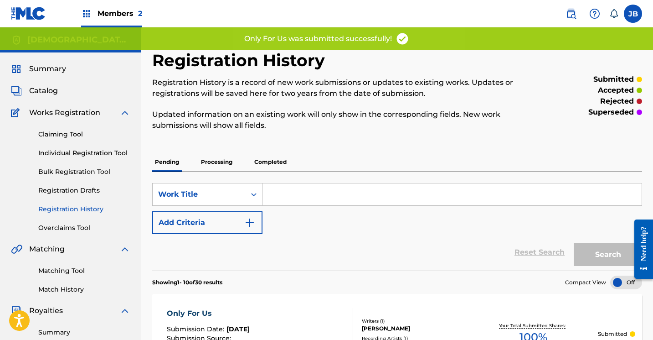
click at [109, 149] on link "Individual Registration Tool" at bounding box center [84, 153] width 92 height 10
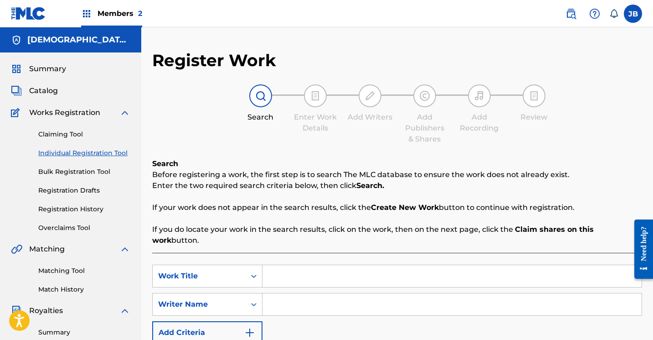
click at [289, 265] on input "Search Form" at bounding box center [452, 276] width 379 height 22
click at [285, 293] on input "Search Form" at bounding box center [452, 304] width 379 height 22
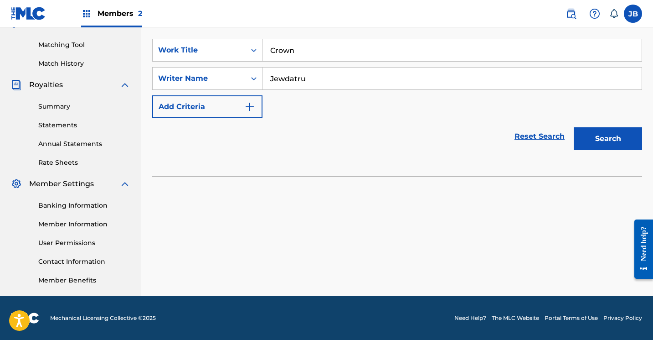
scroll to position [226, 0]
click at [604, 131] on button "Search" at bounding box center [608, 138] width 68 height 23
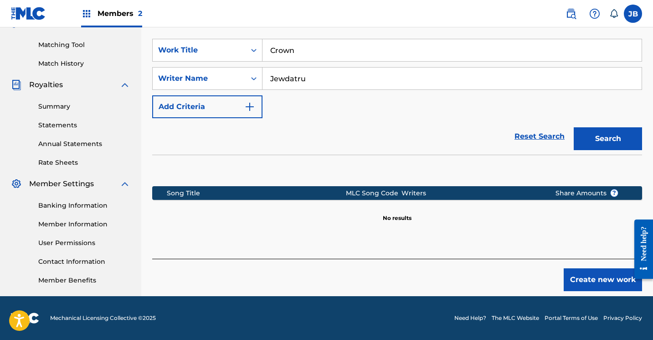
click at [589, 268] on button "Create new work" at bounding box center [603, 279] width 78 height 23
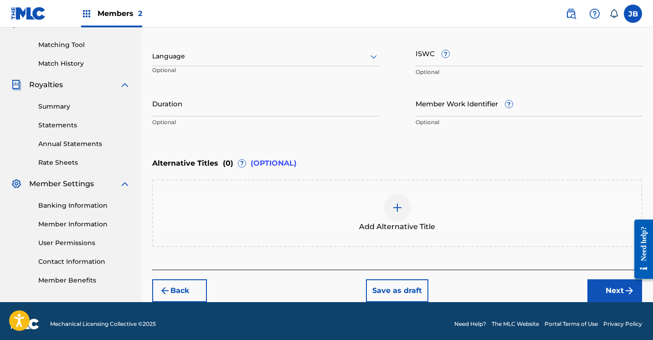
click at [603, 287] on button "Next" at bounding box center [615, 290] width 55 height 23
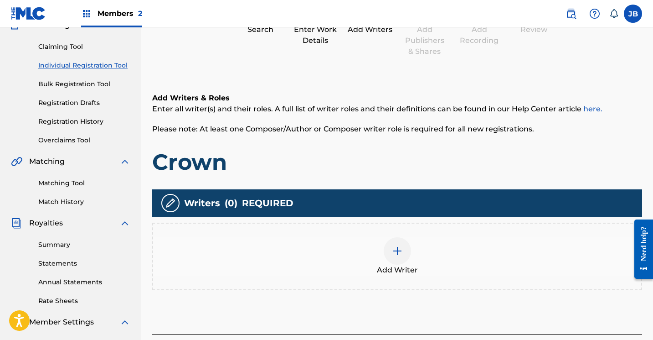
scroll to position [41, 0]
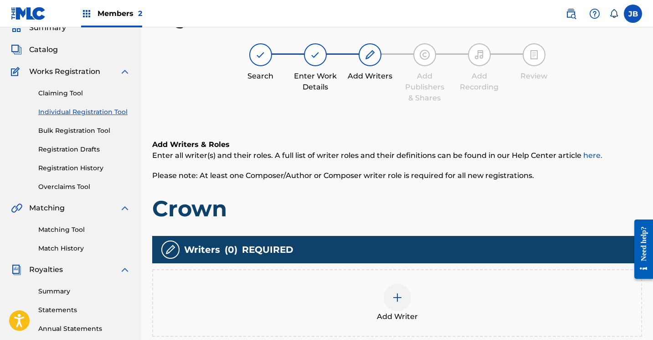
click at [400, 294] on img at bounding box center [397, 297] width 11 height 11
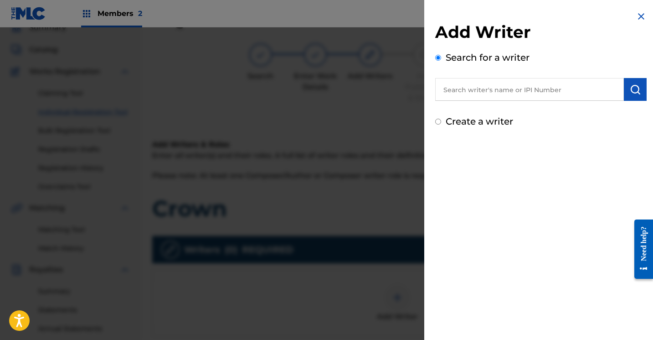
click at [434, 122] on div "Add Writer Search for a writer Create a writer" at bounding box center [541, 69] width 233 height 139
click at [436, 122] on input "Create a writer" at bounding box center [438, 122] width 6 height 6
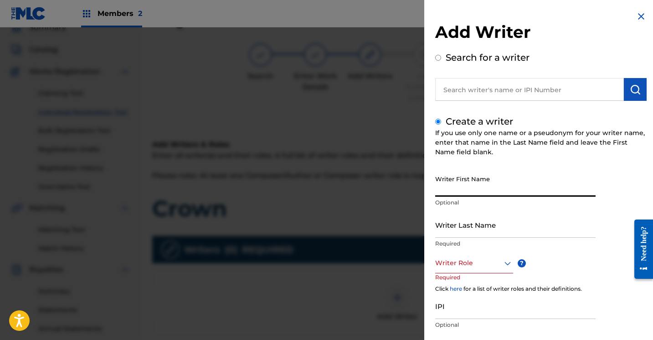
click at [464, 189] on input "Writer First Name" at bounding box center [515, 184] width 161 height 26
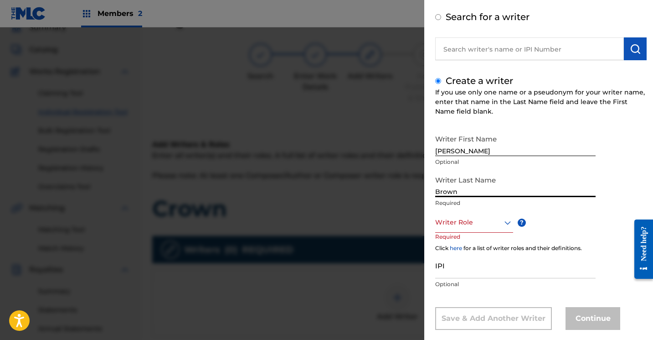
click at [508, 233] on div "Writer Role" at bounding box center [474, 222] width 78 height 21
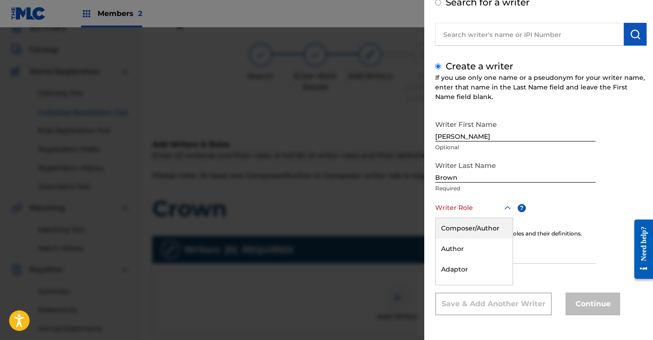
click at [493, 230] on div "Composer/Author" at bounding box center [474, 228] width 77 height 21
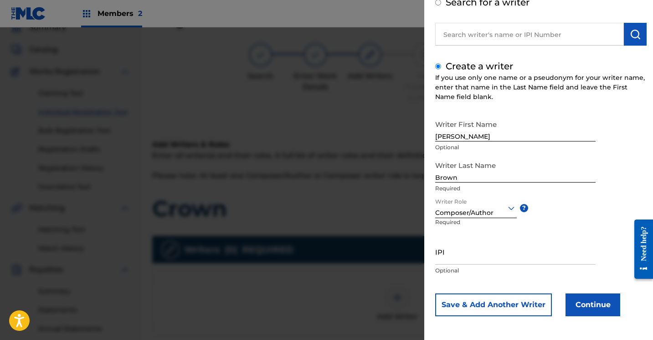
click at [580, 303] on button "Continue" at bounding box center [593, 304] width 55 height 23
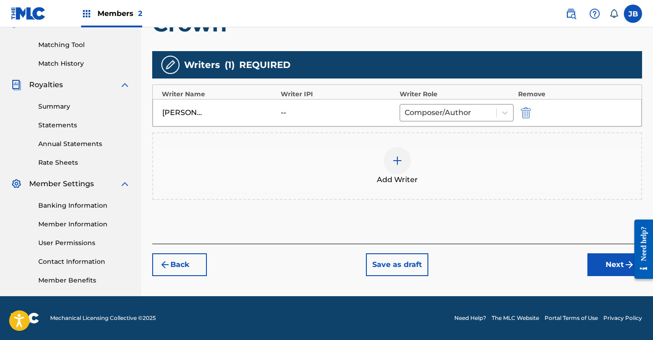
scroll to position [226, 0]
click at [605, 268] on button "Next" at bounding box center [615, 264] width 55 height 23
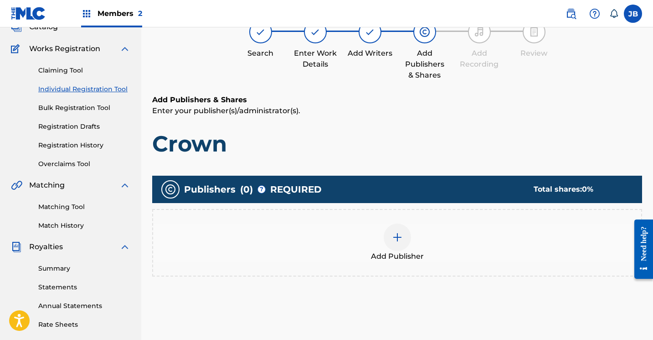
scroll to position [41, 0]
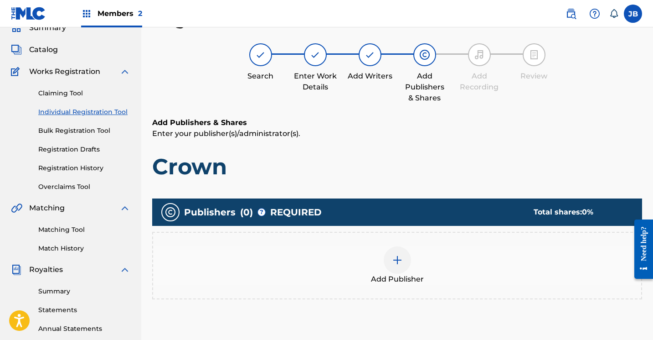
click at [394, 261] on img at bounding box center [397, 259] width 11 height 11
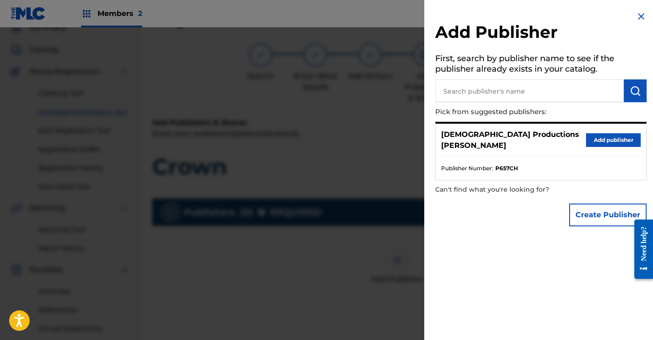
click at [600, 134] on button "Add publisher" at bounding box center [613, 140] width 55 height 14
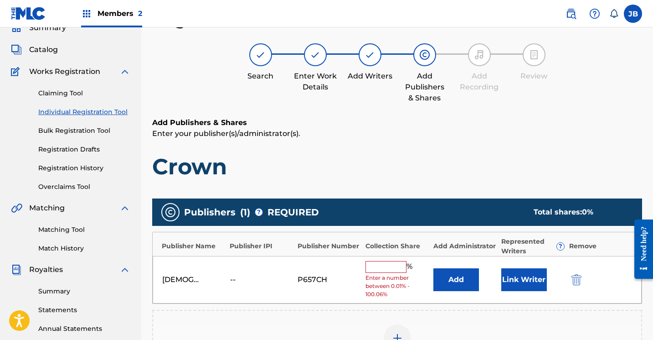
click at [513, 279] on button "Link Writer" at bounding box center [525, 279] width 46 height 23
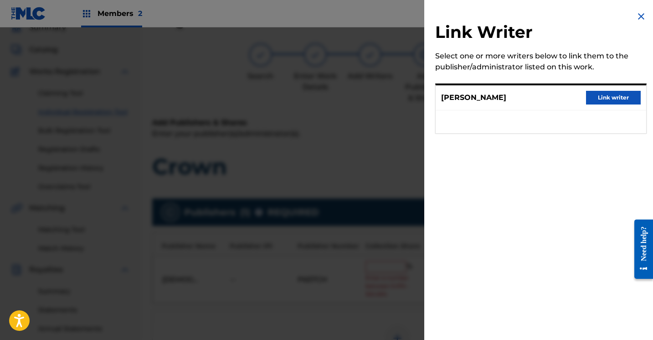
click at [599, 98] on button "Link writer" at bounding box center [613, 98] width 55 height 14
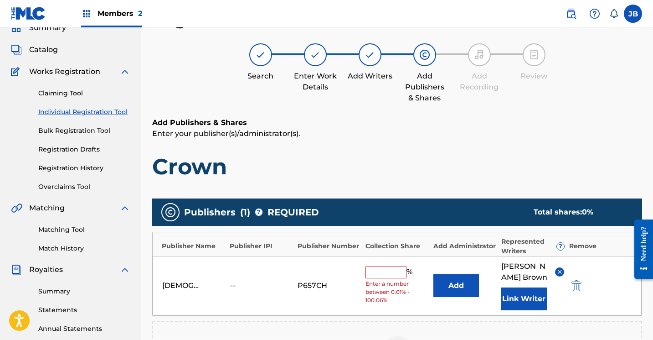
click at [401, 273] on input "text" at bounding box center [386, 272] width 41 height 12
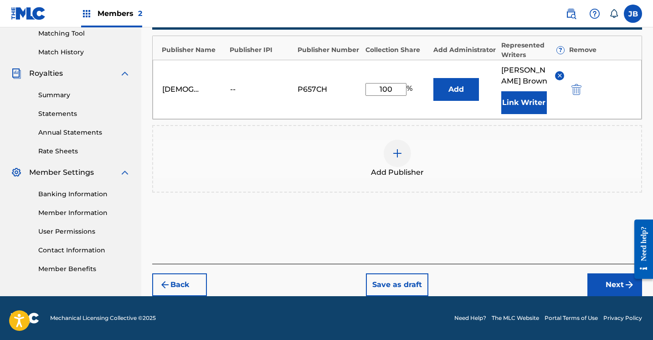
scroll to position [237, 0]
click at [603, 280] on button "Next" at bounding box center [615, 284] width 55 height 23
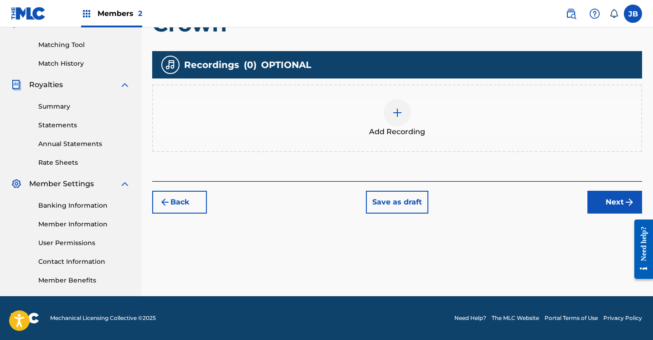
scroll to position [226, 0]
click at [399, 112] on img at bounding box center [397, 112] width 11 height 11
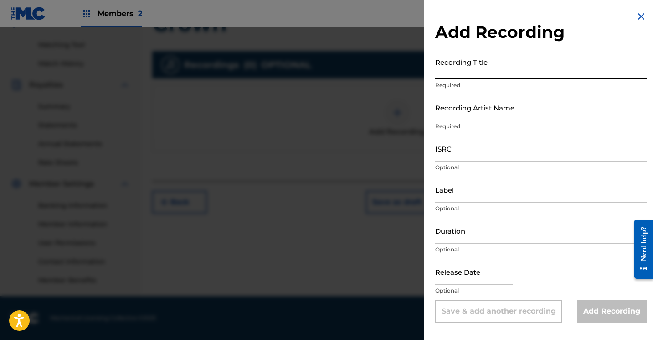
click at [462, 76] on input "Recording Title" at bounding box center [541, 66] width 212 height 26
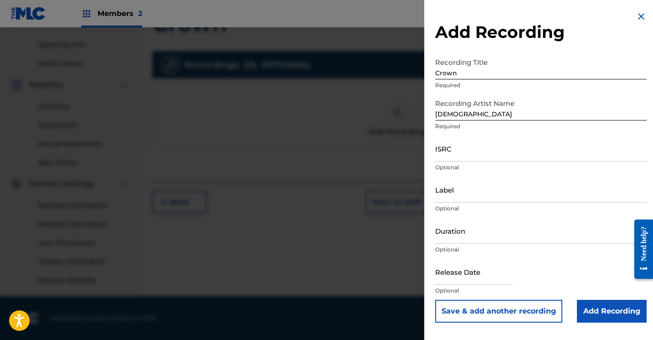
click at [586, 310] on input "Add Recording" at bounding box center [612, 311] width 70 height 23
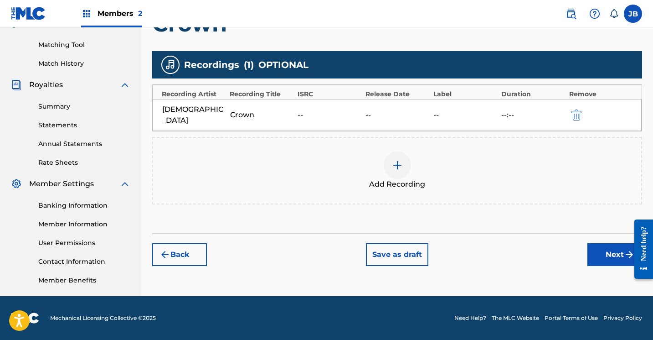
click at [596, 243] on button "Next" at bounding box center [615, 254] width 55 height 23
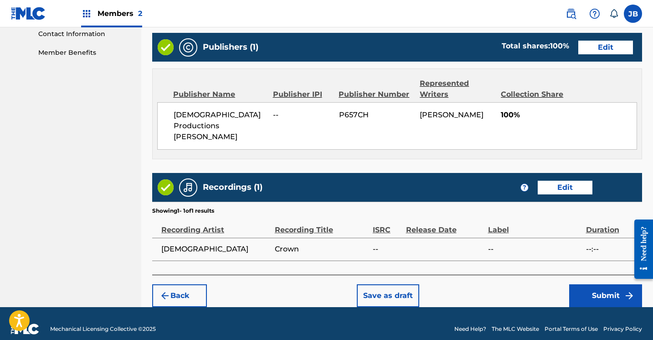
scroll to position [453, 0]
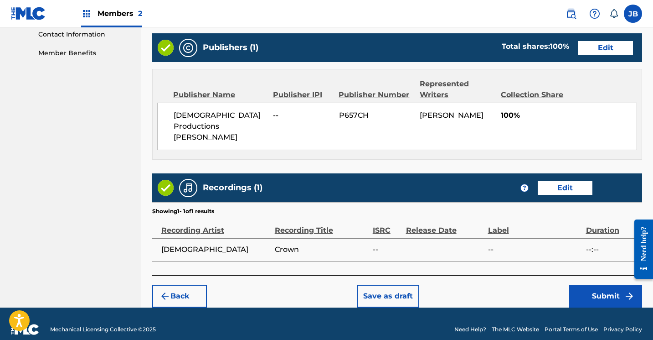
click at [585, 285] on button "Submit" at bounding box center [606, 296] width 73 height 23
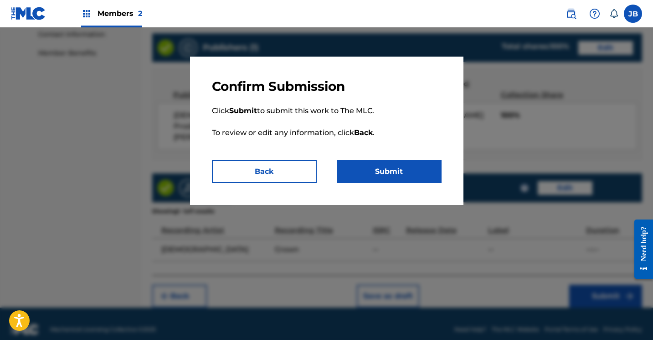
click at [355, 169] on button "Submit" at bounding box center [389, 171] width 105 height 23
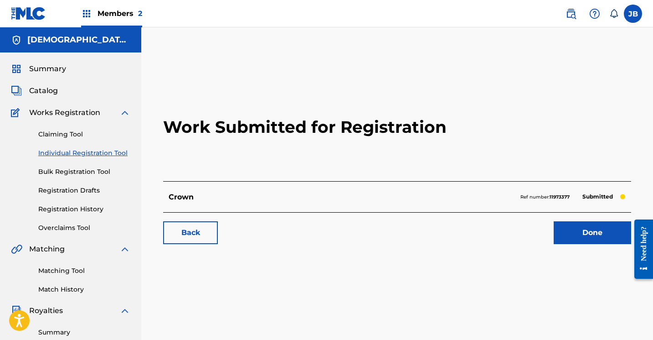
click at [562, 230] on link "Done" at bounding box center [593, 232] width 78 height 23
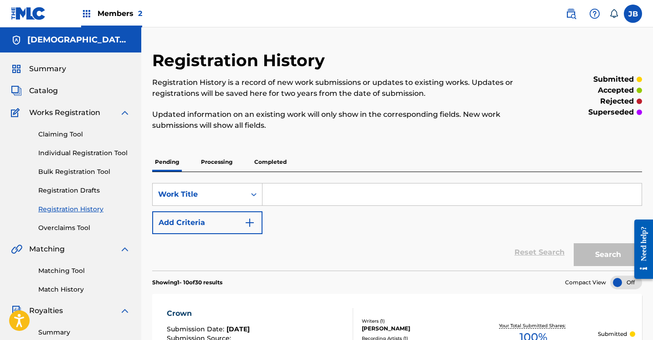
click at [80, 151] on link "Individual Registration Tool" at bounding box center [84, 153] width 92 height 10
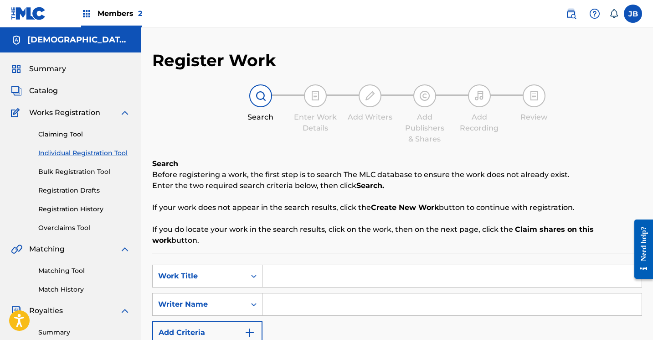
click at [284, 265] on input "Search Form" at bounding box center [452, 276] width 379 height 22
click at [279, 293] on input "Search Form" at bounding box center [452, 304] width 379 height 22
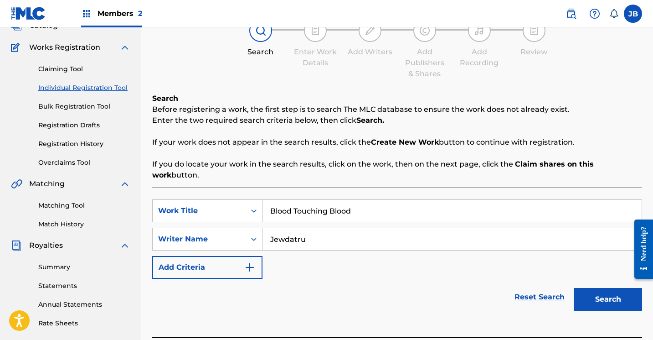
scroll to position [67, 0]
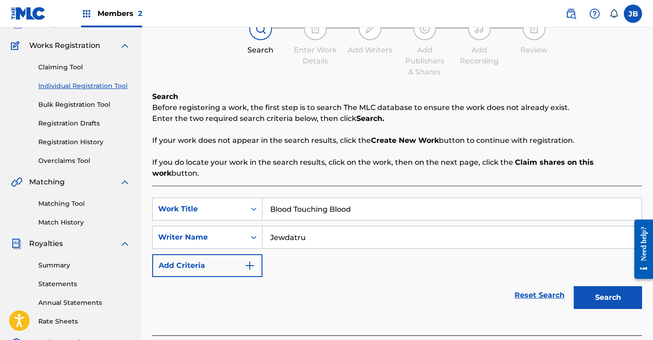
click at [593, 286] on button "Search" at bounding box center [608, 297] width 68 height 23
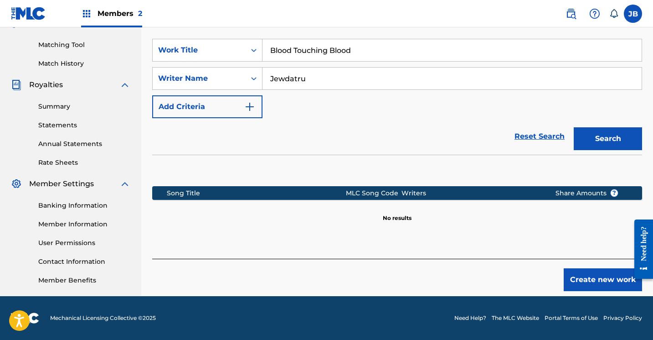
scroll to position [226, 0]
click at [603, 268] on button "Create new work" at bounding box center [603, 279] width 78 height 23
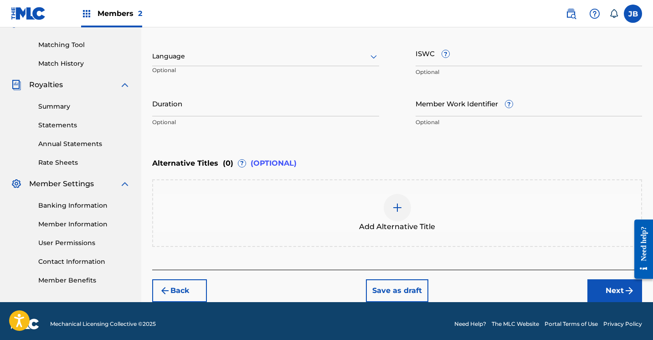
click at [602, 286] on button "Next" at bounding box center [615, 290] width 55 height 23
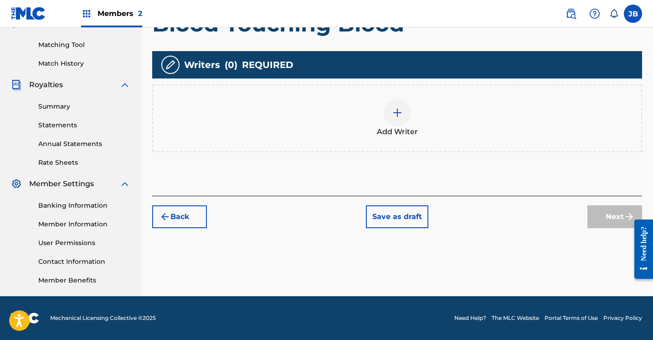
scroll to position [41, 0]
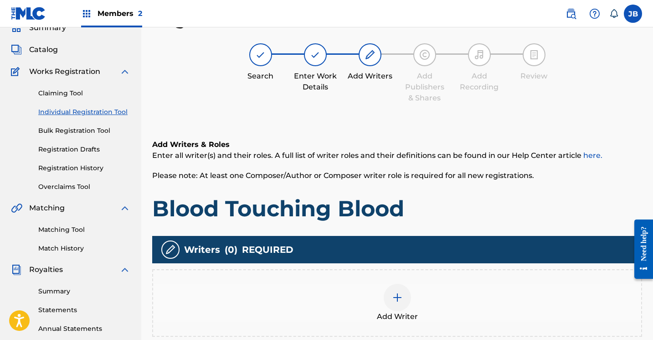
click at [399, 297] on img at bounding box center [397, 297] width 11 height 11
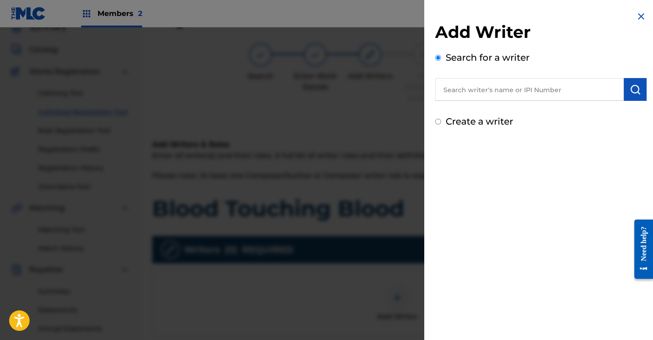
click at [438, 124] on input "Create a writer" at bounding box center [438, 122] width 6 height 6
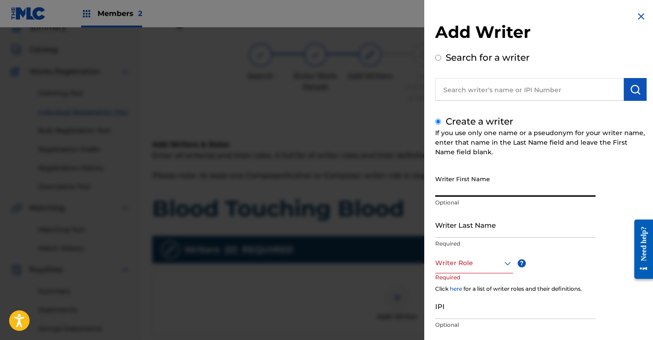
click at [450, 187] on input "Writer First Name" at bounding box center [515, 184] width 161 height 26
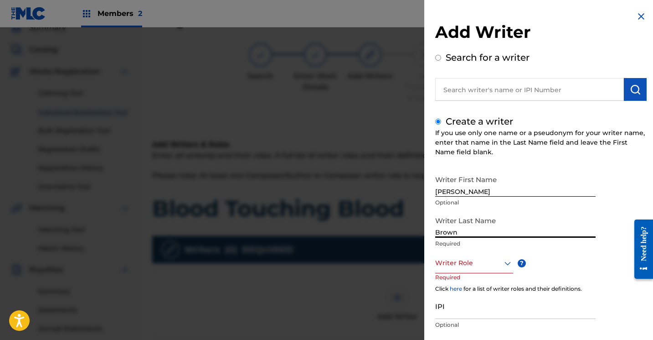
click at [510, 260] on div "Writer Role" at bounding box center [474, 263] width 78 height 21
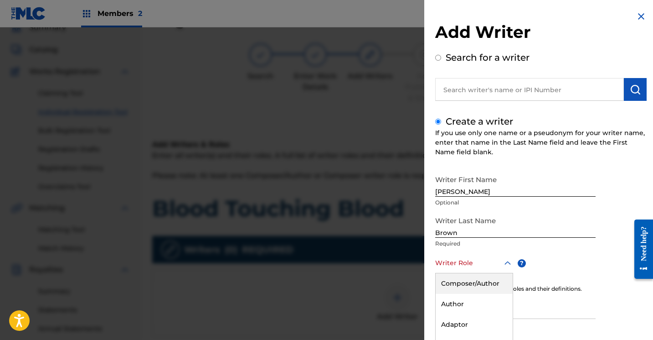
scroll to position [55, 0]
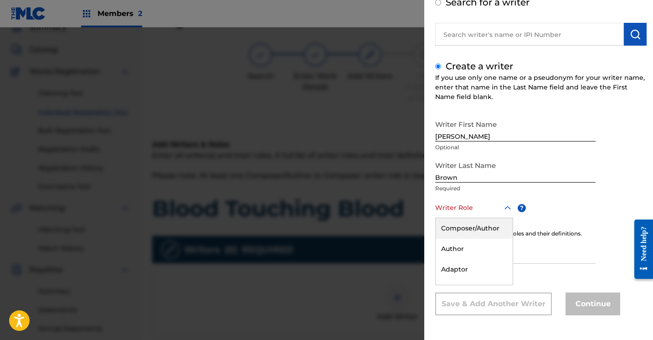
click at [494, 233] on div "Composer/Author" at bounding box center [474, 228] width 77 height 21
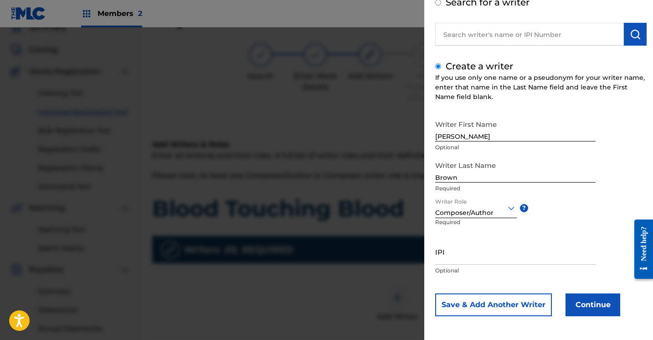
click at [582, 303] on button "Continue" at bounding box center [593, 304] width 55 height 23
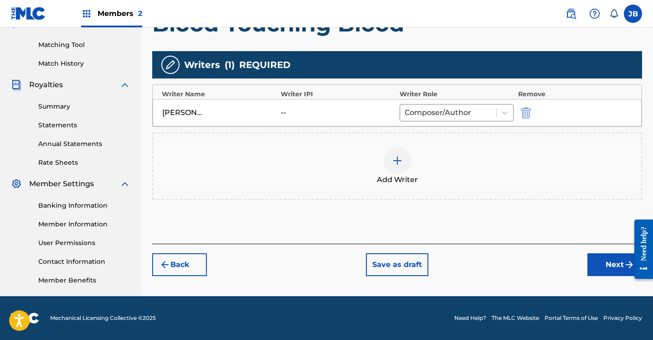
scroll to position [226, 0]
click at [595, 265] on button "Next" at bounding box center [615, 264] width 55 height 23
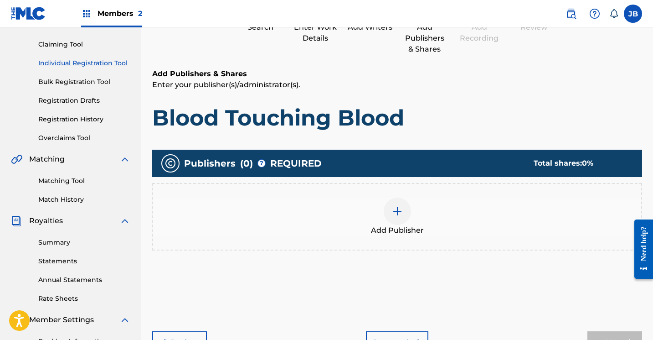
scroll to position [41, 0]
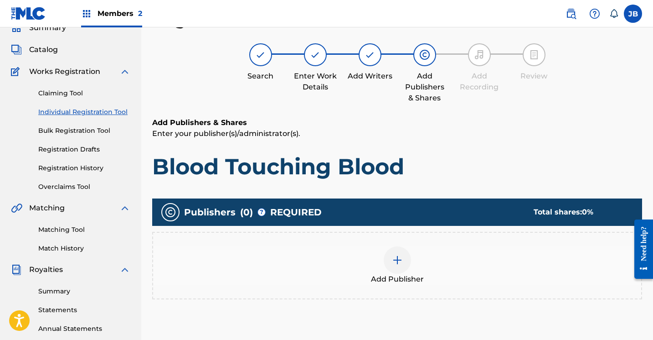
click at [387, 271] on div "Add Publisher" at bounding box center [397, 265] width 488 height 38
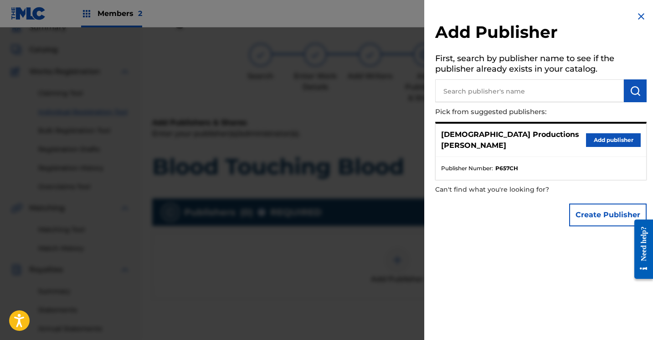
click at [598, 136] on button "Add publisher" at bounding box center [613, 140] width 55 height 14
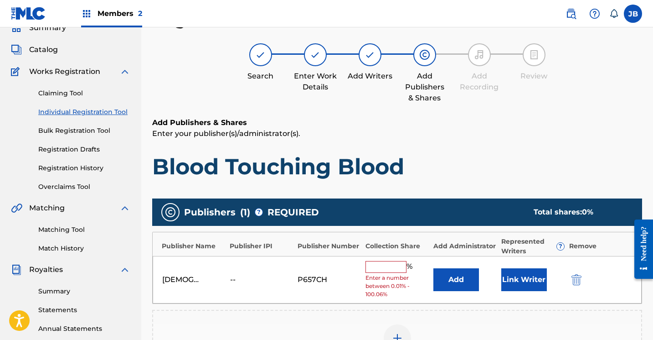
click at [529, 275] on button "Link Writer" at bounding box center [525, 279] width 46 height 23
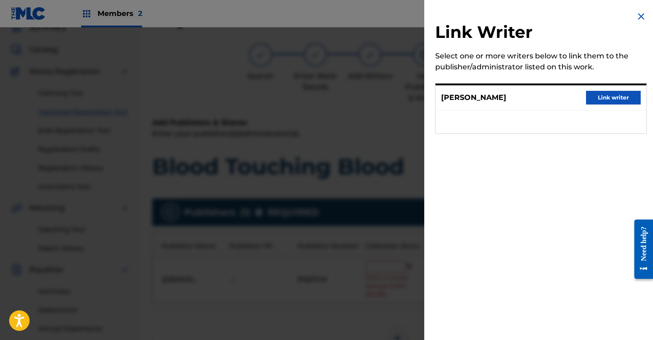
click at [614, 101] on button "Link writer" at bounding box center [613, 98] width 55 height 14
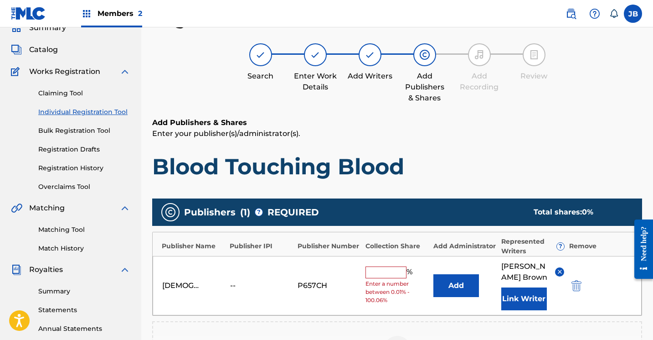
click at [405, 271] on input "text" at bounding box center [386, 272] width 41 height 12
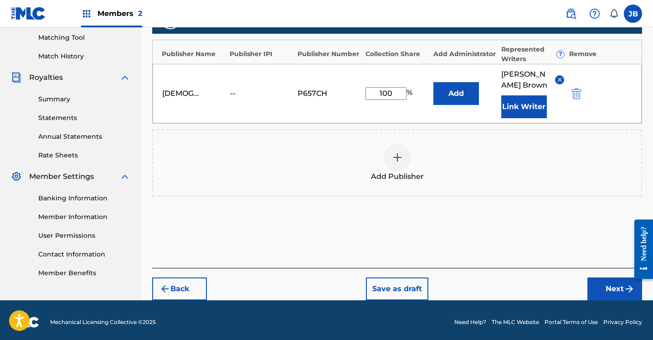
scroll to position [236, 0]
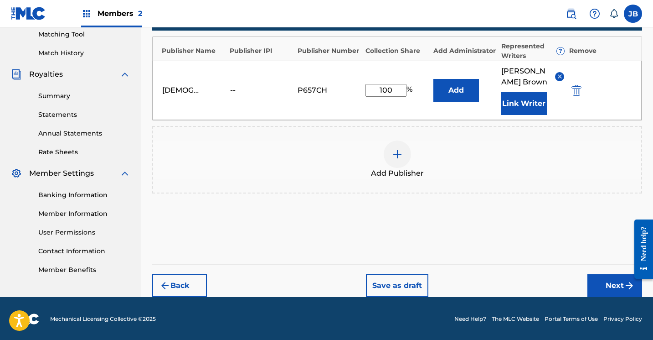
click at [608, 289] on button "Next" at bounding box center [615, 285] width 55 height 23
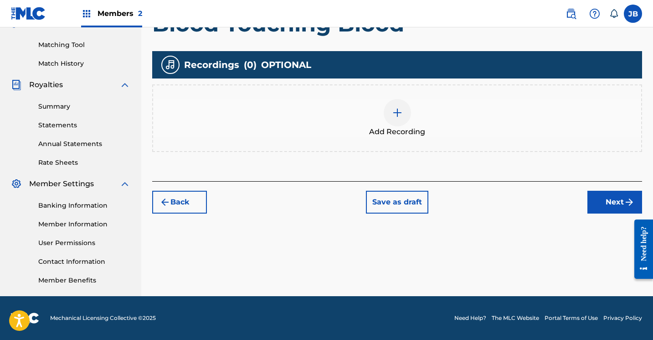
click at [401, 119] on div at bounding box center [397, 112] width 27 height 27
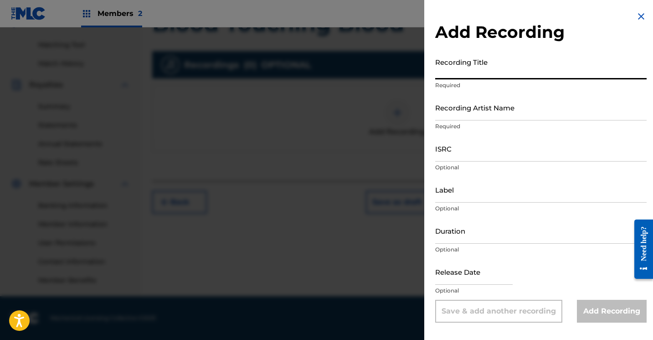
click at [455, 72] on input "Recording Title" at bounding box center [541, 66] width 212 height 26
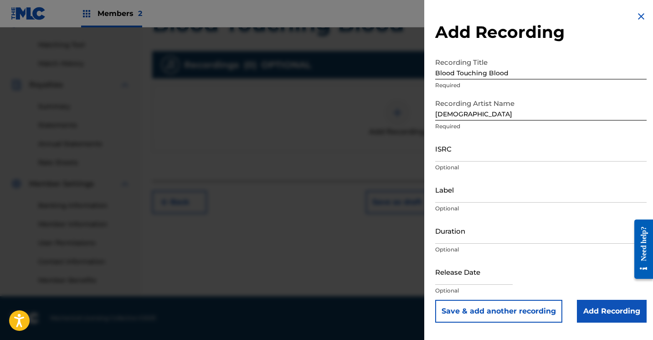
click at [593, 309] on input "Add Recording" at bounding box center [612, 311] width 70 height 23
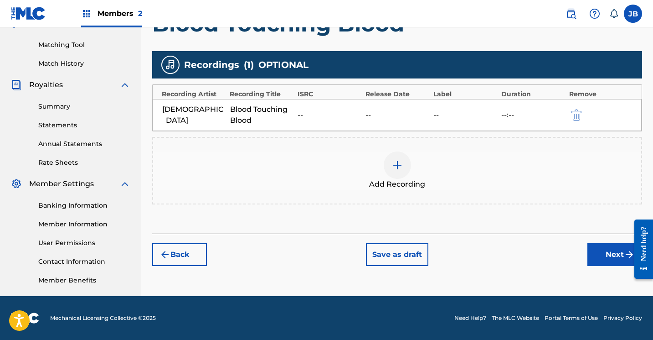
click at [604, 254] on button "Next" at bounding box center [615, 254] width 55 height 23
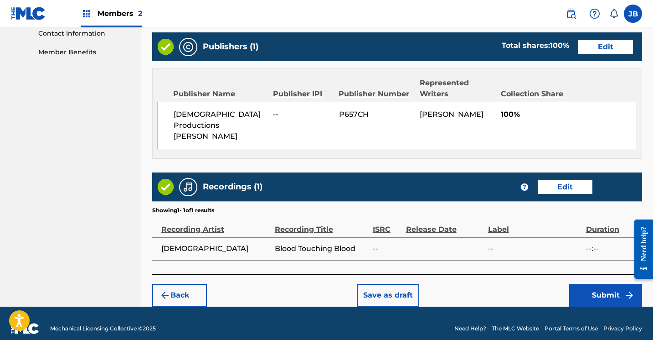
scroll to position [453, 0]
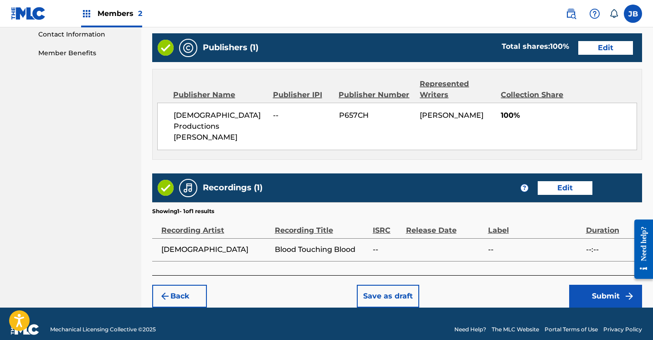
click at [576, 285] on button "Submit" at bounding box center [606, 296] width 73 height 23
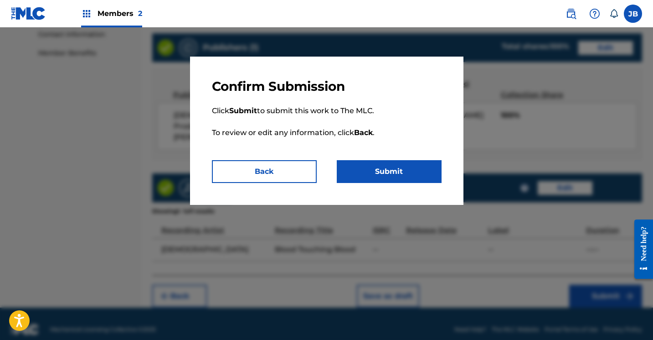
click at [426, 185] on div "Confirm Submission Click Submit to submit this work to The MLC. To review or ed…" at bounding box center [327, 131] width 274 height 148
click at [425, 177] on button "Submit" at bounding box center [389, 171] width 105 height 23
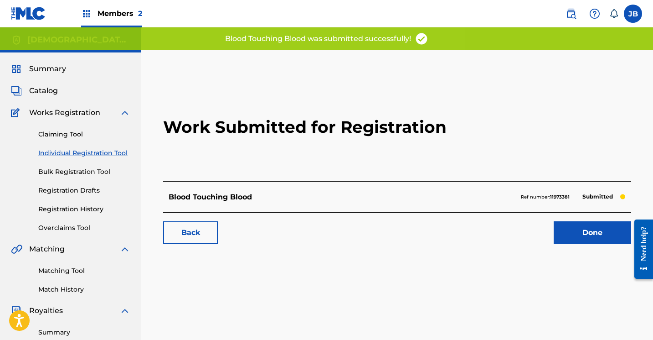
click at [567, 229] on link "Done" at bounding box center [593, 232] width 78 height 23
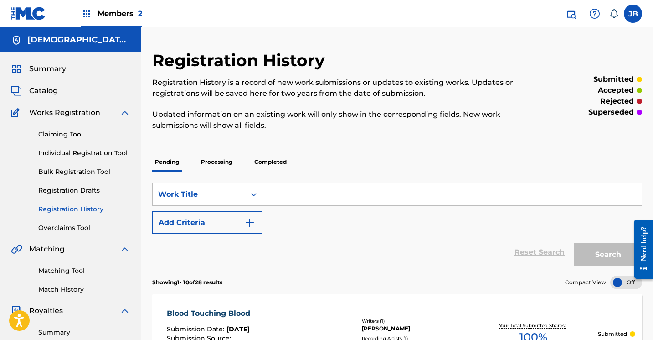
click at [77, 151] on link "Individual Registration Tool" at bounding box center [84, 153] width 92 height 10
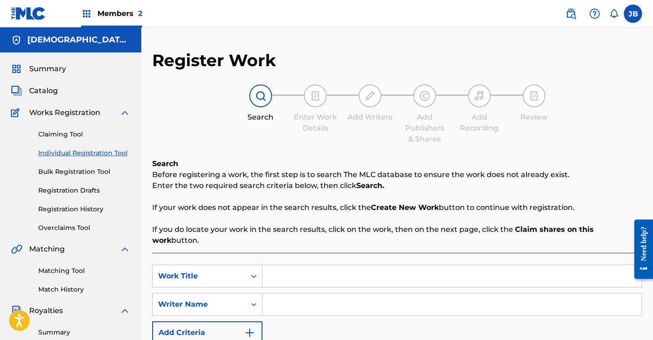
click at [276, 265] on input "Search Form" at bounding box center [452, 276] width 379 height 22
click at [291, 293] on input "Search Form" at bounding box center [452, 304] width 379 height 22
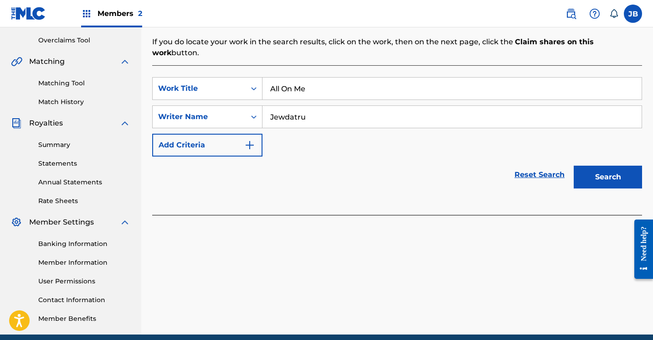
scroll to position [223, 0]
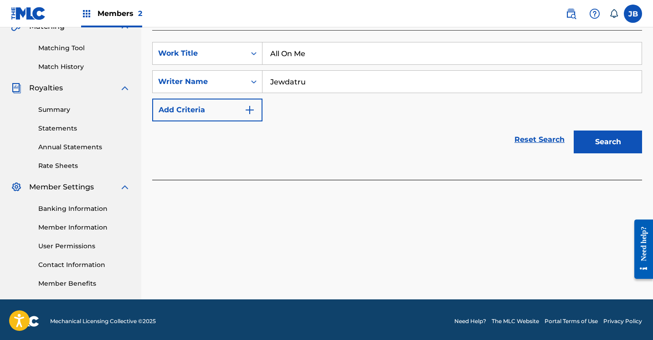
click at [614, 135] on button "Search" at bounding box center [608, 141] width 68 height 23
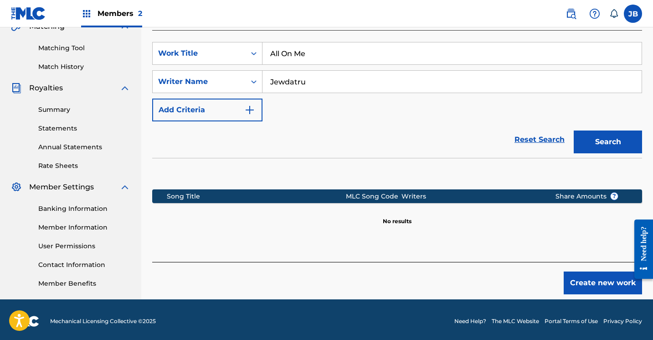
click at [591, 271] on button "Create new work" at bounding box center [603, 282] width 78 height 23
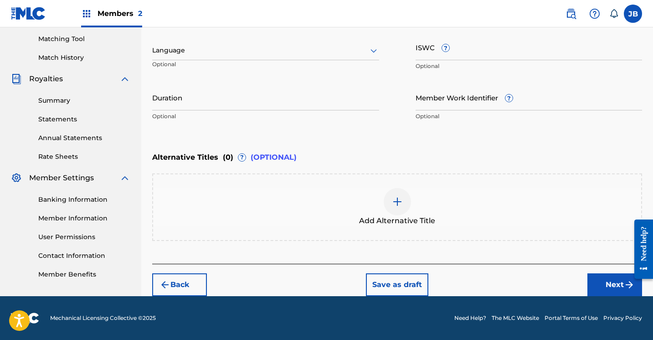
click at [595, 281] on button "Next" at bounding box center [615, 284] width 55 height 23
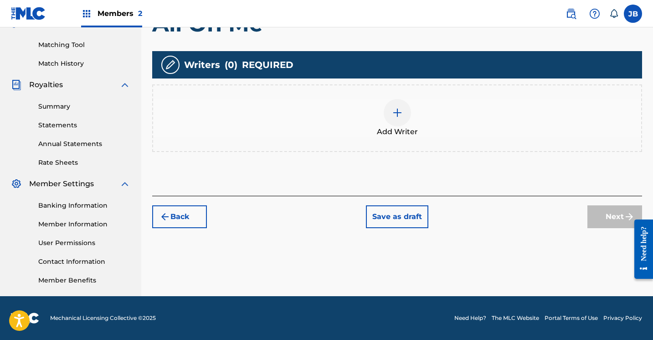
scroll to position [226, 0]
click at [394, 113] on img at bounding box center [397, 112] width 11 height 11
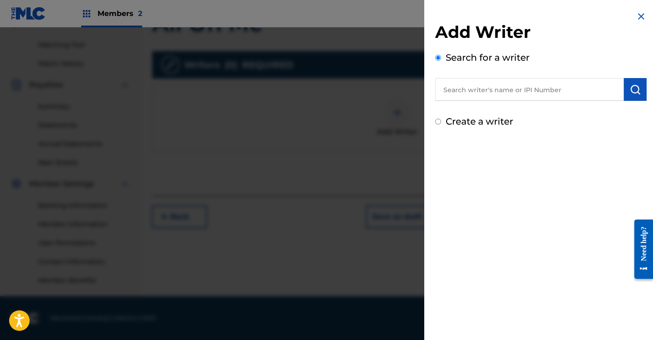
click at [439, 124] on input "Create a writer" at bounding box center [438, 122] width 6 height 6
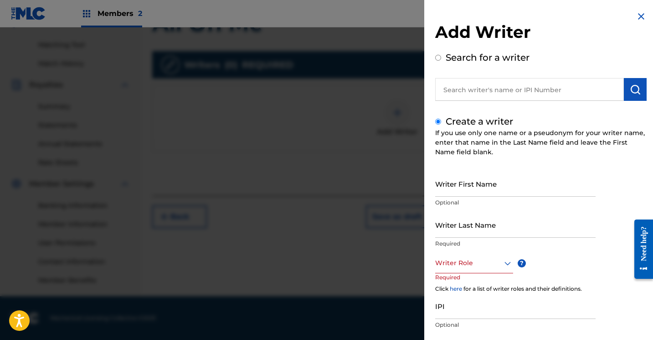
click at [443, 188] on input "Writer First Name" at bounding box center [515, 184] width 161 height 26
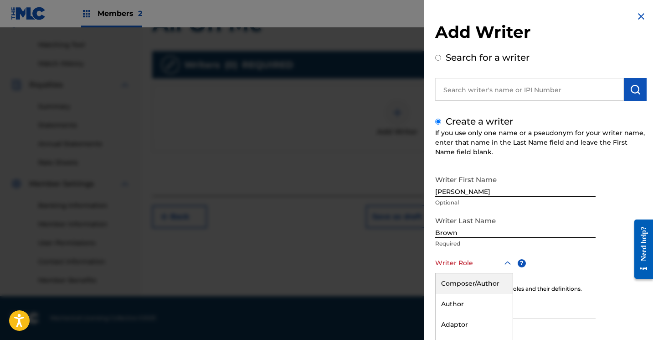
scroll to position [55, 0]
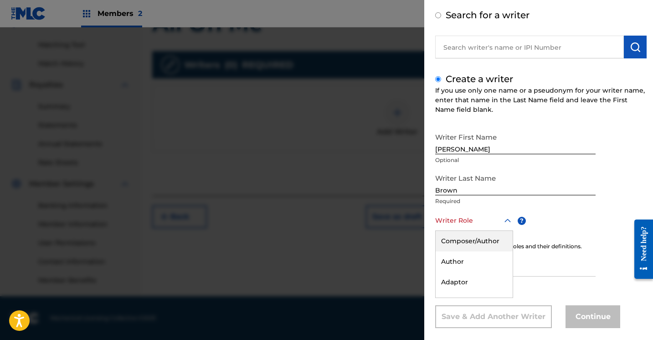
click at [509, 231] on div "Composer/Author, 1 of 8. 8 results available. Use Up and Down to choose options…" at bounding box center [474, 220] width 78 height 21
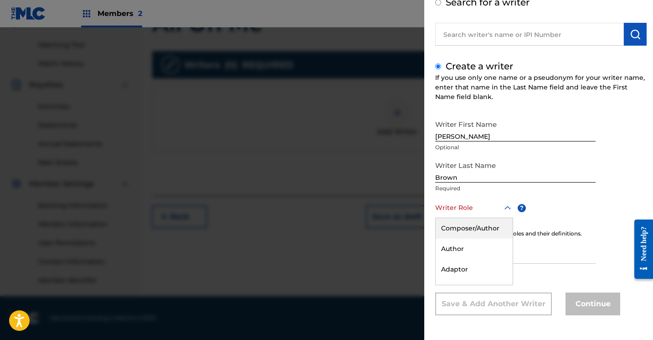
click at [496, 229] on div "Composer/Author" at bounding box center [474, 228] width 77 height 21
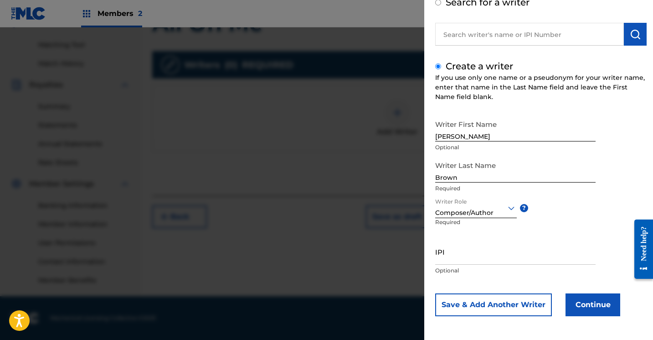
click at [579, 303] on button "Continue" at bounding box center [593, 304] width 55 height 23
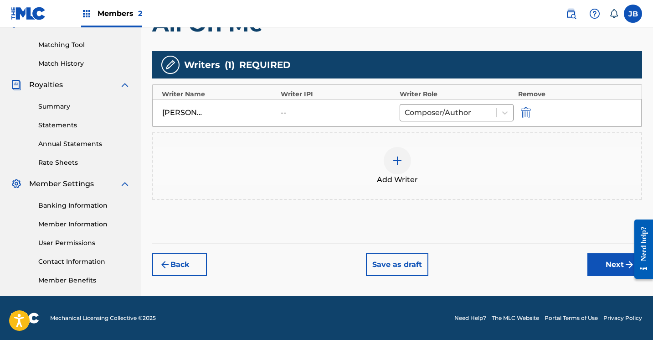
click at [602, 259] on button "Next" at bounding box center [615, 264] width 55 height 23
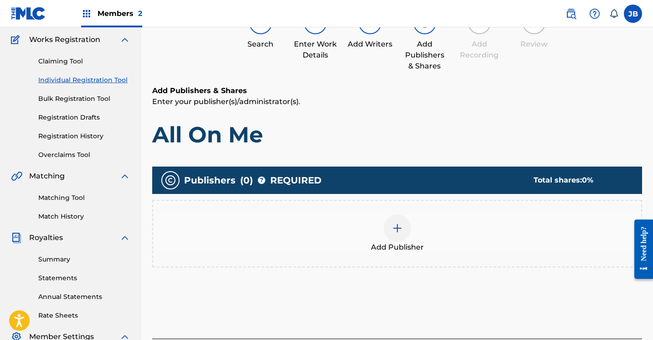
scroll to position [41, 0]
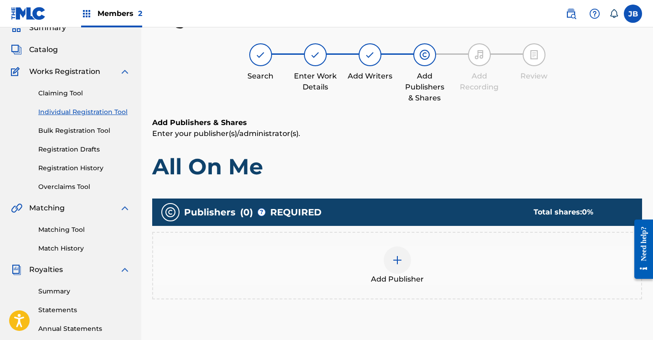
click at [398, 255] on img at bounding box center [397, 259] width 11 height 11
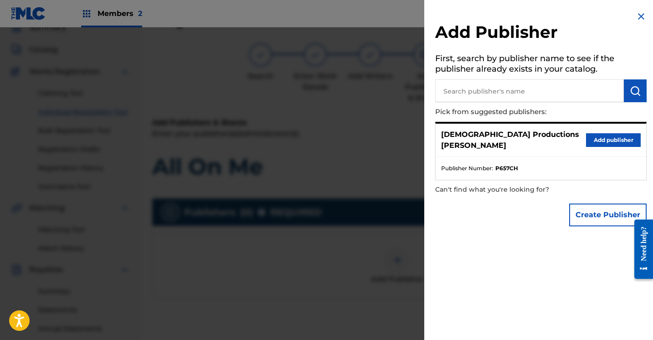
click at [600, 134] on button "Add publisher" at bounding box center [613, 140] width 55 height 14
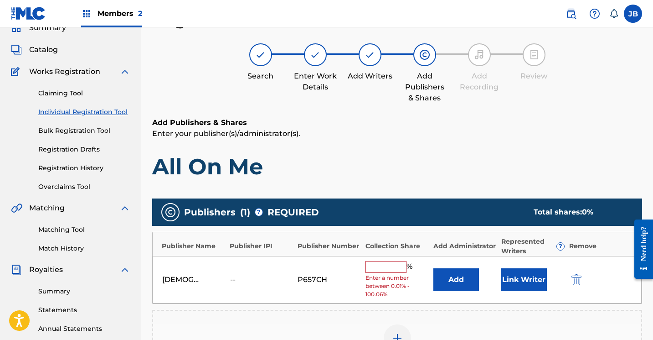
click at [531, 272] on button "Link Writer" at bounding box center [525, 279] width 46 height 23
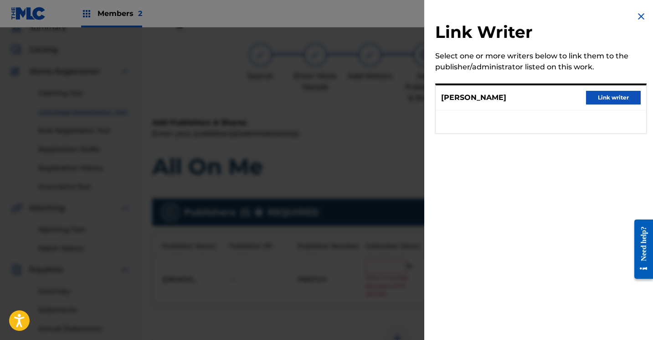
click at [601, 98] on button "Link writer" at bounding box center [613, 98] width 55 height 14
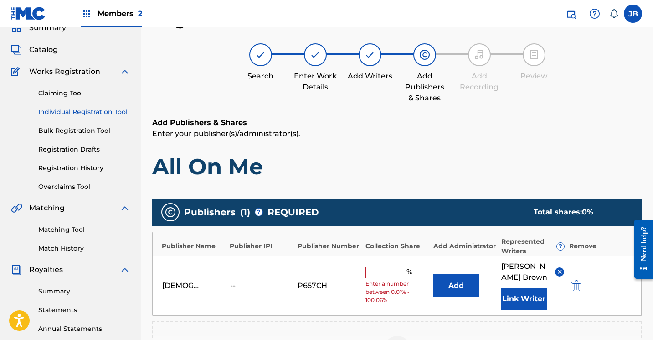
click at [384, 268] on input "text" at bounding box center [386, 272] width 41 height 12
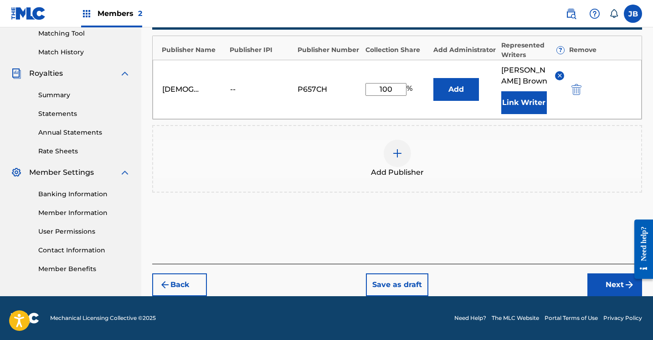
click at [604, 289] on button "Next" at bounding box center [615, 284] width 55 height 23
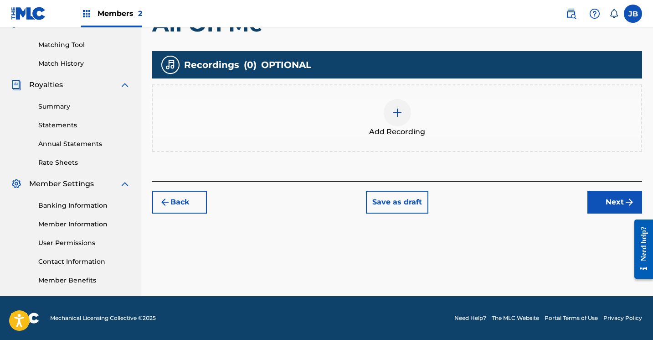
scroll to position [226, 0]
click at [392, 116] on img at bounding box center [397, 112] width 11 height 11
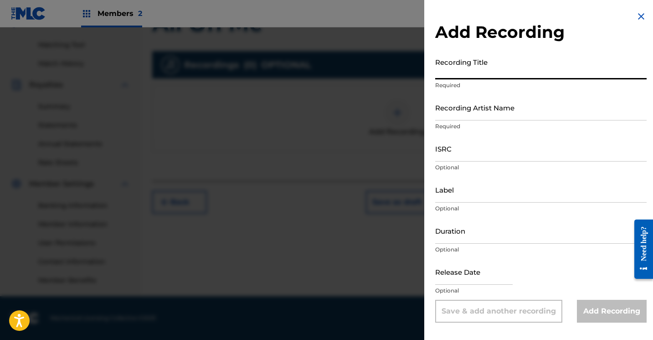
click at [458, 77] on input "Recording Title" at bounding box center [541, 66] width 212 height 26
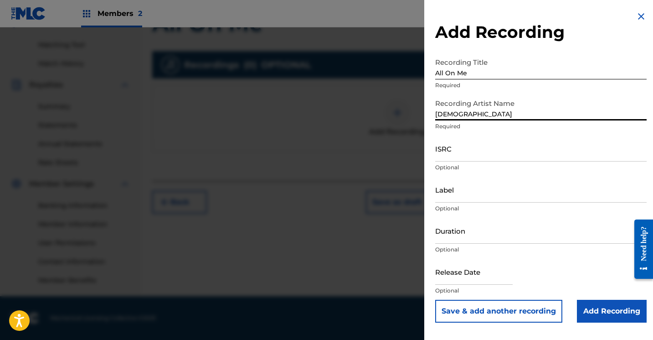
click at [592, 311] on input "Add Recording" at bounding box center [612, 311] width 70 height 23
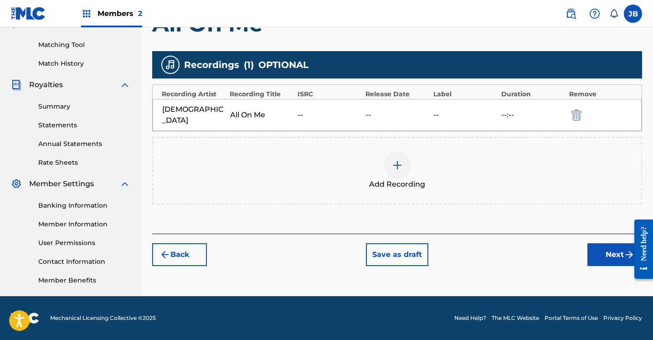
click at [600, 243] on button "Next" at bounding box center [615, 254] width 55 height 23
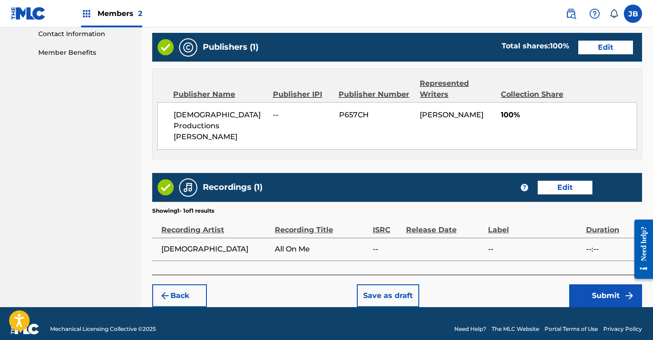
scroll to position [453, 0]
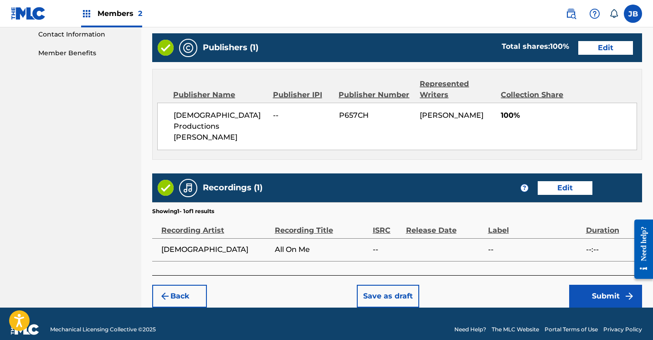
click at [584, 285] on button "Submit" at bounding box center [606, 296] width 73 height 23
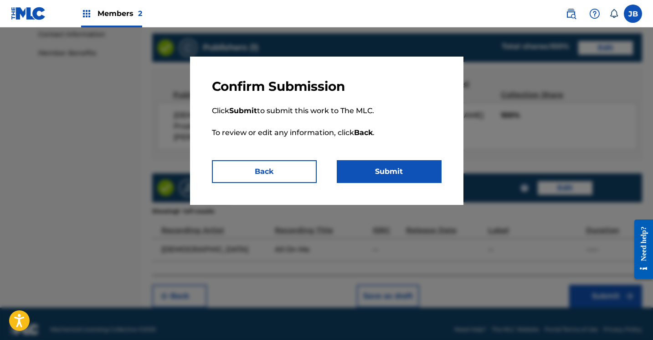
click at [373, 177] on button "Submit" at bounding box center [389, 171] width 105 height 23
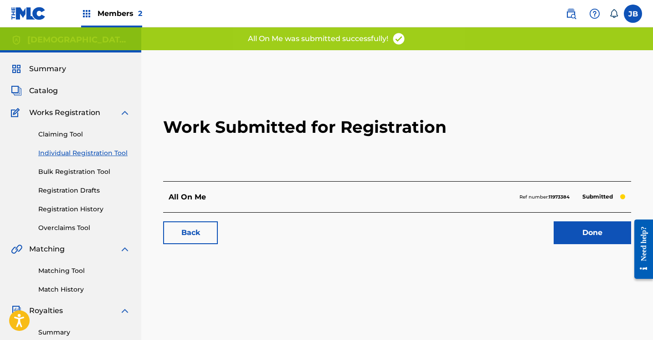
click at [561, 228] on link "Done" at bounding box center [593, 232] width 78 height 23
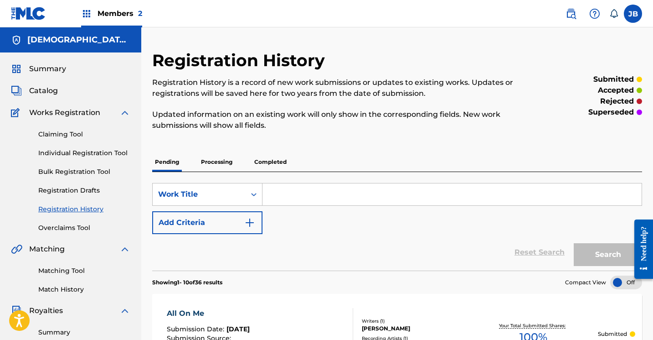
click at [88, 150] on link "Individual Registration Tool" at bounding box center [84, 153] width 92 height 10
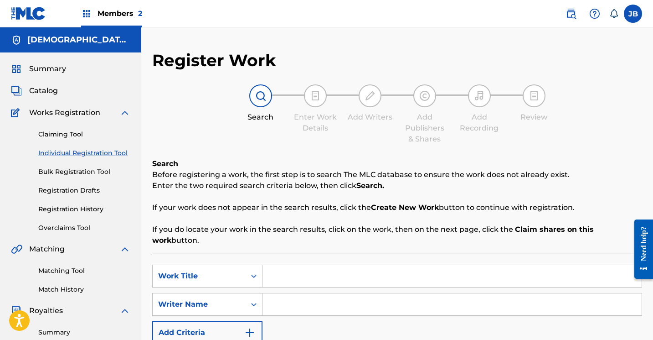
click at [276, 265] on input "Search Form" at bounding box center [452, 276] width 379 height 22
click at [276, 294] on input "Search Form" at bounding box center [452, 304] width 379 height 22
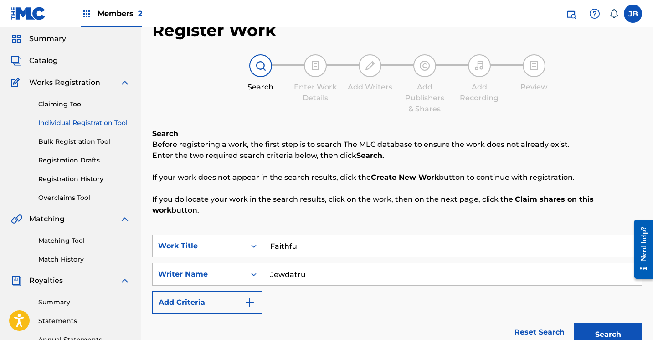
scroll to position [52, 0]
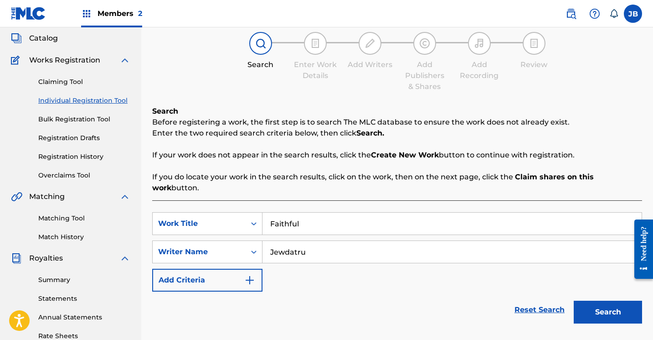
click at [587, 301] on button "Search" at bounding box center [608, 312] width 68 height 23
click at [584, 301] on button "Search" at bounding box center [608, 312] width 68 height 23
click at [591, 301] on button "Search" at bounding box center [608, 312] width 68 height 23
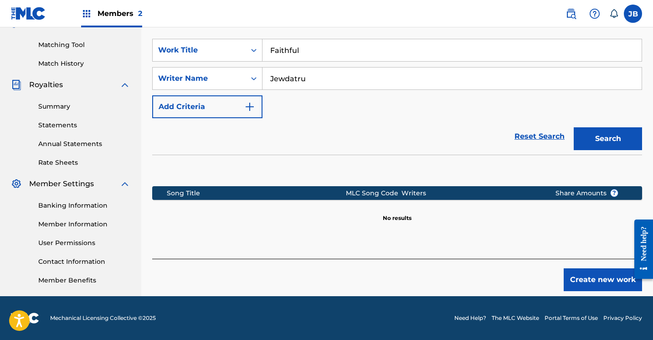
scroll to position [226, 0]
click at [584, 273] on button "Create new work" at bounding box center [603, 279] width 78 height 23
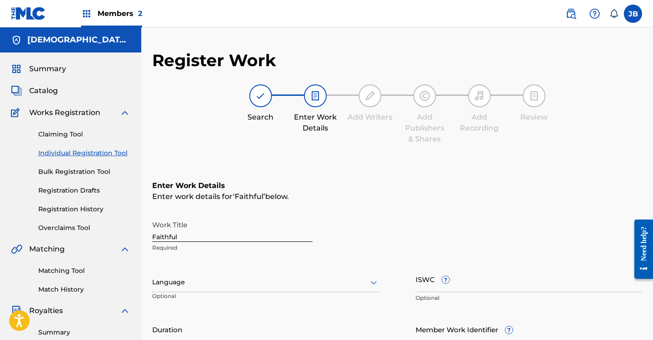
scroll to position [0, 0]
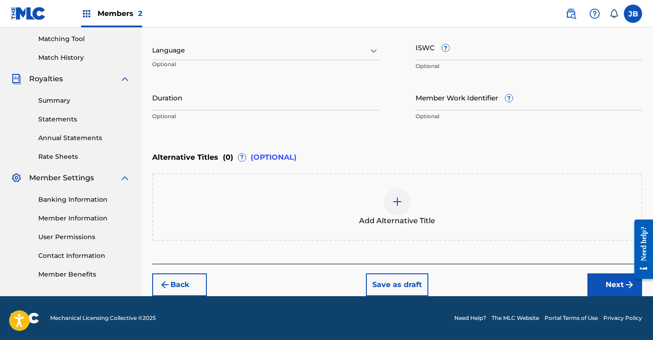
click at [606, 284] on button "Next" at bounding box center [615, 284] width 55 height 23
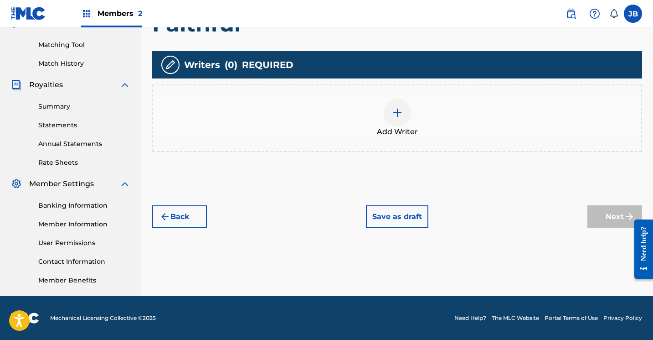
click at [395, 117] on img at bounding box center [397, 112] width 11 height 11
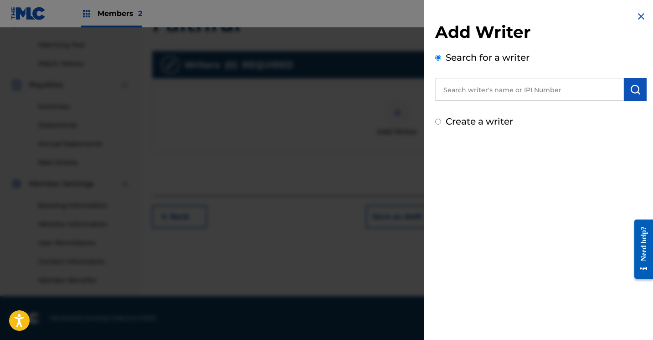
click at [439, 121] on input "Create a writer" at bounding box center [438, 122] width 6 height 6
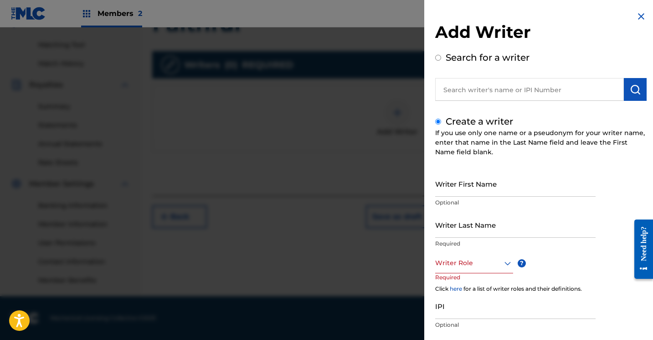
click at [450, 187] on input "Writer First Name" at bounding box center [515, 184] width 161 height 26
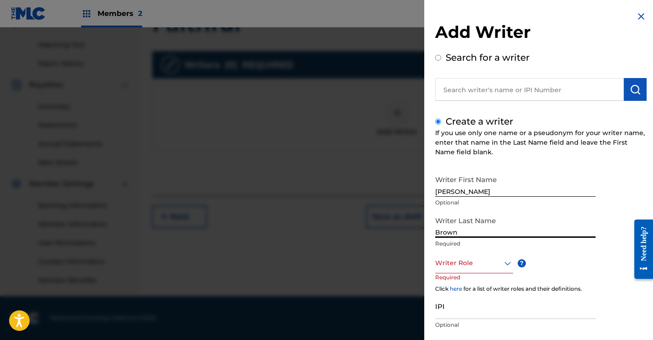
scroll to position [55, 0]
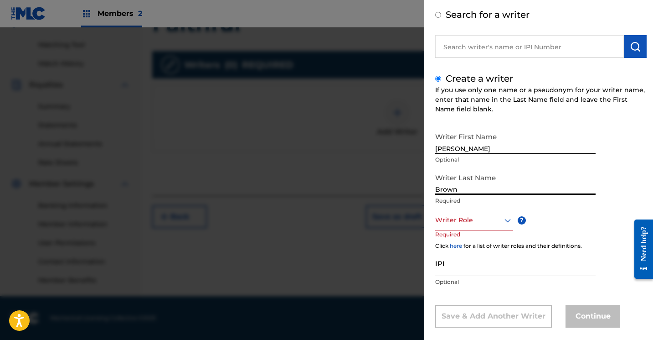
click at [507, 230] on div "Writer Role" at bounding box center [474, 220] width 78 height 21
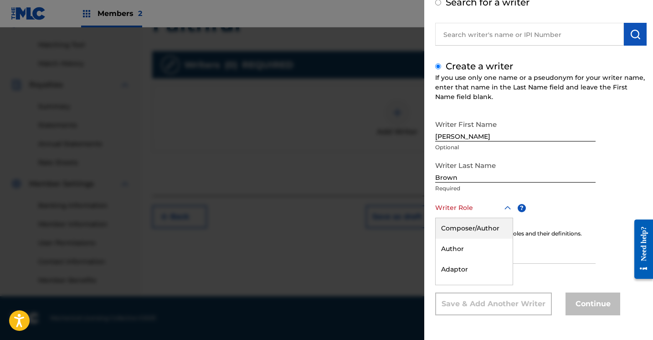
click at [477, 228] on div "Composer/Author" at bounding box center [474, 228] width 77 height 21
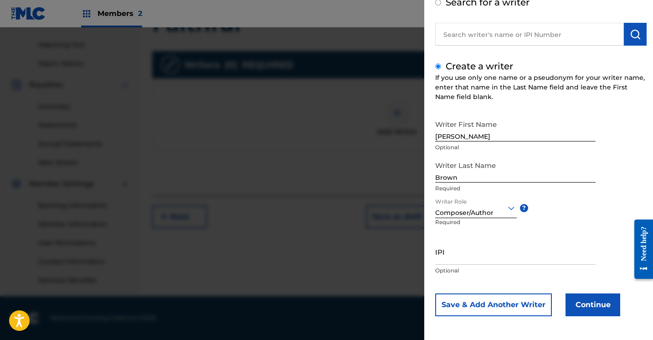
click at [579, 304] on button "Continue" at bounding box center [593, 304] width 55 height 23
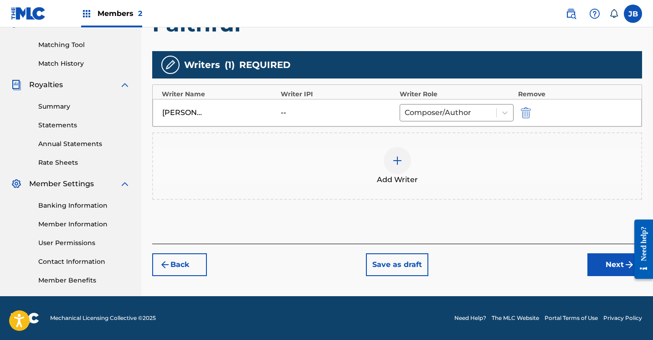
click at [610, 261] on button "Next" at bounding box center [615, 264] width 55 height 23
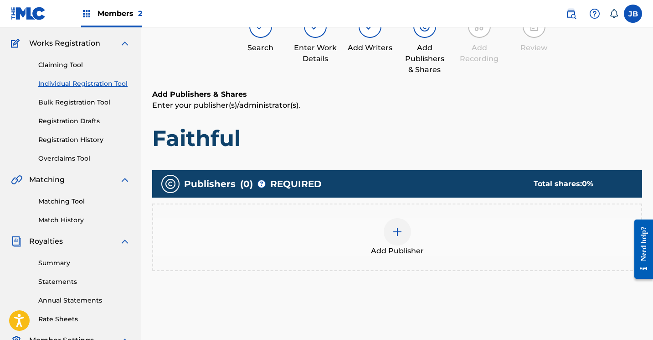
scroll to position [41, 0]
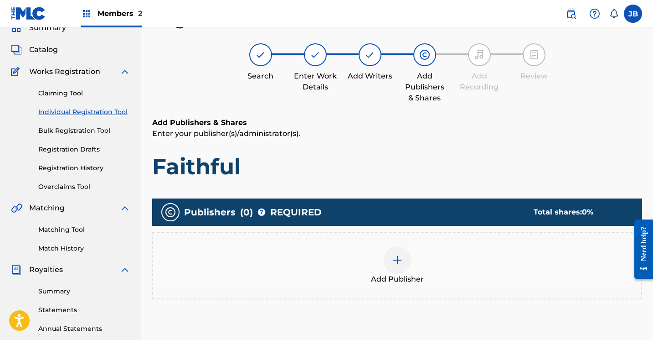
click at [395, 264] on img at bounding box center [397, 259] width 11 height 11
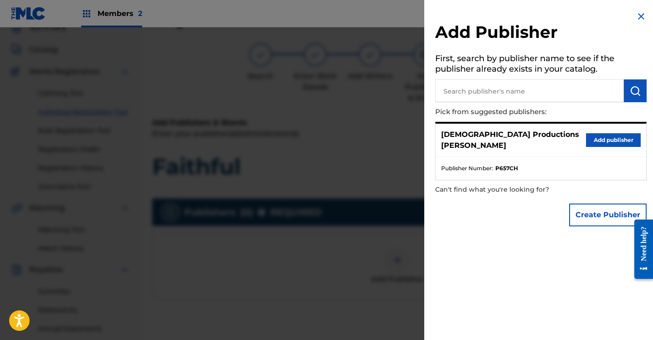
click at [605, 135] on button "Add publisher" at bounding box center [613, 140] width 55 height 14
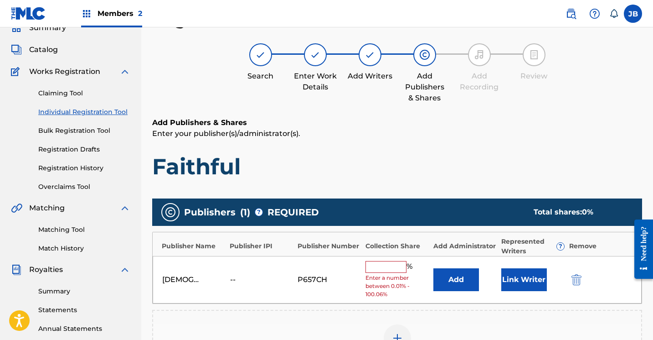
click at [519, 280] on button "Link Writer" at bounding box center [525, 279] width 46 height 23
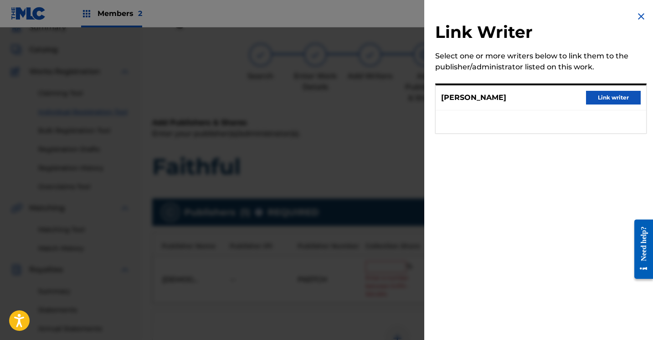
click at [601, 98] on button "Link writer" at bounding box center [613, 98] width 55 height 14
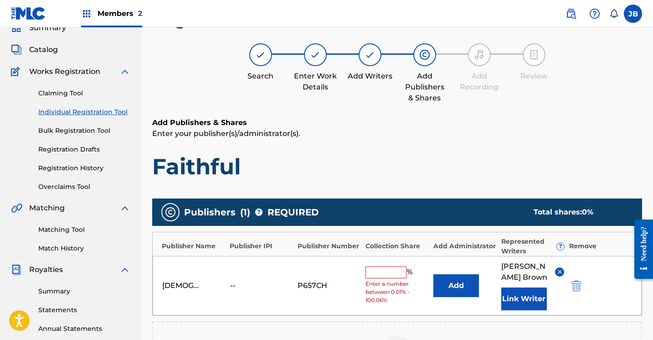
click at [395, 272] on input "text" at bounding box center [386, 272] width 41 height 12
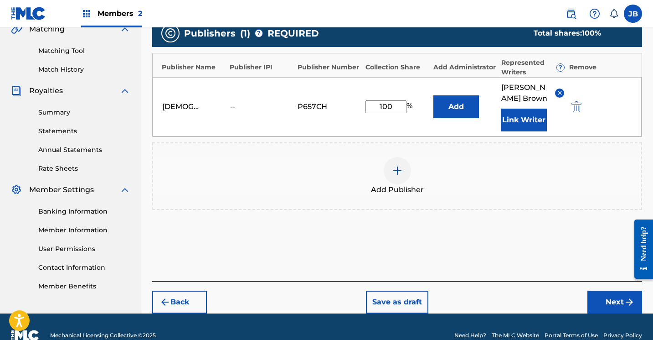
scroll to position [235, 0]
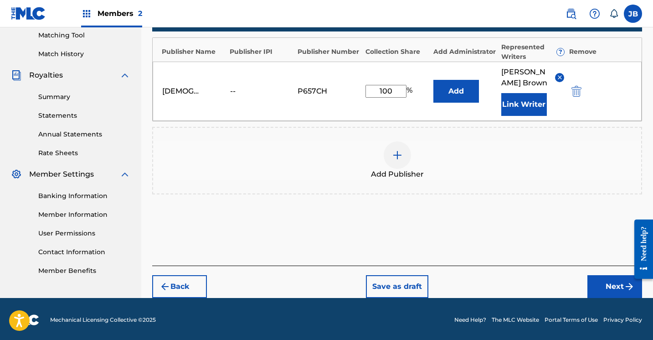
click at [605, 284] on button "Next" at bounding box center [615, 286] width 55 height 23
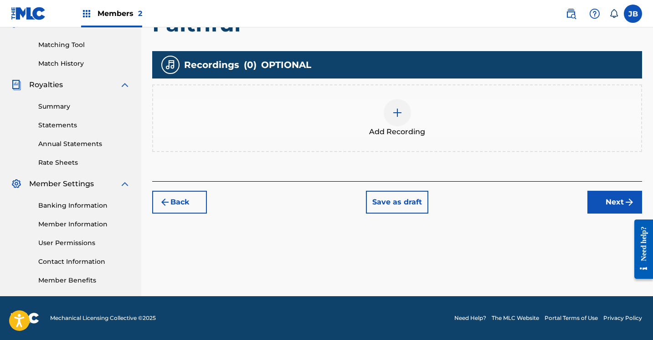
click at [406, 111] on div at bounding box center [397, 112] width 27 height 27
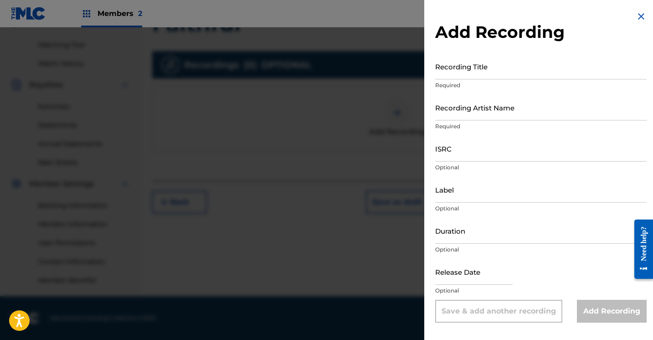
click at [454, 72] on input "Recording Title" at bounding box center [541, 66] width 212 height 26
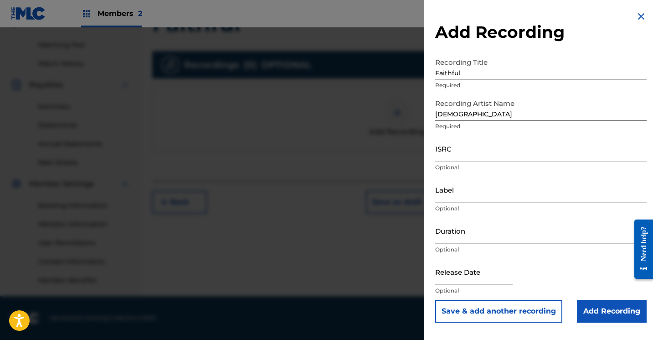
click at [581, 313] on input "Add Recording" at bounding box center [612, 311] width 70 height 23
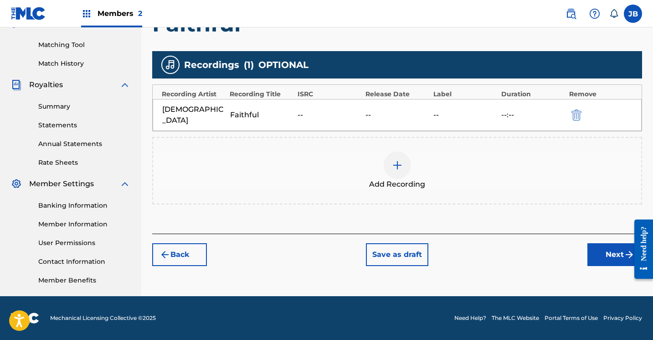
click at [606, 248] on button "Next" at bounding box center [615, 254] width 55 height 23
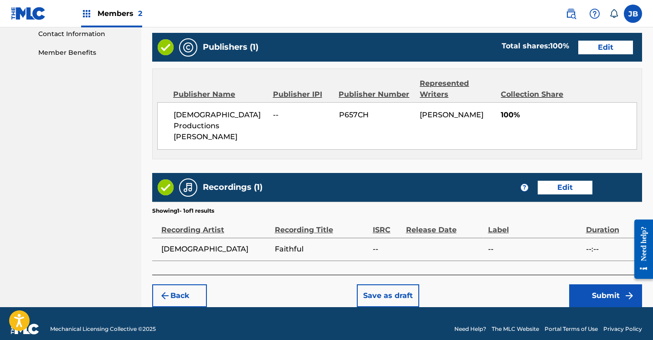
scroll to position [453, 0]
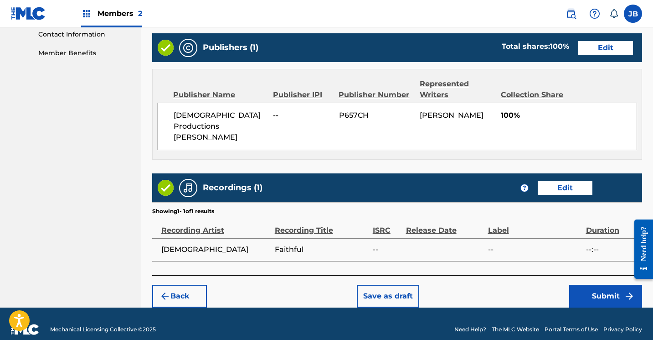
click at [586, 285] on button "Submit" at bounding box center [606, 296] width 73 height 23
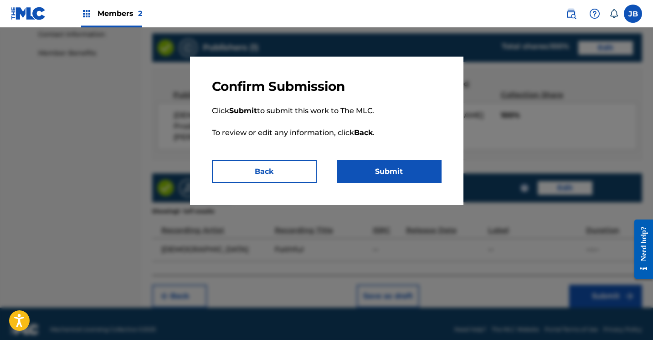
click at [357, 175] on button "Submit" at bounding box center [389, 171] width 105 height 23
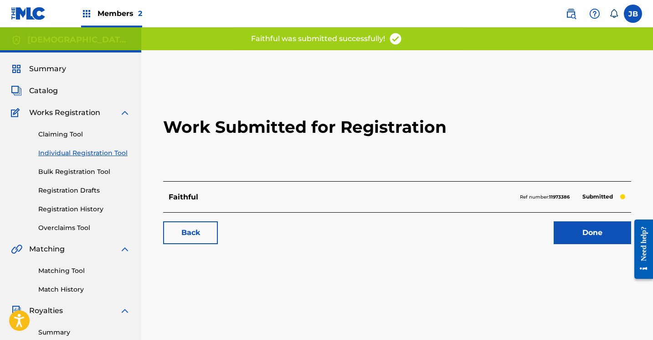
click at [566, 235] on link "Done" at bounding box center [593, 232] width 78 height 23
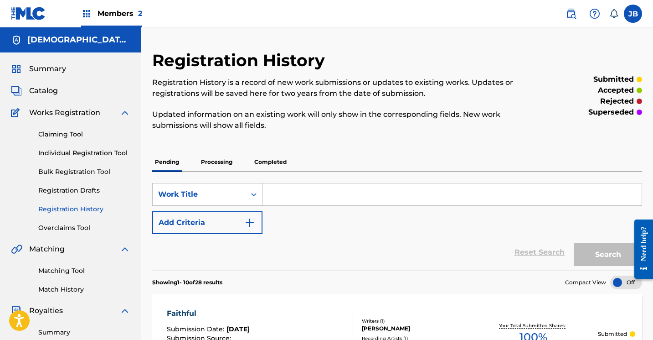
click at [90, 151] on link "Individual Registration Tool" at bounding box center [84, 153] width 92 height 10
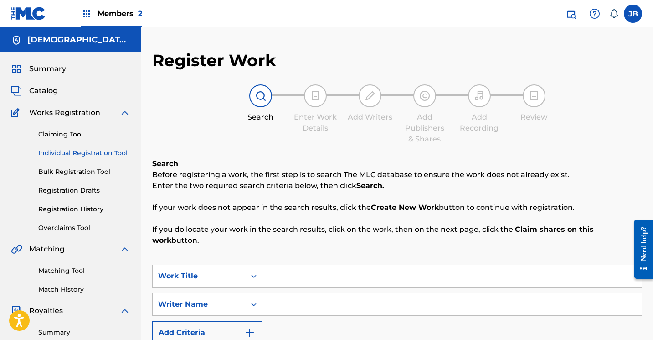
click at [294, 265] on input "Search Form" at bounding box center [452, 276] width 379 height 22
click at [290, 293] on input "Search Form" at bounding box center [452, 304] width 379 height 22
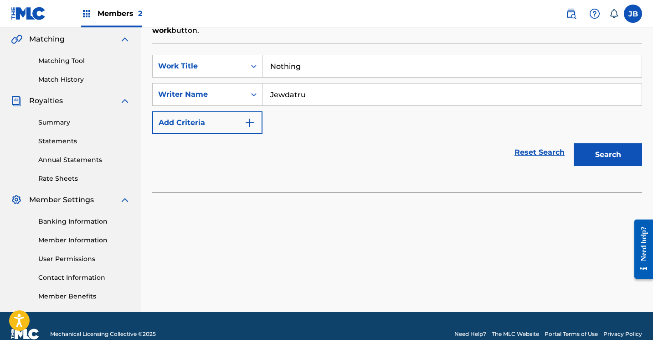
scroll to position [213, 0]
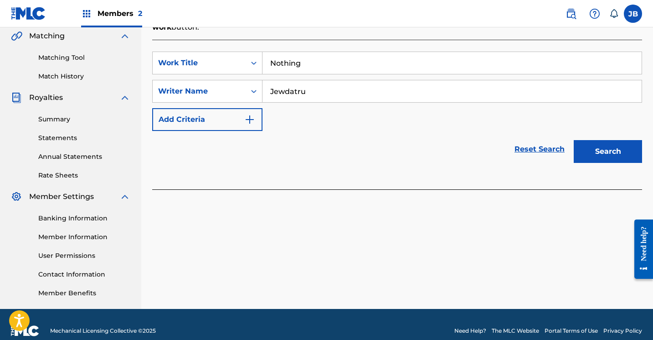
click at [588, 141] on button "Search" at bounding box center [608, 151] width 68 height 23
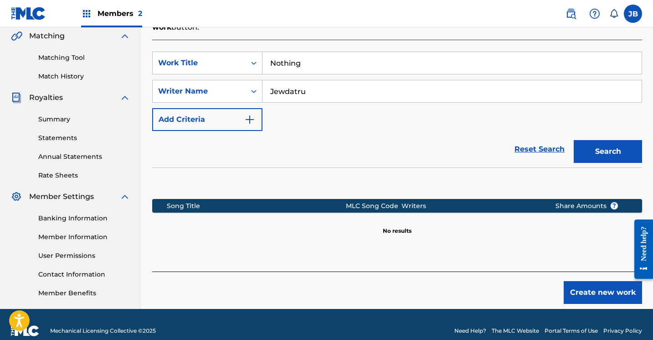
click at [580, 284] on button "Create new work" at bounding box center [603, 292] width 78 height 23
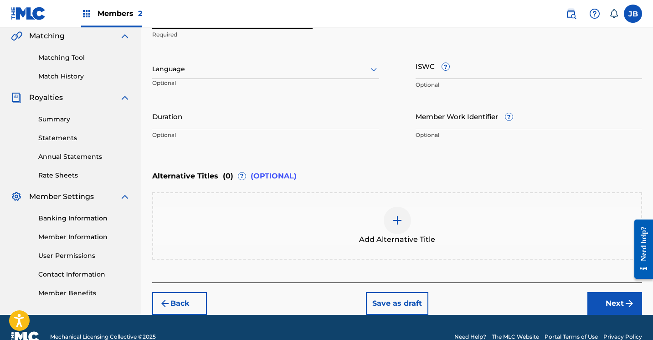
click at [596, 297] on button "Next" at bounding box center [615, 303] width 55 height 23
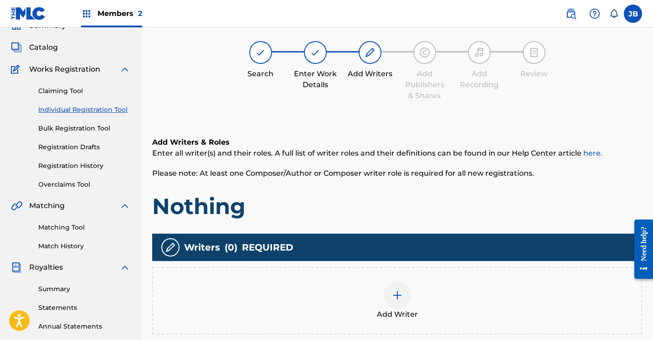
scroll to position [41, 0]
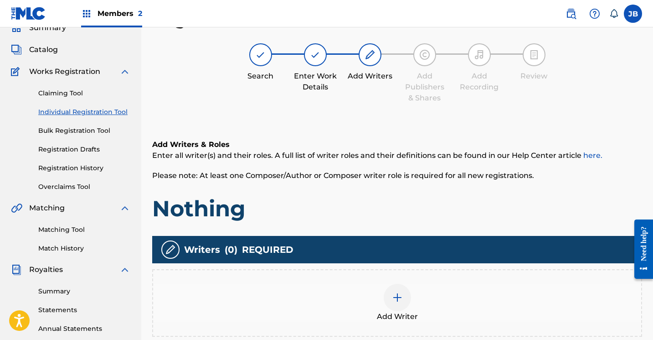
click at [399, 294] on img at bounding box center [397, 297] width 11 height 11
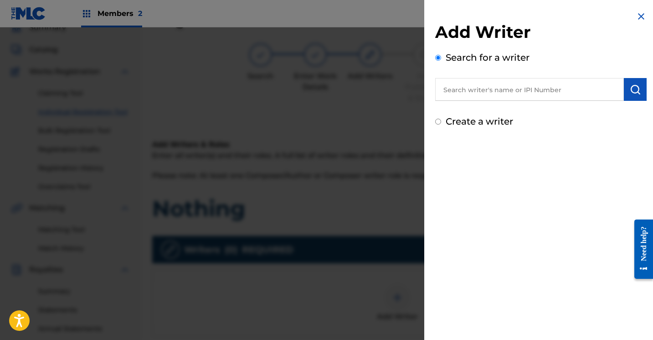
click at [438, 122] on input "Create a writer" at bounding box center [438, 122] width 6 height 6
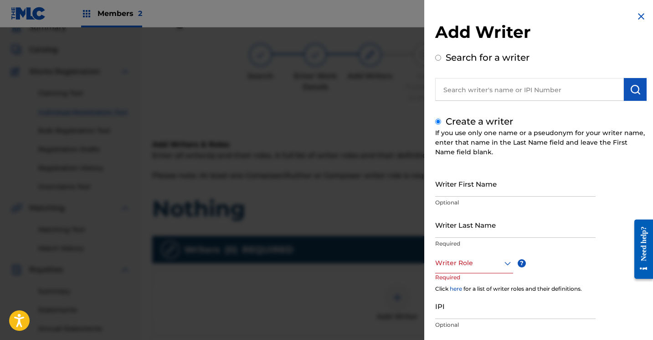
click at [451, 188] on input "Writer First Name" at bounding box center [515, 184] width 161 height 26
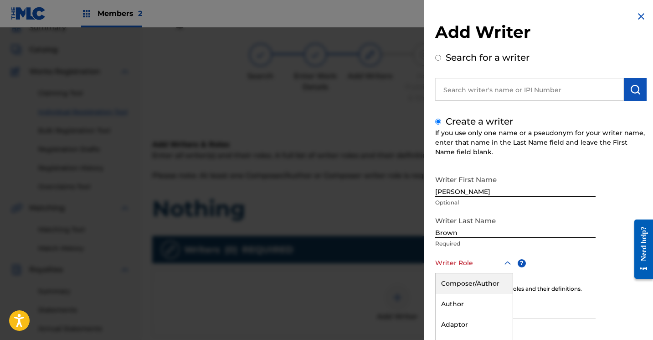
click at [508, 262] on div "Composer/Author, 1 of 8. 8 results available. Use Up and Down to choose options…" at bounding box center [474, 263] width 78 height 21
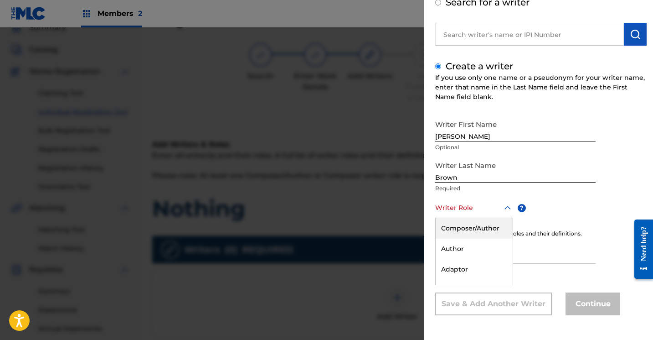
click at [495, 232] on div "Composer/Author" at bounding box center [474, 228] width 77 height 21
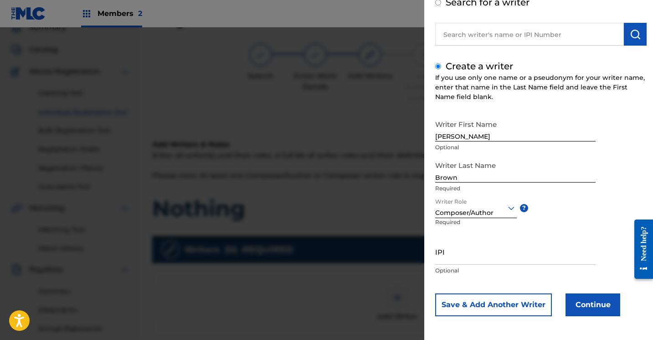
click at [586, 302] on button "Continue" at bounding box center [593, 304] width 55 height 23
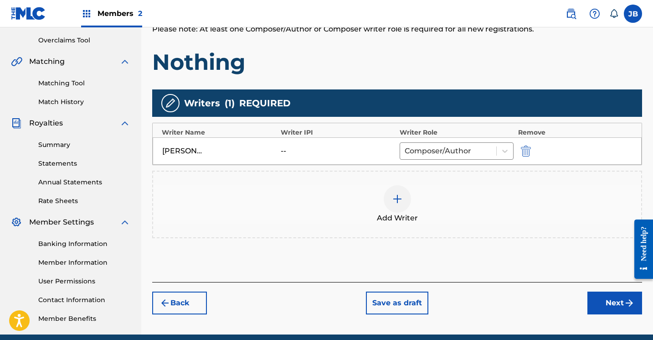
scroll to position [197, 0]
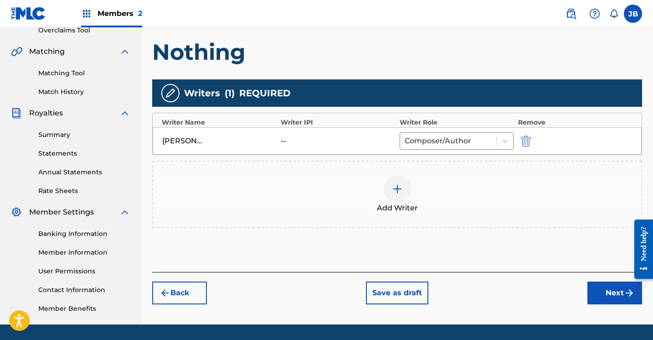
click at [595, 291] on button "Next" at bounding box center [615, 292] width 55 height 23
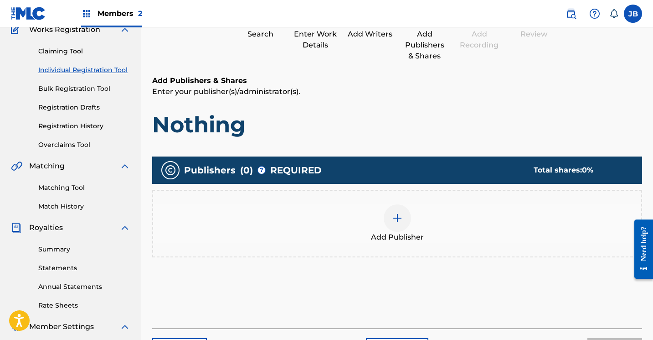
scroll to position [41, 0]
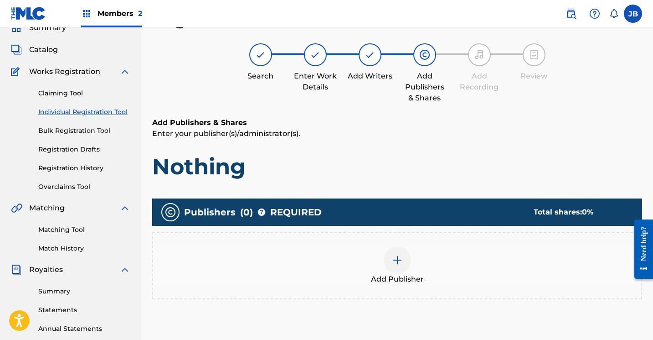
click at [393, 257] on img at bounding box center [397, 259] width 11 height 11
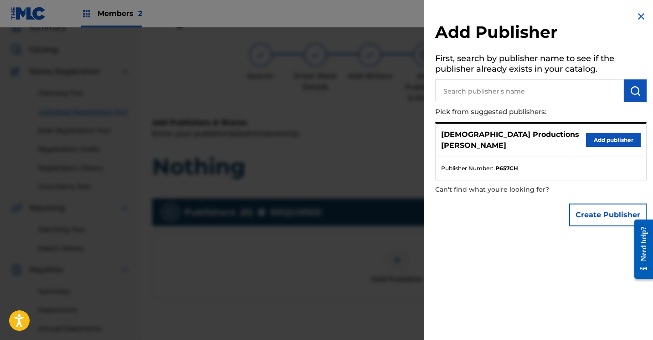
click at [608, 139] on button "Add publisher" at bounding box center [613, 140] width 55 height 14
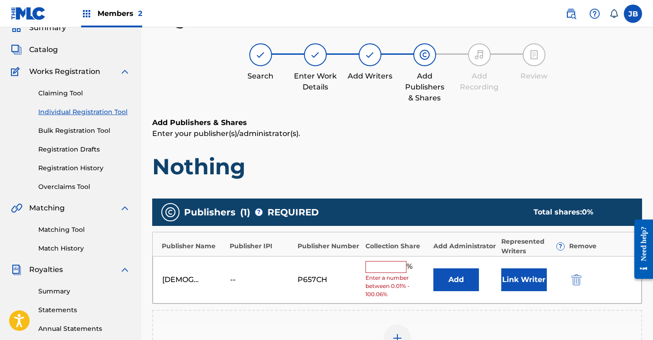
click at [514, 273] on button "Link Writer" at bounding box center [525, 279] width 46 height 23
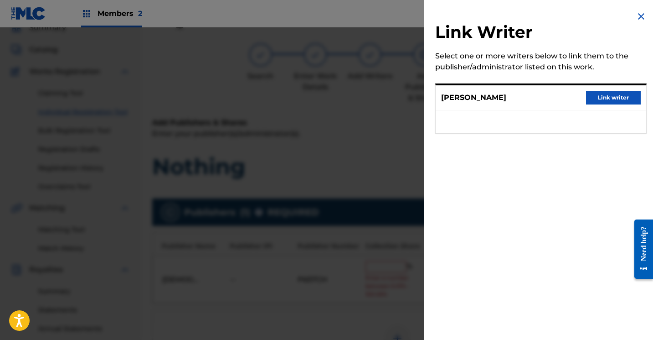
click at [603, 98] on button "Link writer" at bounding box center [613, 98] width 55 height 14
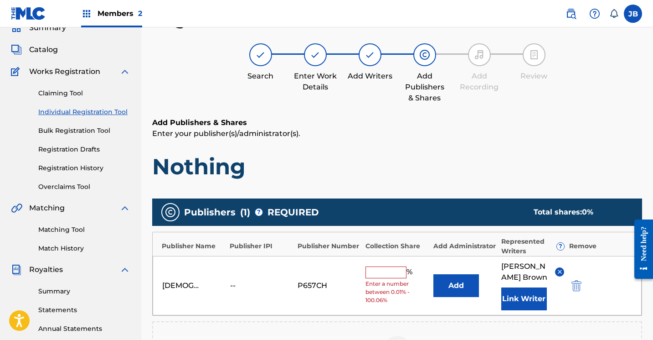
click at [392, 272] on input "text" at bounding box center [386, 272] width 41 height 12
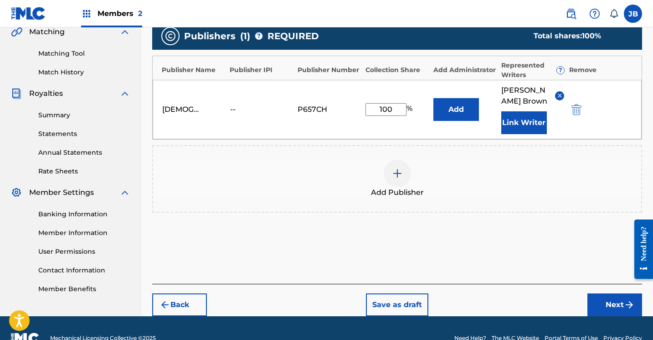
scroll to position [224, 0]
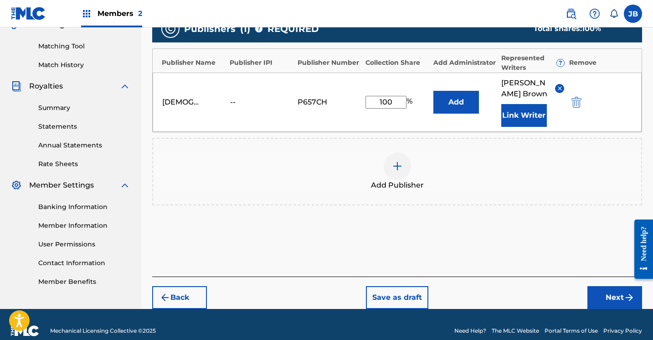
click at [601, 301] on button "Next" at bounding box center [615, 297] width 55 height 23
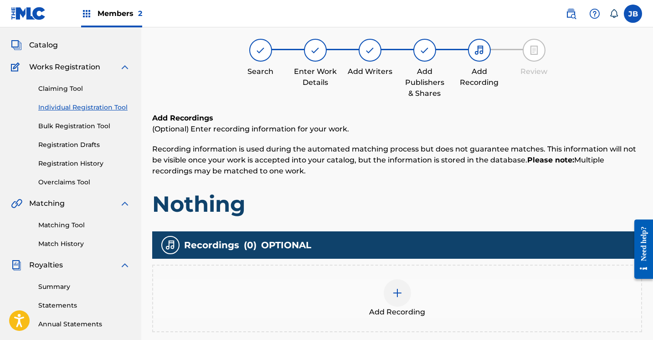
scroll to position [41, 0]
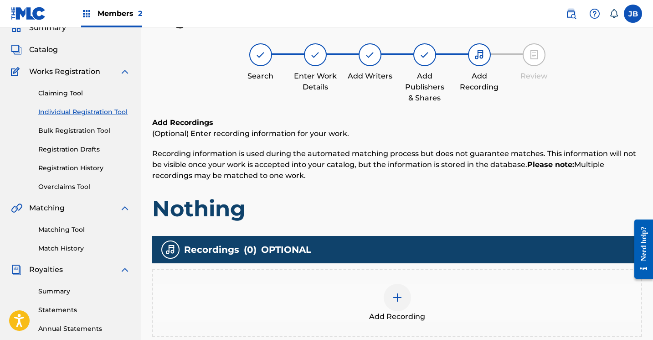
click at [393, 301] on img at bounding box center [397, 297] width 11 height 11
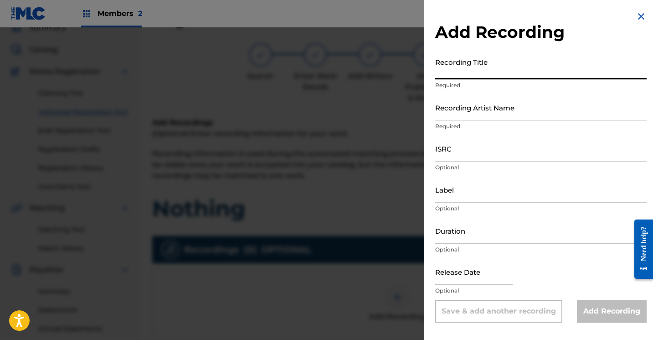
click at [496, 78] on input "Recording Title" at bounding box center [541, 66] width 212 height 26
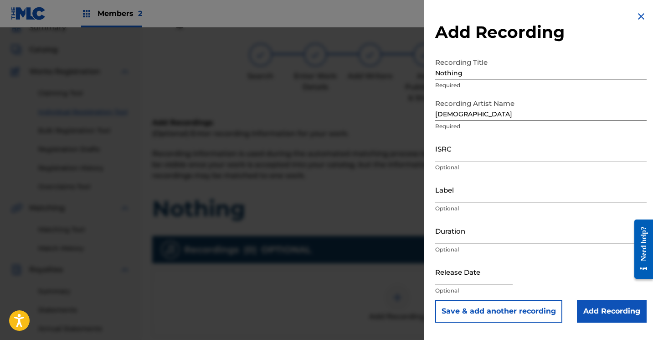
click at [590, 317] on input "Add Recording" at bounding box center [612, 311] width 70 height 23
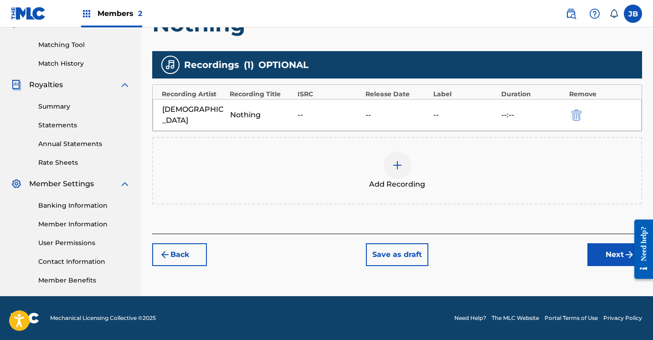
click at [595, 243] on button "Next" at bounding box center [615, 254] width 55 height 23
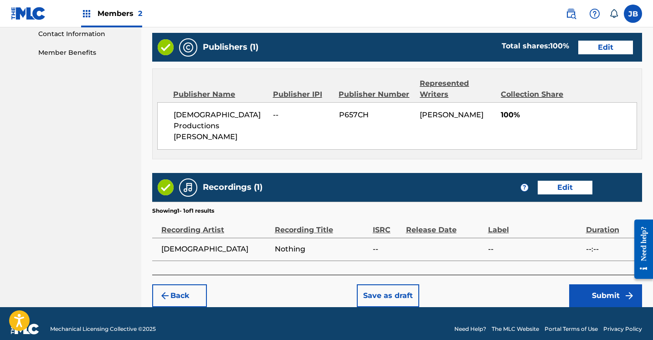
scroll to position [453, 0]
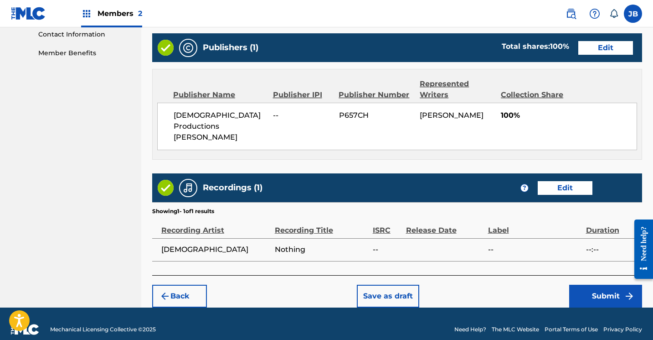
click at [576, 285] on button "Submit" at bounding box center [606, 296] width 73 height 23
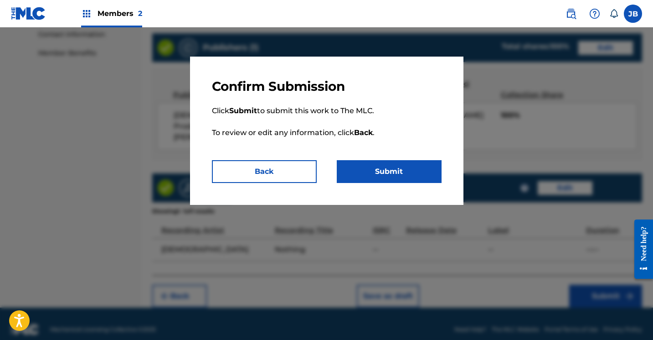
click at [397, 177] on button "Submit" at bounding box center [389, 171] width 105 height 23
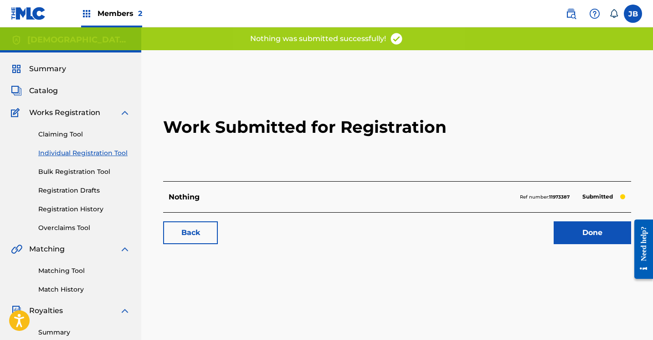
click at [562, 232] on link "Done" at bounding box center [593, 232] width 78 height 23
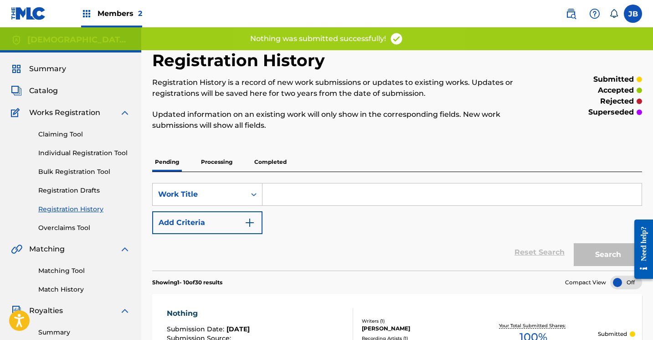
click at [65, 152] on link "Individual Registration Tool" at bounding box center [84, 153] width 92 height 10
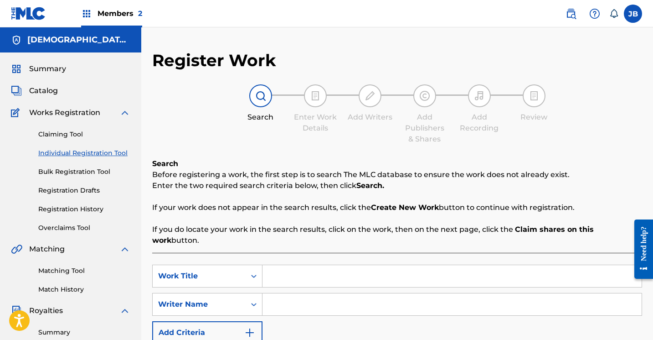
click at [291, 265] on input "Search Form" at bounding box center [452, 276] width 379 height 22
click at [292, 296] on input "Search Form" at bounding box center [452, 304] width 379 height 22
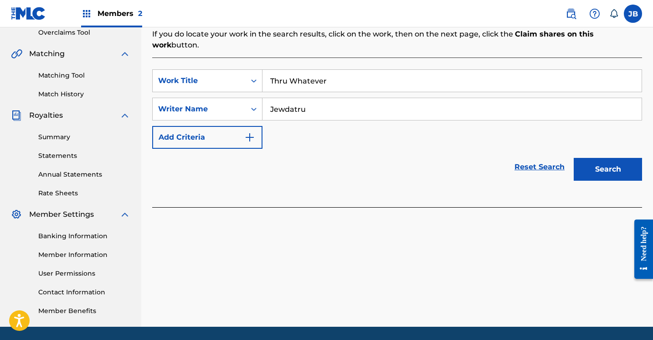
scroll to position [195, 0]
click at [602, 161] on button "Search" at bounding box center [608, 169] width 68 height 23
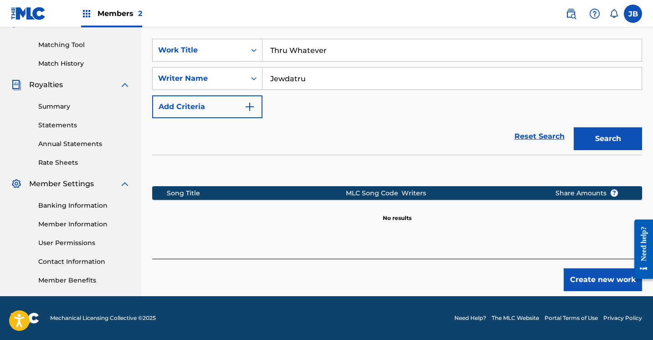
scroll to position [226, 0]
click at [582, 268] on button "Create new work" at bounding box center [603, 279] width 78 height 23
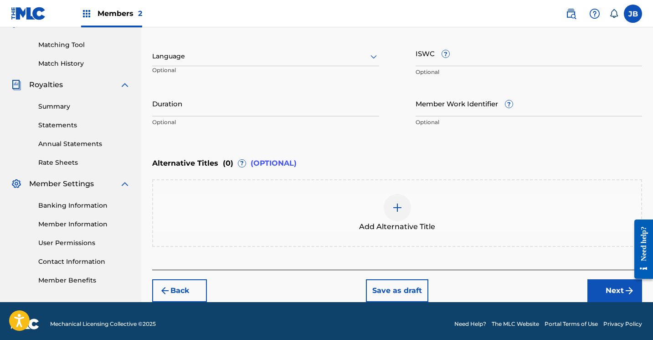
click at [599, 284] on button "Next" at bounding box center [615, 290] width 55 height 23
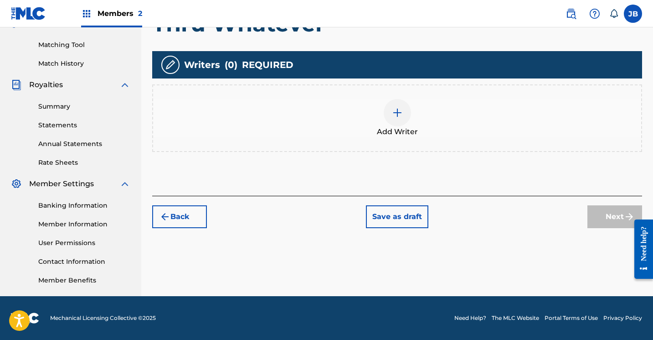
scroll to position [41, 0]
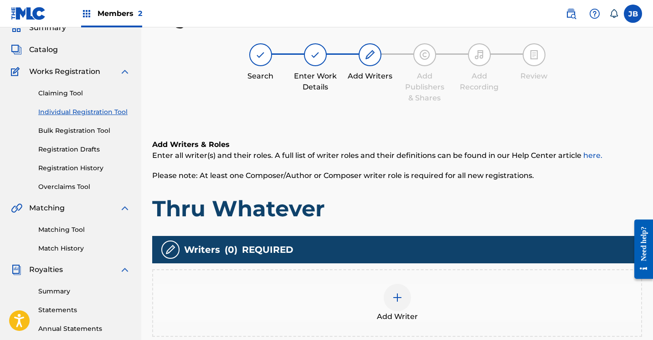
click at [399, 297] on img at bounding box center [397, 297] width 11 height 11
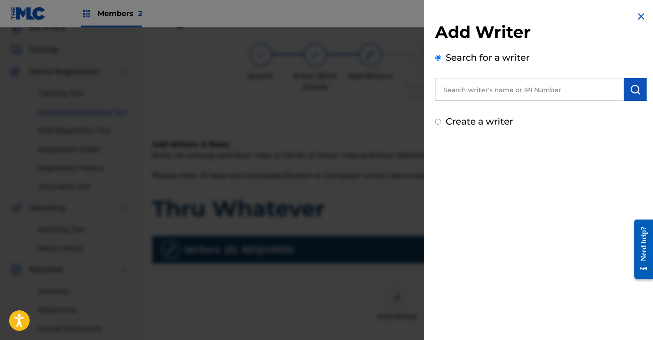
click at [435, 122] on input "Create a writer" at bounding box center [438, 122] width 6 height 6
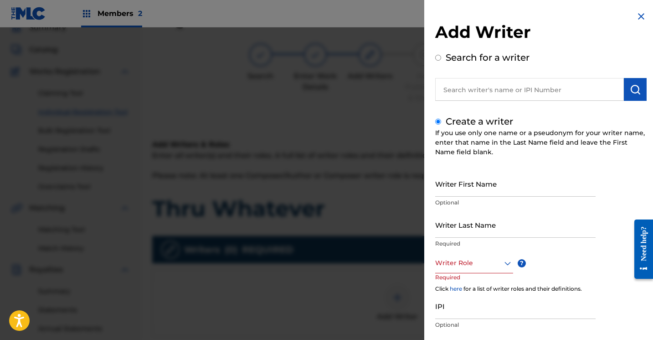
click at [453, 197] on div "Writer First Name Optional" at bounding box center [515, 191] width 161 height 41
click at [453, 193] on input "Writer First Name" at bounding box center [515, 184] width 161 height 26
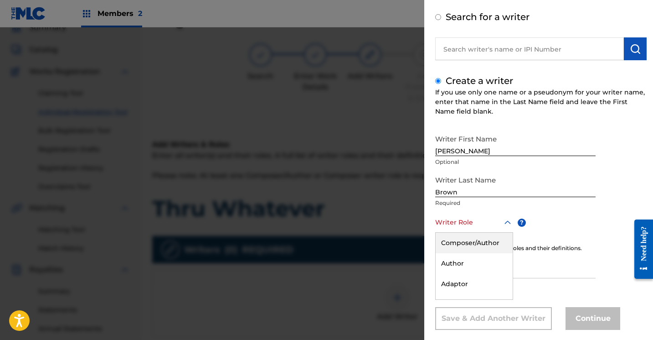
click at [507, 233] on div "Composer/Author, 1 of 8. 8 results available. Use Up and Down to choose options…" at bounding box center [474, 222] width 78 height 21
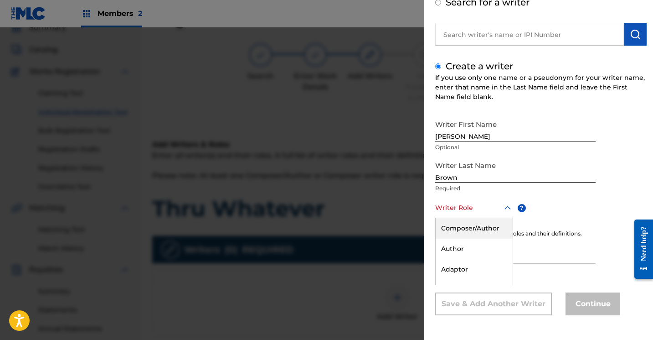
click at [485, 232] on div "Composer/Author" at bounding box center [474, 228] width 77 height 21
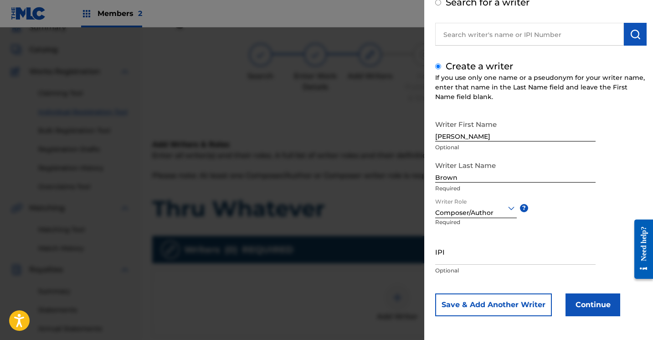
click at [576, 304] on button "Continue" at bounding box center [593, 304] width 55 height 23
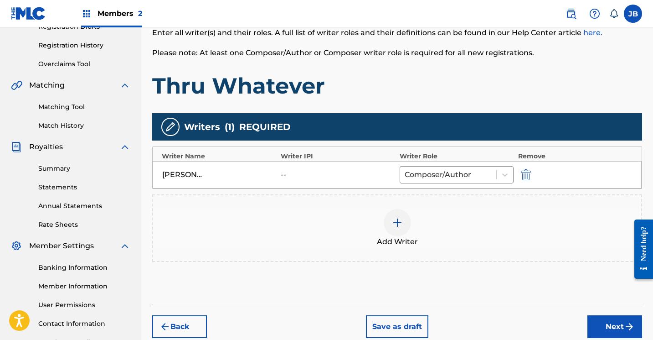
scroll to position [172, 0]
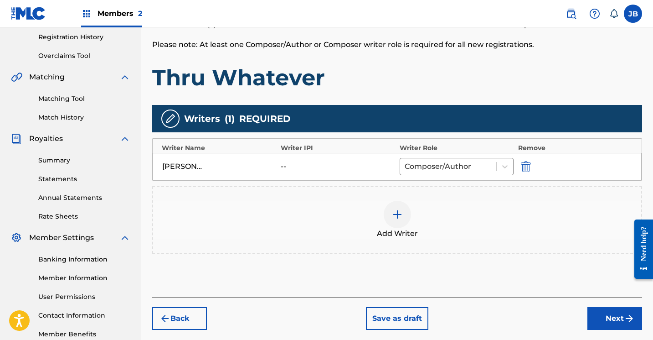
click at [601, 320] on button "Next" at bounding box center [615, 318] width 55 height 23
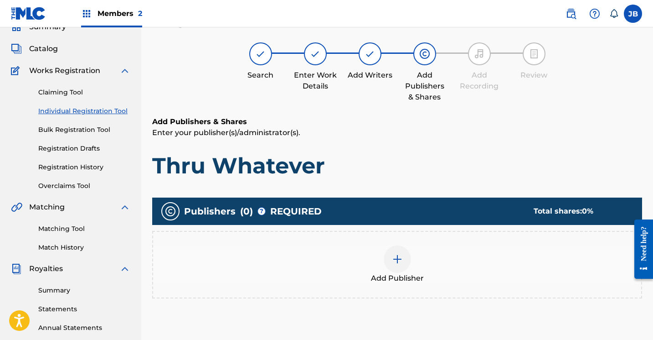
scroll to position [41, 0]
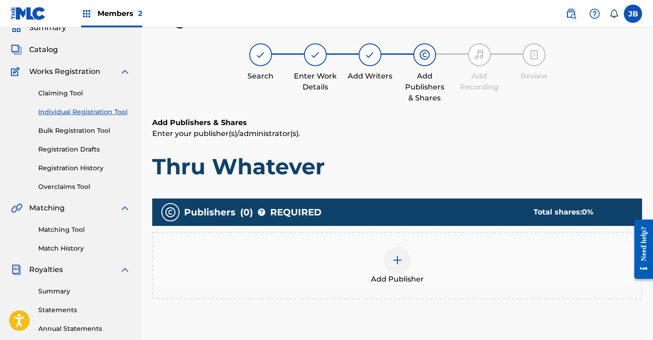
click at [406, 264] on div at bounding box center [397, 259] width 27 height 27
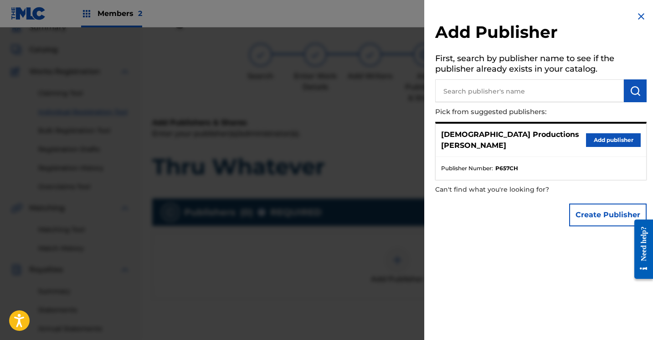
click at [612, 137] on button "Add publisher" at bounding box center [613, 140] width 55 height 14
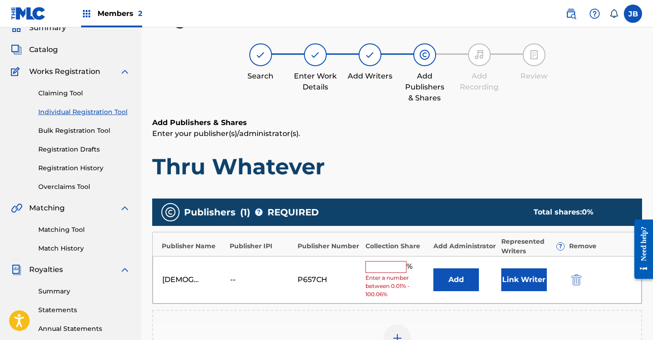
click at [519, 277] on button "Link Writer" at bounding box center [525, 279] width 46 height 23
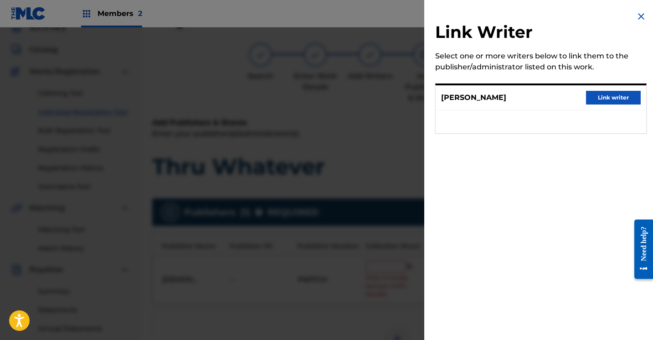
click at [622, 98] on button "Link writer" at bounding box center [613, 98] width 55 height 14
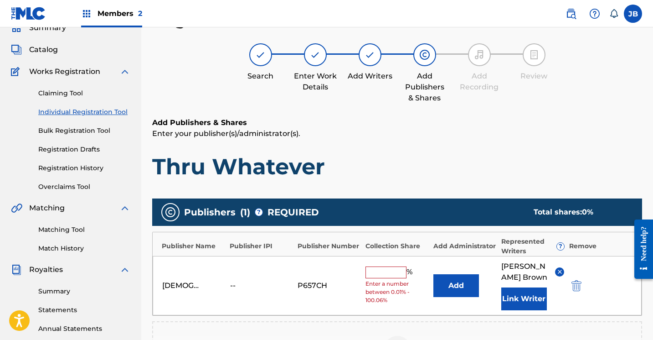
click at [400, 273] on input "text" at bounding box center [386, 272] width 41 height 12
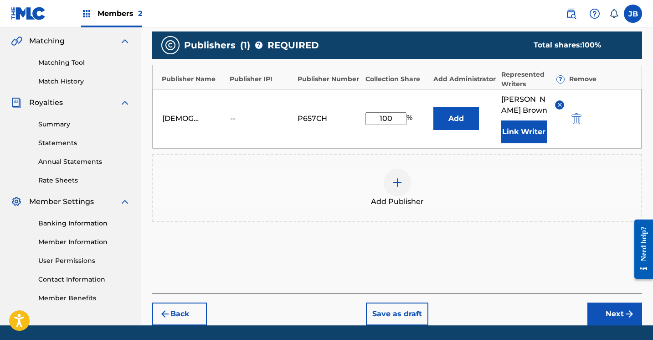
click at [602, 315] on button "Next" at bounding box center [615, 313] width 55 height 23
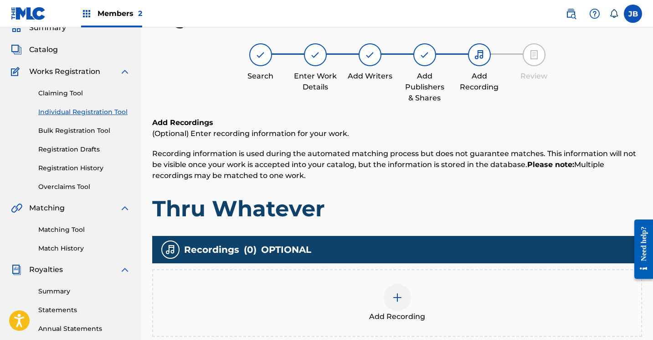
click at [399, 300] on img at bounding box center [397, 297] width 11 height 11
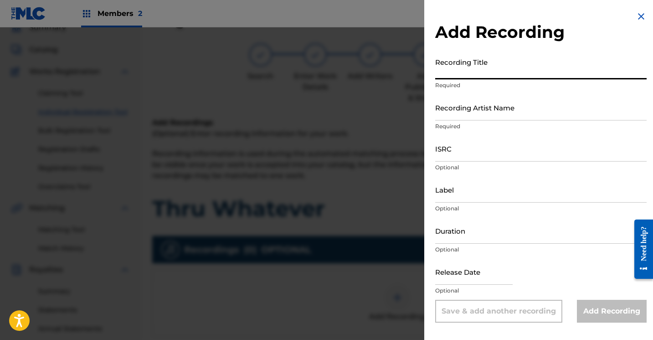
click at [474, 77] on input "Recording Title" at bounding box center [541, 66] width 212 height 26
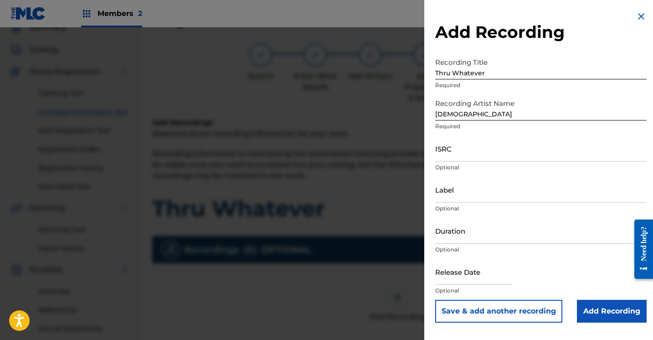
click at [584, 307] on input "Add Recording" at bounding box center [612, 311] width 70 height 23
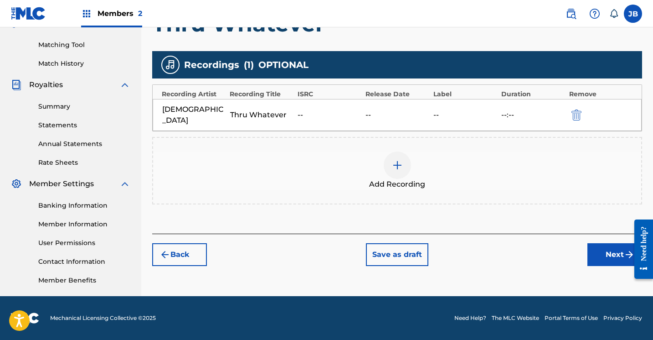
click at [597, 245] on button "Next" at bounding box center [615, 254] width 55 height 23
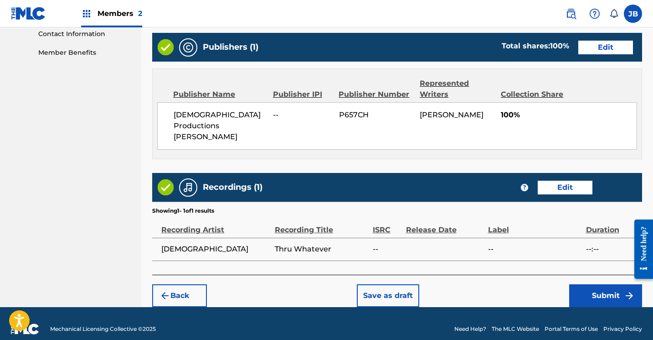
scroll to position [453, 0]
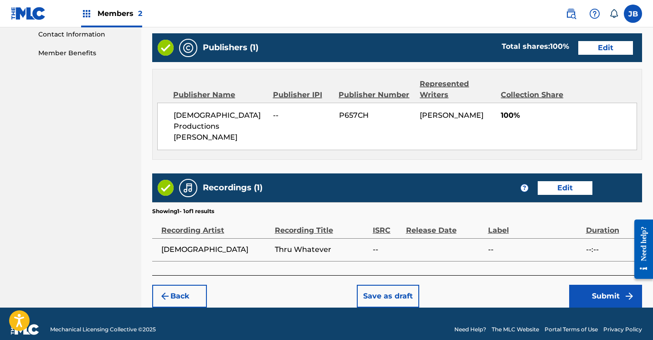
click at [582, 285] on button "Submit" at bounding box center [606, 296] width 73 height 23
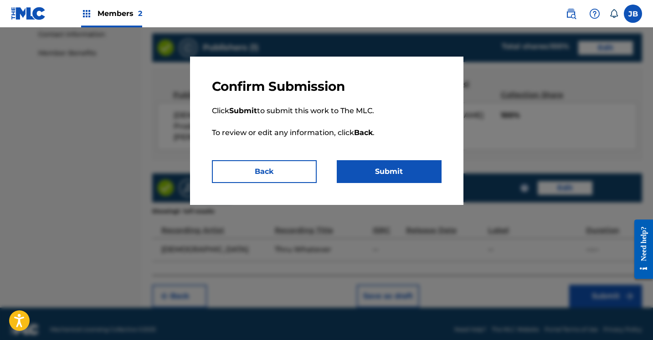
click at [375, 173] on button "Submit" at bounding box center [389, 171] width 105 height 23
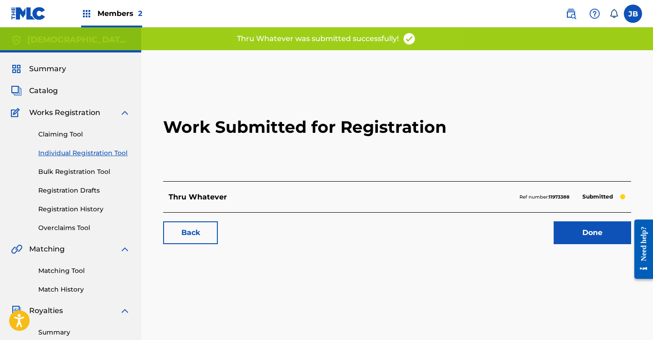
click at [562, 229] on link "Done" at bounding box center [593, 232] width 78 height 23
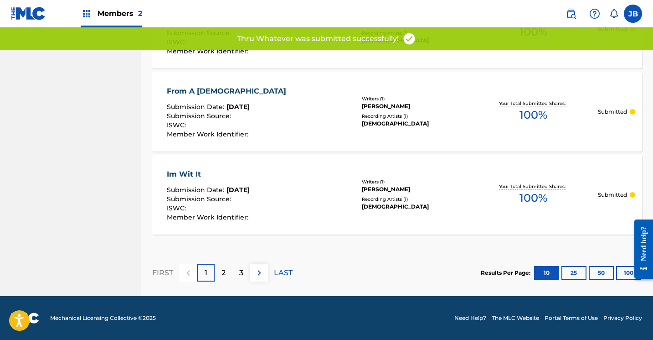
scroll to position [886, 0]
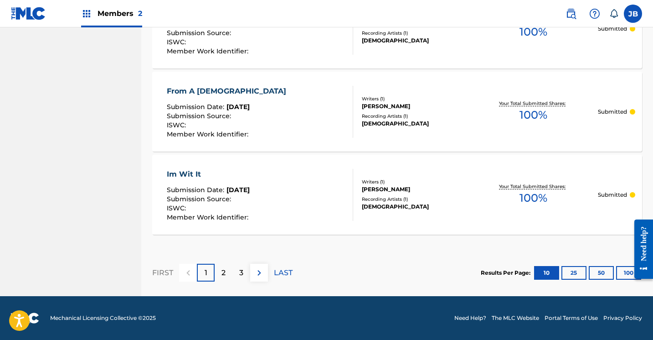
click at [573, 271] on button "25" at bounding box center [574, 273] width 25 height 14
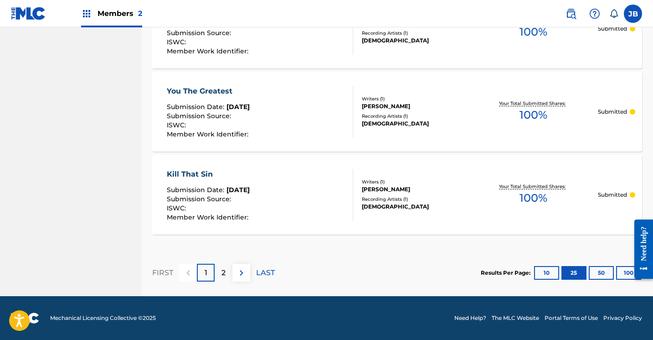
scroll to position [2131, 0]
click at [607, 272] on button "50" at bounding box center [601, 273] width 25 height 14
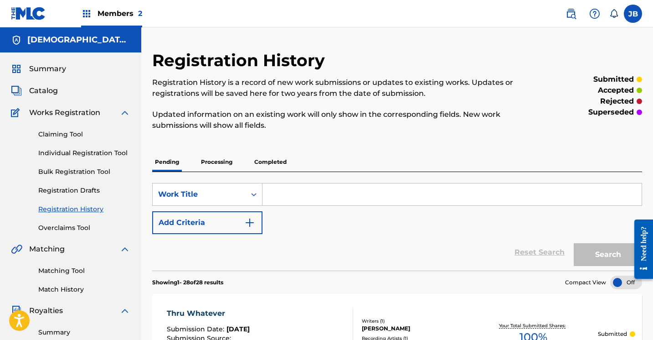
scroll to position [0, 0]
click at [80, 192] on link "Registration Drafts" at bounding box center [84, 191] width 92 height 10
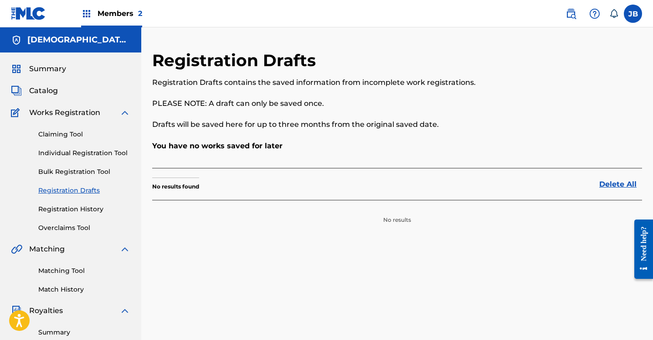
click at [73, 134] on link "Claiming Tool" at bounding box center [84, 135] width 92 height 10
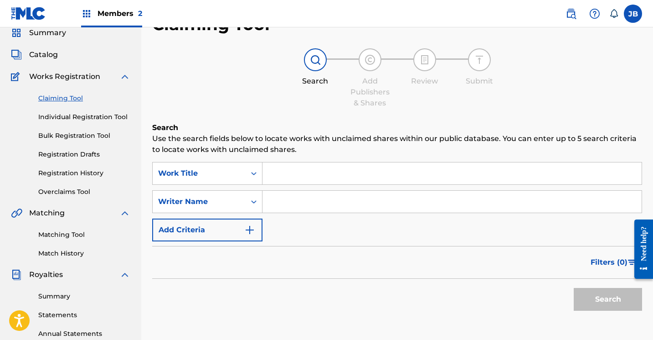
scroll to position [36, 0]
click at [330, 174] on input "Search Form" at bounding box center [452, 173] width 379 height 22
click at [328, 199] on input "Search Form" at bounding box center [452, 201] width 379 height 22
click at [592, 293] on button "Search" at bounding box center [608, 298] width 68 height 23
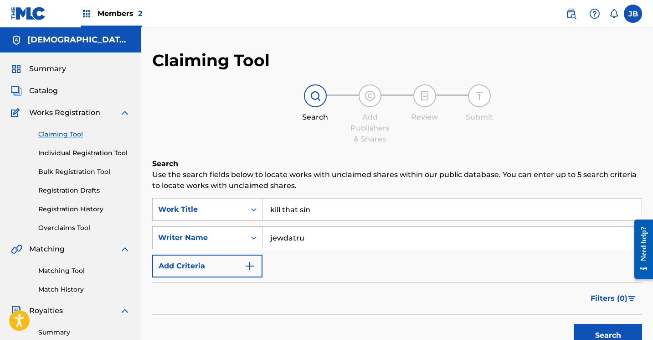
scroll to position [0, 0]
click at [124, 112] on img at bounding box center [124, 112] width 11 height 11
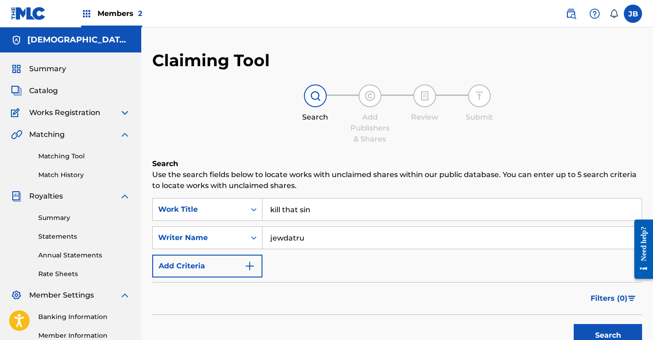
click at [124, 112] on img at bounding box center [124, 112] width 11 height 11
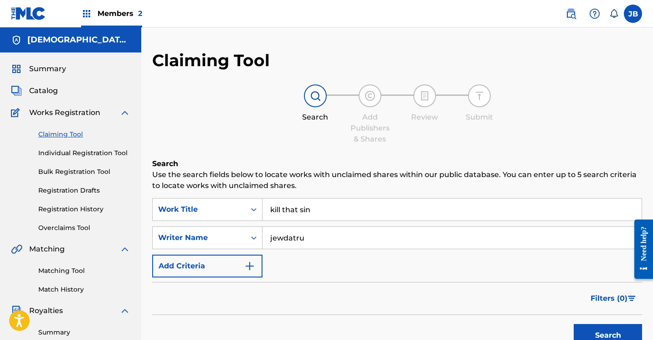
click at [124, 112] on img at bounding box center [124, 112] width 11 height 11
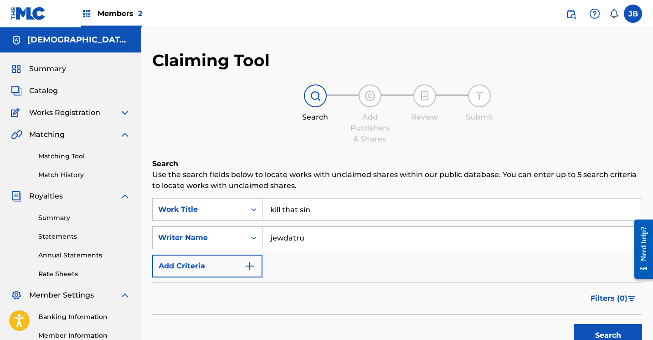
click at [71, 175] on link "Match History" at bounding box center [84, 175] width 92 height 10
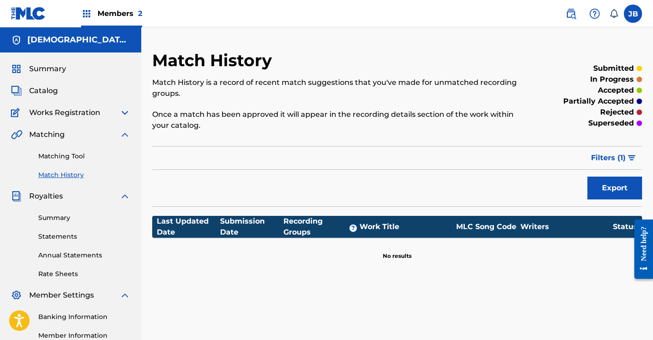
click at [45, 63] on span "Summary" at bounding box center [47, 68] width 37 height 11
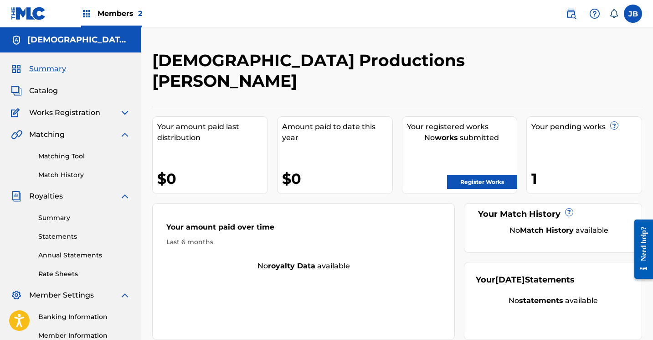
click at [53, 92] on span "Catalog" at bounding box center [43, 90] width 29 height 11
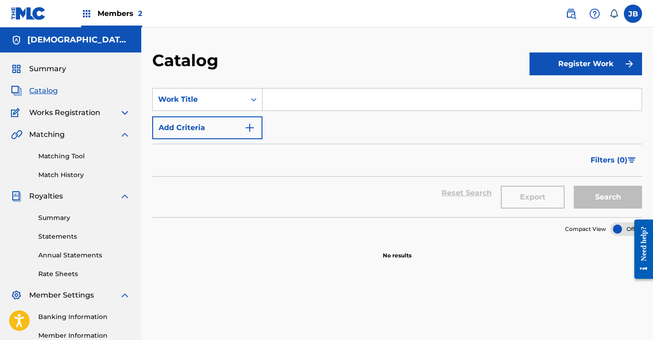
click at [53, 92] on span "Catalog" at bounding box center [43, 90] width 29 height 11
click at [52, 69] on span "Summary" at bounding box center [47, 68] width 37 height 11
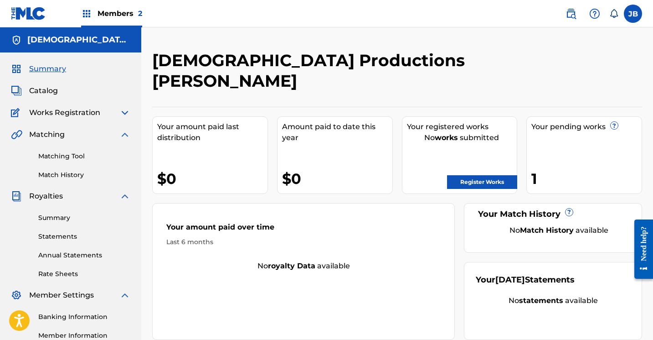
click at [461, 140] on div "Your registered works No works submitted Register Works" at bounding box center [460, 155] width 116 height 78
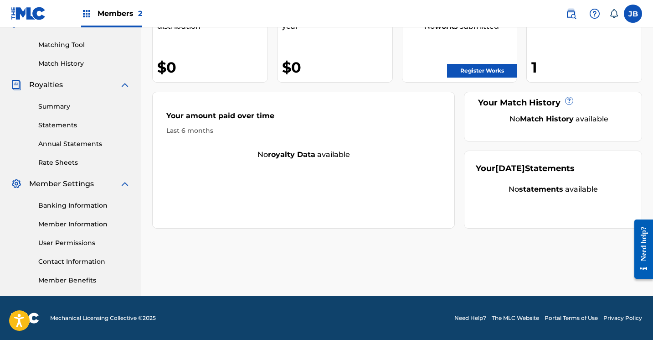
scroll to position [111, 0]
click at [70, 163] on link "Rate Sheets" at bounding box center [84, 163] width 92 height 10
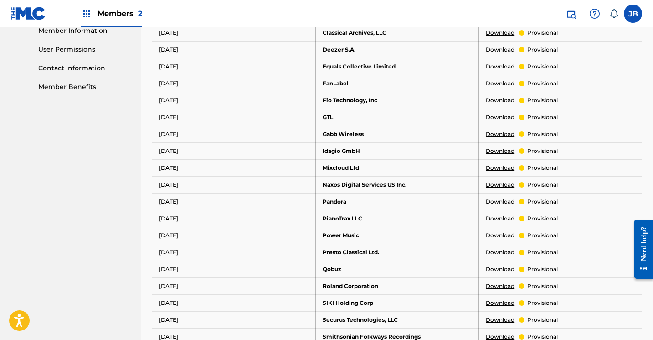
scroll to position [279, 0]
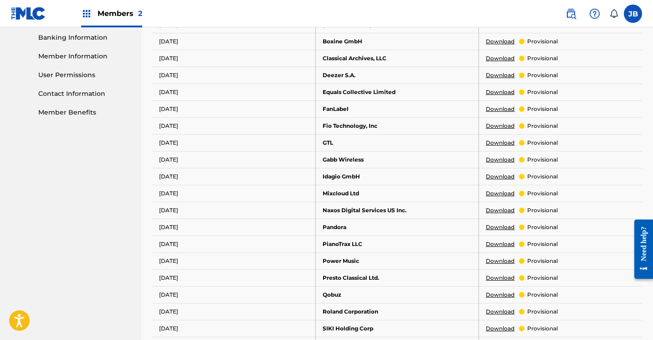
click at [74, 111] on link "Member Benefits" at bounding box center [84, 113] width 92 height 10
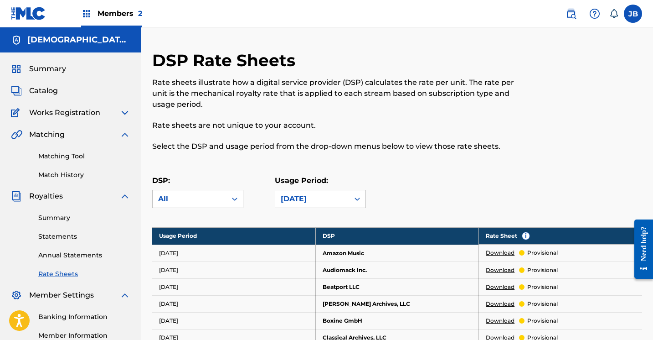
scroll to position [0, 0]
click at [99, 34] on div "JewDaTru Productions Justin Brown" at bounding box center [70, 39] width 141 height 25
click at [124, 16] on span "Members 2" at bounding box center [120, 13] width 45 height 10
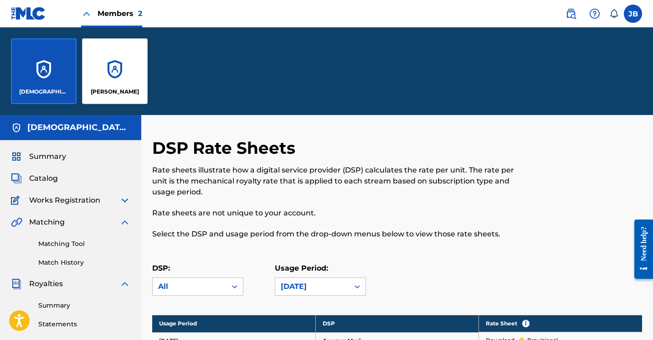
click at [111, 75] on div "Justin Brown" at bounding box center [115, 71] width 66 height 66
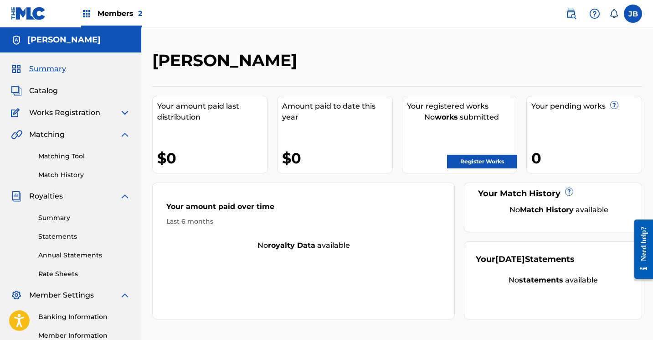
click at [115, 14] on span "Members 2" at bounding box center [120, 13] width 45 height 10
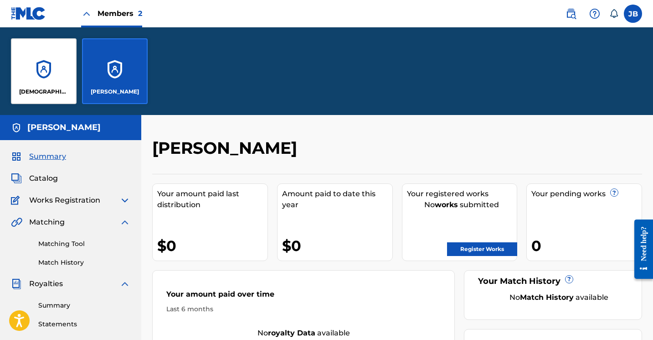
click at [54, 78] on div "JewDaTru Productions Justin Brown" at bounding box center [44, 71] width 66 height 66
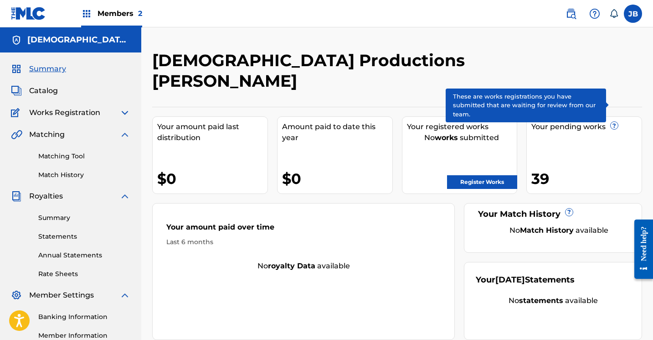
click at [618, 122] on span "?" at bounding box center [614, 125] width 7 height 7
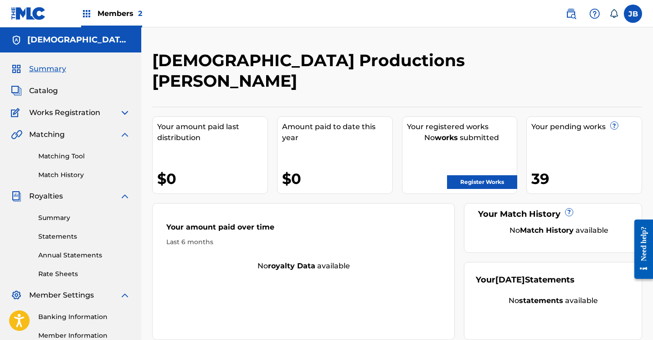
click at [611, 75] on div at bounding box center [586, 73] width 113 height 47
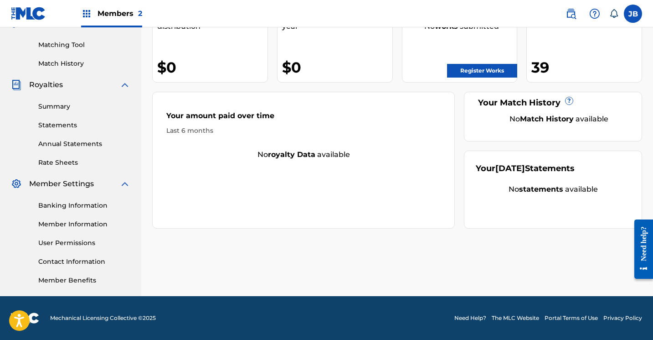
scroll to position [111, 0]
click at [89, 206] on link "Banking Information" at bounding box center [84, 206] width 92 height 10
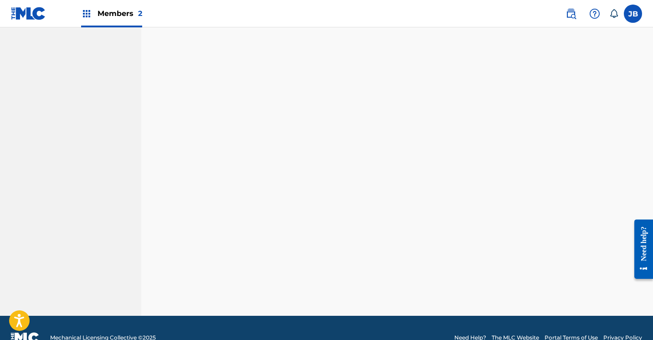
scroll to position [199, 0]
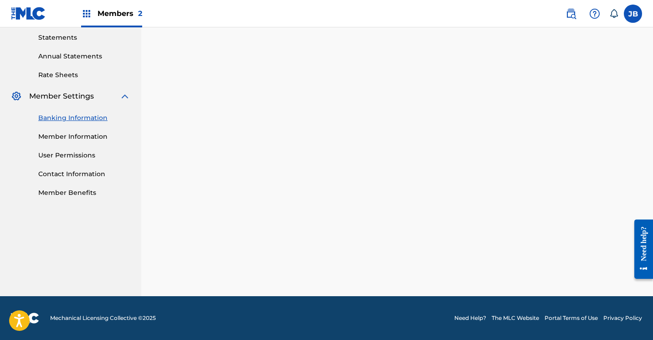
click at [96, 140] on link "Member Information" at bounding box center [84, 137] width 92 height 10
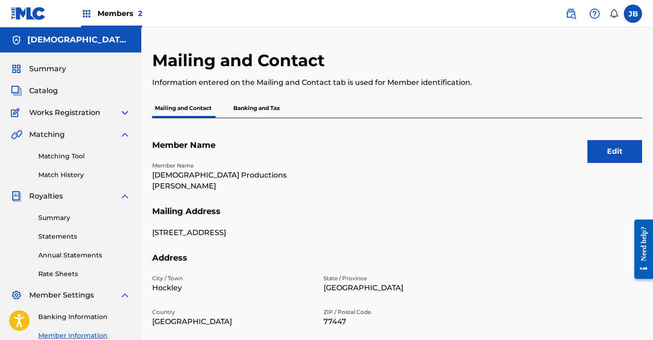
click at [258, 109] on p "Banking and Tax" at bounding box center [257, 107] width 52 height 19
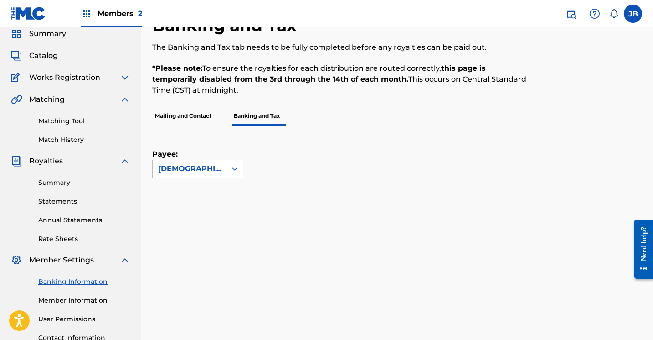
scroll to position [34, 0]
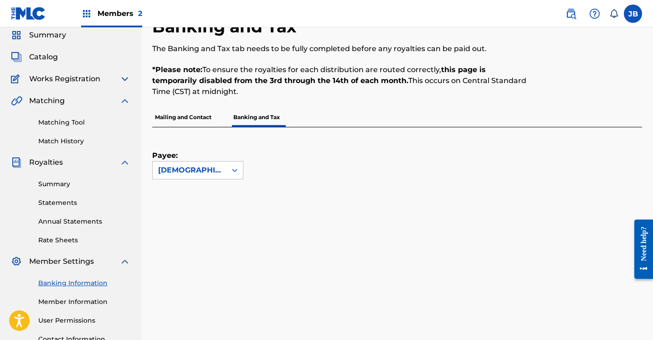
click at [203, 120] on p "Mailing and Contact" at bounding box center [183, 117] width 62 height 19
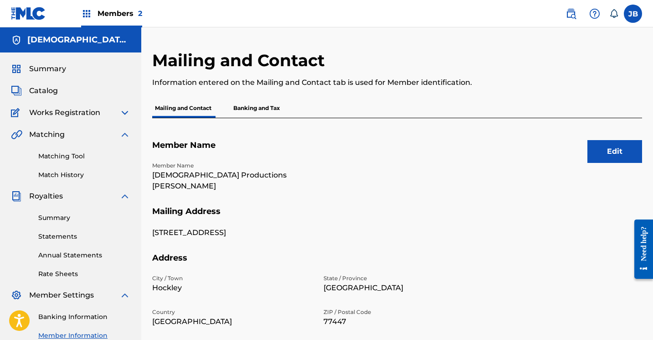
click at [249, 105] on p "Banking and Tax" at bounding box center [257, 107] width 52 height 19
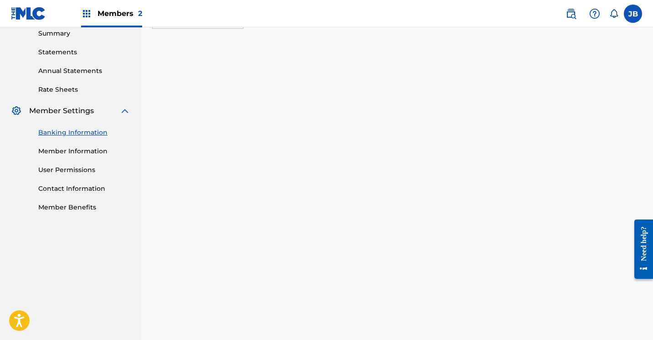
scroll to position [185, 0]
click at [76, 208] on link "Member Benefits" at bounding box center [84, 207] width 92 height 10
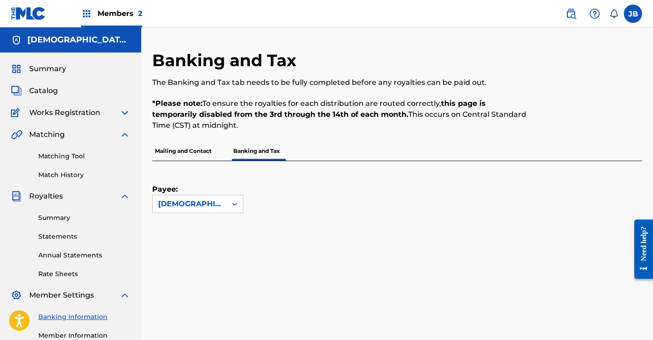
scroll to position [0, 0]
click at [637, 16] on label at bounding box center [633, 14] width 18 height 18
click at [633, 14] on input "JB Justin Brown 062688jb32@gmail.com Notification Preferences Profile Log out" at bounding box center [633, 14] width 0 height 0
click at [549, 131] on p "Log out" at bounding box center [544, 129] width 21 height 8
click at [633, 14] on input "JB Justin Brown 062688jb32@gmail.com Notification Preferences Profile Log out" at bounding box center [633, 14] width 0 height 0
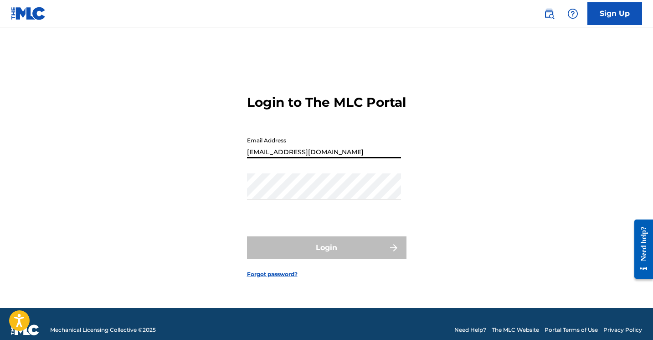
click at [327, 255] on button "Login" at bounding box center [327, 247] width 160 height 23
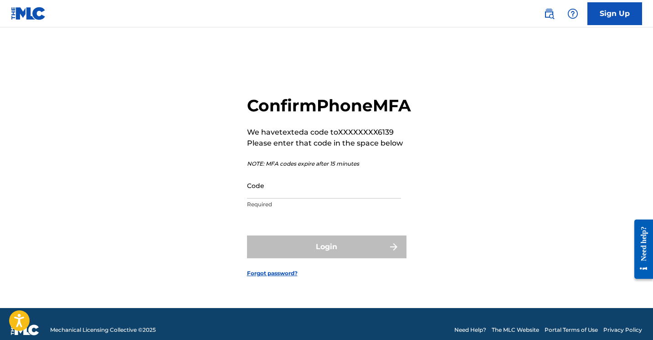
click at [274, 198] on input "Code" at bounding box center [324, 185] width 154 height 26
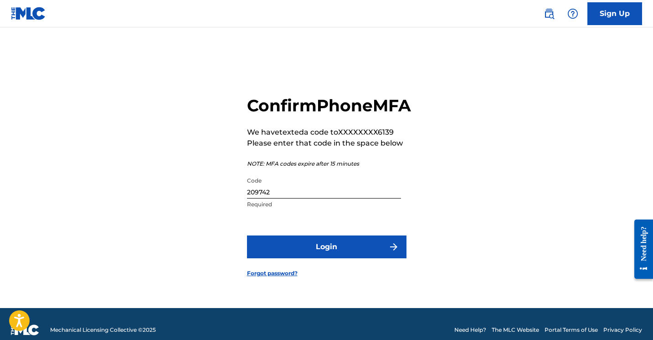
click at [322, 254] on button "Login" at bounding box center [327, 246] width 160 height 23
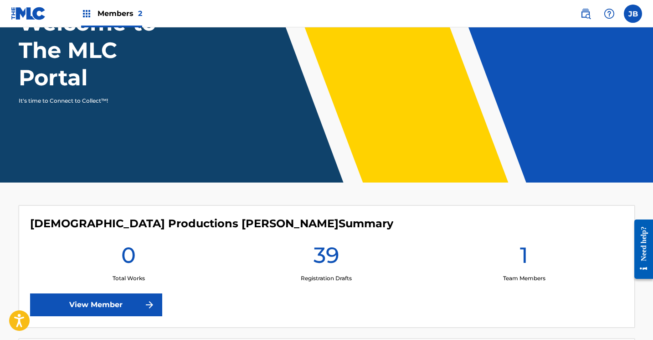
scroll to position [84, 0]
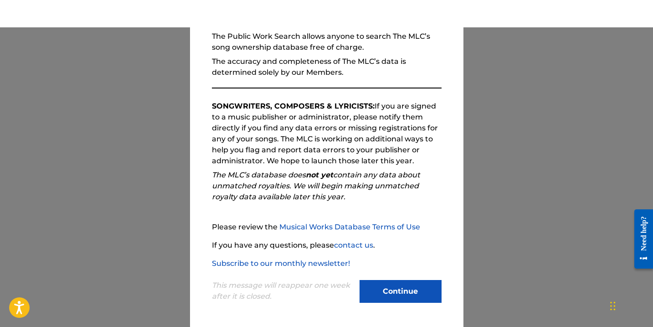
scroll to position [41, 0]
click at [394, 285] on button "Continue" at bounding box center [401, 291] width 82 height 23
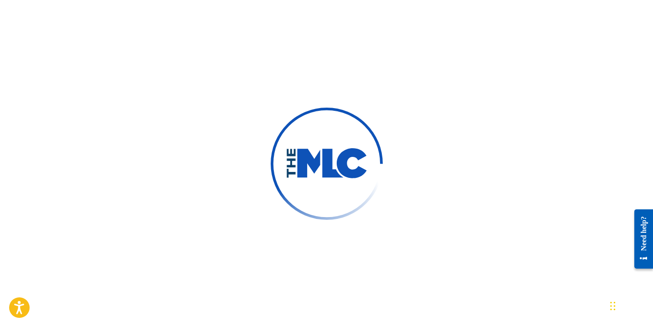
scroll to position [0, 0]
